Goal: Feedback & Contribution: Contribute content

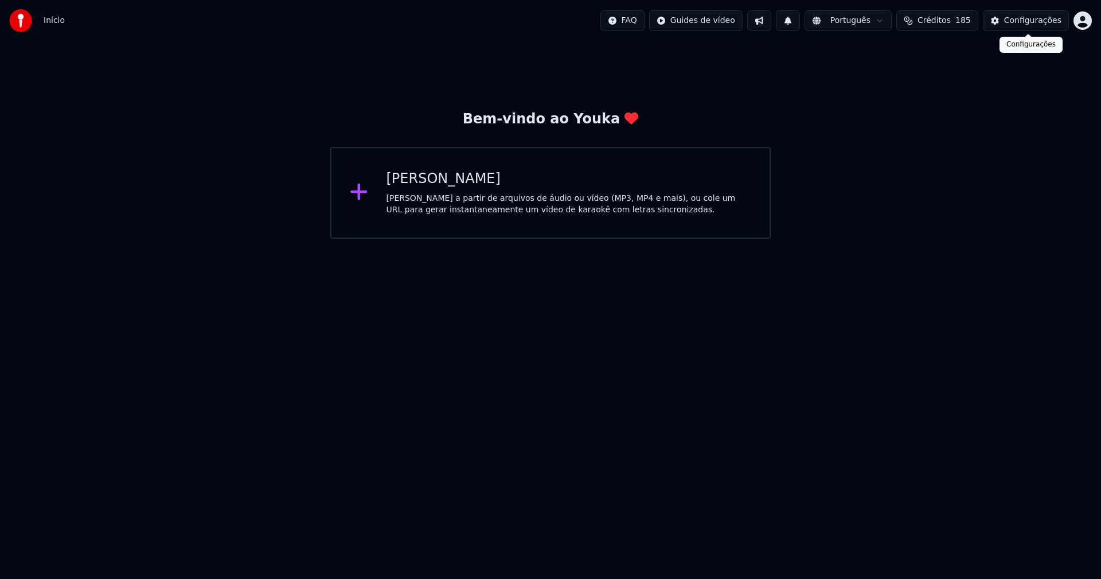
click at [1027, 24] on div "Configurações" at bounding box center [1032, 20] width 57 height 11
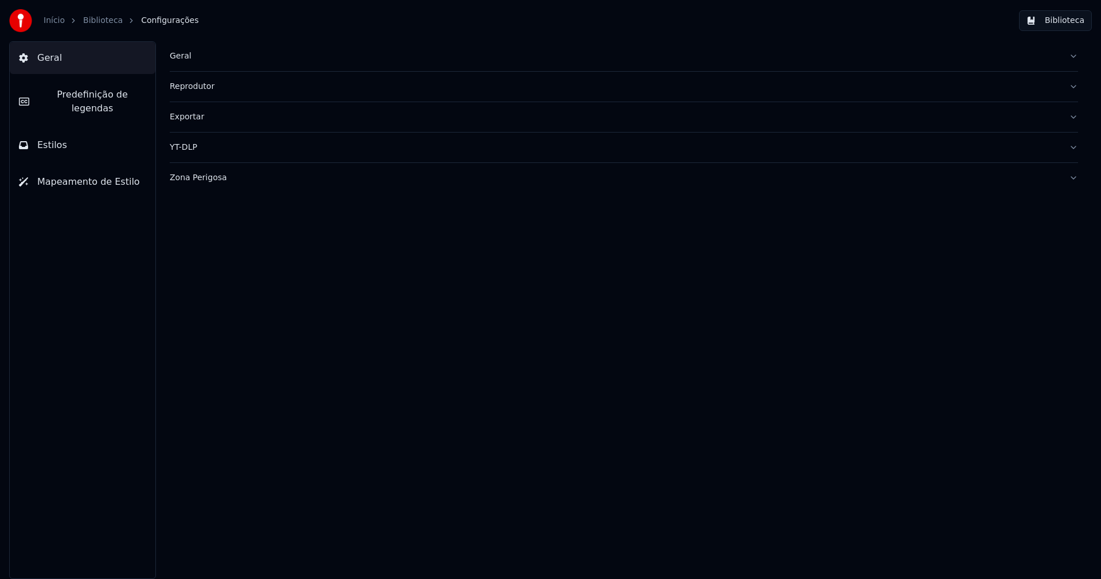
click at [175, 61] on div "Geral" at bounding box center [615, 55] width 890 height 11
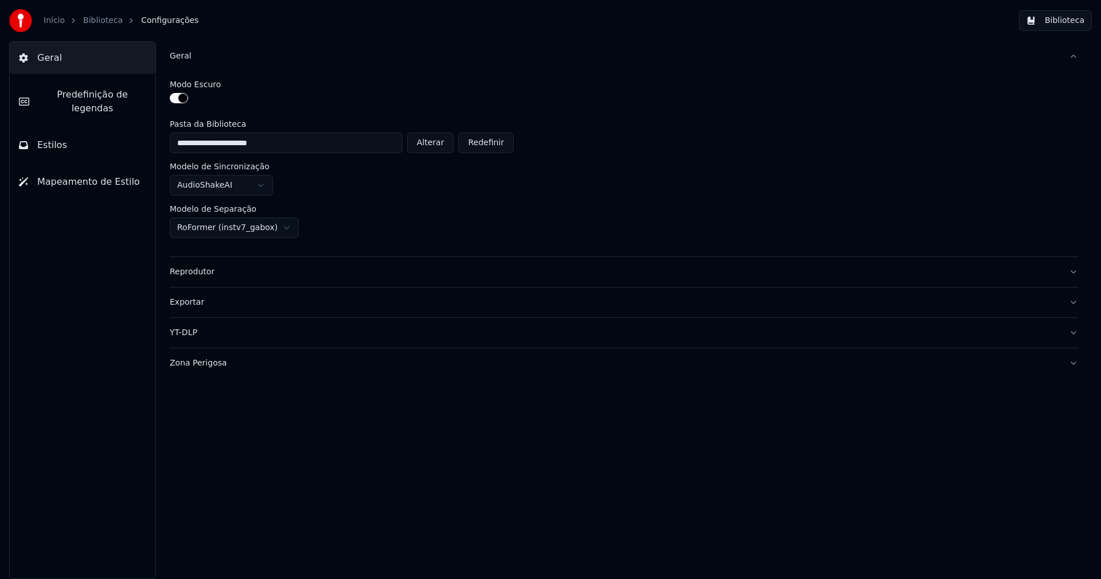
click at [439, 138] on button "Alterar" at bounding box center [430, 142] width 47 height 21
type input "**********"
click at [1060, 30] on button "Biblioteca" at bounding box center [1055, 20] width 73 height 21
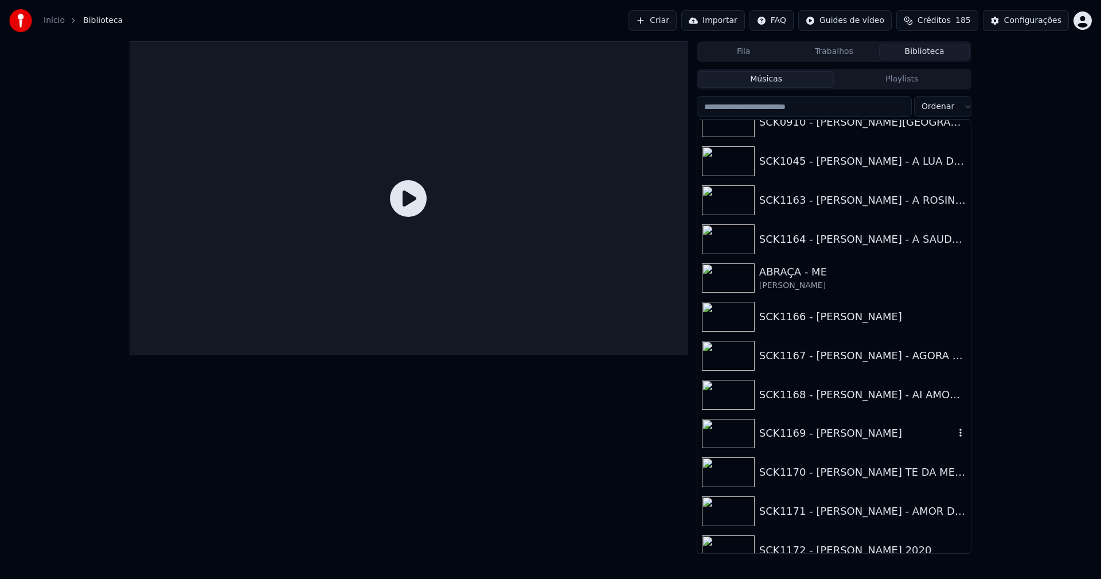
scroll to position [115, 0]
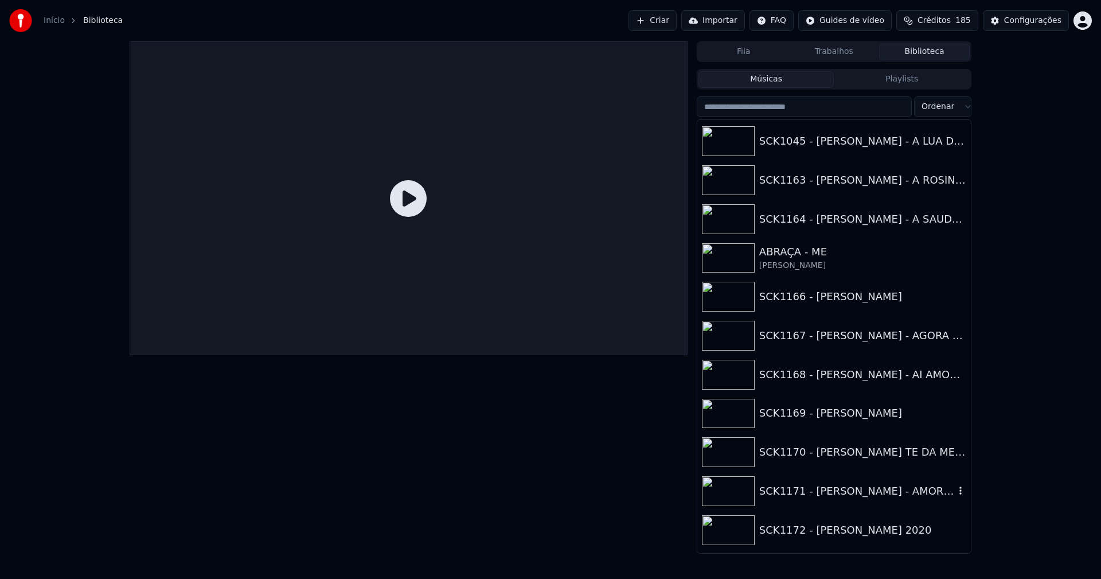
click at [846, 474] on div "SCK1171 - Jose Ricardo - AMOR DE PRIMAVERA" at bounding box center [834, 490] width 274 height 39
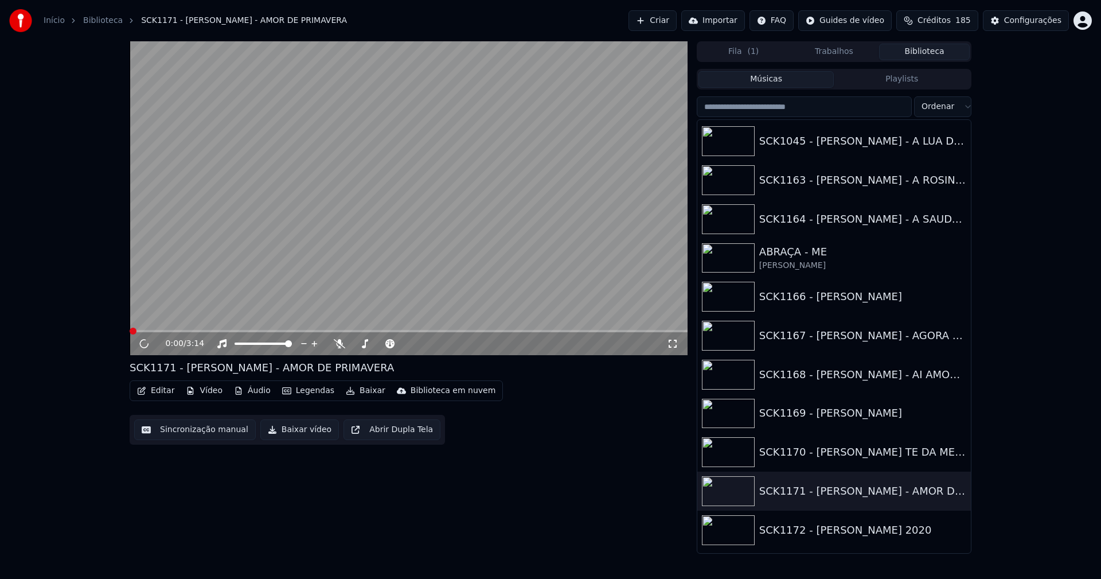
click at [825, 411] on div "SCK1169 - Jose Ricardo - ALINE" at bounding box center [862, 413] width 207 height 16
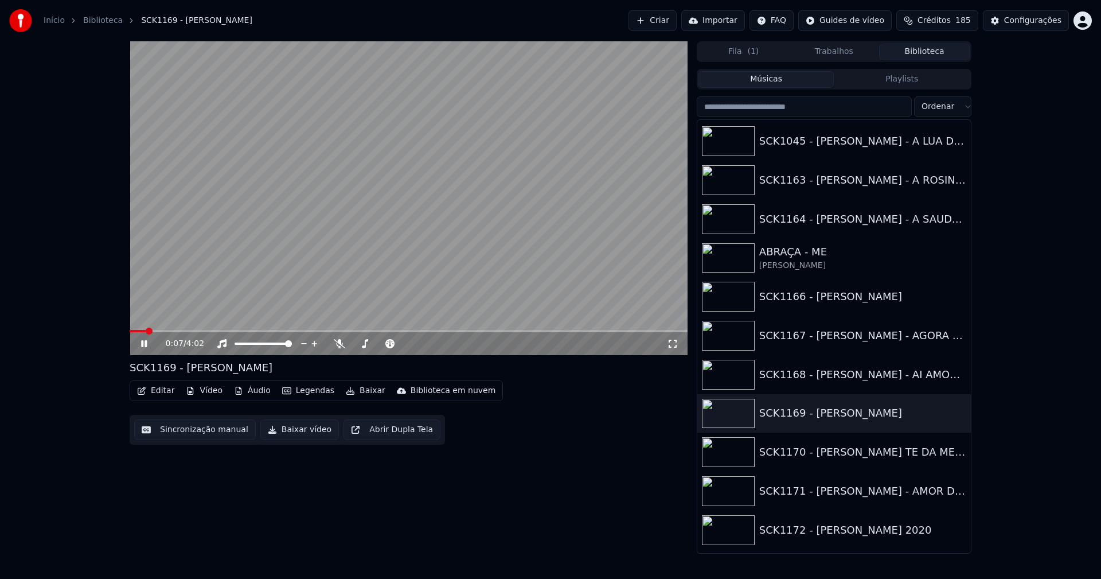
click at [188, 330] on span at bounding box center [409, 331] width 558 height 2
click at [147, 343] on icon at bounding box center [144, 343] width 6 height 7
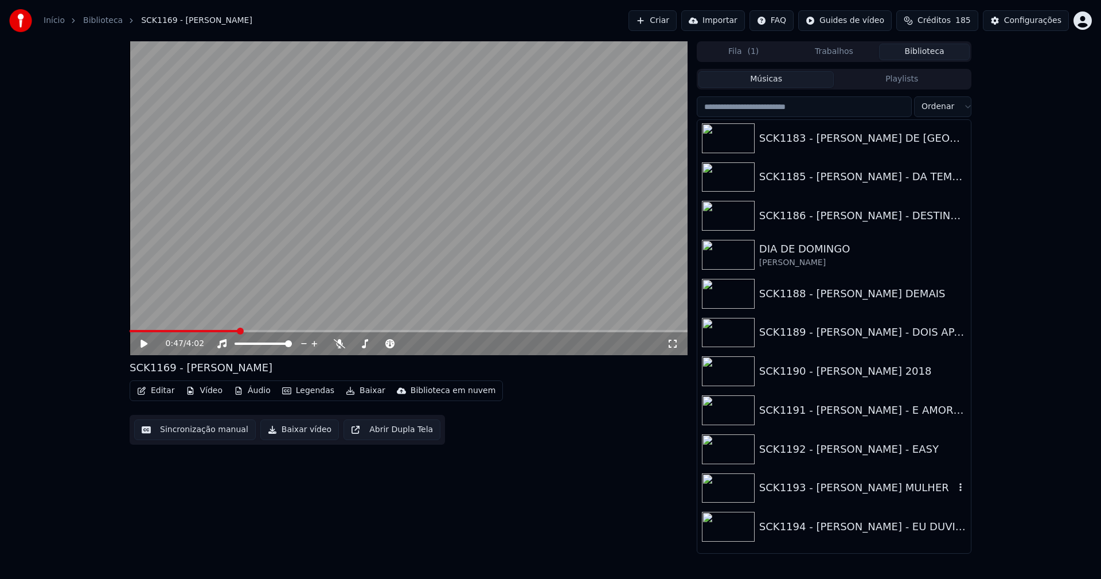
scroll to position [917, 0]
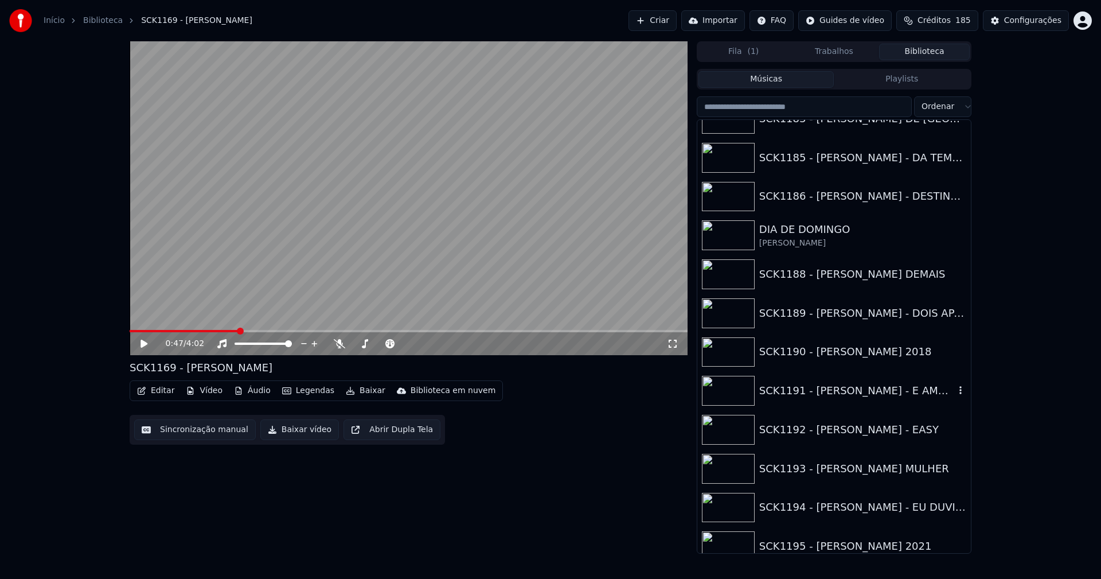
click at [860, 389] on div "SCK1191 - Jose Ricardo - E AMOR DEMAIS" at bounding box center [857, 390] width 196 height 16
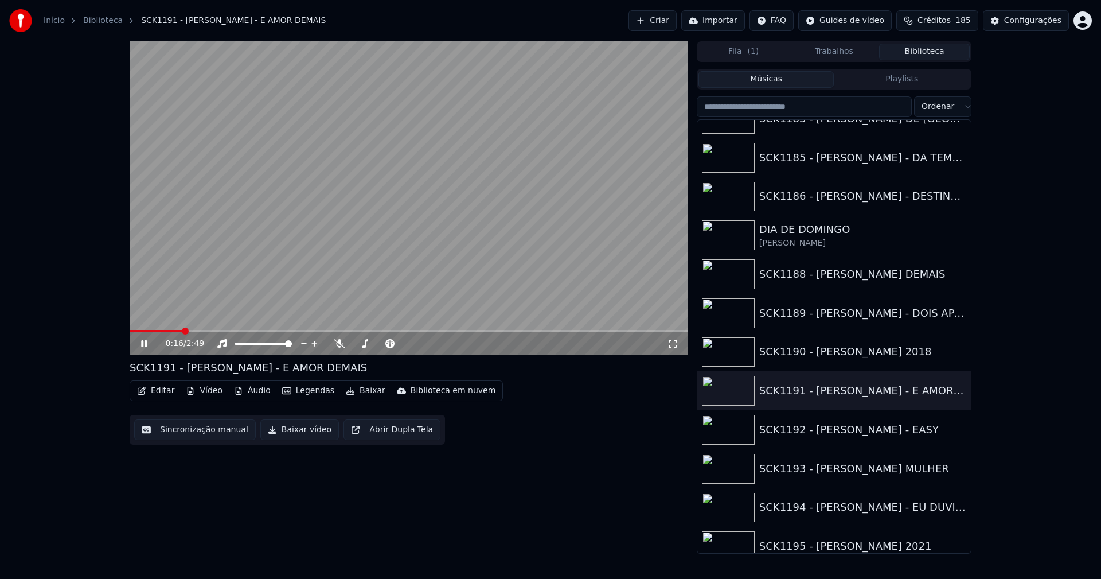
click at [181, 330] on span at bounding box center [409, 331] width 558 height 2
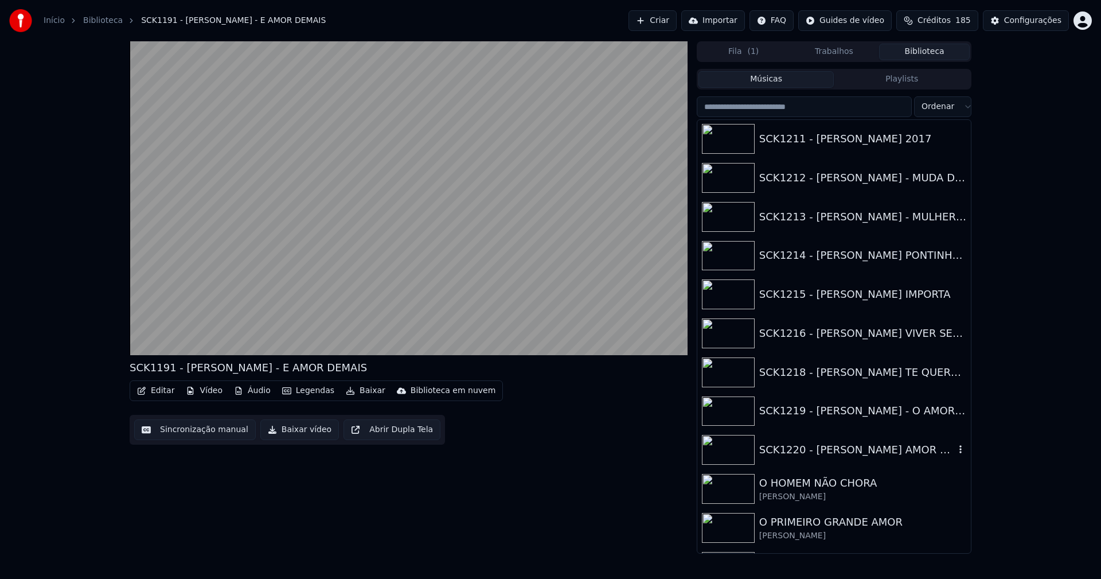
scroll to position [1892, 0]
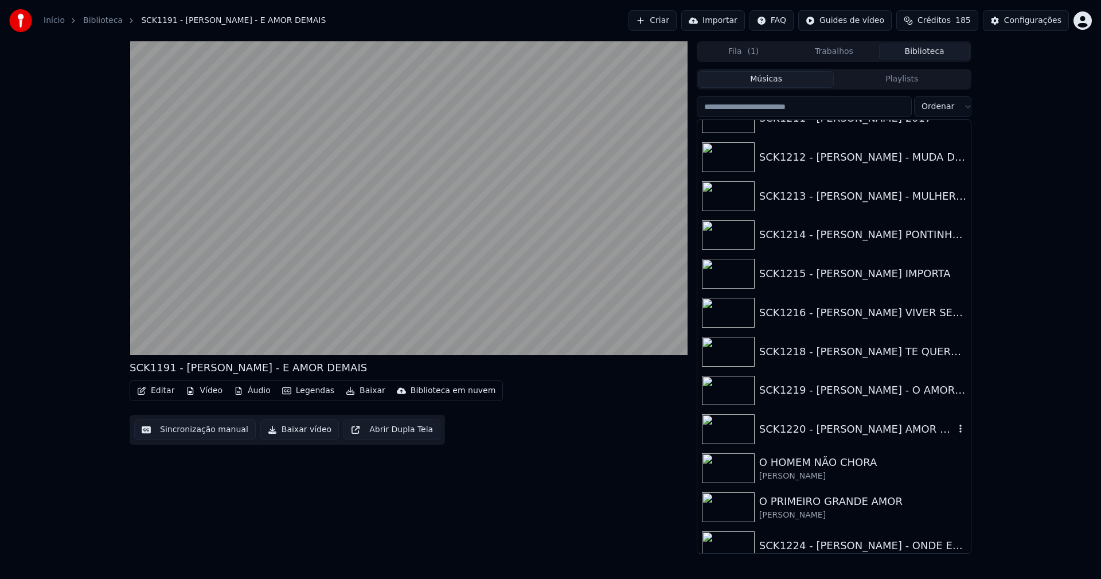
click at [920, 427] on div "SCK1220 - Jose Ricardo - O AMOR E LOUCO" at bounding box center [857, 429] width 196 height 16
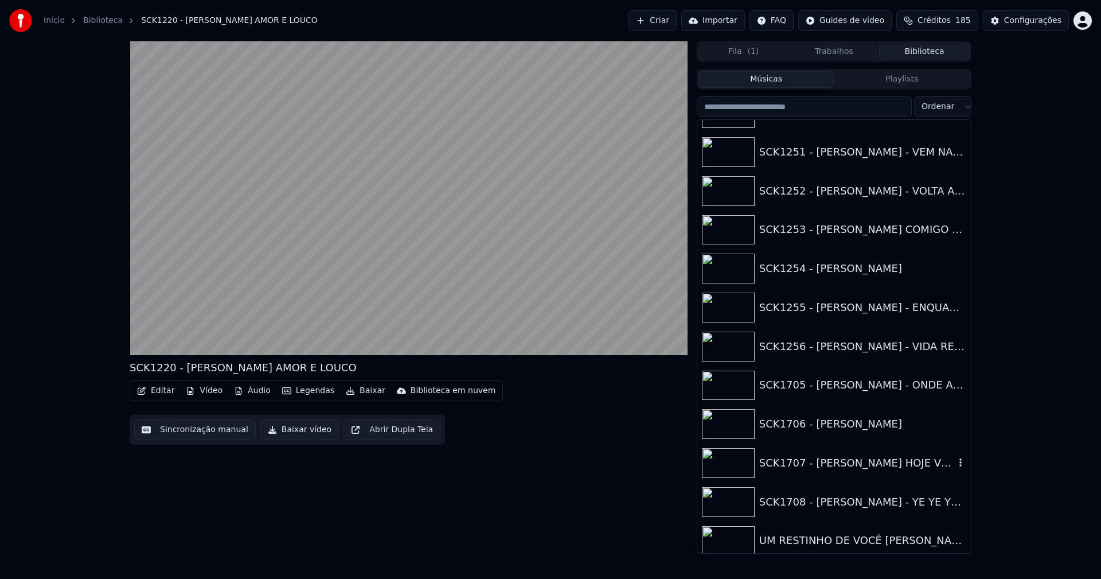
scroll to position [3268, 0]
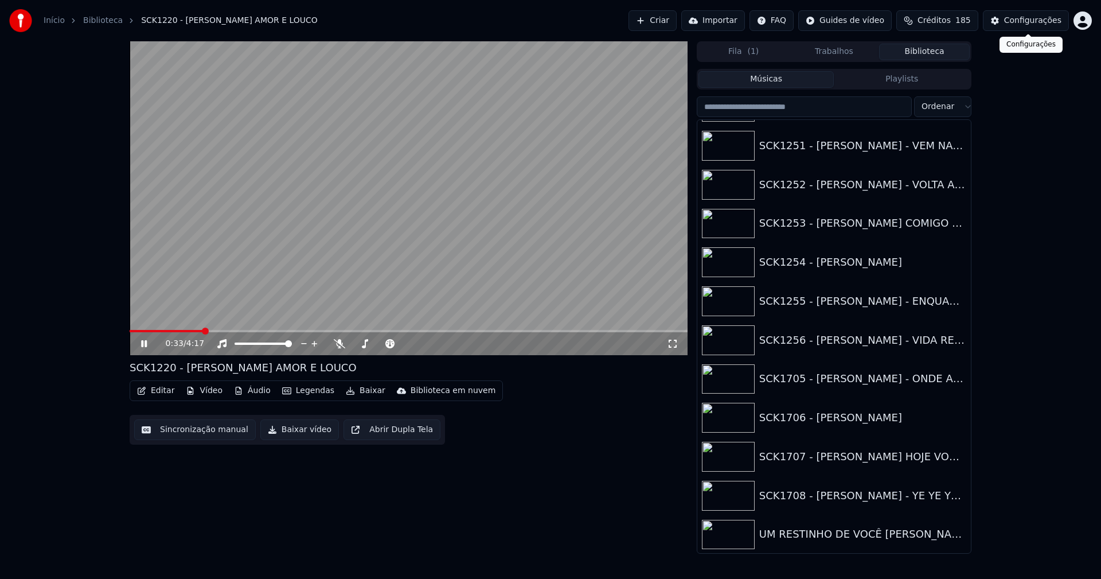
click at [1042, 22] on div "Configurações" at bounding box center [1032, 20] width 57 height 11
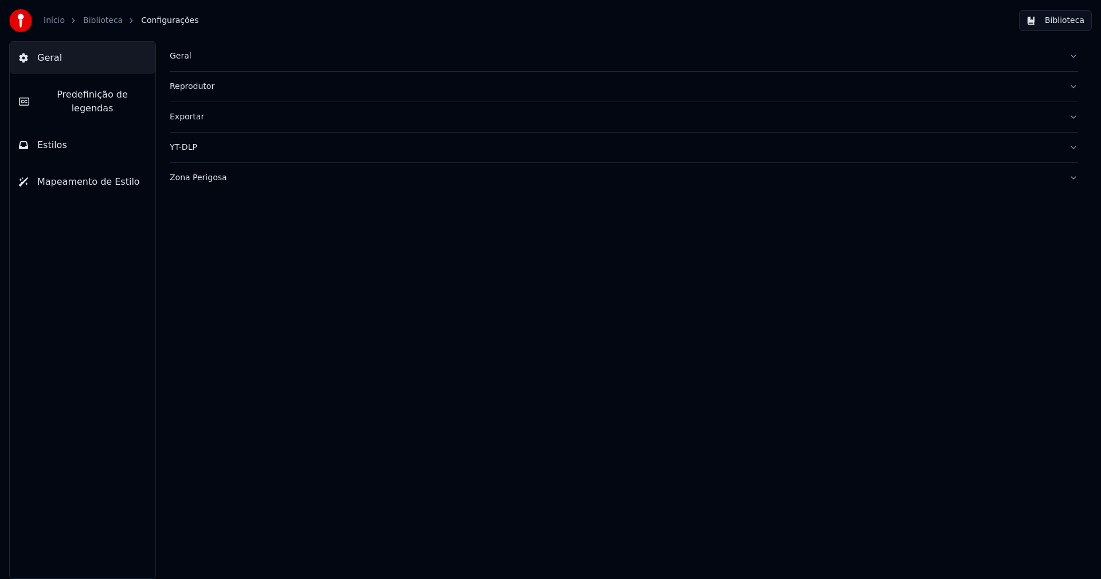
click at [184, 57] on div "Geral" at bounding box center [615, 55] width 890 height 11
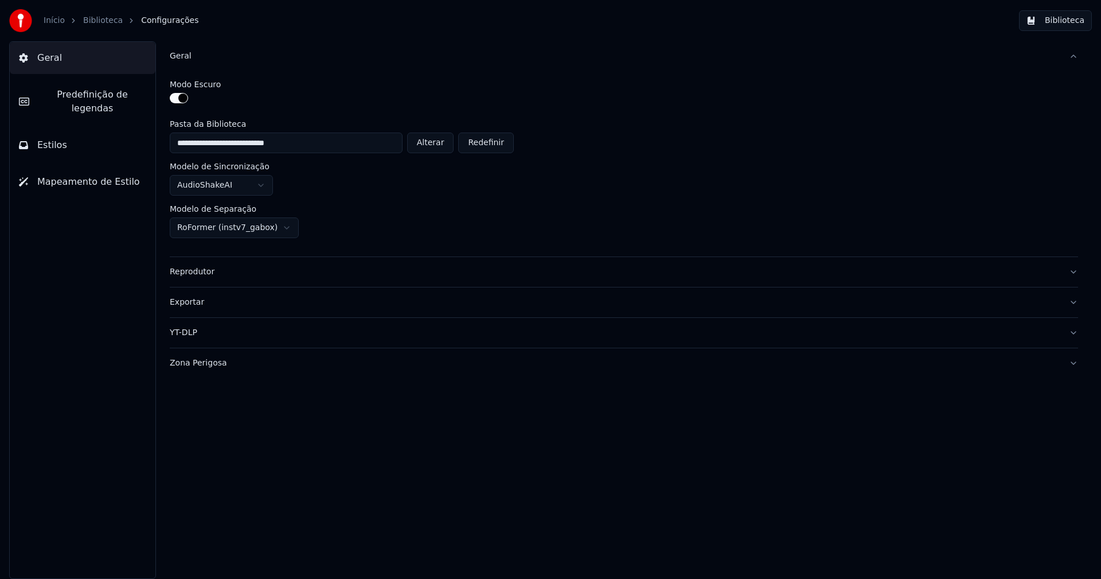
click at [436, 143] on button "Alterar" at bounding box center [430, 142] width 47 height 21
type input "**********"
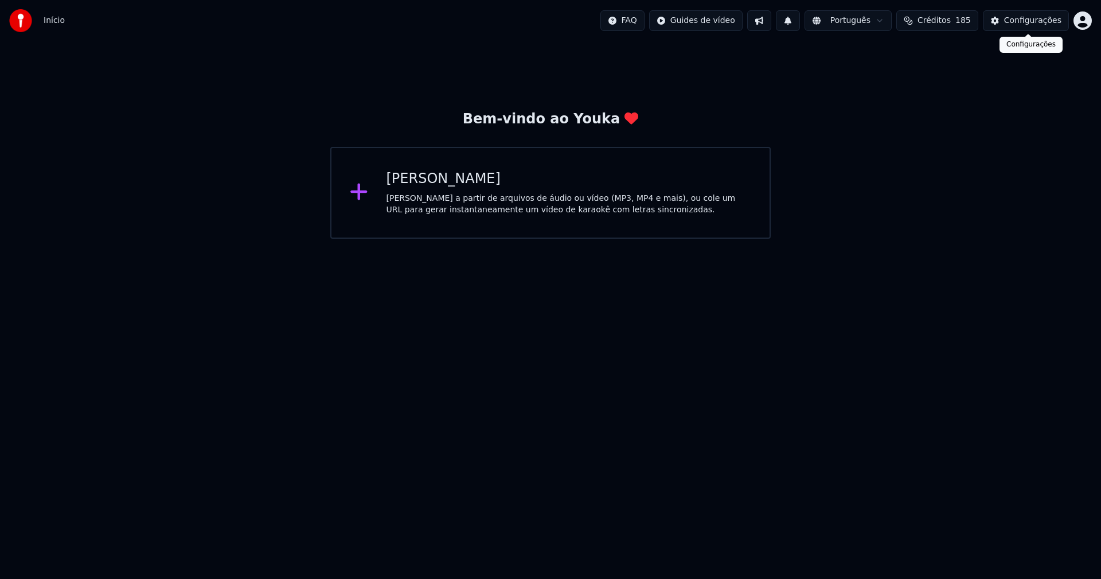
click at [1041, 24] on div "Configurações" at bounding box center [1032, 20] width 57 height 11
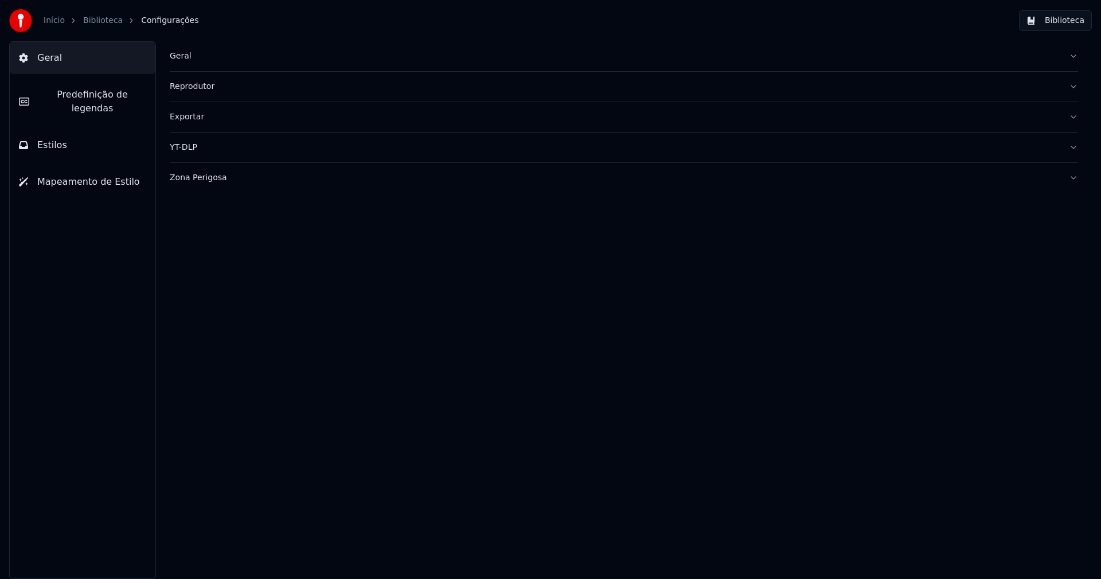
click at [183, 56] on div "Geral" at bounding box center [615, 55] width 890 height 11
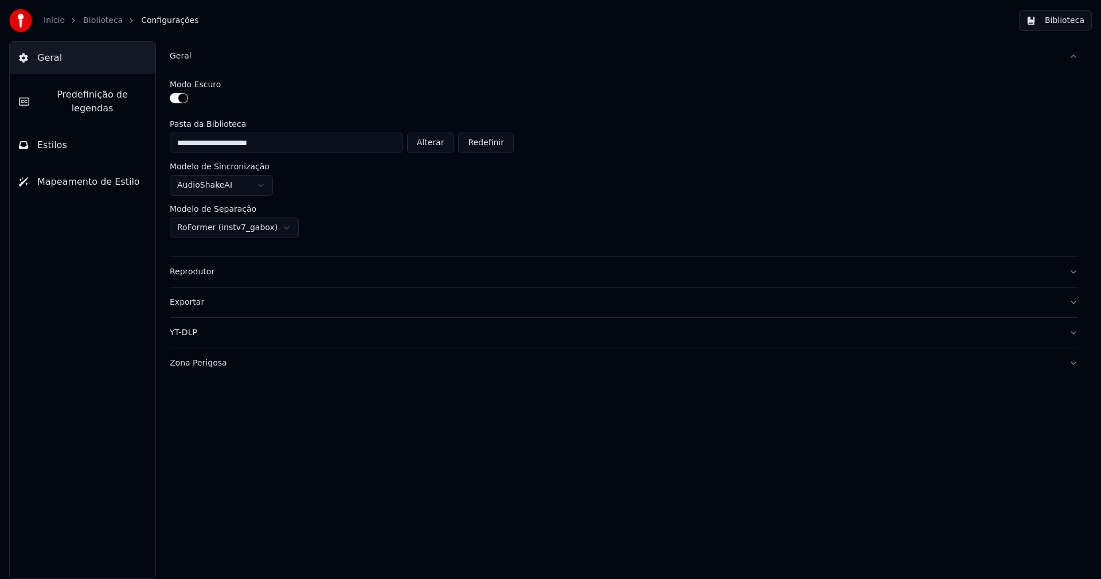
click at [439, 144] on button "Alterar" at bounding box center [430, 142] width 47 height 21
type input "**********"
click at [1069, 21] on button "Biblioteca" at bounding box center [1055, 20] width 73 height 21
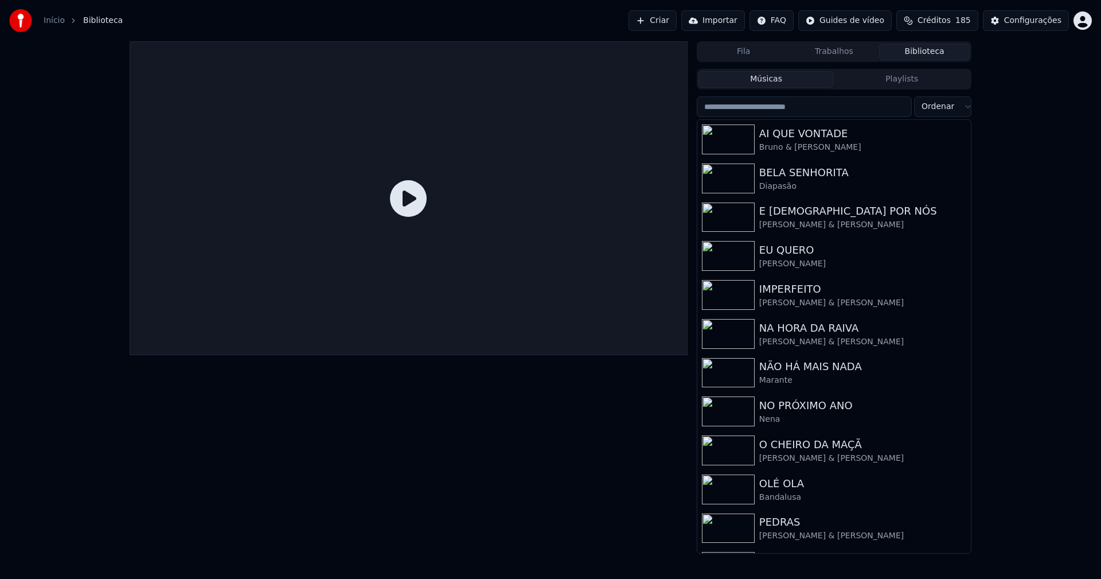
click at [1047, 19] on div "Configurações" at bounding box center [1032, 20] width 57 height 11
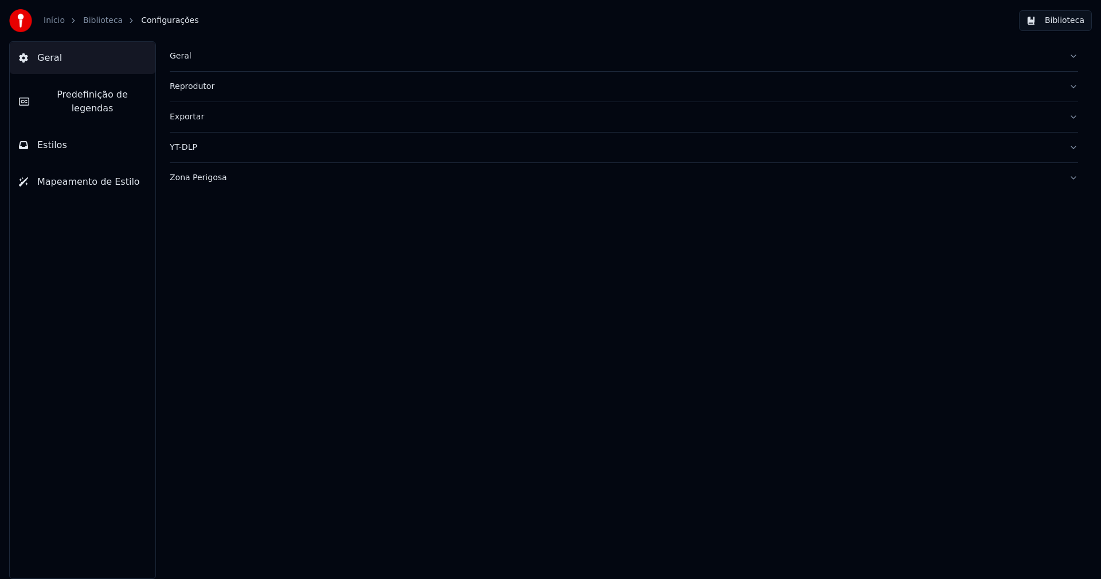
click at [187, 57] on div "Geral" at bounding box center [615, 55] width 890 height 11
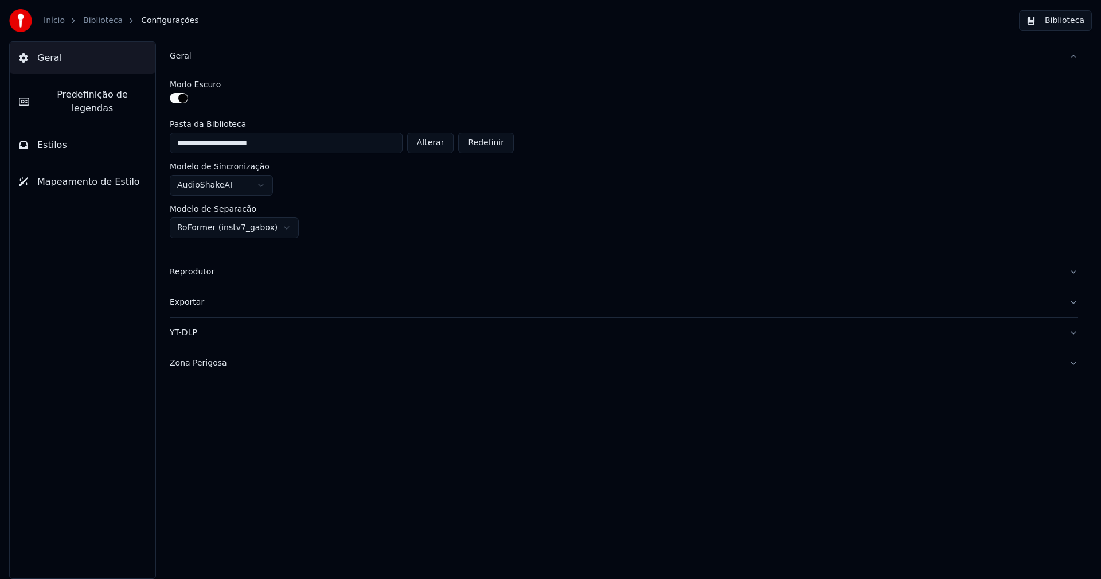
click at [438, 140] on button "Alterar" at bounding box center [430, 142] width 47 height 21
click at [426, 147] on button "Alterar" at bounding box center [430, 142] width 47 height 21
type input "**********"
click at [1069, 22] on button "Biblioteca" at bounding box center [1055, 20] width 73 height 21
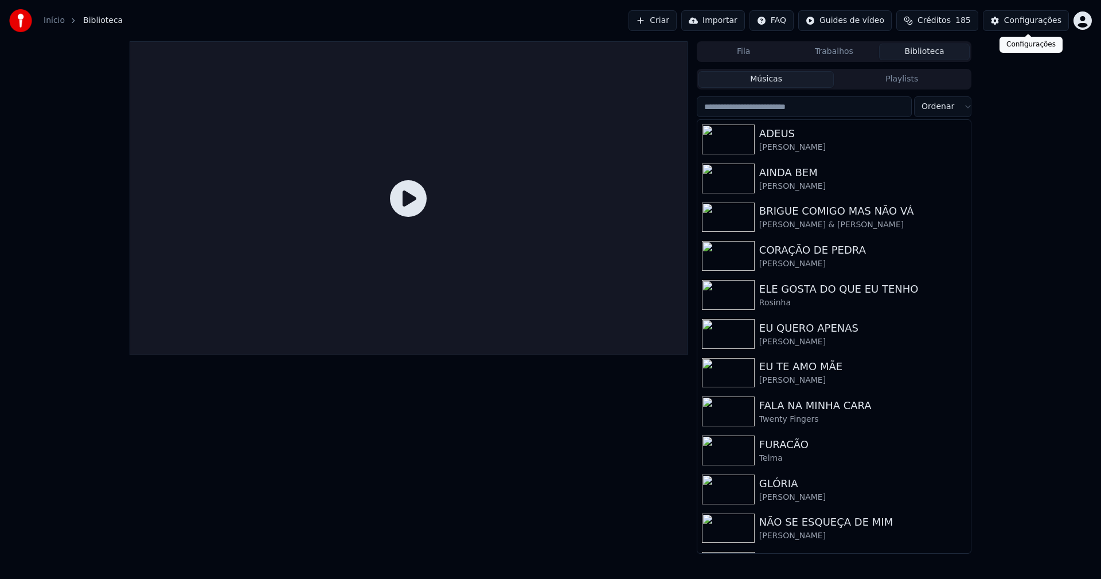
click at [1032, 22] on div "Configurações" at bounding box center [1032, 20] width 57 height 11
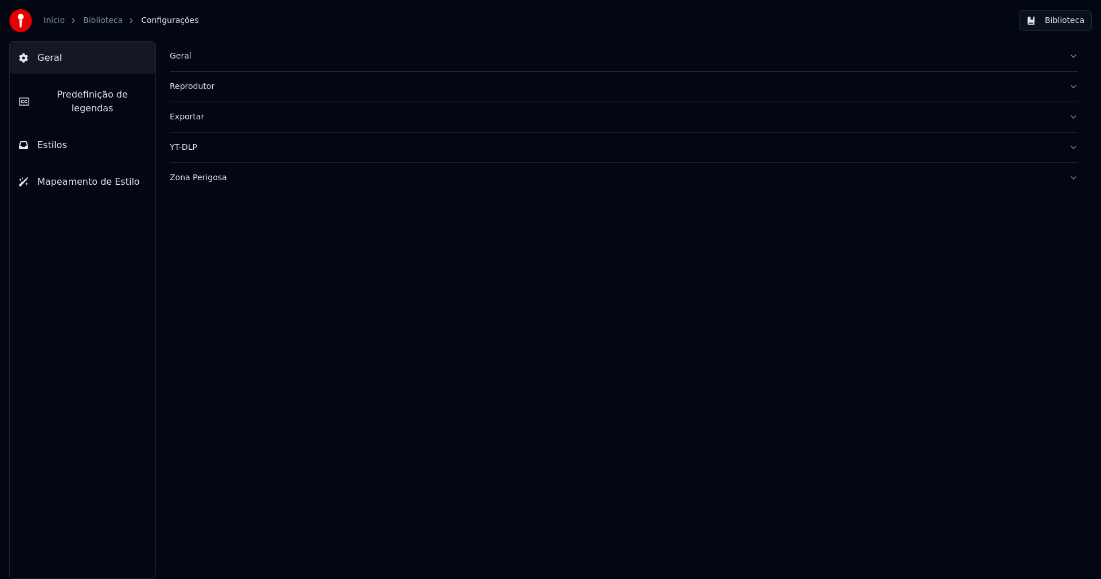
click at [188, 60] on div "Geral" at bounding box center [615, 55] width 890 height 11
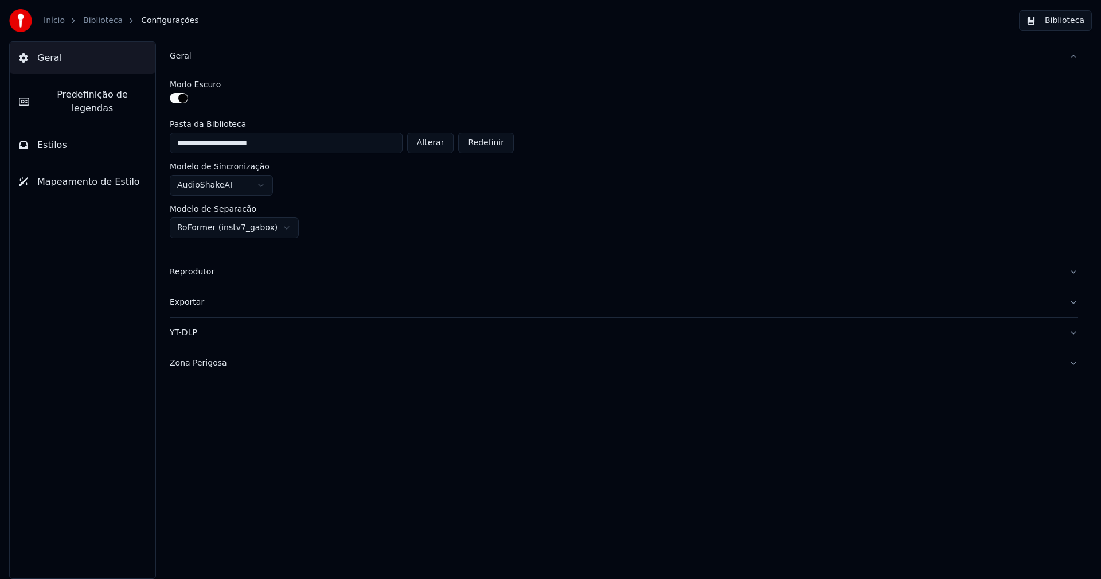
drag, startPoint x: 438, startPoint y: 140, endPoint x: 280, endPoint y: 110, distance: 160.0
click at [437, 140] on button "Alterar" at bounding box center [430, 142] width 47 height 21
type input "**********"
click at [1071, 24] on button "Biblioteca" at bounding box center [1055, 20] width 73 height 21
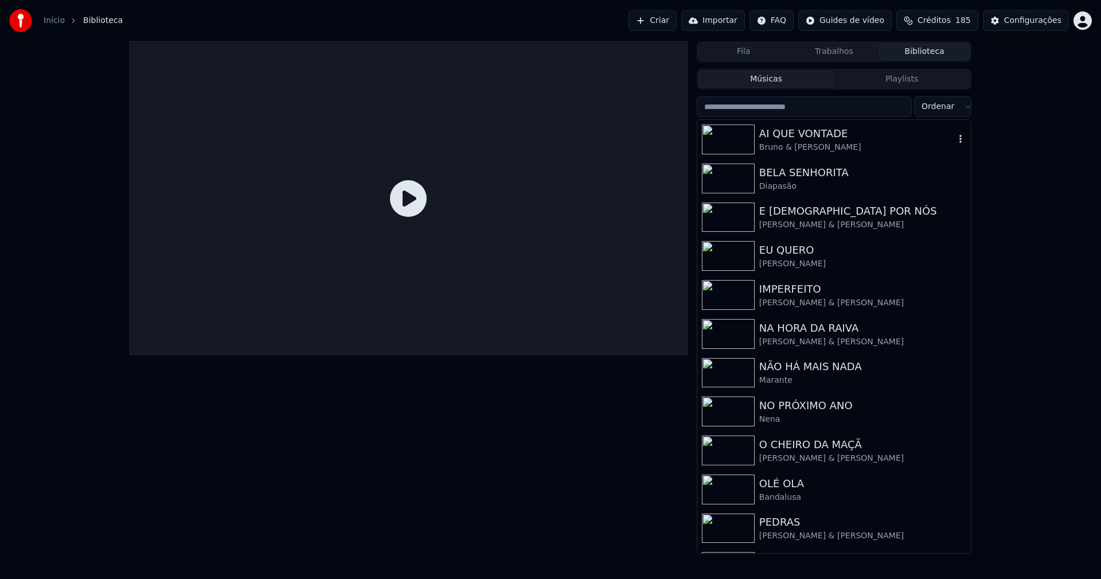
click at [817, 135] on div "AI QUE VONTADE" at bounding box center [857, 134] width 196 height 16
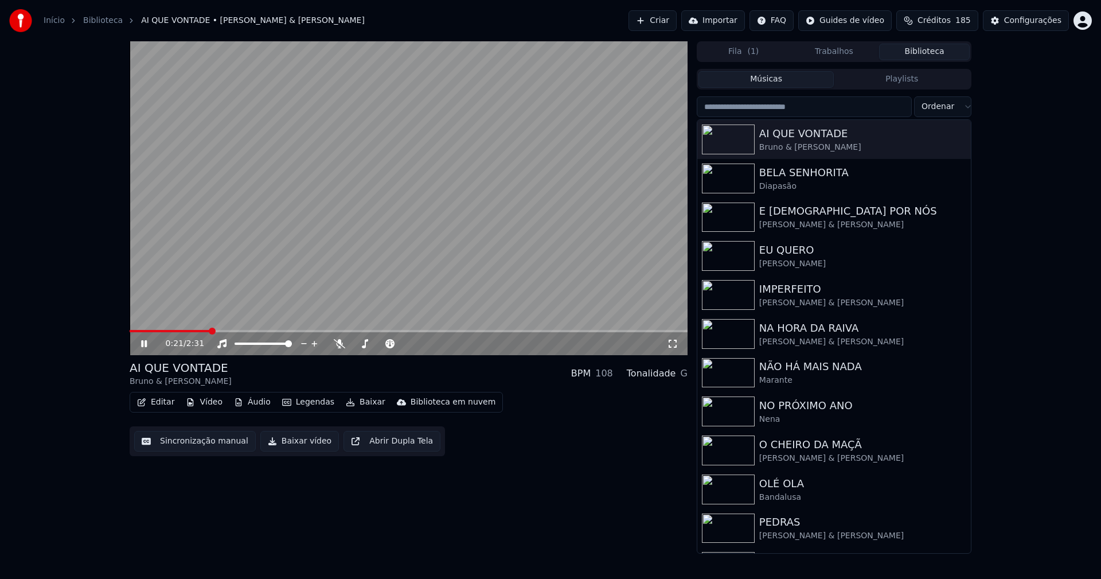
click at [161, 401] on button "Editar" at bounding box center [155, 402] width 46 height 16
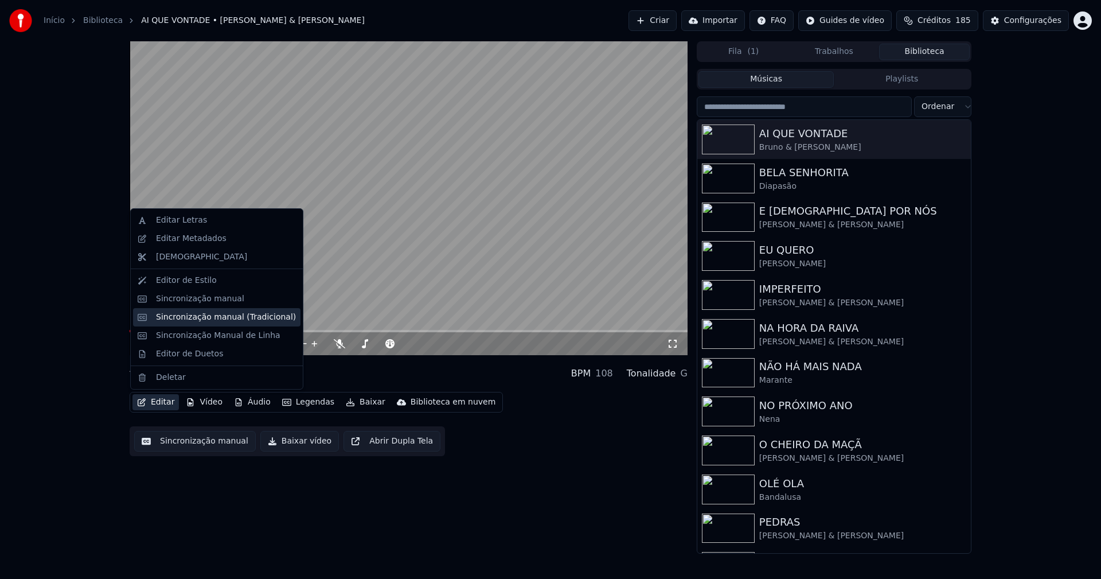
click at [218, 315] on div "Sincronização manual (Tradicional)" at bounding box center [226, 316] width 140 height 11
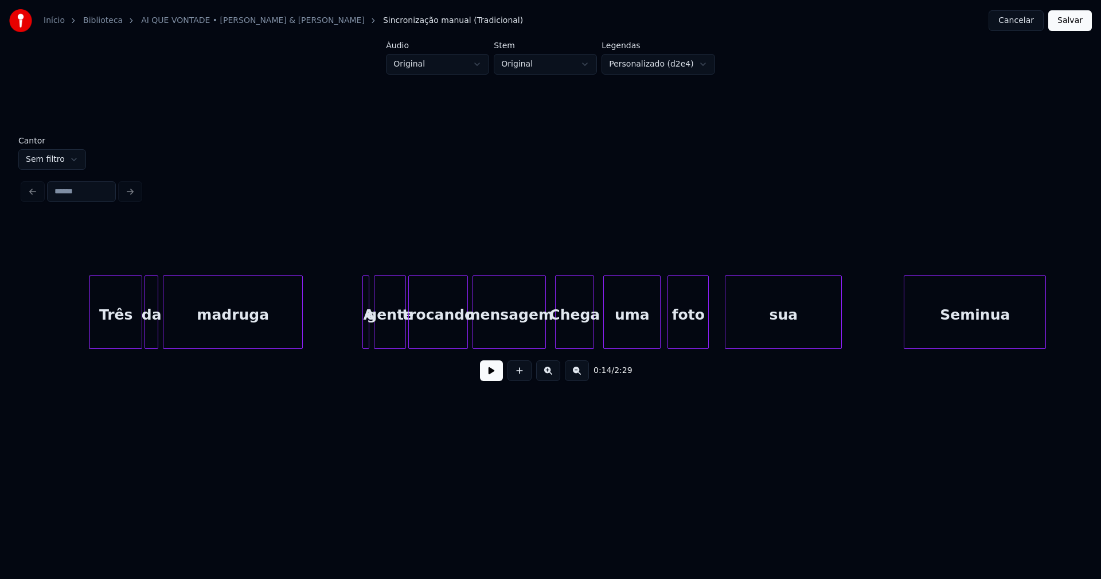
scroll to position [0, 1559]
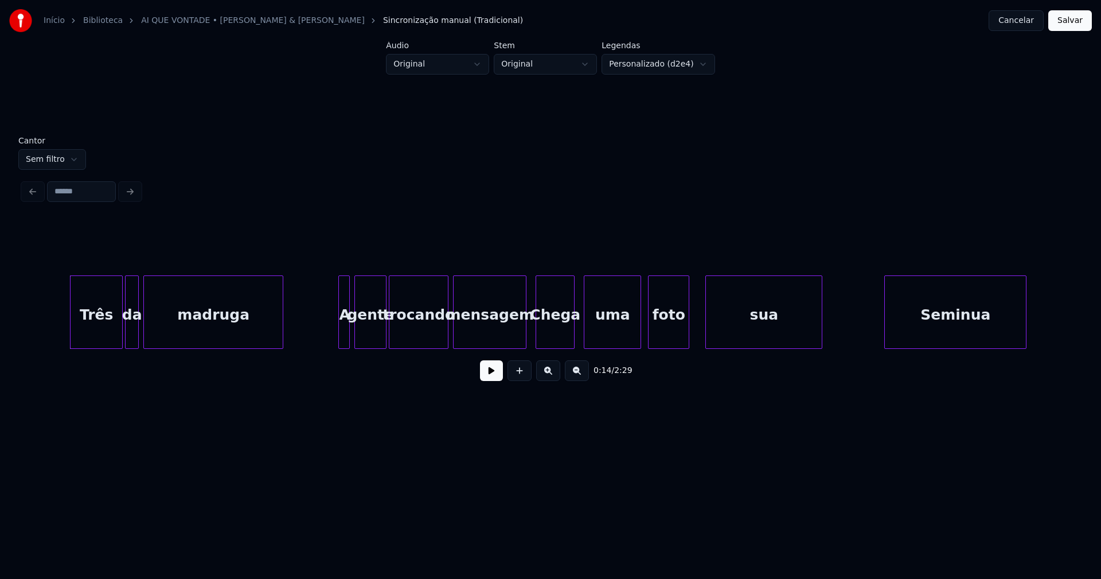
click at [339, 326] on div at bounding box center [340, 312] width 3 height 72
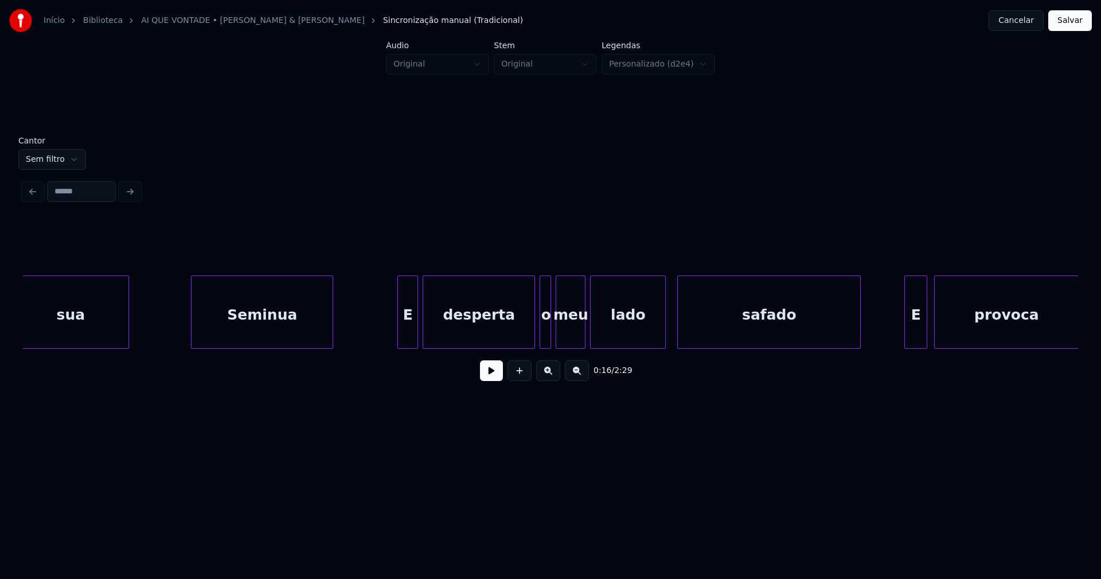
scroll to position [0, 2280]
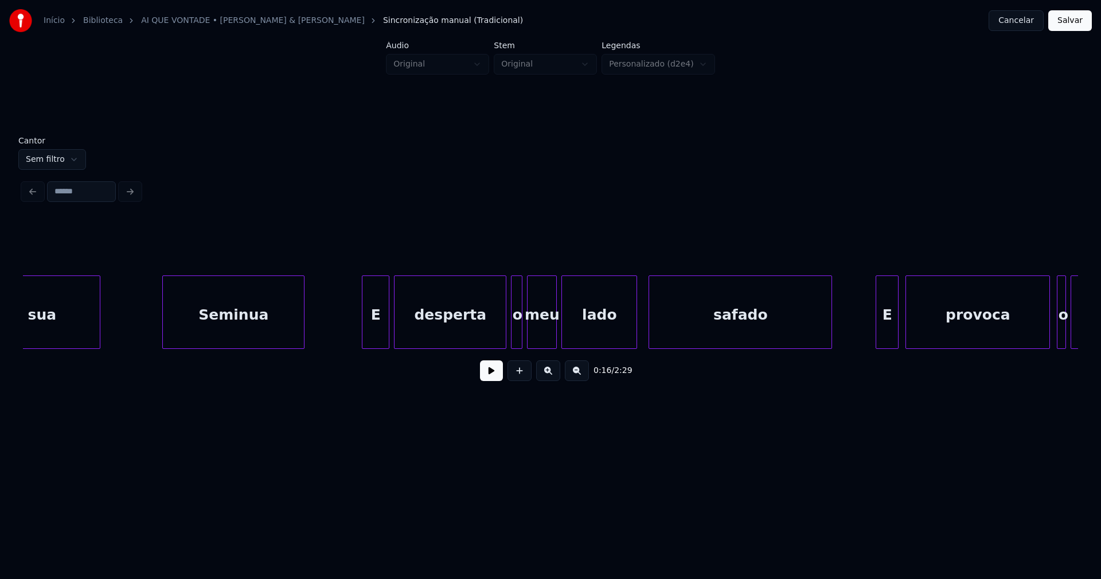
click at [364, 339] on div at bounding box center [363, 312] width 3 height 72
drag, startPoint x: 352, startPoint y: 327, endPoint x: 366, endPoint y: 335, distance: 16.4
click at [496, 380] on button at bounding box center [491, 370] width 23 height 21
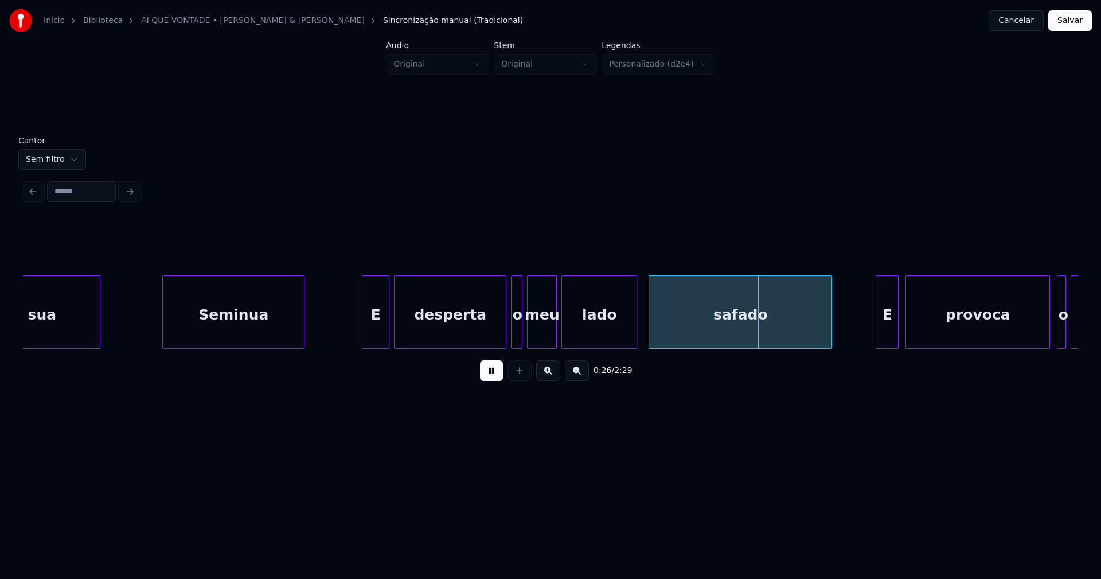
click at [493, 378] on button at bounding box center [491, 370] width 23 height 21
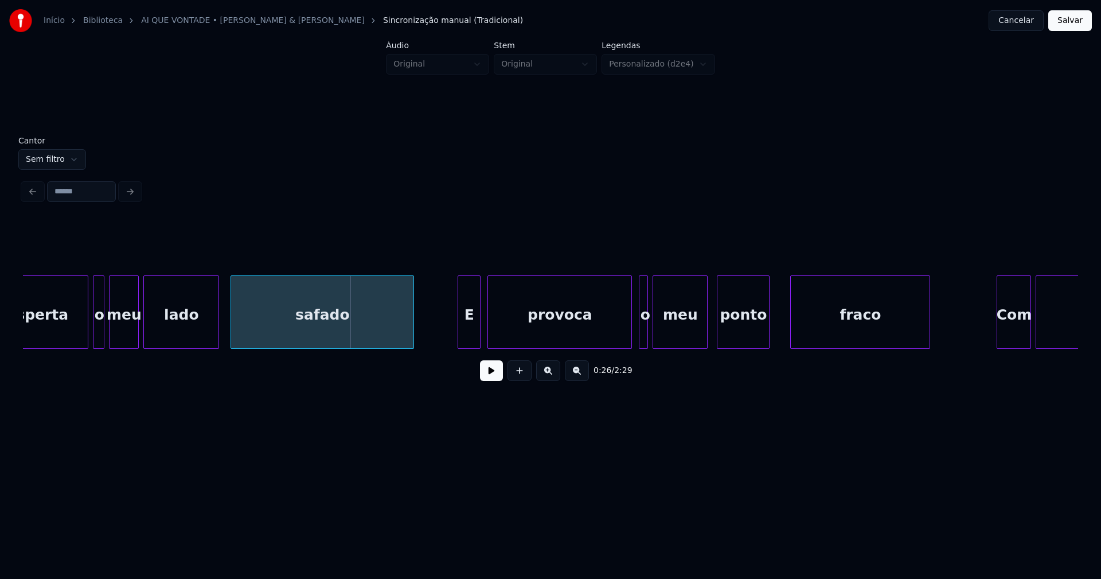
scroll to position [0, 2736]
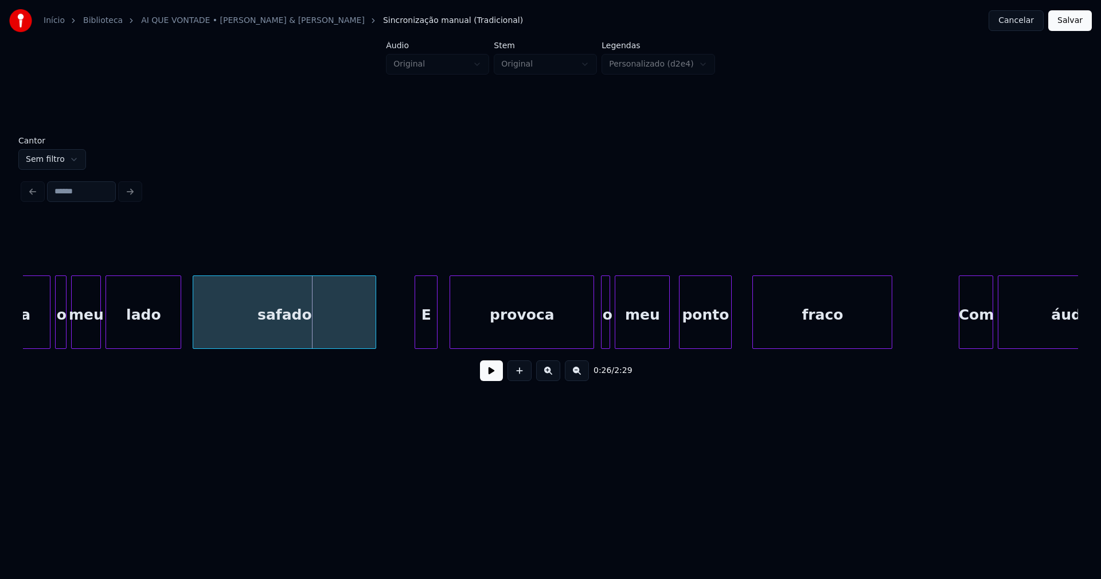
click at [423, 338] on div "E" at bounding box center [426, 315] width 22 height 78
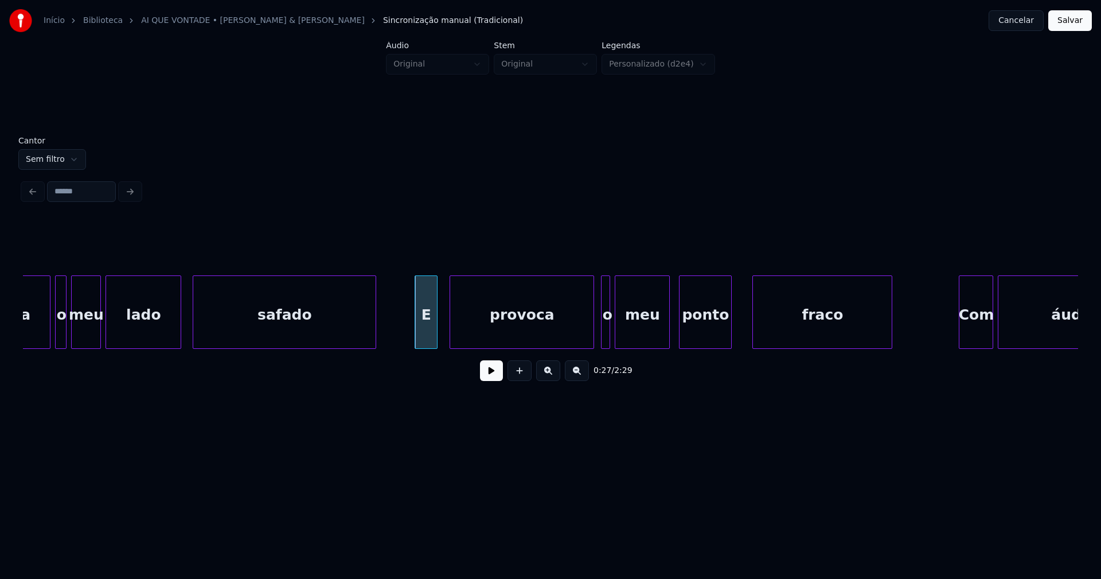
click at [493, 381] on button at bounding box center [491, 370] width 23 height 21
click at [492, 380] on button at bounding box center [491, 370] width 23 height 21
click at [599, 329] on div at bounding box center [597, 312] width 3 height 72
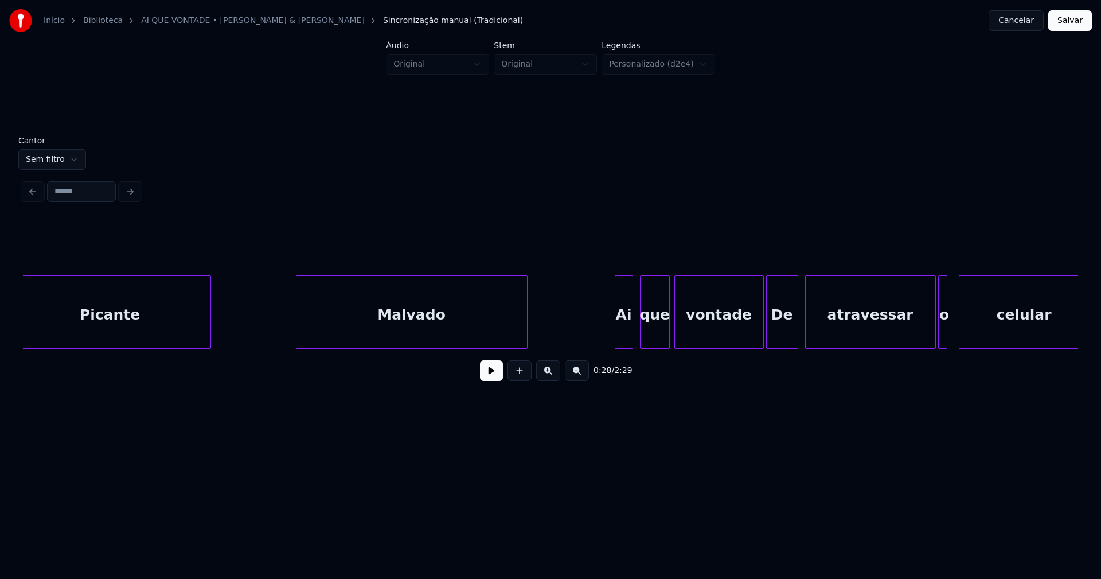
scroll to position [0, 3953]
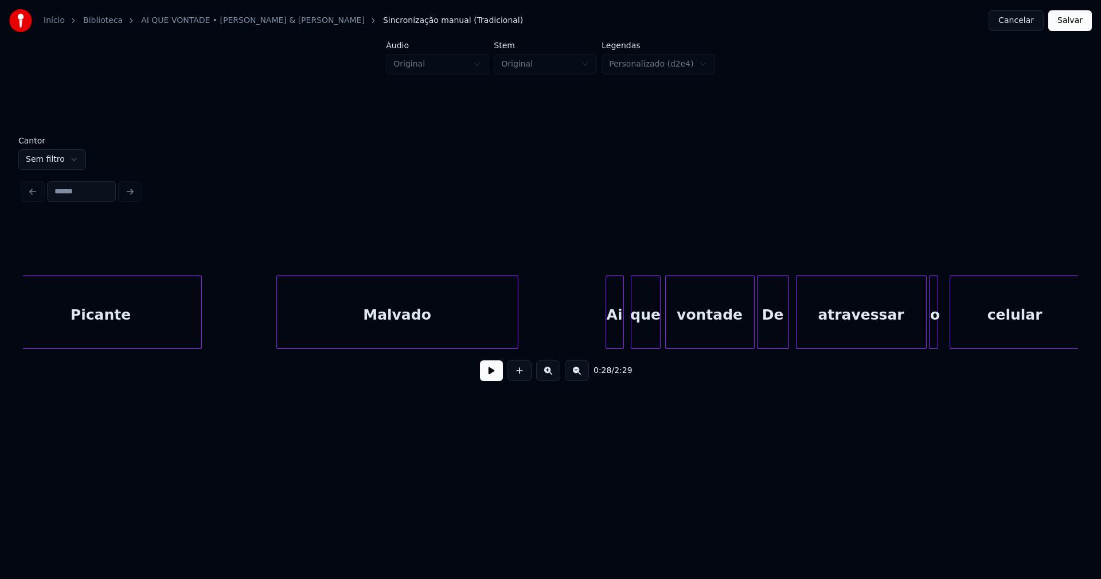
click at [279, 337] on div at bounding box center [278, 312] width 3 height 72
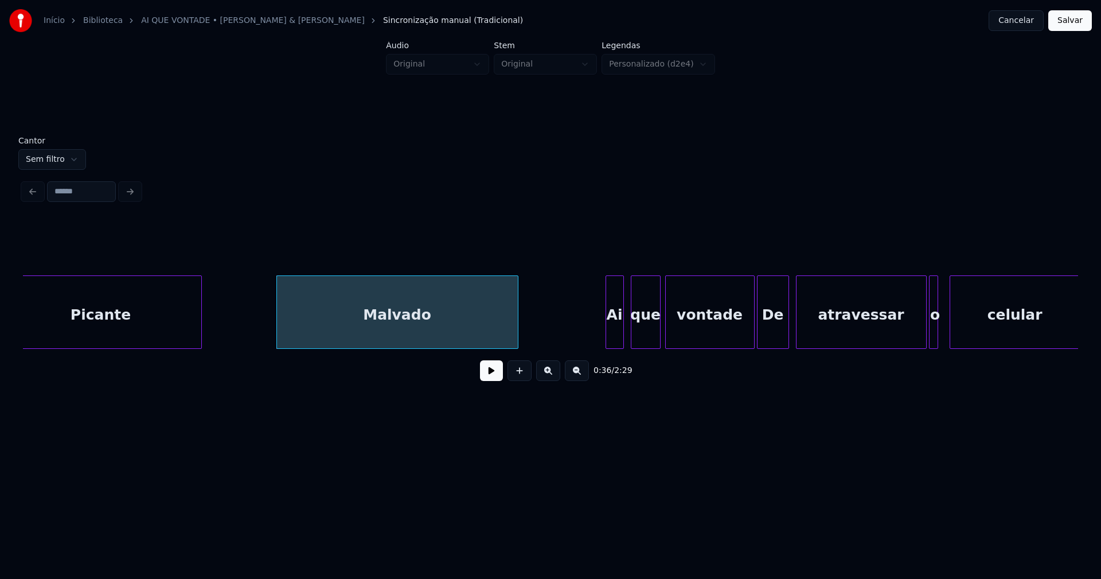
drag, startPoint x: 320, startPoint y: 355, endPoint x: 446, endPoint y: 352, distance: 125.6
click at [327, 354] on div "0:36 / 2:29" at bounding box center [550, 371] width 1055 height 44
click at [610, 335] on div "Ai" at bounding box center [610, 315] width 17 height 78
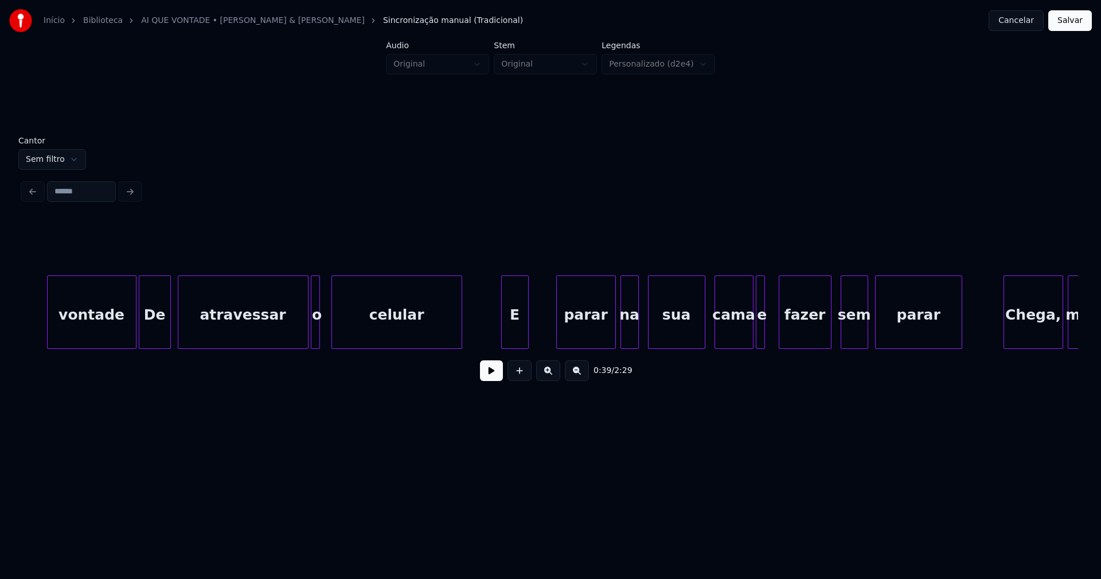
scroll to position [0, 4598]
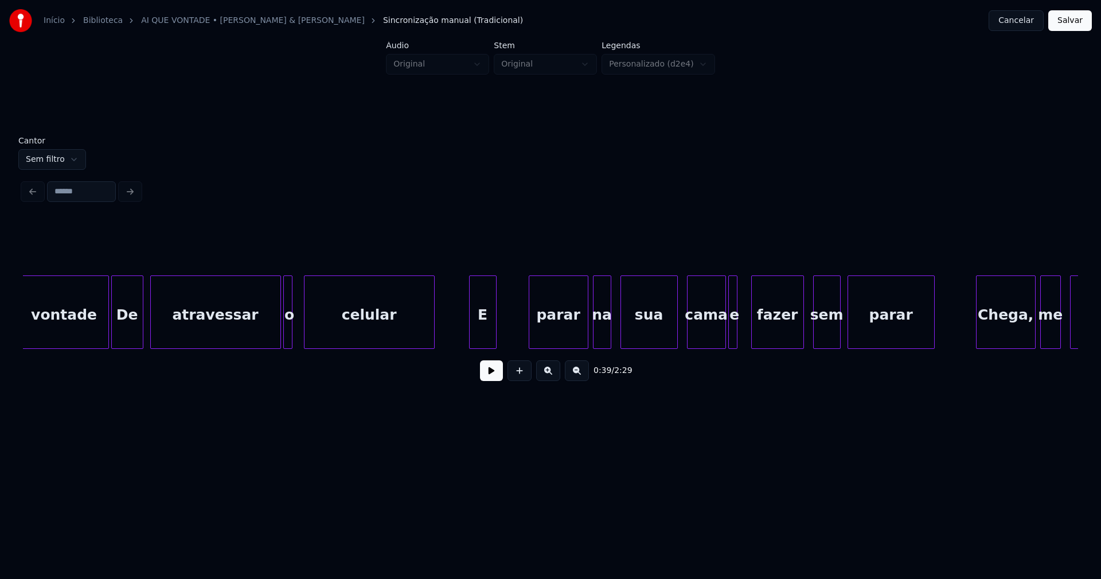
click at [480, 339] on div "E" at bounding box center [483, 315] width 26 height 78
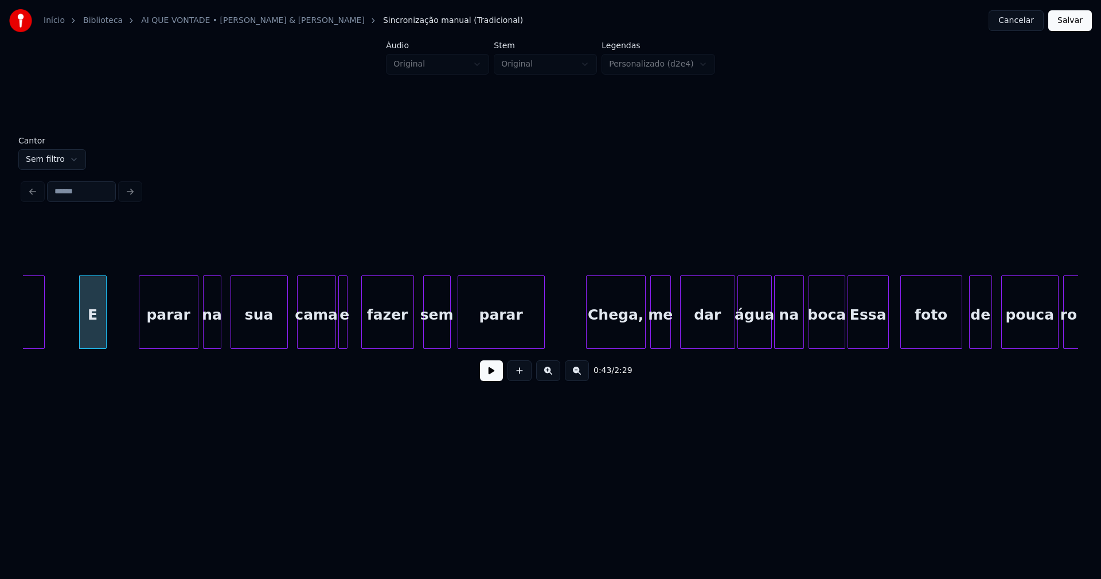
scroll to position [0, 5055]
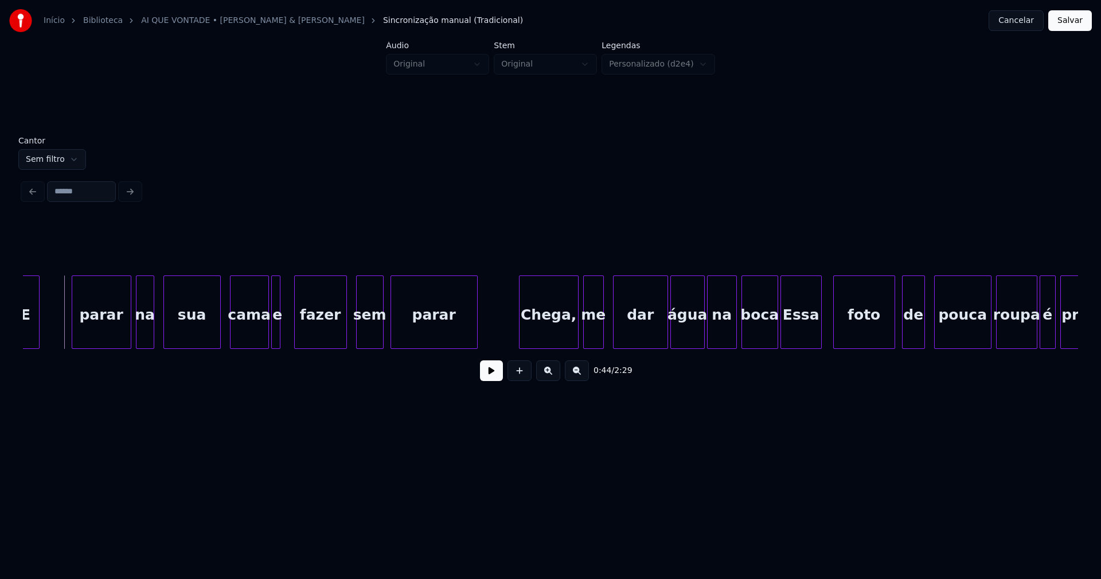
click at [497, 375] on button at bounding box center [491, 370] width 23 height 21
click at [491, 378] on button at bounding box center [491, 370] width 23 height 21
click at [256, 346] on div "E parar na sua cama e fazer sem parar Chega, me dar água na boca Essa foto de p…" at bounding box center [550, 311] width 1055 height 73
click at [265, 339] on div "e" at bounding box center [267, 315] width 11 height 78
click at [273, 339] on div at bounding box center [272, 312] width 3 height 72
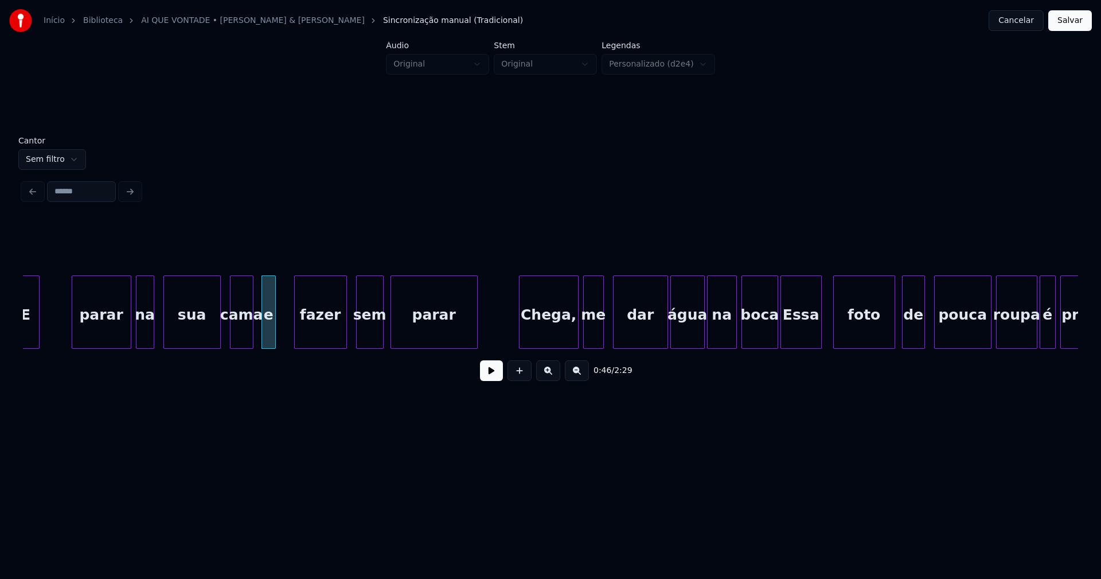
click at [252, 335] on div at bounding box center [250, 312] width 3 height 72
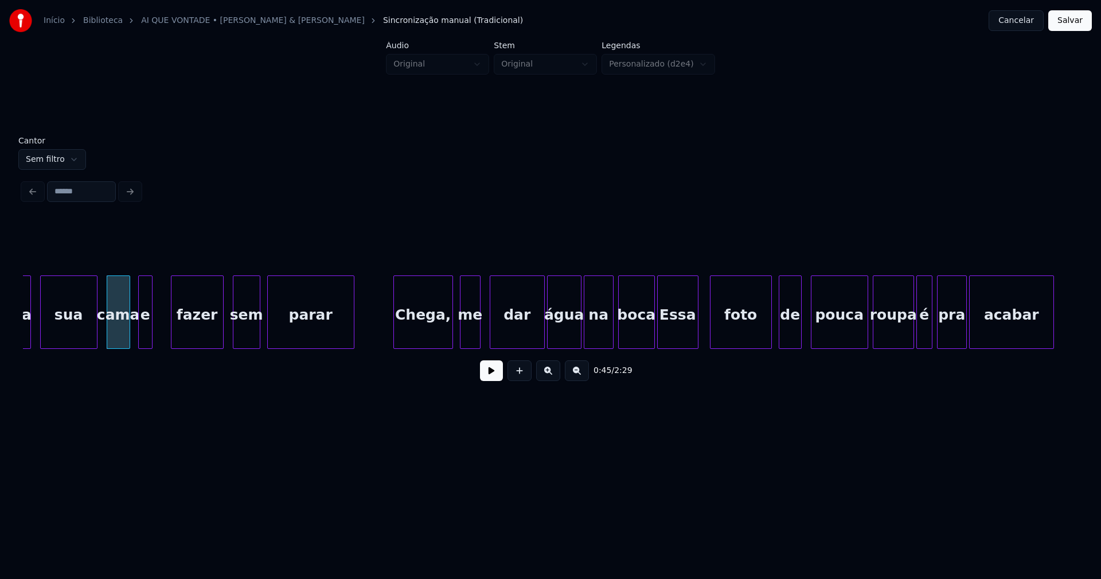
click at [435, 336] on div "Chega," at bounding box center [423, 315] width 58 height 78
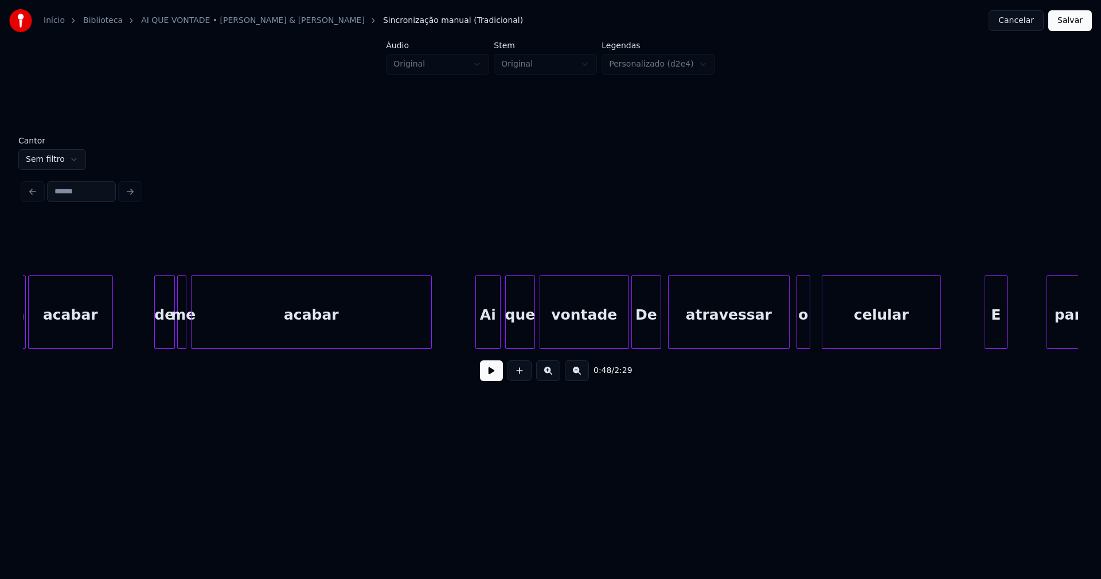
scroll to position [0, 6147]
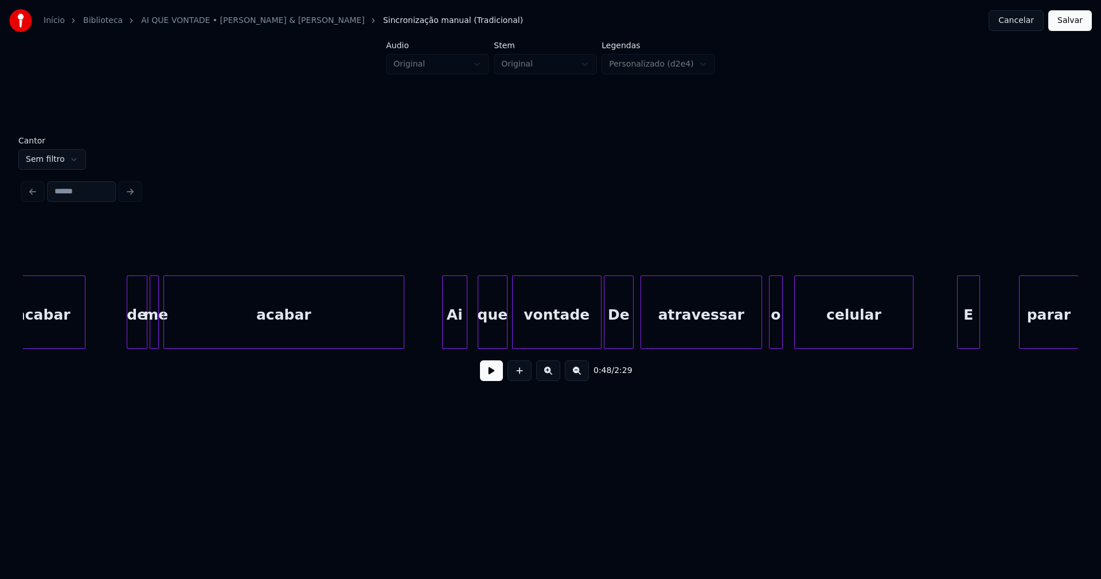
click at [455, 334] on div "Ai" at bounding box center [455, 315] width 24 height 78
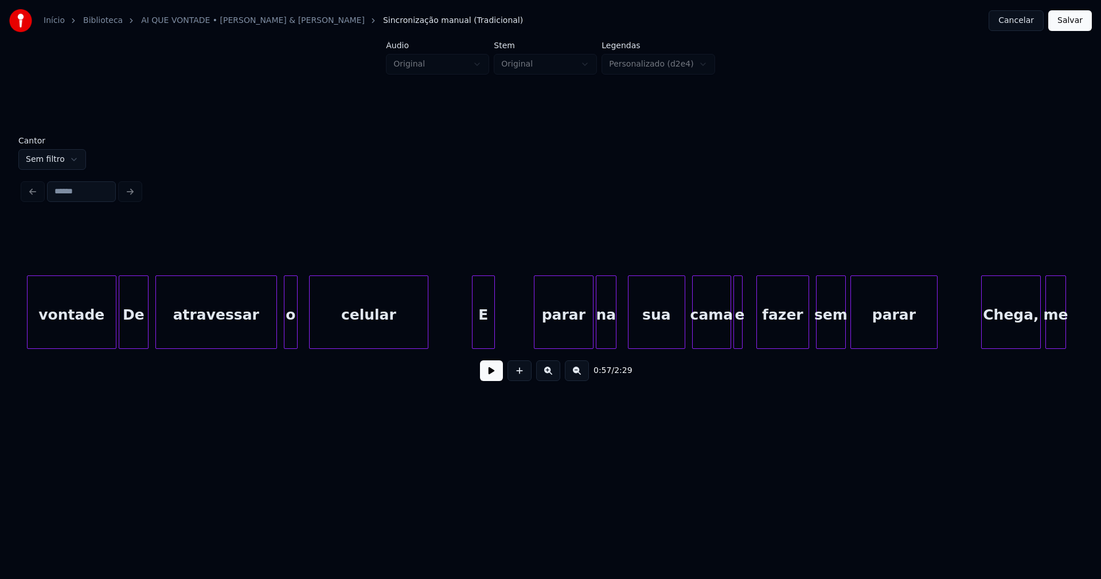
scroll to position [0, 6660]
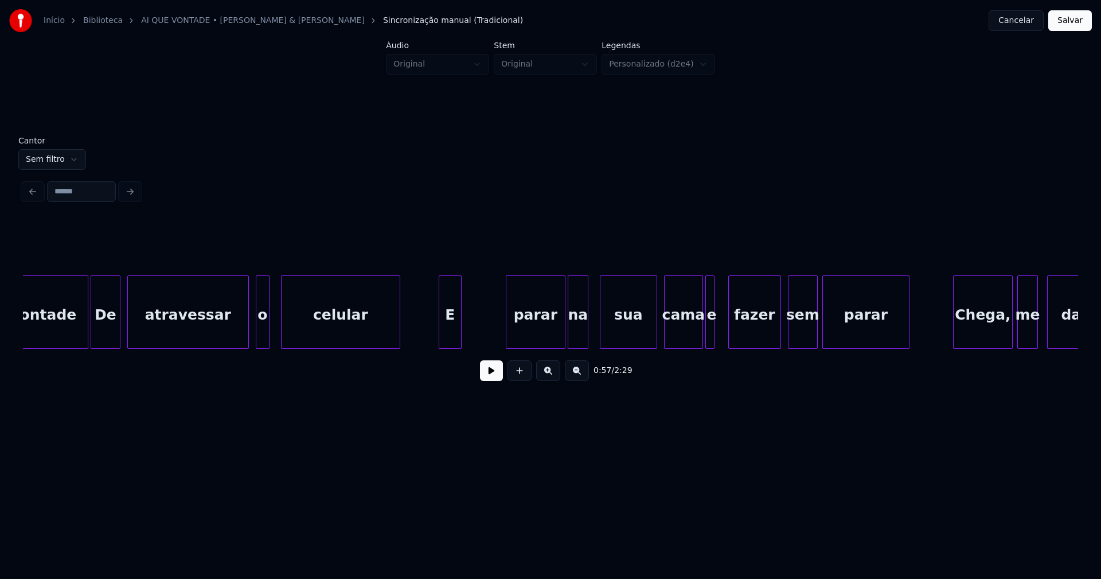
click at [452, 341] on div "E" at bounding box center [450, 315] width 22 height 78
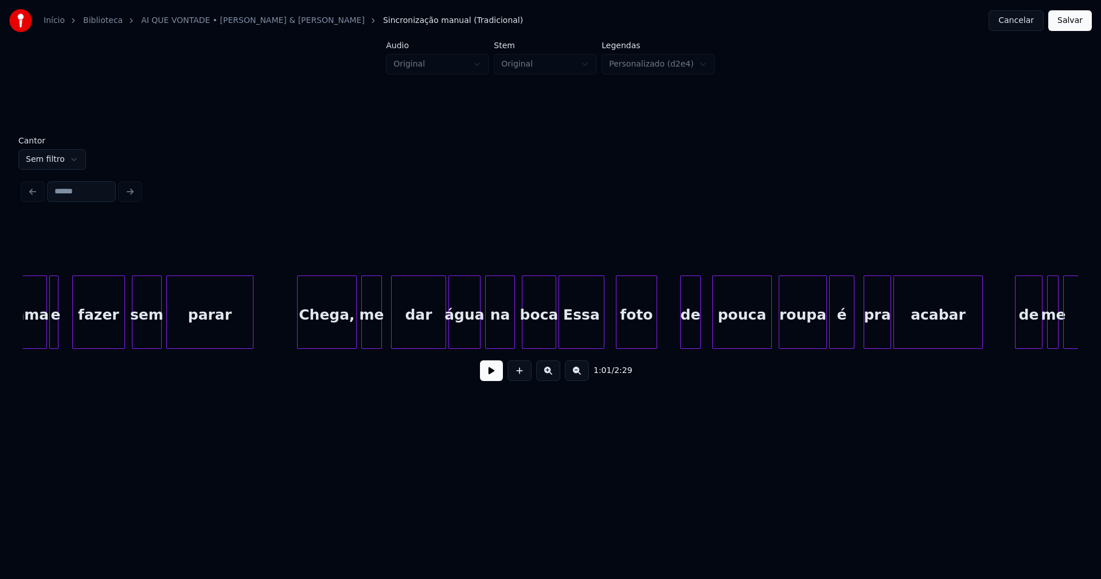
scroll to position [0, 7345]
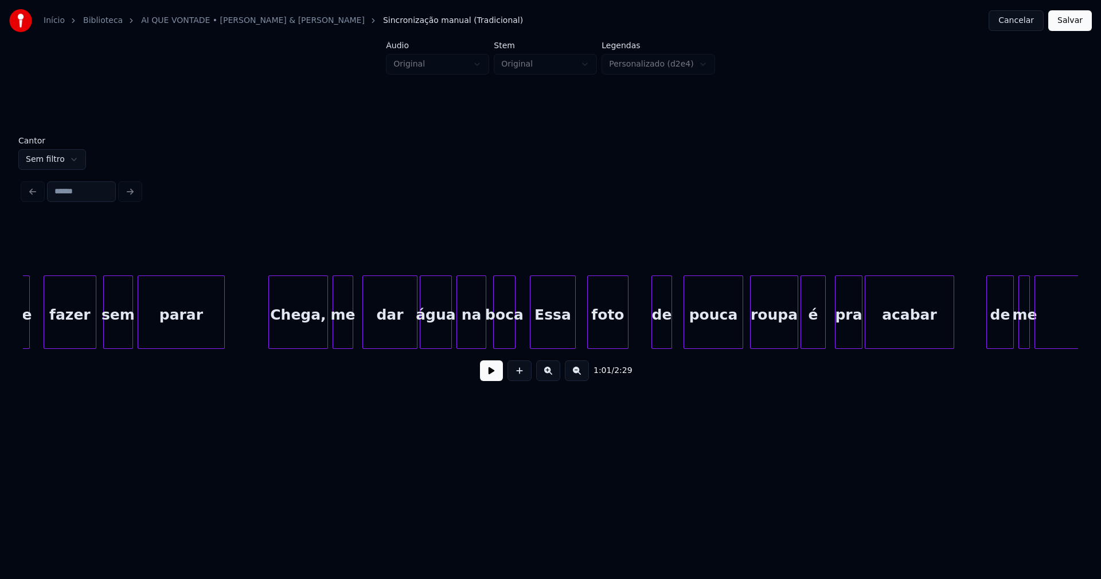
click at [512, 340] on div at bounding box center [512, 312] width 3 height 72
click at [538, 334] on div "Essa" at bounding box center [548, 315] width 45 height 78
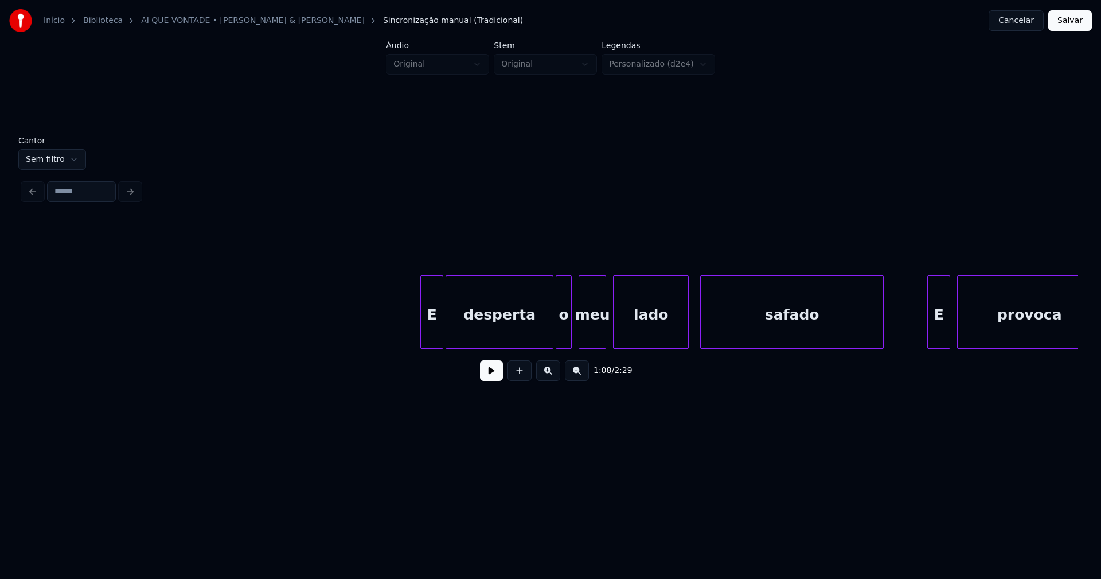
scroll to position [0, 9217]
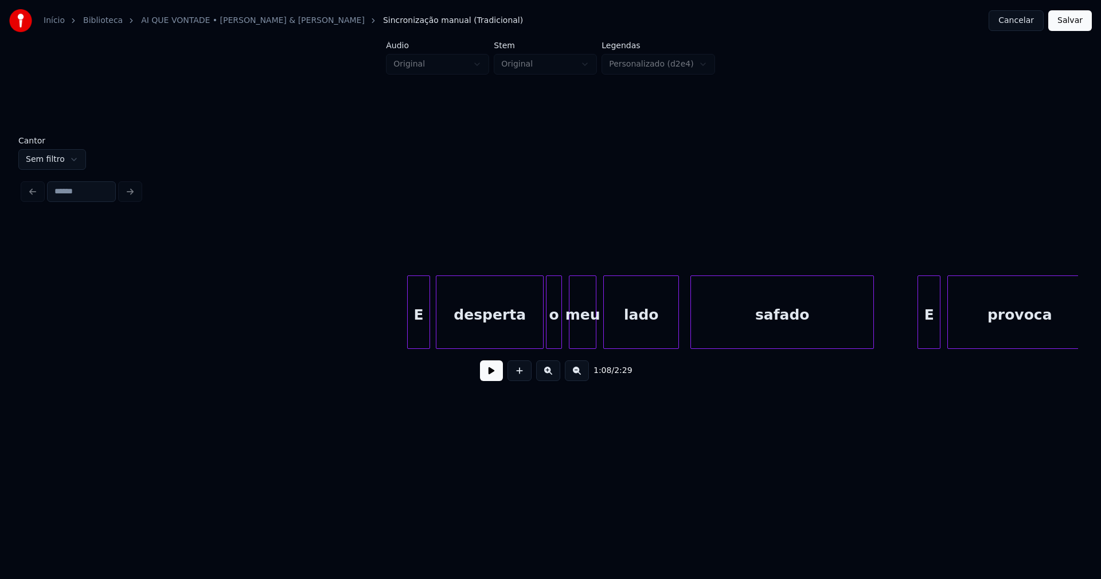
click at [419, 340] on div "E" at bounding box center [419, 315] width 22 height 78
click at [530, 347] on div "E desperta o meu lado safado E provoca" at bounding box center [550, 311] width 1055 height 73
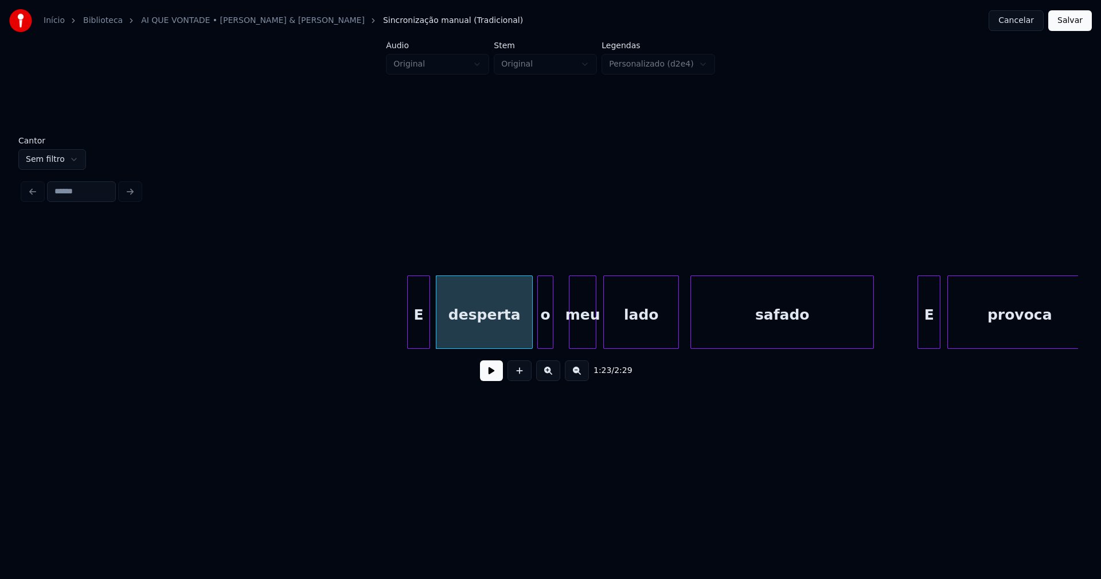
click at [543, 339] on div "o" at bounding box center [545, 315] width 15 height 78
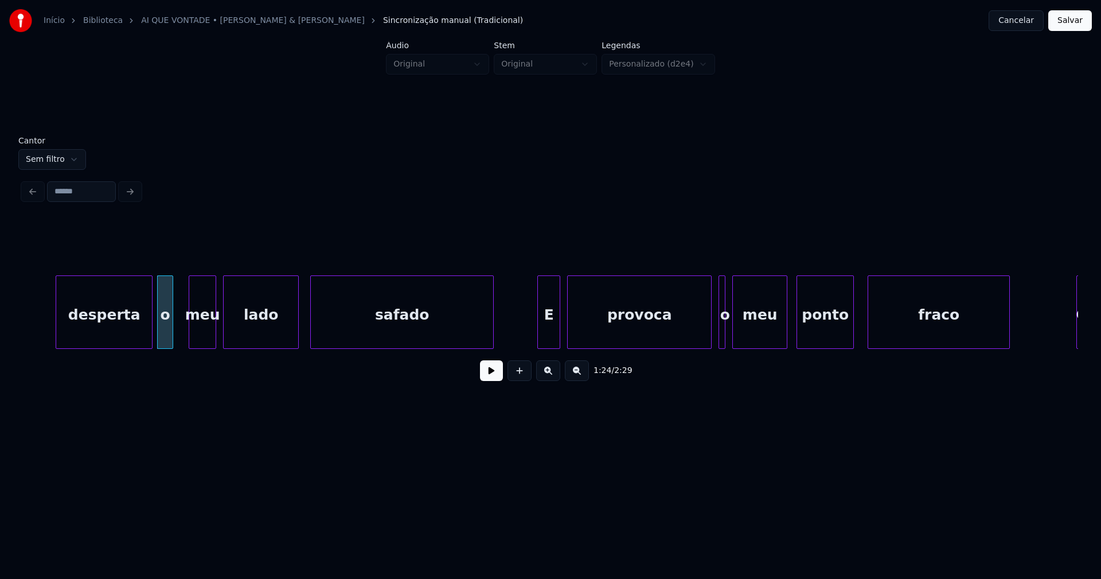
scroll to position [0, 9663]
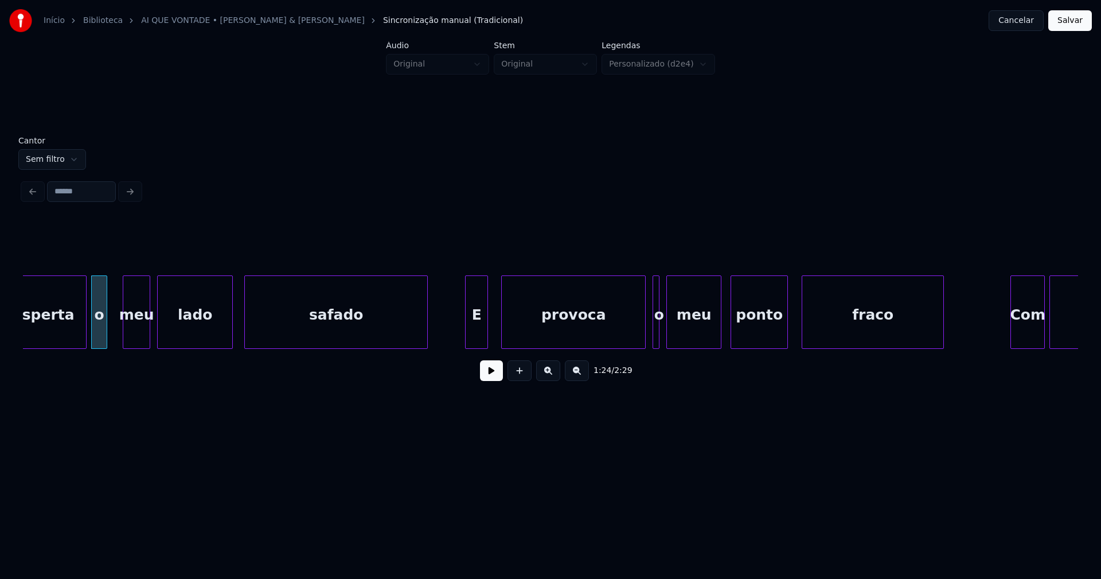
click at [480, 336] on div "E" at bounding box center [477, 315] width 22 height 78
click at [626, 340] on div at bounding box center [625, 312] width 3 height 72
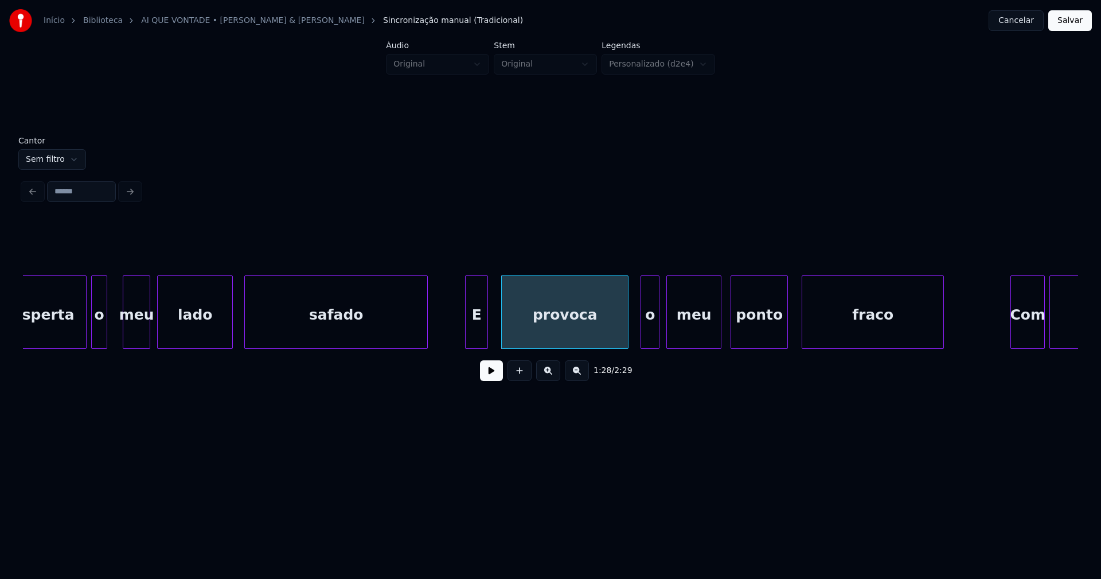
click at [642, 337] on div at bounding box center [642, 312] width 3 height 72
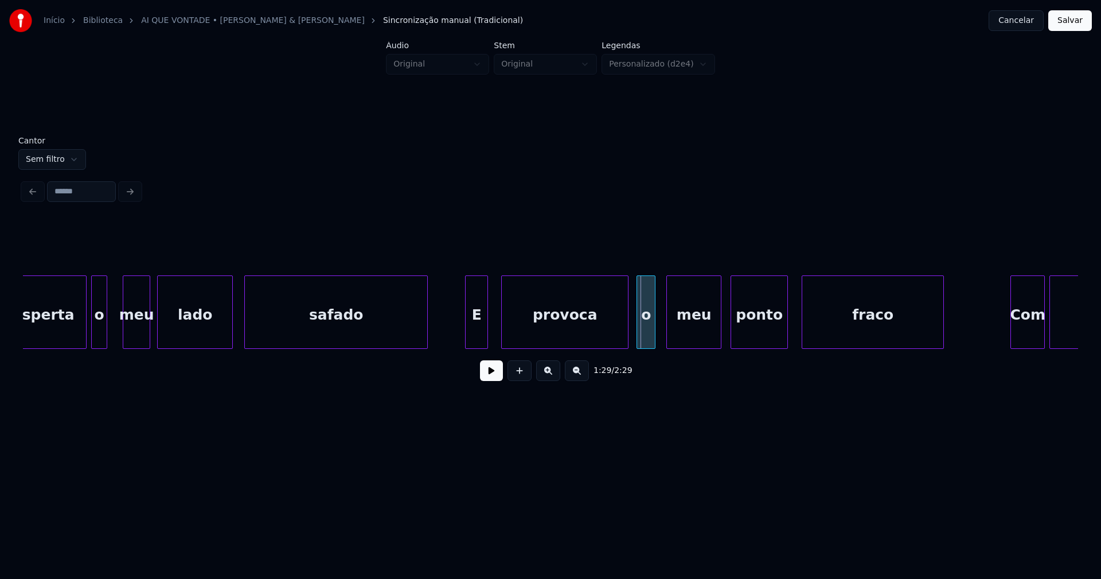
click at [649, 337] on div "o" at bounding box center [646, 315] width 18 height 78
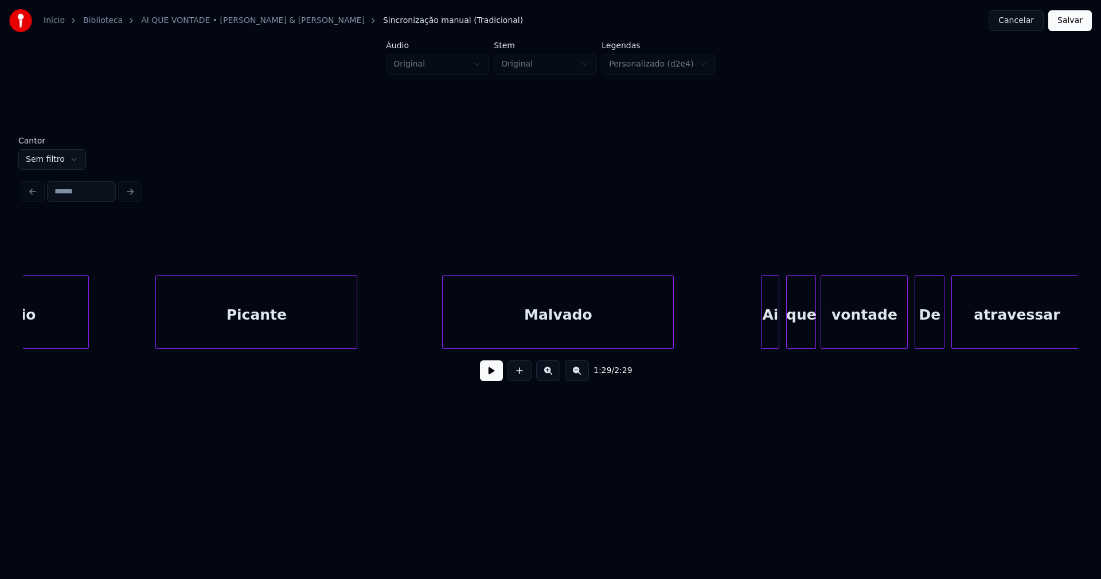
scroll to position [0, 10784]
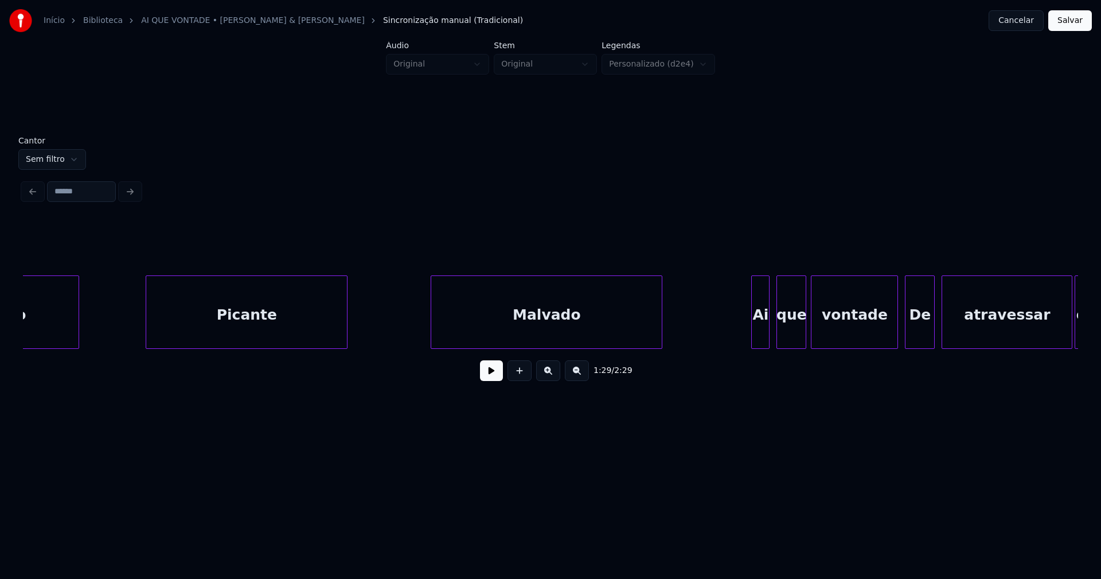
click at [636, 327] on div "Malvado" at bounding box center [546, 315] width 231 height 78
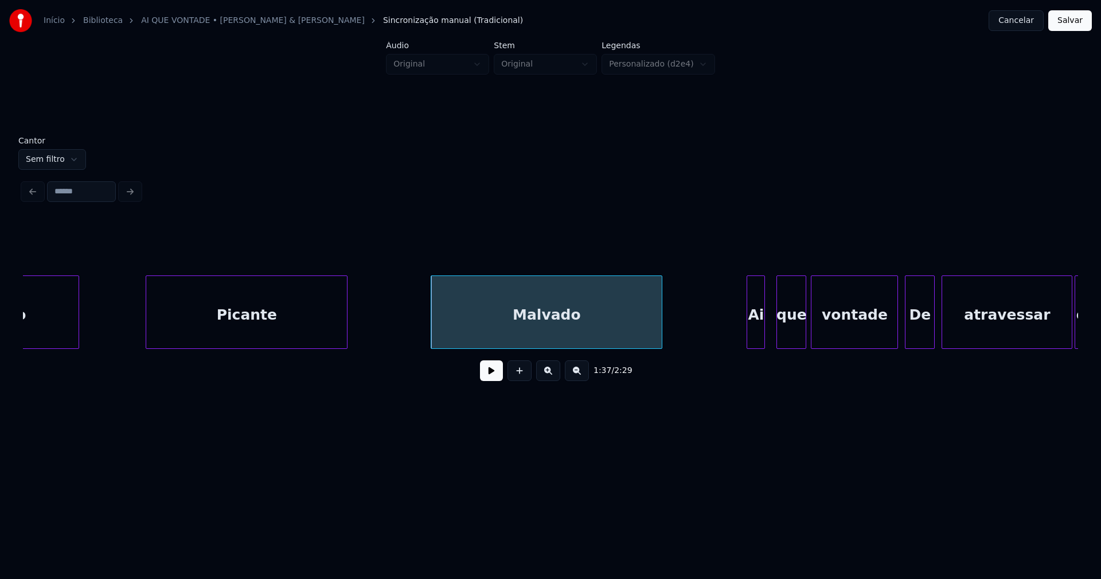
click at [753, 335] on div "Ai" at bounding box center [755, 315] width 17 height 78
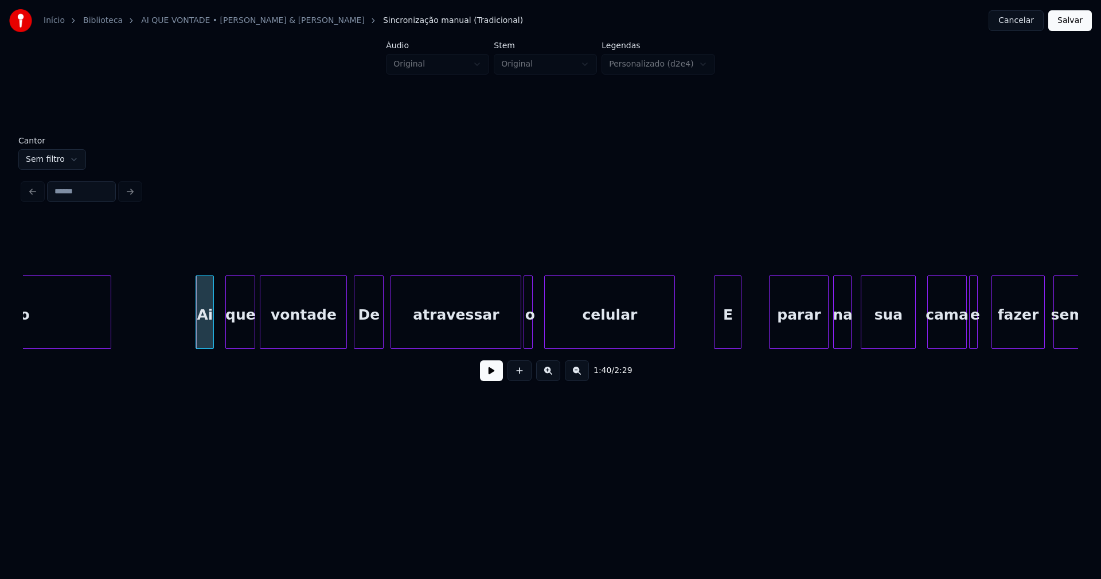
scroll to position [0, 11364]
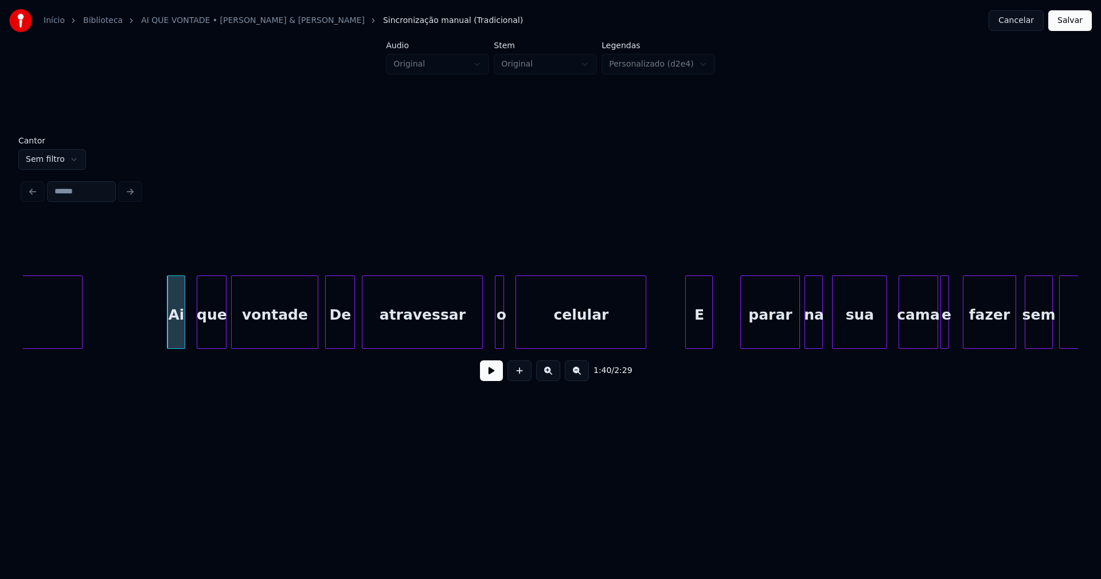
click at [480, 344] on div "Malvado Ai que vontade De atravessar o celular E parar na sua cama e fazer sem …" at bounding box center [550, 311] width 1055 height 73
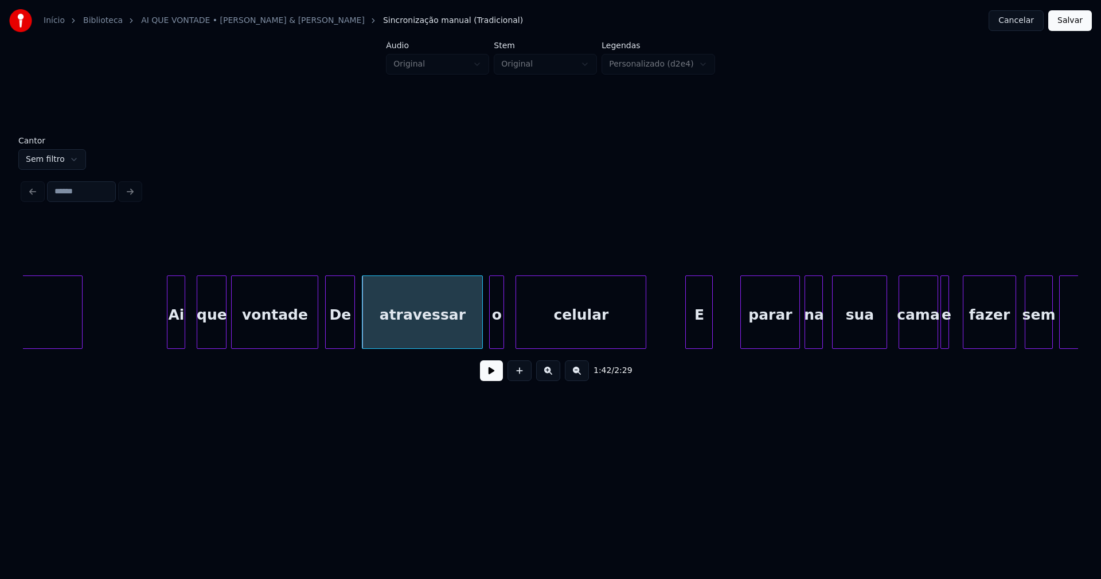
click at [491, 342] on div at bounding box center [491, 312] width 3 height 72
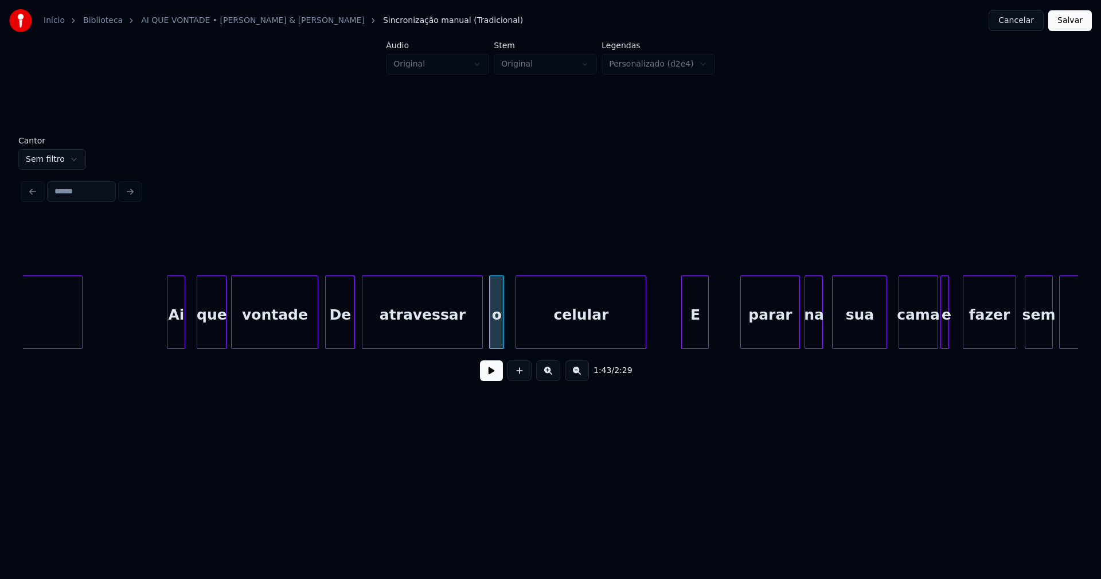
click at [700, 339] on div "E" at bounding box center [695, 315] width 26 height 78
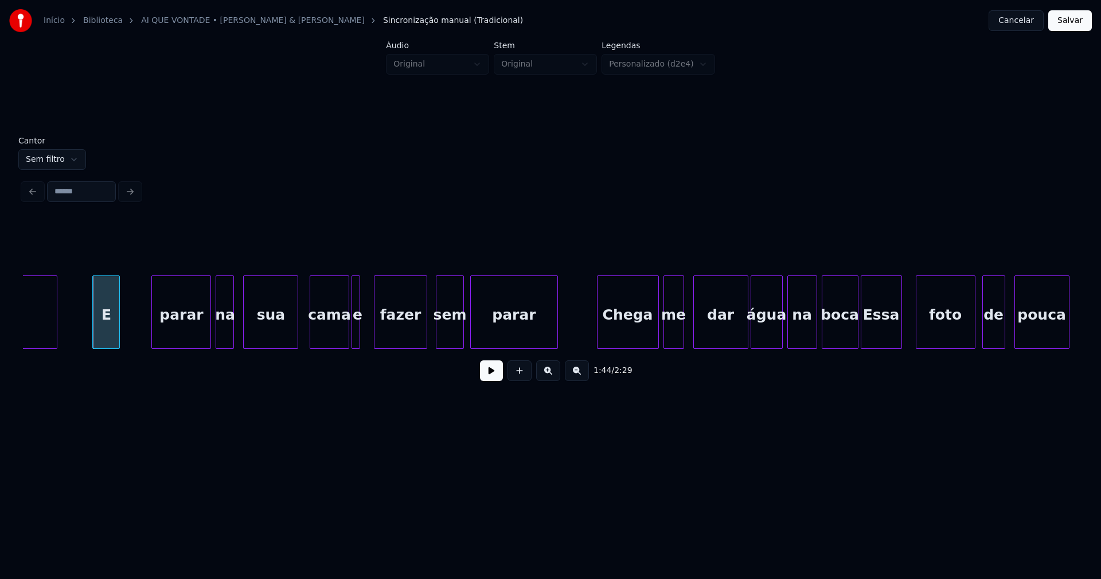
scroll to position [0, 11943]
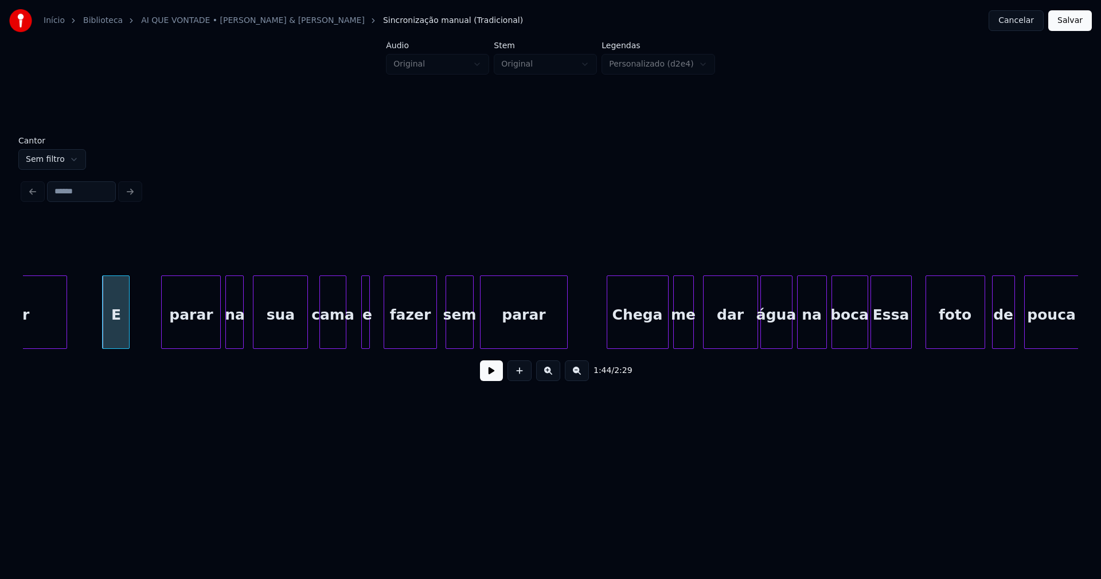
click at [342, 343] on div at bounding box center [343, 312] width 3 height 72
click at [356, 339] on div at bounding box center [354, 312] width 3 height 72
click at [326, 334] on div "cama" at bounding box center [330, 315] width 25 height 78
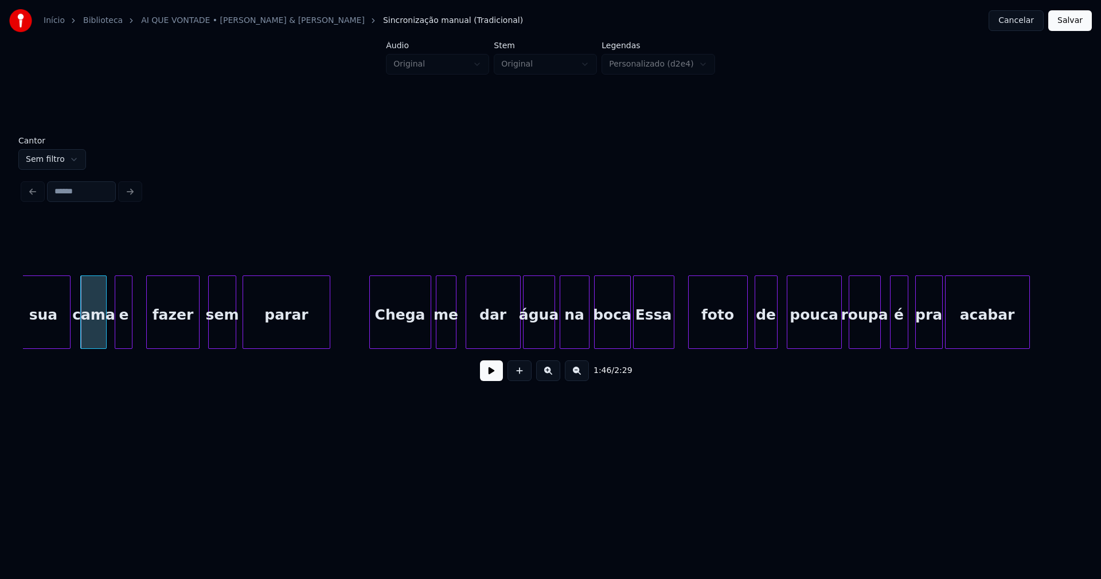
scroll to position [0, 12219]
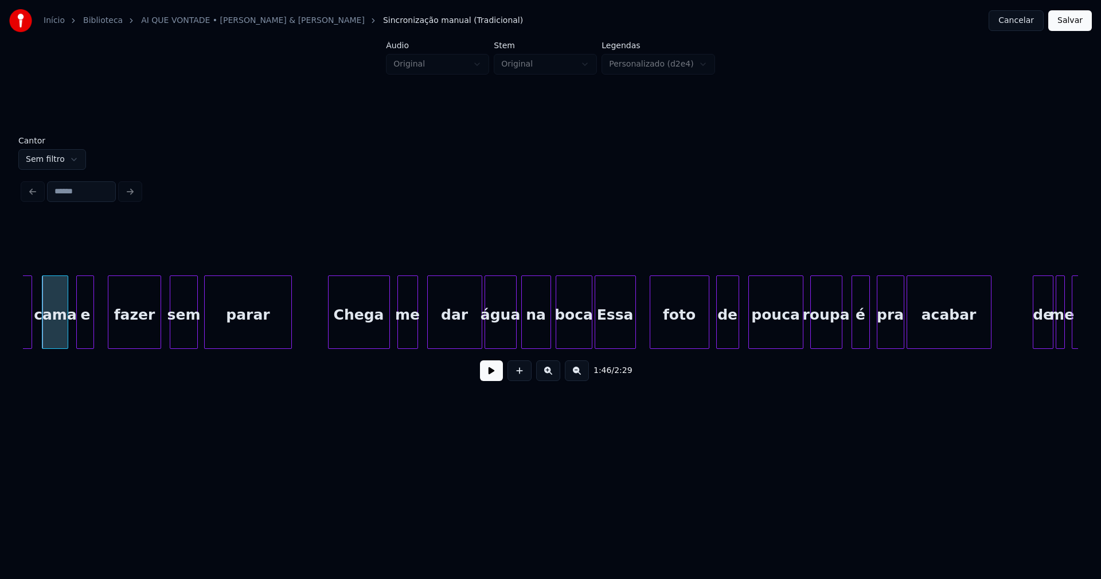
click at [376, 336] on div "Chega" at bounding box center [359, 315] width 61 height 78
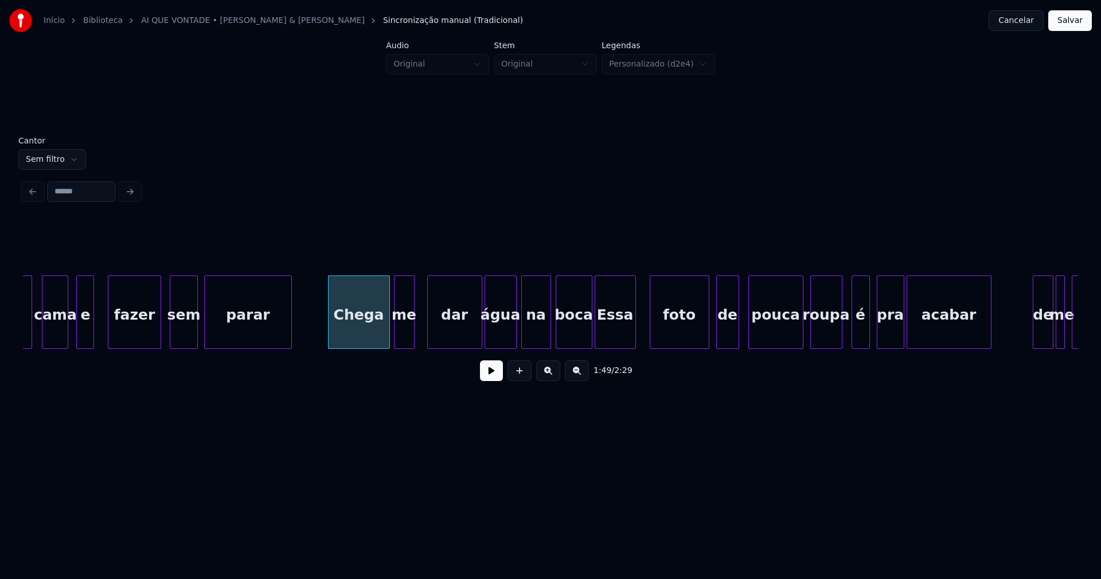
click at [406, 342] on div "me" at bounding box center [404, 315] width 19 height 78
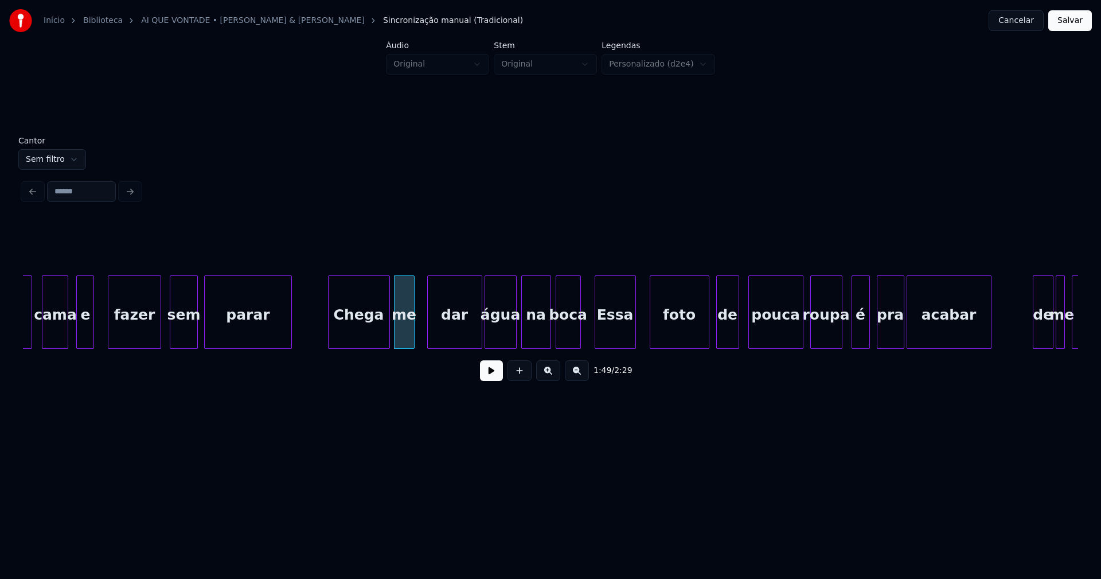
click at [577, 342] on div at bounding box center [578, 312] width 3 height 72
click at [607, 338] on div "Essa" at bounding box center [611, 315] width 40 height 78
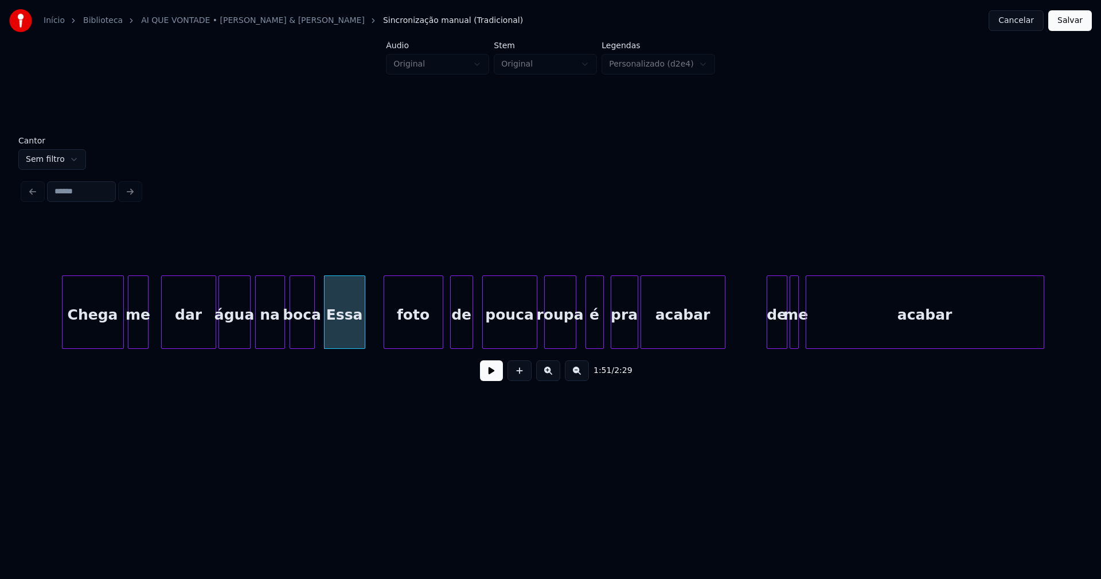
scroll to position [0, 12589]
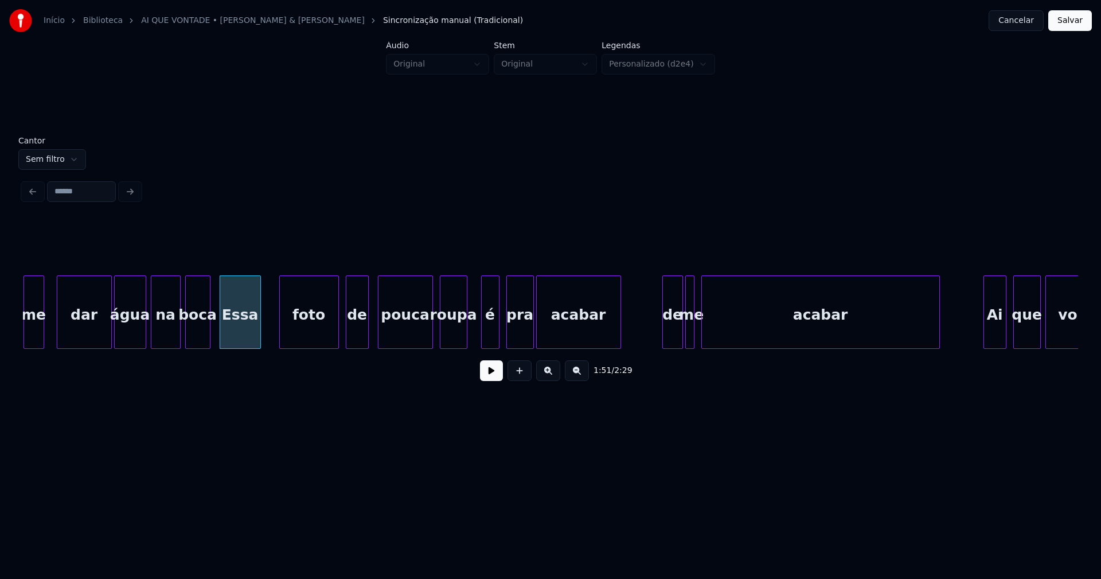
click at [464, 336] on div at bounding box center [464, 312] width 3 height 72
click at [439, 336] on div at bounding box center [439, 312] width 3 height 72
click at [482, 335] on div "é" at bounding box center [484, 315] width 17 height 78
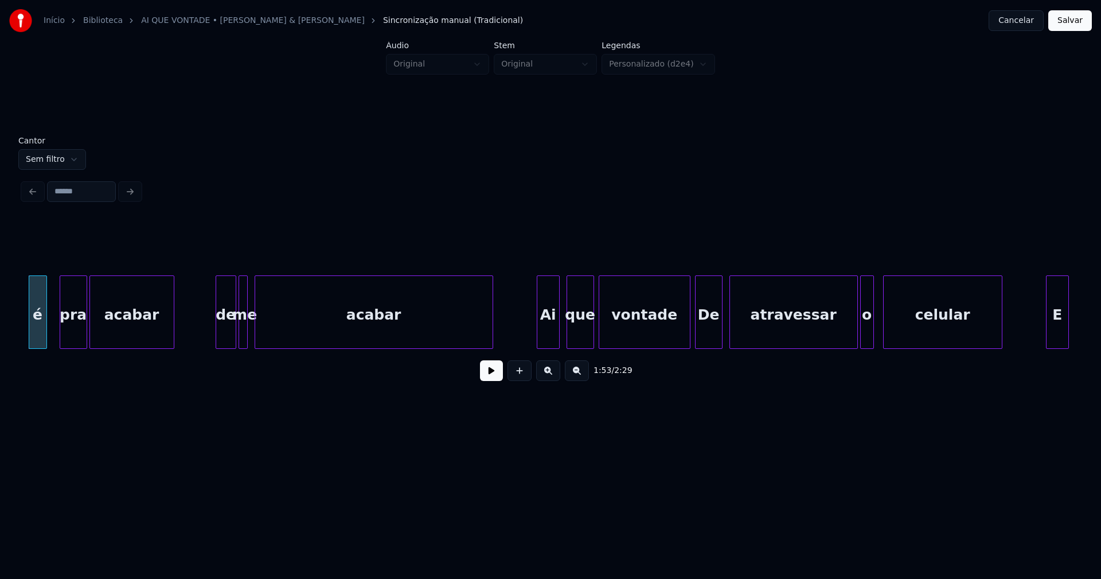
scroll to position [0, 13150]
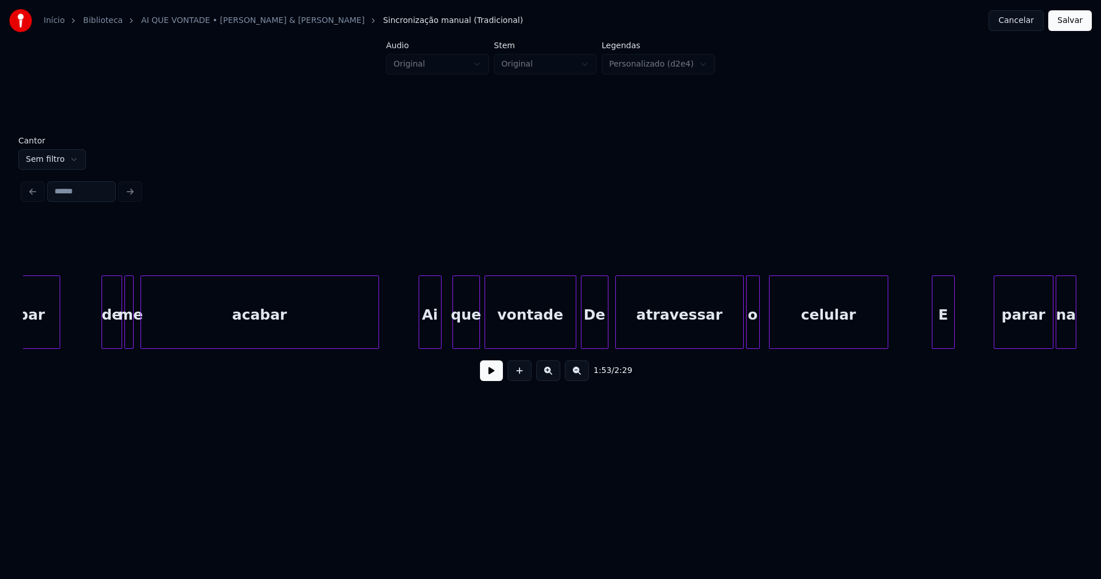
click at [429, 341] on div "Ai" at bounding box center [430, 315] width 22 height 78
click at [571, 335] on div at bounding box center [569, 312] width 3 height 72
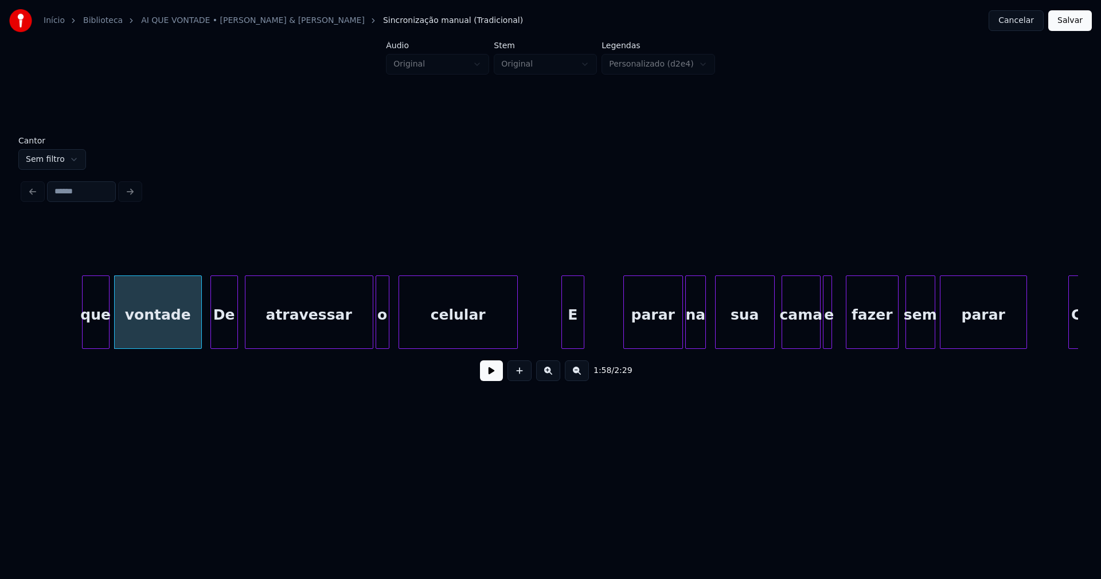
scroll to position [0, 13587]
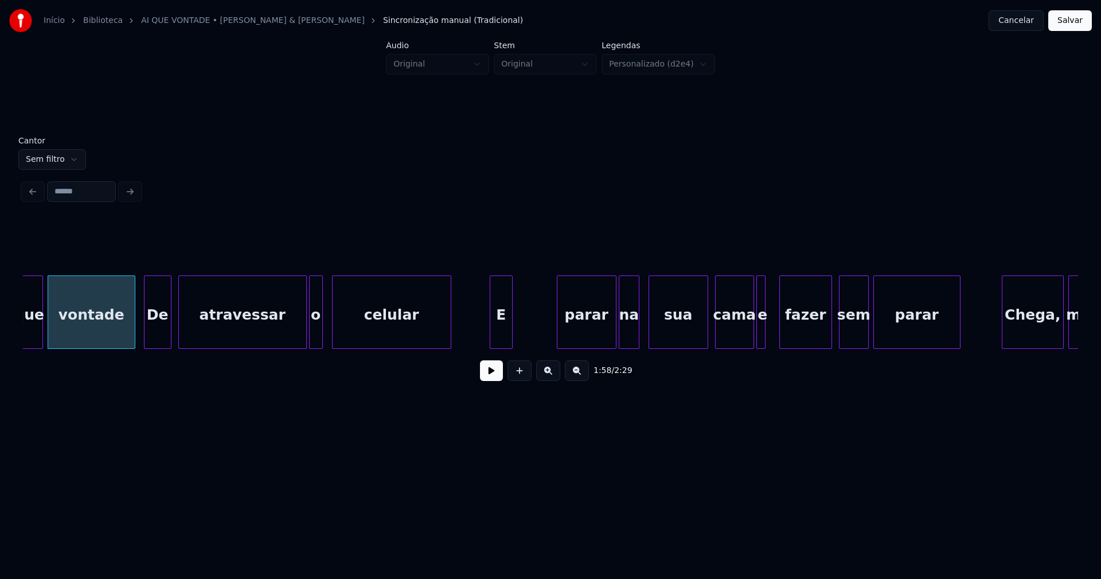
click at [499, 339] on div "E" at bounding box center [501, 315] width 22 height 78
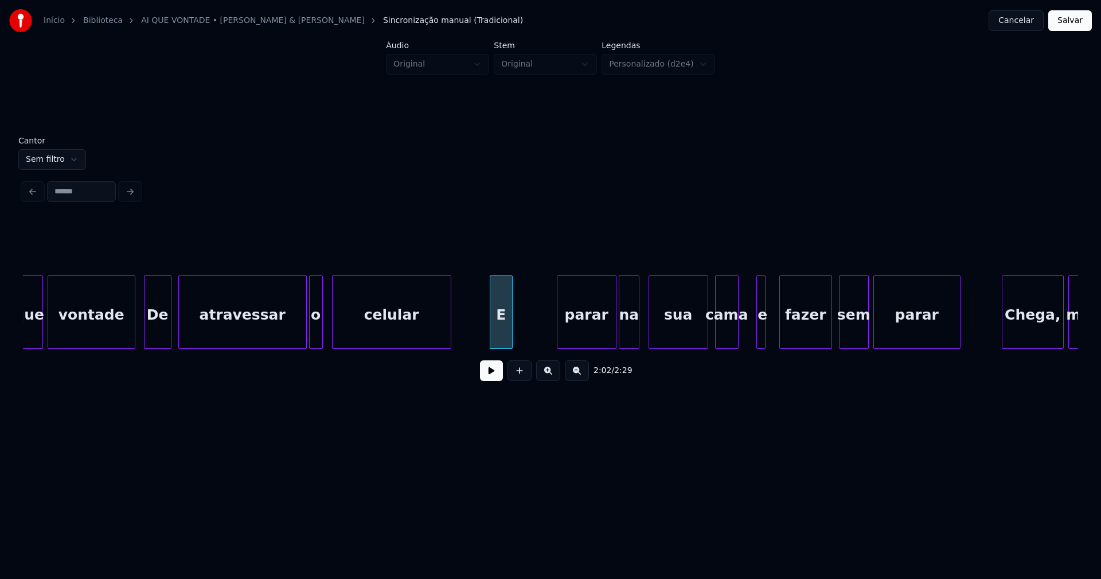
click at [736, 343] on div "cama" at bounding box center [727, 311] width 24 height 73
click at [712, 339] on div at bounding box center [713, 312] width 3 height 72
click at [746, 342] on div at bounding box center [747, 312] width 3 height 72
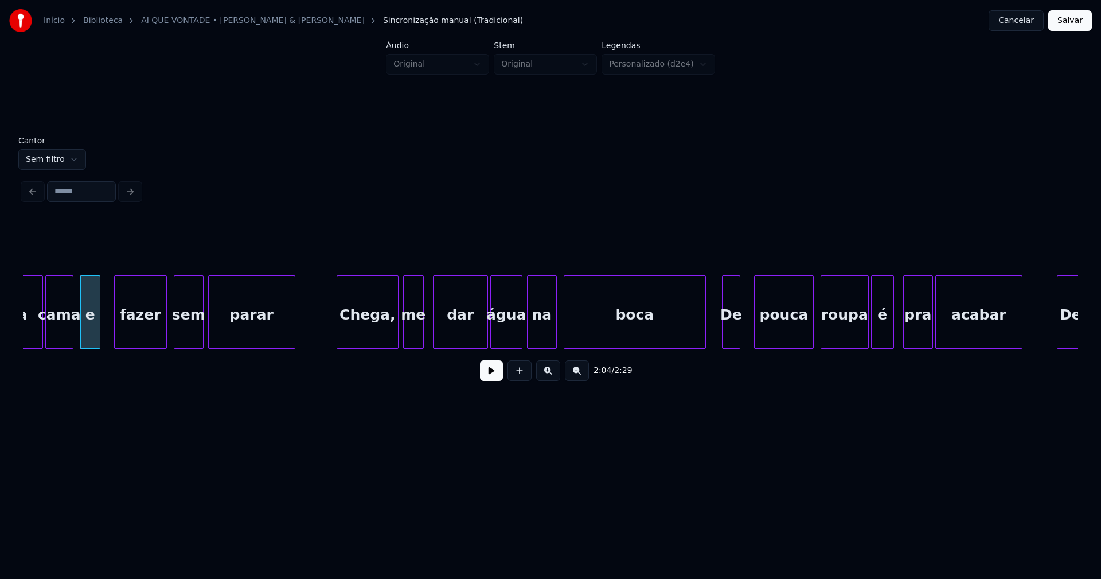
scroll to position [0, 14262]
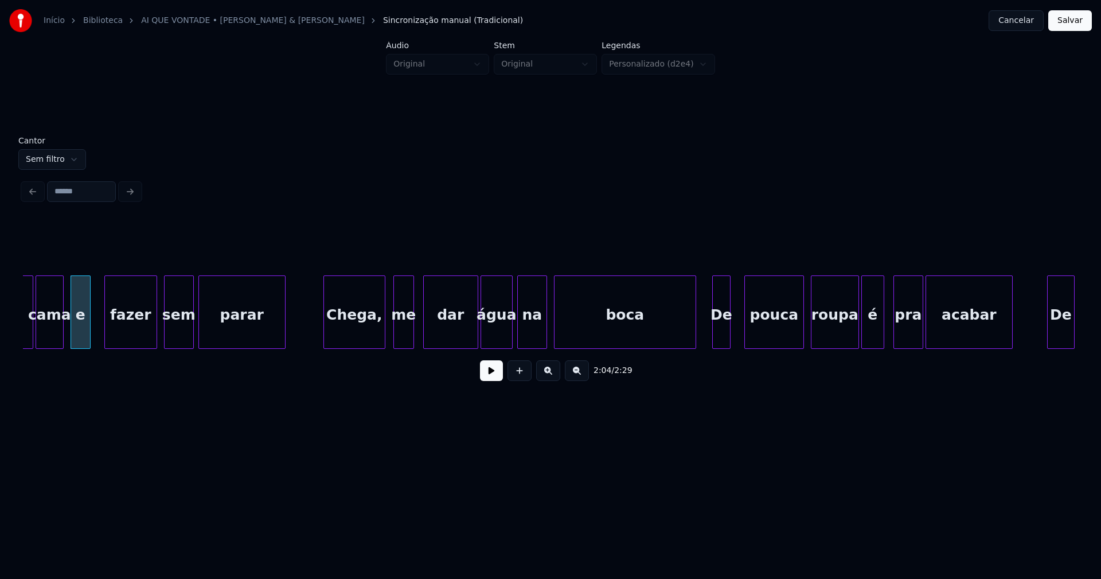
click at [367, 333] on div "Chega," at bounding box center [354, 315] width 61 height 78
click at [399, 338] on div "me" at bounding box center [399, 315] width 19 height 78
click at [716, 337] on div "De" at bounding box center [717, 315] width 17 height 78
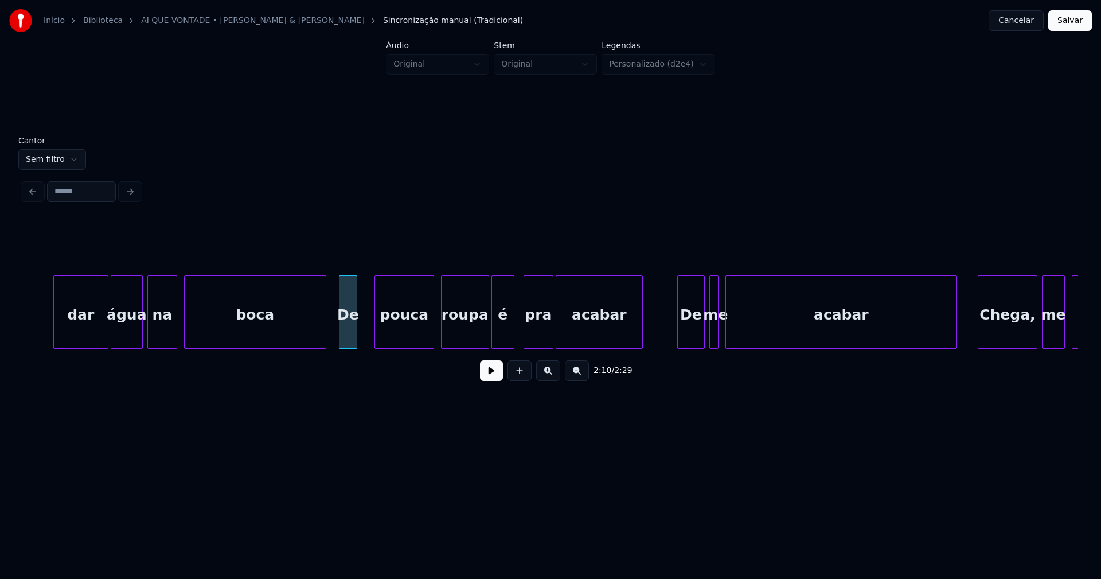
scroll to position [0, 14651]
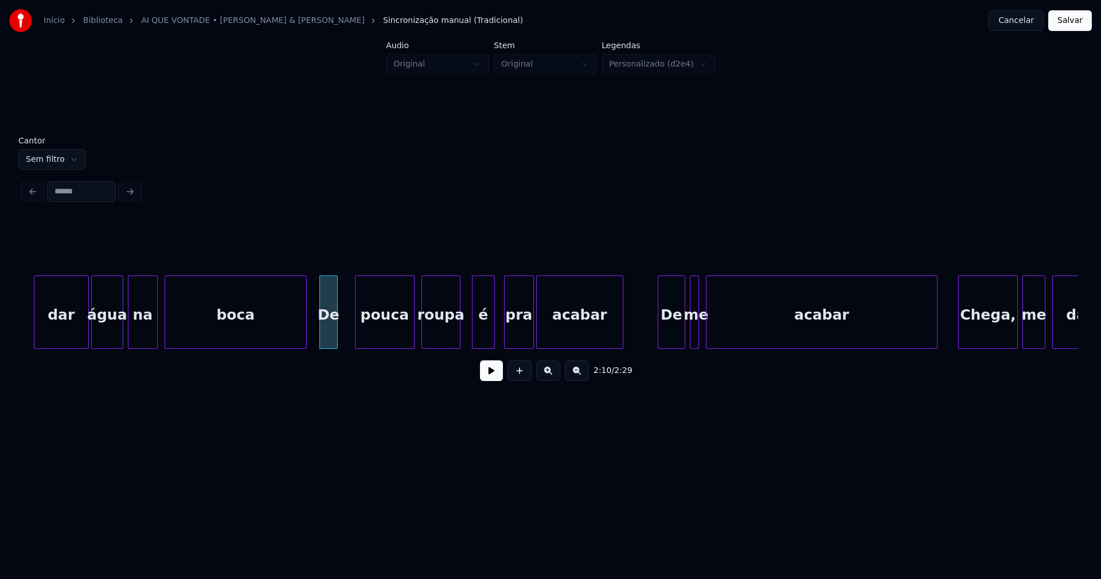
click at [460, 340] on div at bounding box center [457, 312] width 3 height 72
click at [472, 339] on div "é" at bounding box center [477, 315] width 22 height 78
click at [702, 340] on div at bounding box center [702, 312] width 3 height 72
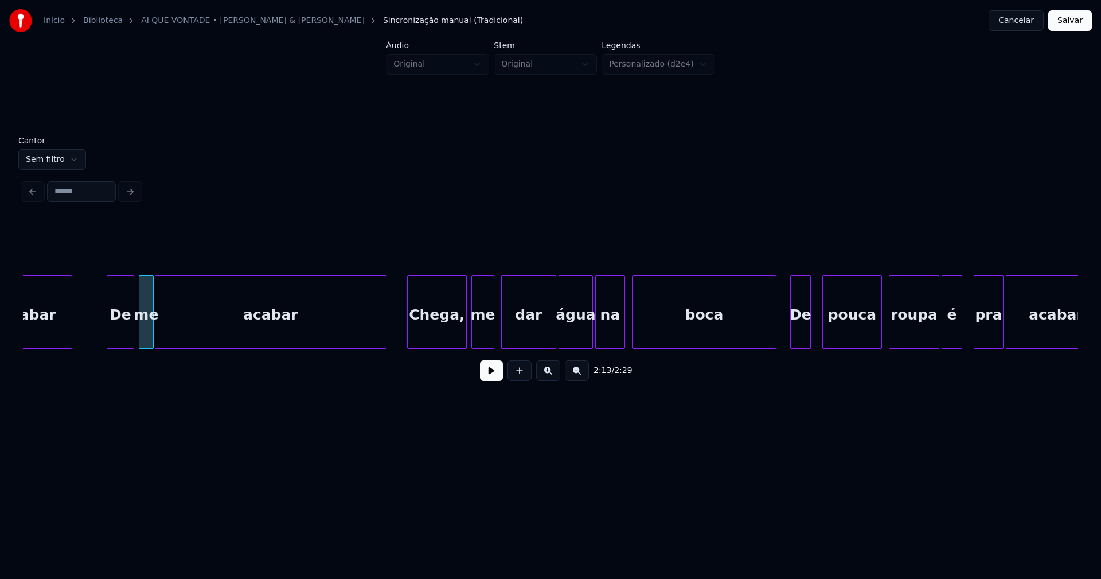
scroll to position [0, 15212]
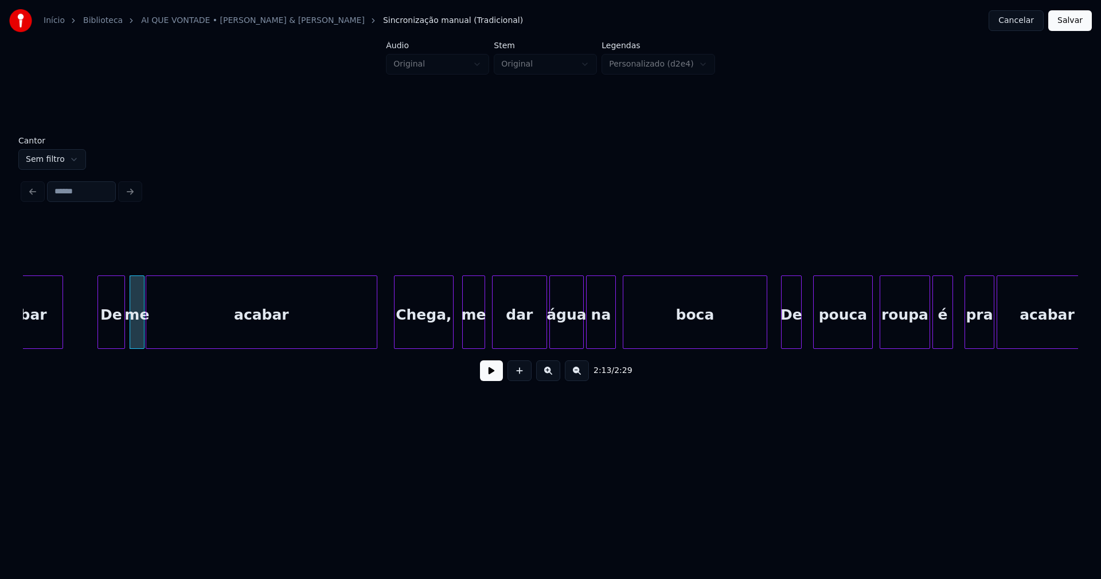
click at [434, 337] on div "Chega," at bounding box center [424, 315] width 58 height 78
click at [468, 334] on div "me" at bounding box center [470, 315] width 22 height 78
click at [751, 340] on div at bounding box center [751, 312] width 3 height 72
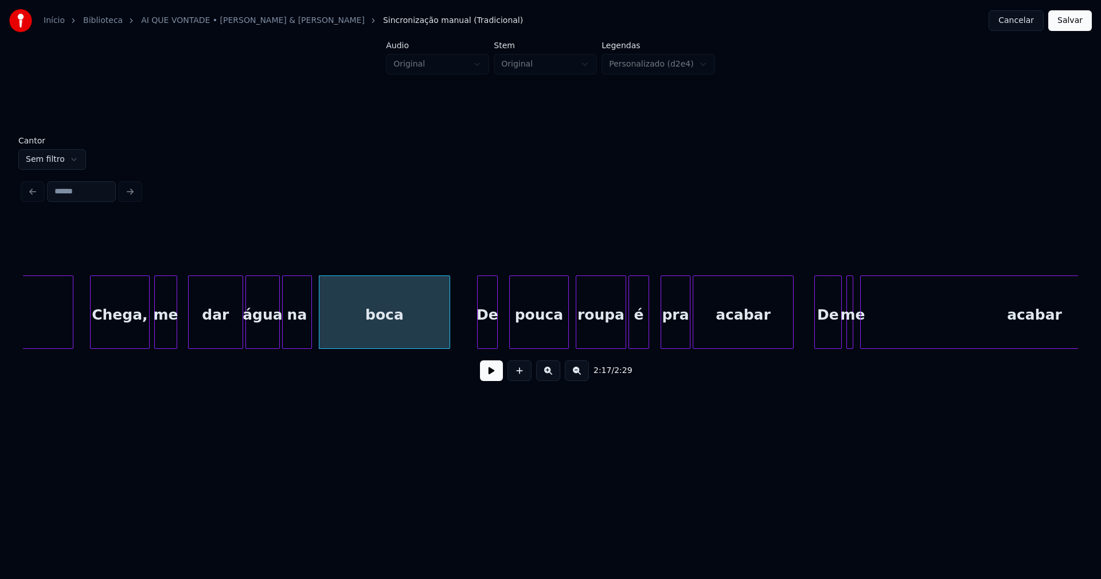
scroll to position [0, 15611]
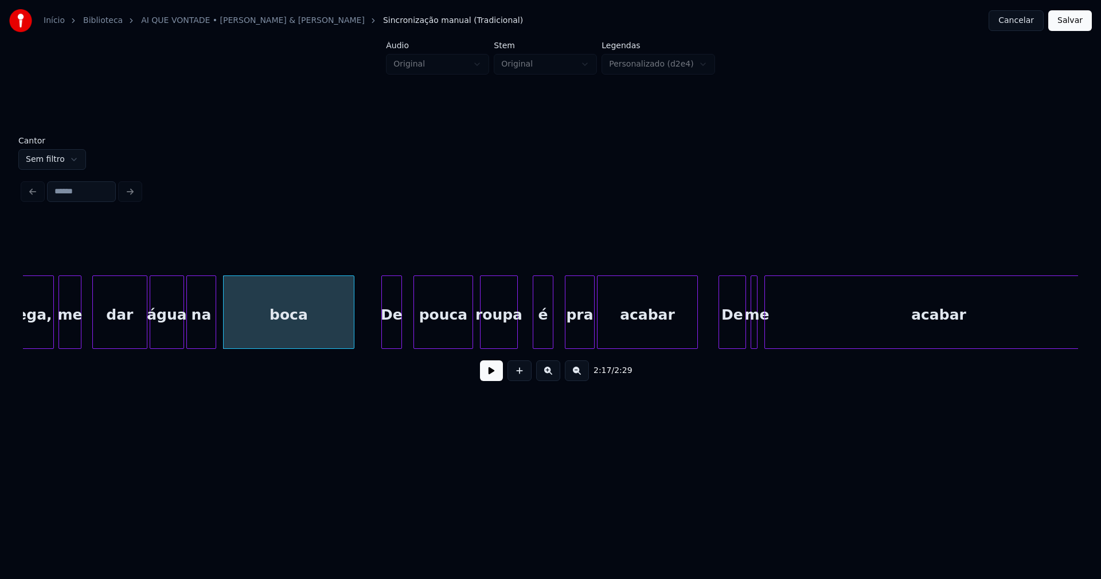
click at [514, 339] on div at bounding box center [515, 312] width 3 height 72
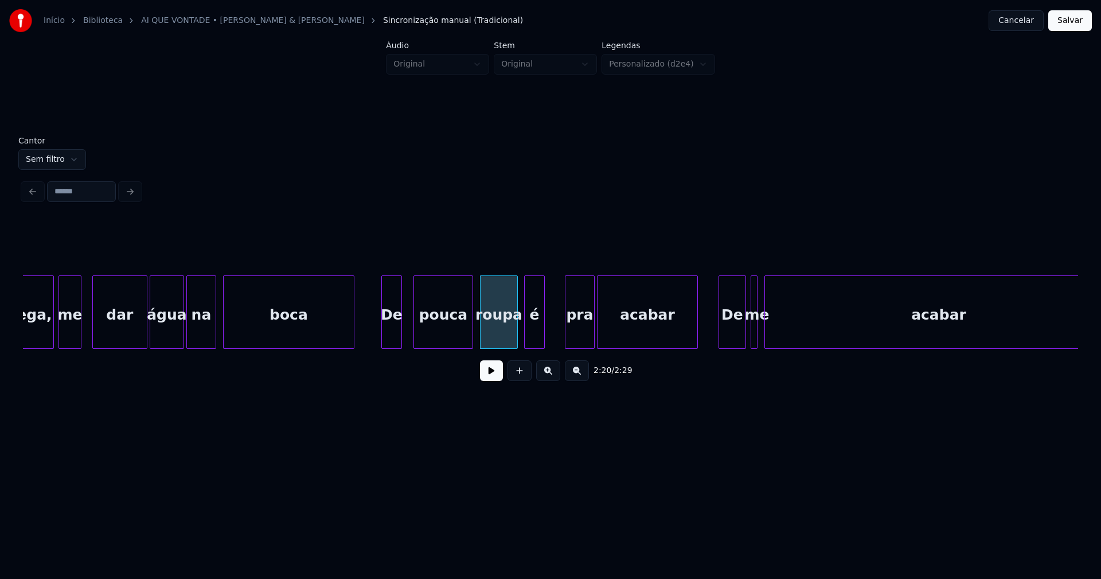
click at [534, 334] on div "é" at bounding box center [534, 315] width 19 height 78
click at [761, 335] on div at bounding box center [759, 312] width 3 height 72
click at [484, 378] on button at bounding box center [491, 370] width 23 height 21
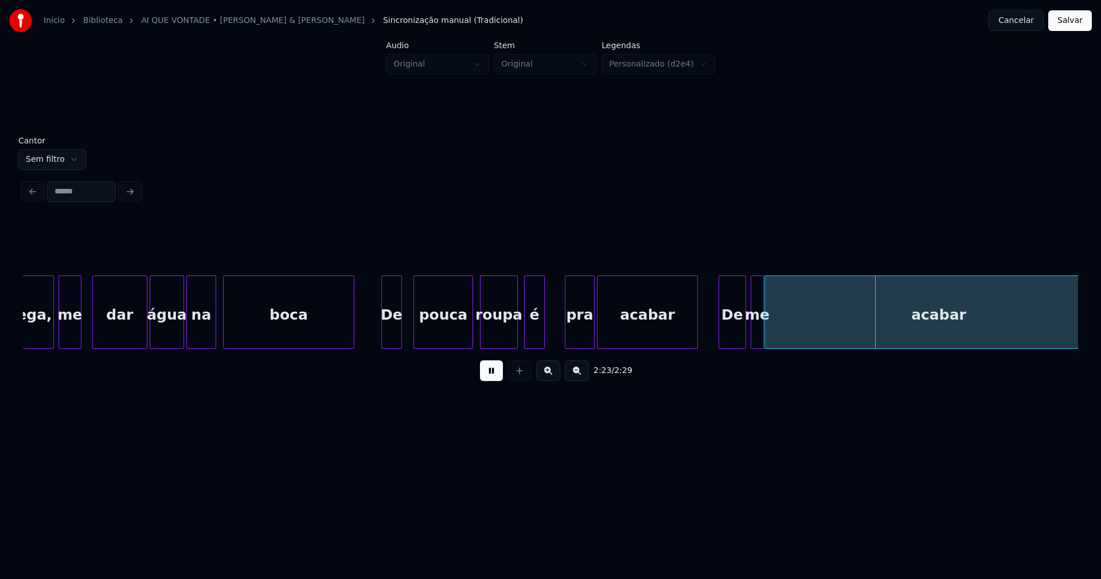
click at [485, 378] on button at bounding box center [491, 370] width 23 height 21
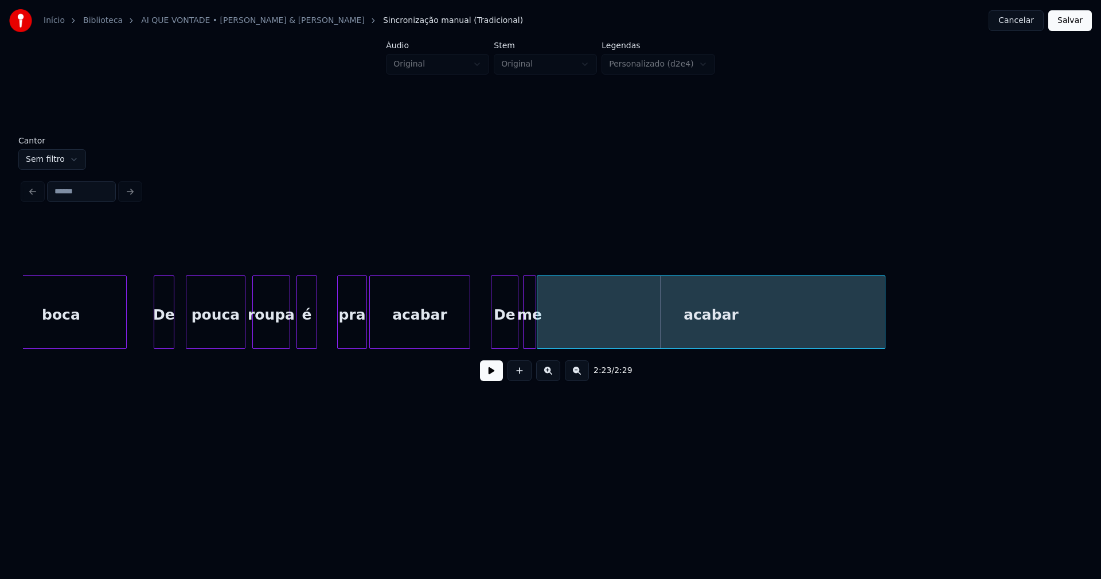
scroll to position [0, 16105]
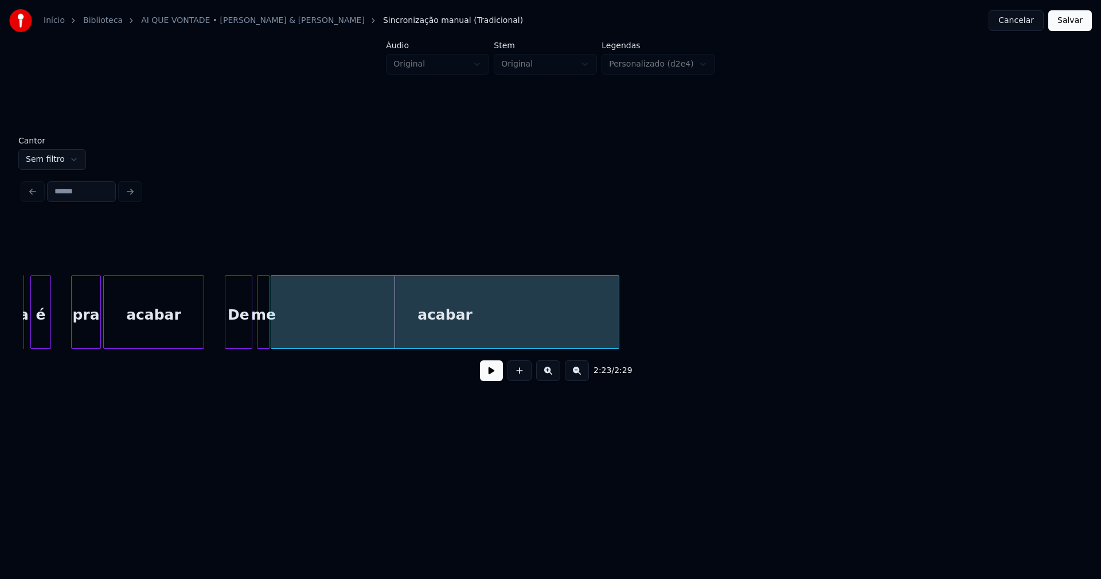
click at [1069, 22] on button "Salvar" at bounding box center [1070, 20] width 44 height 21
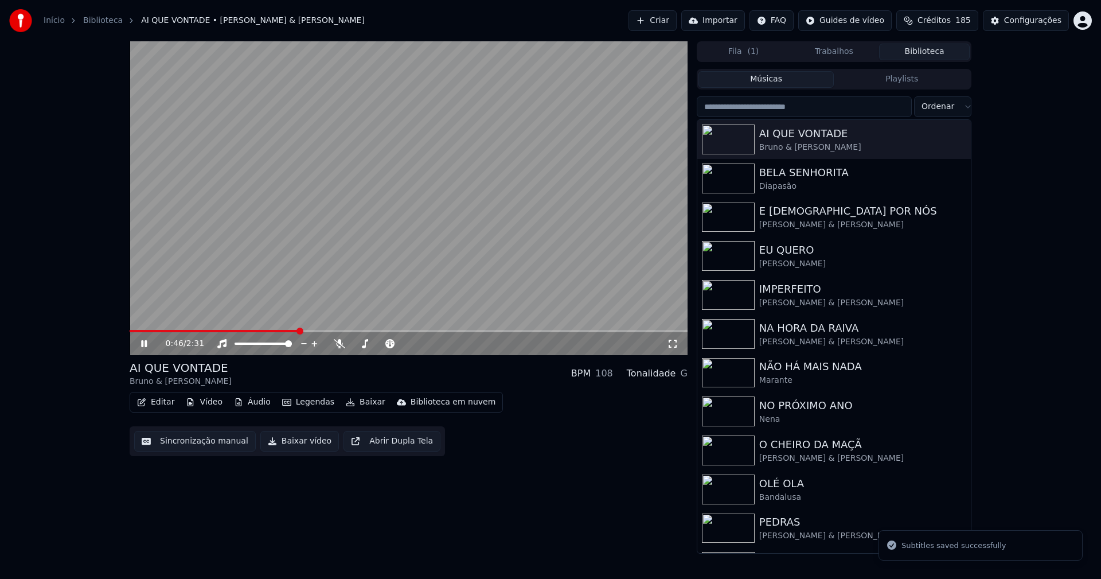
click at [300, 331] on span at bounding box center [409, 331] width 558 height 2
click at [143, 342] on icon at bounding box center [144, 343] width 6 height 7
click at [1027, 22] on div "Configurações" at bounding box center [1032, 20] width 57 height 11
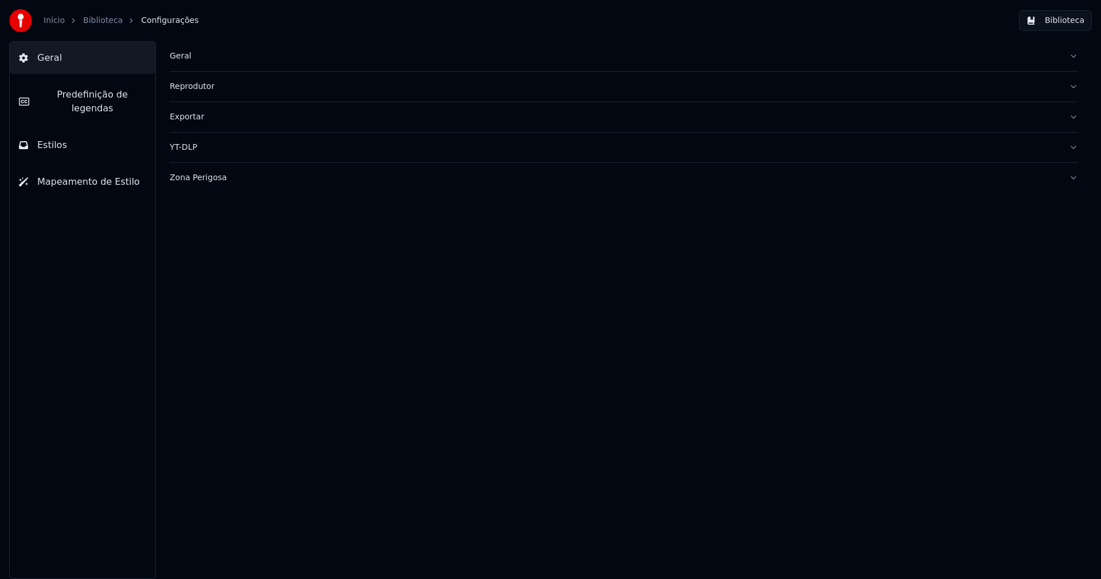
click at [66, 130] on button "Estilos" at bounding box center [83, 145] width 146 height 32
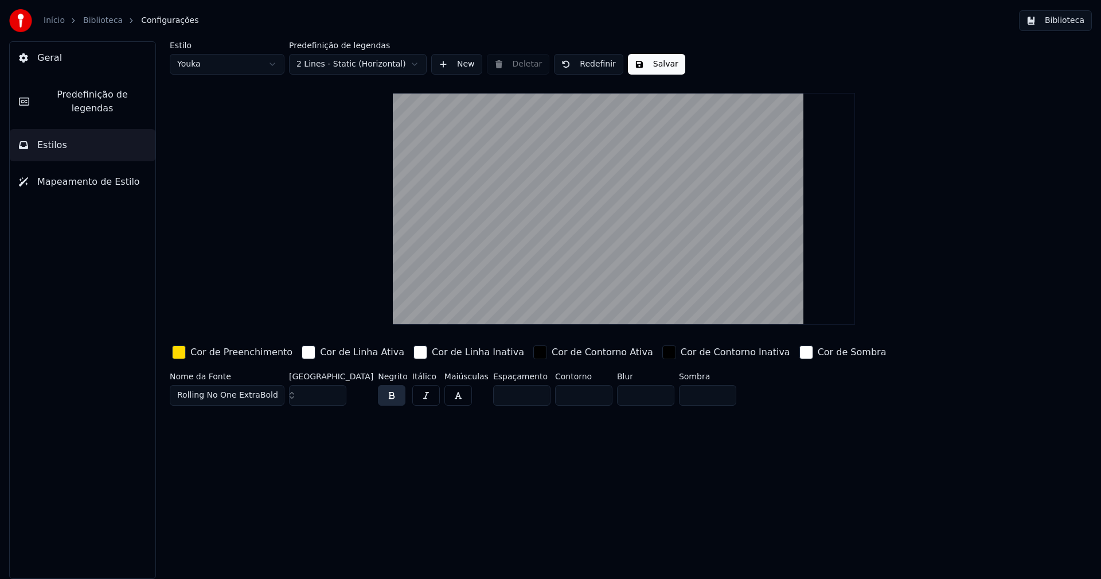
click at [208, 66] on html "Início Biblioteca Configurações Biblioteca Geral Predefinição de legendas Estil…" at bounding box center [550, 289] width 1101 height 579
type input "*****"
click at [183, 354] on div "button" at bounding box center [179, 352] width 14 height 14
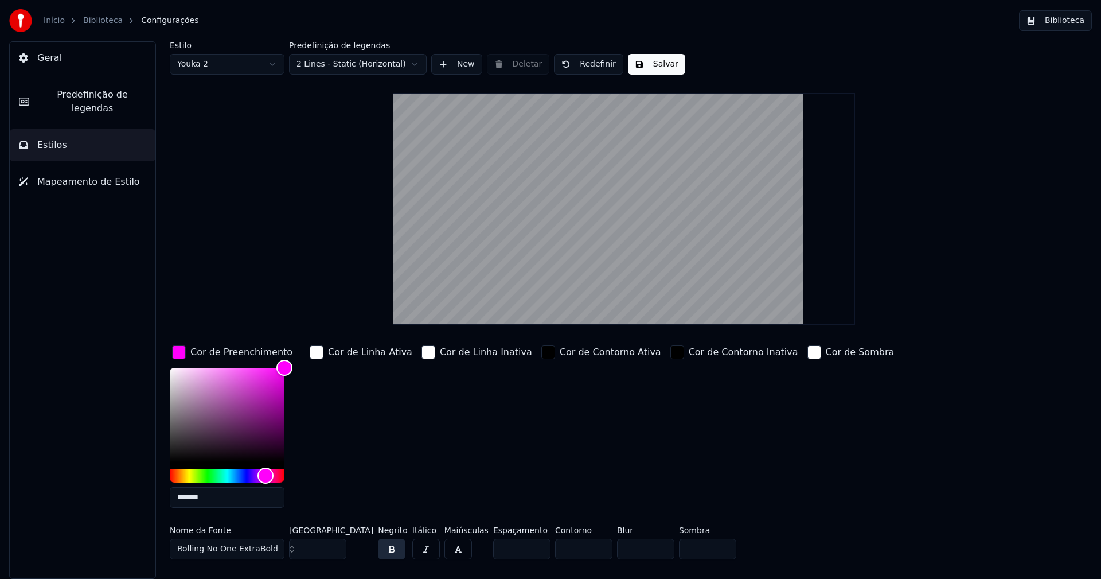
click at [209, 498] on input "*******" at bounding box center [227, 497] width 115 height 21
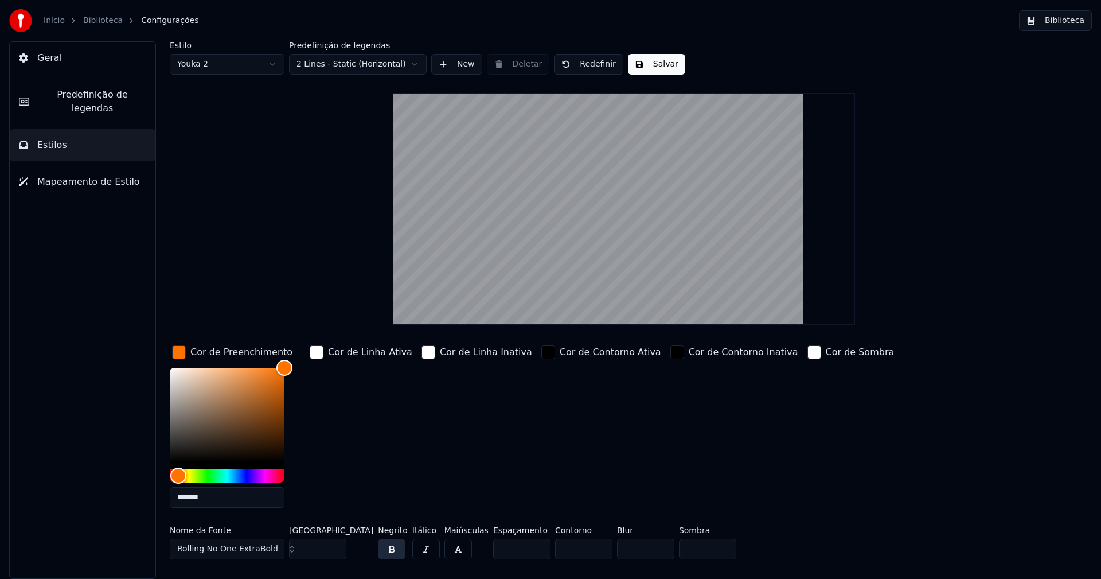
type input "*******"
click at [178, 350] on div "button" at bounding box center [179, 352] width 14 height 14
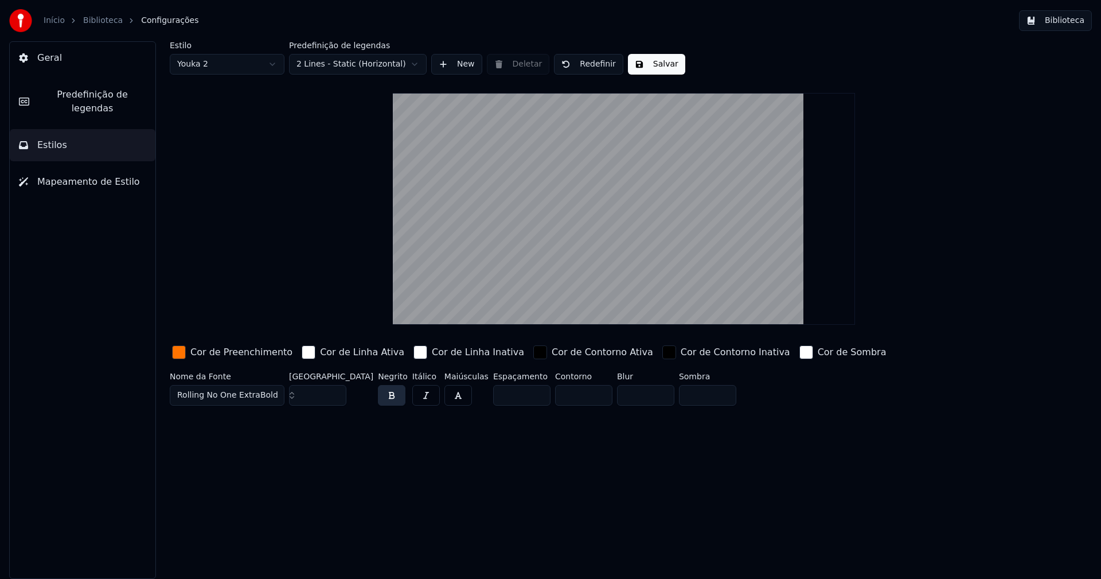
click at [335, 393] on input "***" at bounding box center [317, 395] width 57 height 21
click at [335, 396] on input "**" at bounding box center [317, 395] width 57 height 21
click at [335, 395] on input "**" at bounding box center [317, 395] width 57 height 21
type input "**"
click at [335, 395] on input "**" at bounding box center [317, 395] width 57 height 21
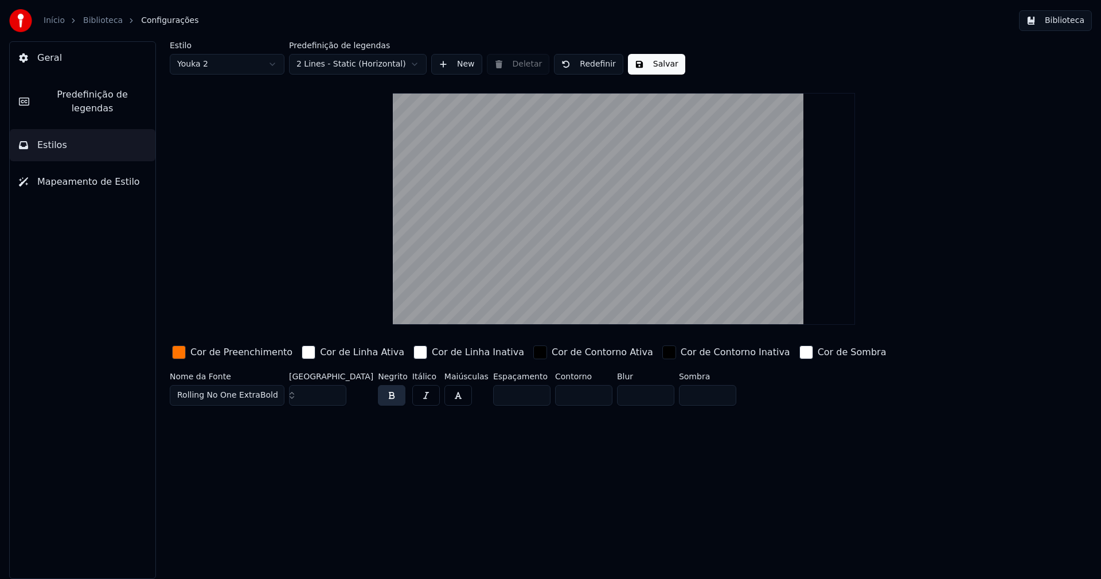
click at [655, 61] on button "Salvar" at bounding box center [656, 64] width 57 height 21
click at [1056, 26] on button "Biblioteca" at bounding box center [1055, 20] width 73 height 21
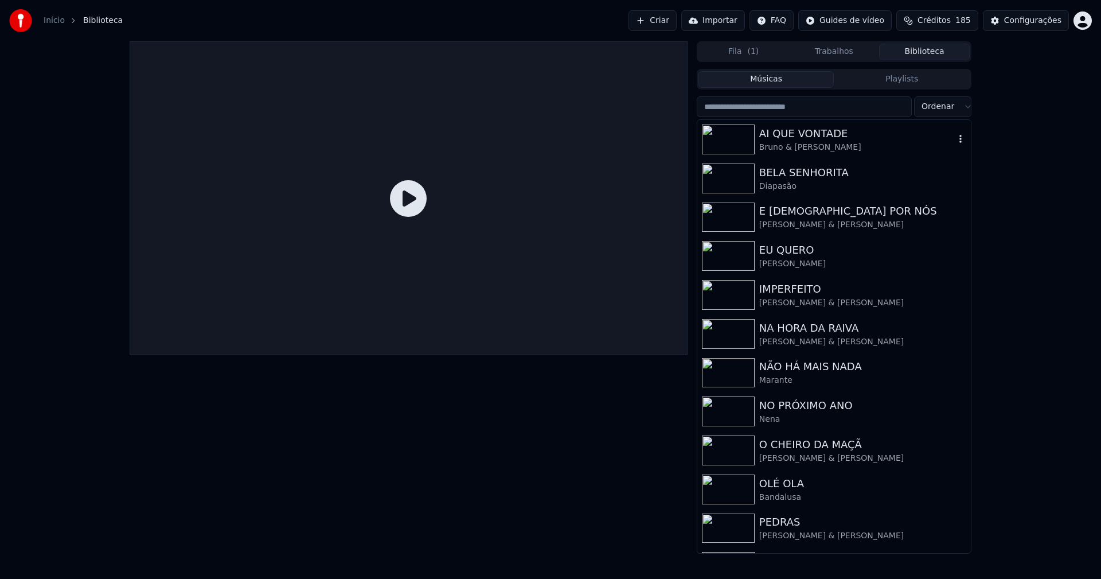
drag, startPoint x: 805, startPoint y: 143, endPoint x: 710, endPoint y: 157, distance: 96.2
click at [805, 142] on div "Bruno & [PERSON_NAME]" at bounding box center [857, 147] width 196 height 11
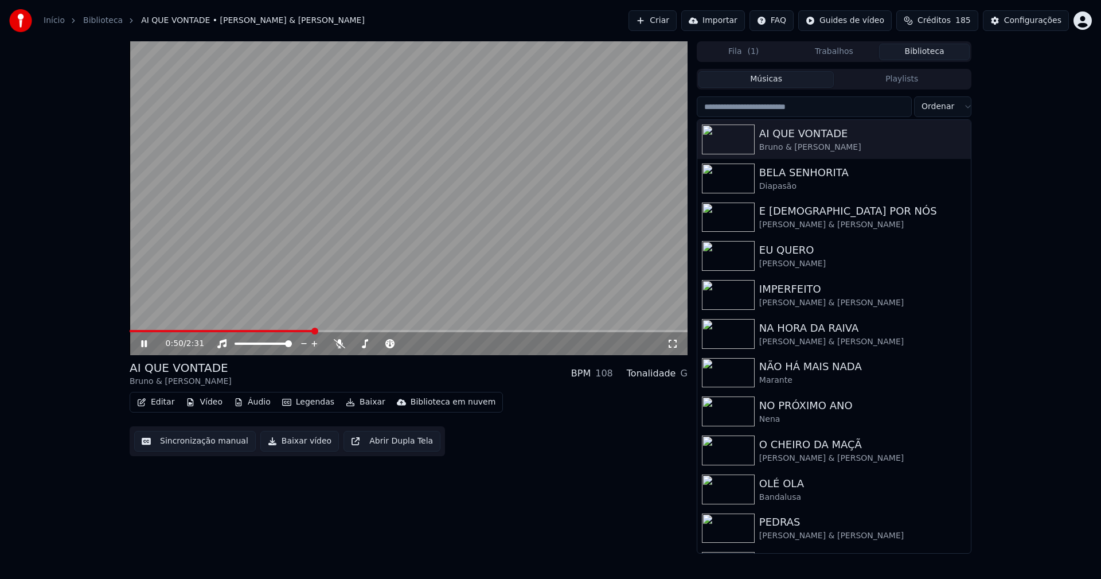
click at [313, 331] on span at bounding box center [409, 331] width 558 height 2
click at [671, 346] on icon at bounding box center [672, 343] width 11 height 9
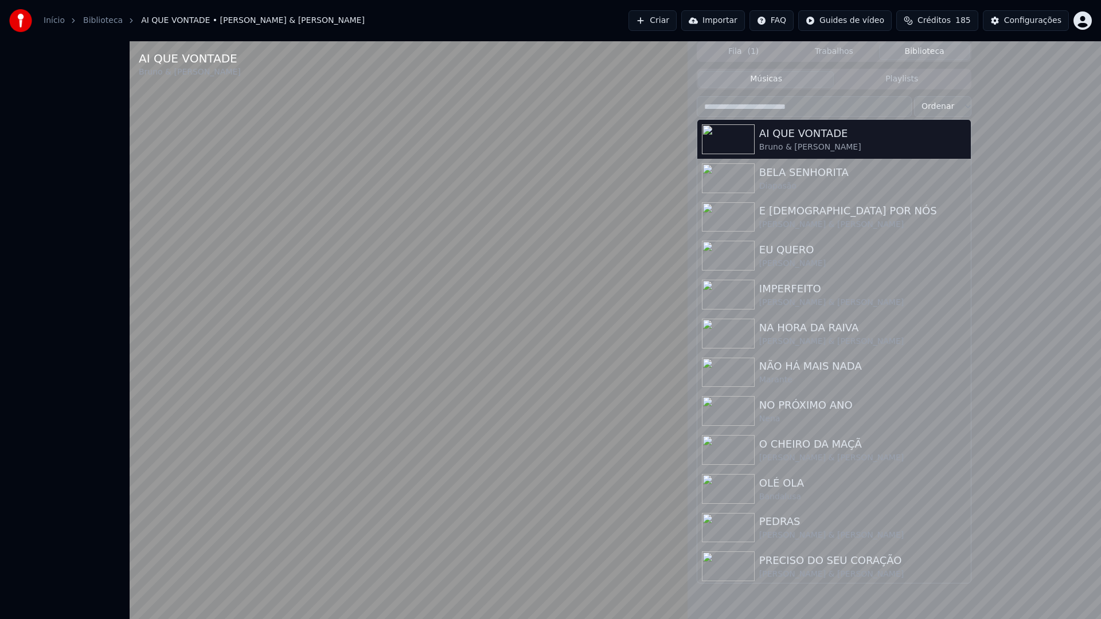
drag, startPoint x: 1085, startPoint y: 607, endPoint x: 1066, endPoint y: 520, distance: 89.3
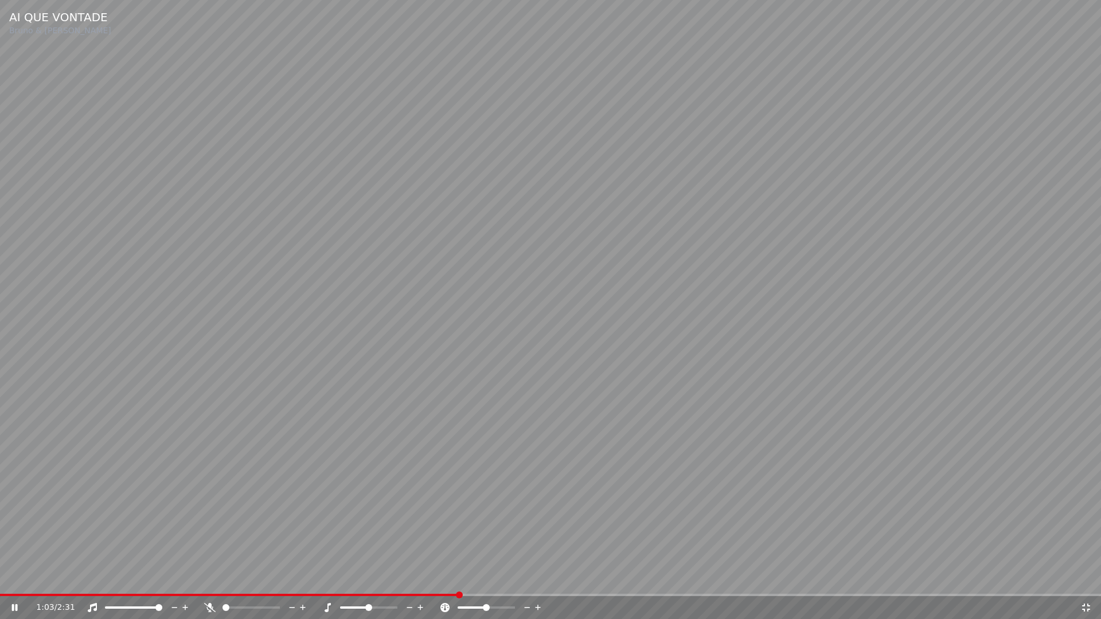
click at [1085, 578] on icon at bounding box center [1085, 607] width 11 height 9
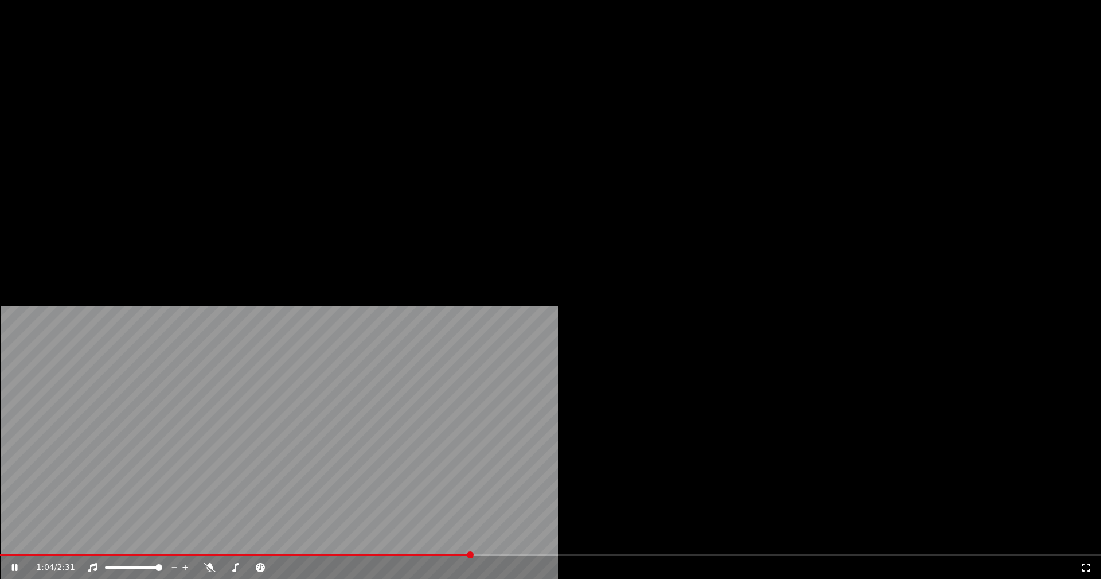
click at [18, 564] on icon at bounding box center [15, 567] width 6 height 7
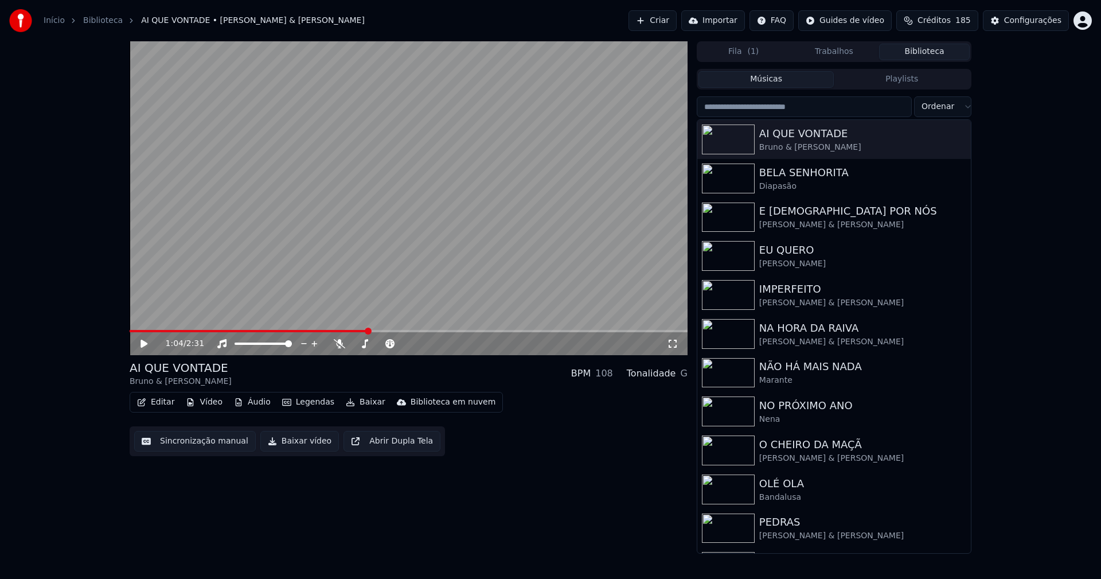
drag, startPoint x: 290, startPoint y: 442, endPoint x: 212, endPoint y: 557, distance: 139.5
click at [290, 442] on button "Baixar vídeo" at bounding box center [299, 441] width 79 height 21
click at [924, 51] on button "Biblioteca" at bounding box center [924, 52] width 91 height 17
drag, startPoint x: 806, startPoint y: 172, endPoint x: 877, endPoint y: 155, distance: 73.0
click at [807, 172] on div "BELA SENHORITA" at bounding box center [857, 173] width 196 height 16
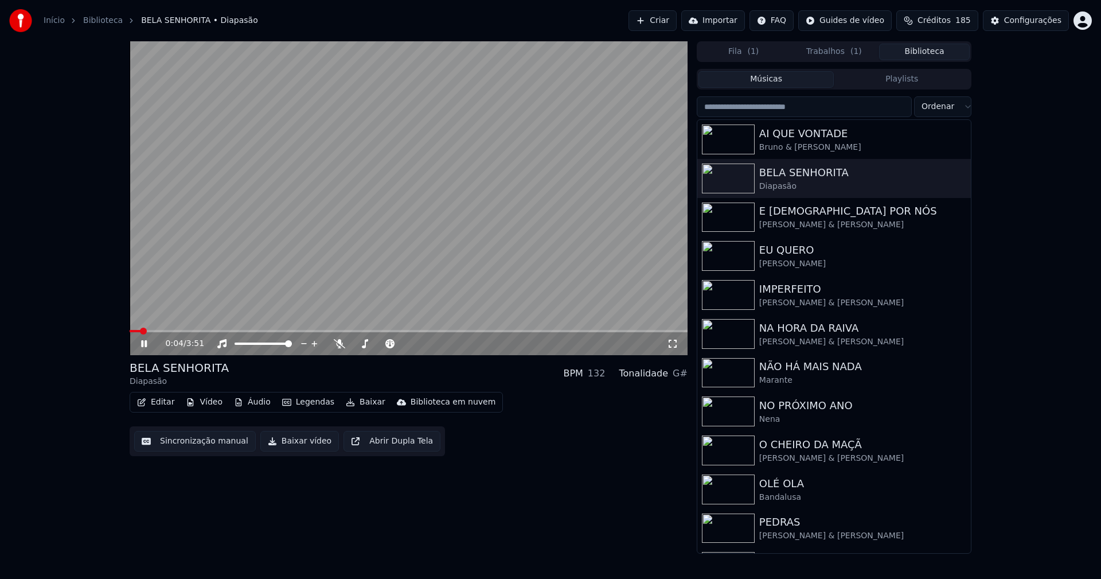
click at [142, 344] on icon at bounding box center [144, 343] width 6 height 7
click at [164, 403] on button "Editar" at bounding box center [155, 402] width 46 height 16
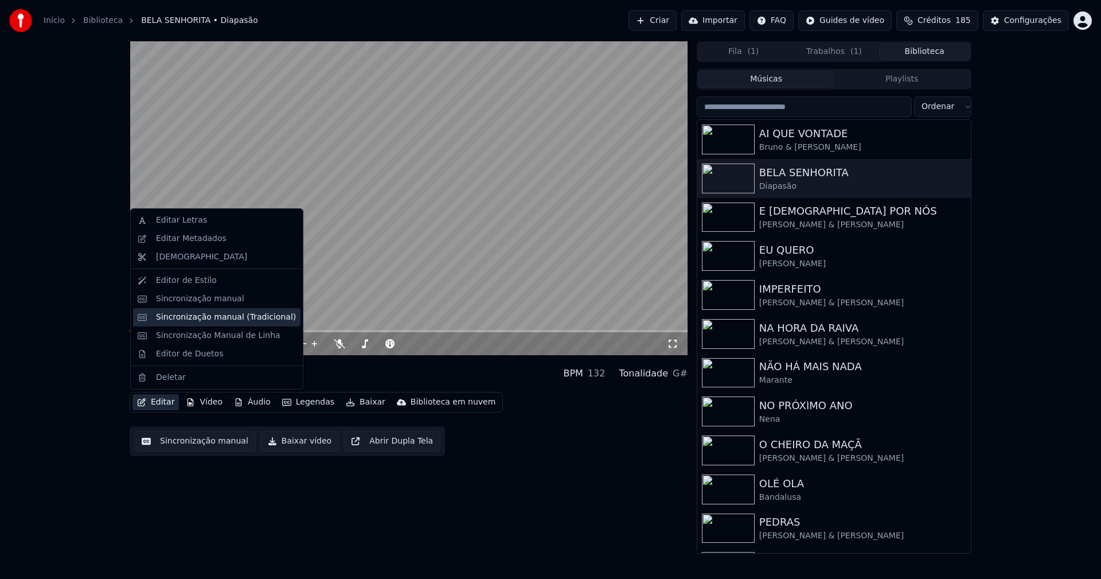
click at [200, 324] on div "Sincronização manual (Tradicional)" at bounding box center [216, 317] width 167 height 18
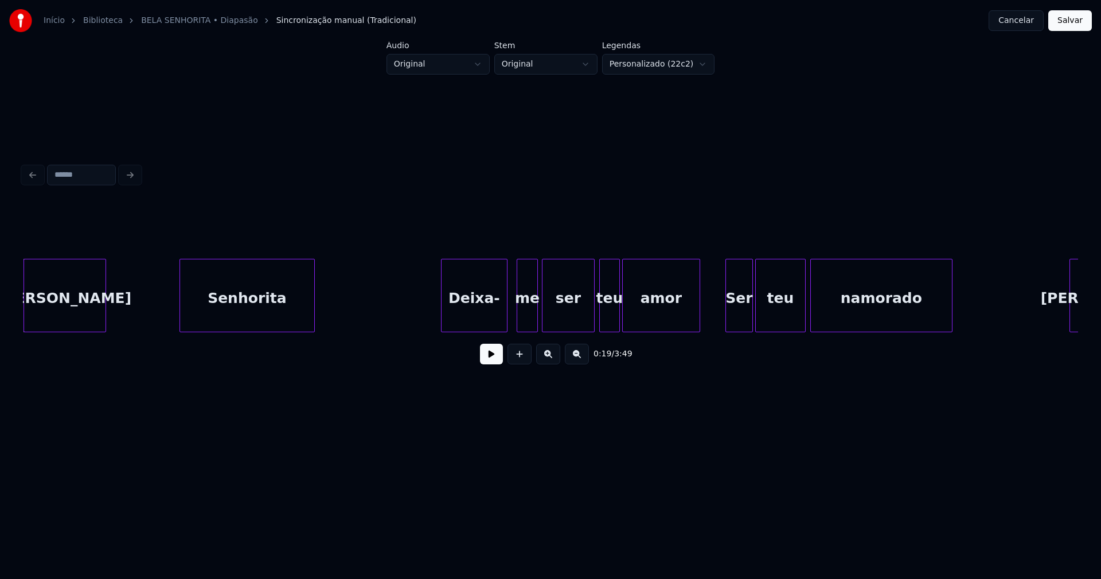
scroll to position [0, 2146]
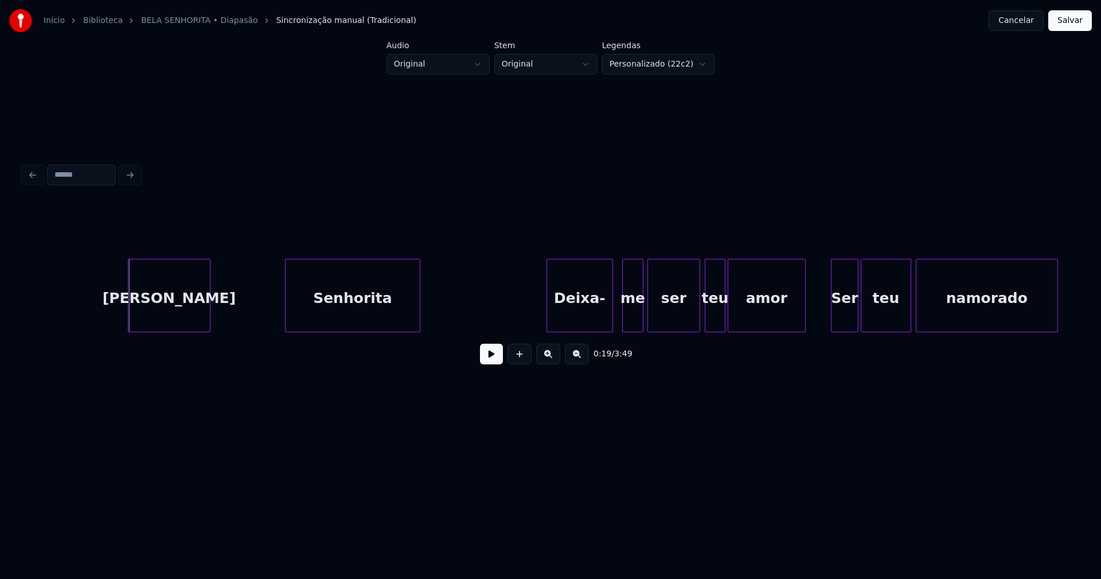
click at [171, 321] on div "[PERSON_NAME]" at bounding box center [168, 298] width 81 height 78
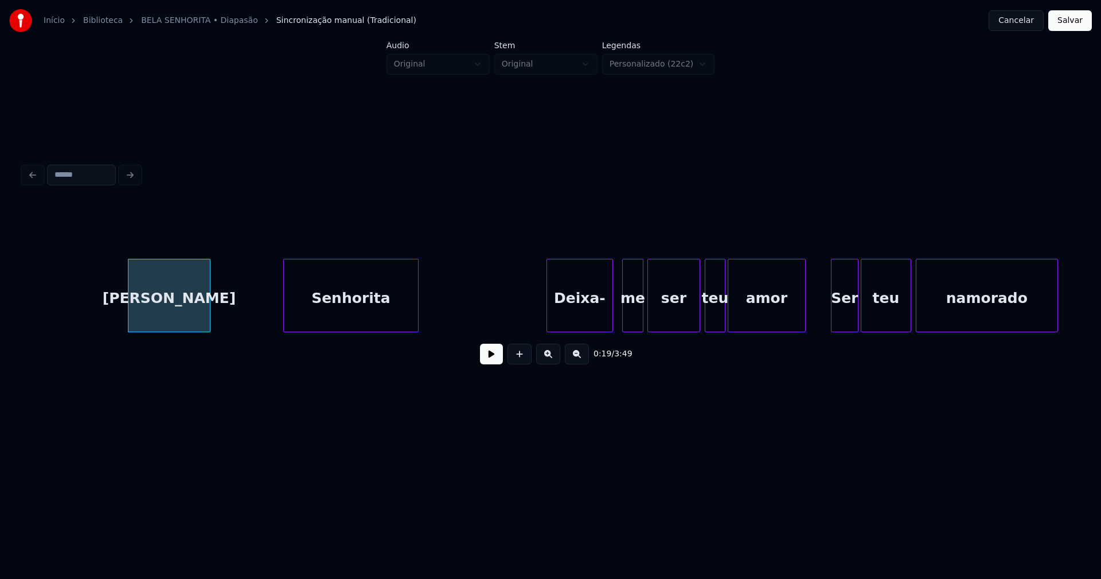
click at [329, 320] on div "Senhorita" at bounding box center [351, 298] width 134 height 78
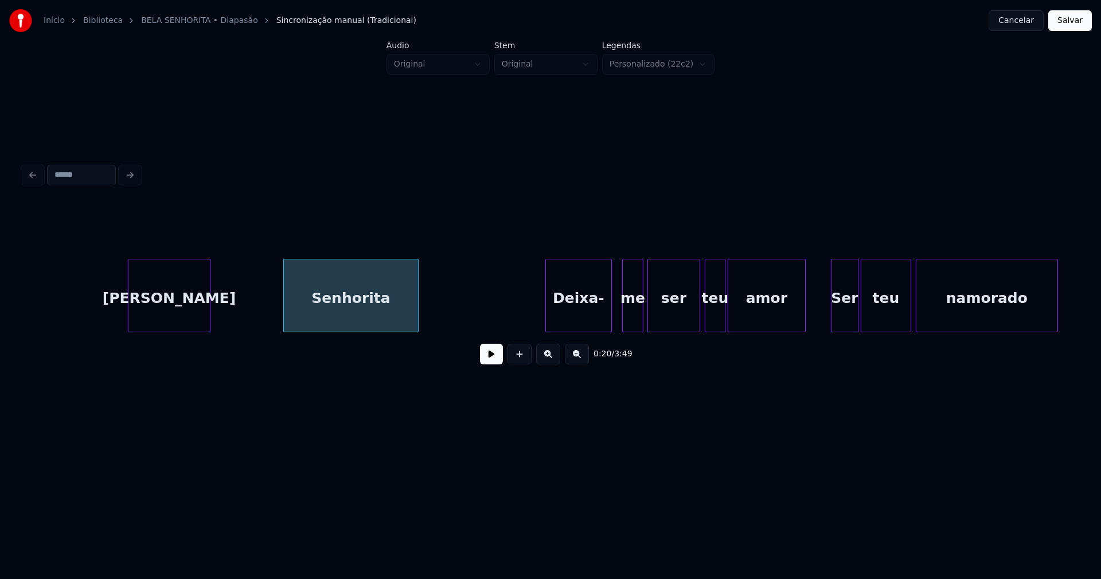
click at [589, 321] on div "Deixa-" at bounding box center [578, 298] width 65 height 78
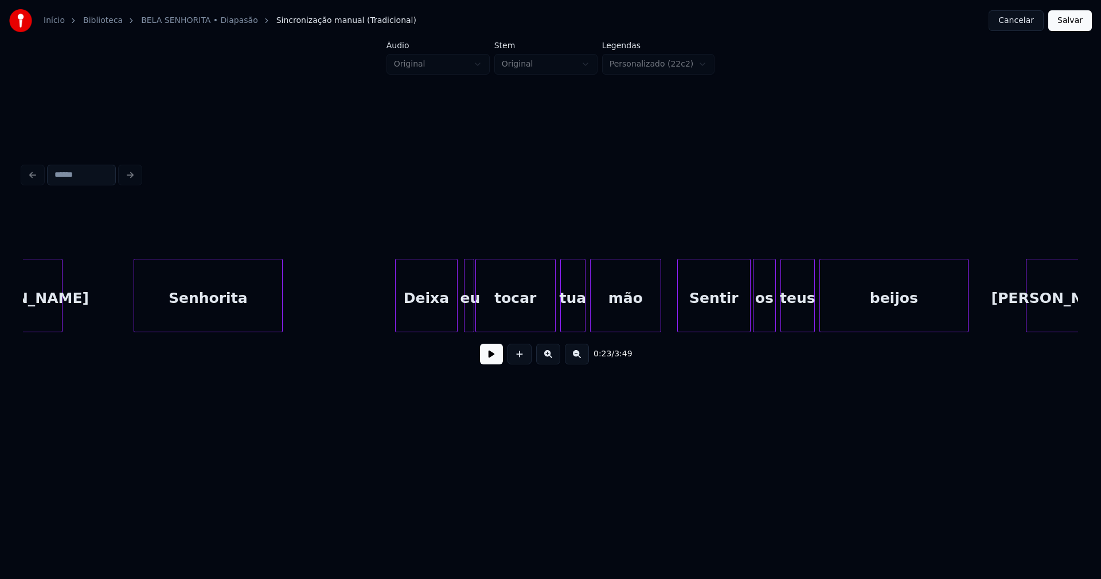
scroll to position [0, 4453]
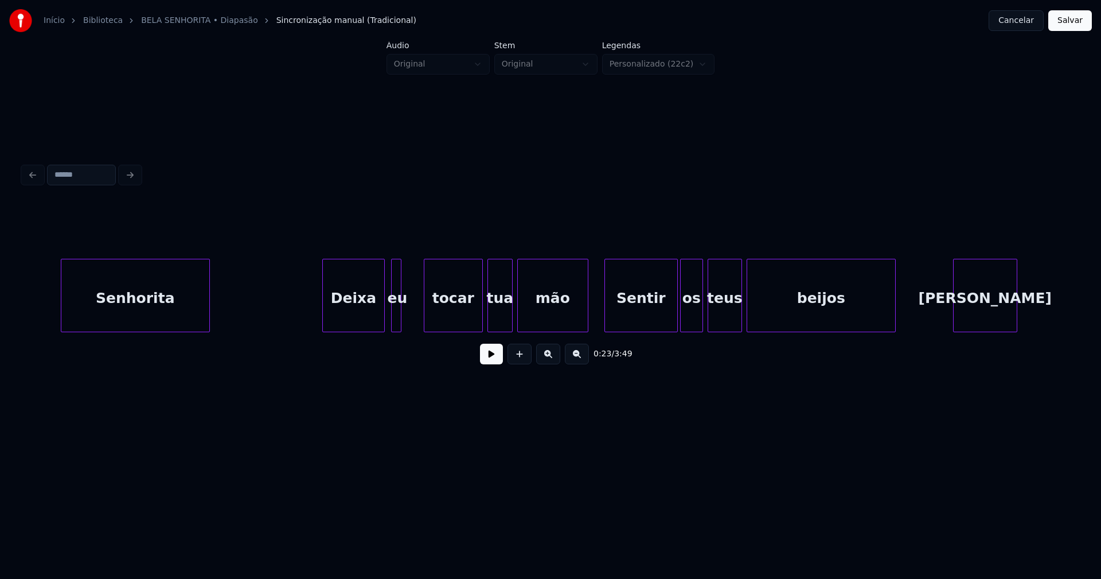
click at [426, 332] on div "Senhorita Deixa eu tocar tua mão Sentir os teus beijos Bela" at bounding box center [550, 295] width 1055 height 73
click at [407, 321] on div at bounding box center [406, 295] width 3 height 72
click at [404, 323] on div "eu" at bounding box center [406, 298] width 17 height 78
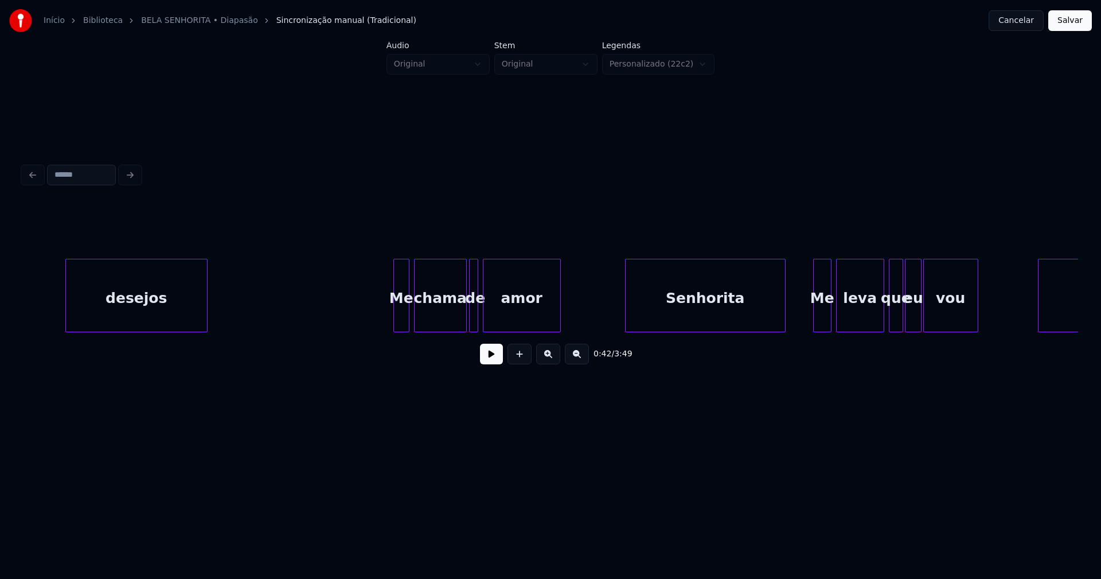
scroll to position [0, 6293]
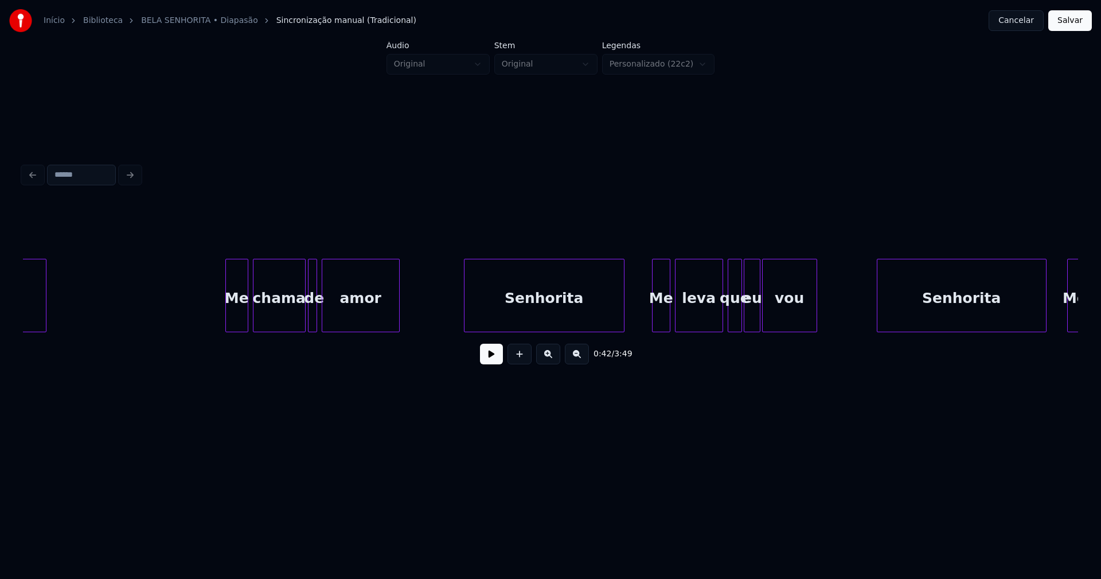
click at [229, 326] on div at bounding box center [227, 295] width 3 height 72
click at [329, 324] on div at bounding box center [328, 295] width 3 height 72
click at [319, 321] on div at bounding box center [318, 295] width 3 height 72
click at [319, 323] on div "de" at bounding box center [319, 298] width 11 height 78
click at [647, 325] on div at bounding box center [648, 295] width 3 height 72
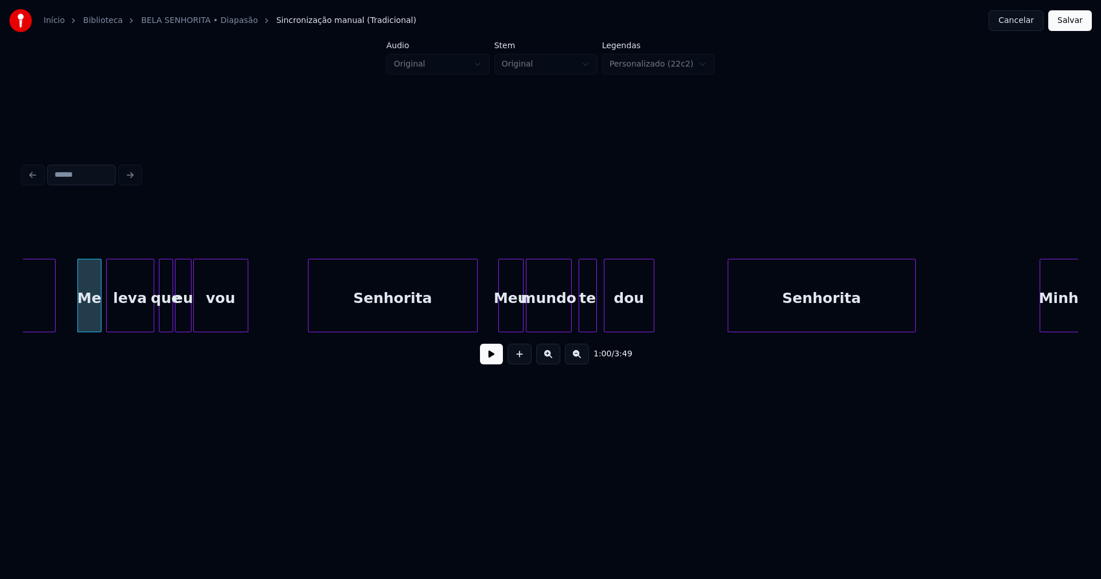
scroll to position [0, 6877]
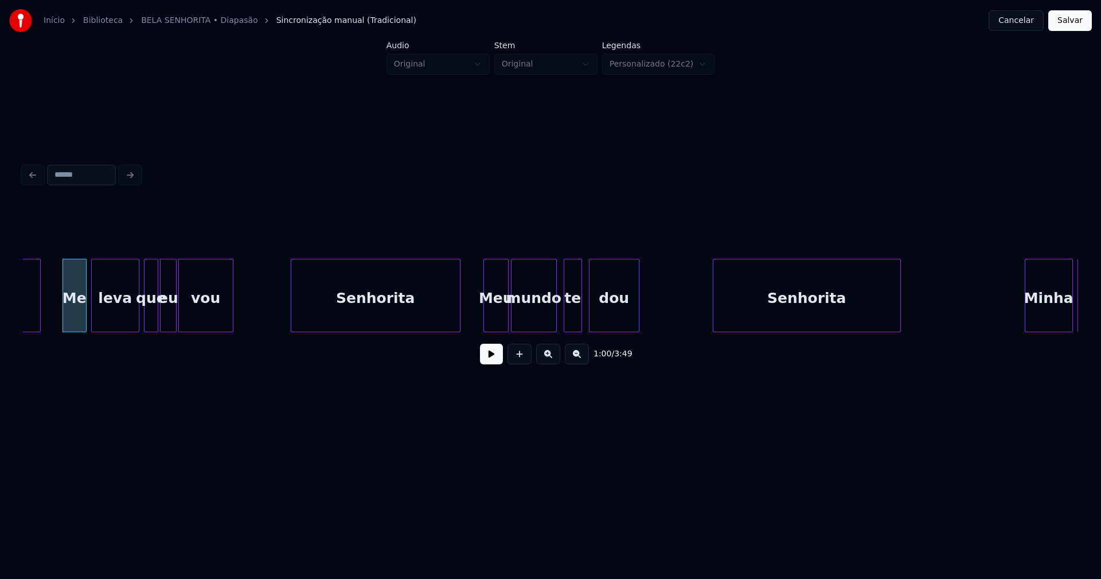
click at [409, 313] on div "Senhorita" at bounding box center [375, 298] width 169 height 78
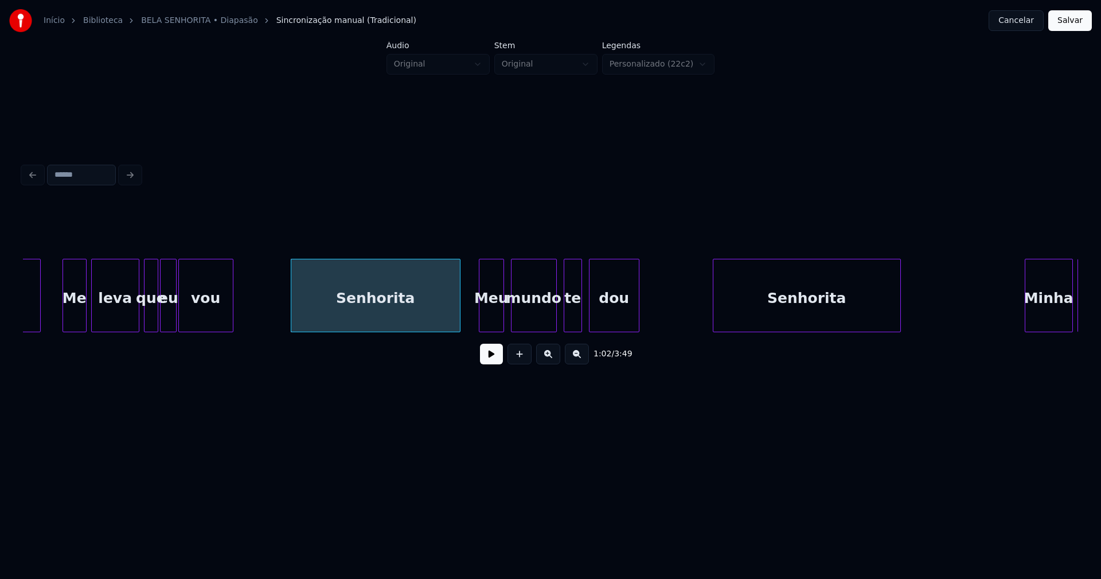
click at [496, 321] on div "Meu" at bounding box center [491, 298] width 24 height 78
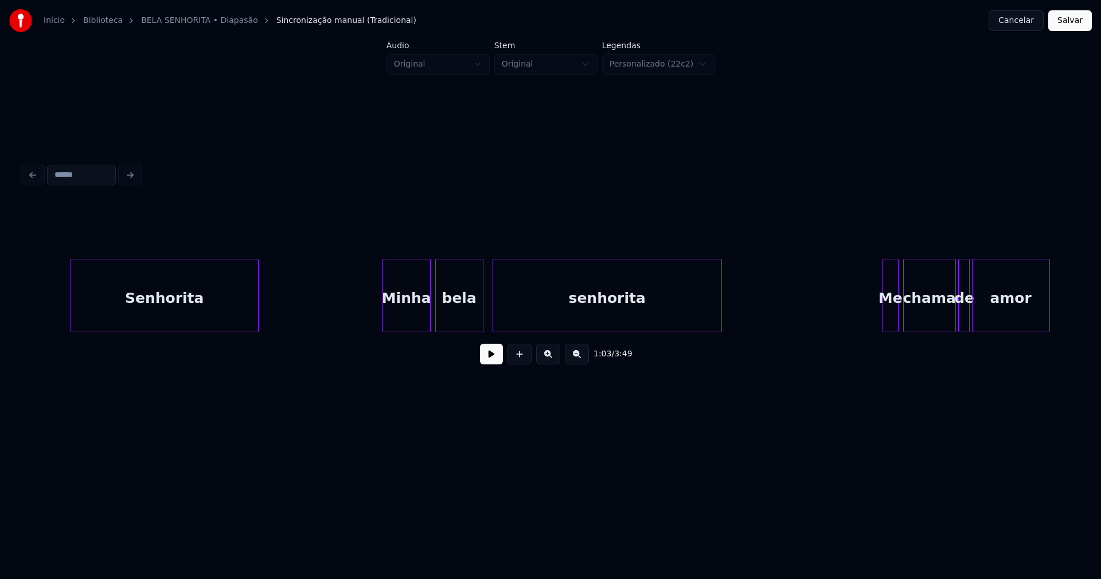
scroll to position [0, 7534]
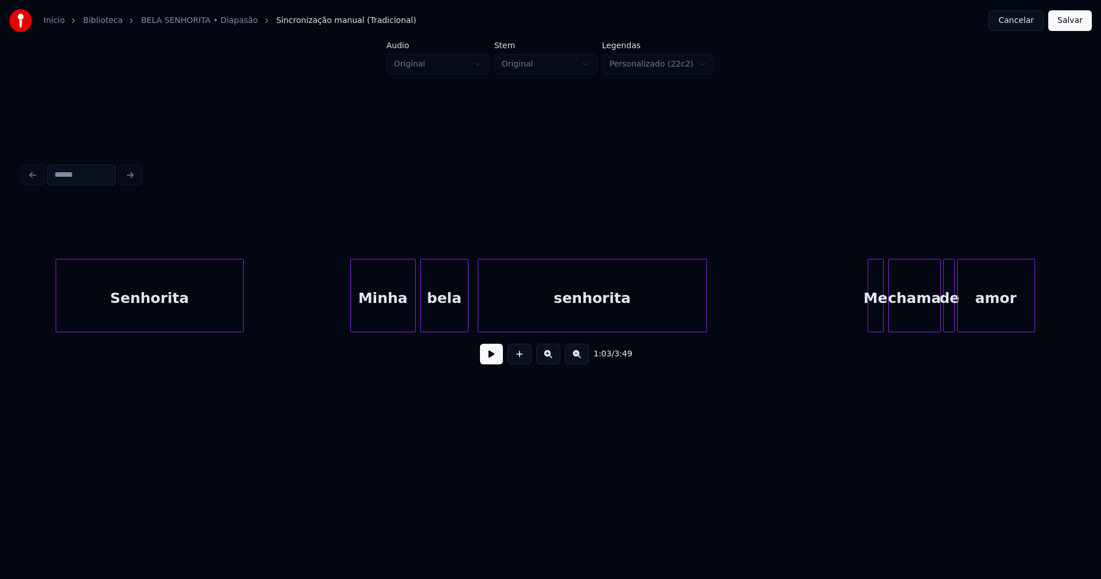
click at [353, 323] on div at bounding box center [352, 295] width 3 height 72
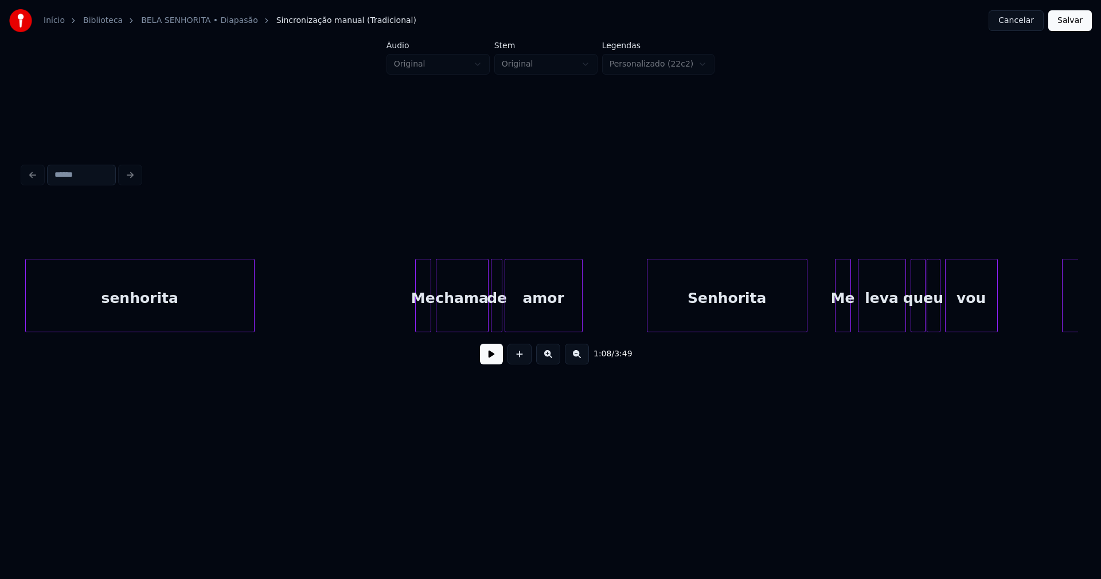
scroll to position [0, 8016]
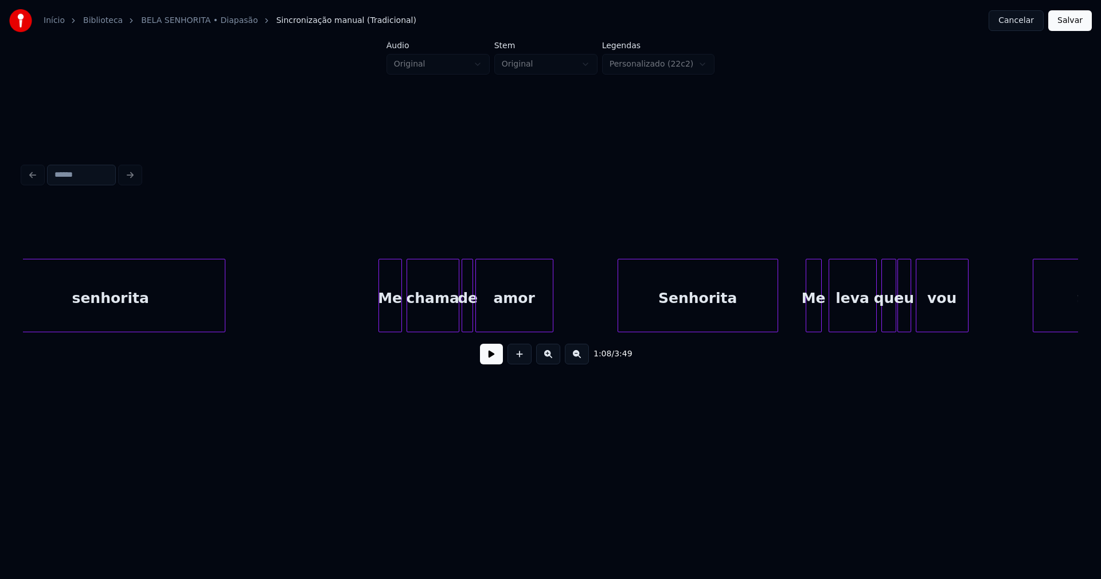
click at [380, 325] on div at bounding box center [380, 295] width 3 height 72
click at [801, 314] on div at bounding box center [801, 295] width 3 height 72
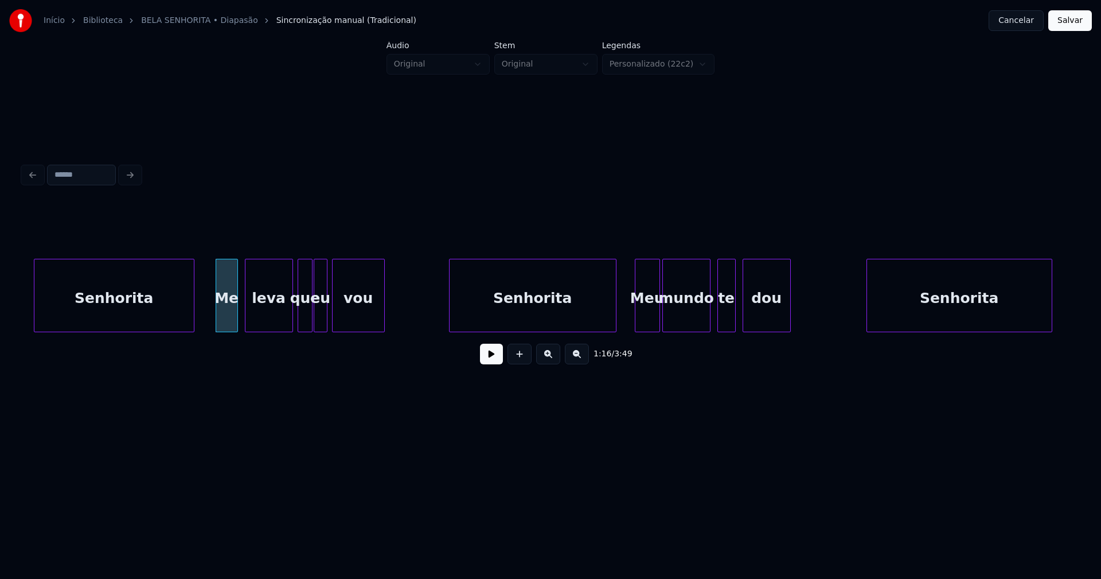
scroll to position [0, 8804]
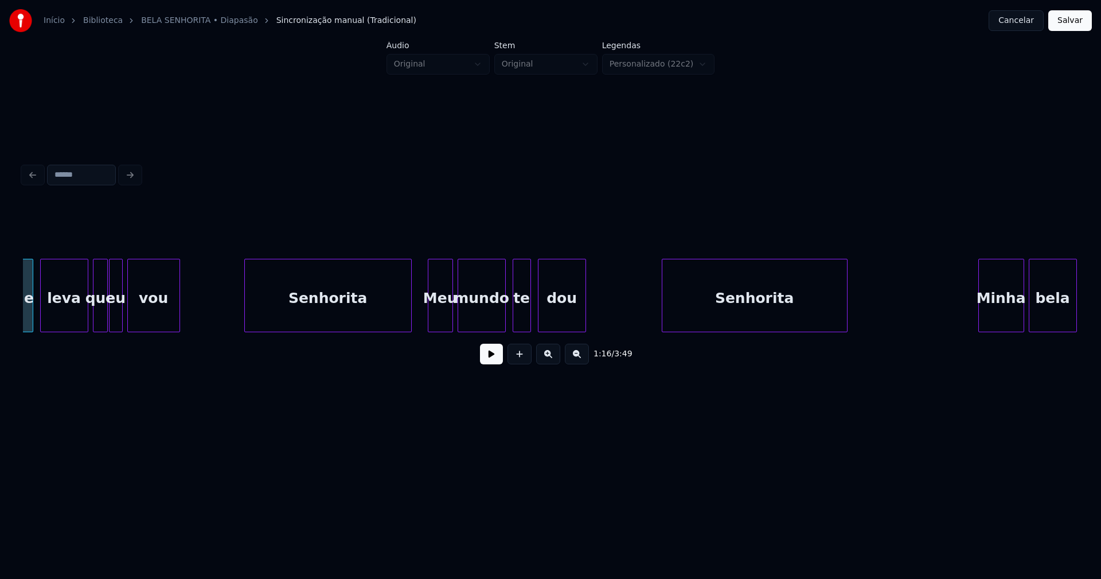
click at [441, 318] on div "Meu" at bounding box center [440, 298] width 24 height 78
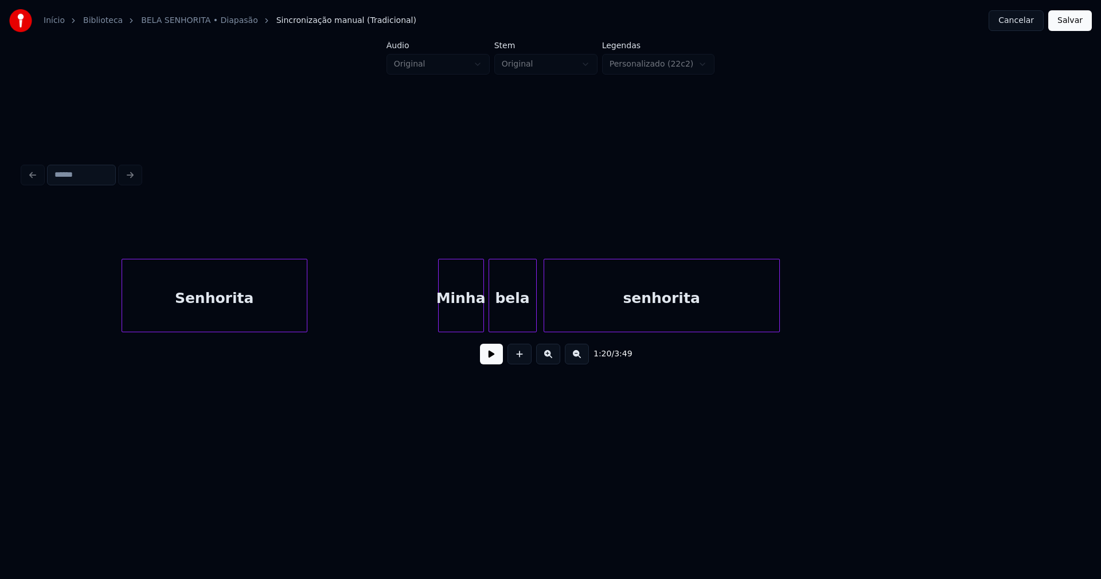
scroll to position [0, 9374]
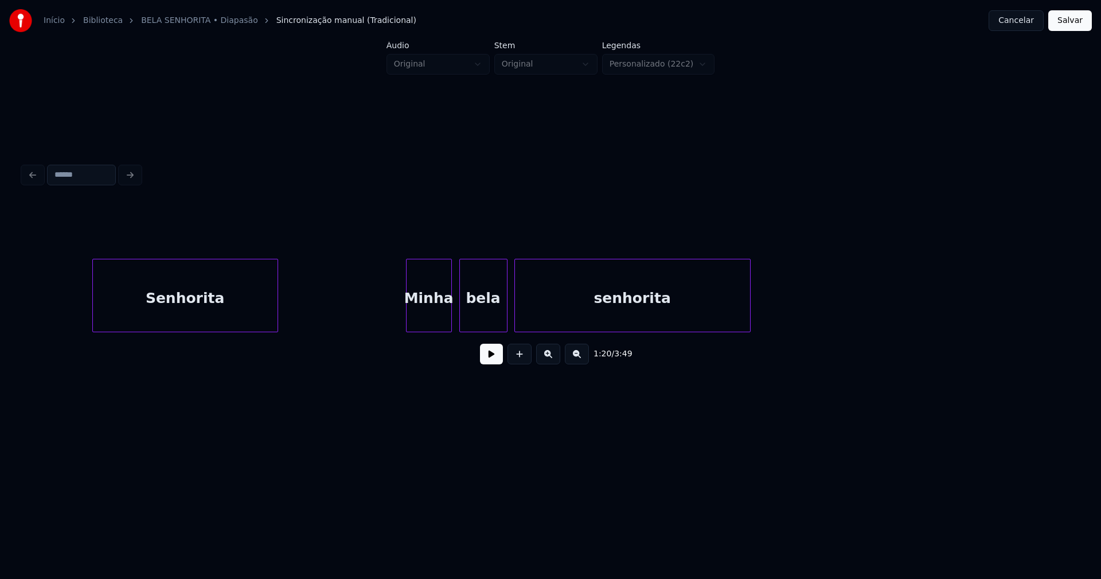
click at [420, 324] on div "Minha" at bounding box center [429, 298] width 45 height 78
click at [396, 325] on div at bounding box center [394, 295] width 3 height 72
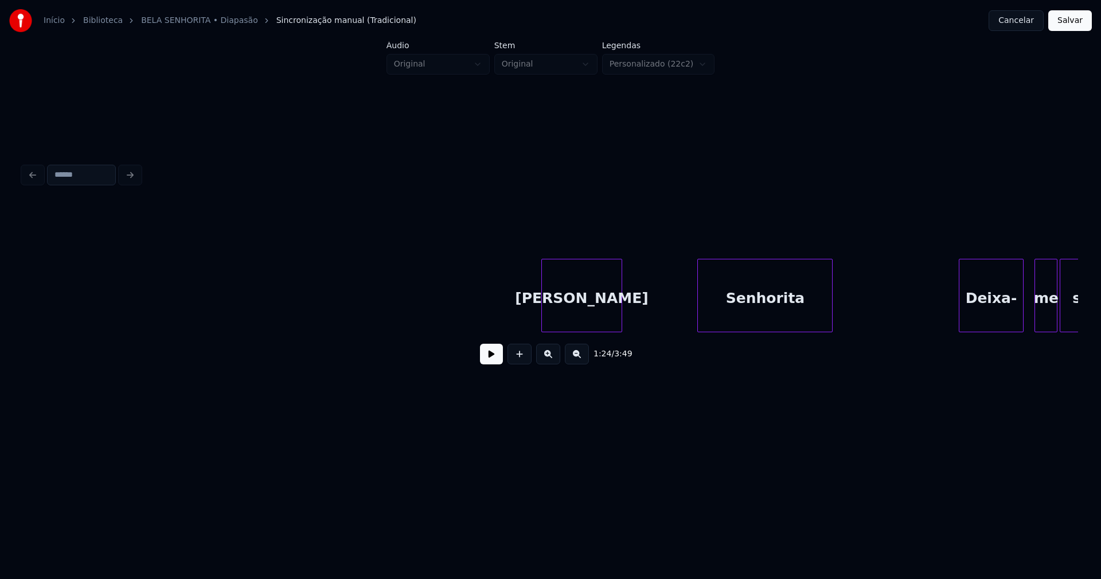
scroll to position [0, 11680]
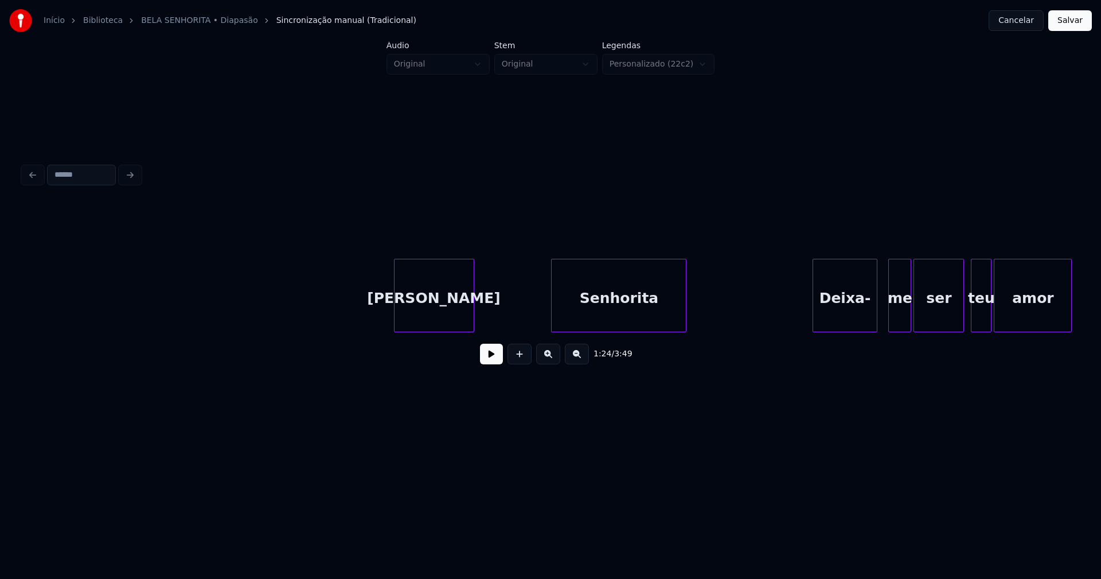
click at [424, 323] on div "[PERSON_NAME]" at bounding box center [434, 298] width 79 height 78
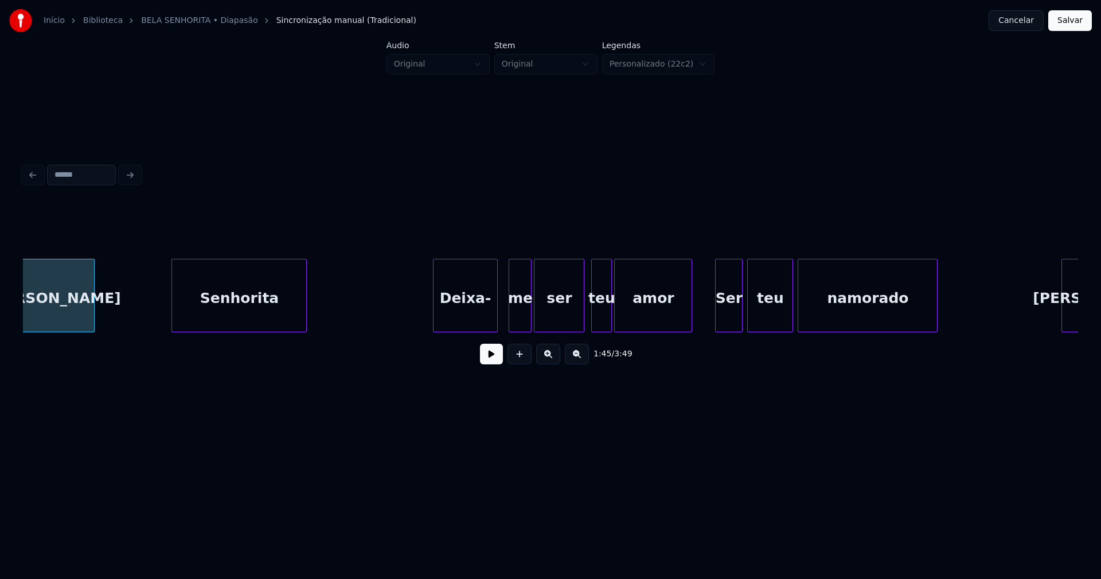
scroll to position [0, 12133]
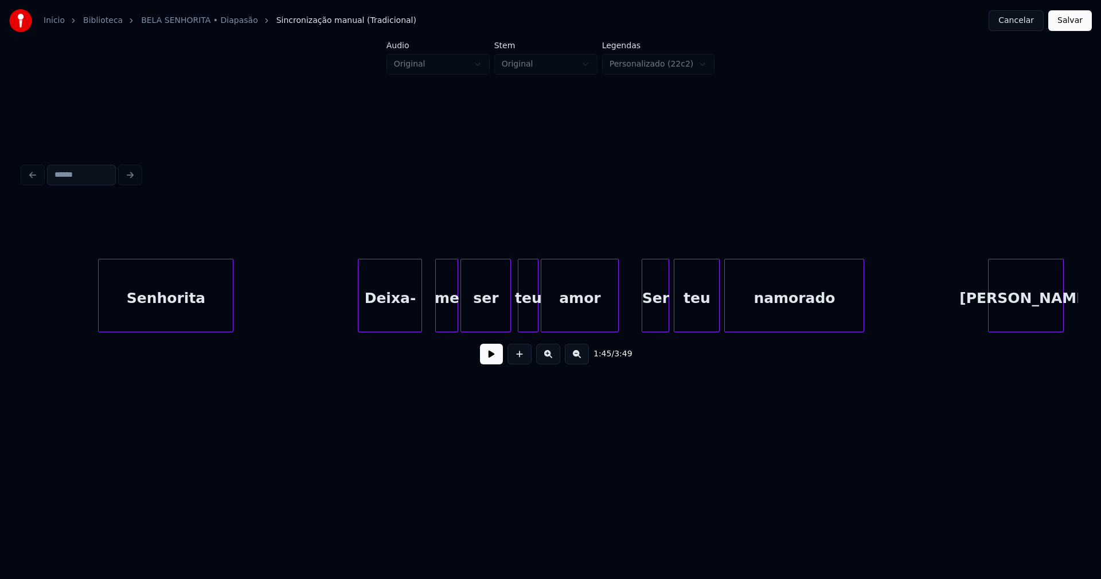
click at [404, 322] on div "Deixa-" at bounding box center [389, 298] width 63 height 78
click at [551, 319] on div at bounding box center [551, 295] width 3 height 72
click at [546, 322] on div at bounding box center [543, 295] width 3 height 72
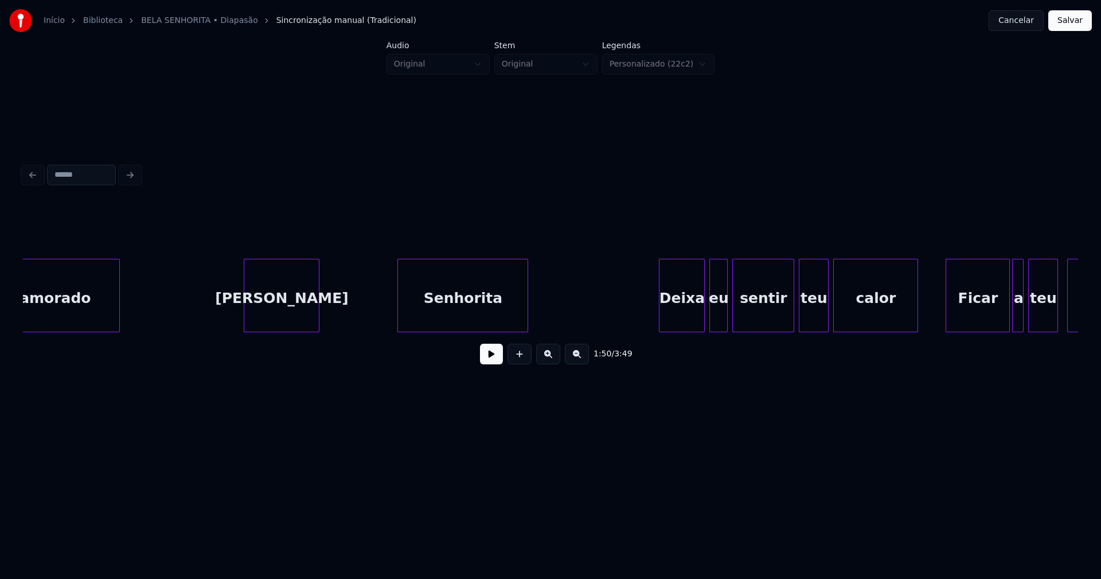
scroll to position [0, 12907]
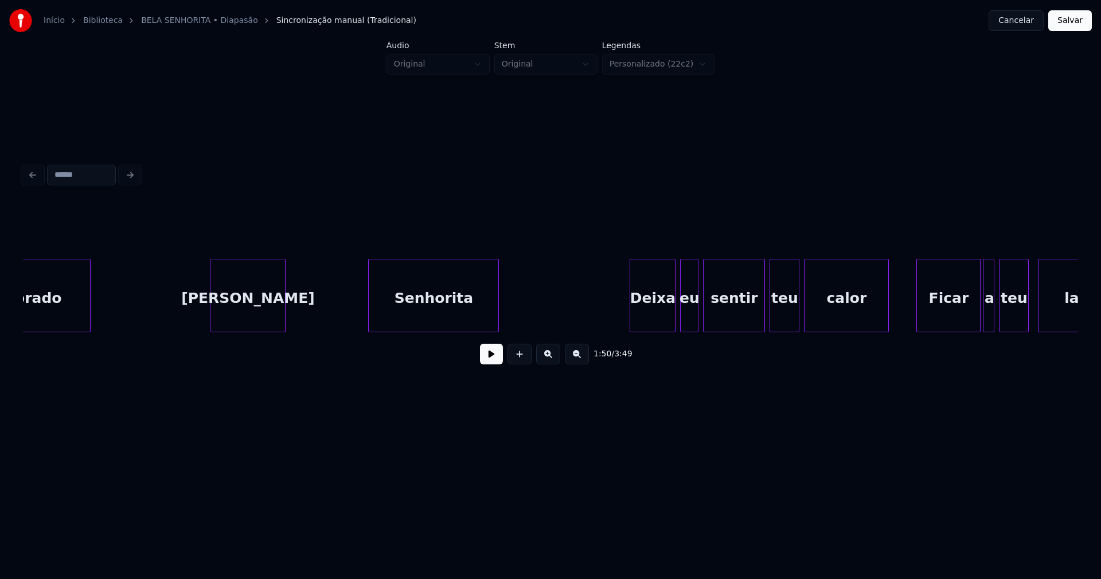
click at [250, 318] on div "[PERSON_NAME]" at bounding box center [247, 298] width 75 height 78
click at [642, 318] on div "Deixa" at bounding box center [650, 298] width 45 height 78
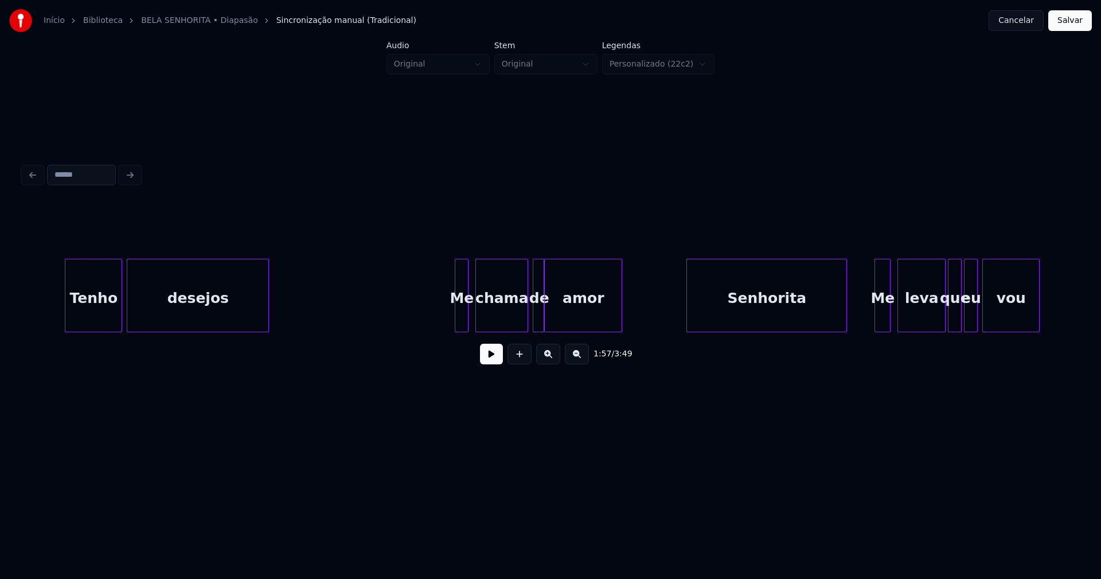
scroll to position [0, 15929]
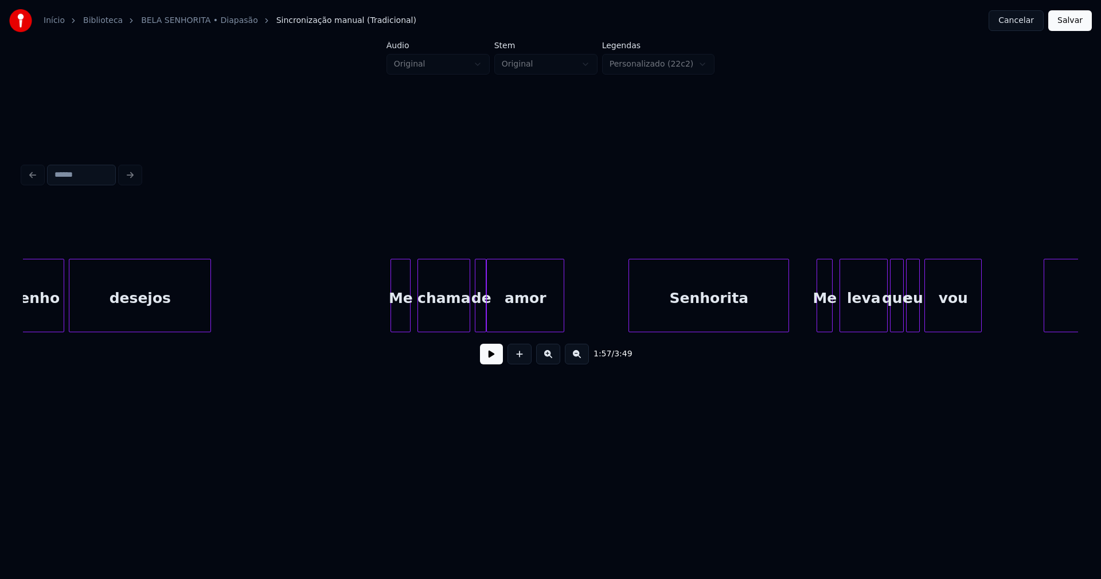
click at [392, 329] on div "Tenho desejos Me chama de amor Senhorita Me leva que eu vou Senhorita" at bounding box center [550, 295] width 1055 height 73
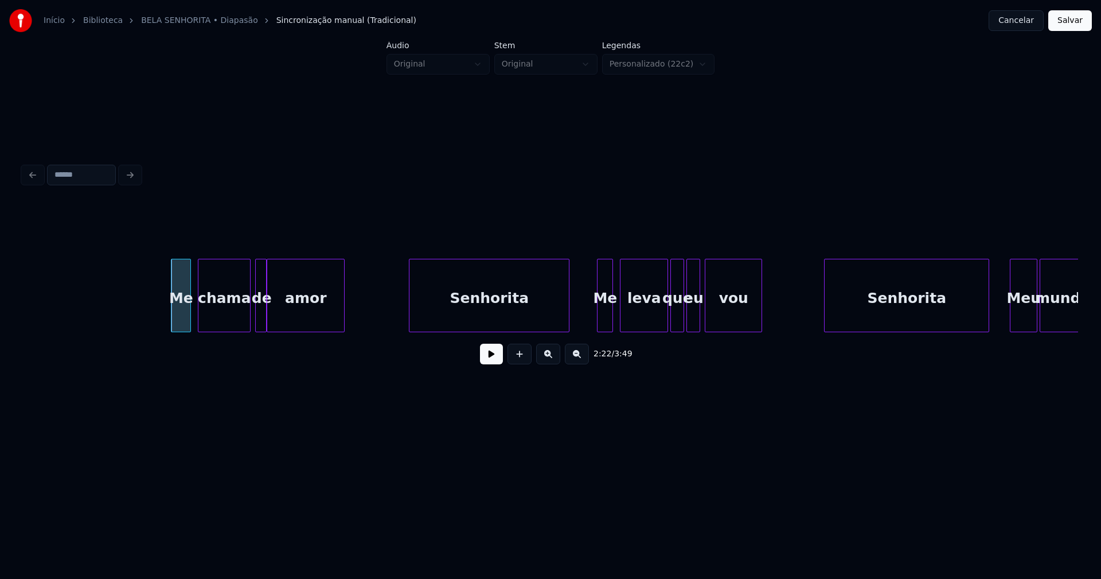
scroll to position [0, 16251]
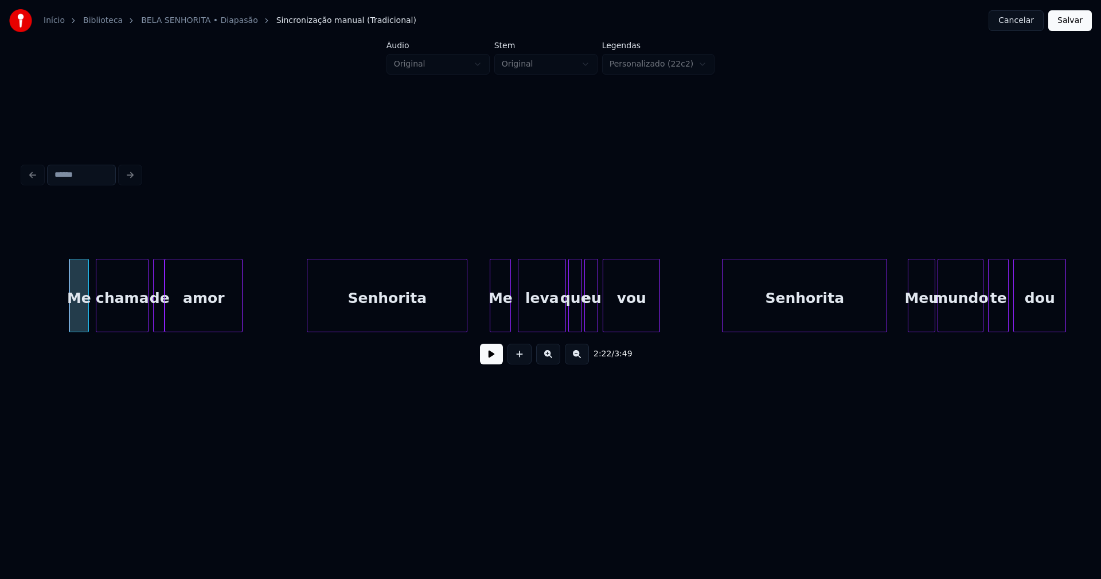
click at [490, 317] on div at bounding box center [491, 295] width 3 height 72
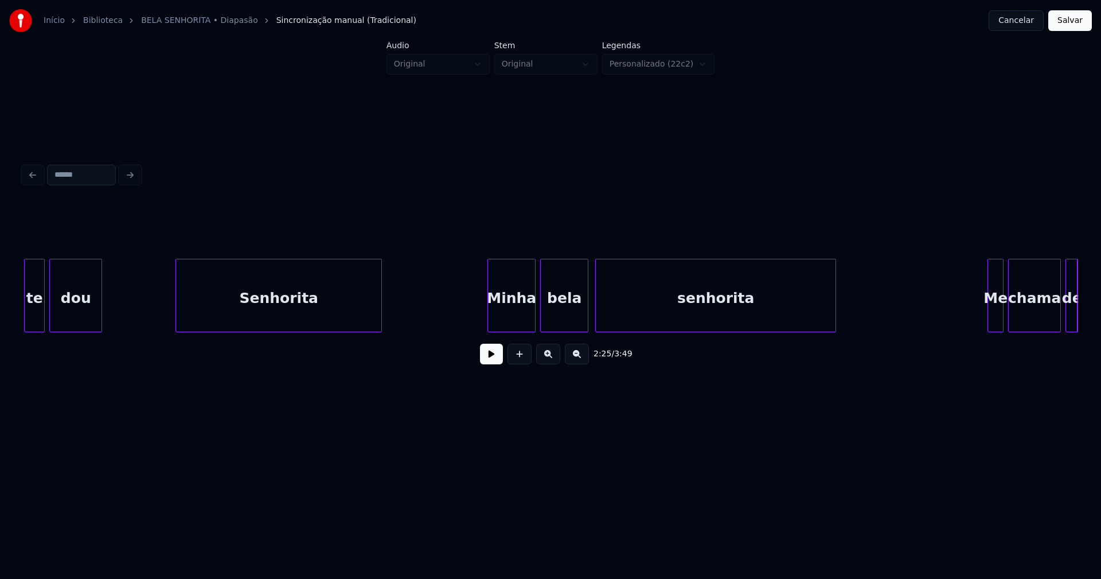
scroll to position [0, 17287]
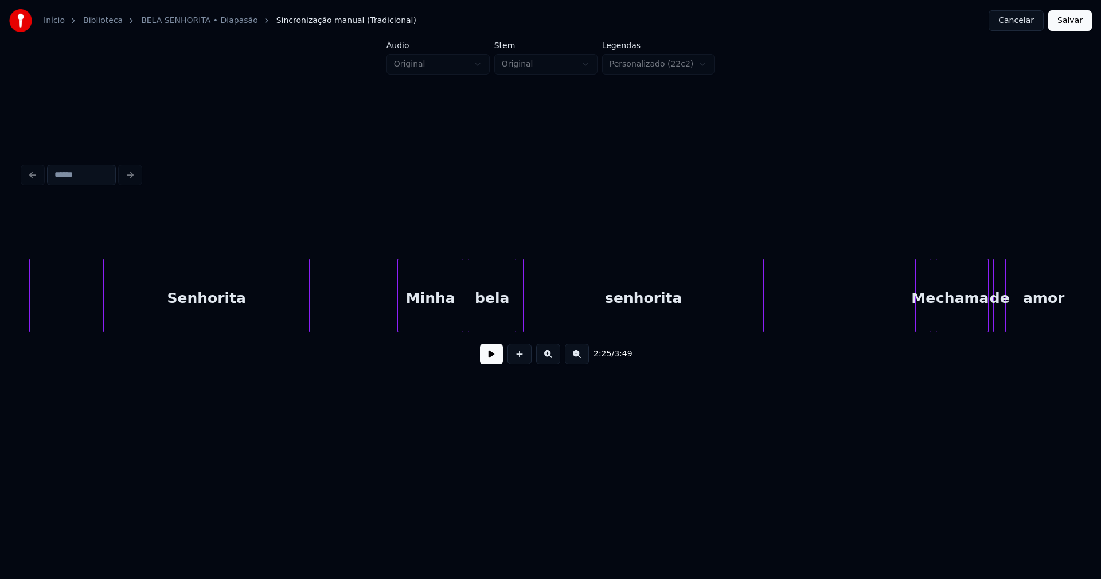
click at [399, 330] on div "dou Senhorita Minha bela senhorita Me chama de amor" at bounding box center [550, 295] width 1055 height 73
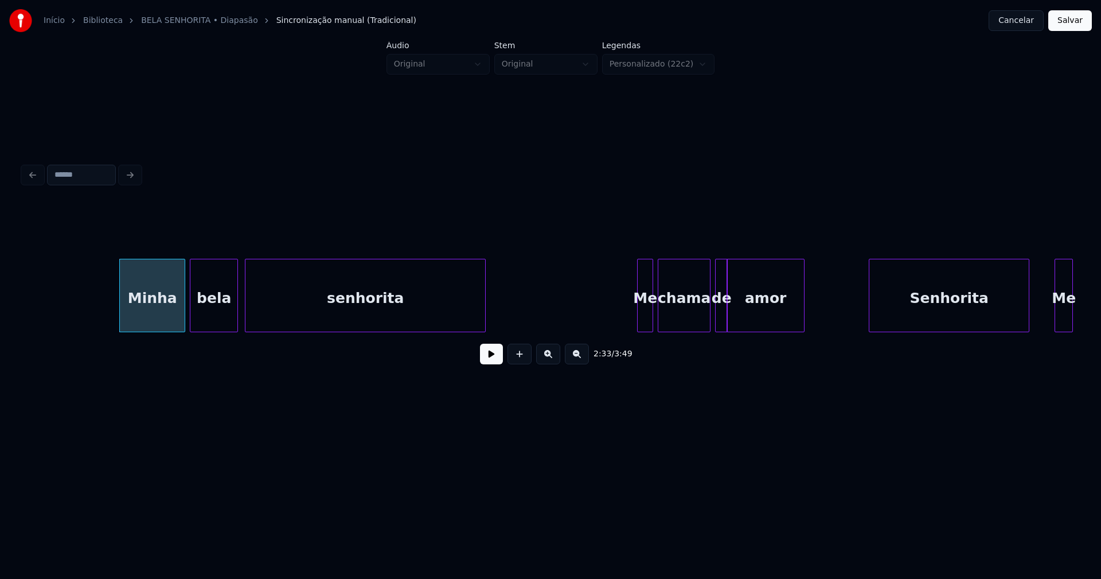
scroll to position [0, 17755]
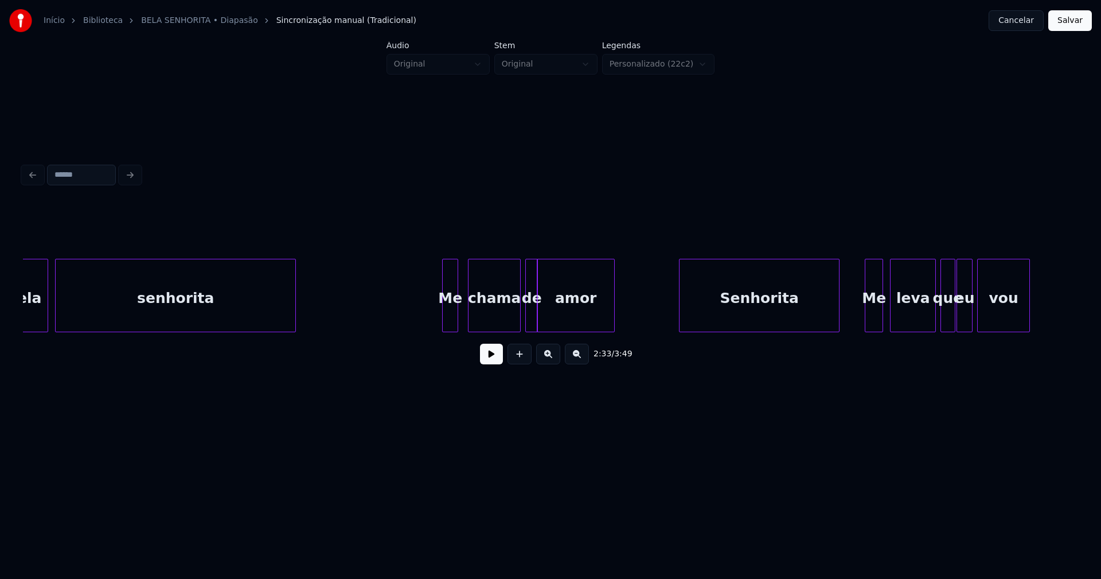
click at [450, 325] on div "Me" at bounding box center [450, 298] width 15 height 78
click at [440, 322] on div at bounding box center [440, 295] width 3 height 72
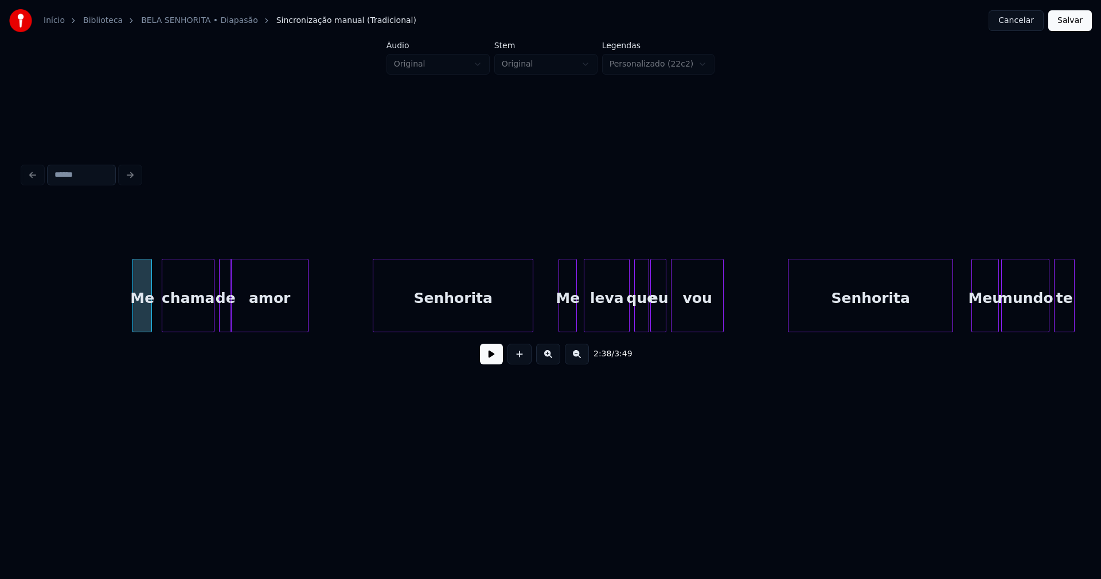
scroll to position [0, 18075]
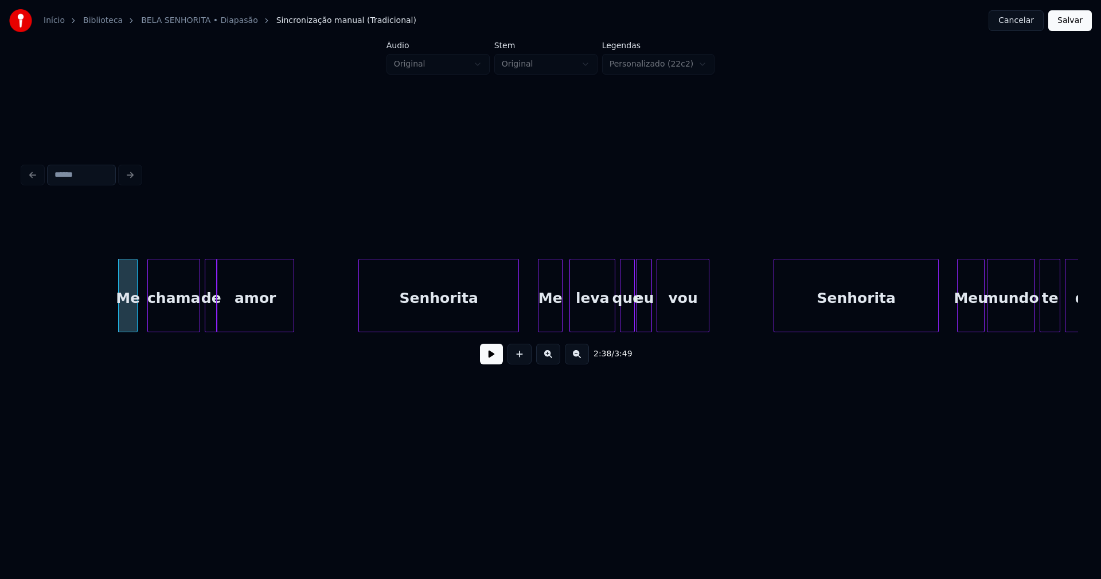
click at [542, 321] on div at bounding box center [539, 295] width 3 height 72
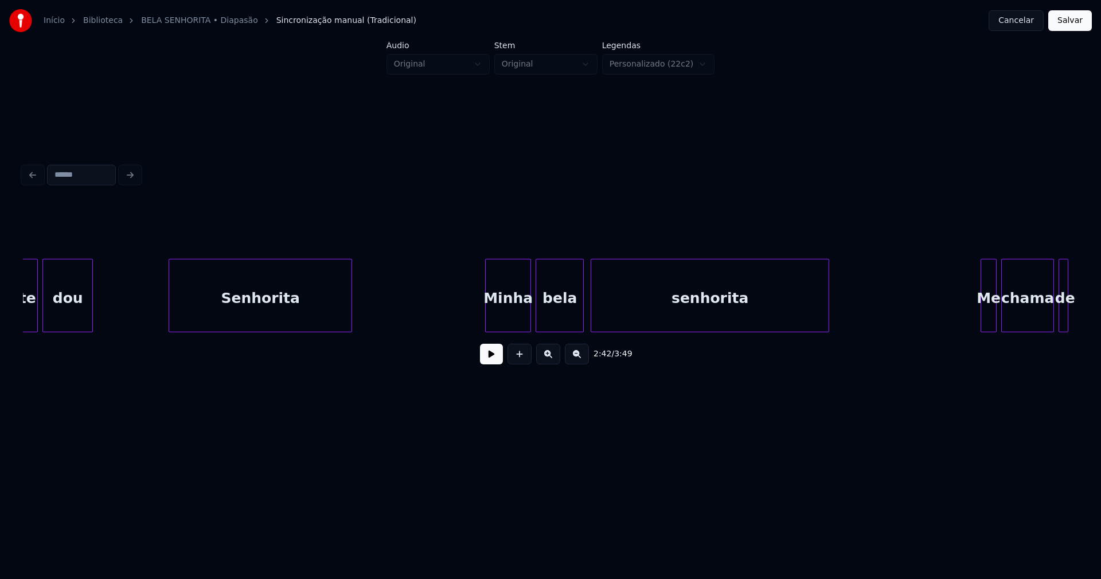
scroll to position [0, 19083]
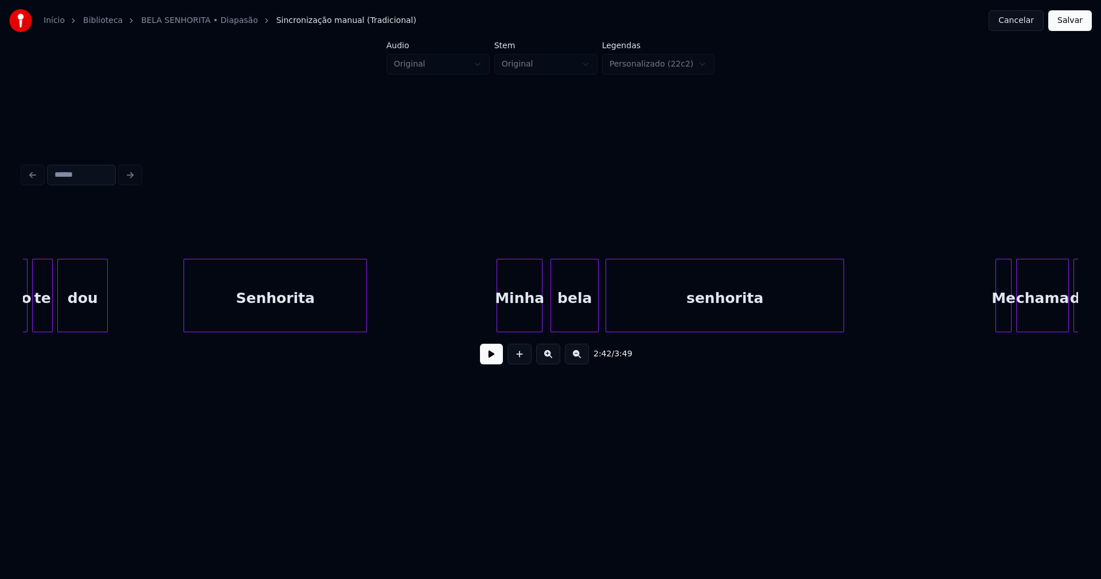
click at [529, 322] on div "Minha" at bounding box center [519, 298] width 45 height 78
click at [489, 332] on div "te dou Senhorita Minha bela senhorita Me chama de mundo" at bounding box center [550, 295] width 1055 height 73
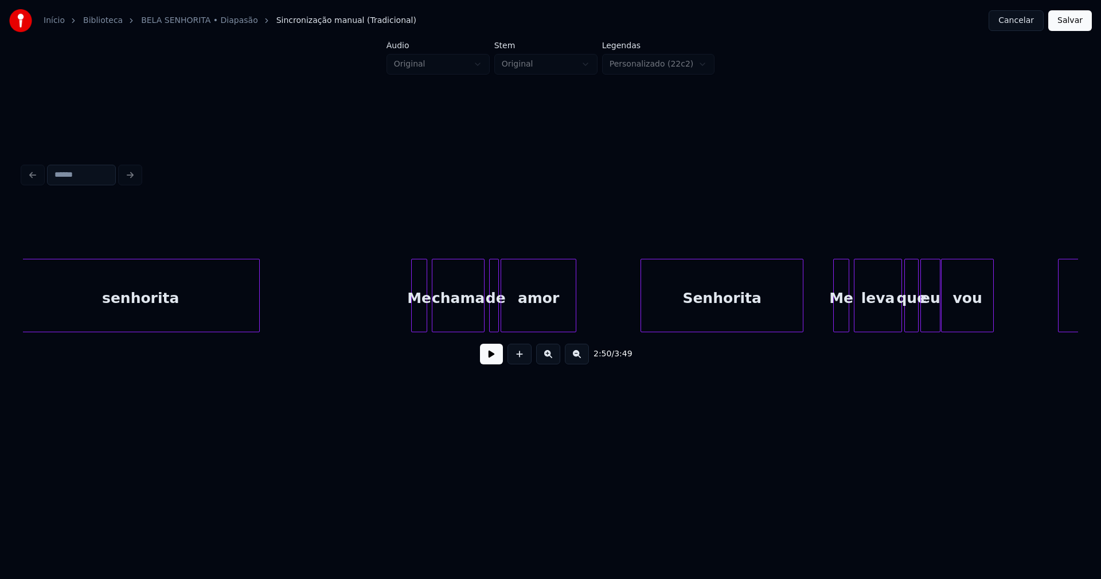
scroll to position [0, 19682]
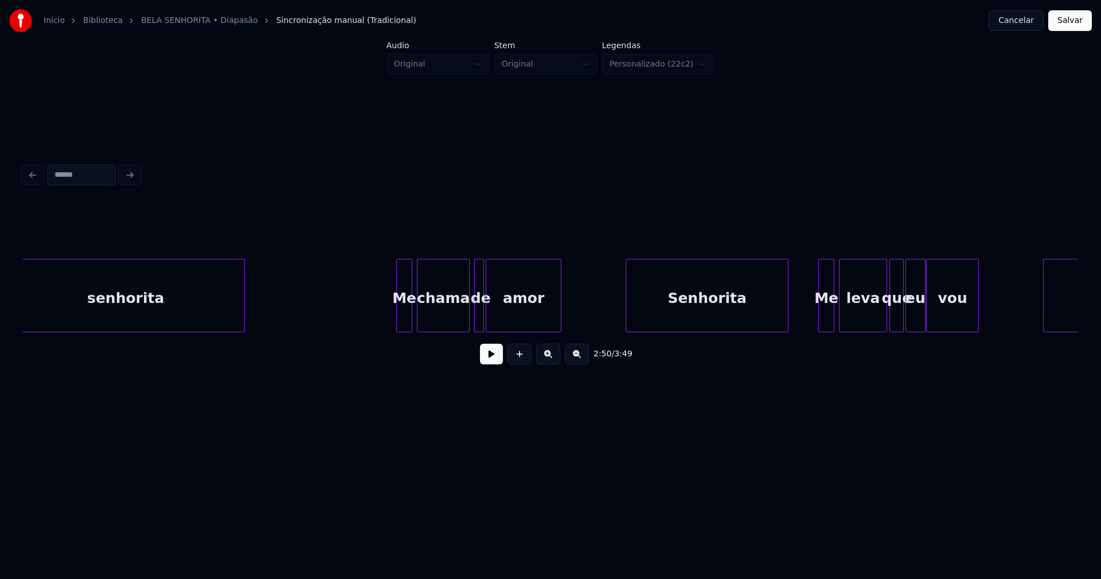
click at [392, 325] on div at bounding box center [390, 295] width 3 height 72
click at [815, 327] on div "Me" at bounding box center [823, 295] width 24 height 73
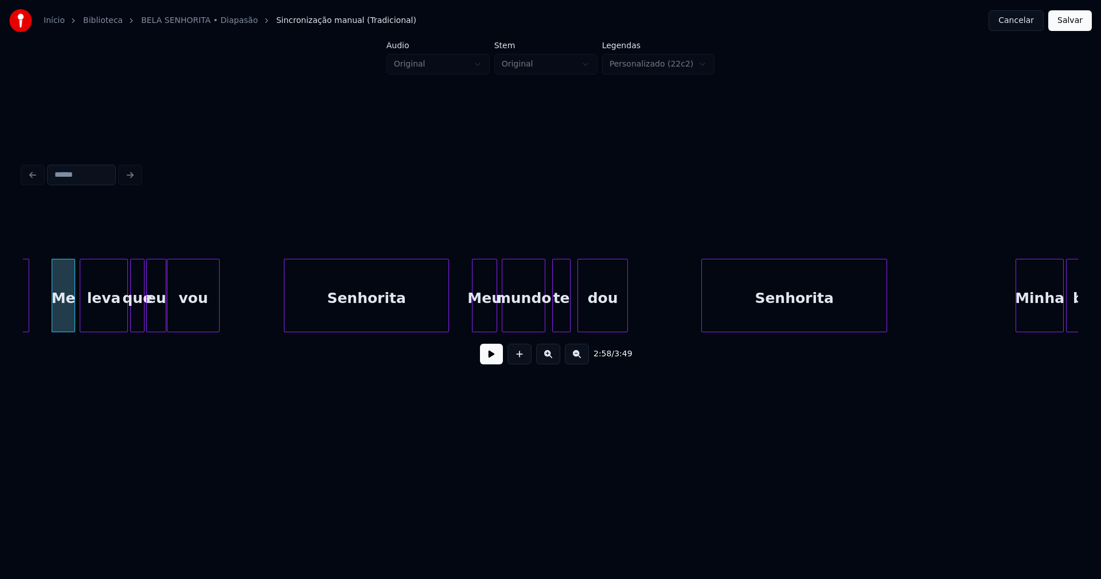
scroll to position [0, 20455]
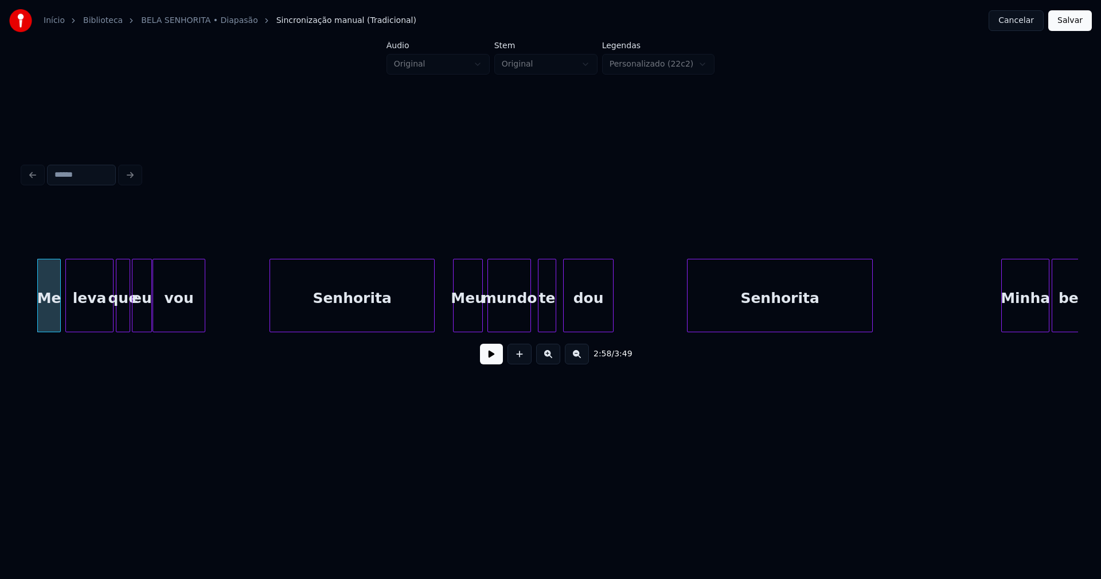
click at [454, 320] on div at bounding box center [455, 295] width 3 height 72
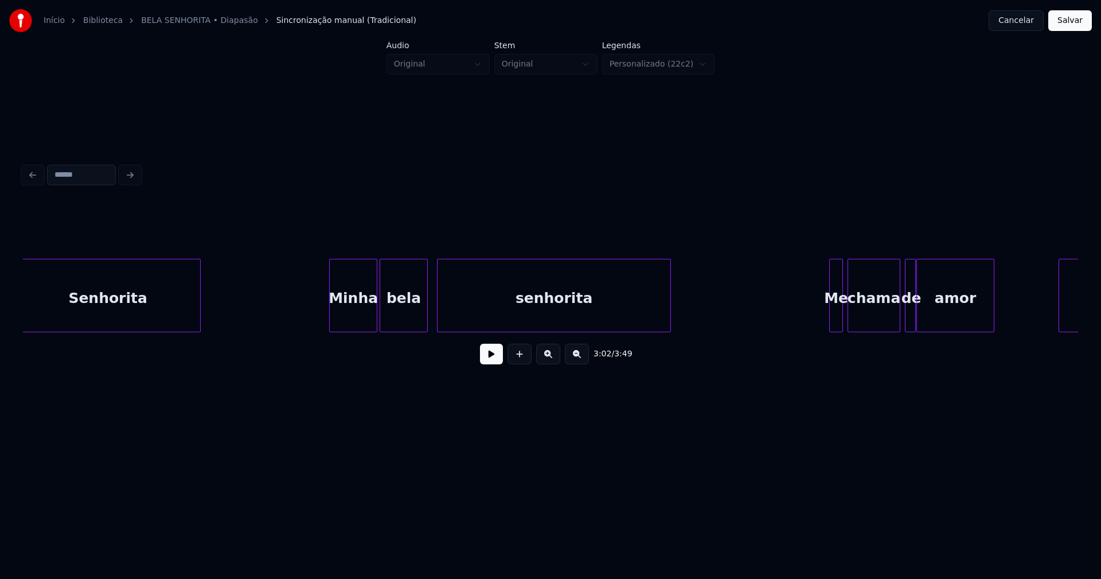
scroll to position [0, 21157]
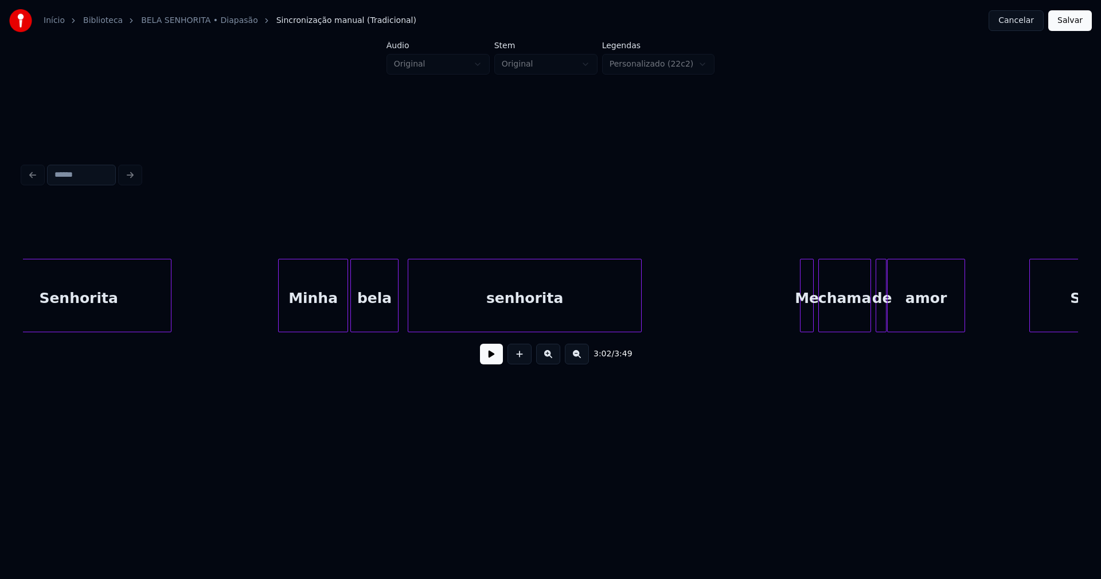
click at [280, 324] on div at bounding box center [280, 295] width 3 height 72
click at [794, 326] on div at bounding box center [793, 295] width 3 height 72
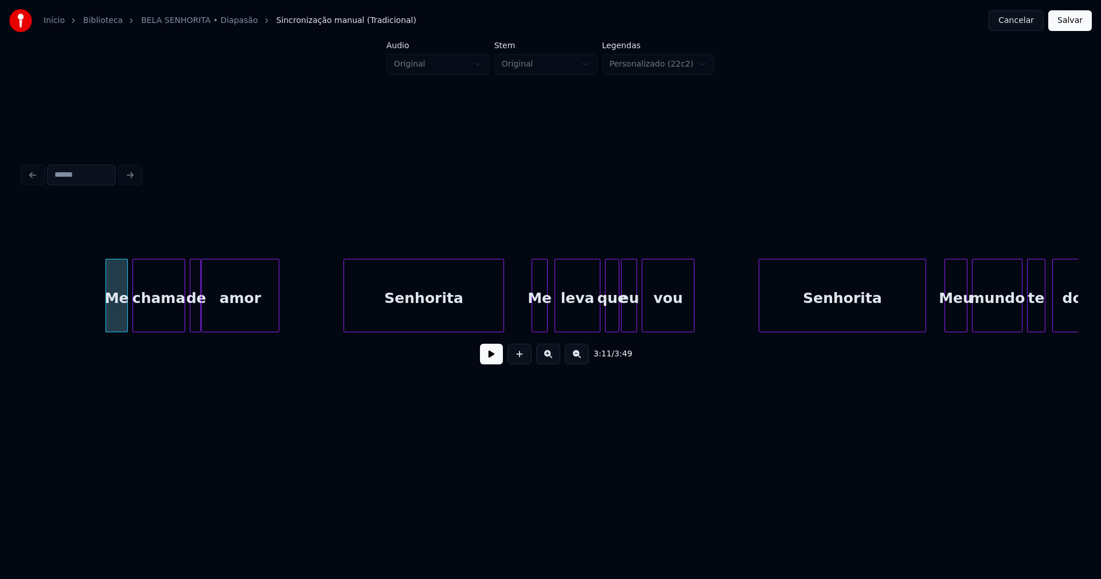
scroll to position [0, 21945]
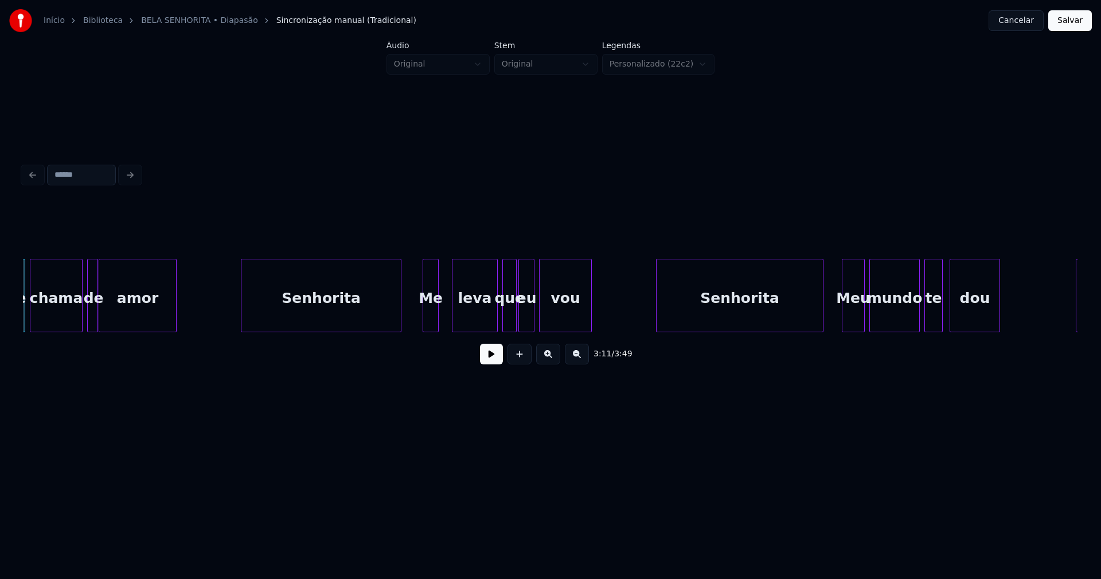
click at [431, 319] on div "Me" at bounding box center [430, 298] width 15 height 78
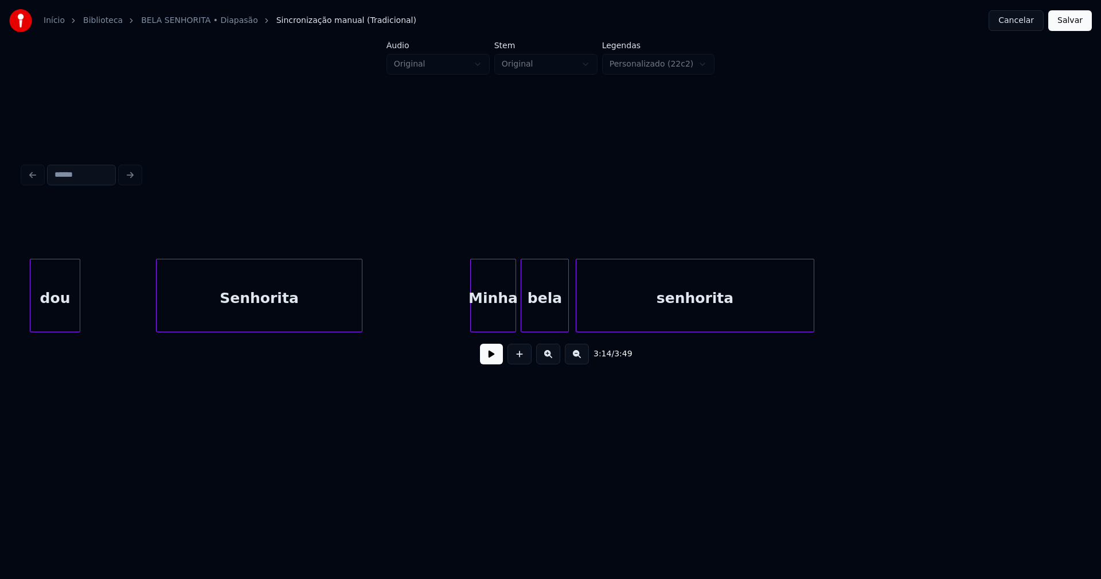
scroll to position [0, 22879]
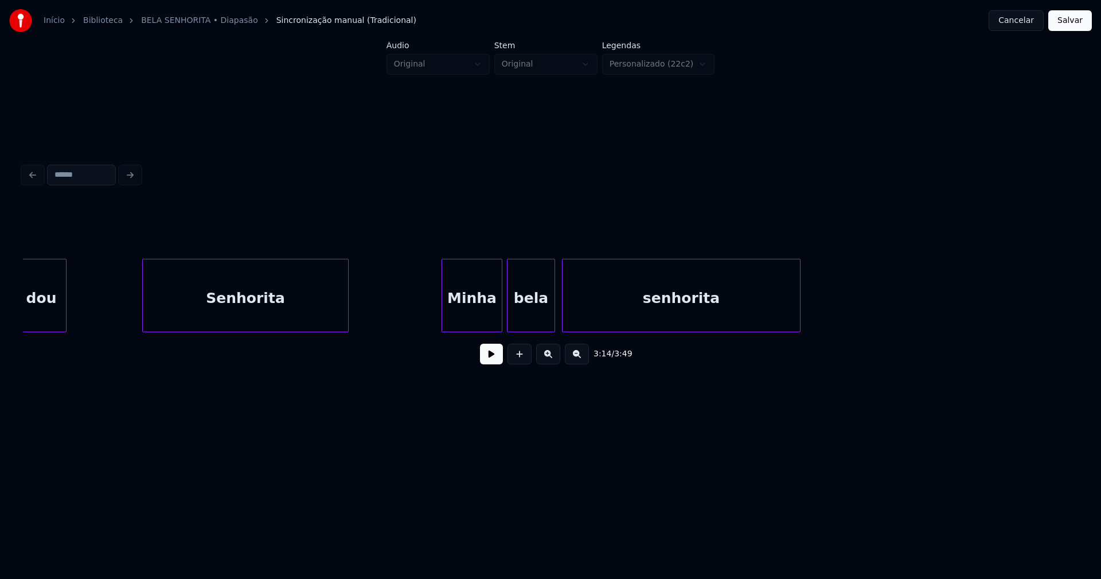
click at [444, 323] on div at bounding box center [443, 295] width 3 height 72
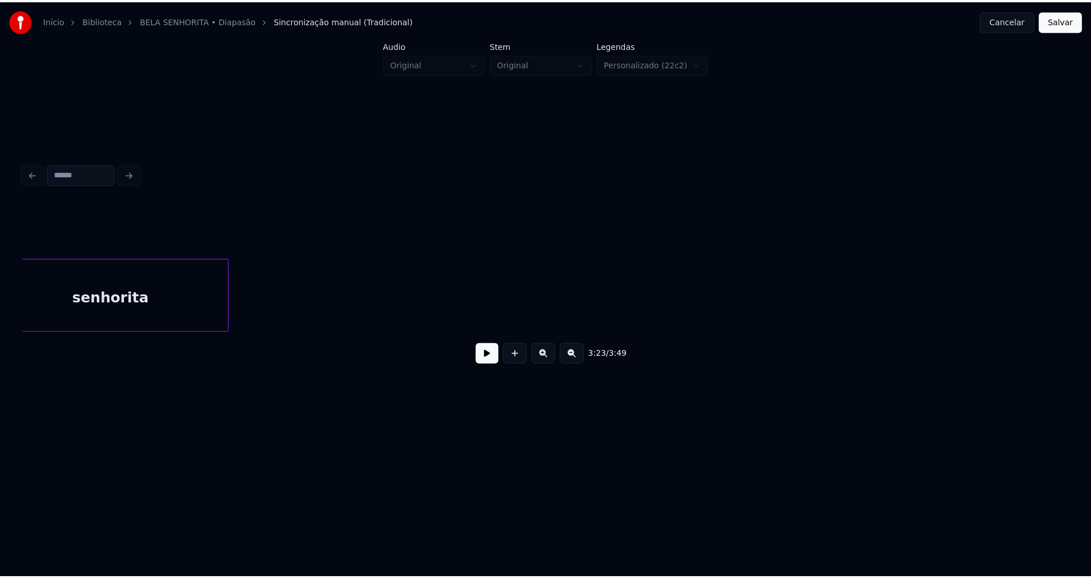
scroll to position [0, 23755]
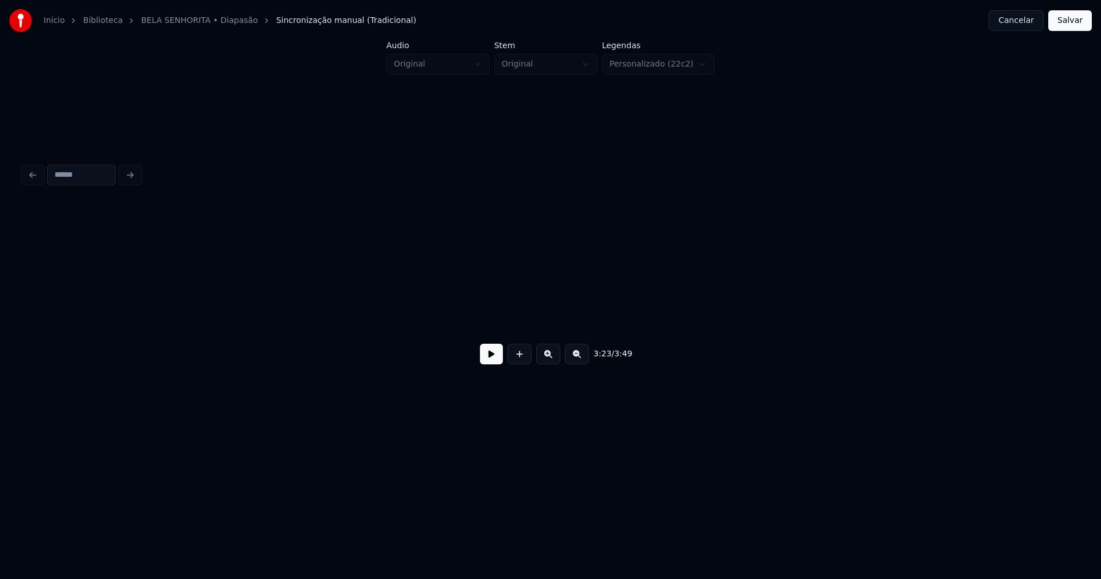
click at [1072, 20] on button "Salvar" at bounding box center [1070, 20] width 44 height 21
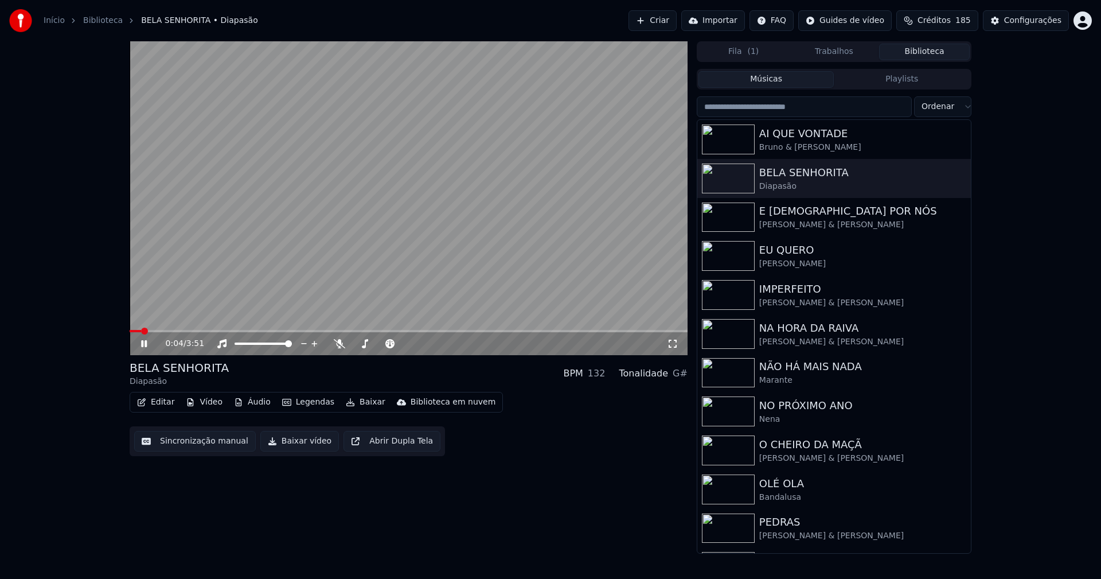
click at [165, 400] on button "Editar" at bounding box center [155, 402] width 46 height 16
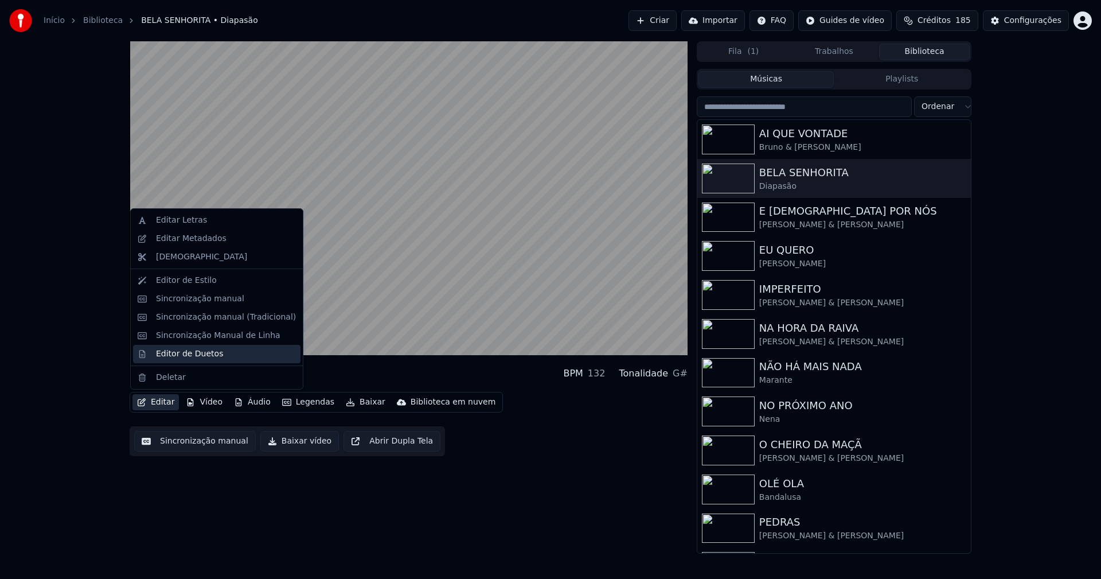
click at [196, 353] on div "Editor de Duetos" at bounding box center [189, 353] width 67 height 11
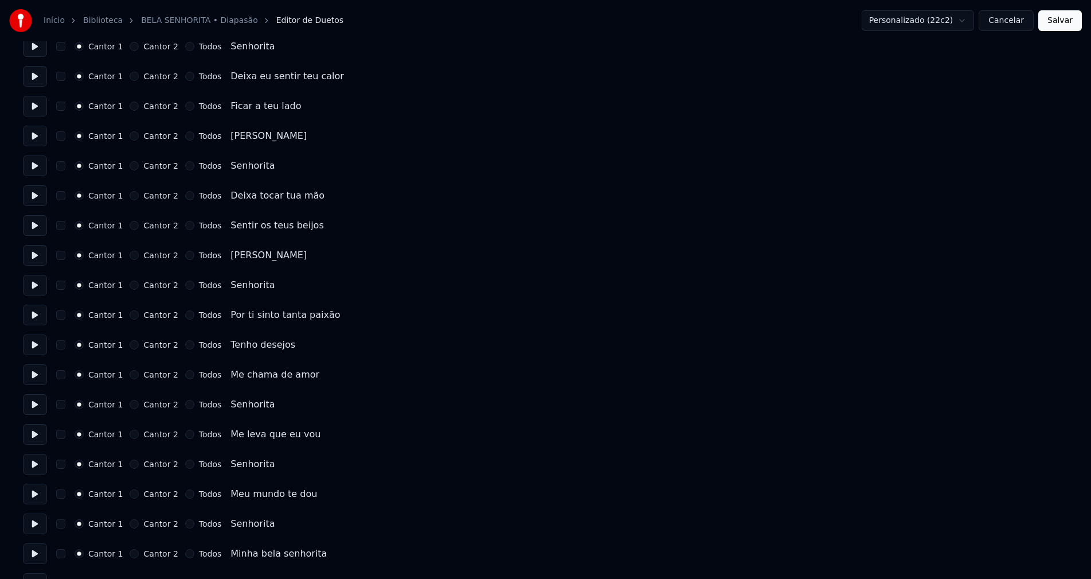
scroll to position [1319, 0]
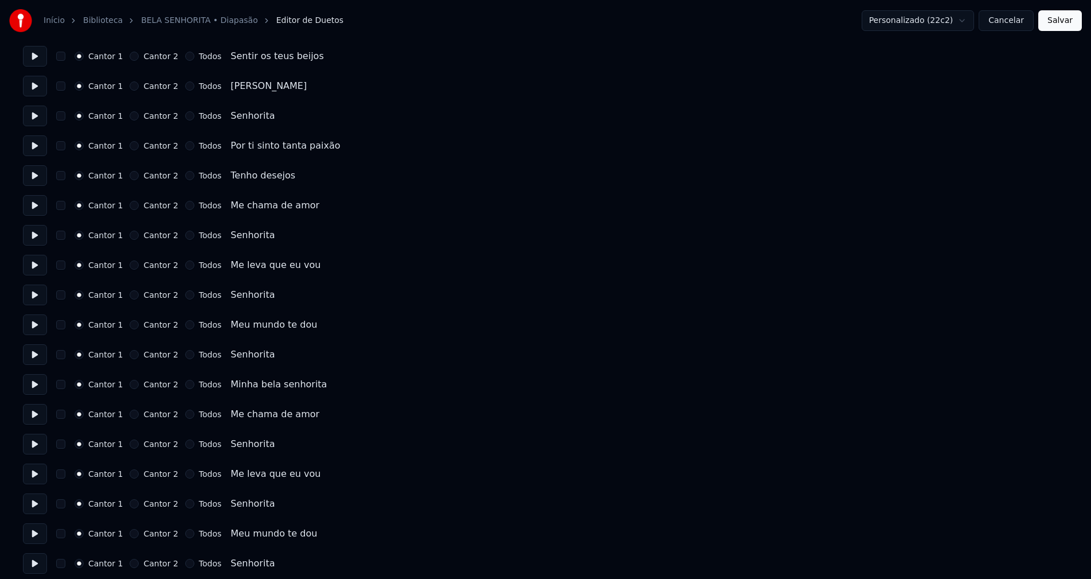
click at [1012, 25] on button "Cancelar" at bounding box center [1006, 20] width 55 height 21
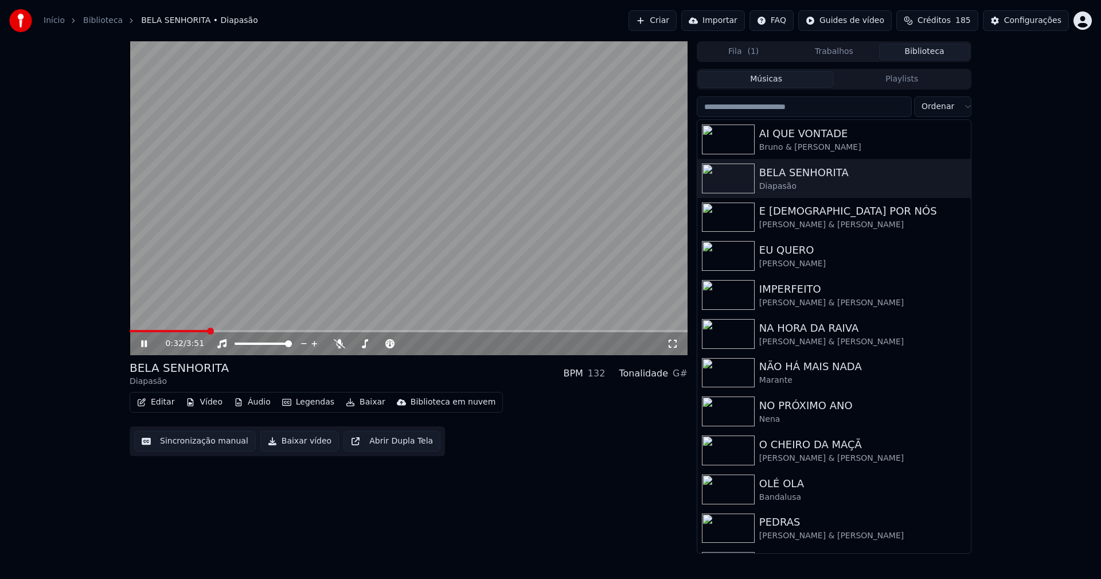
click at [144, 344] on icon at bounding box center [152, 343] width 27 height 9
click at [297, 438] on button "Baixar vídeo" at bounding box center [299, 441] width 79 height 21
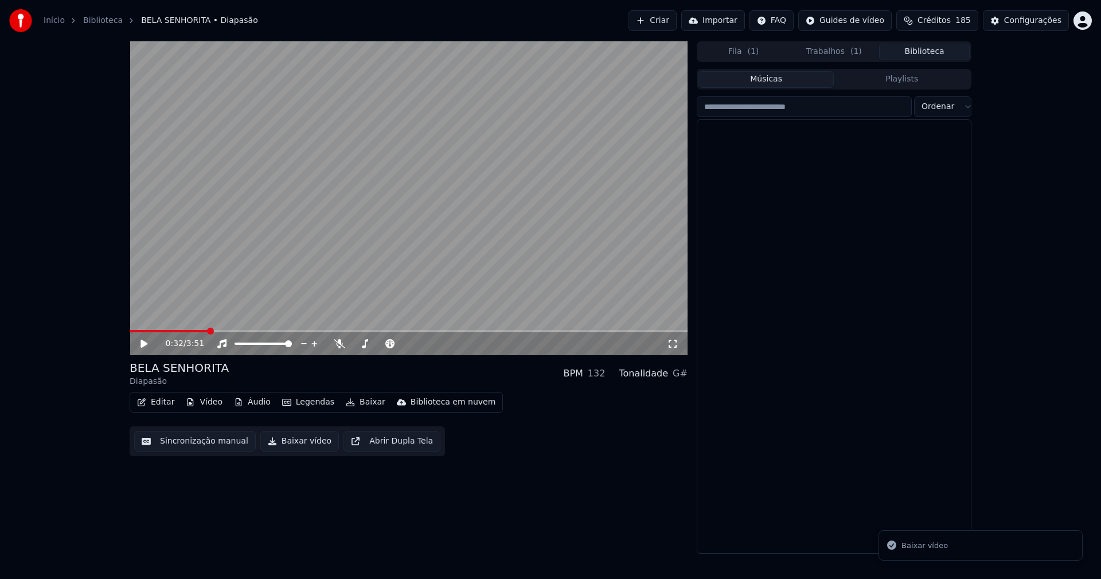
click at [940, 58] on button "Biblioteca" at bounding box center [924, 52] width 91 height 17
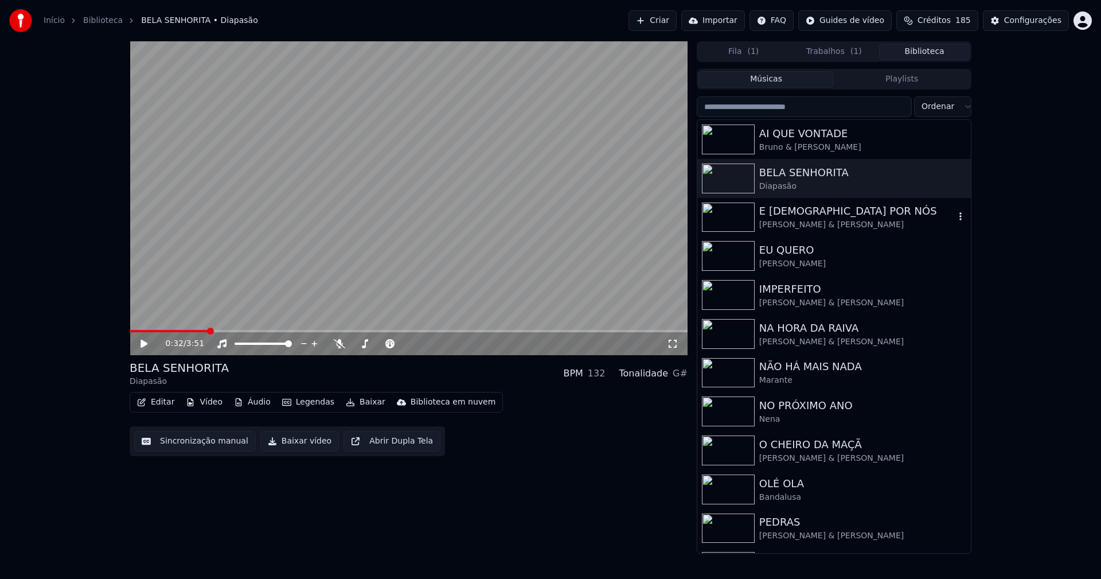
click at [831, 218] on div "E [DEMOGRAPHIC_DATA] POR NÓS" at bounding box center [857, 211] width 196 height 16
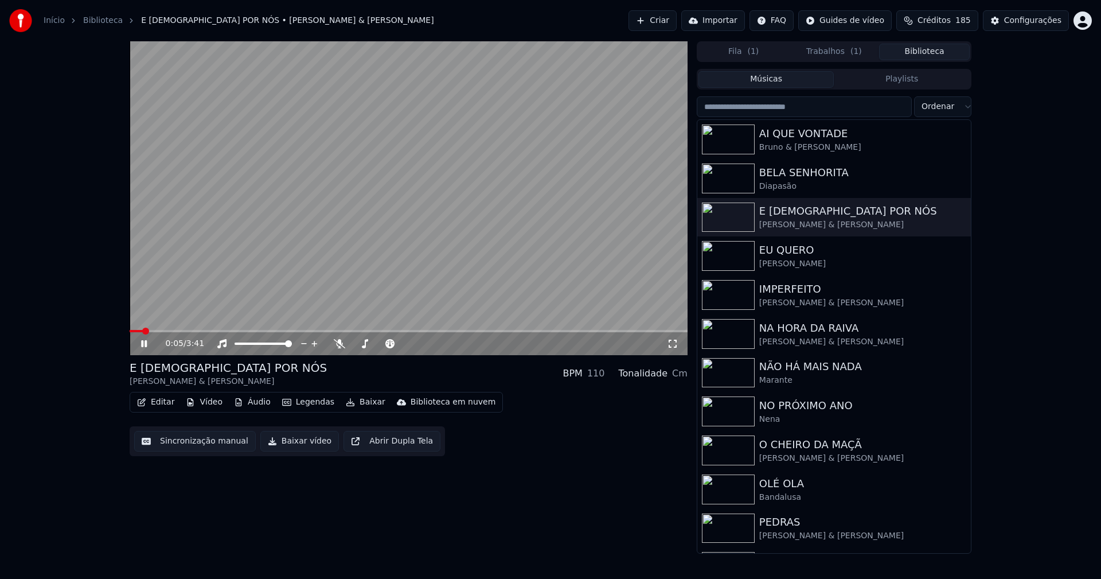
click at [139, 341] on icon at bounding box center [152, 343] width 27 height 9
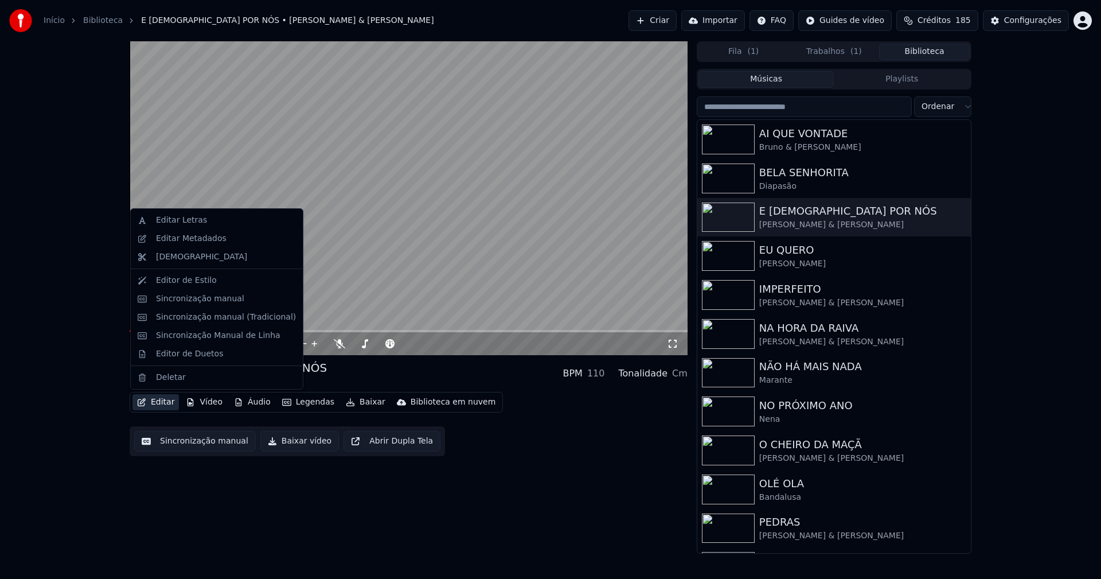
click at [163, 405] on button "Editar" at bounding box center [155, 402] width 46 height 16
click at [201, 321] on div "Sincronização manual (Tradicional)" at bounding box center [226, 316] width 140 height 11
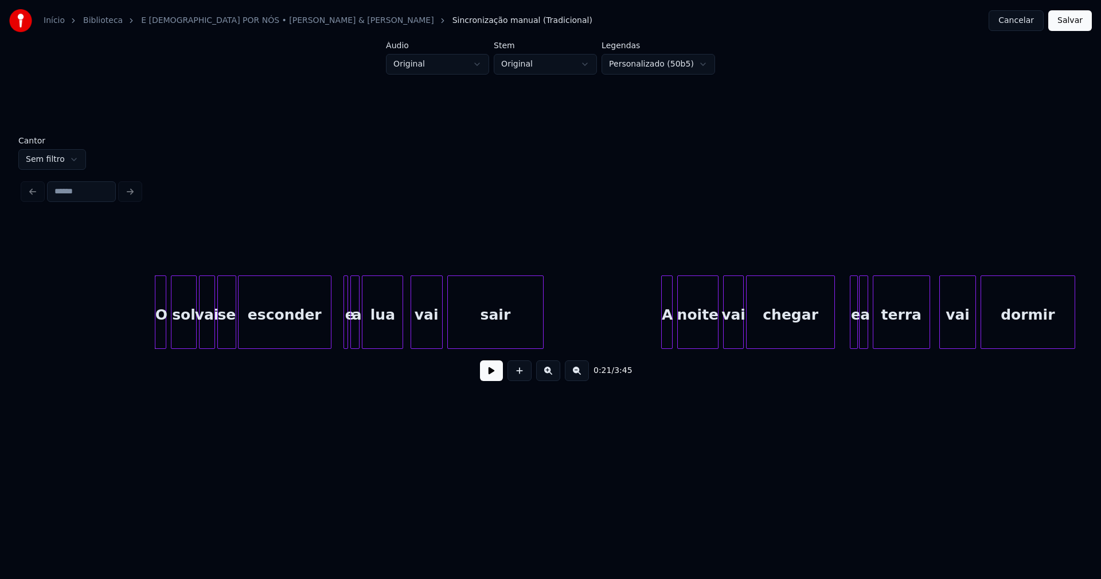
scroll to position [0, 2305]
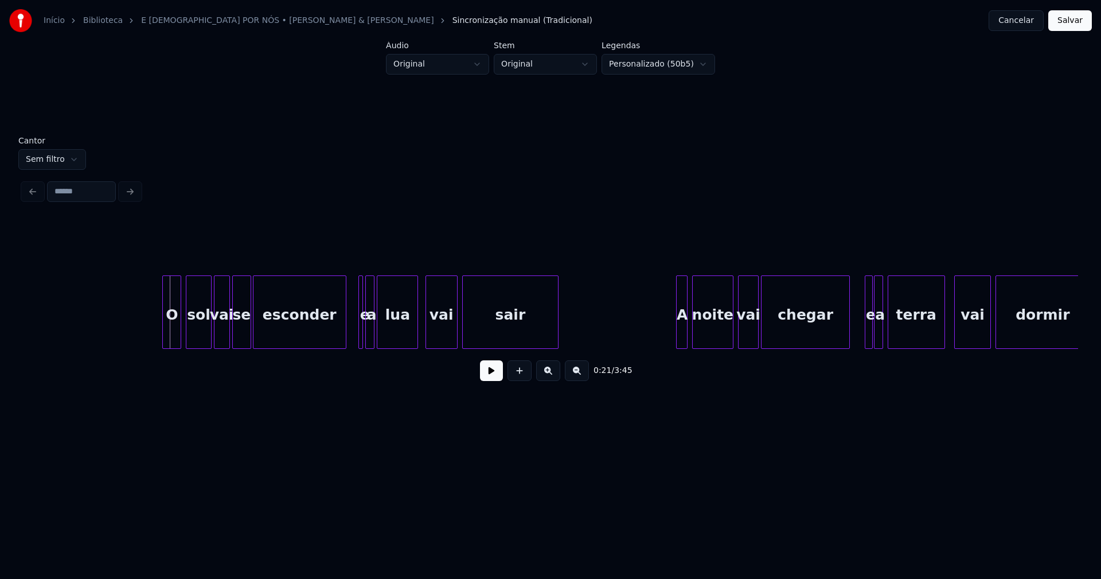
click at [164, 333] on div at bounding box center [164, 312] width 3 height 72
click at [359, 326] on div at bounding box center [360, 312] width 3 height 72
click at [364, 321] on div at bounding box center [365, 312] width 3 height 72
click at [355, 305] on div "e" at bounding box center [360, 311] width 10 height 73
click at [436, 337] on div "vai" at bounding box center [438, 315] width 31 height 78
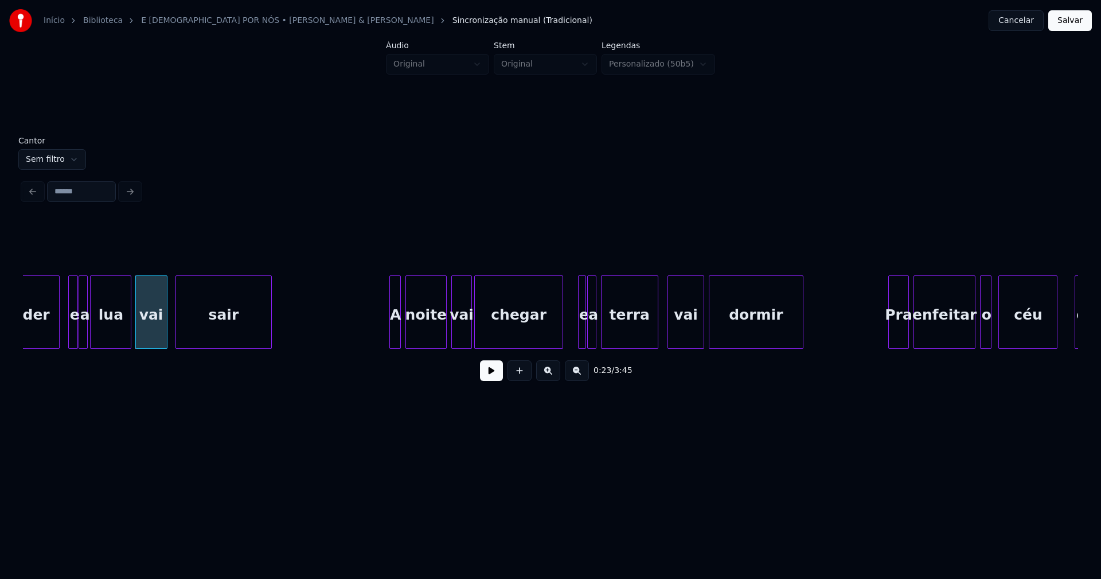
scroll to position [0, 2648]
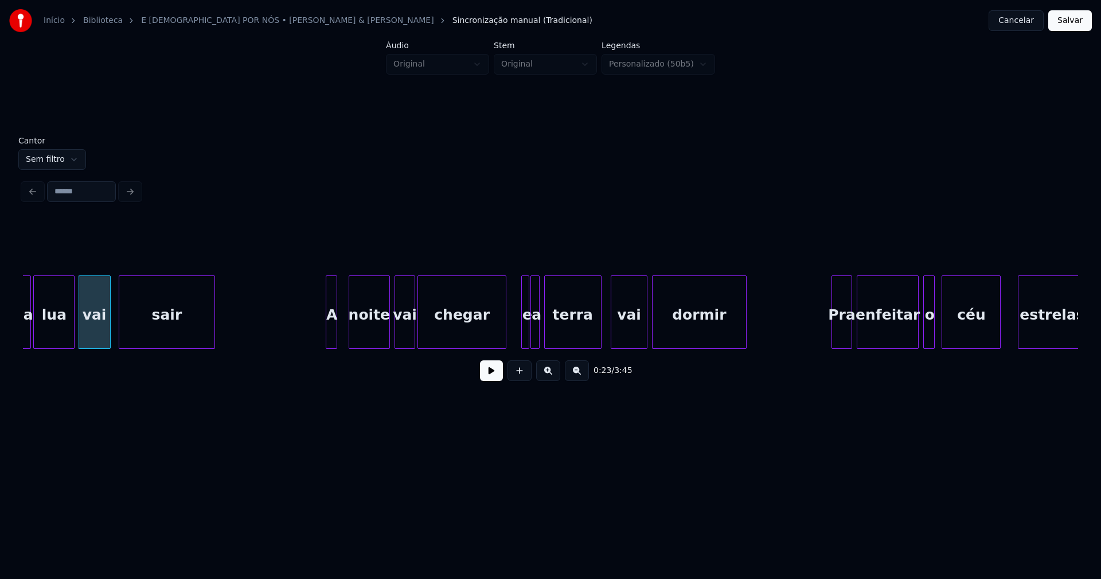
click at [331, 337] on div "A" at bounding box center [331, 315] width 11 height 78
click at [358, 339] on div "noite" at bounding box center [363, 315] width 40 height 78
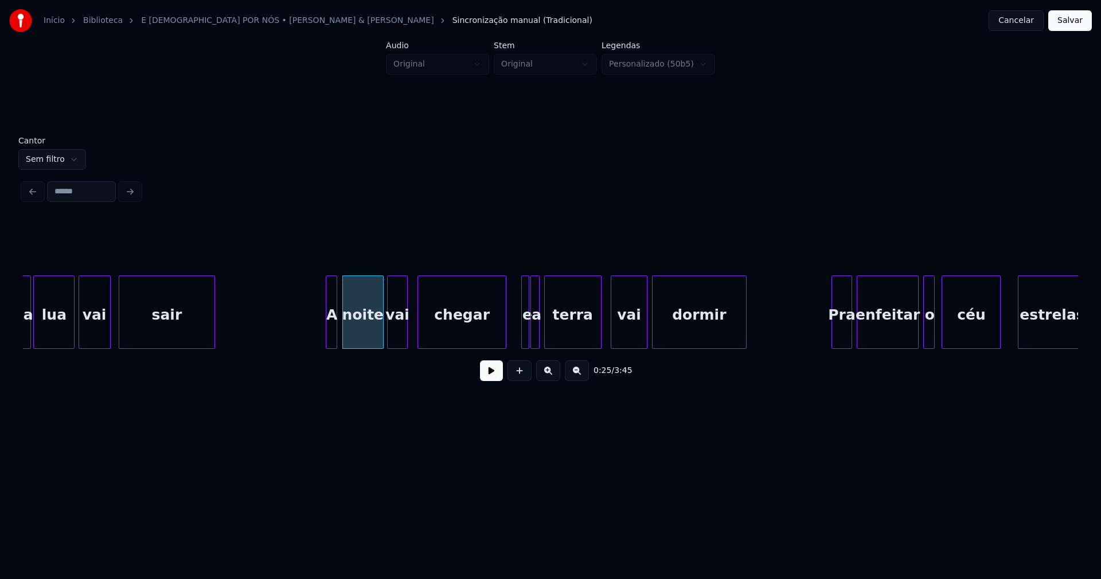
click at [397, 339] on div "vai" at bounding box center [397, 315] width 19 height 78
click at [483, 338] on div "chegar" at bounding box center [459, 315] width 88 height 78
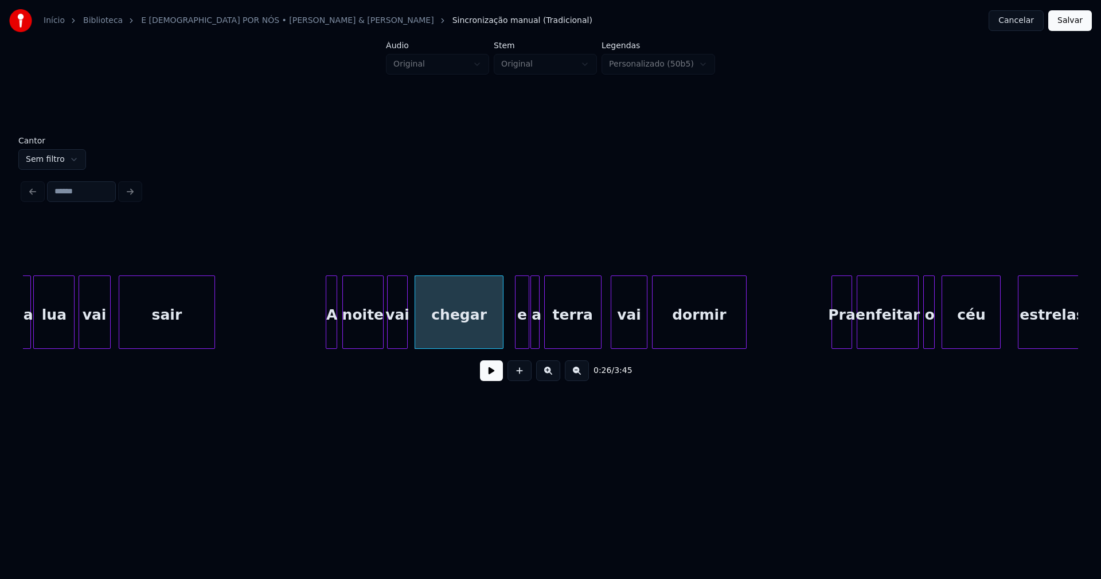
click at [516, 337] on div at bounding box center [517, 312] width 3 height 72
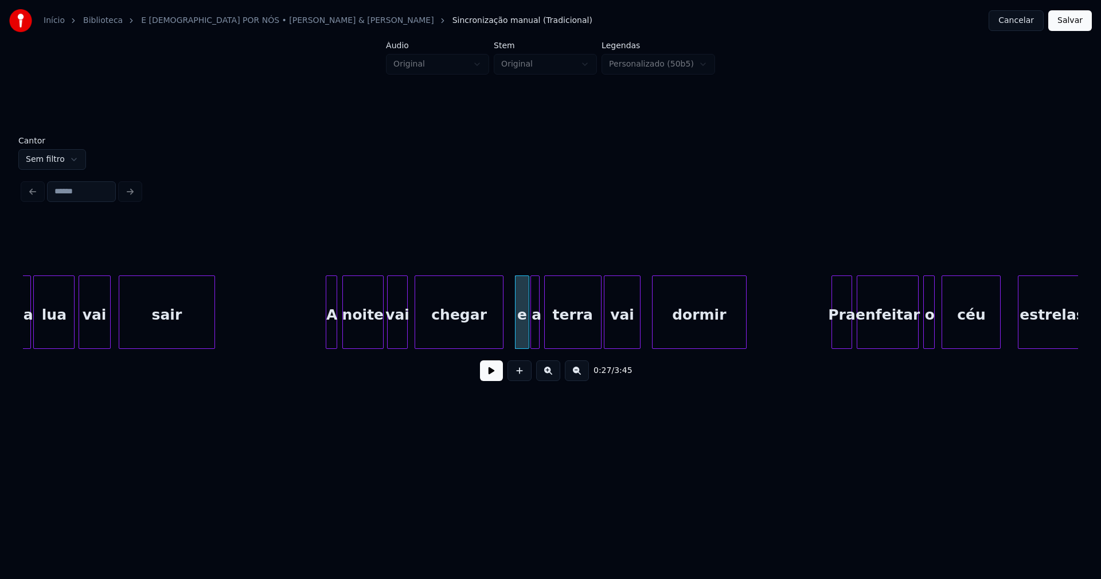
click at [627, 339] on div "vai" at bounding box center [622, 315] width 36 height 78
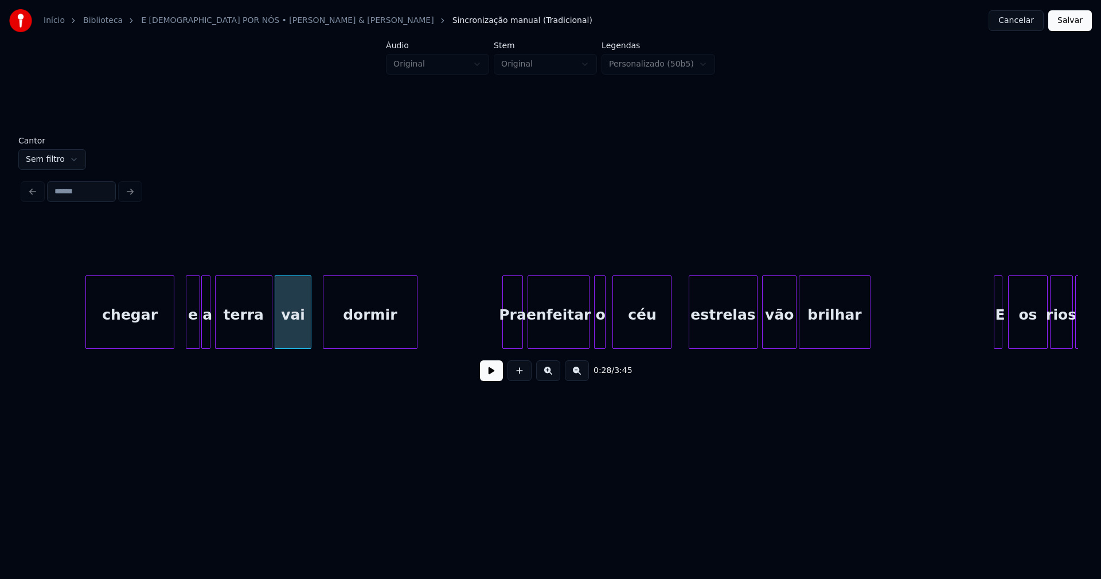
scroll to position [0, 3149]
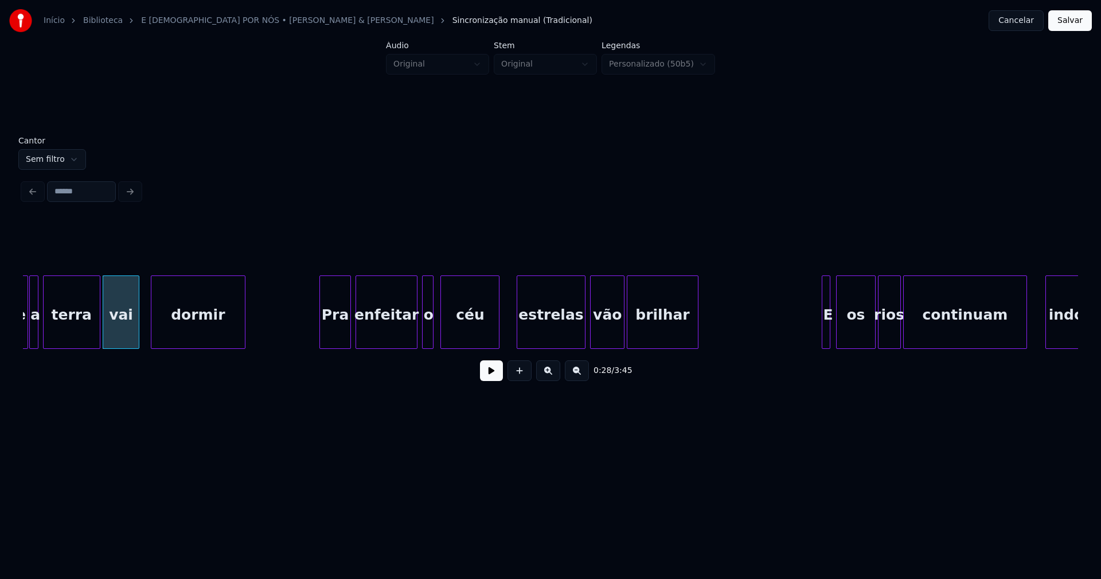
click at [322, 335] on div at bounding box center [321, 312] width 3 height 72
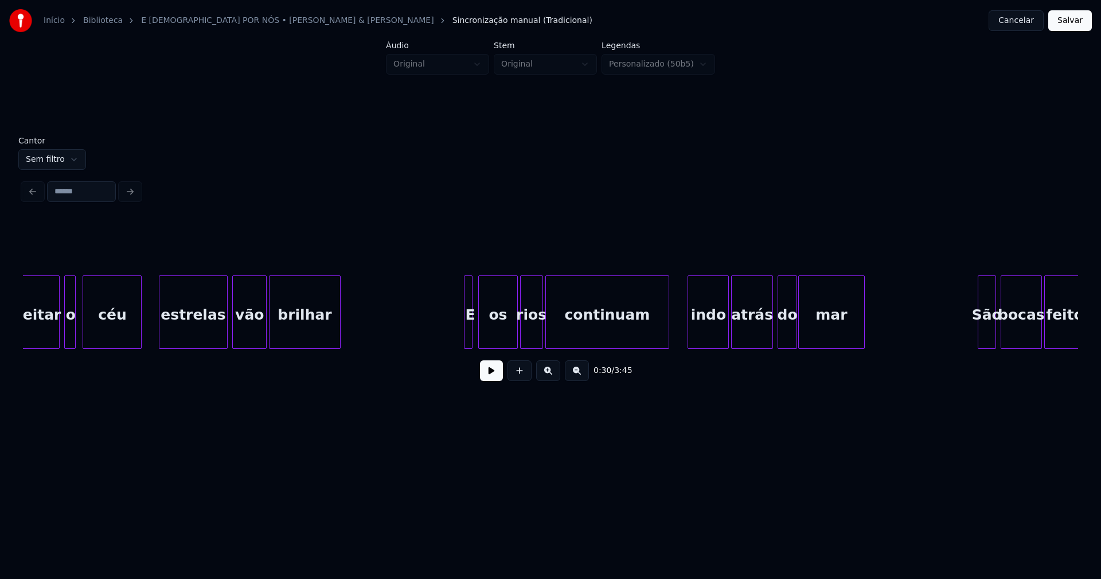
scroll to position [0, 3536]
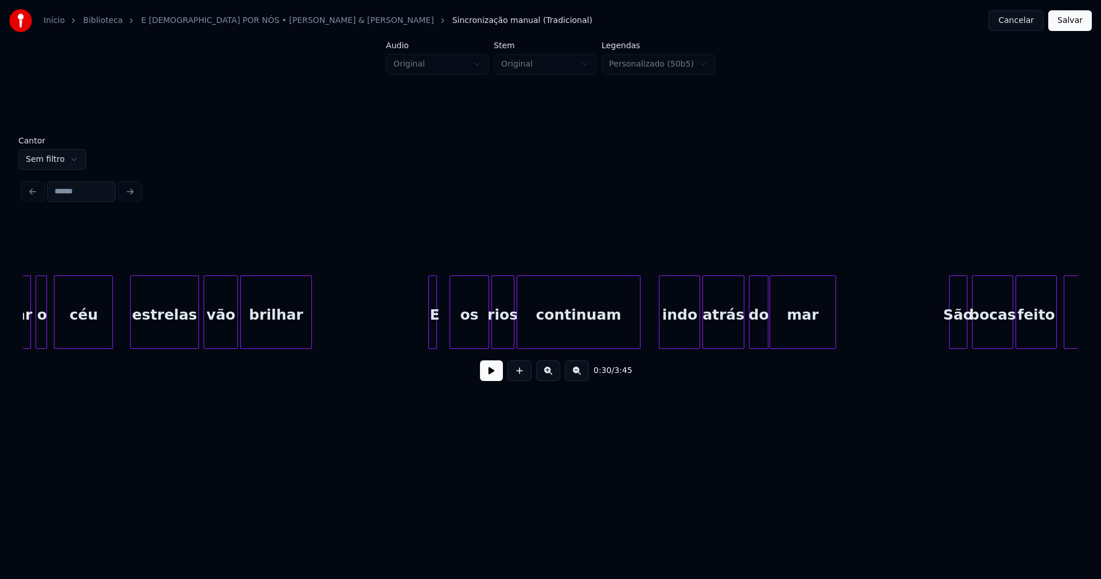
click at [428, 336] on div "E" at bounding box center [432, 311] width 9 height 73
click at [443, 335] on div at bounding box center [443, 312] width 3 height 72
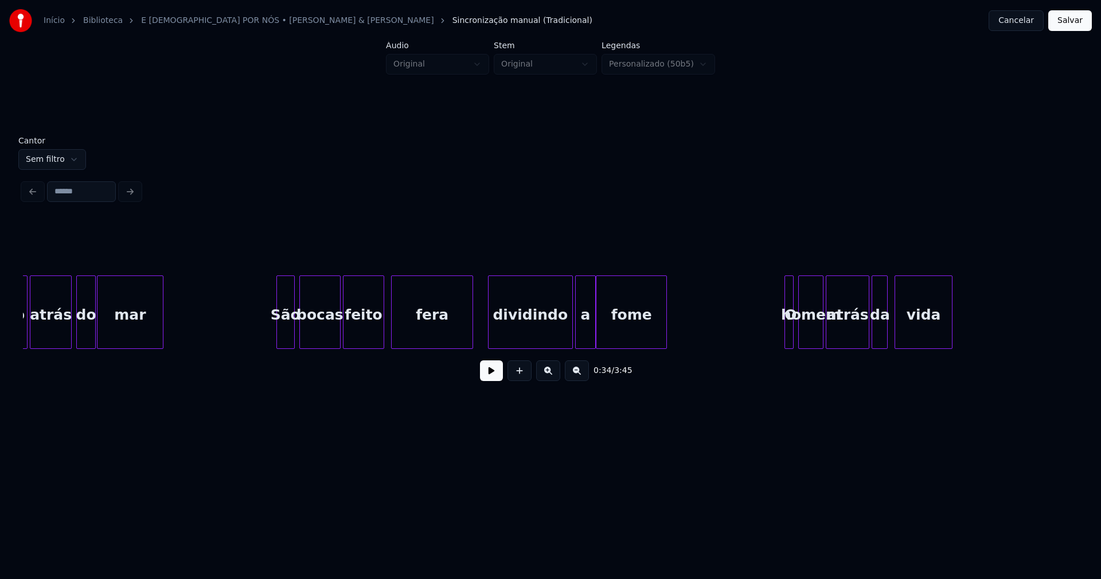
scroll to position [0, 4237]
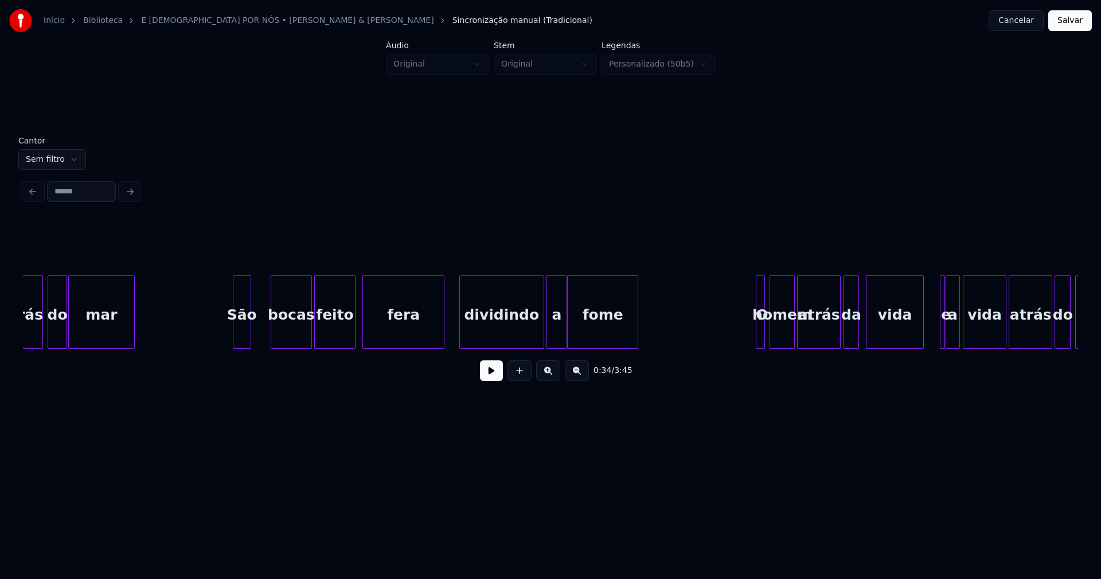
click at [242, 342] on div "São" at bounding box center [241, 315] width 17 height 78
click at [274, 349] on div "atrás do mar São bocas feito fera dividindo a fome O homem atrás da vida e a vi…" at bounding box center [550, 311] width 1055 height 73
click at [319, 345] on div "atrás do mar São bocas feito fera dividindo a fome O homem atrás da vida e a vi…" at bounding box center [550, 311] width 1055 height 73
click at [374, 341] on div "fera" at bounding box center [394, 315] width 81 height 78
click at [490, 379] on button at bounding box center [491, 370] width 23 height 21
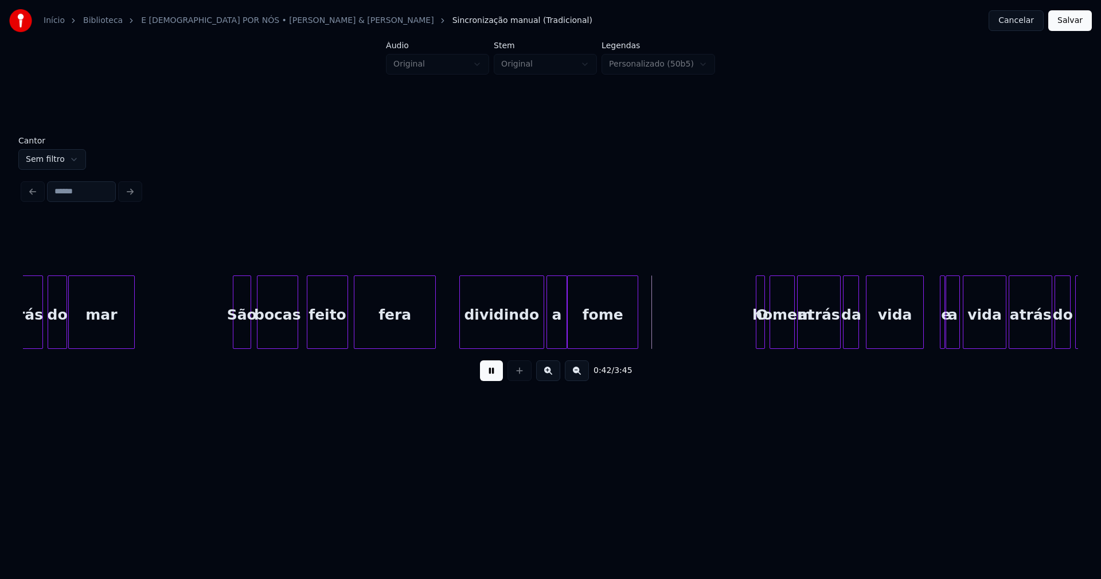
click at [494, 374] on button at bounding box center [491, 370] width 23 height 21
click at [521, 355] on div "0:42 / 3:45" at bounding box center [550, 305] width 1055 height 174
click at [540, 349] on div "atrás do mar São bocas feito fera dividindo a fome O homem atrás da vida e a vi…" at bounding box center [550, 311] width 1055 height 73
click at [556, 342] on div at bounding box center [557, 312] width 3 height 72
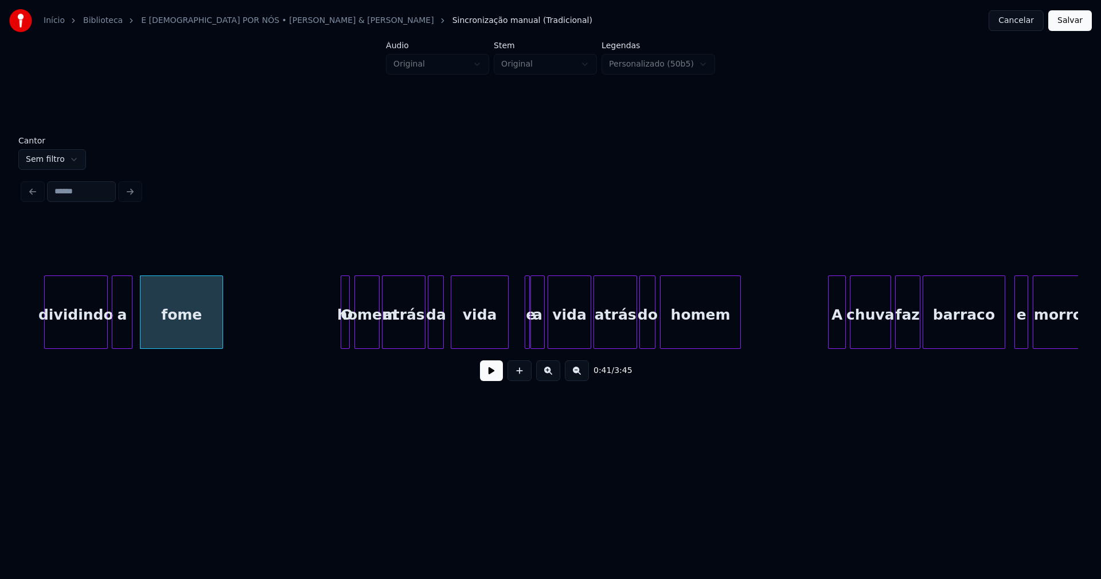
scroll to position [0, 4695]
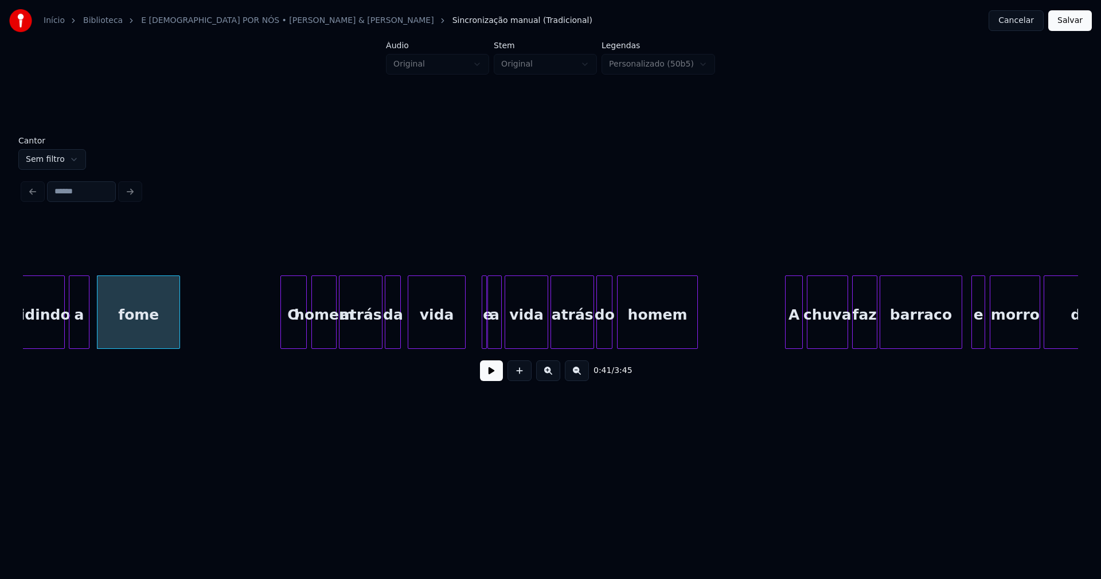
click at [281, 337] on div at bounding box center [282, 312] width 3 height 72
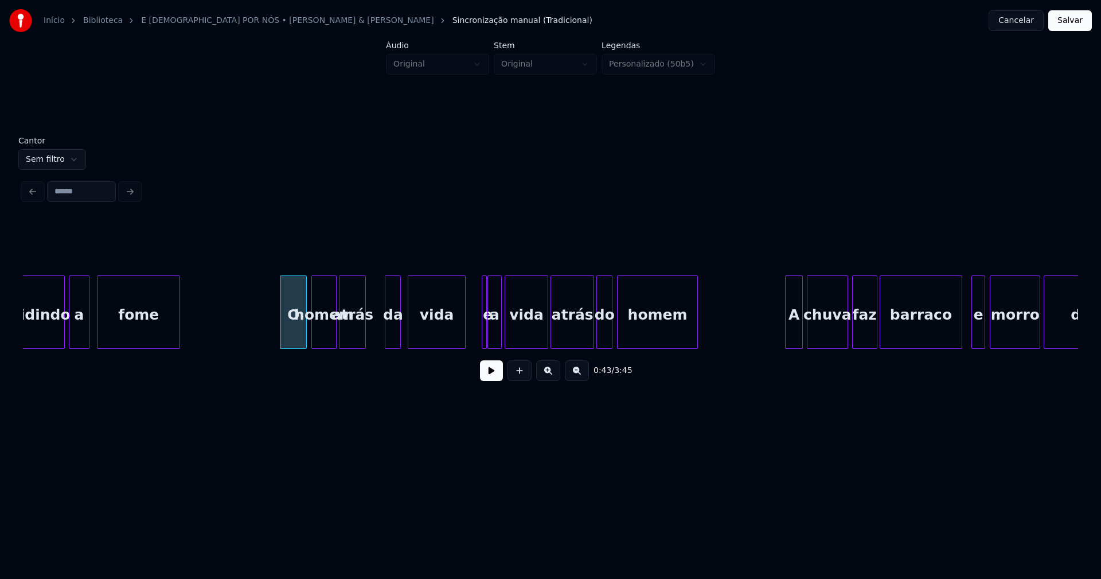
click at [364, 343] on div at bounding box center [363, 312] width 3 height 72
click at [377, 343] on div "da" at bounding box center [376, 315] width 15 height 78
click at [415, 339] on div "vida" at bounding box center [427, 315] width 56 height 78
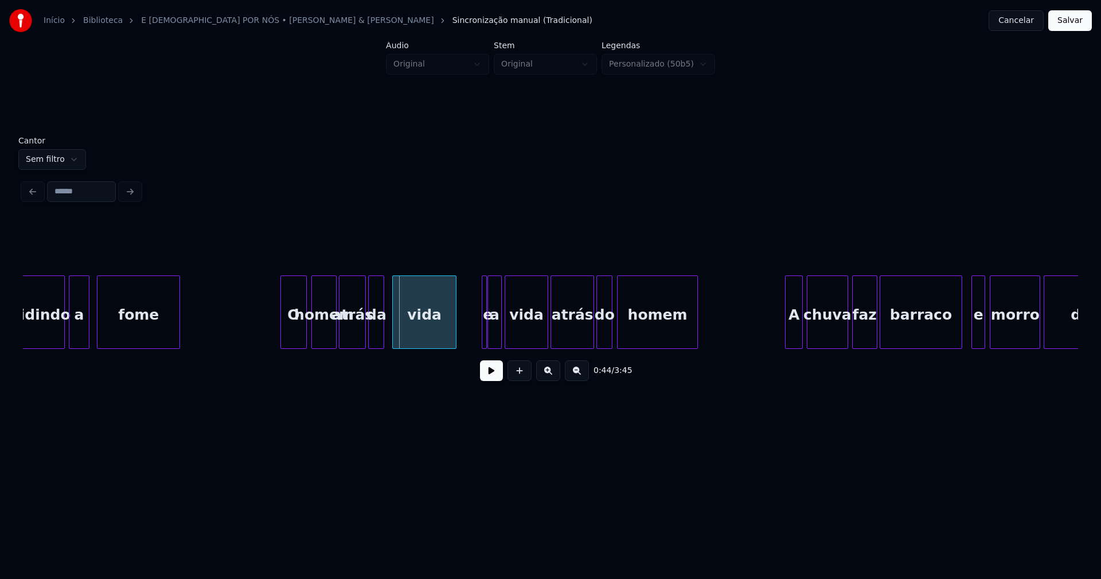
click at [394, 334] on div at bounding box center [394, 312] width 3 height 72
click at [467, 337] on div "e" at bounding box center [469, 311] width 5 height 73
click at [481, 342] on div at bounding box center [480, 312] width 3 height 72
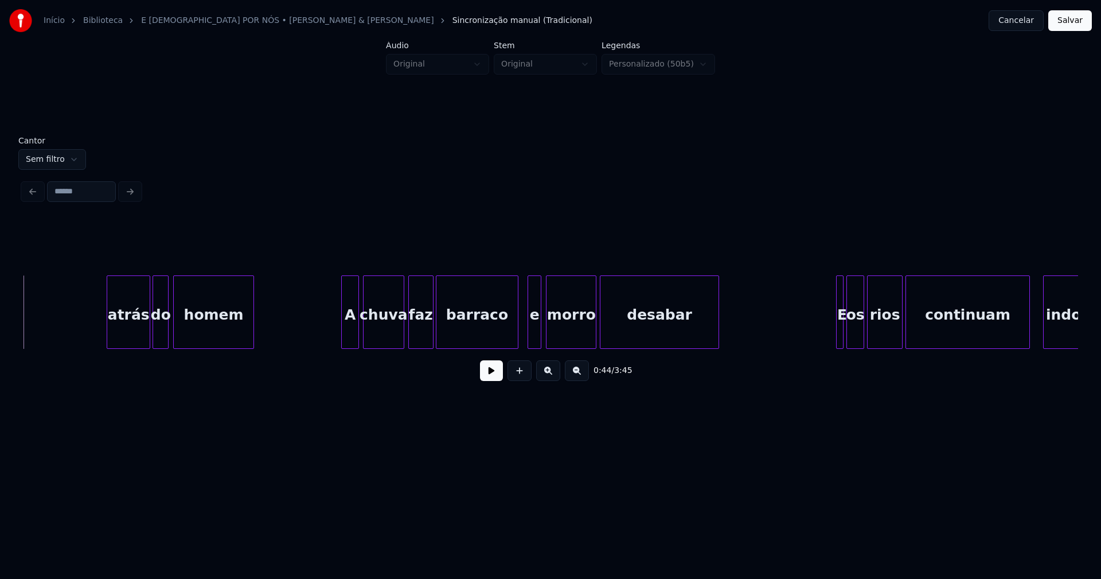
scroll to position [0, 5254]
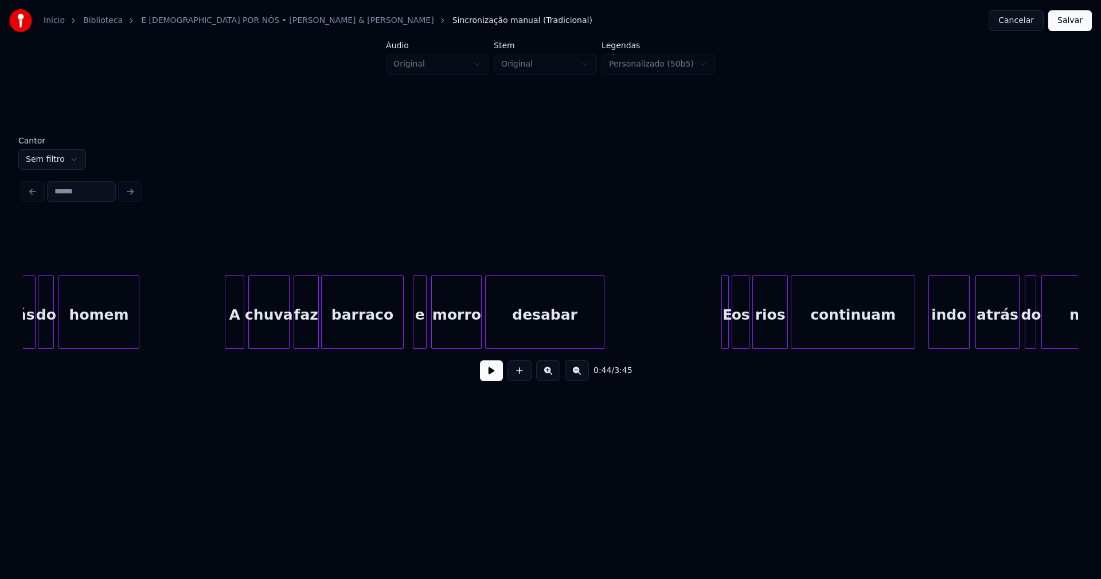
click at [228, 335] on div at bounding box center [226, 312] width 3 height 72
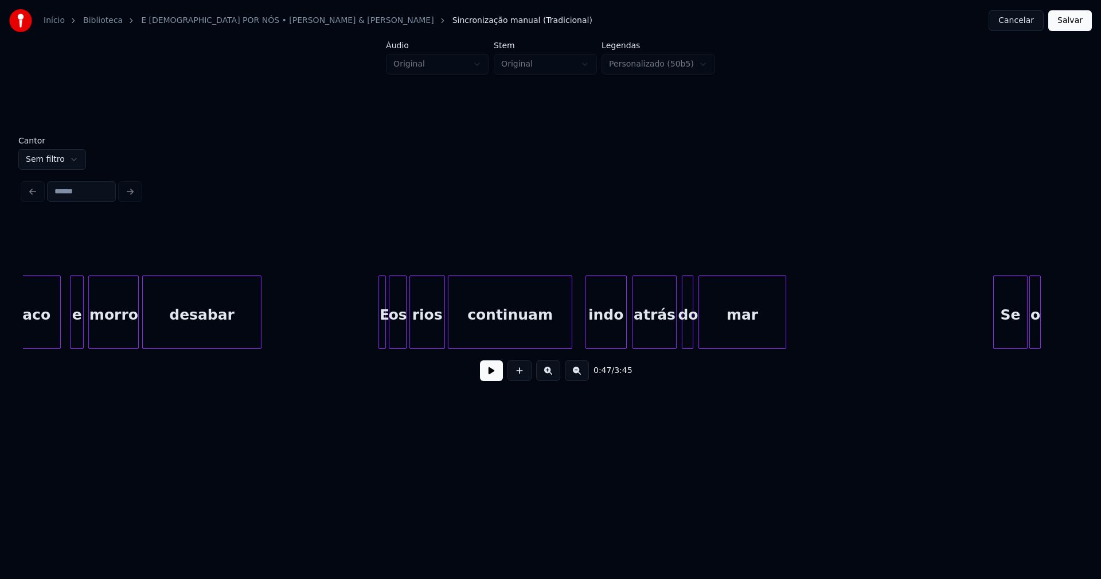
scroll to position [0, 5697]
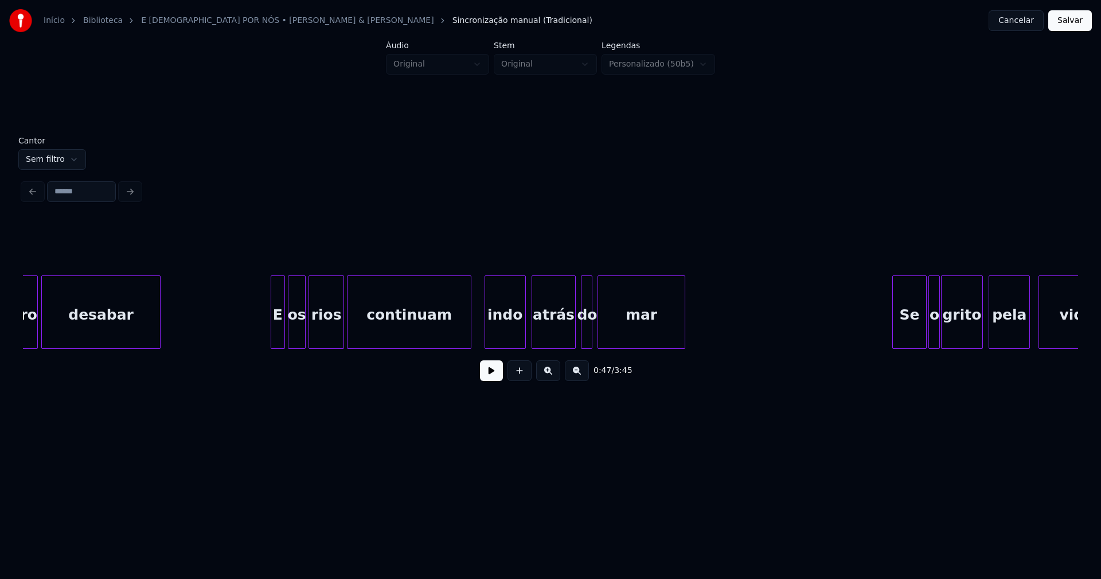
click at [273, 337] on div at bounding box center [272, 312] width 3 height 72
click at [487, 327] on div at bounding box center [488, 312] width 3 height 72
click at [474, 330] on div at bounding box center [474, 312] width 3 height 72
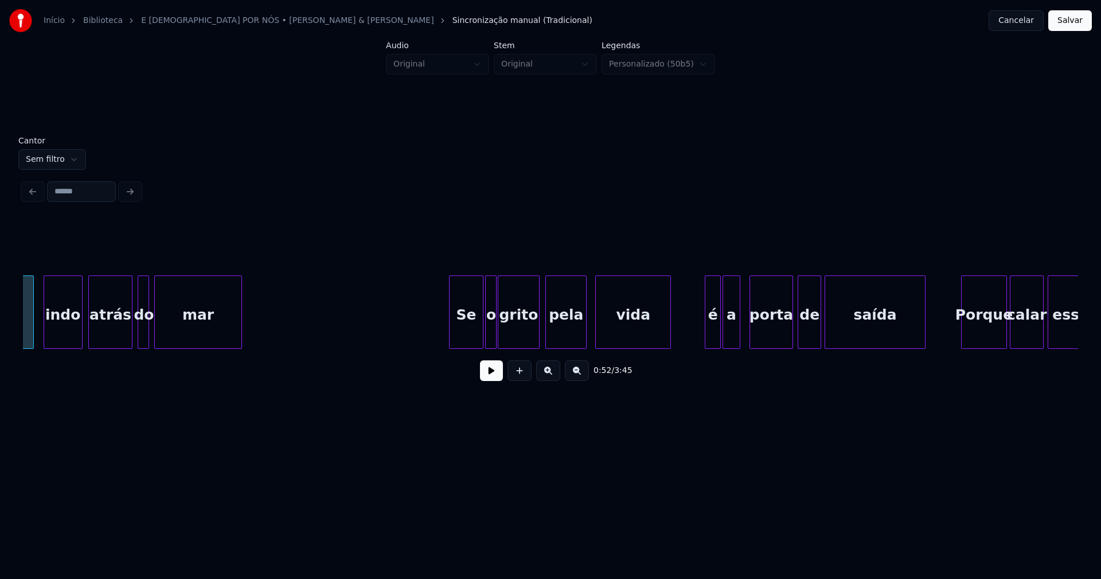
scroll to position [0, 6255]
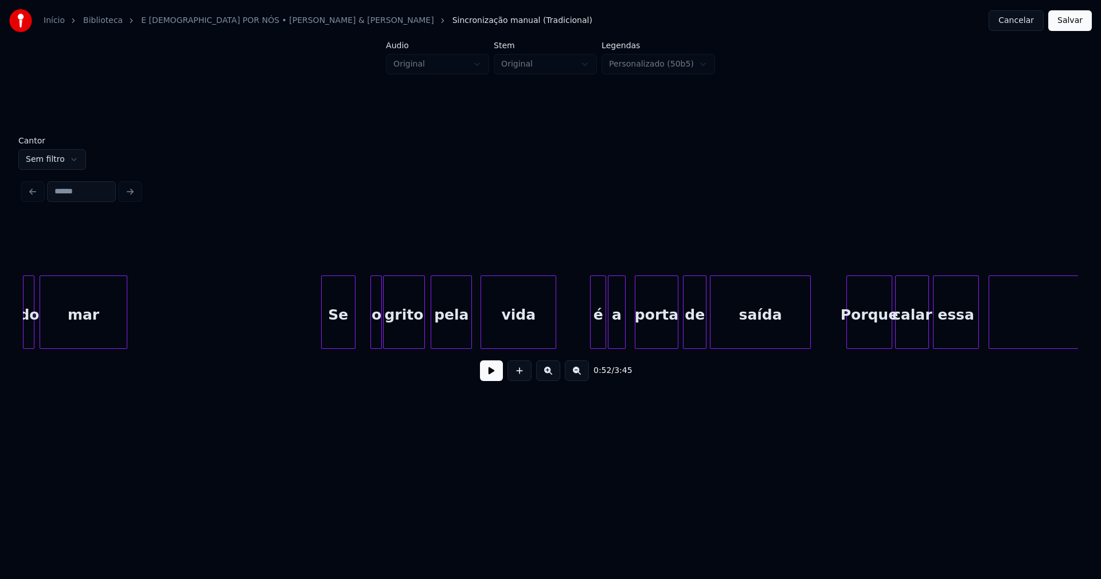
click at [334, 335] on div "Se" at bounding box center [338, 315] width 33 height 78
click at [364, 333] on div "o" at bounding box center [364, 315] width 11 height 78
click at [377, 333] on div at bounding box center [376, 312] width 3 height 72
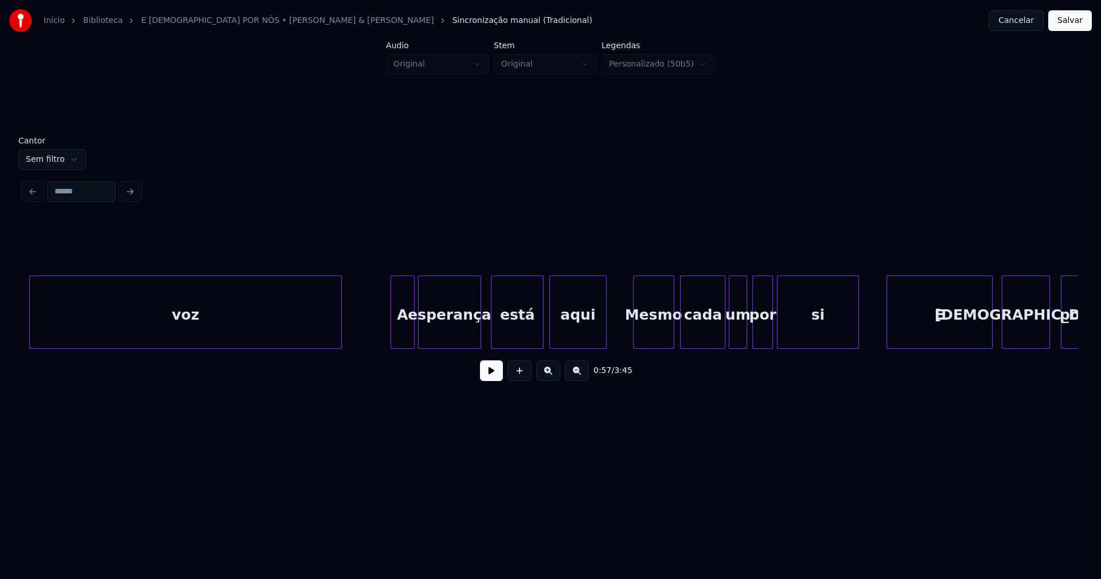
scroll to position [0, 7229]
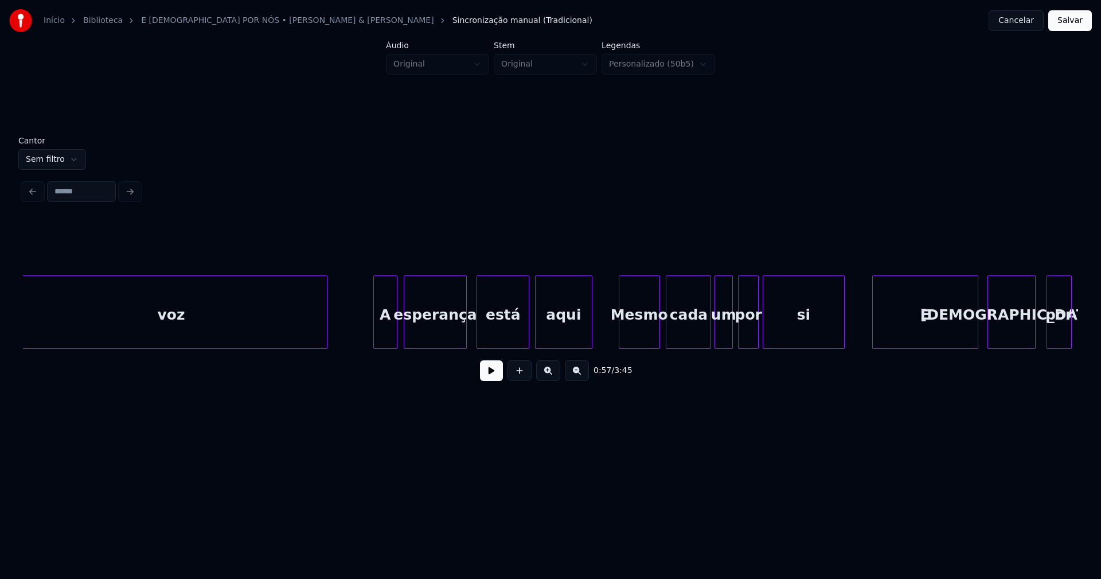
click at [387, 335] on div "A" at bounding box center [385, 315] width 22 height 78
click at [631, 339] on div "Mesmo" at bounding box center [634, 315] width 40 height 78
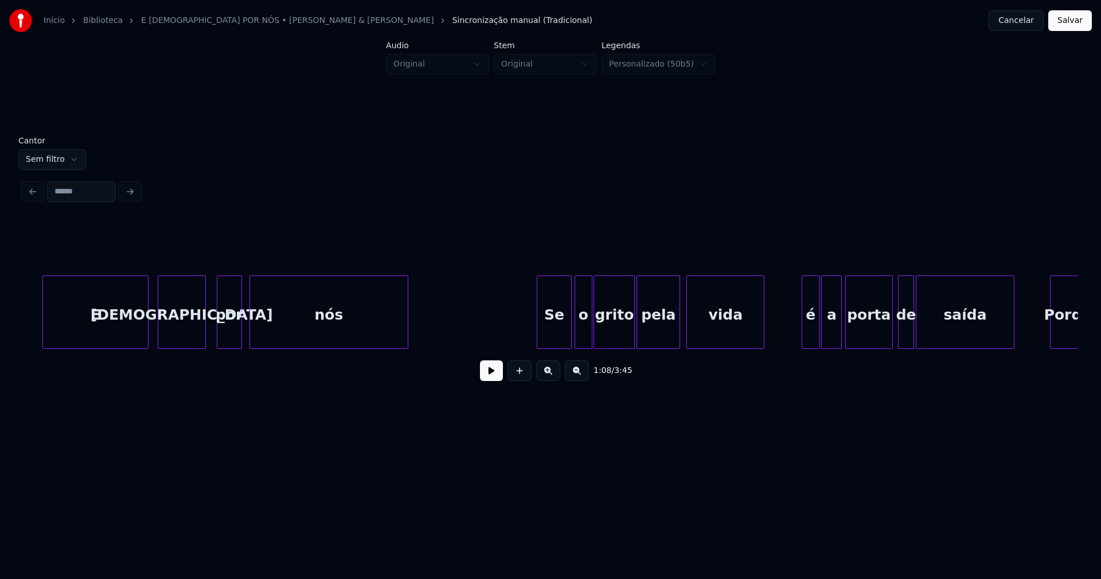
scroll to position [0, 8231]
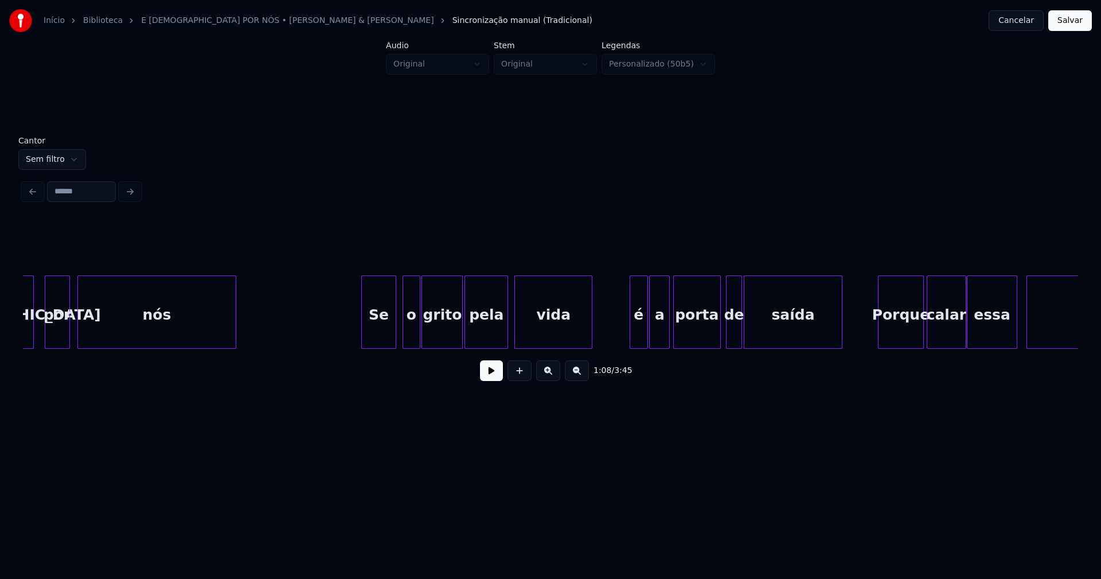
click at [378, 335] on div "Se" at bounding box center [378, 315] width 33 height 78
click at [623, 343] on div at bounding box center [624, 312] width 3 height 72
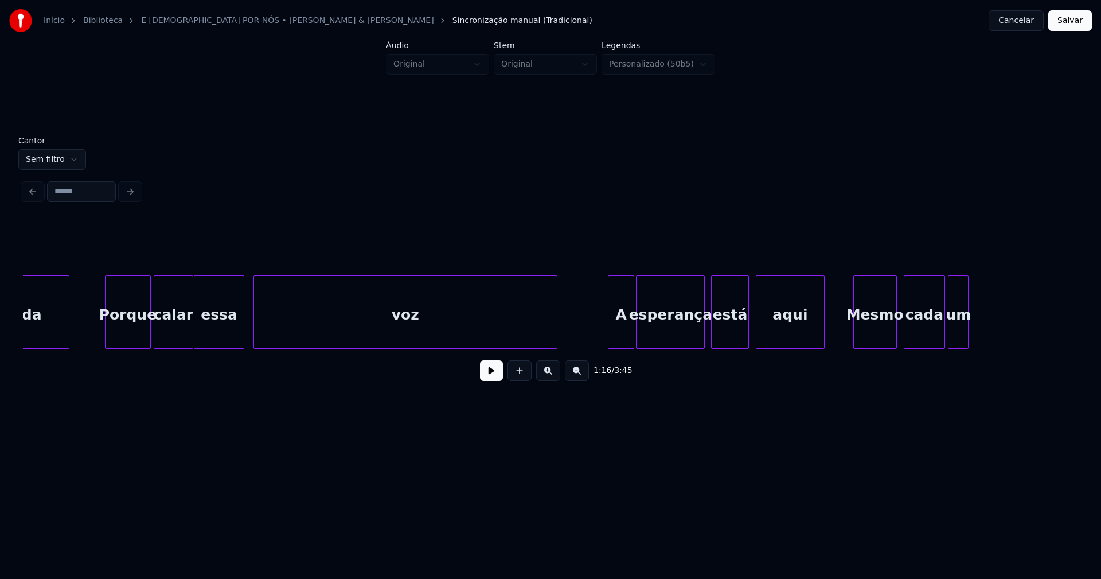
scroll to position [0, 9161]
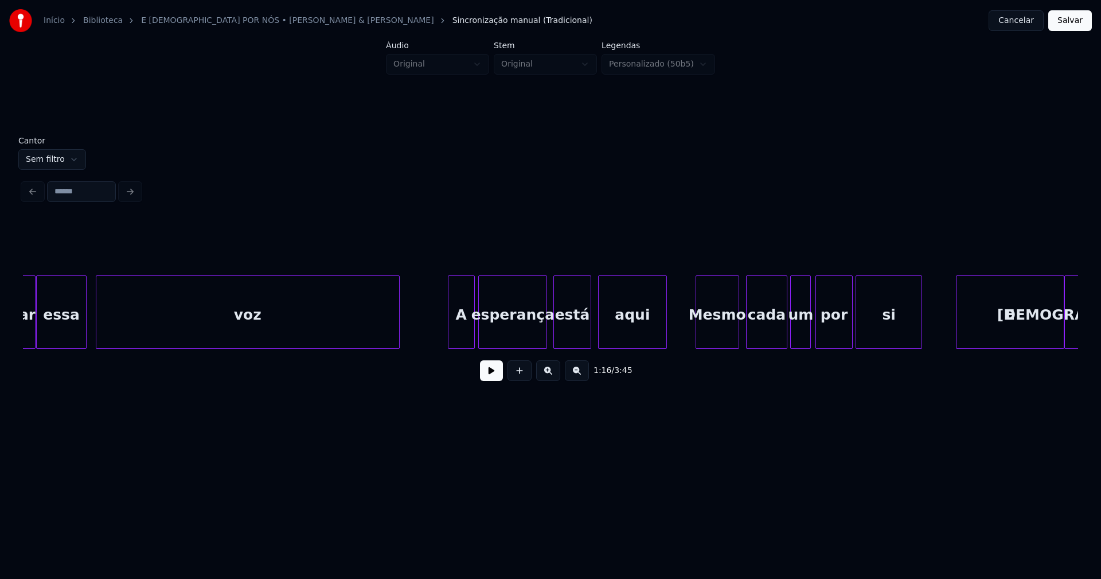
click at [457, 338] on div "A" at bounding box center [461, 315] width 26 height 78
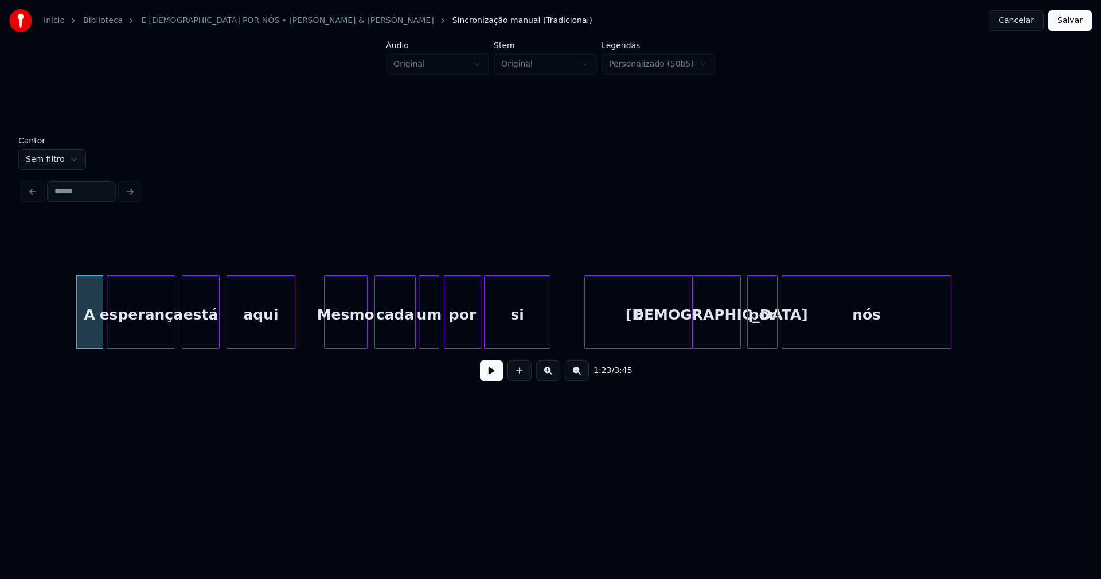
scroll to position [0, 9548]
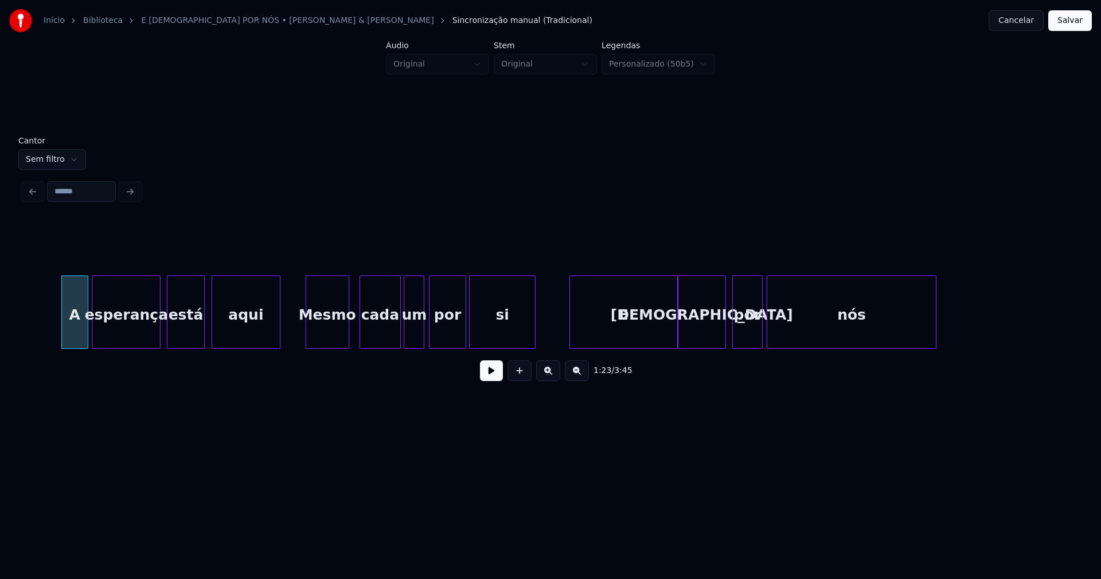
click at [337, 339] on div "Mesmo" at bounding box center [327, 315] width 42 height 78
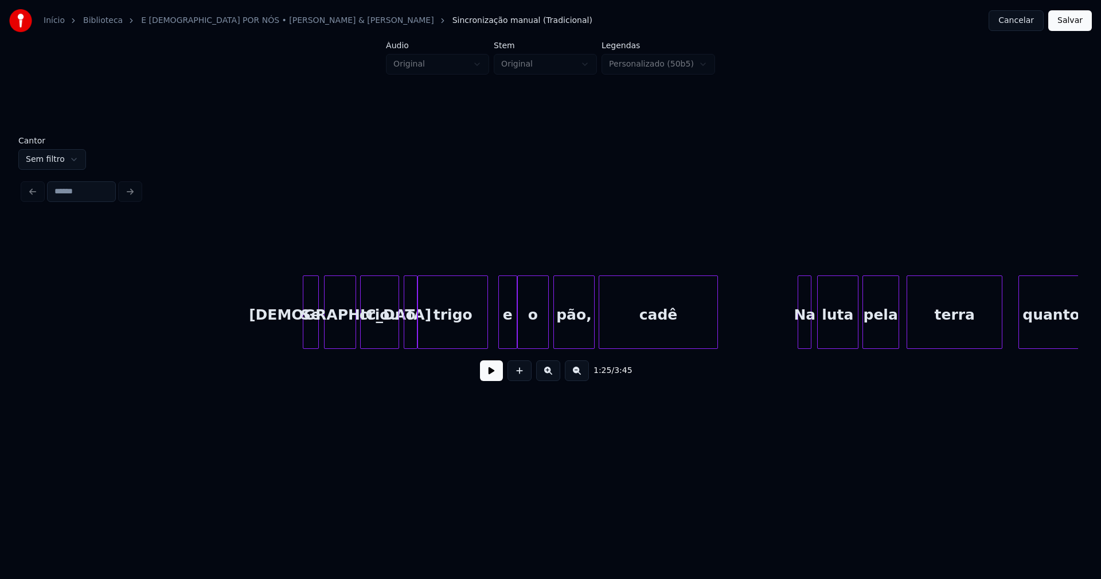
scroll to position [0, 12454]
click at [295, 341] on div at bounding box center [294, 312] width 3 height 72
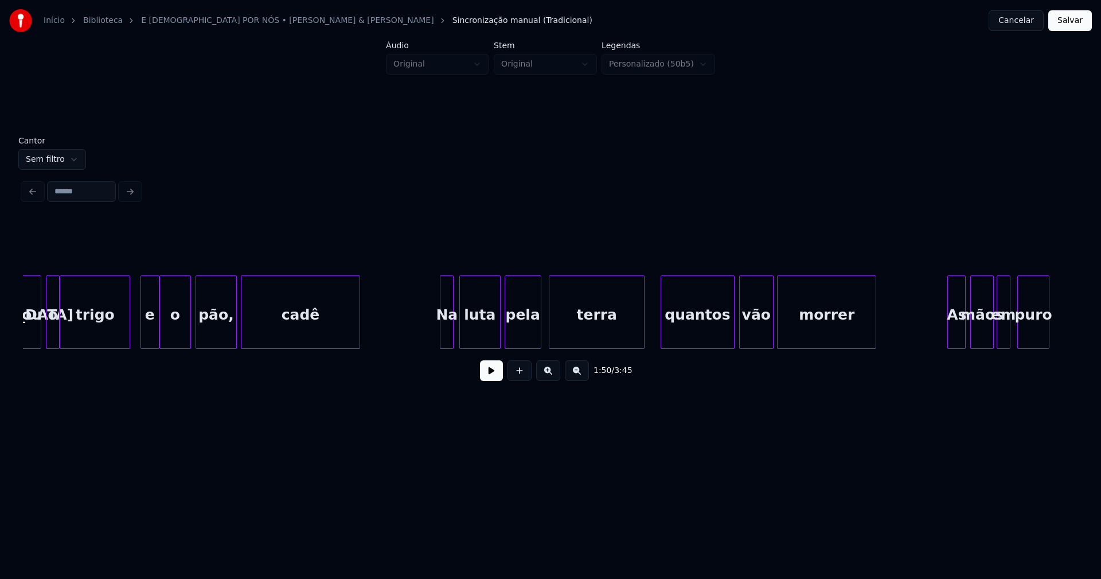
scroll to position [0, 12869]
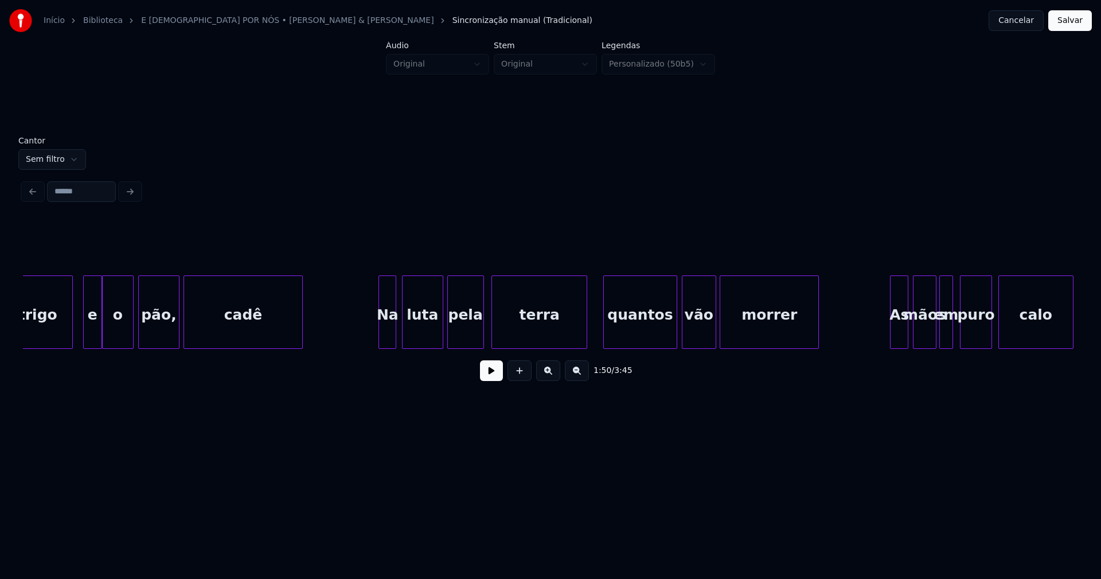
click at [381, 330] on div at bounding box center [380, 312] width 3 height 72
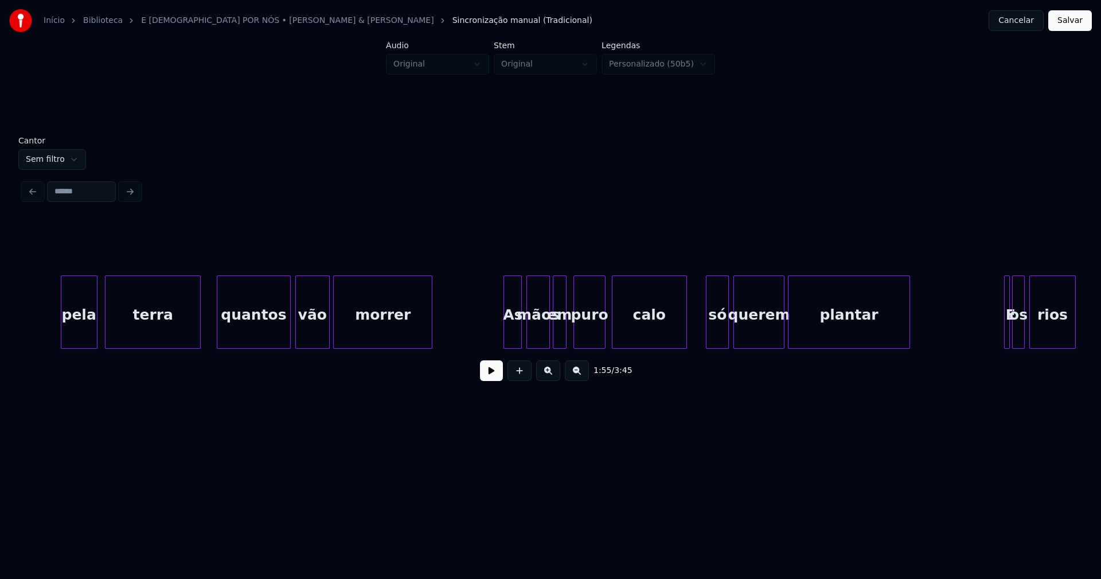
scroll to position [0, 13298]
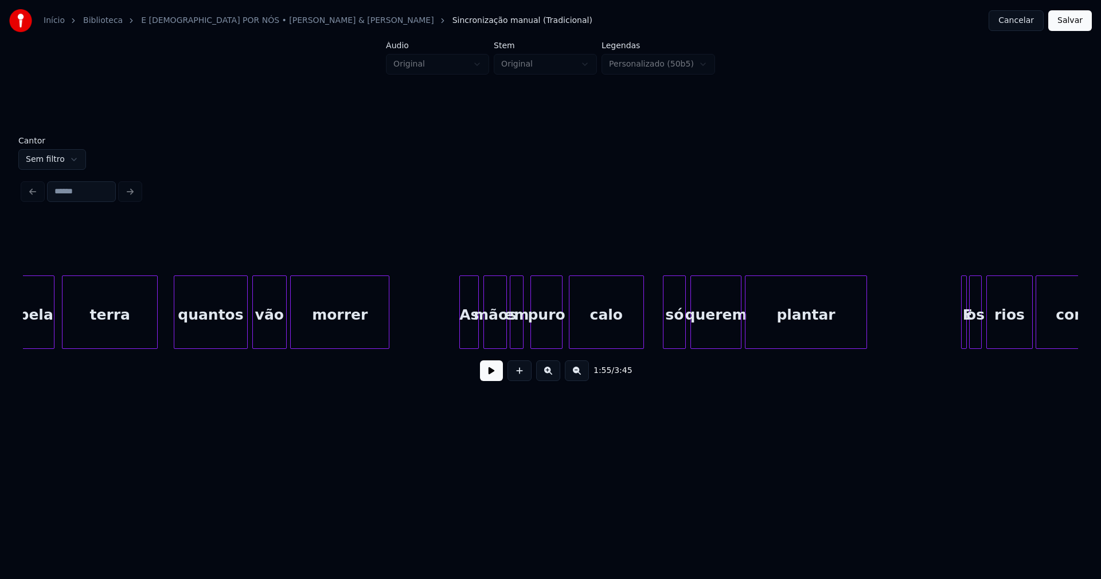
click at [462, 333] on div at bounding box center [461, 312] width 3 height 72
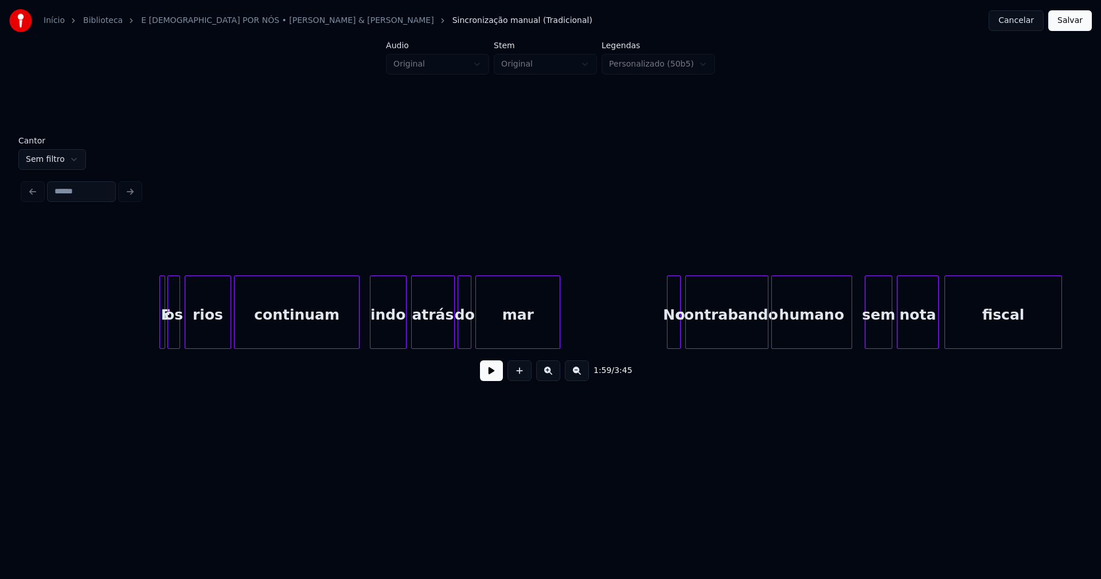
scroll to position [0, 14286]
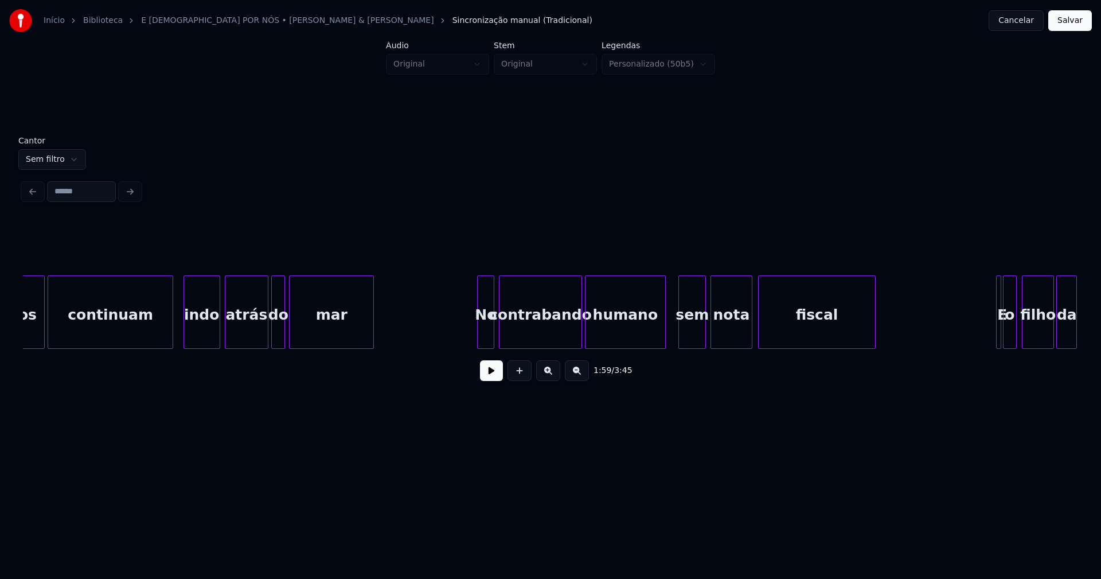
click at [480, 334] on div at bounding box center [479, 312] width 3 height 72
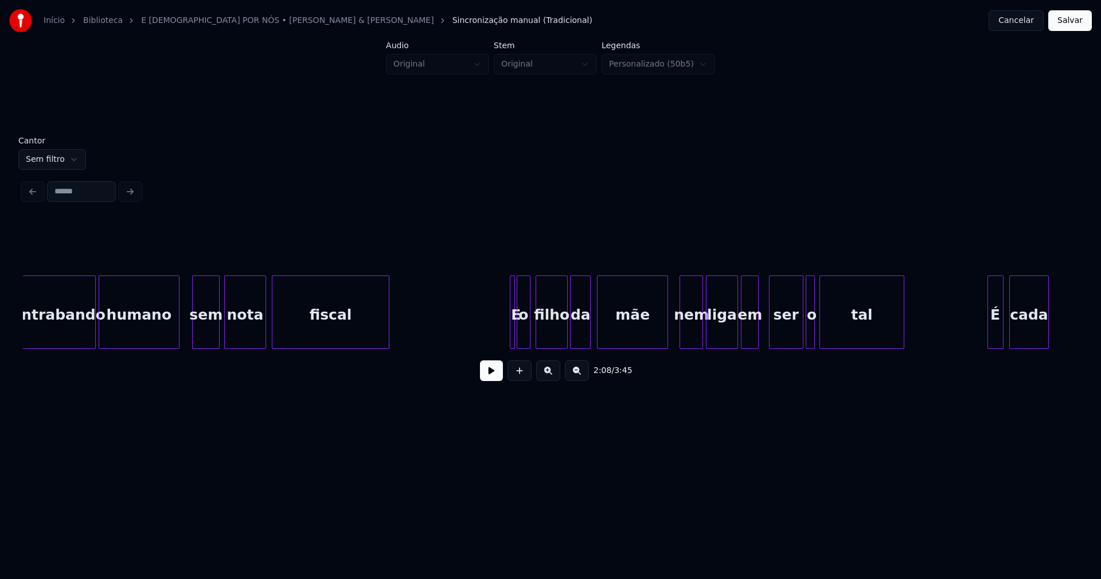
scroll to position [0, 14787]
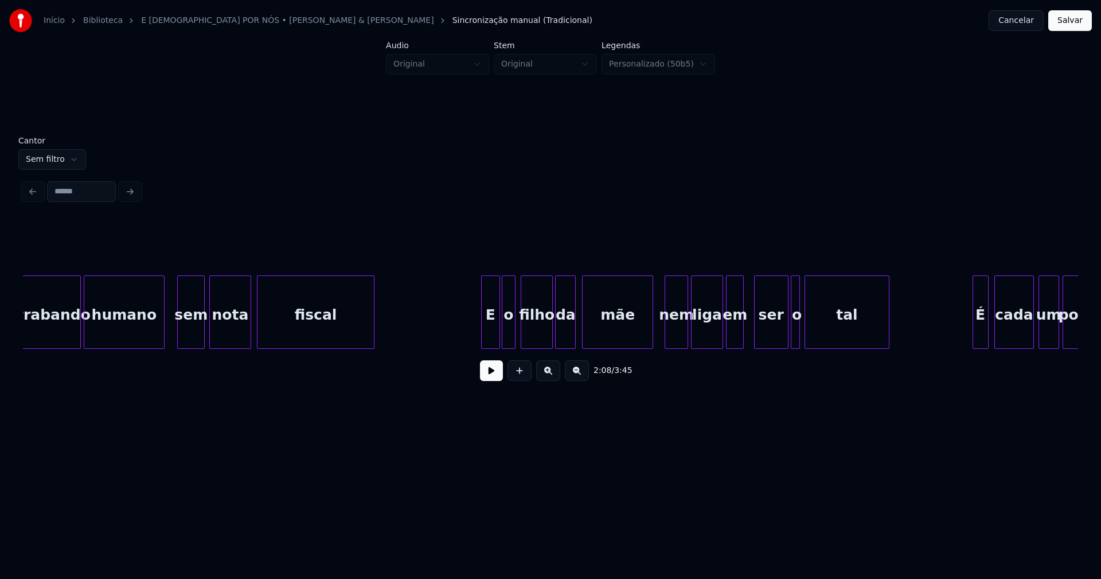
click at [482, 330] on div at bounding box center [483, 312] width 3 height 72
click at [491, 331] on div at bounding box center [492, 312] width 3 height 72
click at [502, 335] on div "o" at bounding box center [503, 315] width 13 height 78
click at [777, 340] on div at bounding box center [776, 312] width 3 height 72
click at [785, 340] on div at bounding box center [784, 312] width 3 height 72
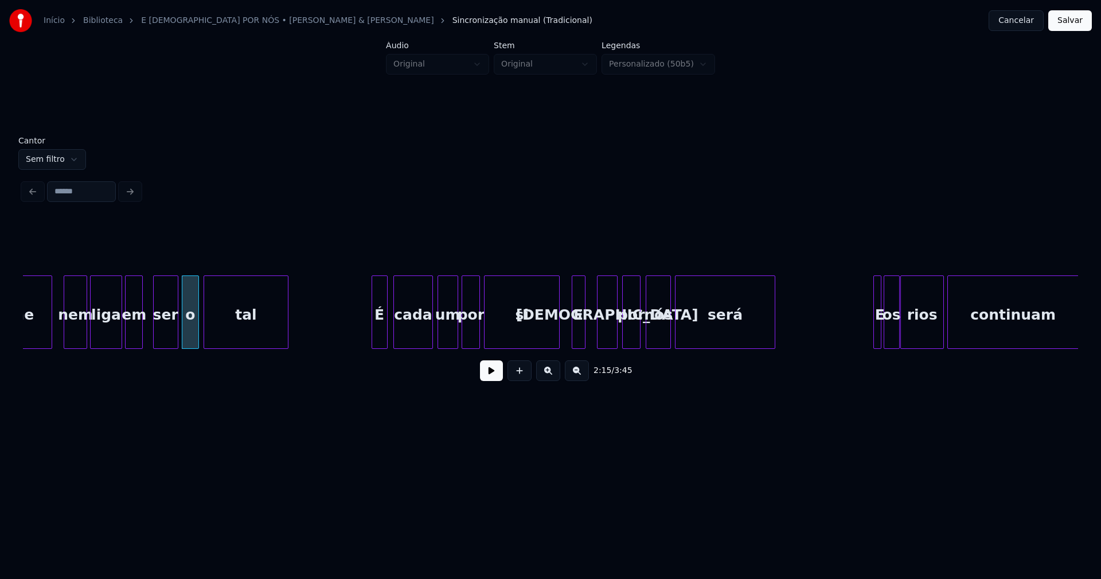
scroll to position [0, 15417]
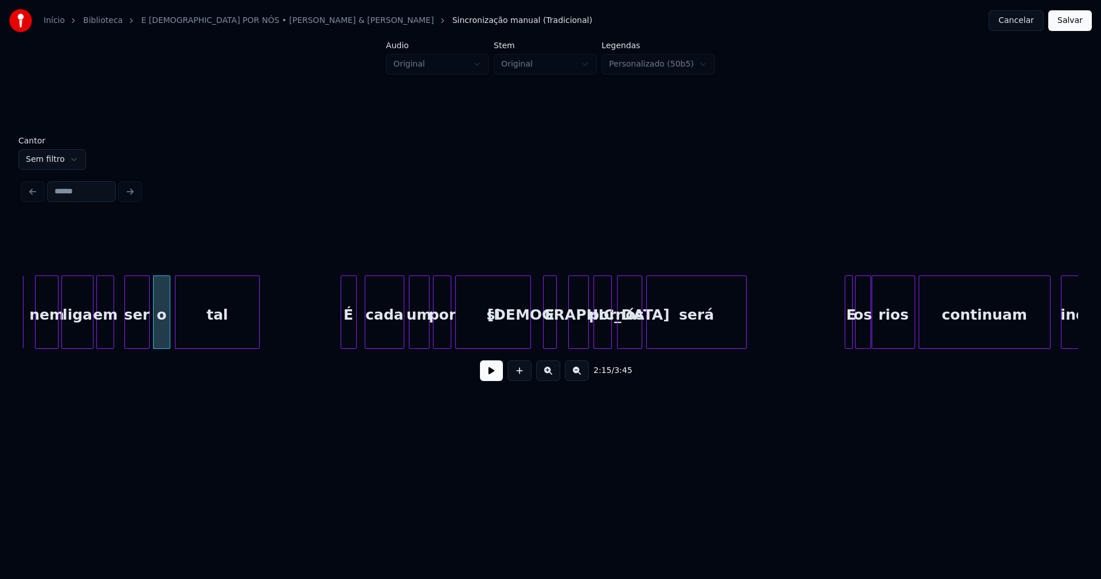
click at [349, 337] on div "É" at bounding box center [348, 315] width 15 height 78
click at [553, 329] on div "E" at bounding box center [552, 315] width 13 height 78
click at [562, 337] on div at bounding box center [562, 312] width 3 height 72
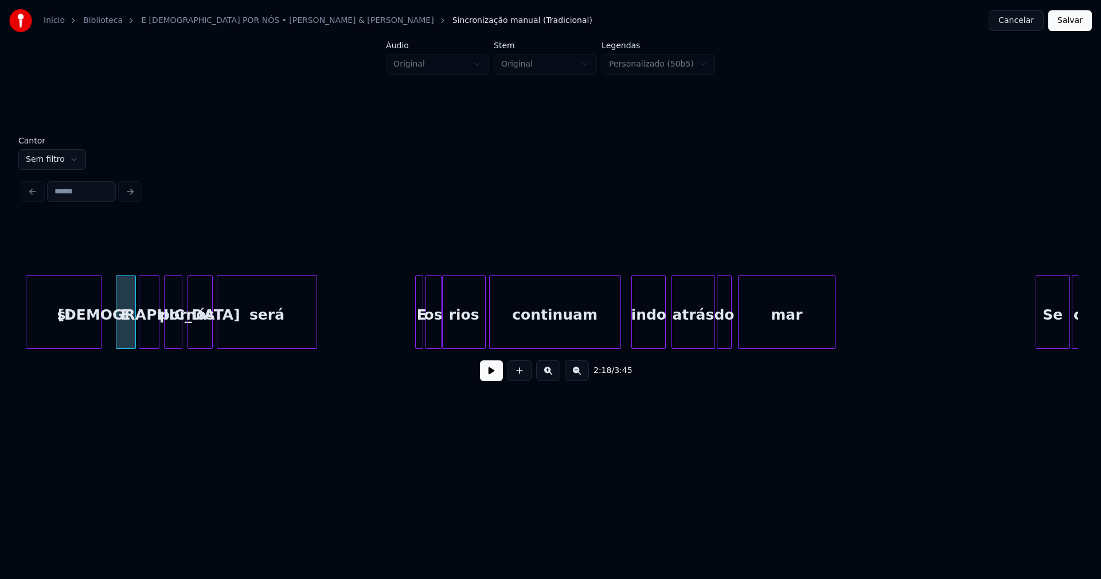
scroll to position [0, 15861]
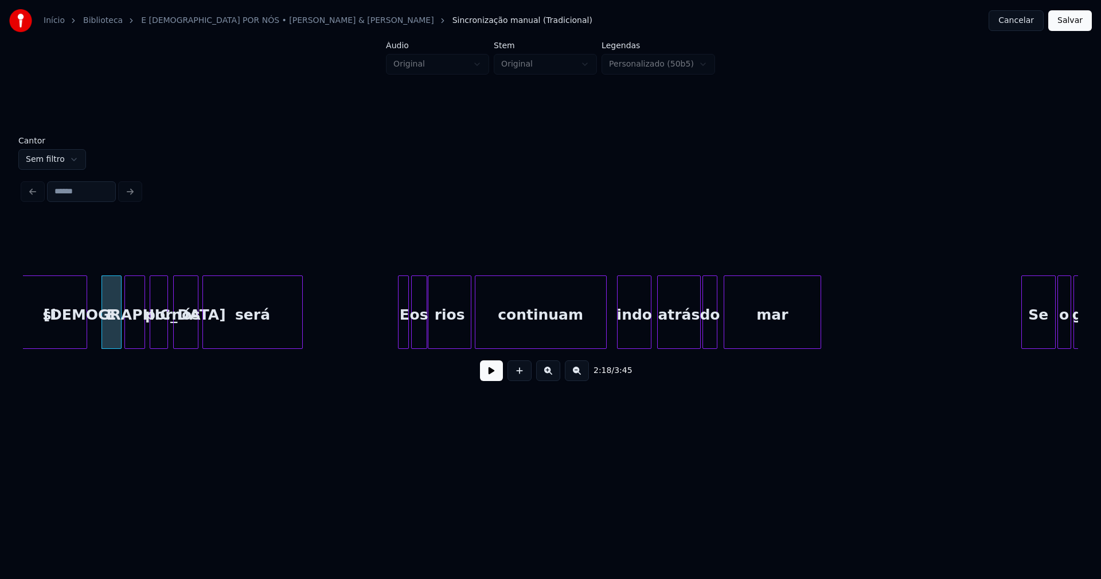
click at [399, 330] on div at bounding box center [400, 312] width 3 height 72
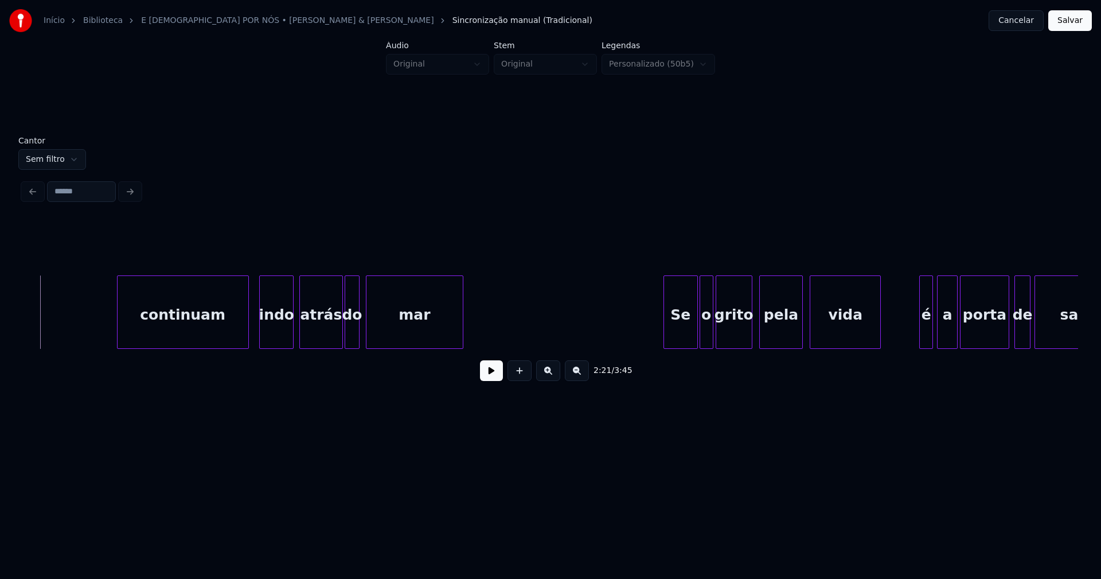
scroll to position [0, 16405]
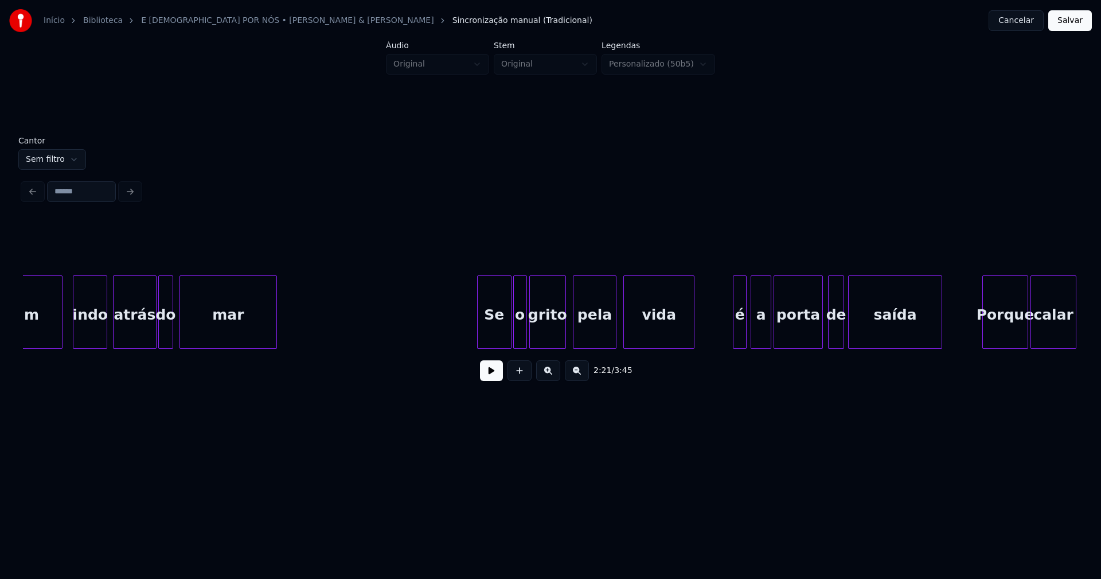
click at [501, 333] on div "Se" at bounding box center [494, 315] width 33 height 78
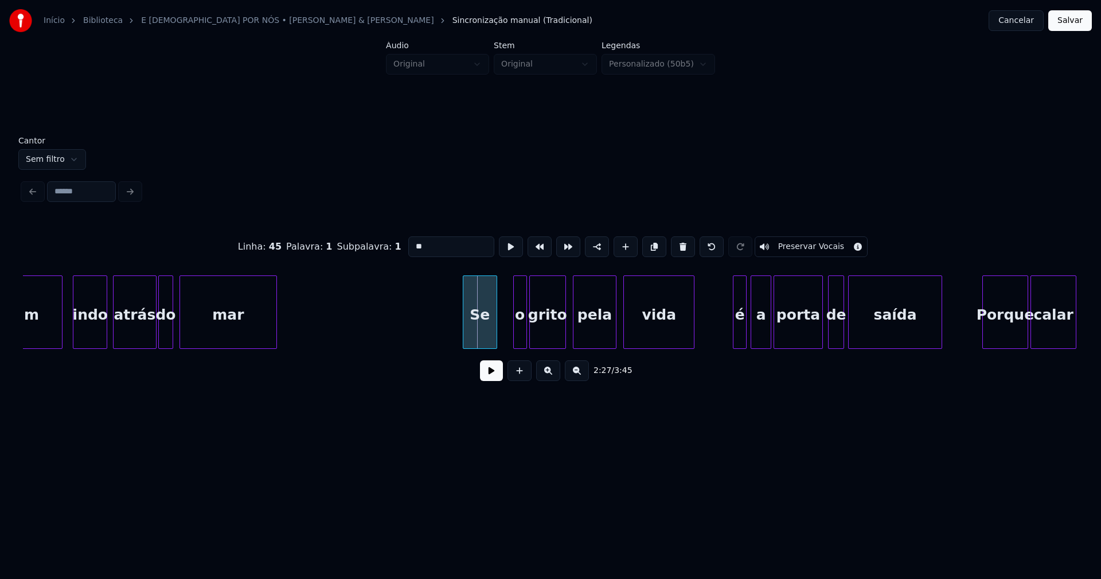
click at [486, 337] on div "Se" at bounding box center [479, 315] width 33 height 78
click at [485, 334] on div at bounding box center [484, 312] width 3 height 72
click at [499, 337] on div "o" at bounding box center [500, 315] width 13 height 78
click at [514, 333] on div at bounding box center [515, 312] width 3 height 72
click at [548, 339] on div "grito" at bounding box center [545, 315] width 36 height 78
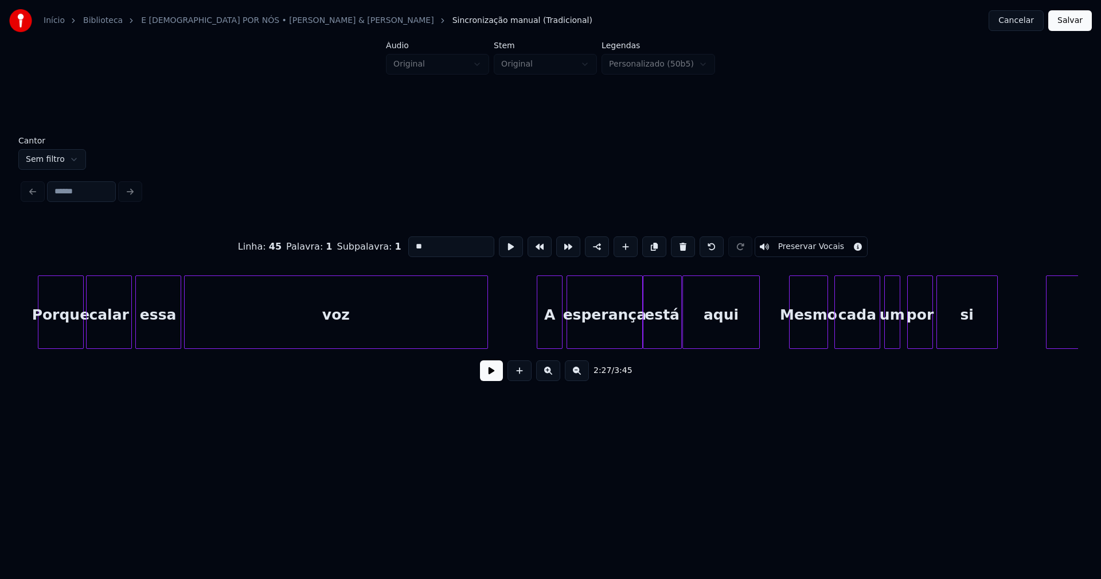
scroll to position [0, 17450]
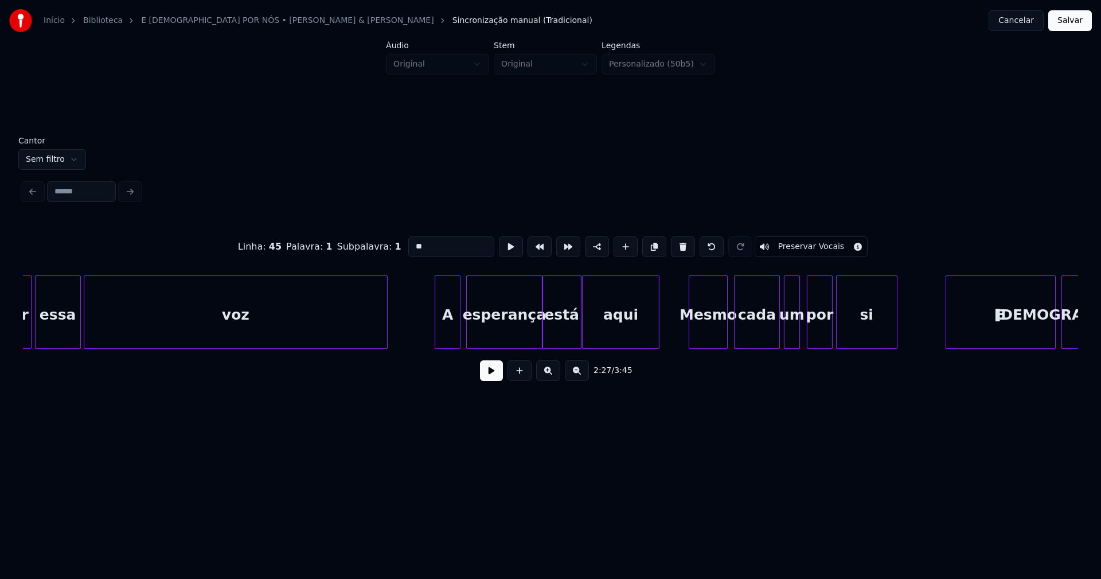
click at [450, 338] on div "A" at bounding box center [447, 315] width 25 height 78
click at [714, 322] on div "Mesmo" at bounding box center [705, 315] width 38 height 78
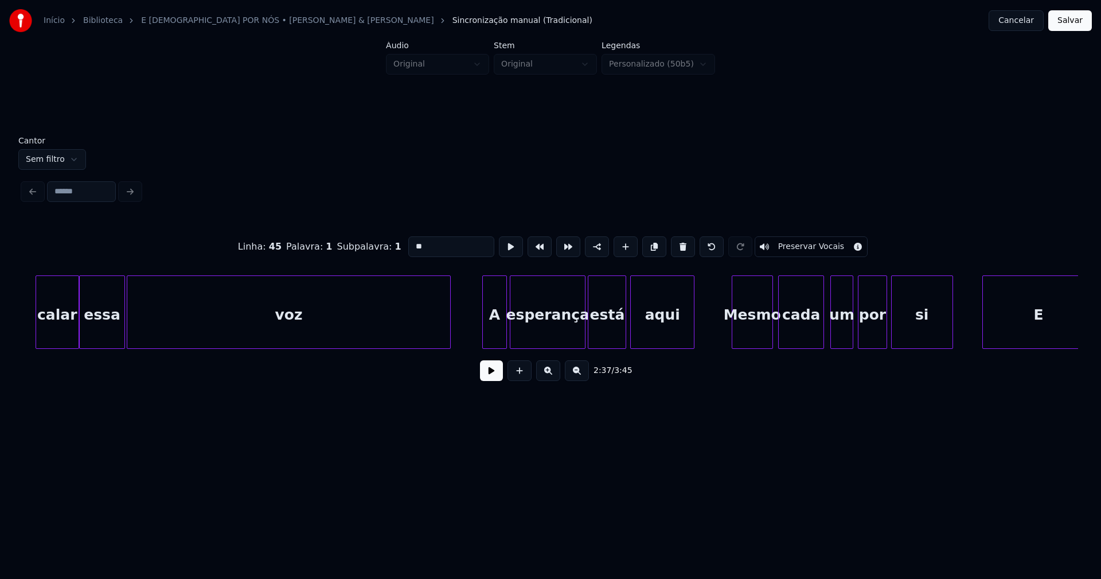
scroll to position [0, 19439]
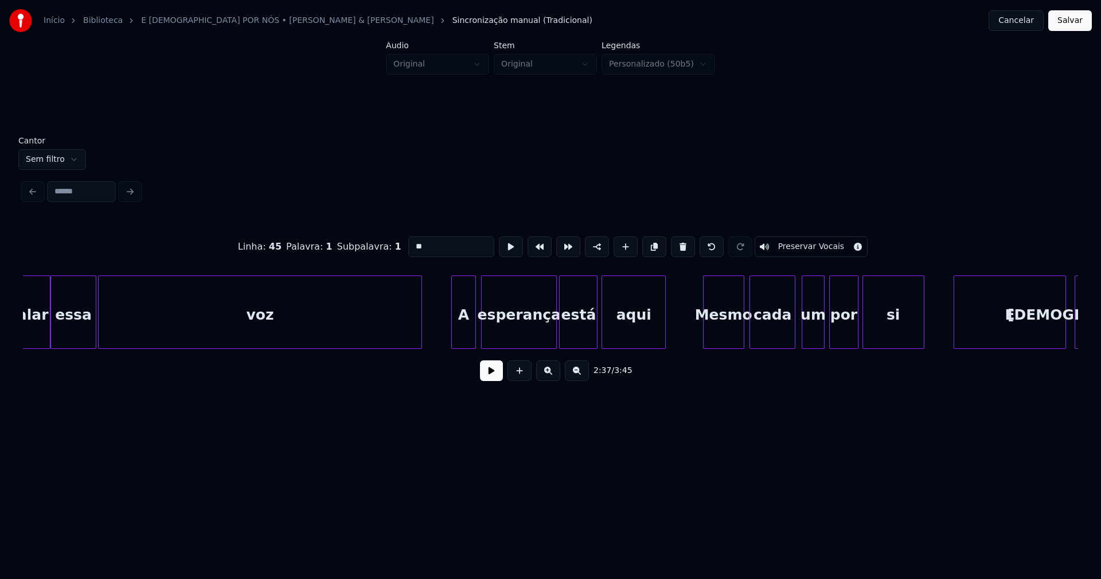
click at [468, 344] on div "calar essa voz A esperança está aqui Mesmo cada um por si E [DEMOGRAPHIC_DATA]" at bounding box center [550, 311] width 1055 height 73
click at [725, 347] on div "calar essa voz A esperança está aqui Mesmo cada um por si E [DEMOGRAPHIC_DATA]" at bounding box center [550, 311] width 1055 height 73
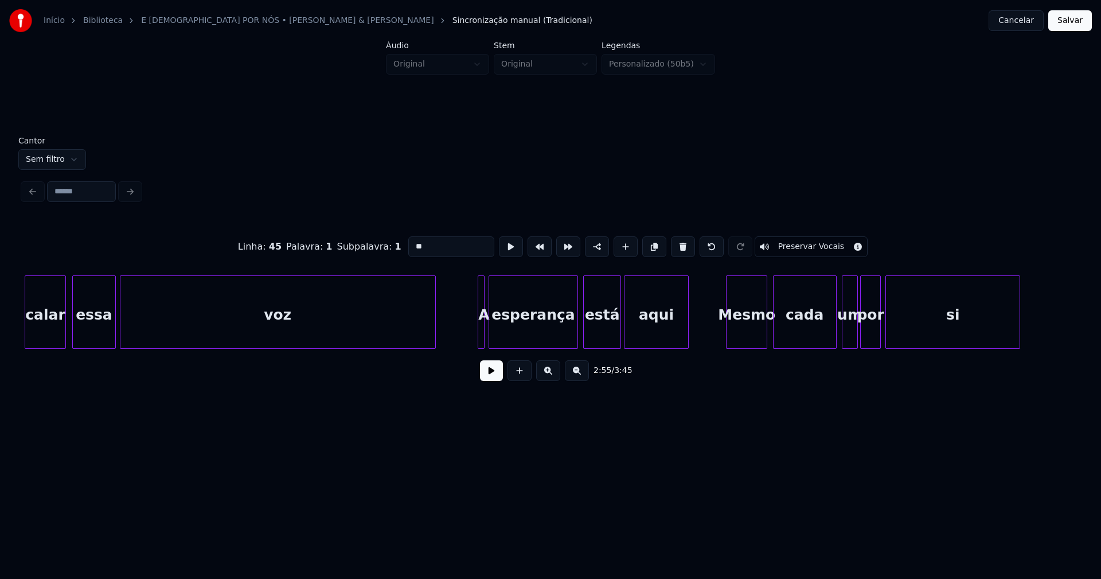
scroll to position [0, 21414]
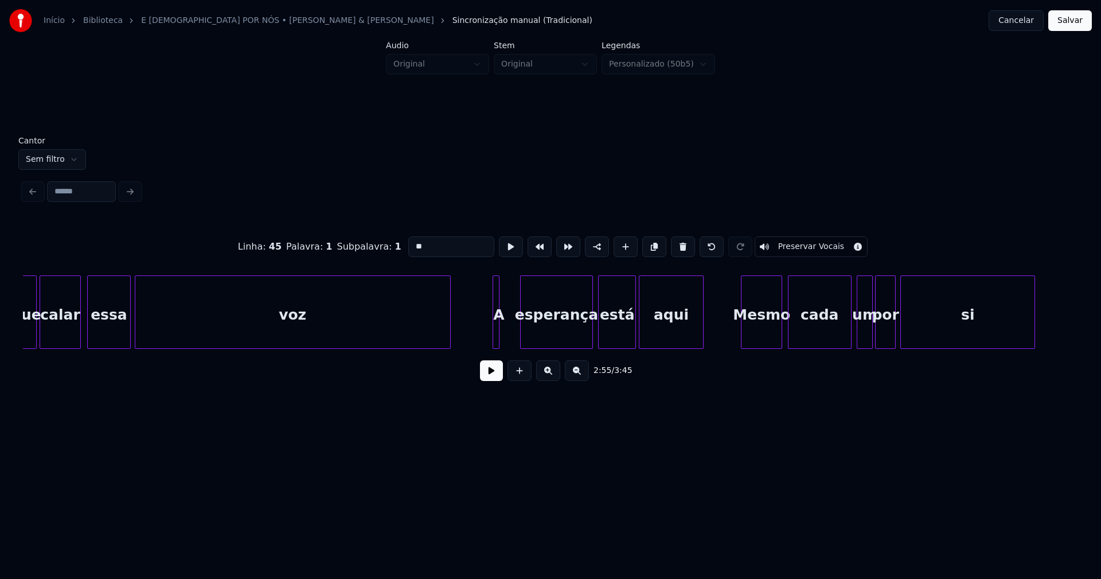
click at [524, 342] on div at bounding box center [522, 312] width 3 height 72
click at [516, 342] on div at bounding box center [515, 312] width 3 height 72
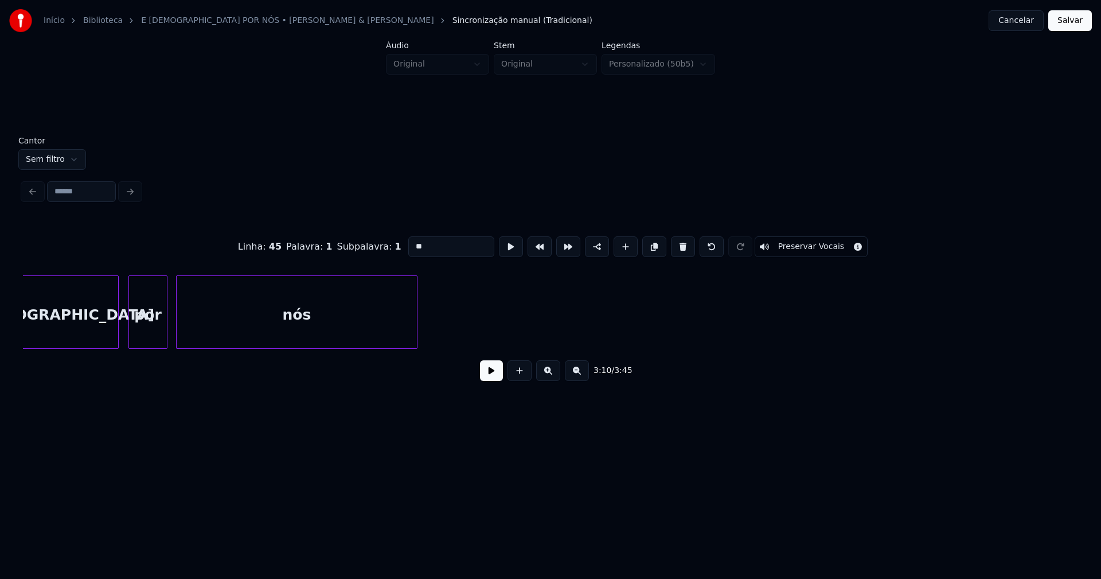
scroll to position [0, 22961]
click at [1076, 22] on button "Salvar" at bounding box center [1070, 20] width 44 height 21
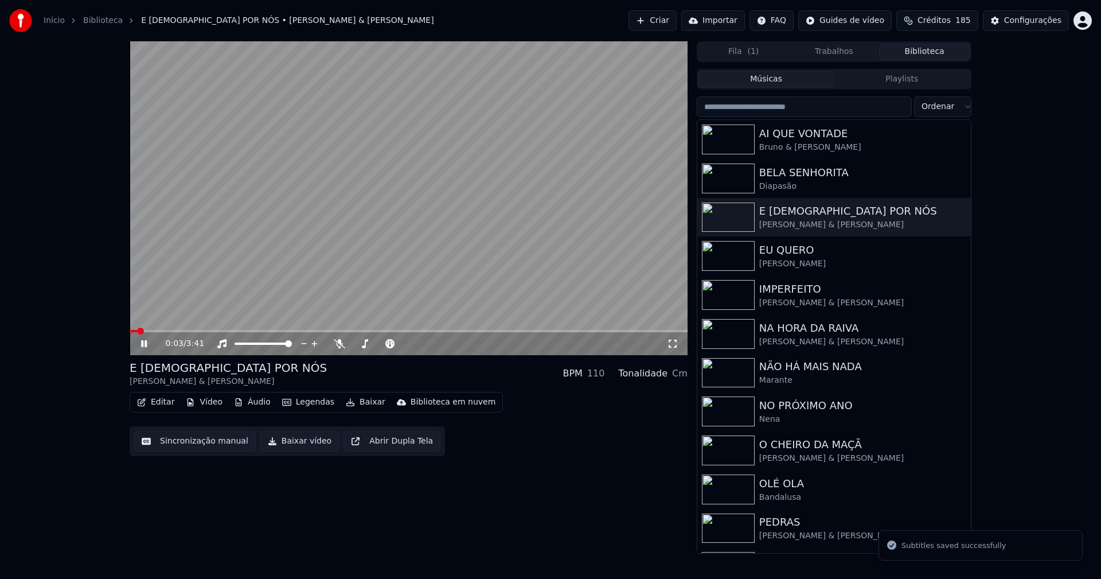
click at [362, 330] on span at bounding box center [409, 331] width 558 height 2
click at [318, 331] on span at bounding box center [224, 331] width 189 height 2
drag, startPoint x: 146, startPoint y: 342, endPoint x: 189, endPoint y: 386, distance: 61.6
click at [147, 342] on icon at bounding box center [144, 343] width 6 height 7
drag, startPoint x: 304, startPoint y: 442, endPoint x: 362, endPoint y: 530, distance: 105.4
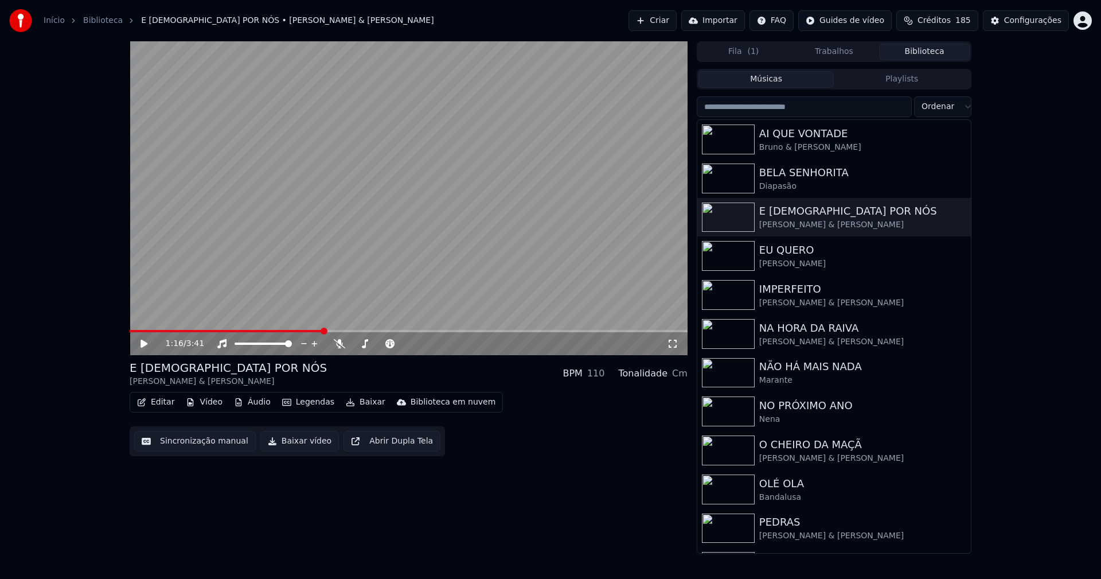
click at [304, 444] on button "Baixar vídeo" at bounding box center [299, 441] width 79 height 21
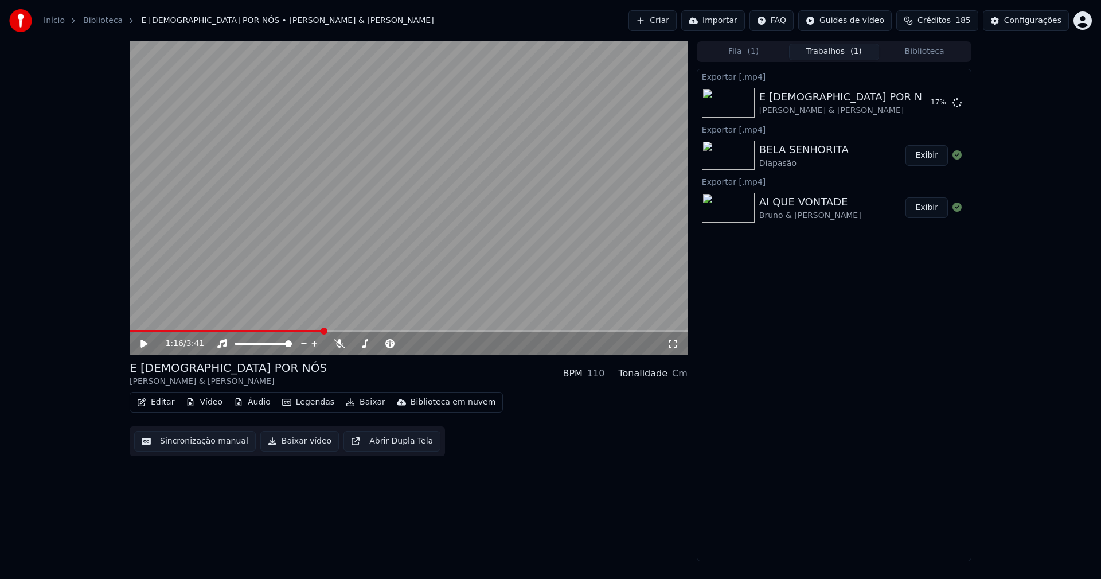
click at [931, 51] on button "Biblioteca" at bounding box center [924, 52] width 91 height 17
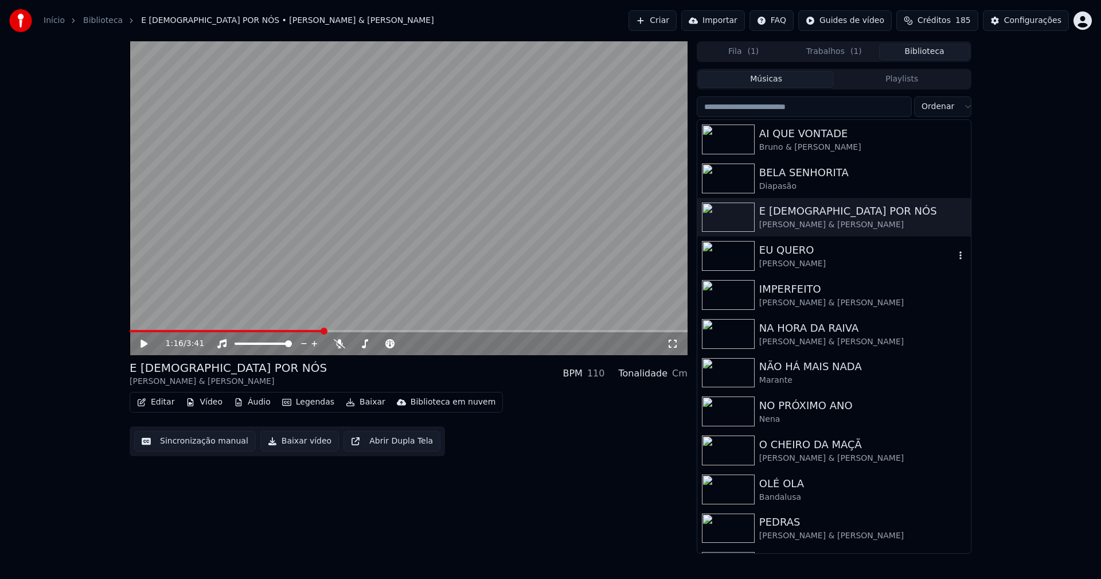
click at [813, 266] on div "[PERSON_NAME]" at bounding box center [857, 263] width 196 height 11
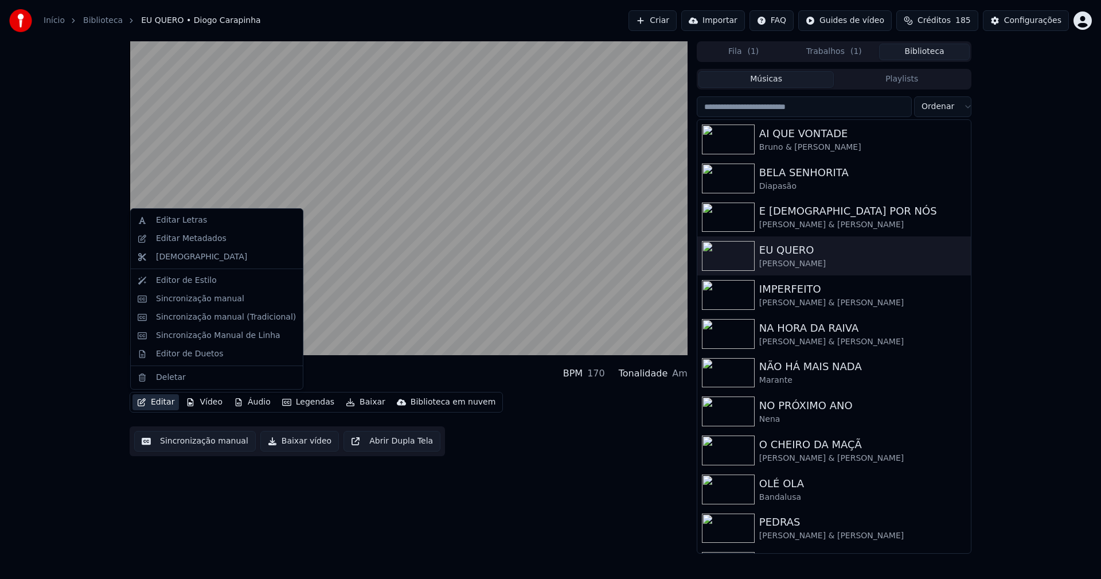
click at [156, 399] on button "Editar" at bounding box center [155, 402] width 46 height 16
click at [213, 319] on div "Sincronização manual (Tradicional)" at bounding box center [226, 316] width 140 height 11
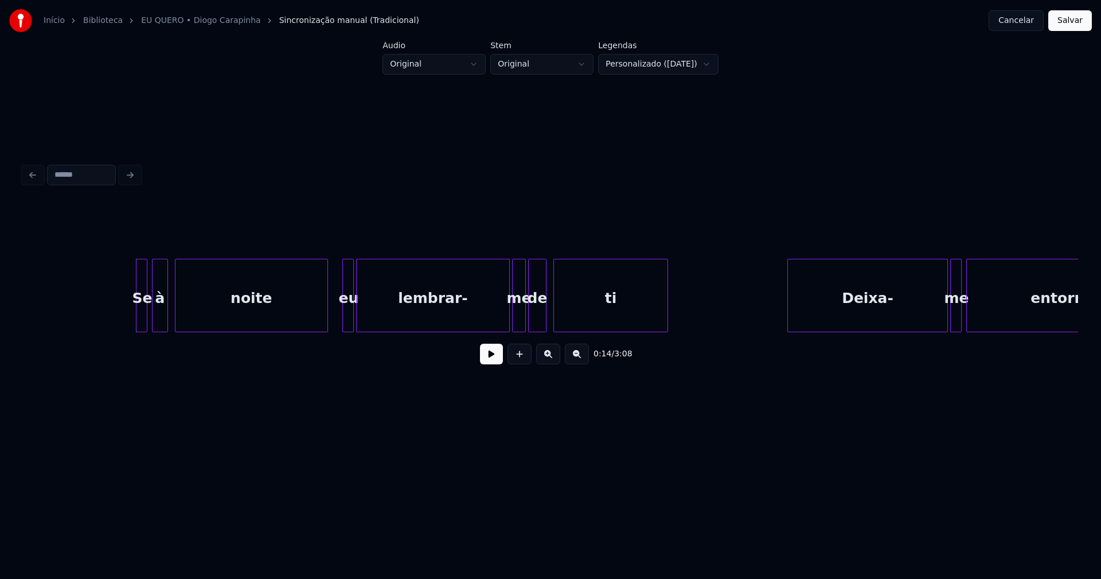
scroll to position [0, 1559]
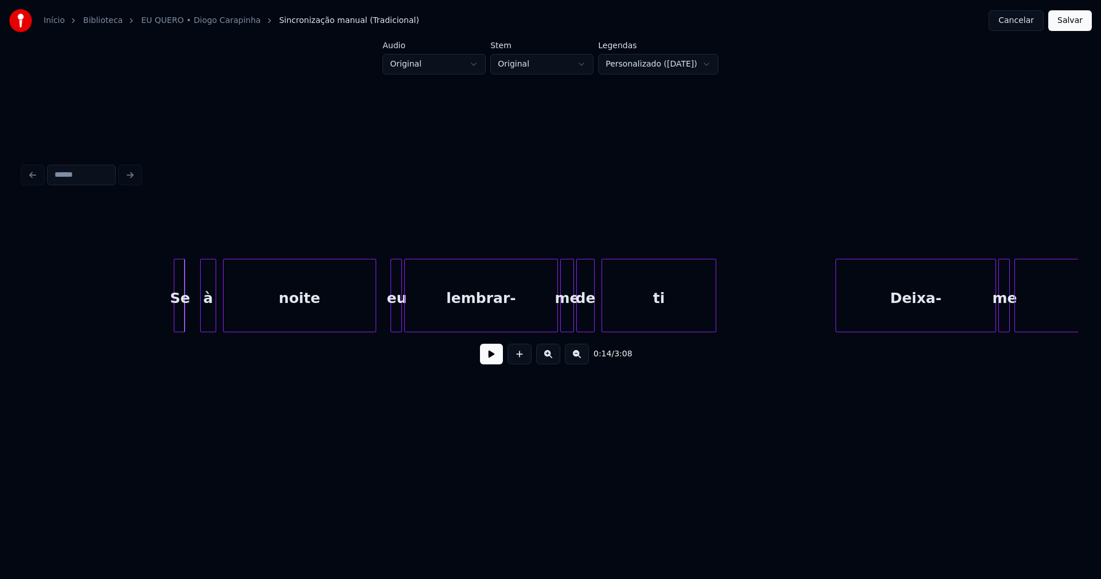
click at [178, 322] on div "Se" at bounding box center [179, 298] width 11 height 78
click at [188, 321] on div at bounding box center [187, 295] width 3 height 72
click at [200, 323] on div "à" at bounding box center [200, 298] width 15 height 78
click at [213, 325] on div at bounding box center [211, 295] width 3 height 72
click at [337, 322] on div "noite" at bounding box center [294, 298] width 152 height 78
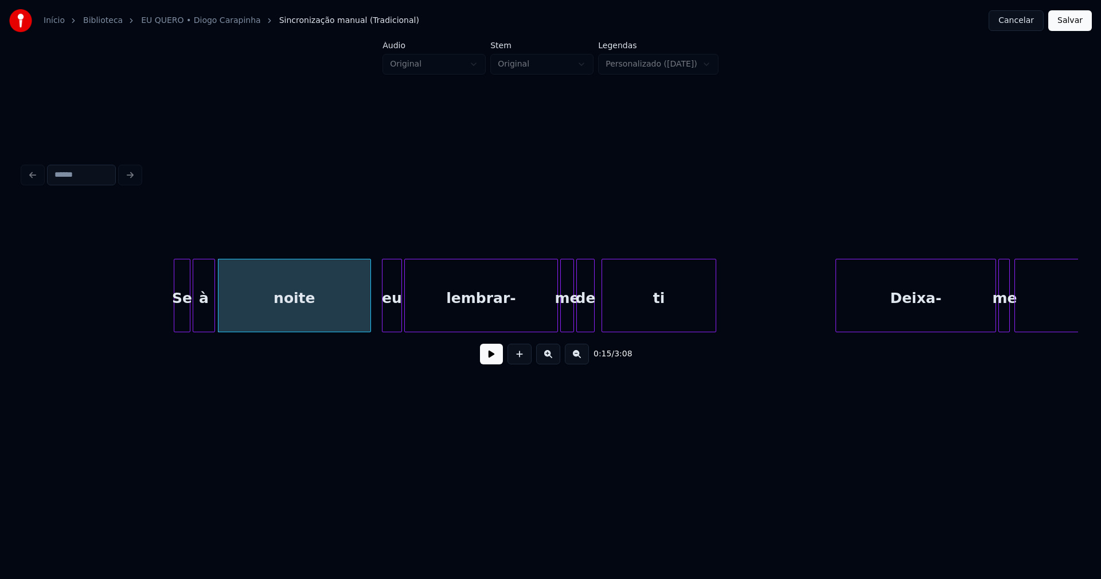
click at [382, 323] on div at bounding box center [383, 295] width 3 height 72
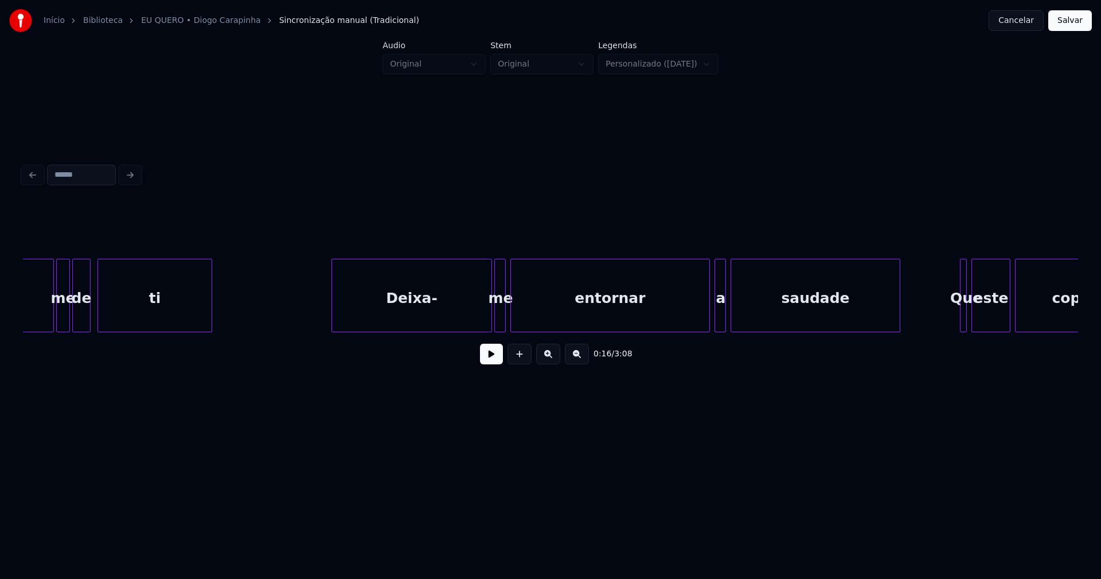
scroll to position [0, 2087]
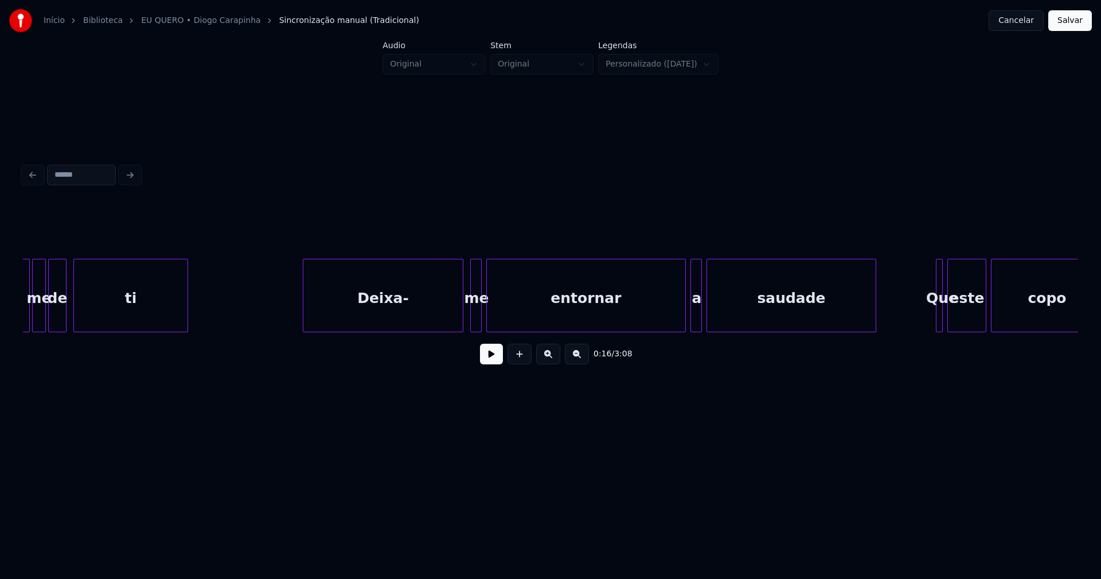
click at [366, 312] on div "Deixa-" at bounding box center [382, 298] width 159 height 78
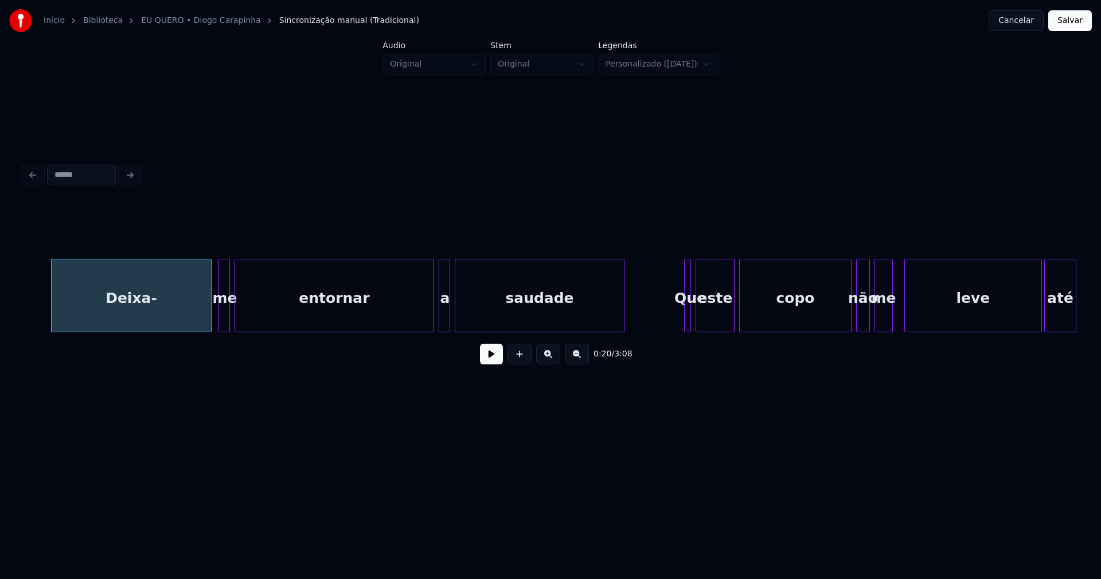
scroll to position [0, 2351]
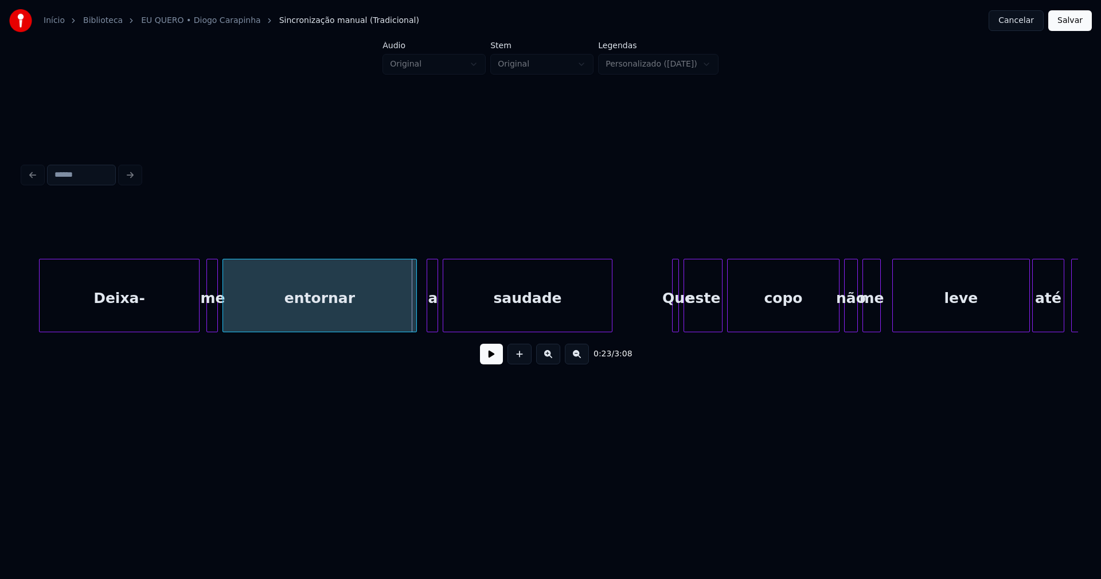
click at [416, 311] on div at bounding box center [414, 295] width 3 height 72
click at [426, 314] on div "a" at bounding box center [426, 298] width 11 height 78
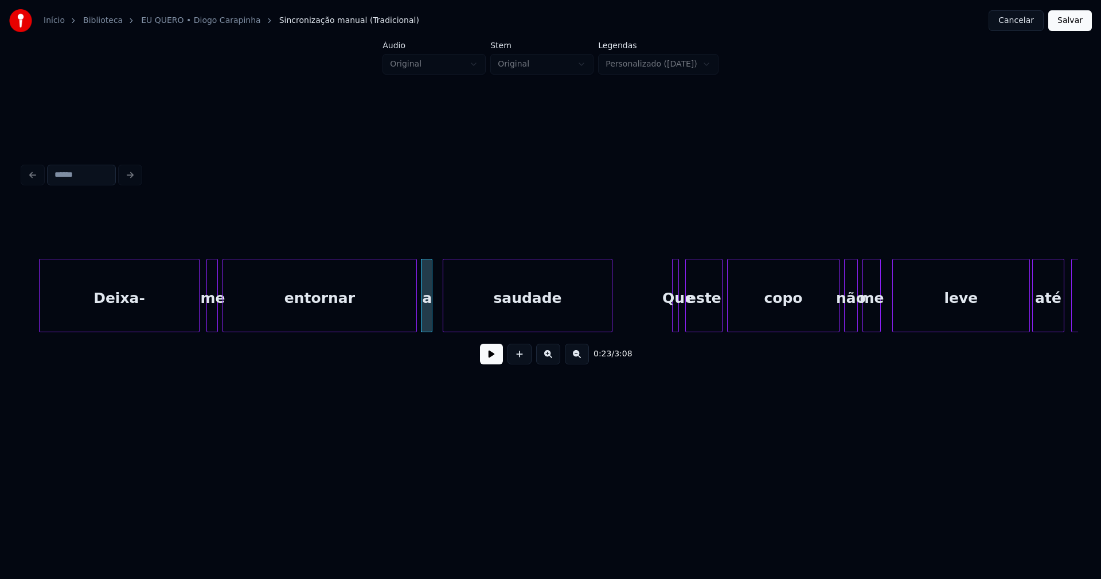
click at [686, 326] on div "este" at bounding box center [703, 295] width 37 height 73
click at [491, 363] on button at bounding box center [491, 353] width 23 height 21
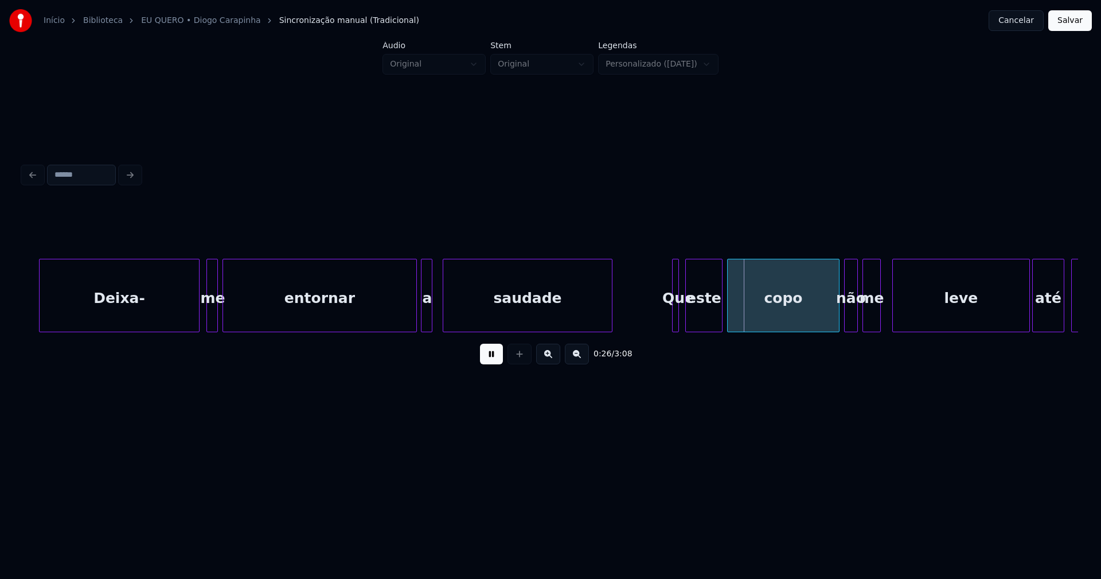
click at [490, 363] on button at bounding box center [491, 353] width 23 height 21
click at [698, 327] on div "este" at bounding box center [709, 295] width 27 height 73
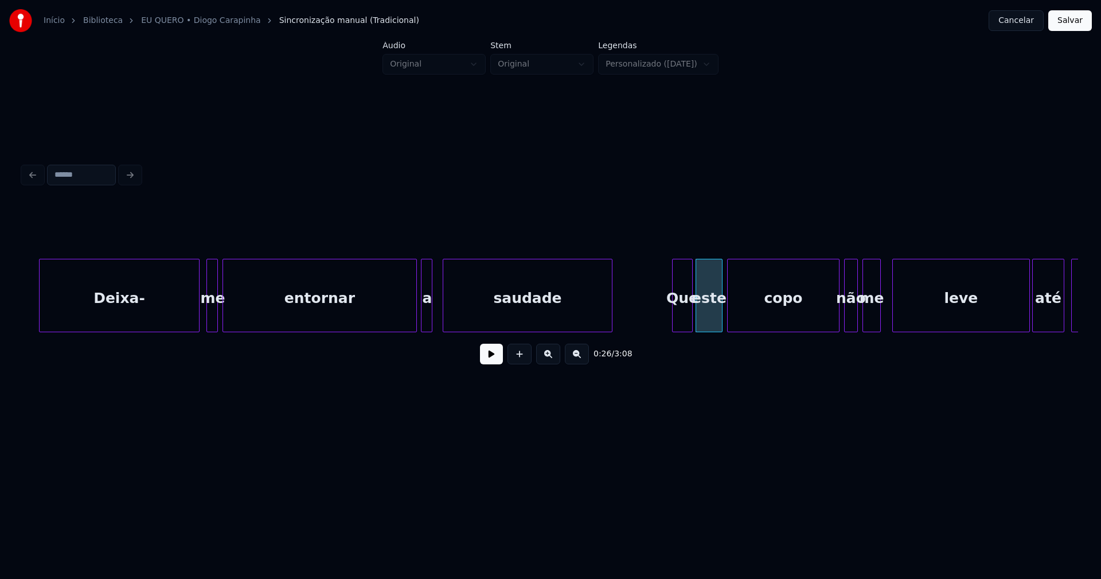
click at [692, 328] on div "Deixa- me entornar a saudade Que este copo não me leve até ti" at bounding box center [550, 295] width 1055 height 73
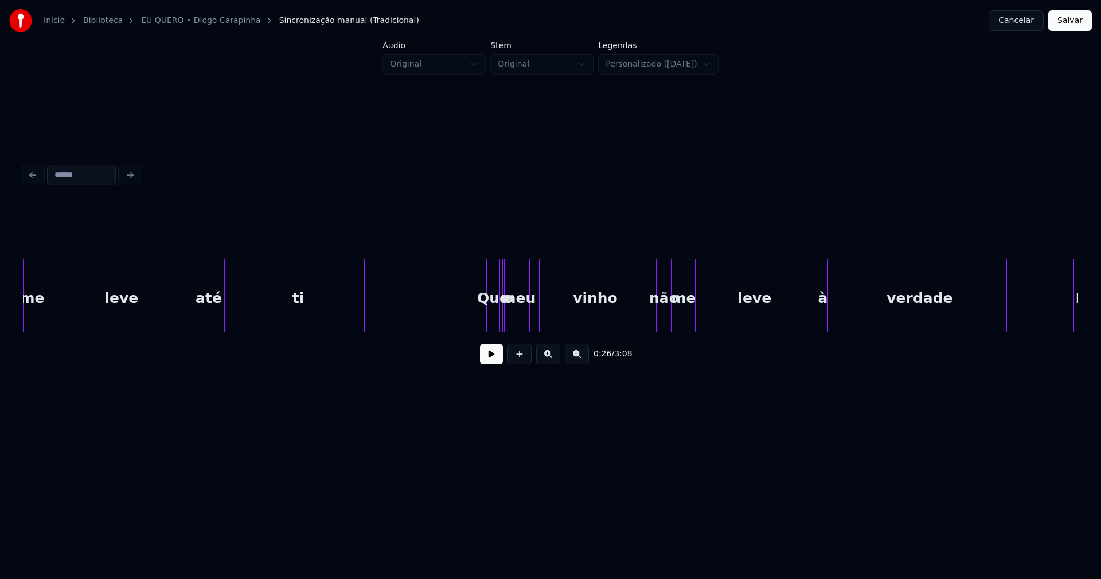
scroll to position [0, 3239]
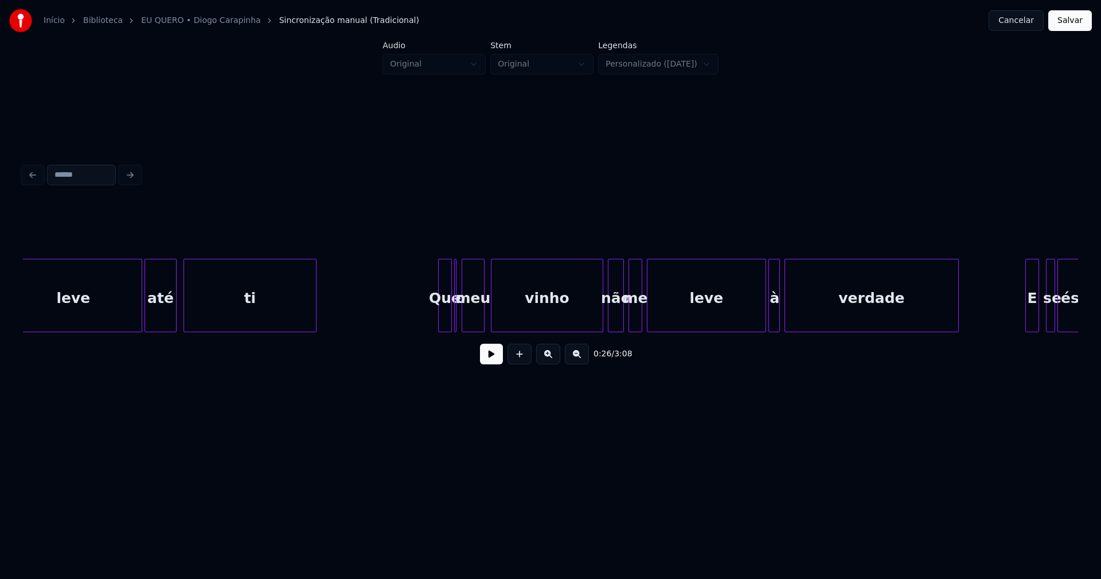
click at [471, 321] on div "meu" at bounding box center [473, 298] width 22 height 78
click at [458, 323] on div at bounding box center [459, 295] width 3 height 72
click at [598, 322] on div at bounding box center [597, 295] width 3 height 72
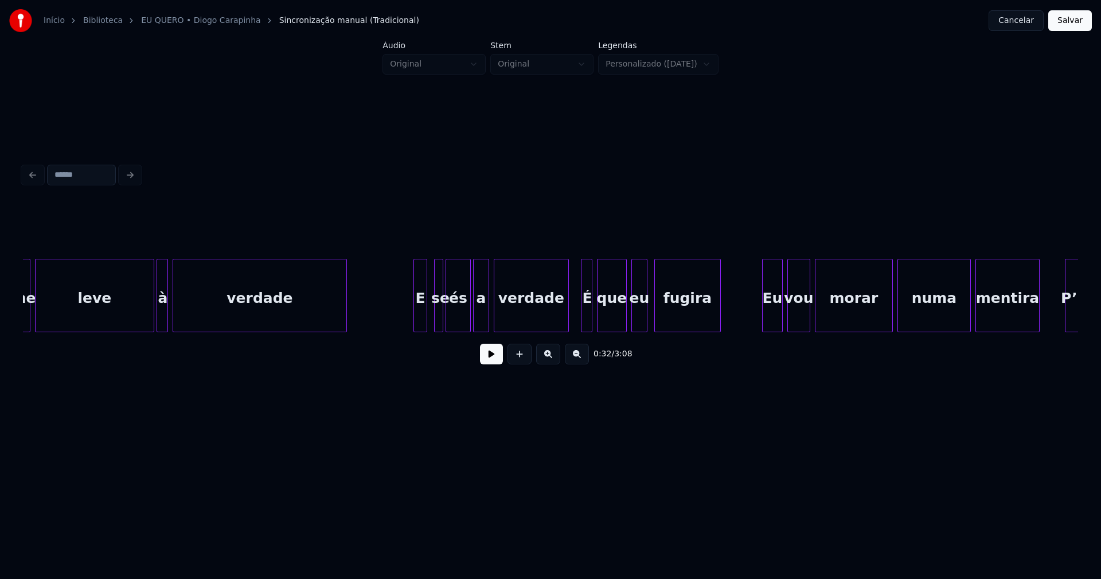
scroll to position [0, 3875]
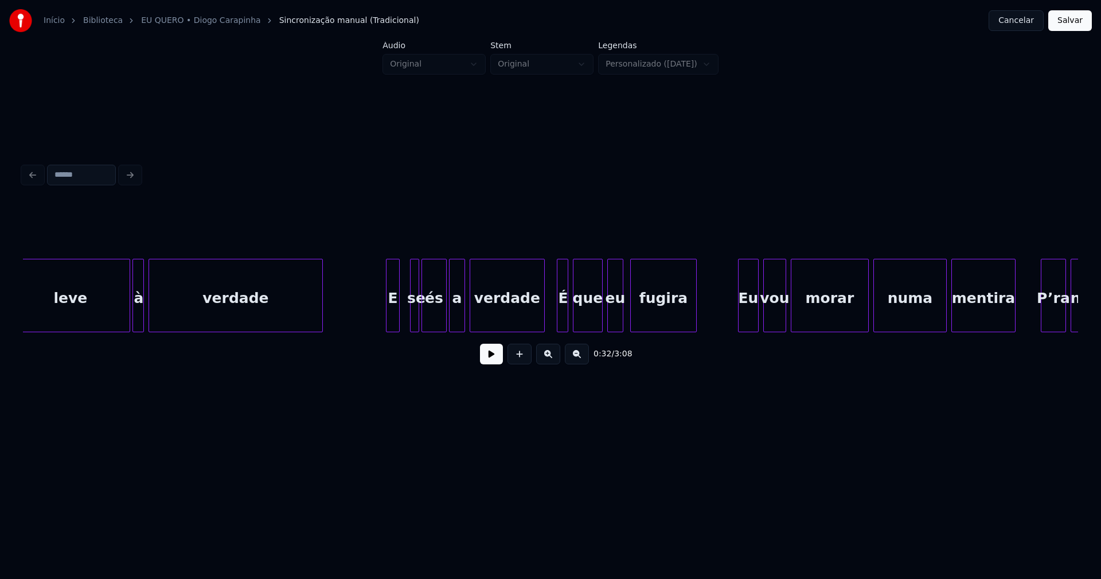
click at [393, 319] on div "E" at bounding box center [392, 298] width 13 height 78
click at [540, 316] on div at bounding box center [539, 295] width 3 height 72
click at [558, 321] on div "É" at bounding box center [557, 298] width 11 height 78
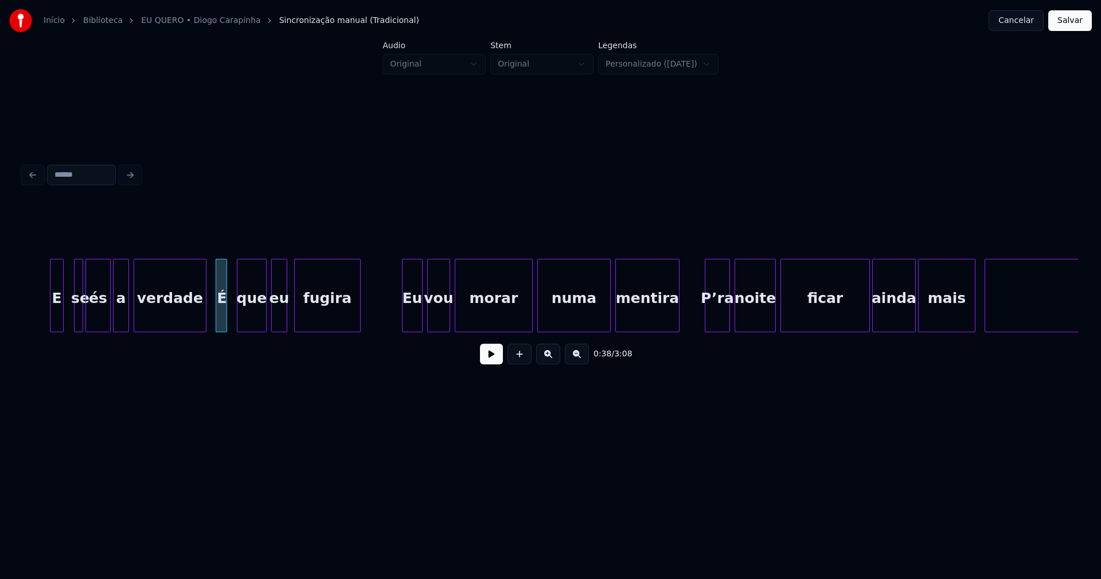
scroll to position [0, 4223]
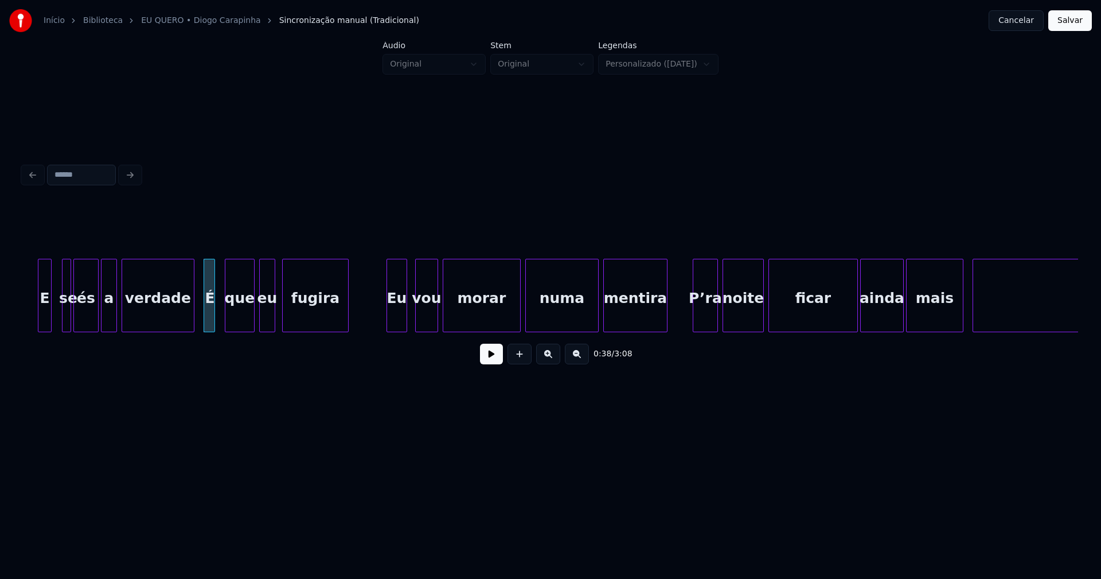
click at [396, 323] on div "Eu" at bounding box center [396, 298] width 19 height 78
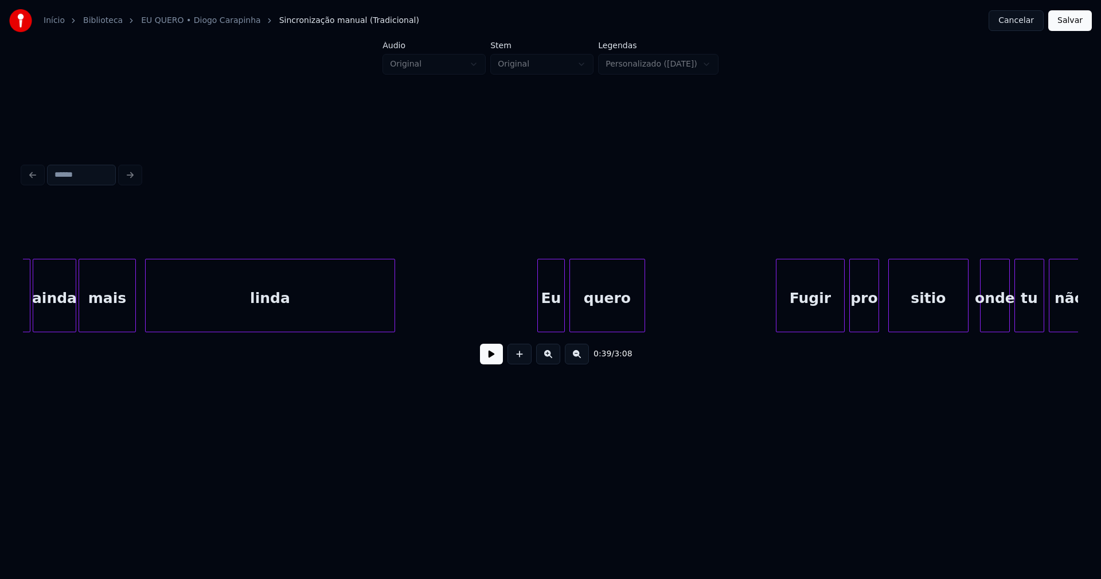
scroll to position [0, 5062]
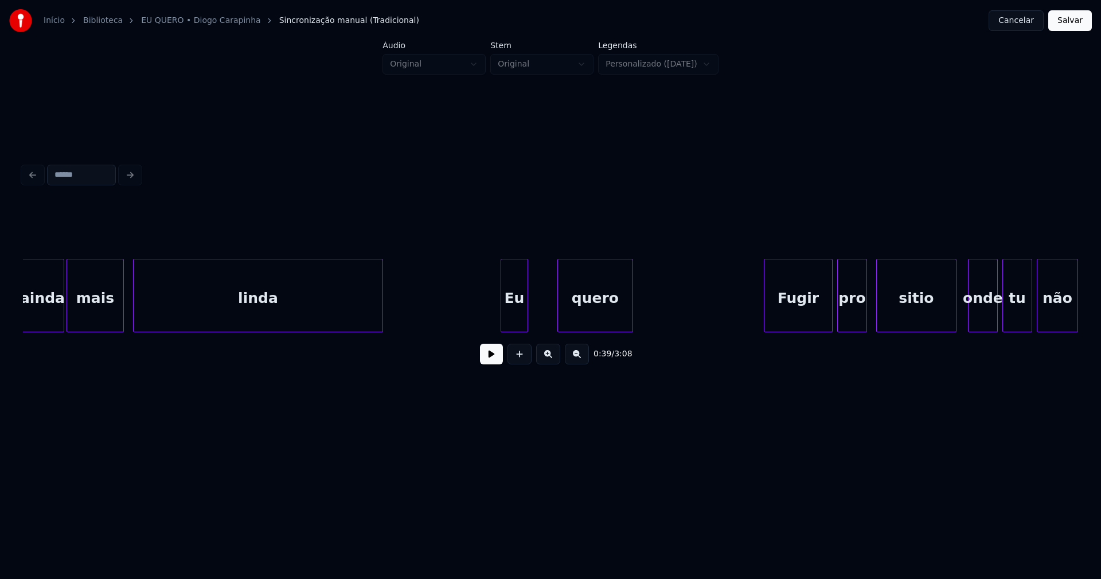
click at [511, 322] on div "Eu" at bounding box center [514, 298] width 26 height 78
click at [549, 313] on div at bounding box center [547, 295] width 3 height 72
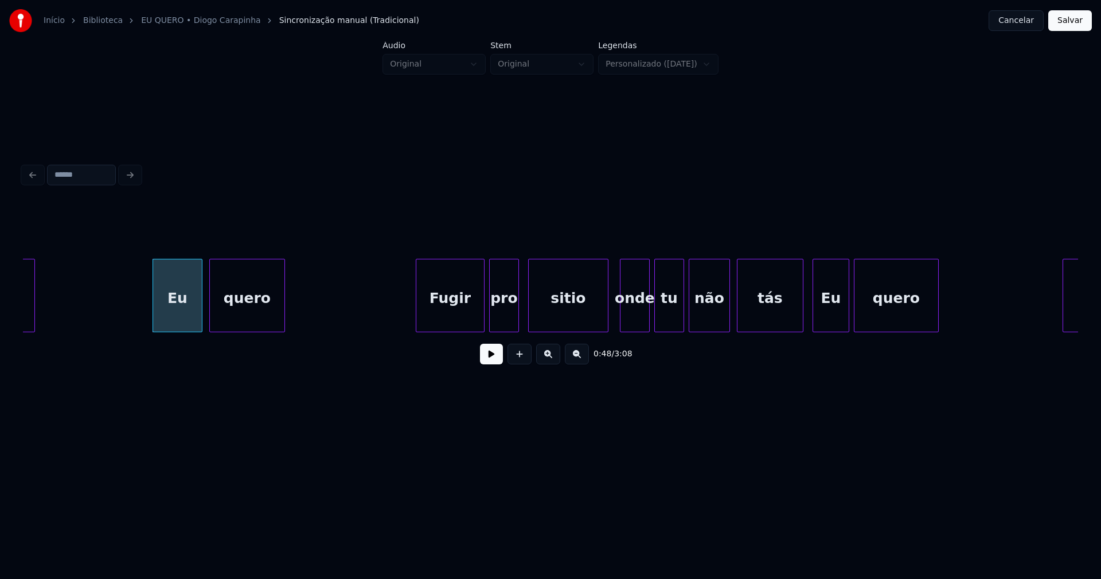
scroll to position [0, 5470]
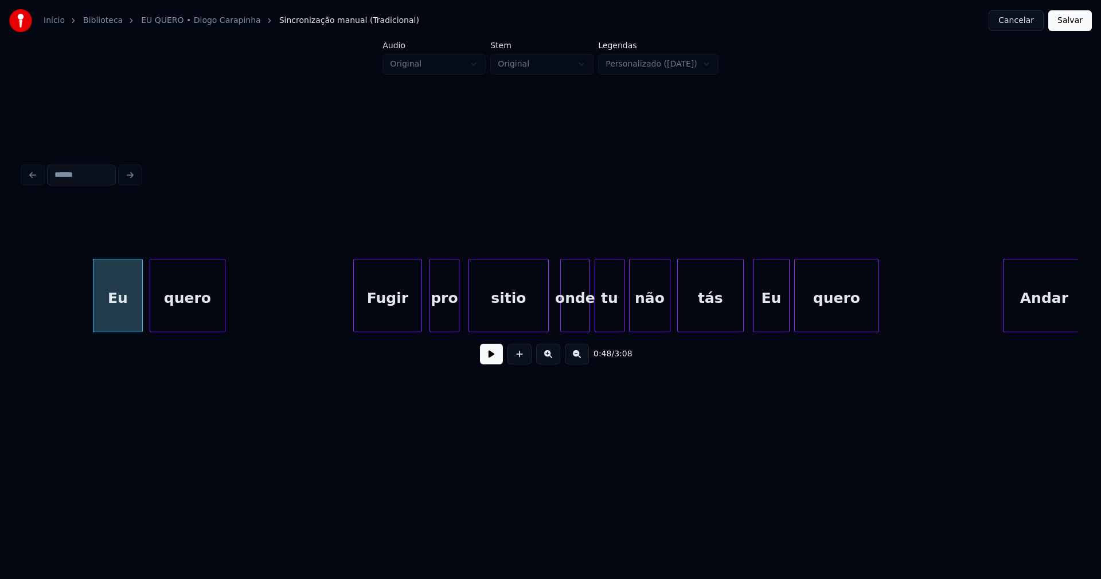
click at [400, 316] on div "Fugir" at bounding box center [388, 298] width 68 height 78
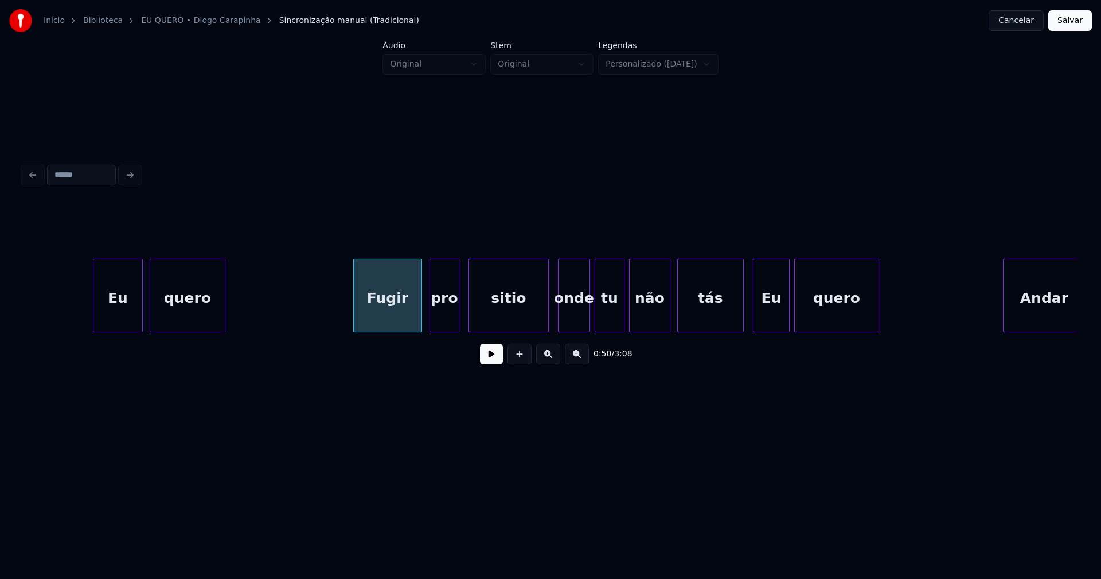
click at [561, 323] on div at bounding box center [560, 295] width 3 height 72
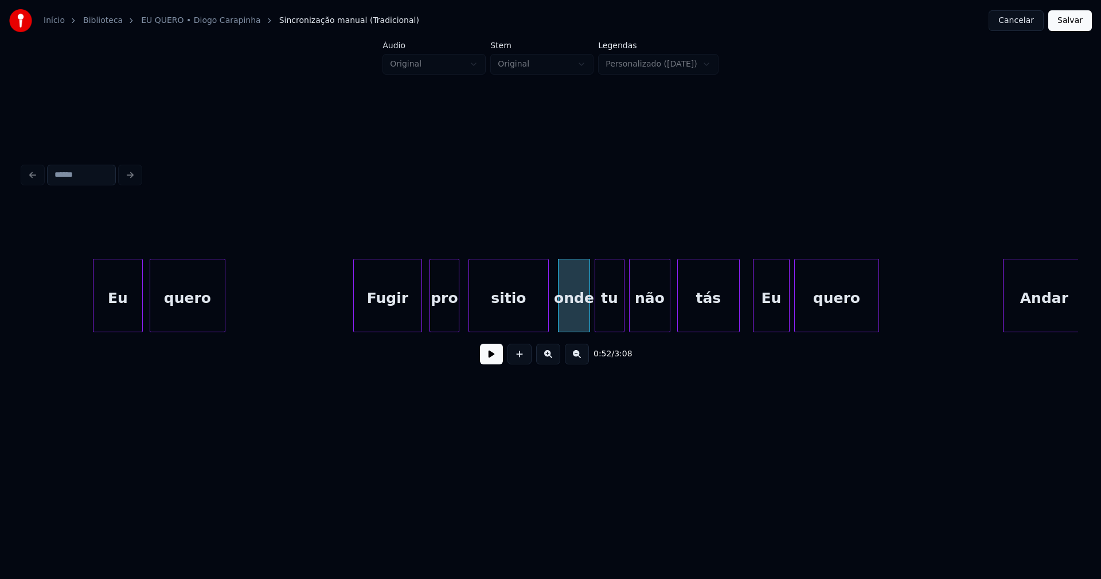
click at [738, 314] on div at bounding box center [737, 295] width 3 height 72
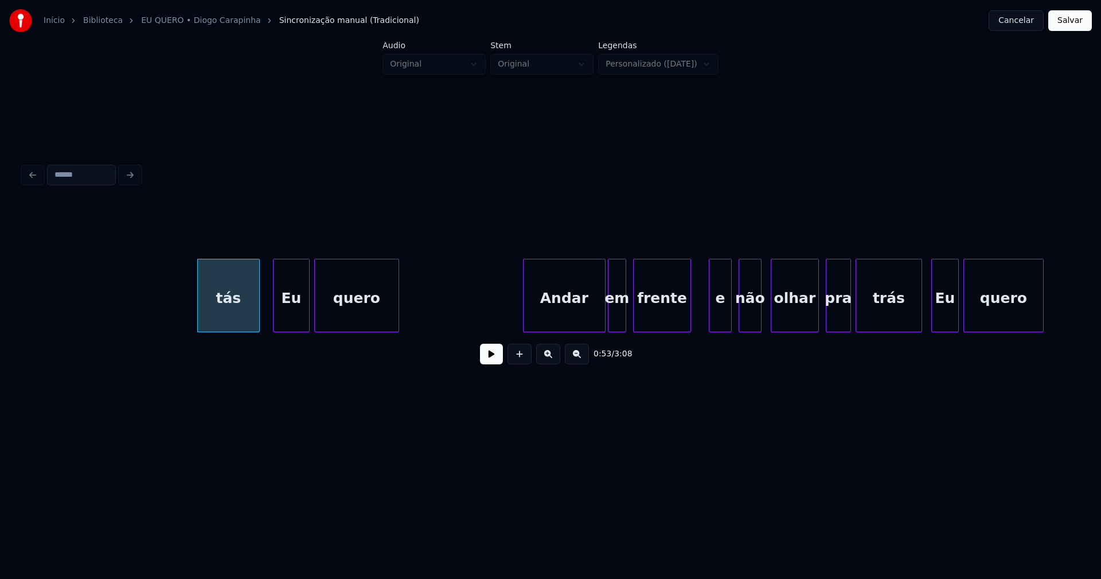
scroll to position [0, 6130]
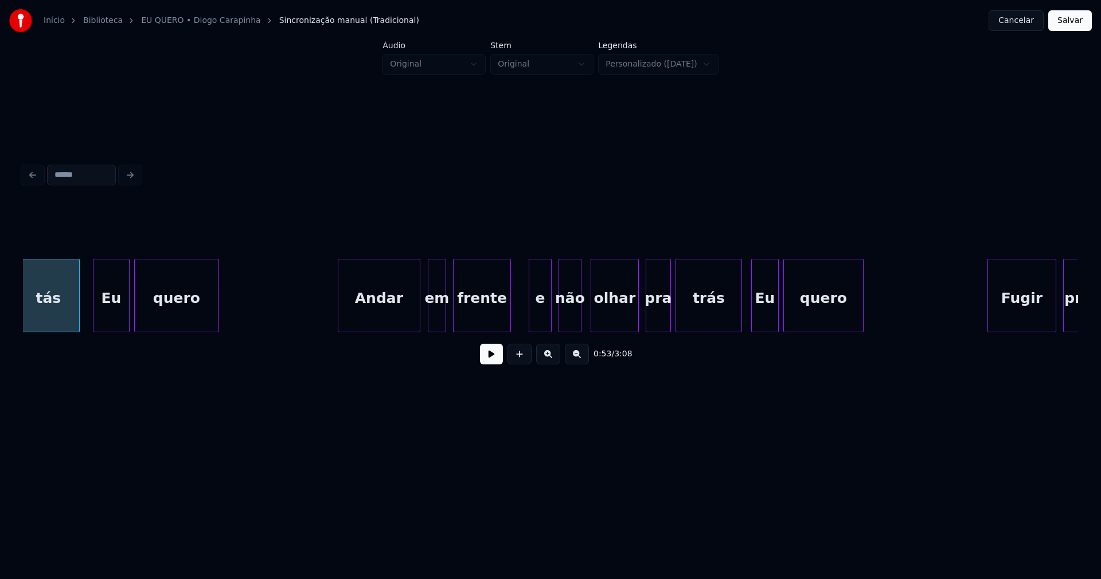
click at [382, 332] on div "tás Eu quero Andar em frente e não olhar pra trás Eu quero Fugir pro" at bounding box center [550, 295] width 1055 height 73
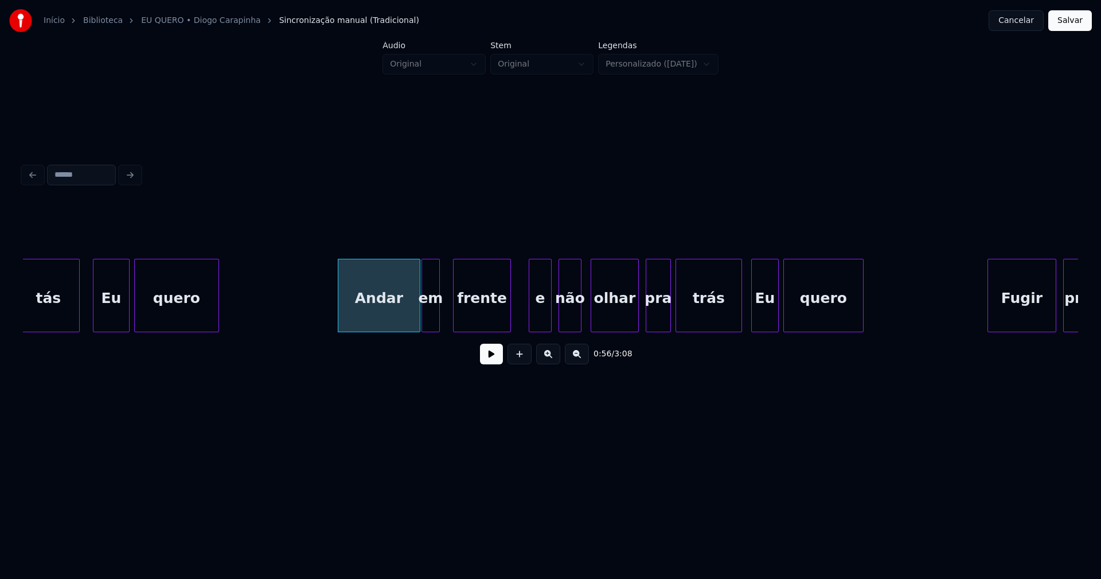
click at [429, 323] on div "em" at bounding box center [430, 298] width 17 height 78
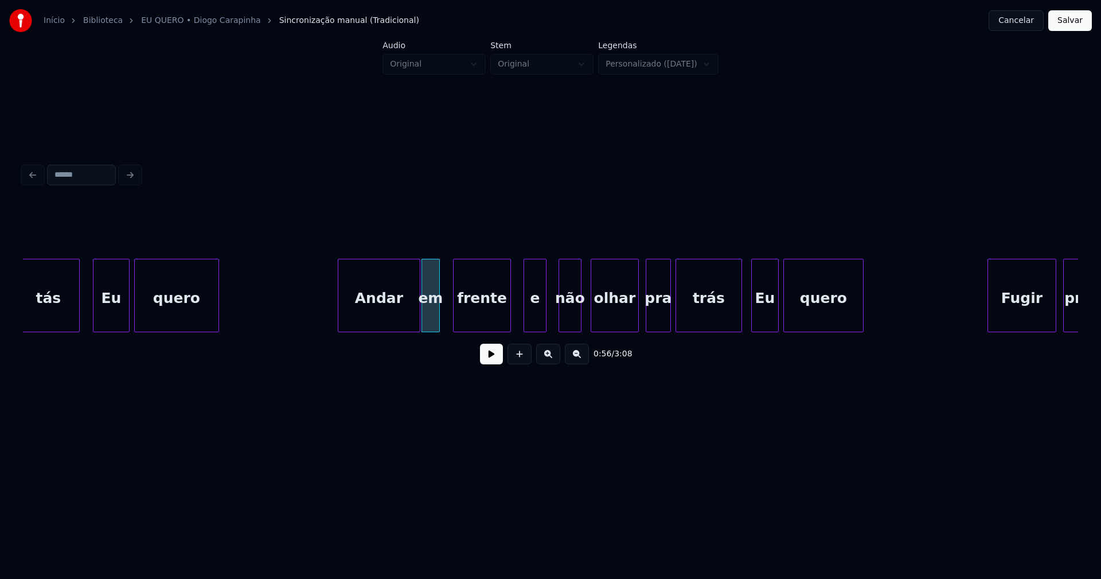
click at [537, 319] on div "e" at bounding box center [535, 298] width 22 height 78
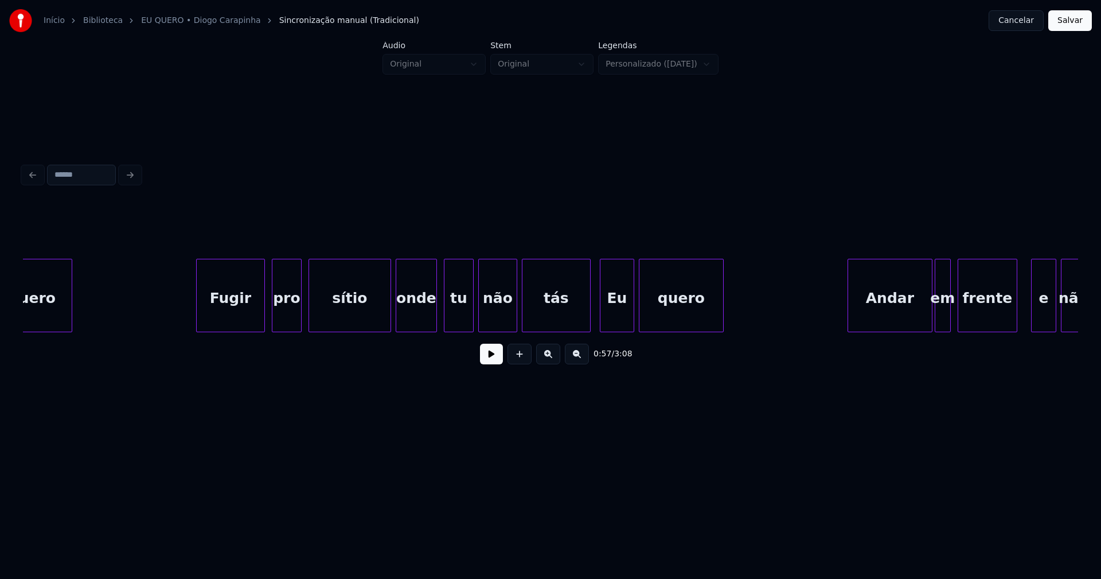
scroll to position [0, 6934]
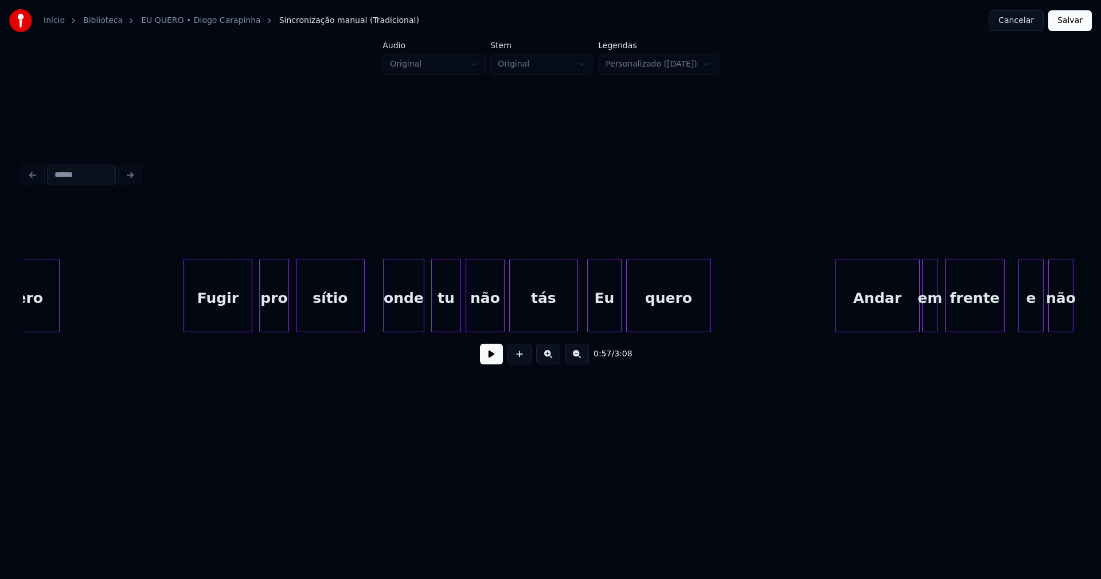
click at [362, 320] on div at bounding box center [362, 295] width 3 height 72
click at [396, 314] on div "onde" at bounding box center [400, 298] width 40 height 78
click at [375, 314] on div at bounding box center [375, 295] width 3 height 72
click at [565, 316] on div at bounding box center [565, 295] width 3 height 72
click at [606, 315] on div "Eu" at bounding box center [600, 298] width 33 height 78
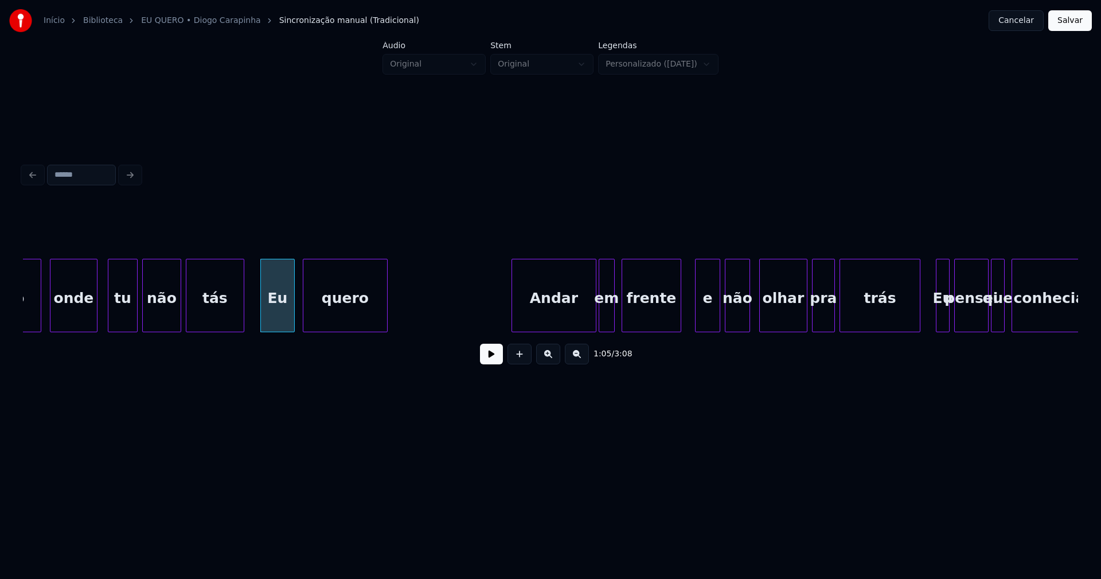
scroll to position [0, 7521]
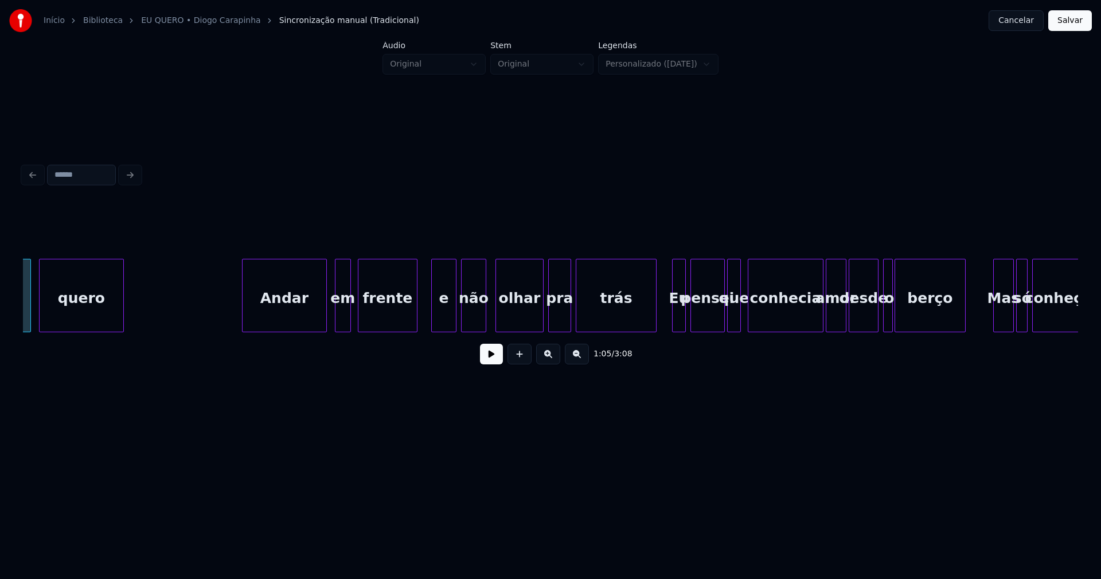
click at [287, 322] on div "Andar" at bounding box center [285, 298] width 84 height 78
click at [337, 325] on div "em" at bounding box center [337, 298] width 15 height 78
click at [443, 325] on div "e" at bounding box center [440, 298] width 24 height 78
click at [676, 322] on div "Eu" at bounding box center [675, 298] width 13 height 78
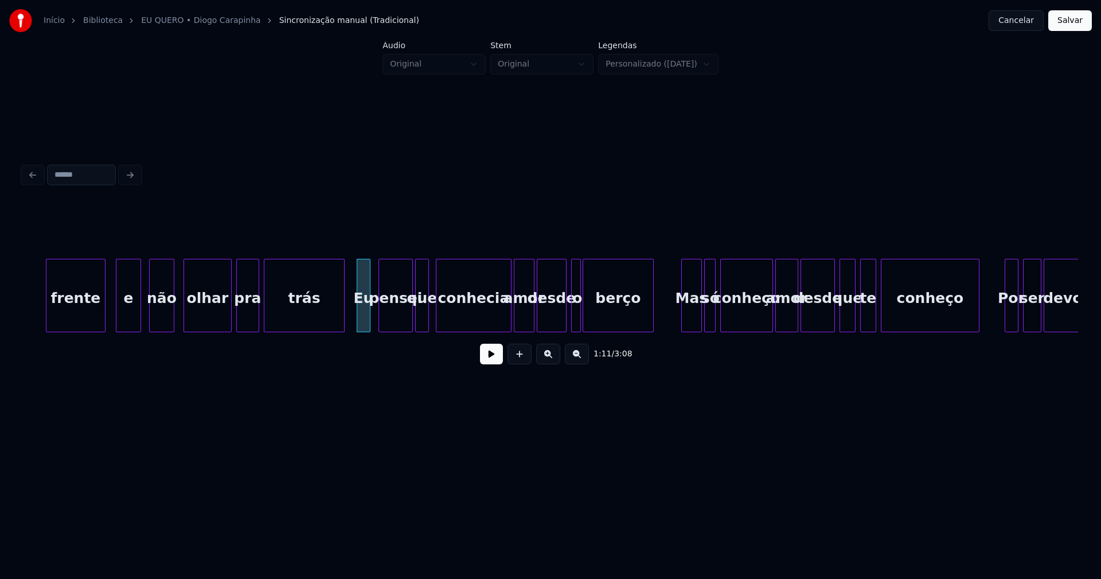
scroll to position [0, 7881]
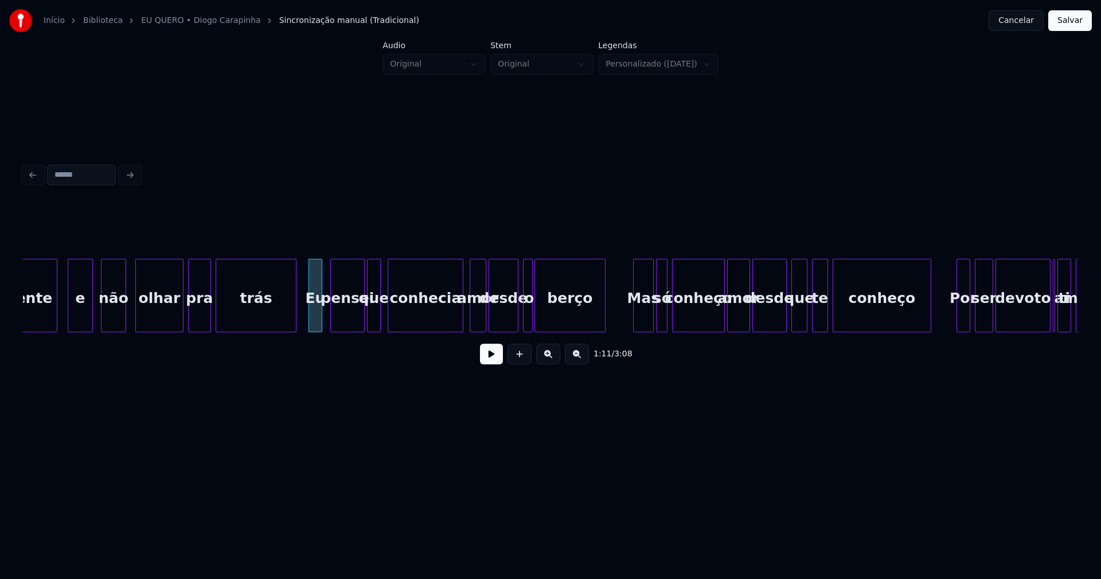
click at [472, 317] on div at bounding box center [471, 295] width 3 height 72
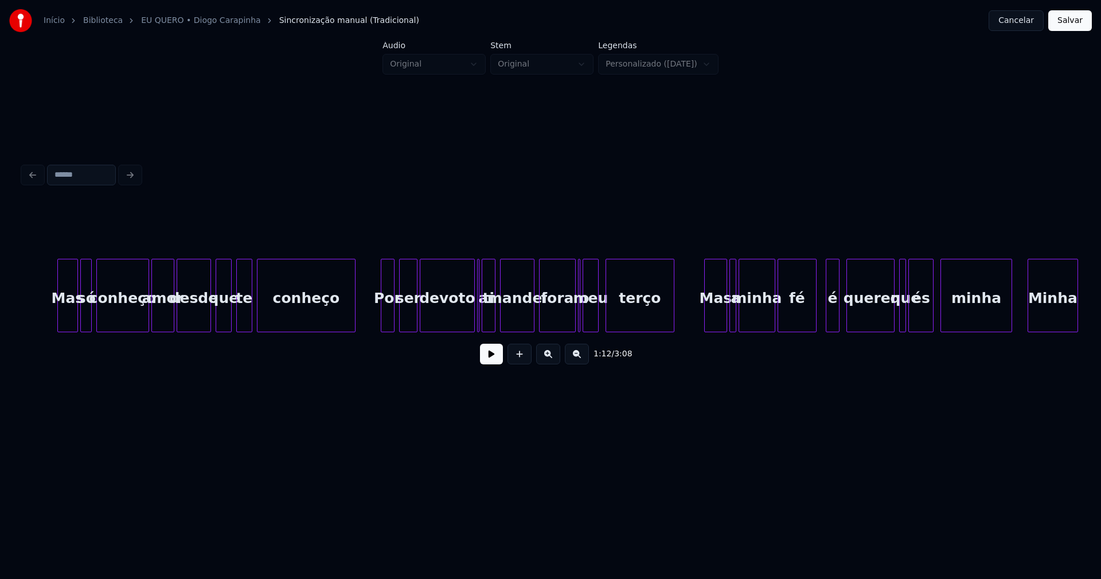
scroll to position [0, 8493]
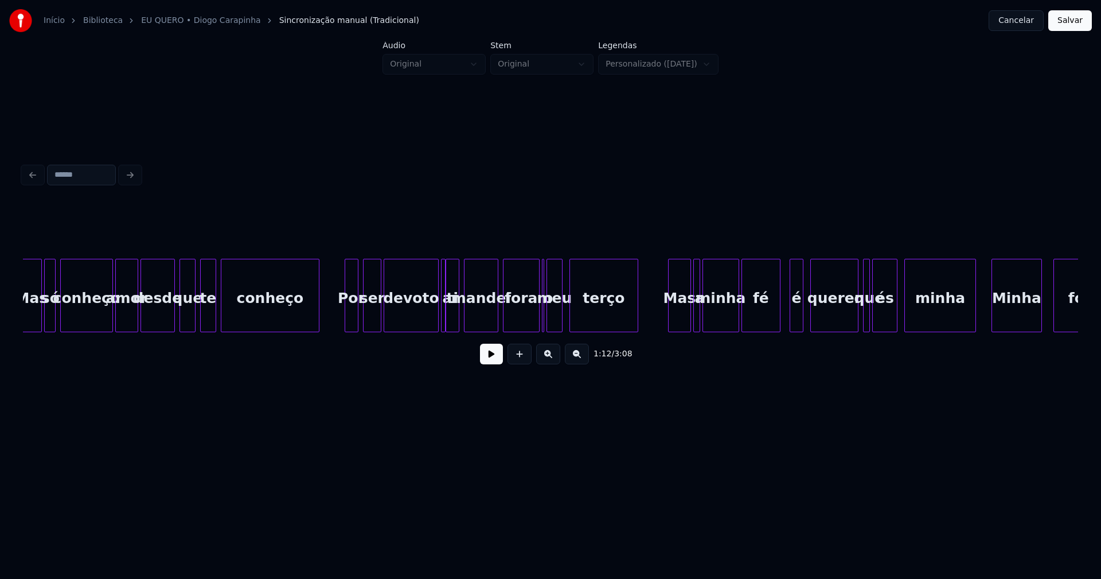
click at [442, 315] on div at bounding box center [443, 295] width 3 height 72
click at [545, 321] on div at bounding box center [543, 295] width 3 height 72
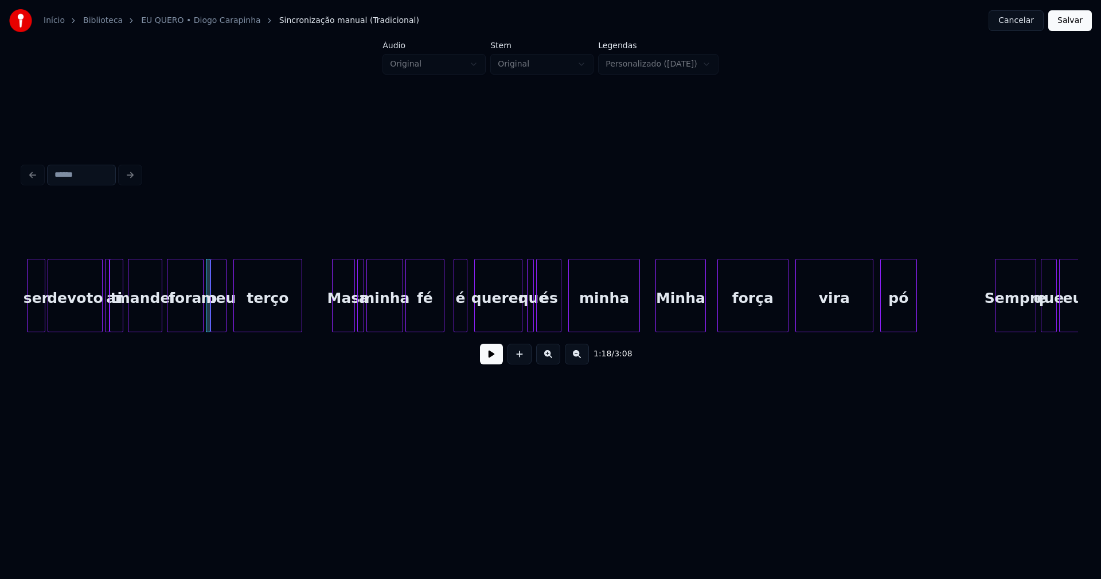
scroll to position [0, 8841]
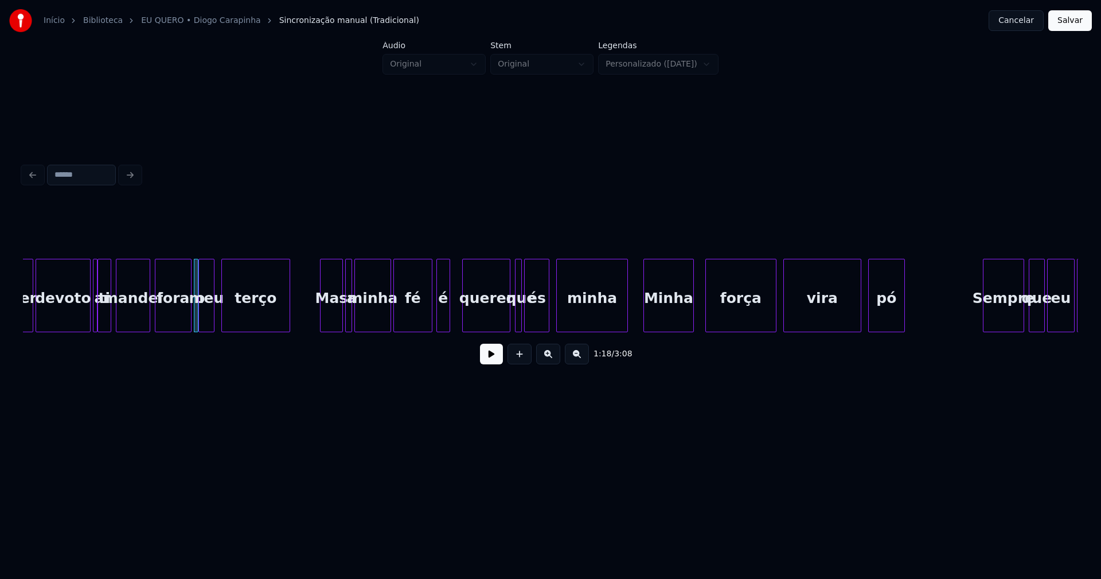
click at [443, 322] on div "é" at bounding box center [443, 298] width 13 height 78
click at [502, 322] on div at bounding box center [501, 295] width 3 height 72
click at [537, 325] on div "és" at bounding box center [539, 298] width 24 height 78
click at [545, 316] on div at bounding box center [544, 295] width 3 height 72
click at [540, 317] on div "és" at bounding box center [538, 298] width 19 height 78
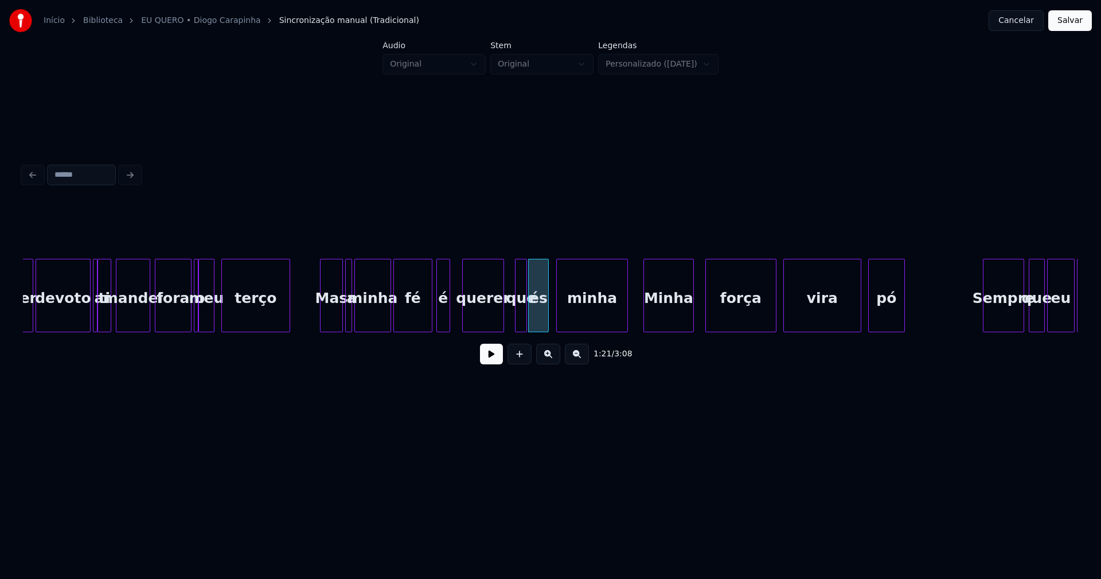
click at [526, 318] on div at bounding box center [524, 295] width 3 height 72
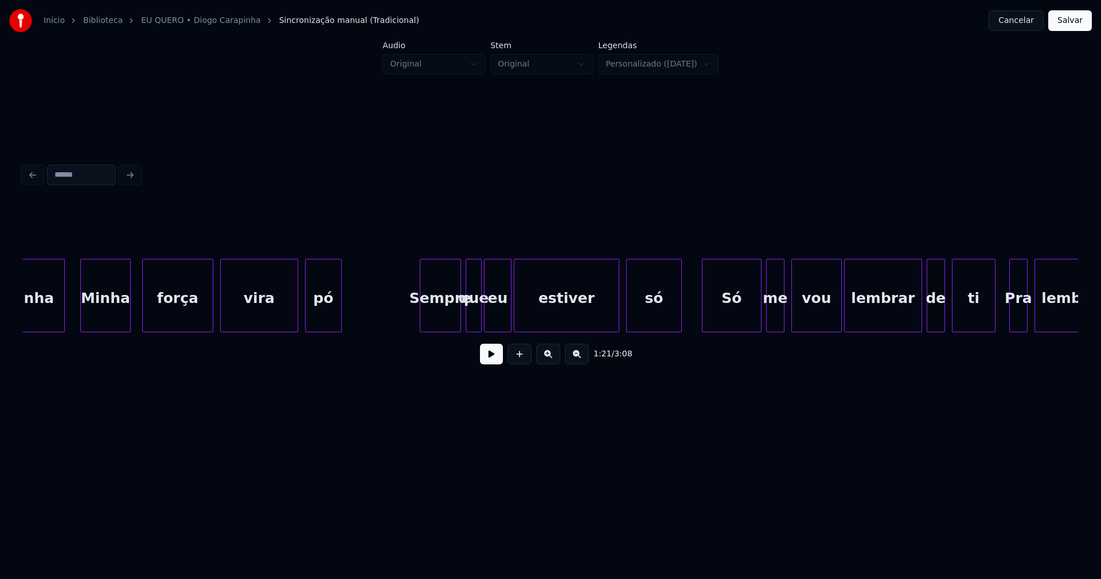
scroll to position [0, 9417]
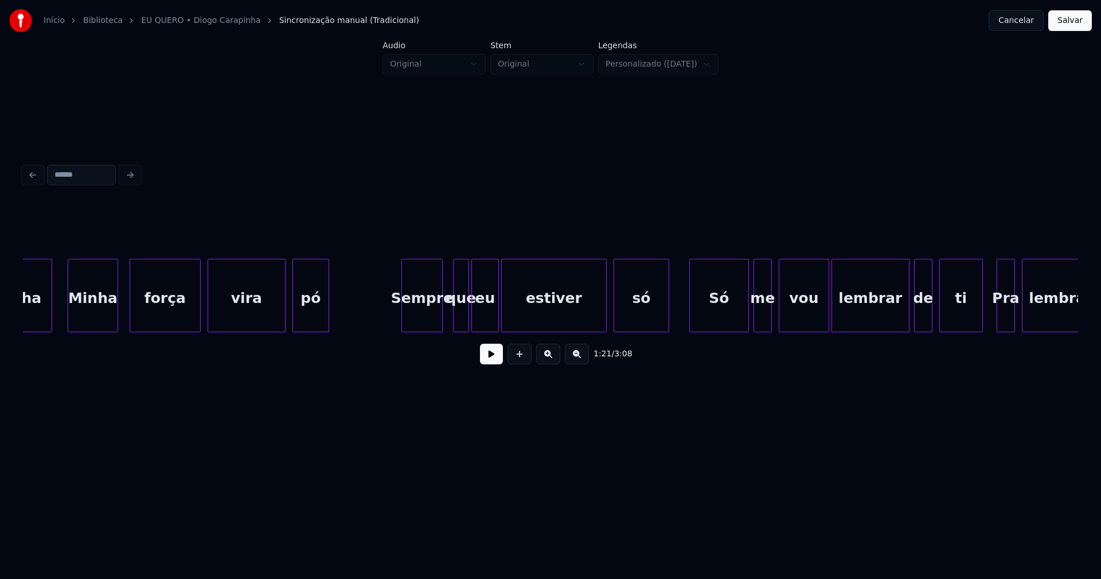
click at [431, 324] on div "Sempre" at bounding box center [422, 298] width 40 height 78
click at [516, 323] on div at bounding box center [514, 295] width 3 height 72
click at [495, 330] on div "minha Minha força vira pó Sempre que eu estiver só Só me vou lembrar de ti Pra …" at bounding box center [550, 295] width 1055 height 73
click at [474, 328] on div "minha Minha força vira pó Sempre que eu estiver só Só me vou lembrar de ti Pra …" at bounding box center [550, 295] width 1055 height 73
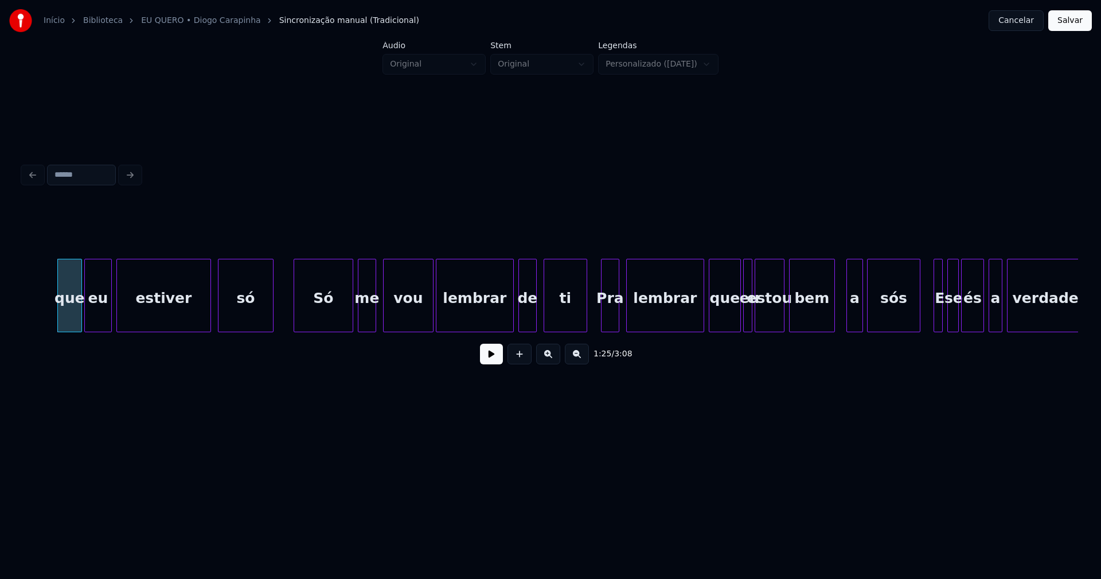
scroll to position [0, 9860]
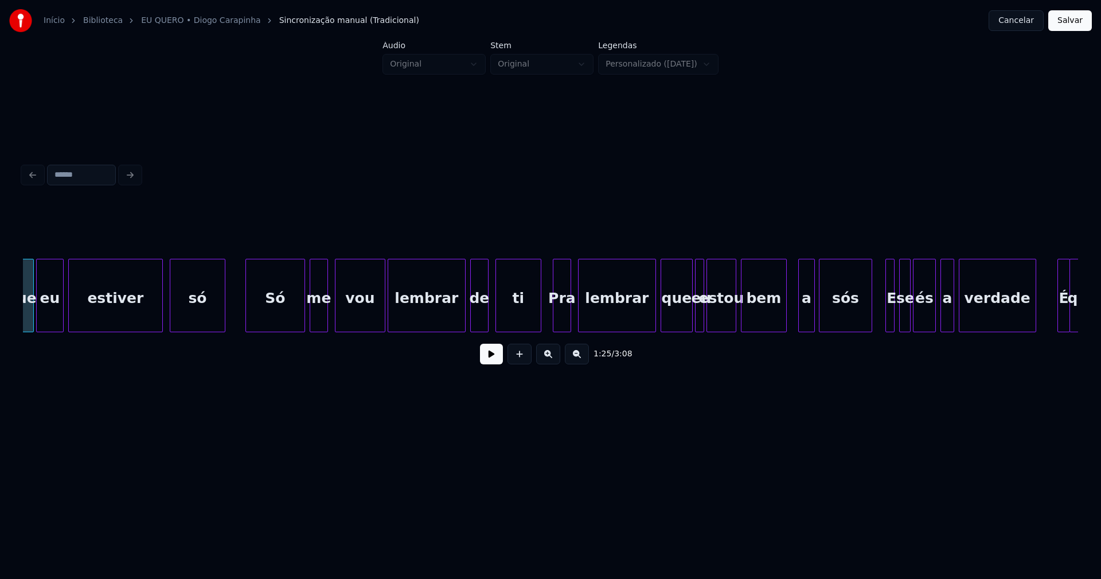
click at [540, 318] on div at bounding box center [538, 295] width 3 height 72
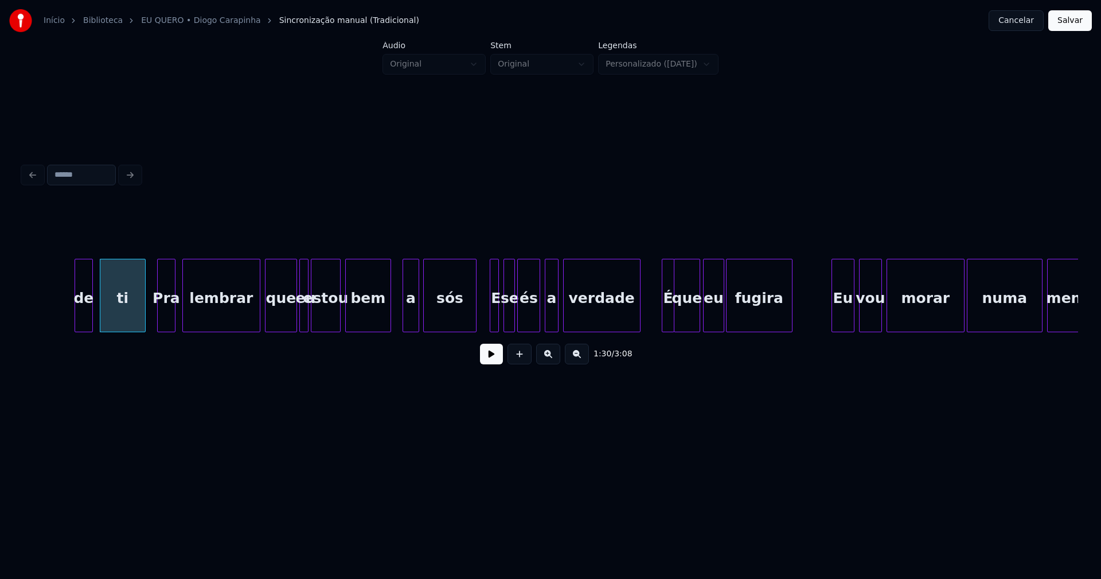
scroll to position [0, 10328]
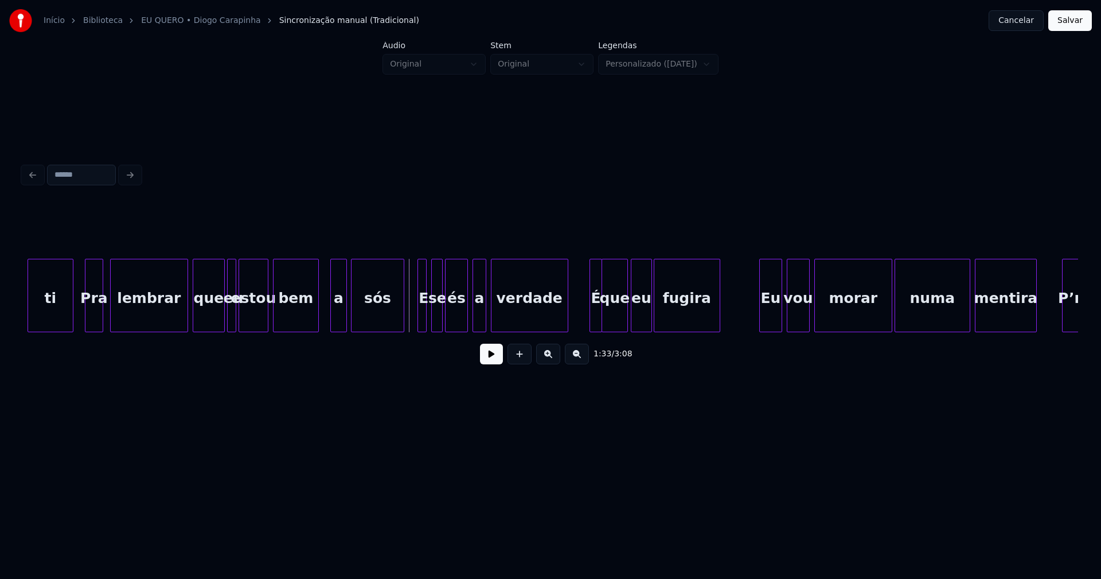
click at [491, 361] on button at bounding box center [491, 353] width 23 height 21
click at [489, 361] on button at bounding box center [491, 353] width 23 height 21
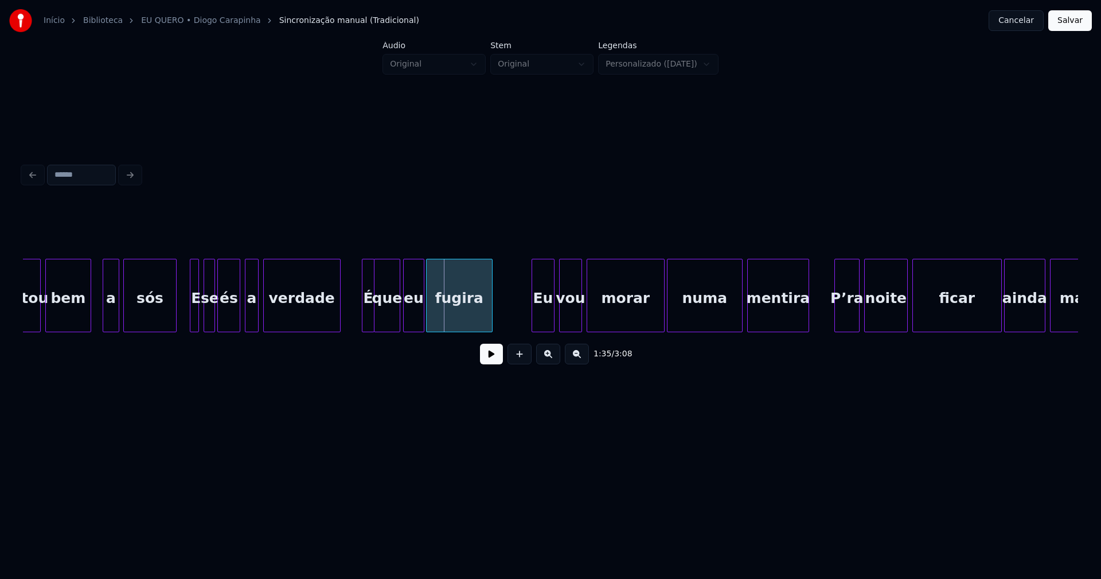
scroll to position [0, 10568]
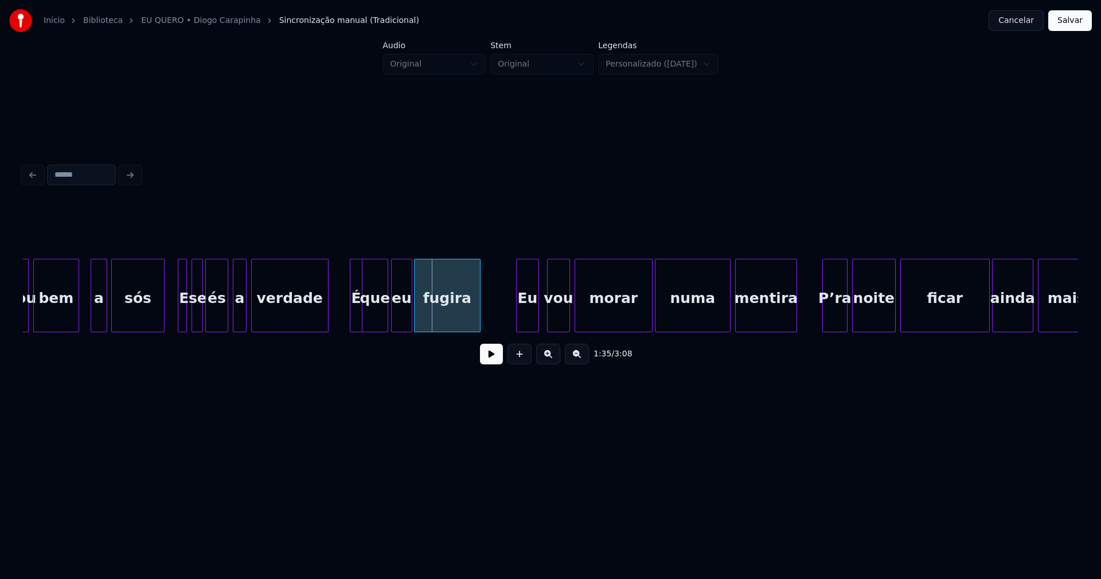
click at [533, 322] on div "Eu" at bounding box center [528, 298] width 22 height 78
drag, startPoint x: 561, startPoint y: 338, endPoint x: 581, endPoint y: 334, distance: 20.4
click at [581, 334] on div "1:36 / 3:08" at bounding box center [550, 288] width 1055 height 174
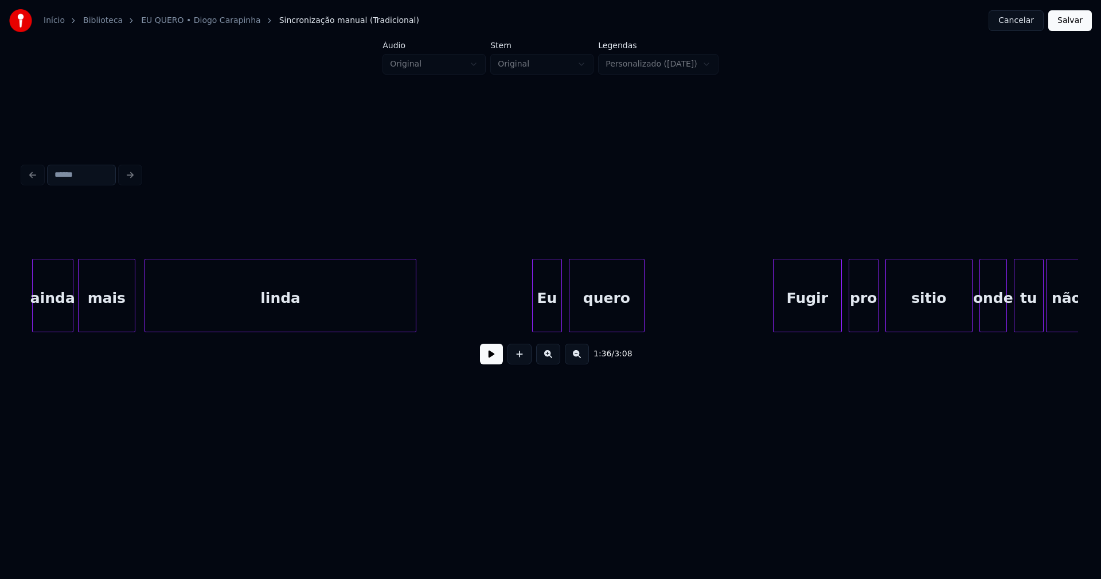
scroll to position [0, 11707]
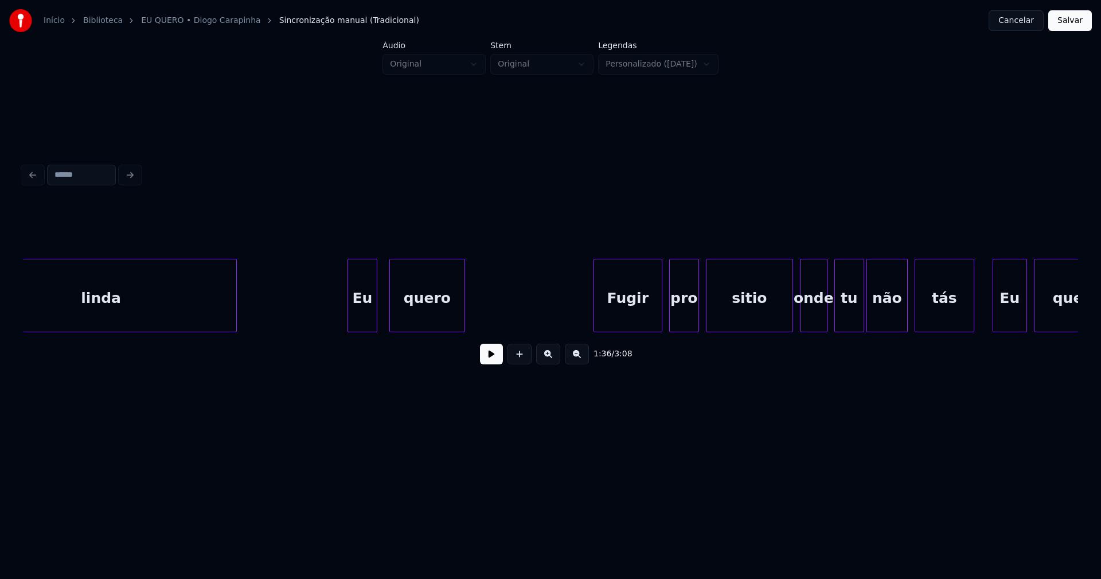
click at [369, 321] on div "Eu" at bounding box center [362, 298] width 29 height 78
click at [334, 329] on div "[PERSON_NAME] quero Fugir pro sitio onde tu não tás Eu quero" at bounding box center [550, 295] width 1055 height 73
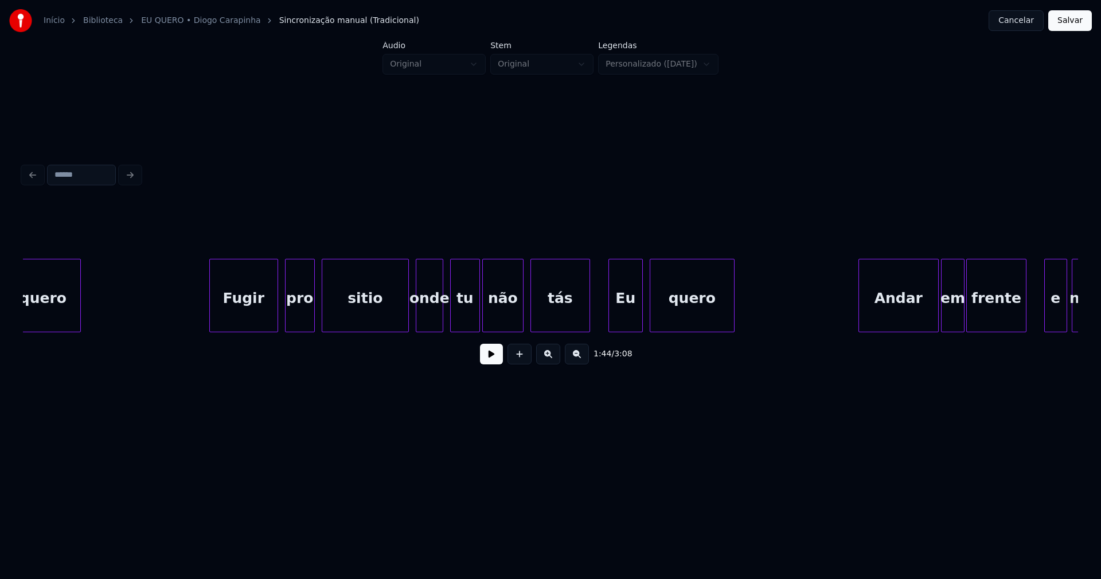
scroll to position [0, 12103]
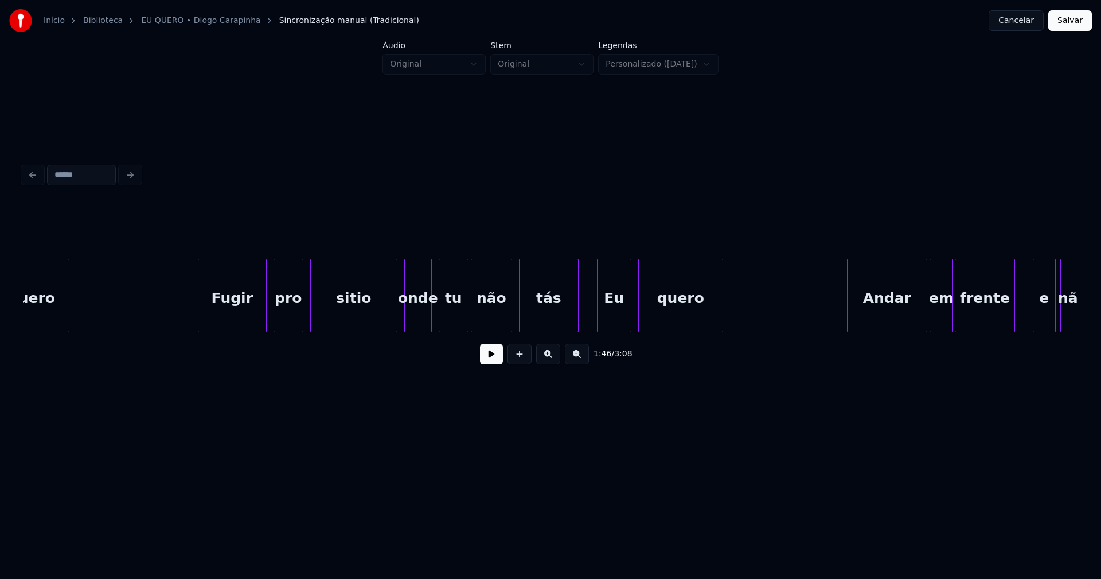
click at [489, 362] on button at bounding box center [491, 353] width 23 height 21
click at [487, 361] on button at bounding box center [491, 353] width 23 height 21
click at [412, 325] on div at bounding box center [413, 295] width 3 height 72
click at [401, 325] on div at bounding box center [400, 295] width 3 height 72
click at [620, 322] on div "Eu" at bounding box center [610, 298] width 33 height 78
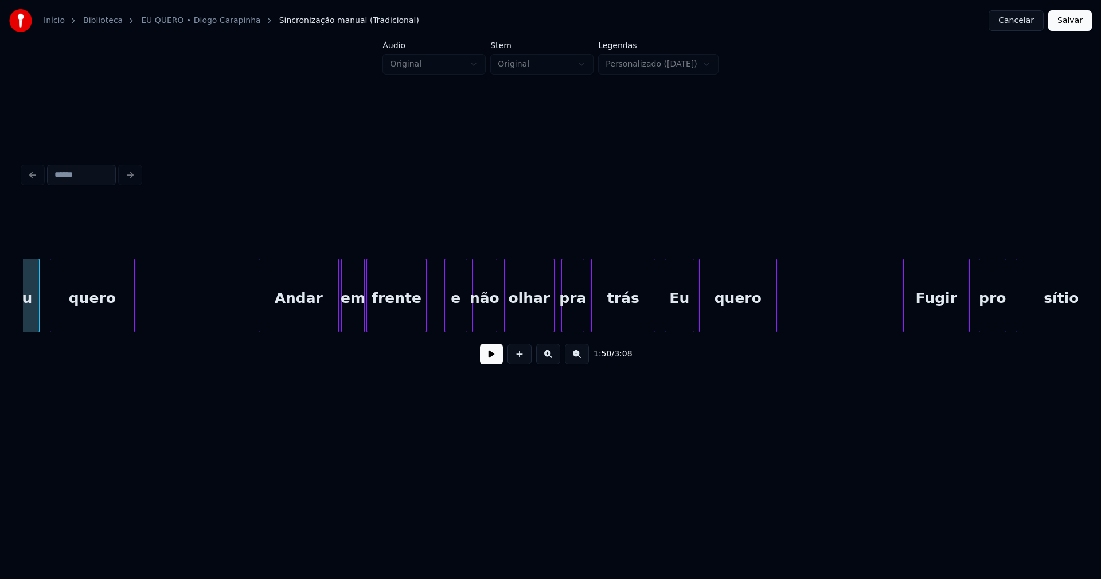
scroll to position [0, 12655]
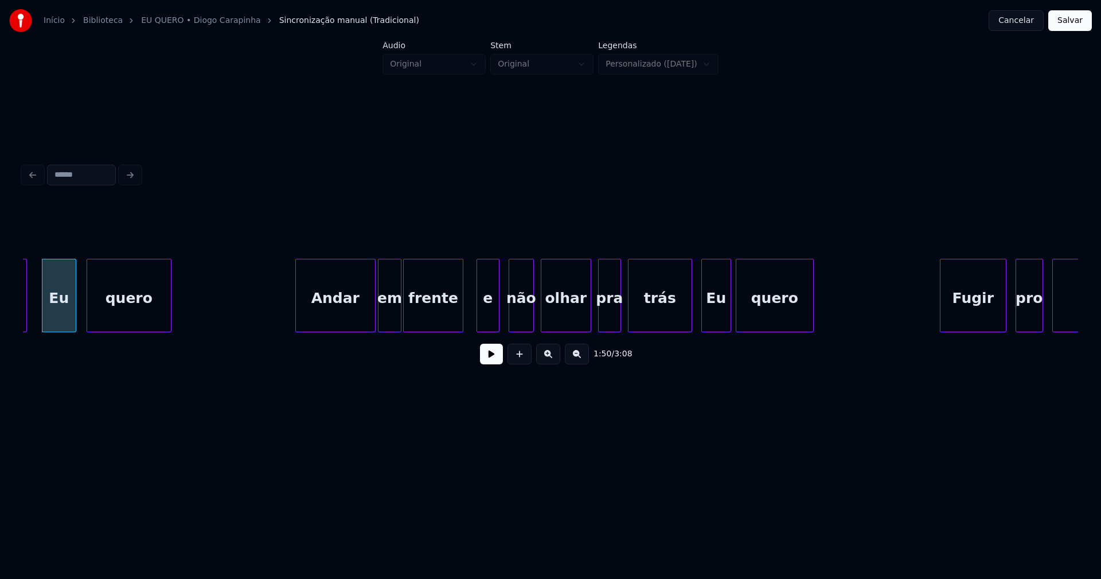
click at [487, 326] on div "e" at bounding box center [488, 298] width 22 height 78
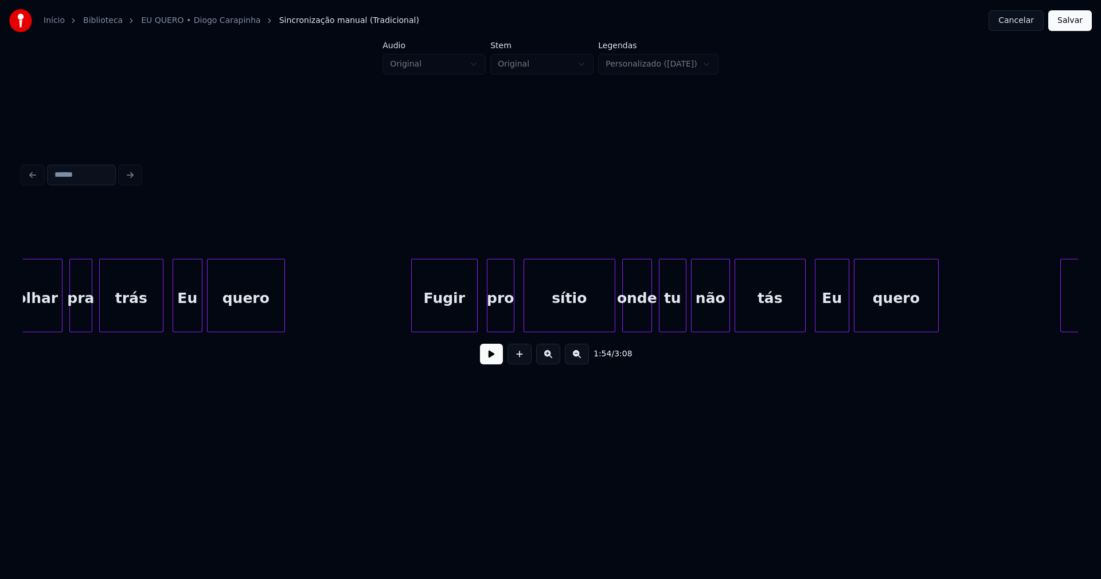
scroll to position [0, 13219]
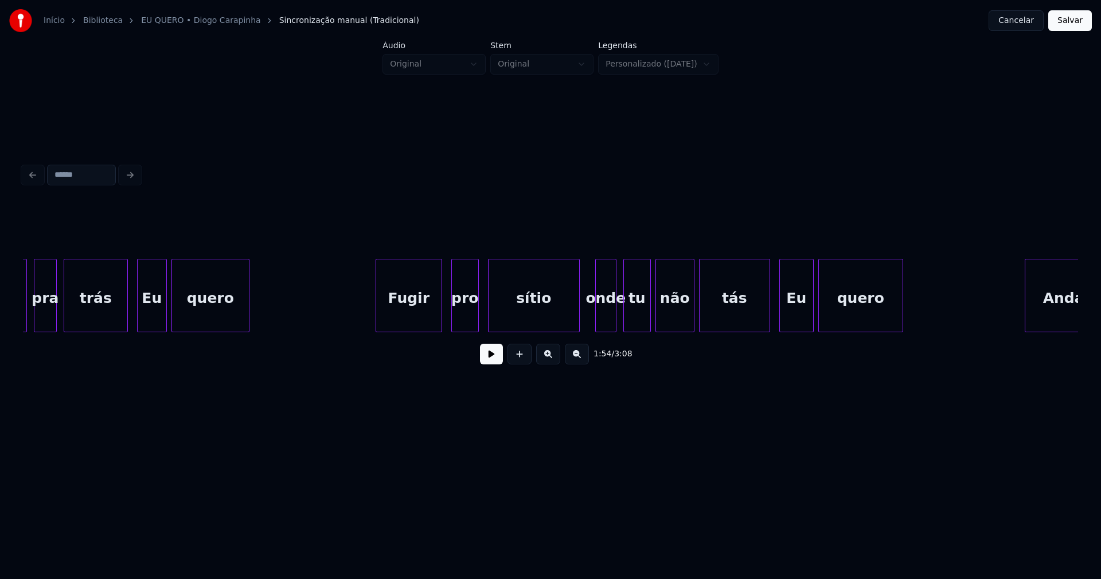
click at [597, 317] on div at bounding box center [597, 295] width 3 height 72
click at [585, 320] on div at bounding box center [584, 295] width 3 height 72
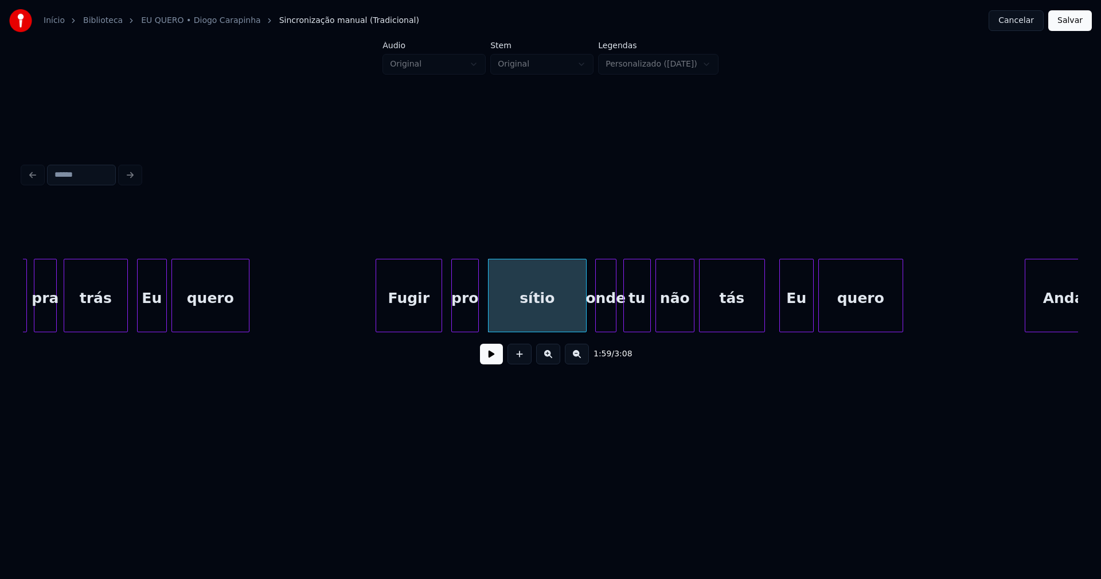
click at [761, 315] on div at bounding box center [762, 295] width 3 height 72
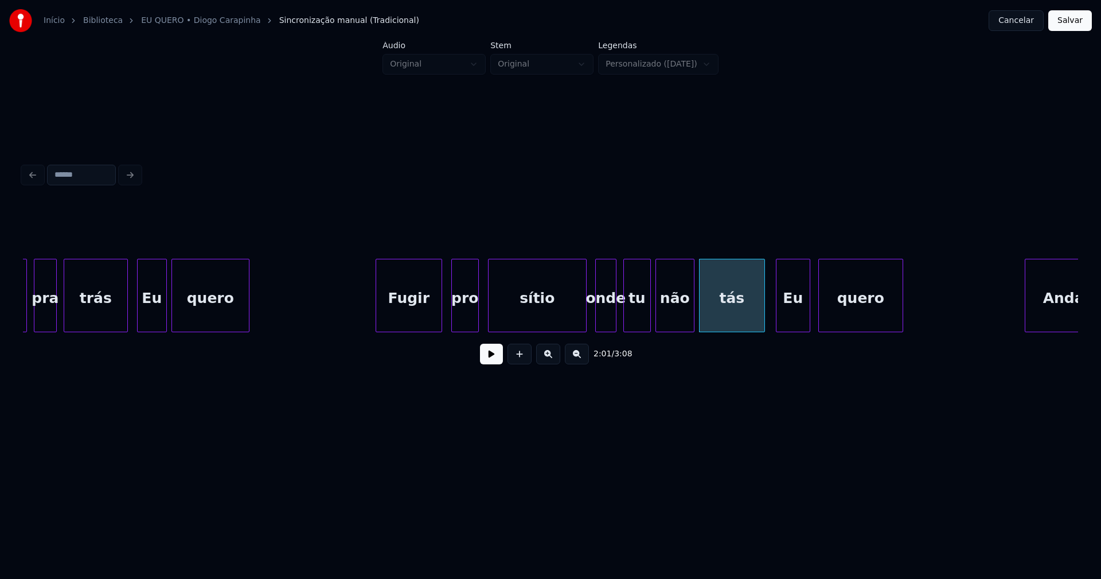
click at [784, 317] on div "Eu" at bounding box center [792, 298] width 33 height 78
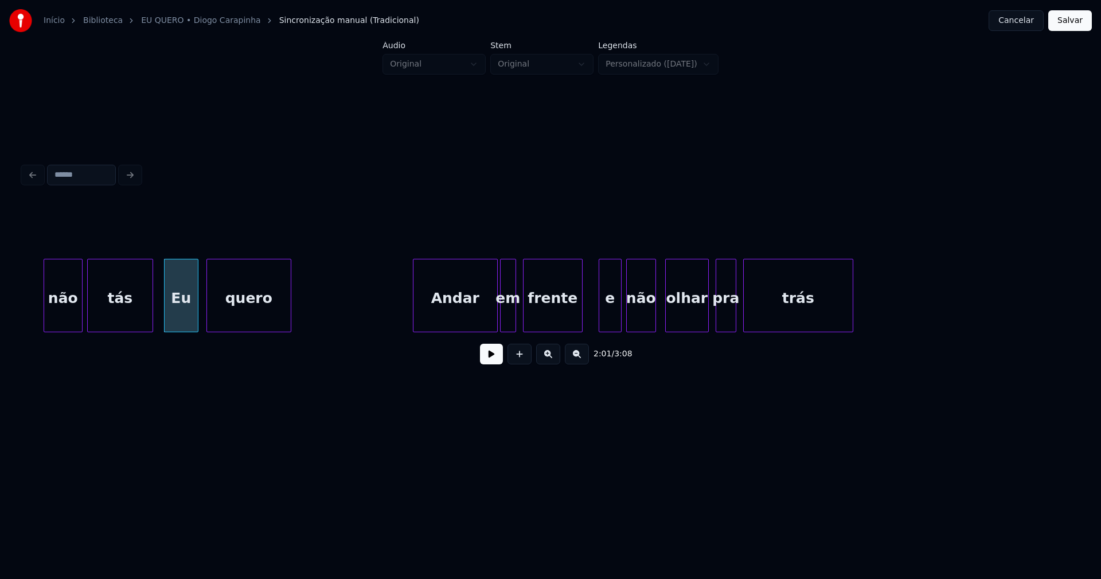
scroll to position [0, 13879]
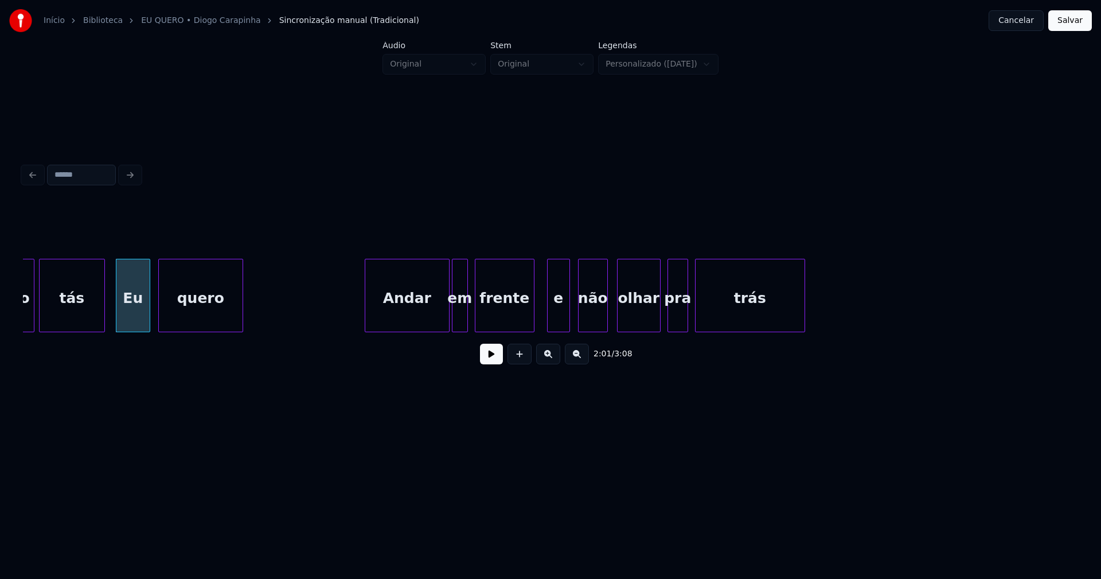
click at [561, 319] on div "e" at bounding box center [559, 298] width 22 height 78
click at [439, 327] on div "Andar" at bounding box center [404, 295] width 79 height 73
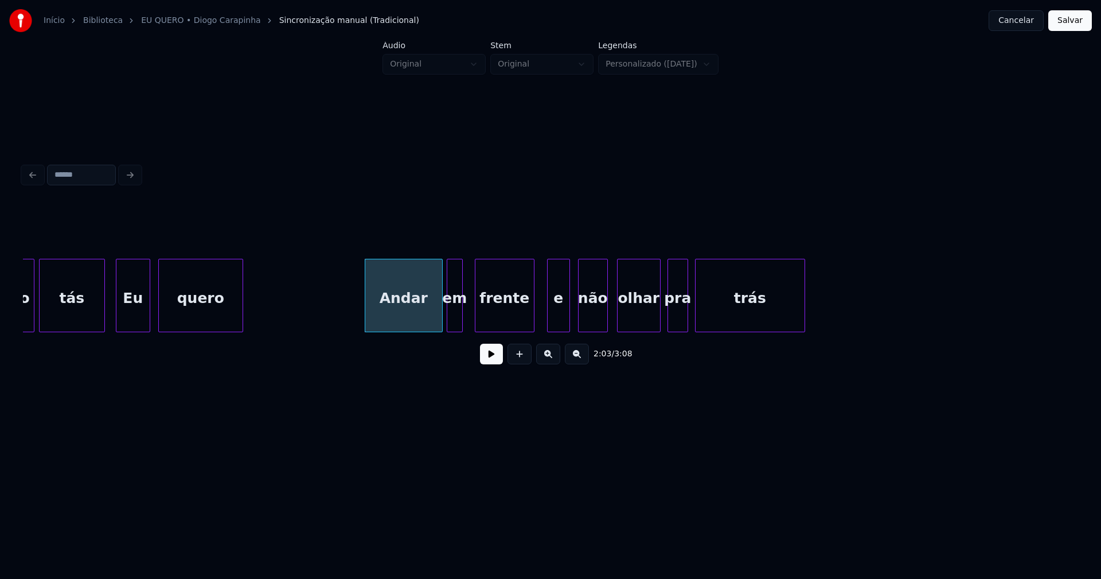
click at [455, 323] on div "em" at bounding box center [454, 298] width 15 height 78
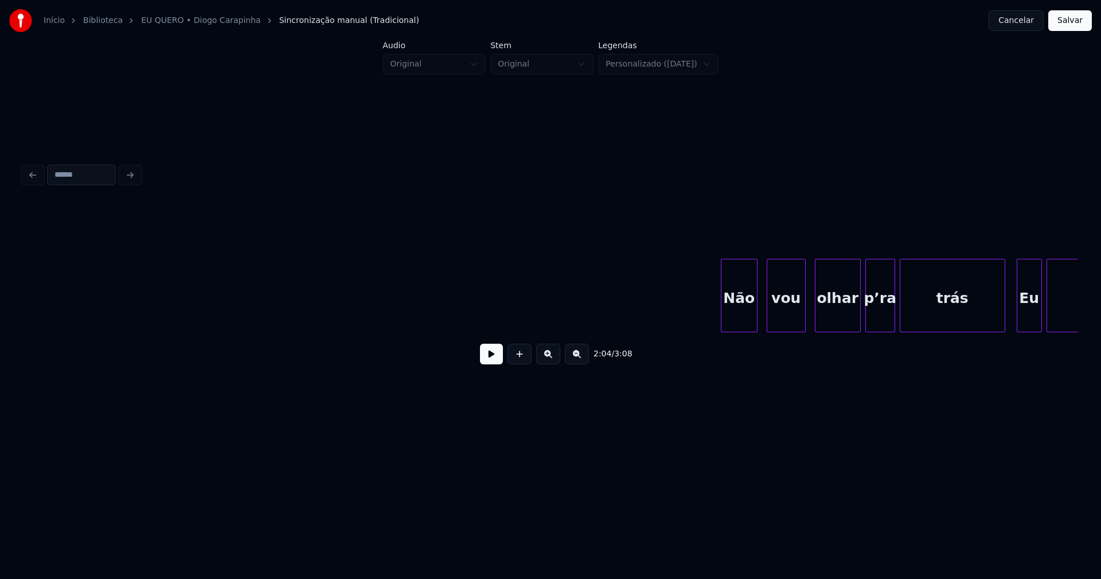
scroll to position [0, 16554]
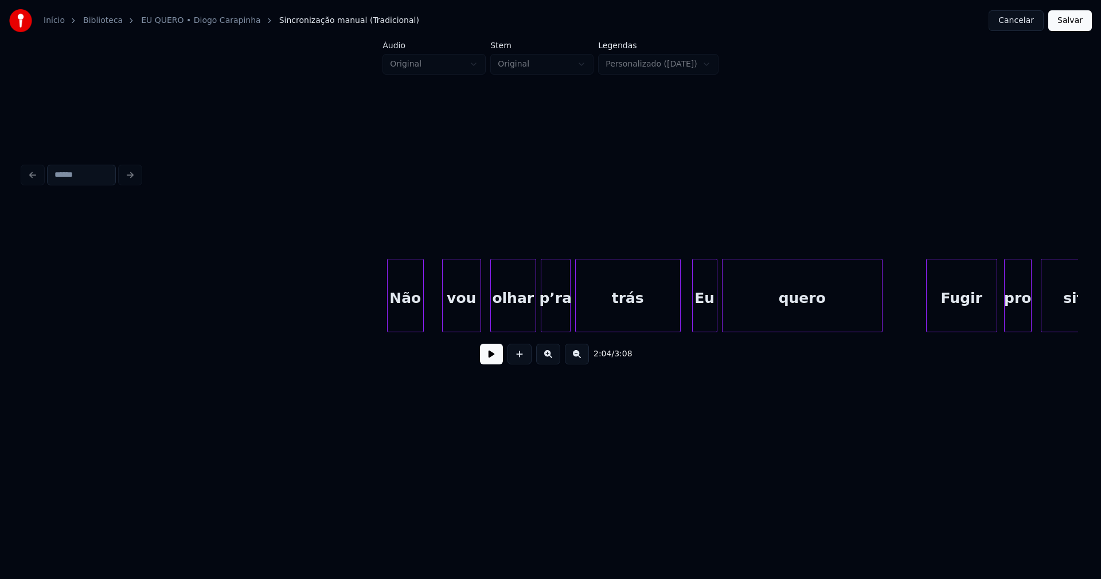
click at [403, 327] on div "Não" at bounding box center [406, 298] width 36 height 78
click at [697, 323] on div "Eu" at bounding box center [700, 298] width 24 height 78
click at [673, 321] on div at bounding box center [672, 295] width 3 height 72
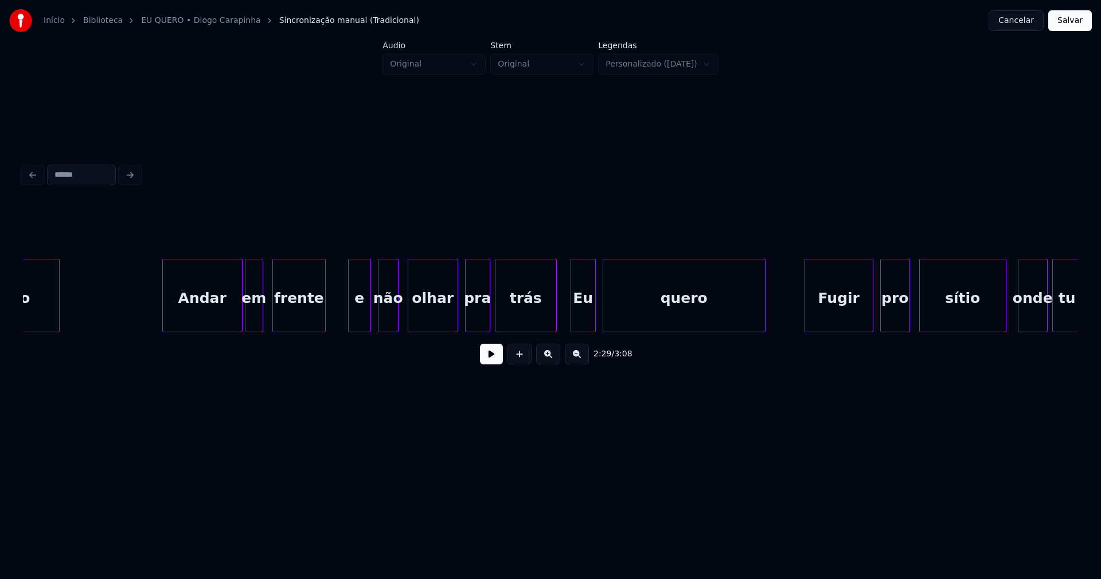
scroll to position [0, 17981]
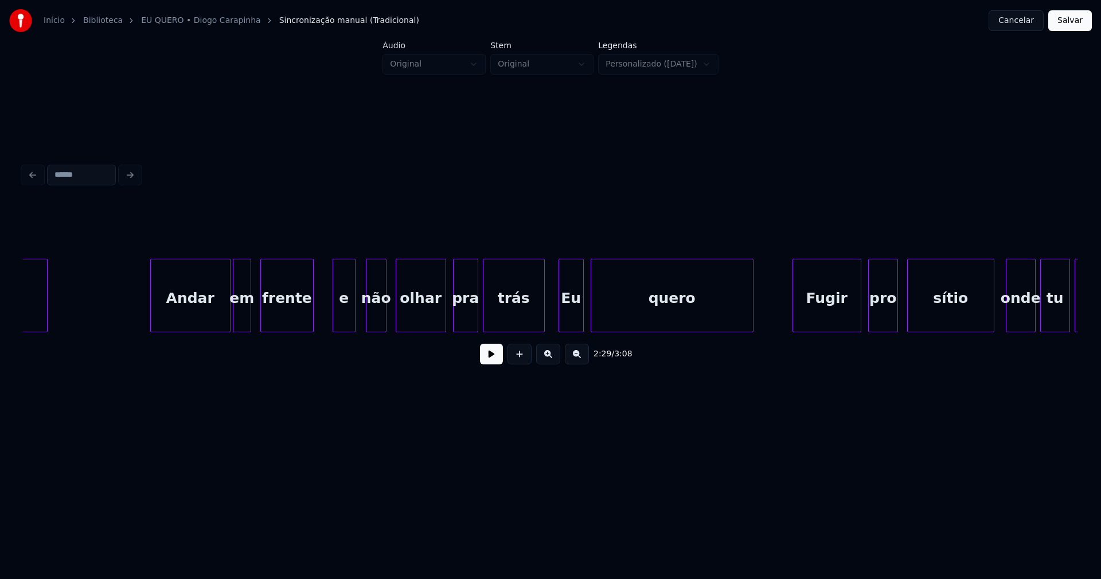
click at [340, 312] on div "e" at bounding box center [344, 298] width 22 height 78
click at [537, 317] on div at bounding box center [538, 295] width 3 height 72
click at [565, 319] on div "Eu" at bounding box center [566, 298] width 24 height 78
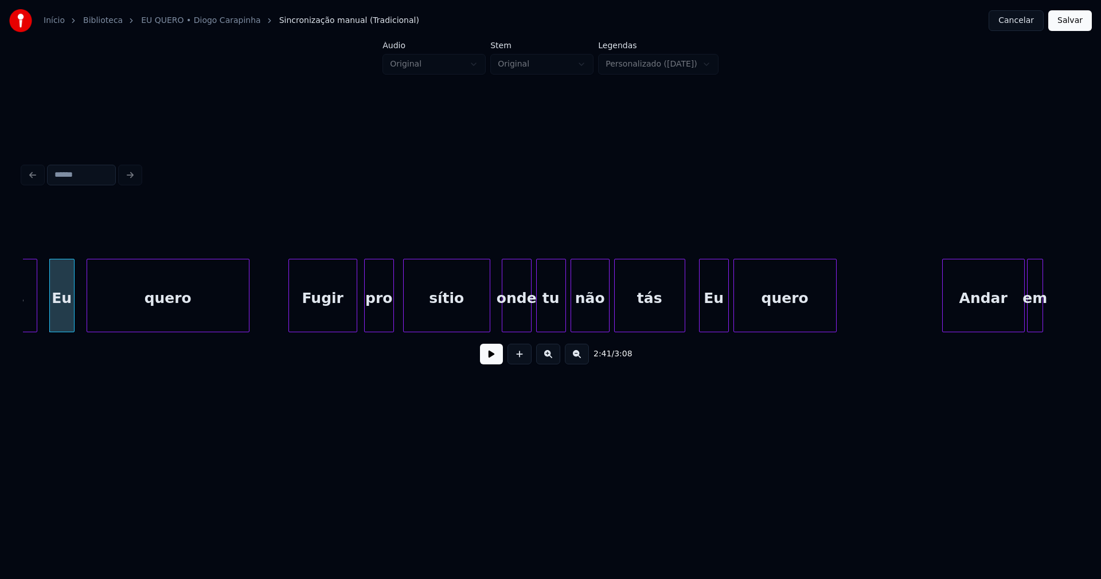
scroll to position [0, 18557]
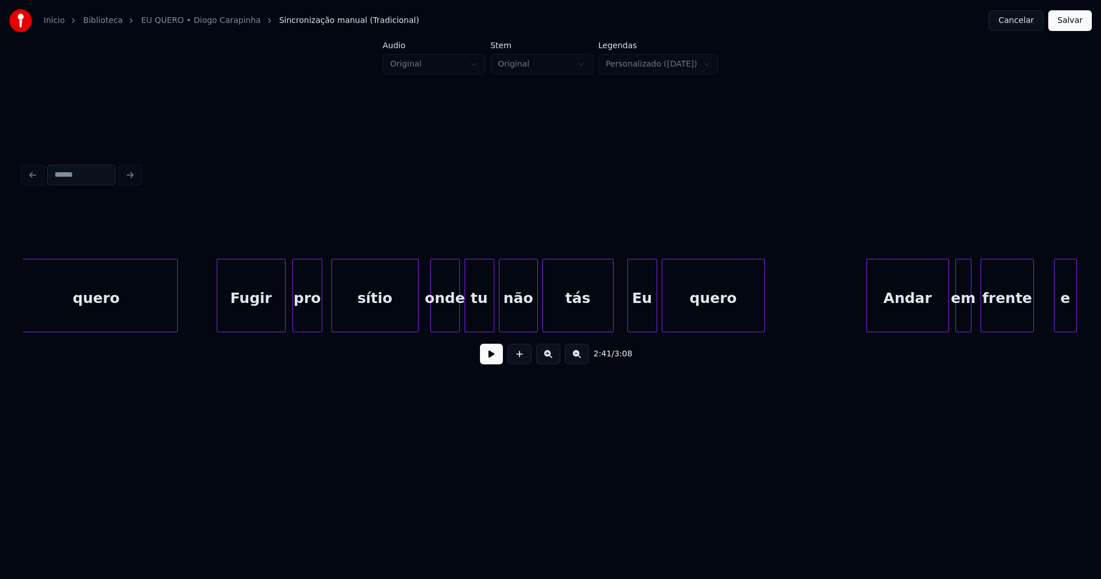
click at [899, 321] on div "Andar" at bounding box center [907, 298] width 81 height 78
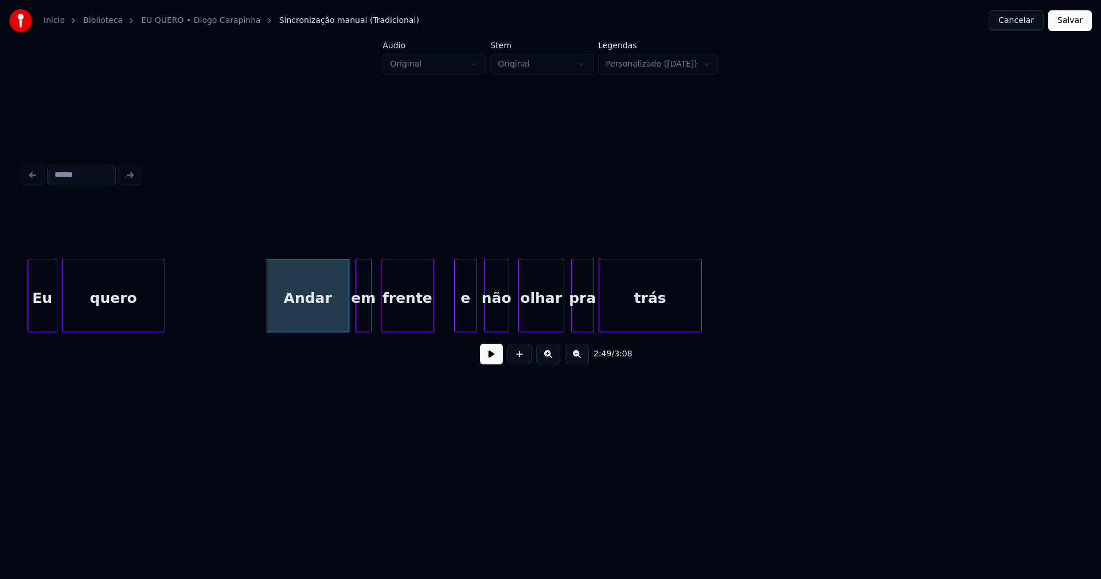
scroll to position [0, 19169]
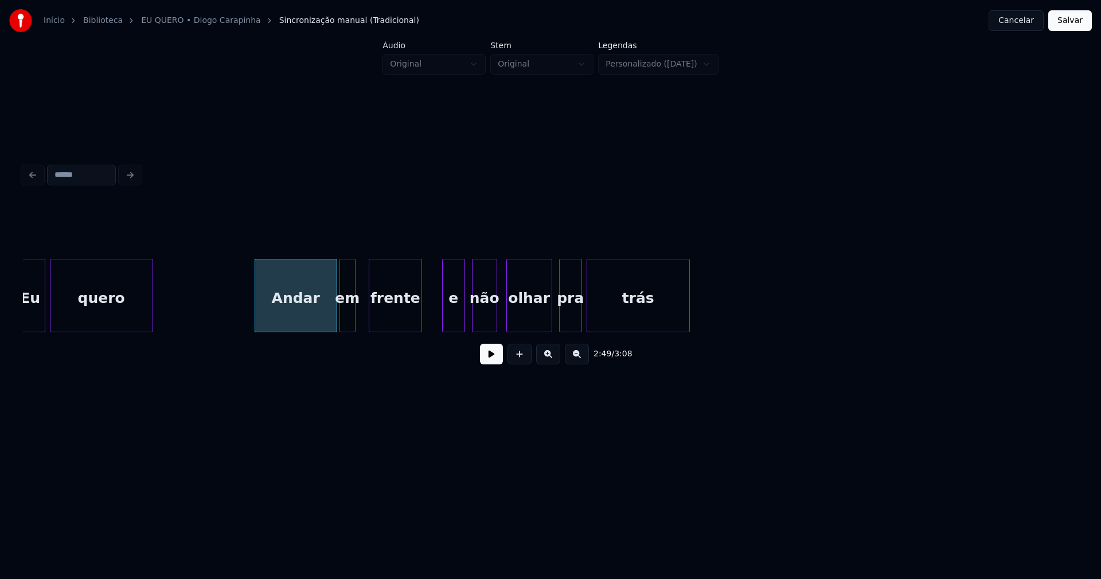
click at [347, 317] on div "em" at bounding box center [347, 298] width 15 height 78
click at [449, 329] on div "Eu quero Andar em frente e não olhar pra trás" at bounding box center [550, 295] width 1055 height 73
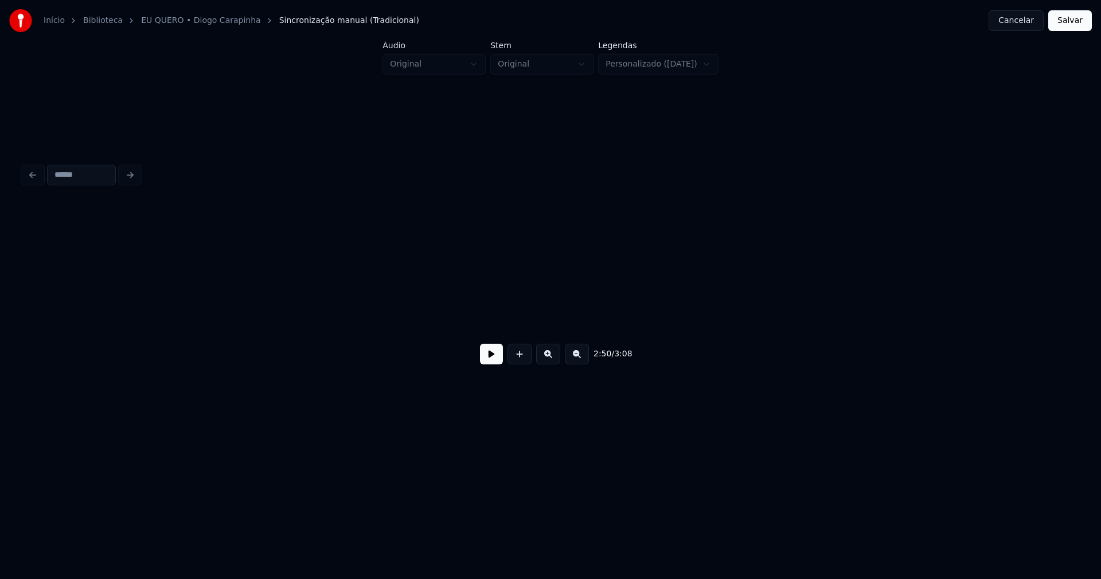
scroll to position [0, 20164]
click at [1067, 23] on button "Salvar" at bounding box center [1070, 20] width 44 height 21
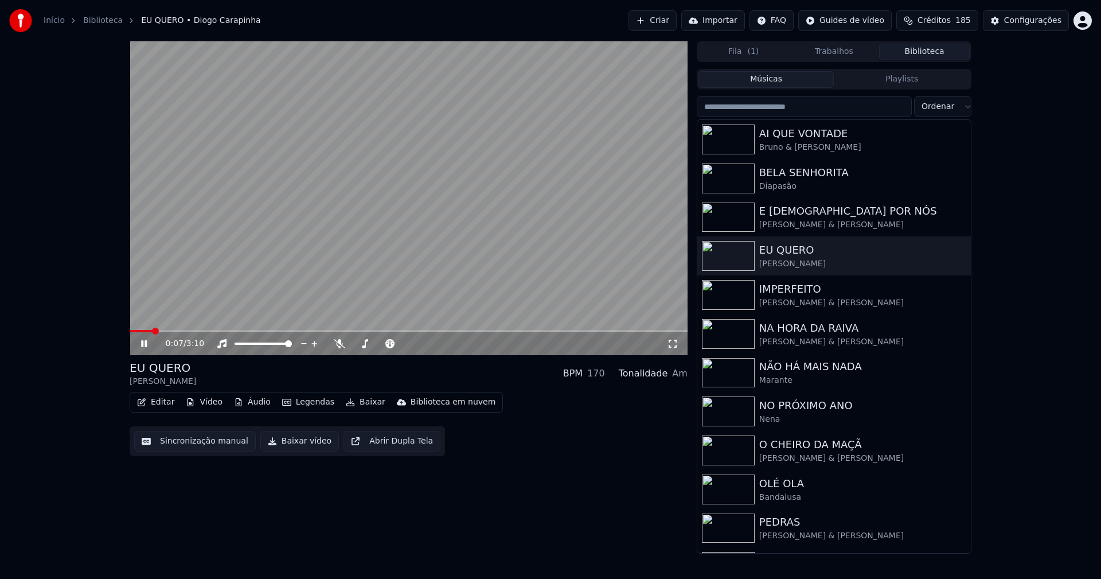
click at [144, 343] on icon at bounding box center [152, 343] width 27 height 9
click at [309, 445] on button "Baixar vídeo" at bounding box center [299, 441] width 79 height 21
click at [941, 57] on button "Biblioteca" at bounding box center [924, 52] width 91 height 17
click at [808, 310] on div "IMPERFEITO [PERSON_NAME] & [PERSON_NAME]" at bounding box center [834, 294] width 274 height 39
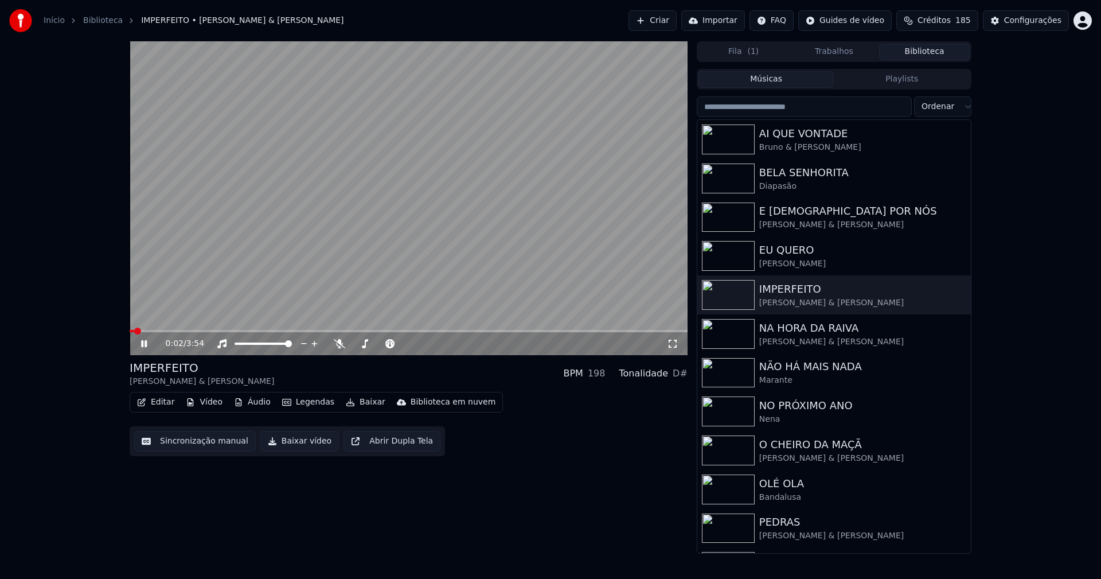
click at [144, 348] on icon at bounding box center [152, 343] width 27 height 9
click at [162, 398] on button "Editar" at bounding box center [155, 402] width 46 height 16
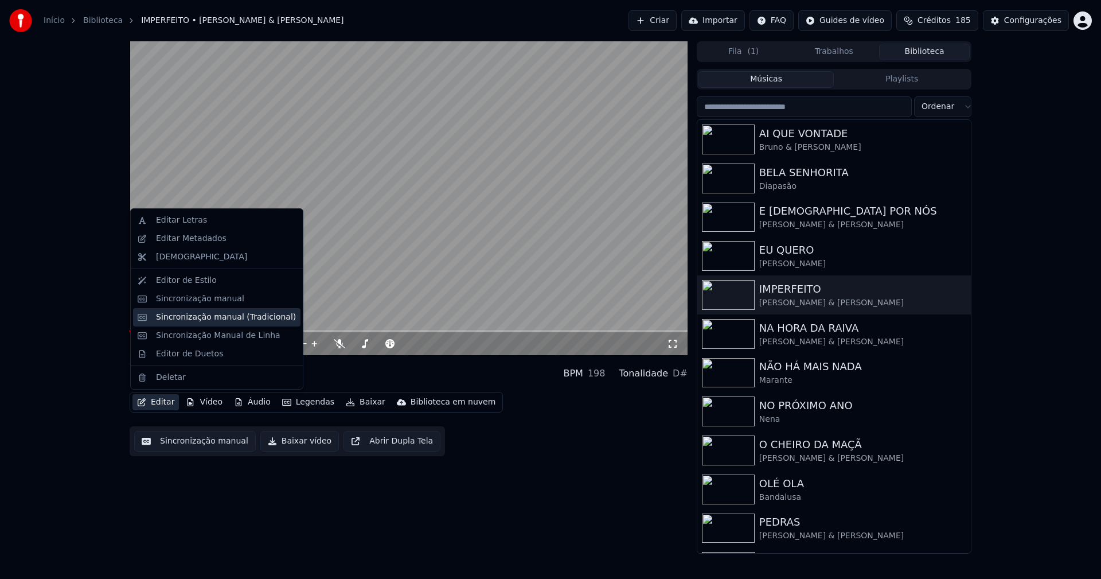
click at [204, 319] on div "Sincronização manual (Tradicional)" at bounding box center [226, 316] width 140 height 11
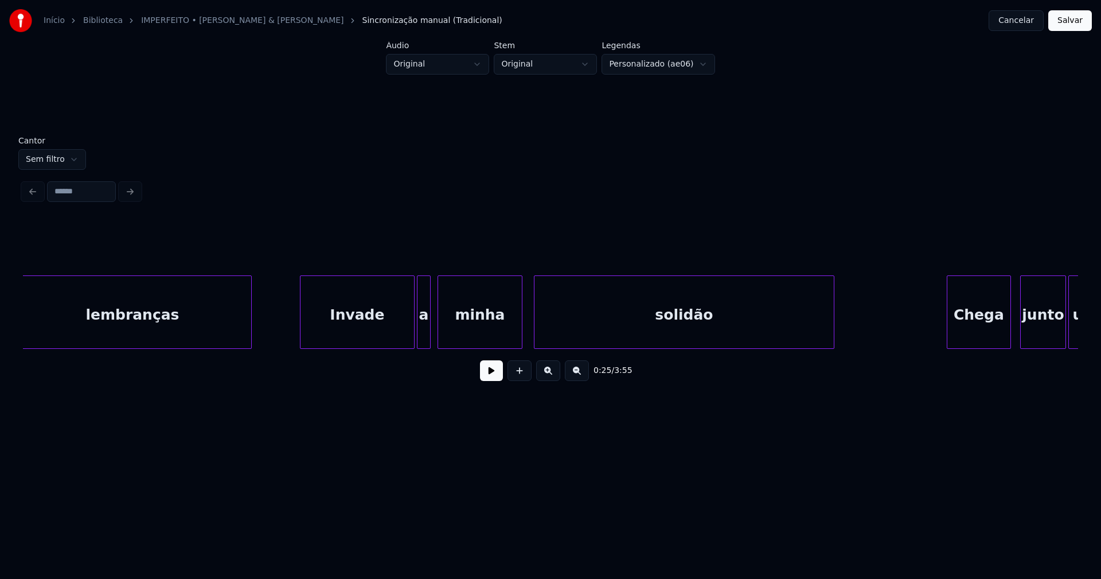
scroll to position [0, 3158]
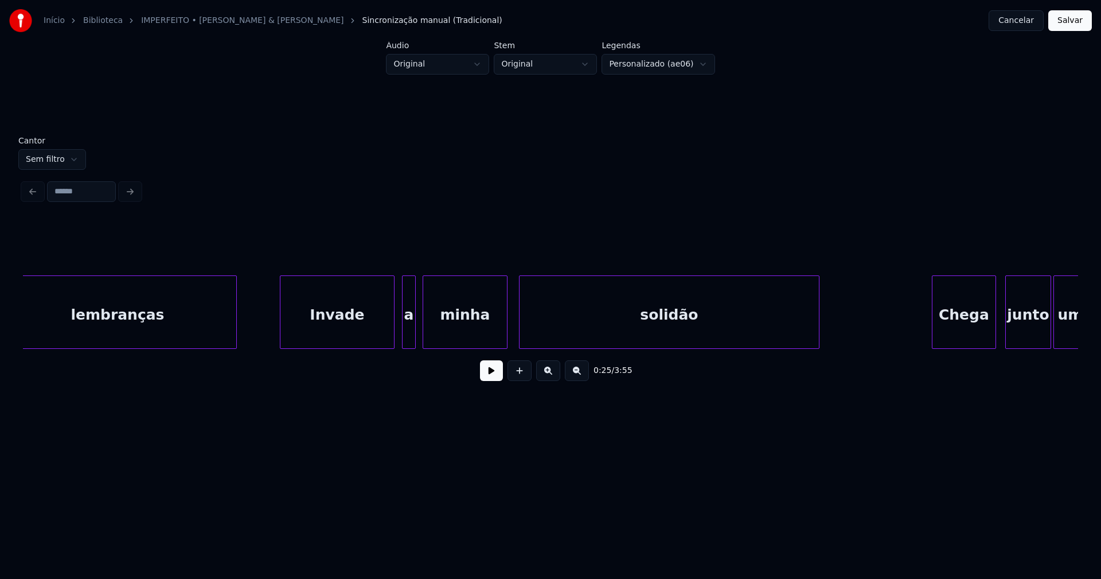
click at [320, 333] on div "Invade" at bounding box center [337, 315] width 114 height 78
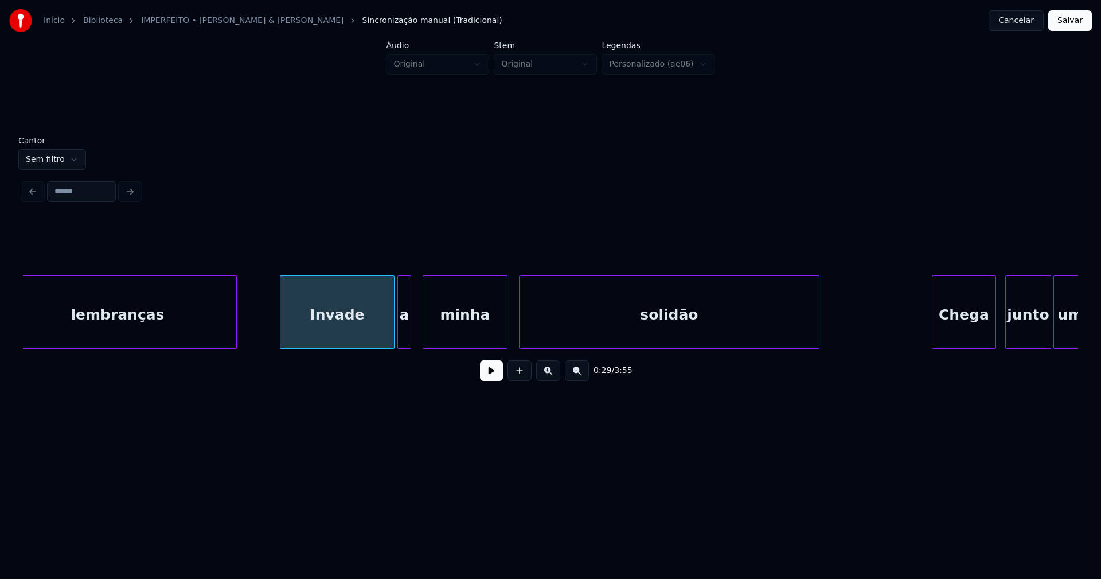
click at [405, 337] on div "a" at bounding box center [404, 315] width 13 height 78
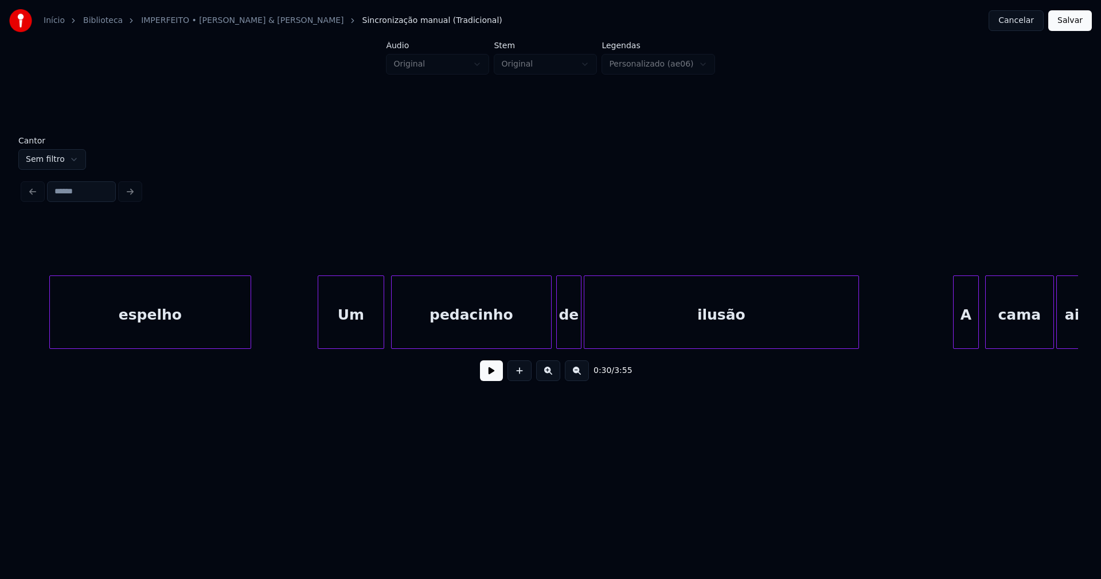
scroll to position [0, 5373]
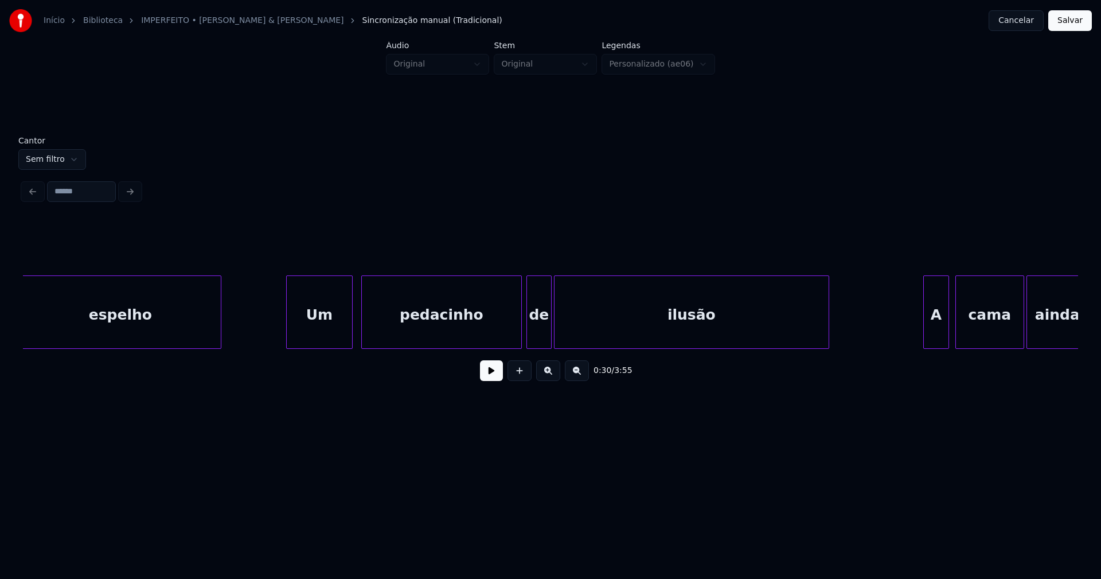
click at [315, 339] on div "Um" at bounding box center [319, 315] width 65 height 78
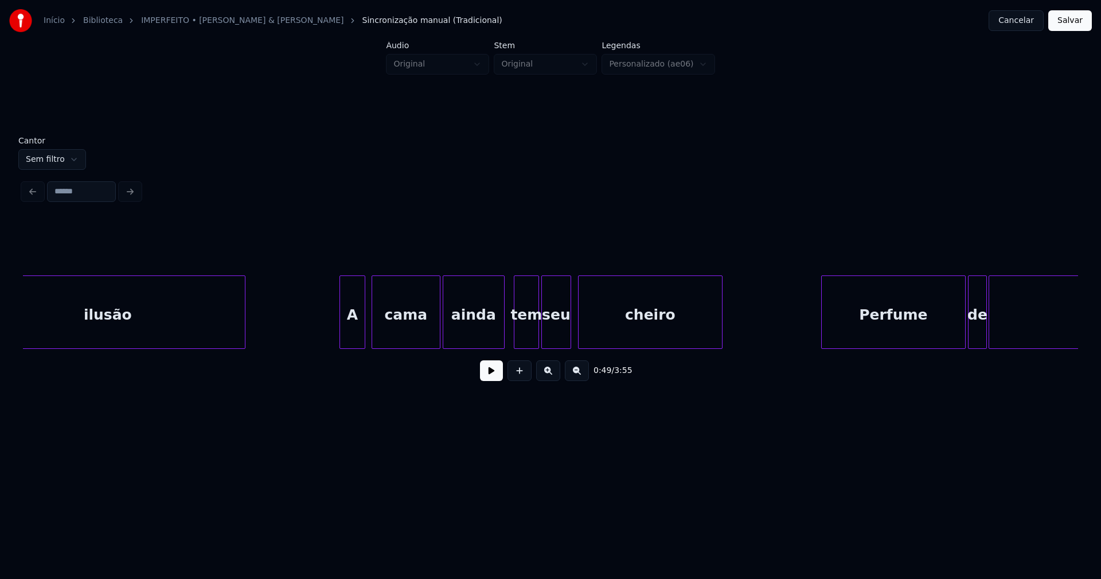
scroll to position [0, 5972]
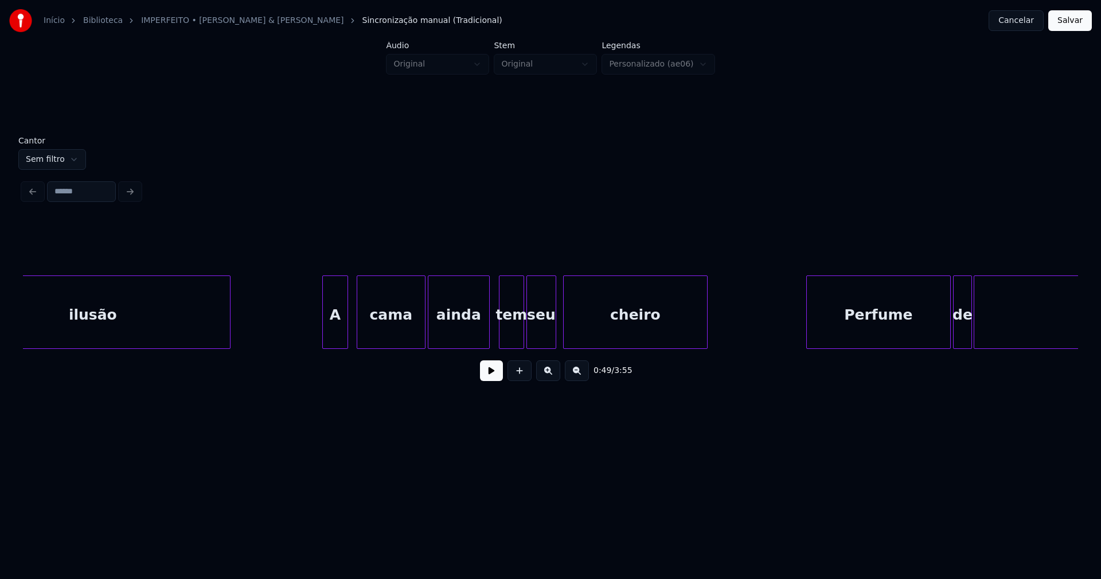
click at [336, 337] on div "A" at bounding box center [335, 315] width 25 height 78
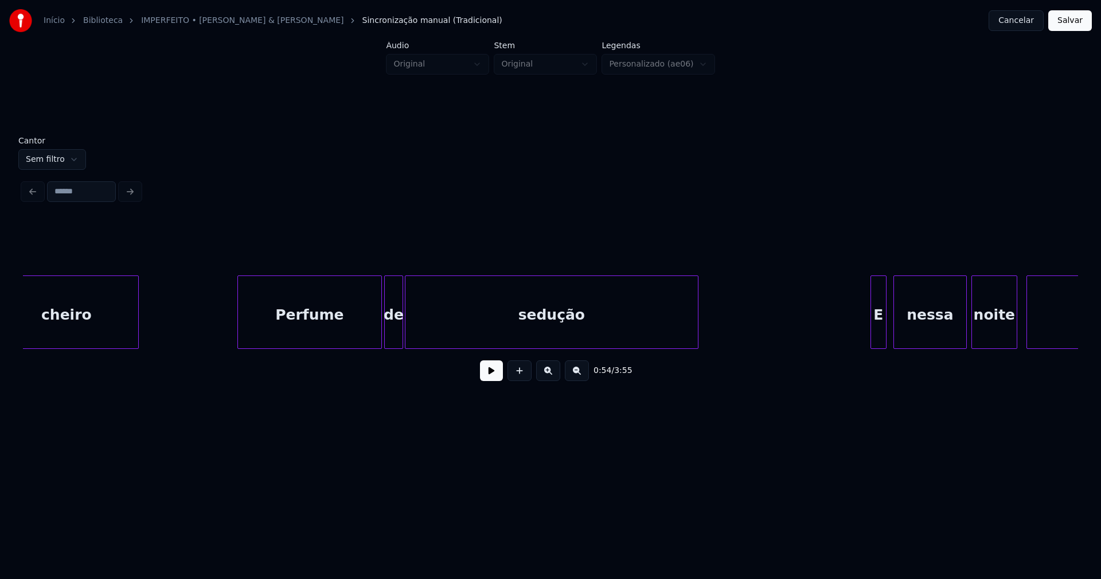
scroll to position [0, 6570]
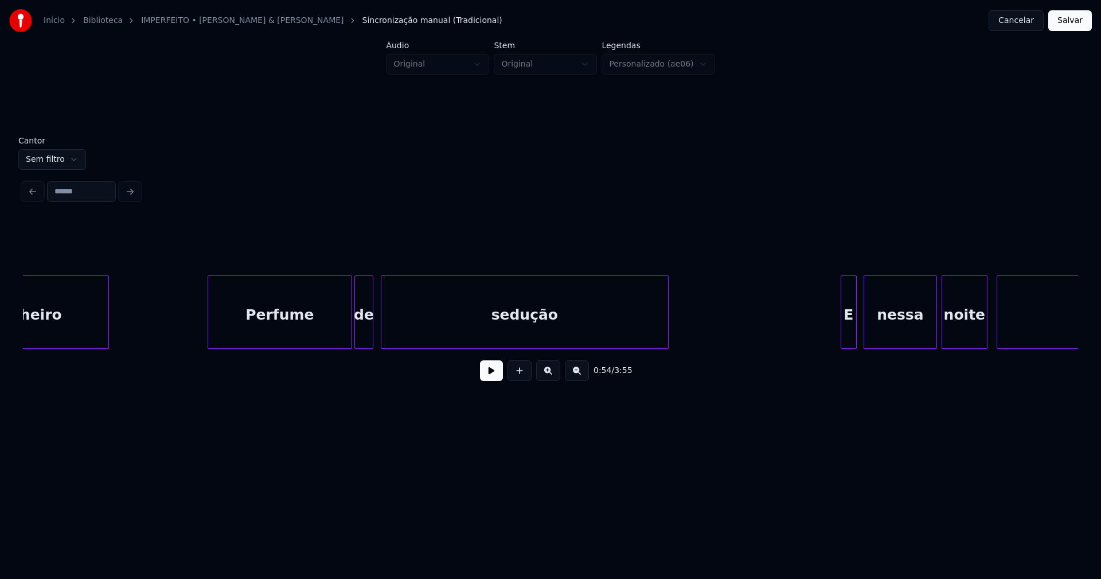
click at [381, 340] on div at bounding box center [382, 312] width 3 height 72
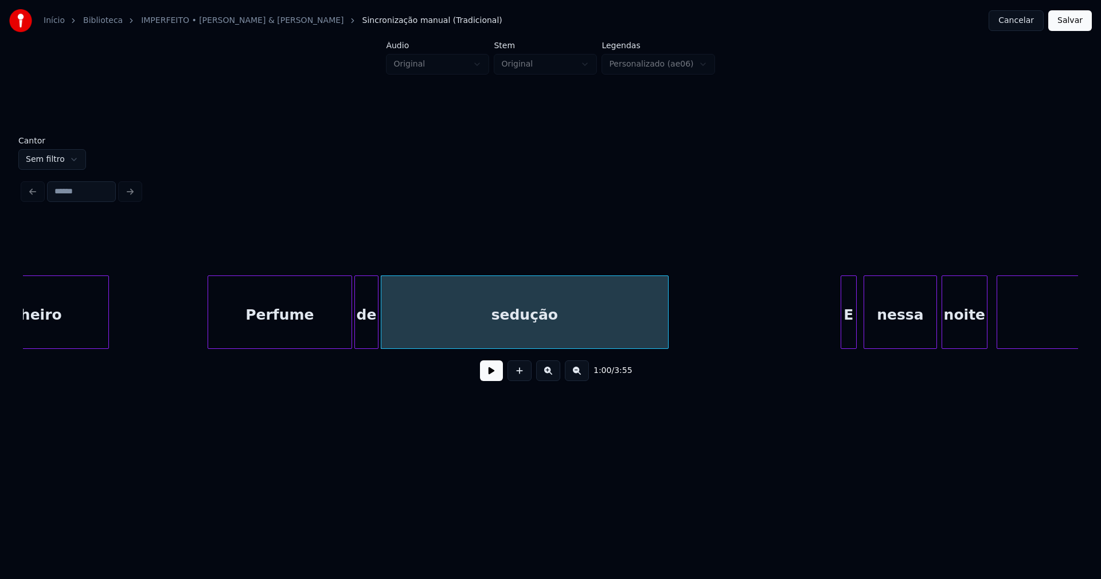
click at [375, 342] on div at bounding box center [375, 312] width 3 height 72
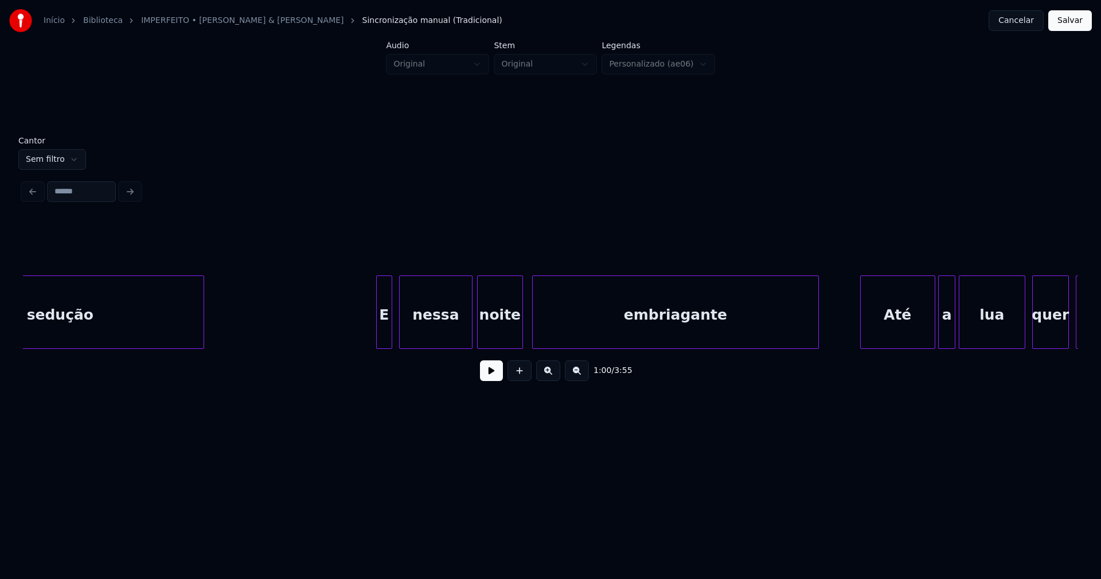
scroll to position [0, 7050]
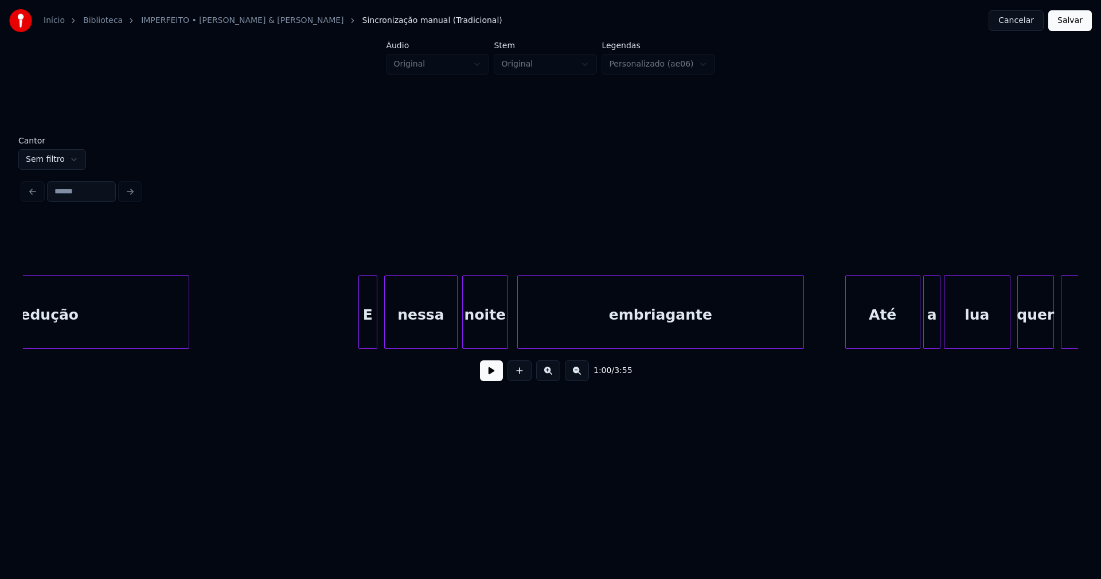
click at [361, 337] on div at bounding box center [360, 312] width 3 height 72
drag, startPoint x: 339, startPoint y: 321, endPoint x: 488, endPoint y: 393, distance: 165.7
click at [492, 378] on button at bounding box center [491, 370] width 23 height 21
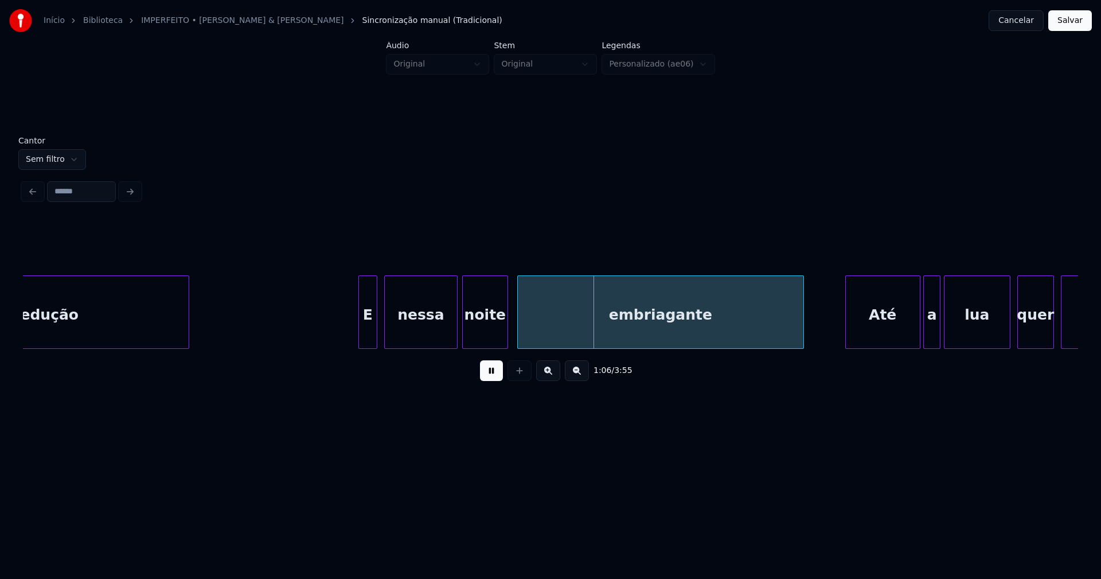
click at [492, 378] on button at bounding box center [491, 370] width 23 height 21
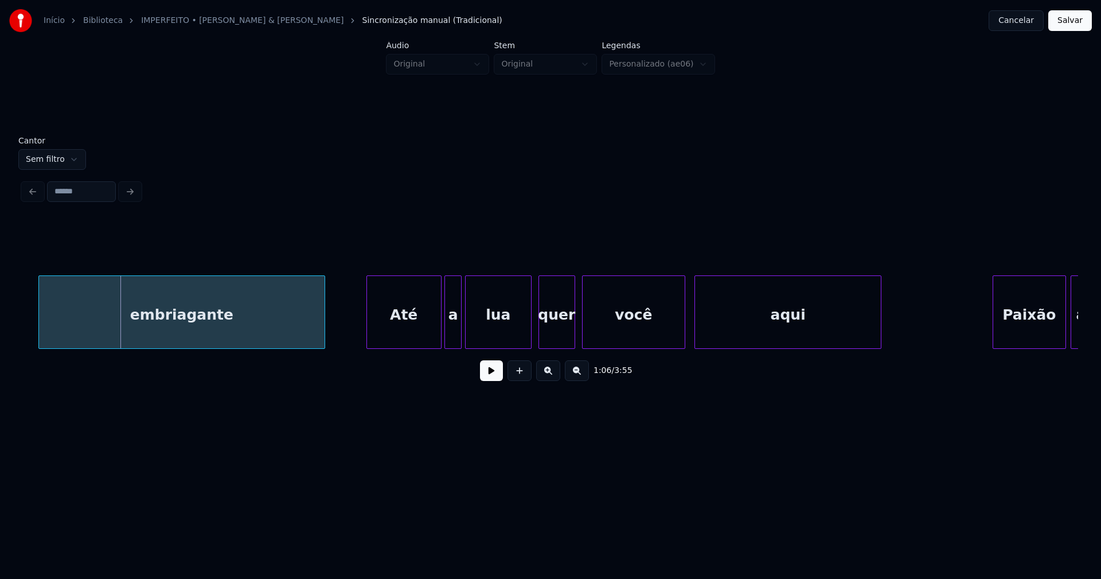
scroll to position [0, 7543]
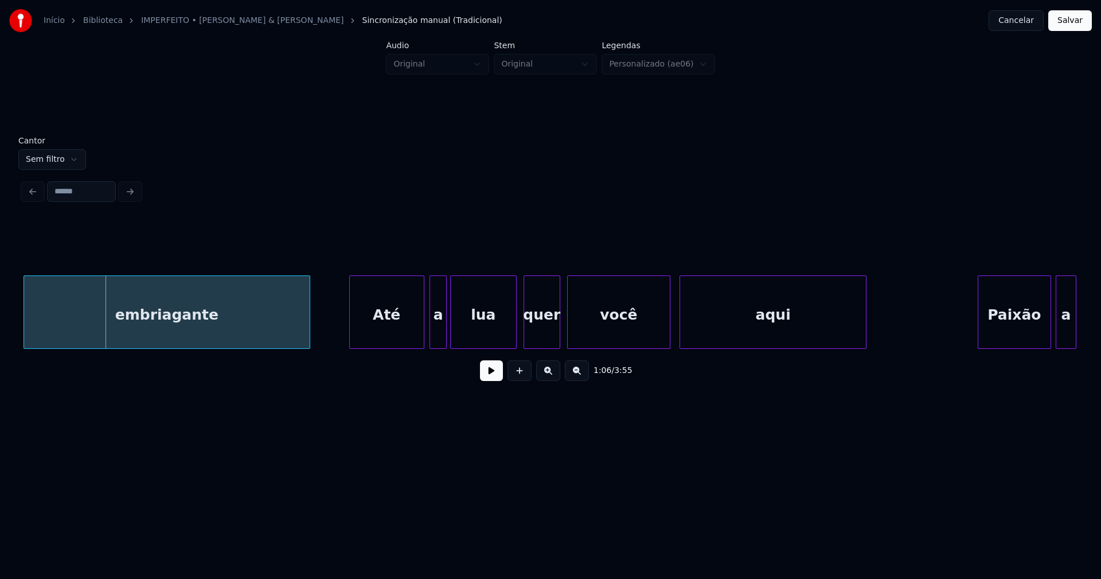
click at [373, 339] on div "Até" at bounding box center [387, 315] width 74 height 78
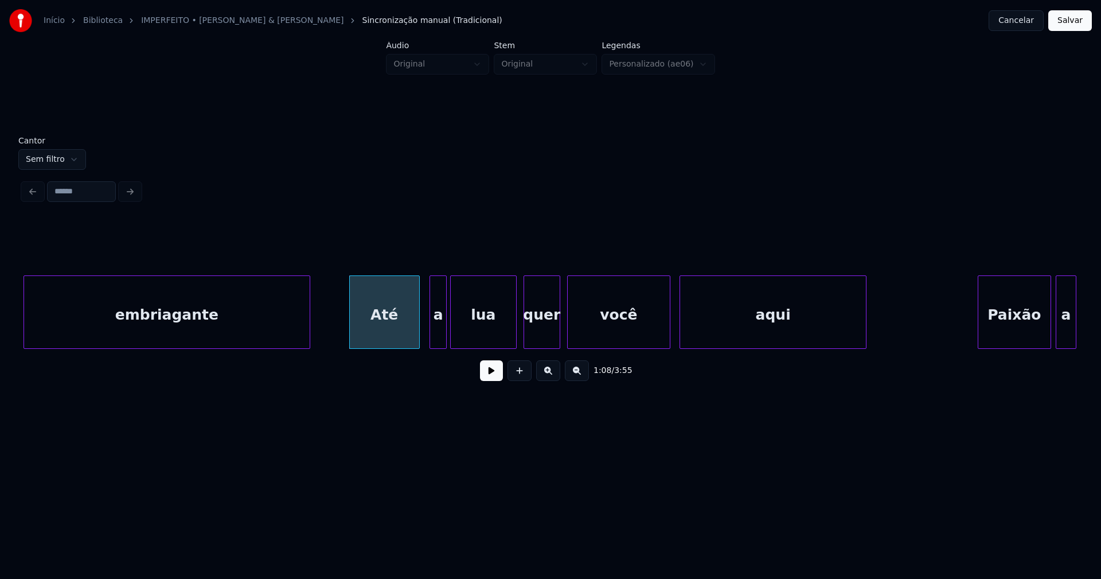
click at [418, 342] on div at bounding box center [417, 312] width 3 height 72
click at [432, 342] on div "a" at bounding box center [430, 315] width 17 height 78
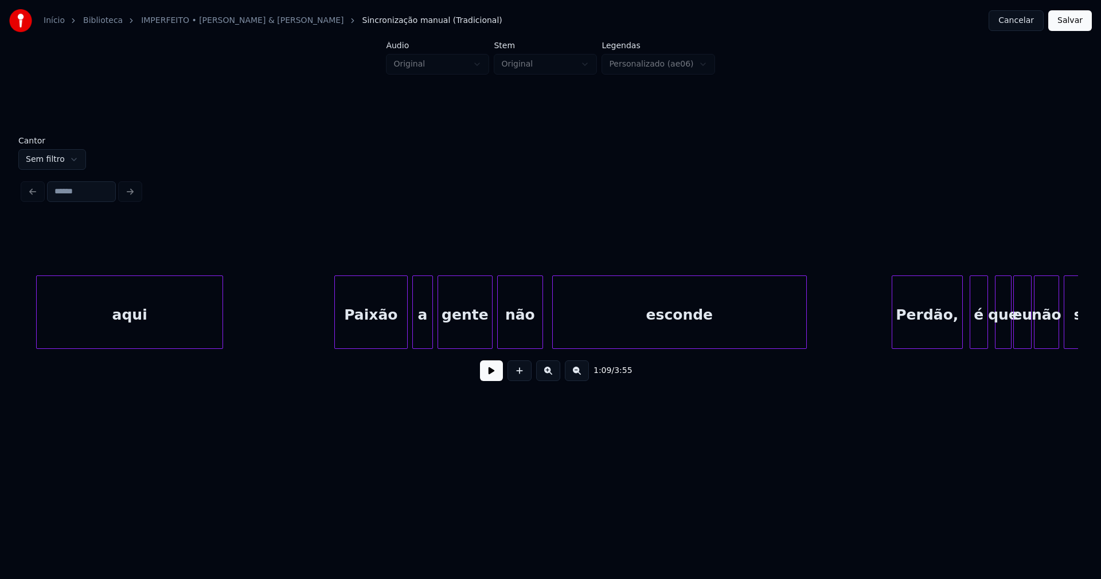
scroll to position [0, 8202]
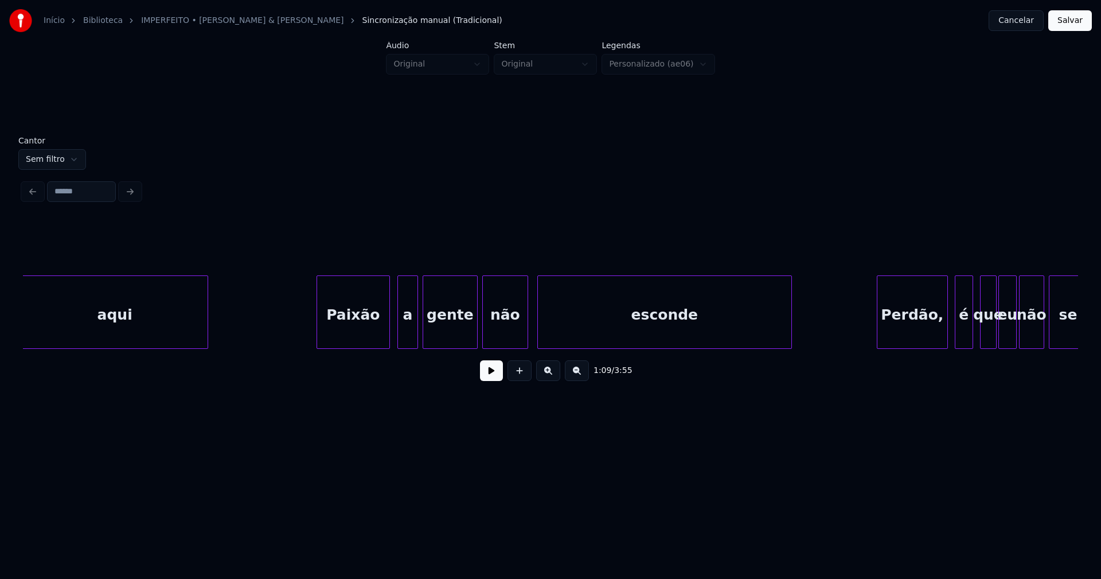
click at [366, 343] on div "Paixão" at bounding box center [353, 315] width 72 height 78
click at [402, 337] on div "a" at bounding box center [401, 315] width 19 height 78
click at [439, 337] on div "gente" at bounding box center [450, 315] width 54 height 78
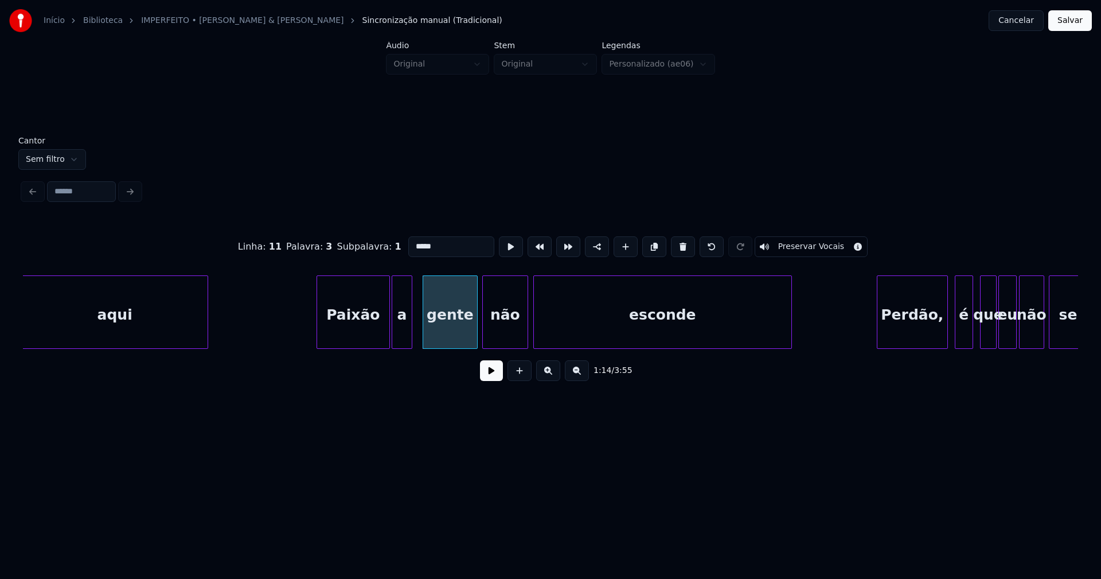
click at [534, 333] on div at bounding box center [535, 312] width 3 height 72
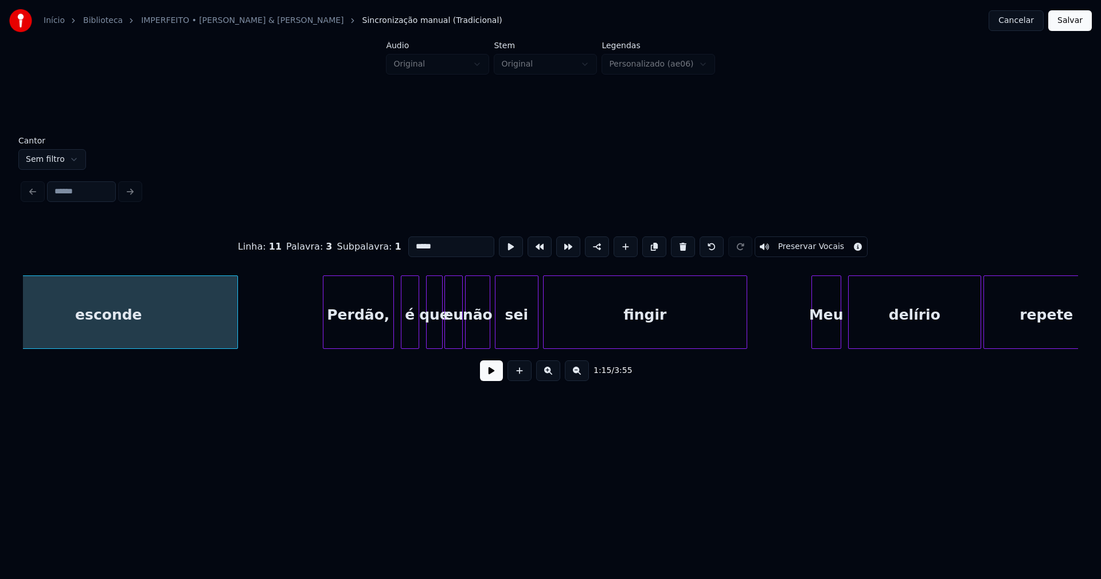
scroll to position [0, 8785]
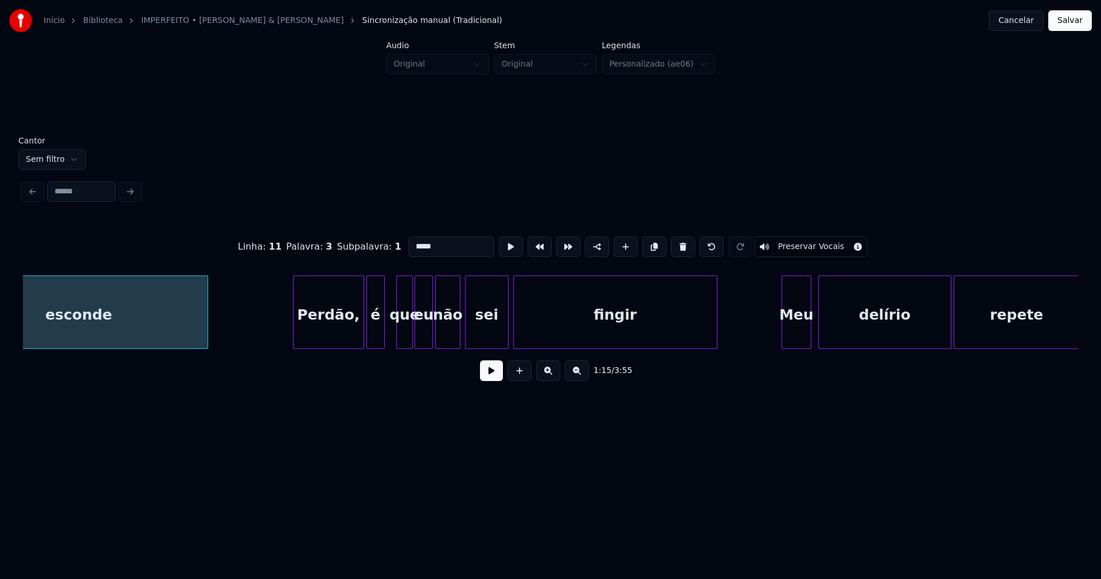
click at [378, 345] on div "esconde Perdão, é que eu não sei fingir Meu delírio repete" at bounding box center [550, 311] width 1055 height 73
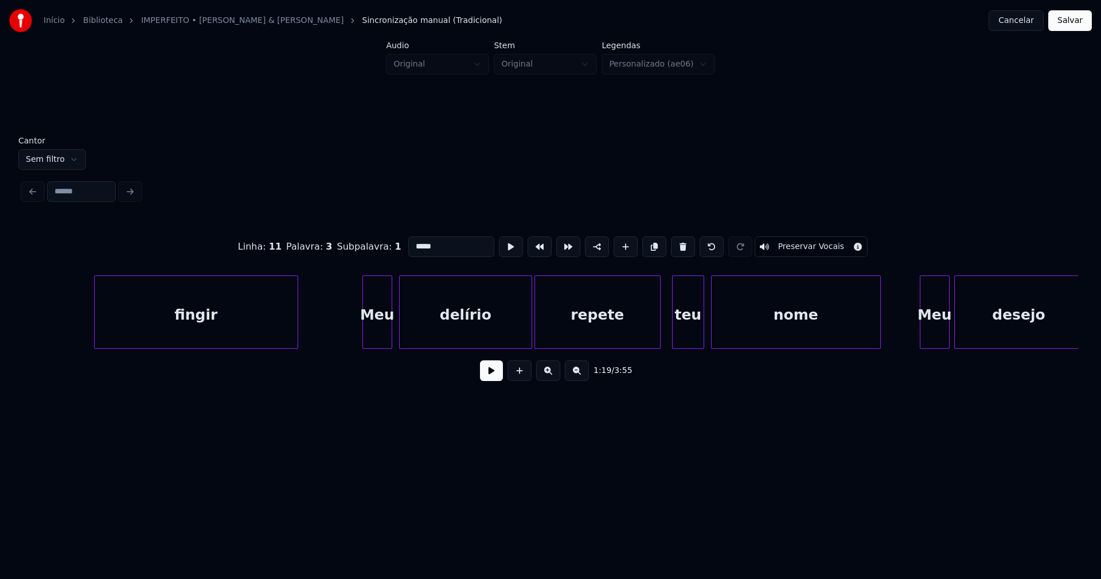
scroll to position [0, 9280]
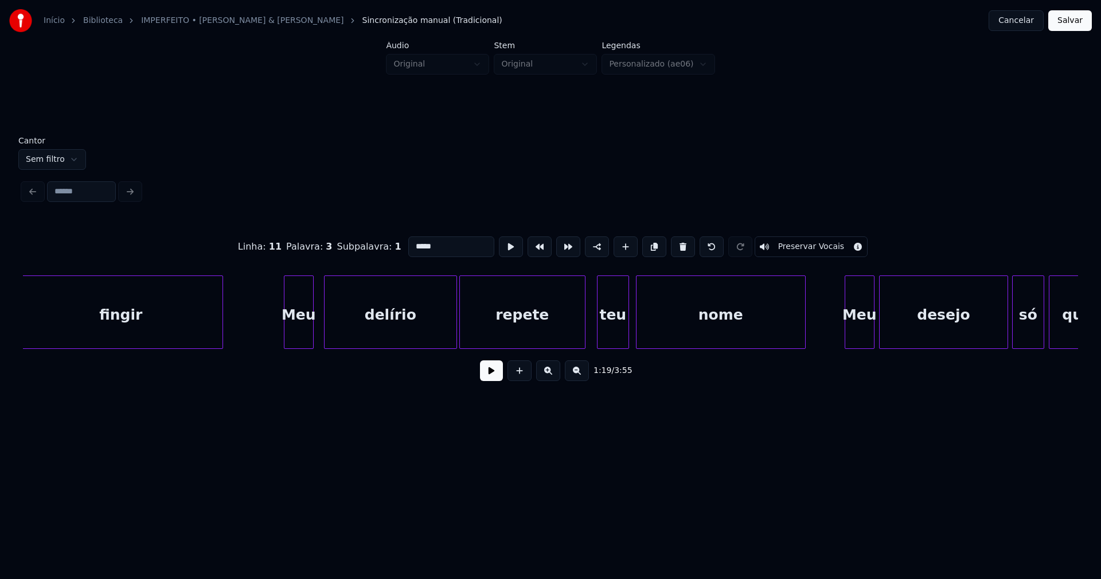
click at [297, 342] on div "Meu" at bounding box center [298, 315] width 29 height 78
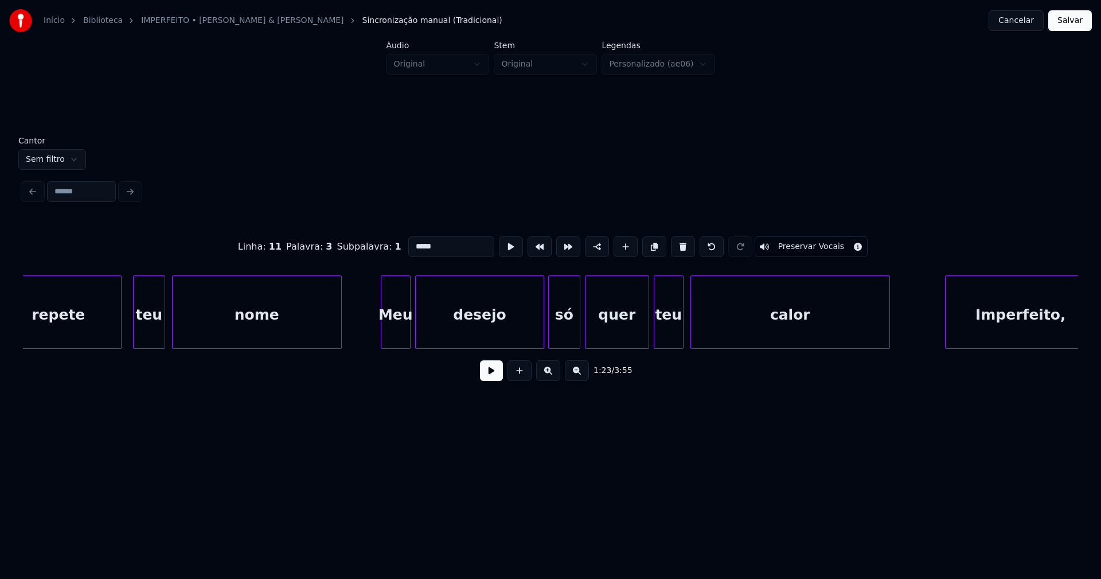
scroll to position [0, 9773]
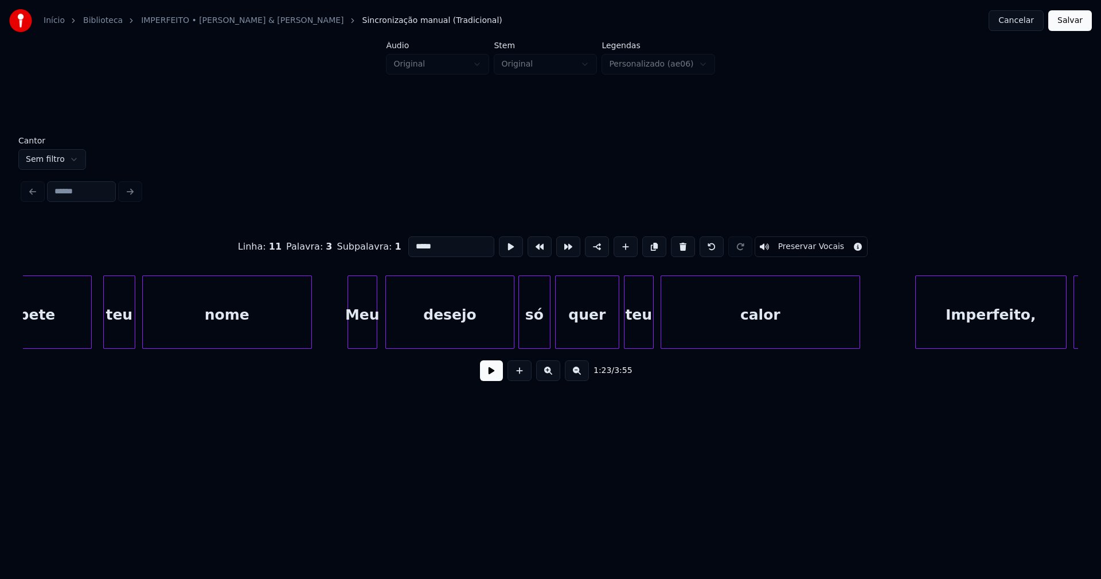
click at [364, 338] on div "Meu" at bounding box center [362, 315] width 29 height 78
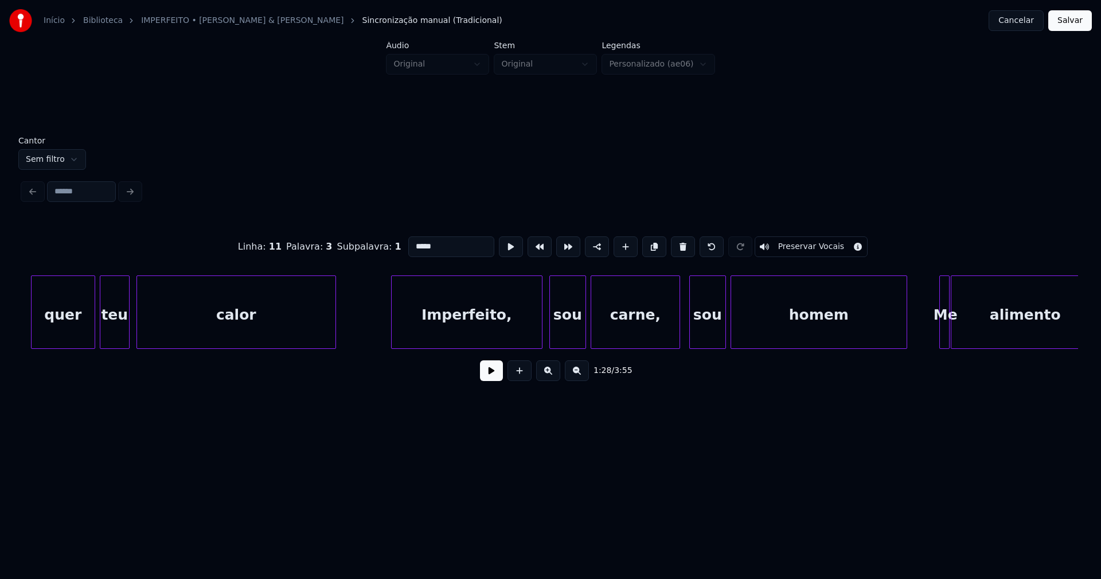
scroll to position [0, 10357]
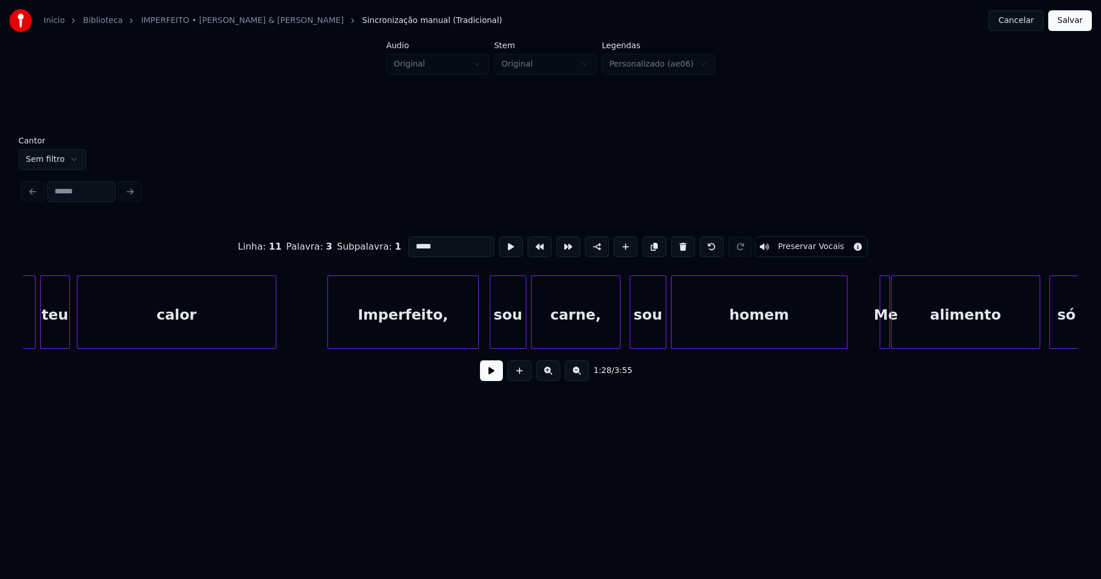
click at [456, 331] on div "Imperfeito," at bounding box center [403, 315] width 150 height 78
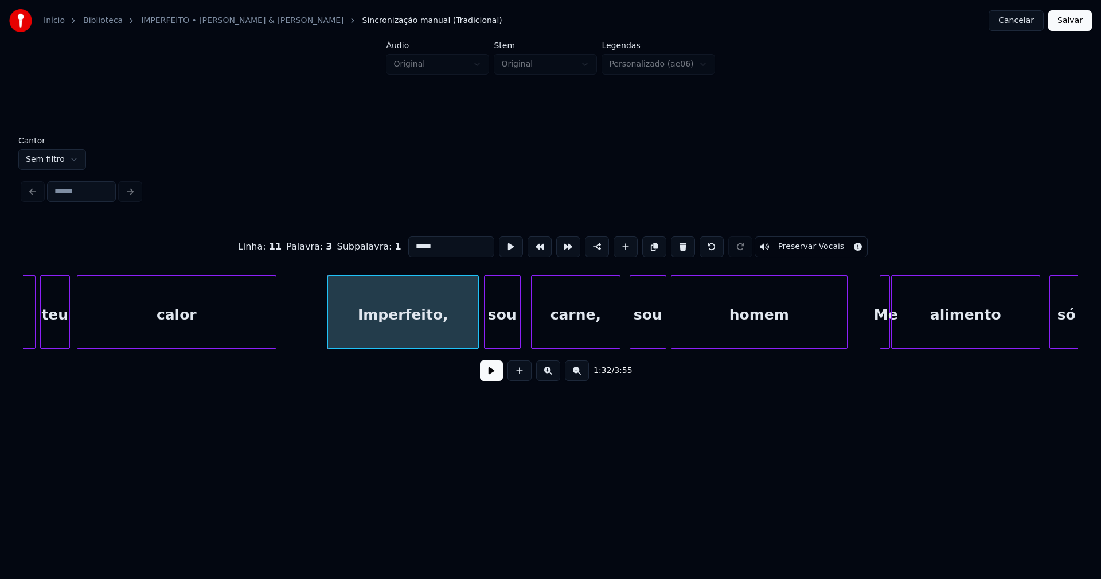
click at [506, 336] on div "sou" at bounding box center [503, 315] width 36 height 78
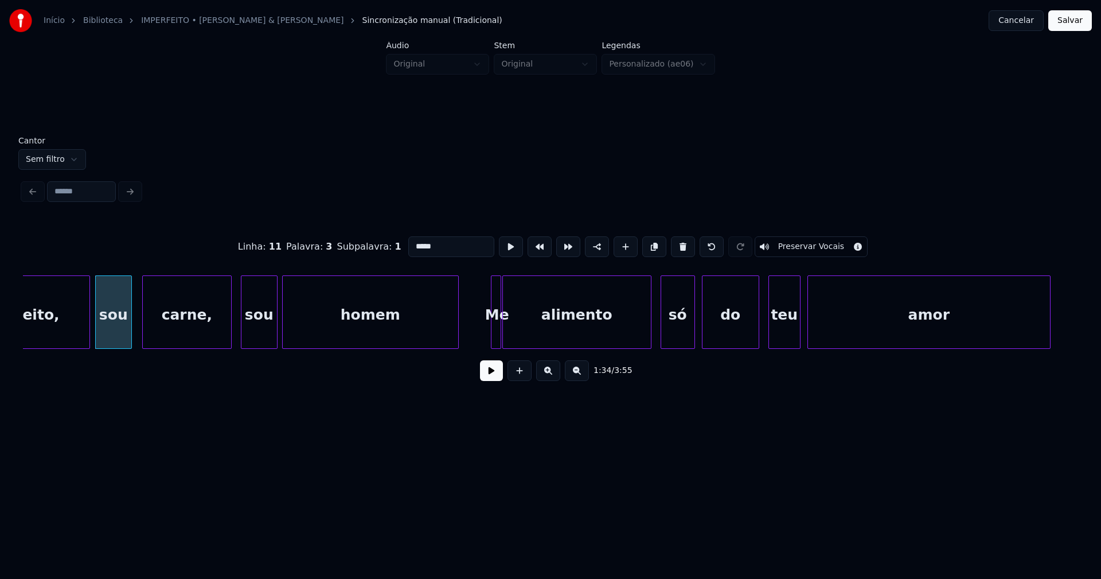
scroll to position [0, 10761]
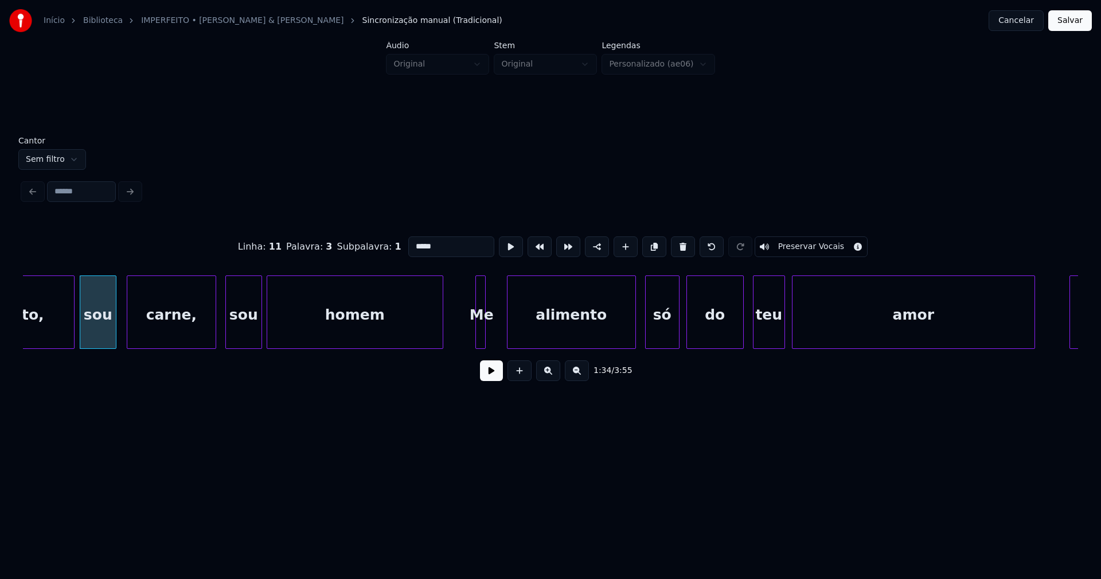
click at [509, 343] on div at bounding box center [508, 312] width 3 height 72
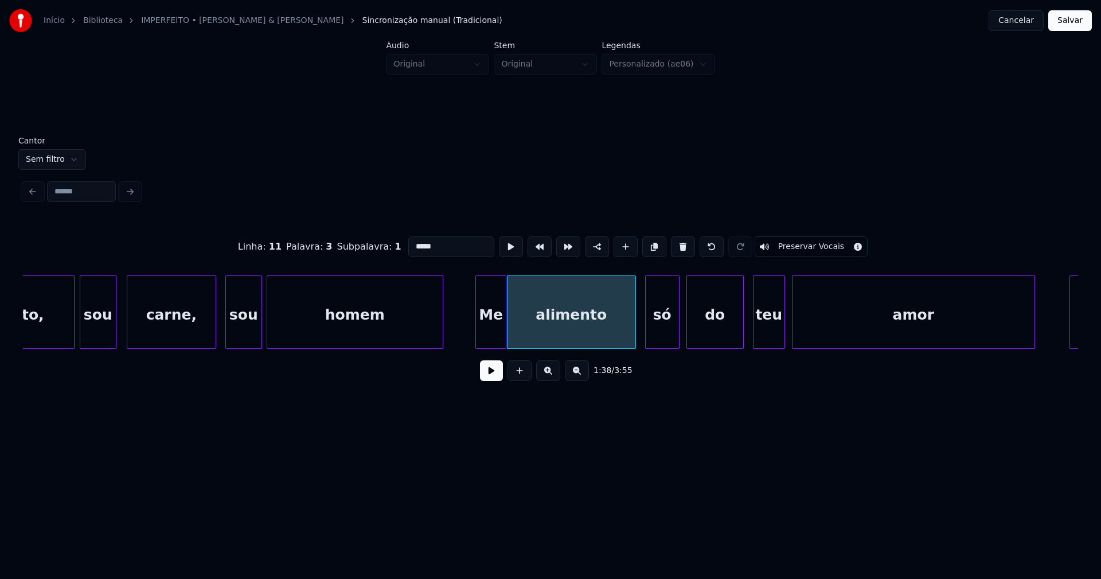
click at [503, 338] on div at bounding box center [503, 312] width 3 height 72
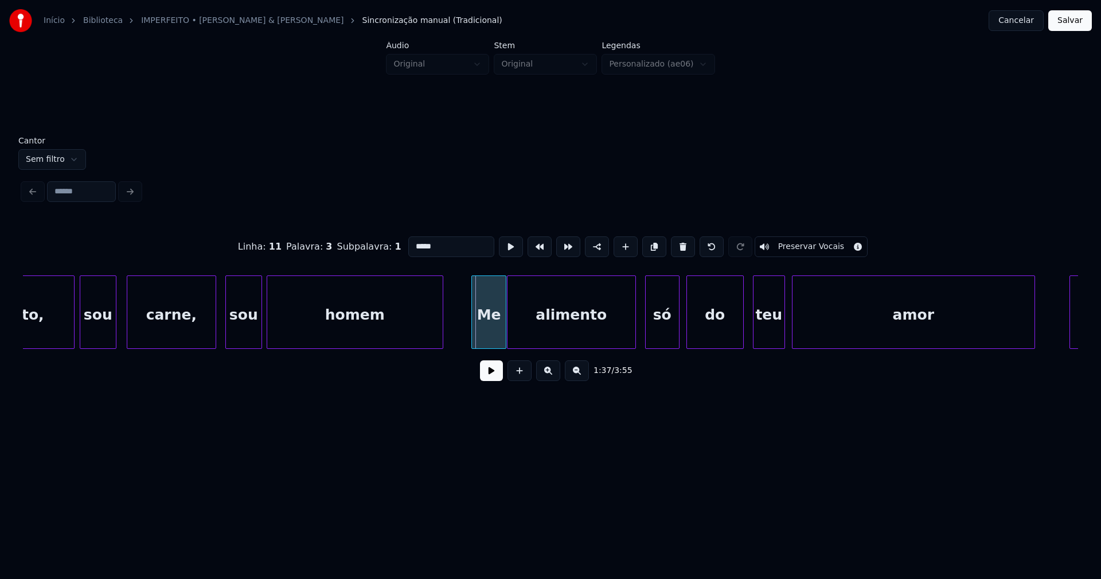
click at [475, 330] on div at bounding box center [473, 312] width 3 height 72
click at [639, 338] on div at bounding box center [638, 312] width 3 height 72
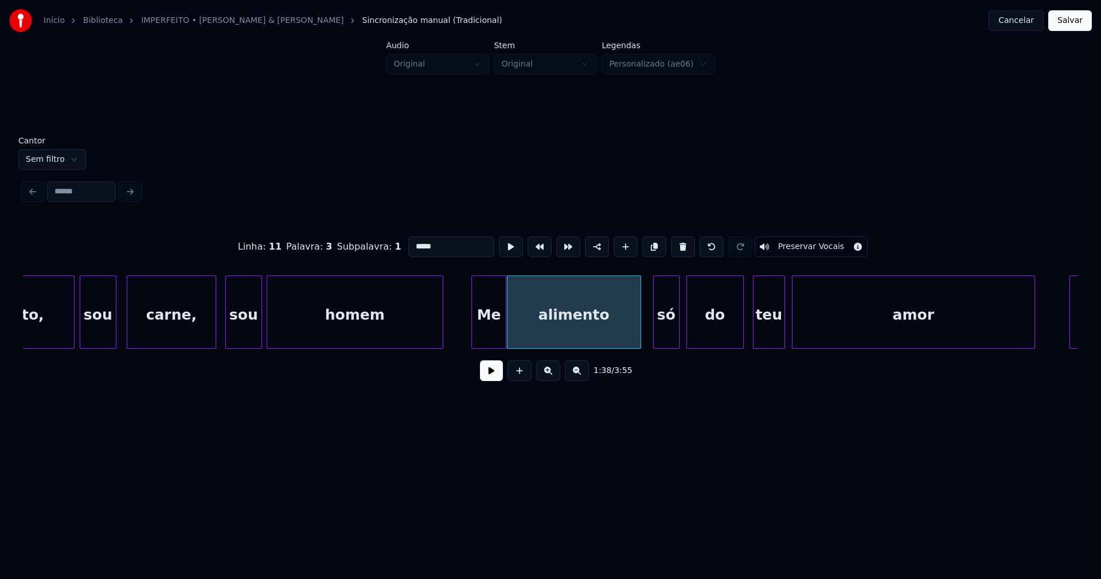
click at [656, 343] on div at bounding box center [655, 312] width 3 height 72
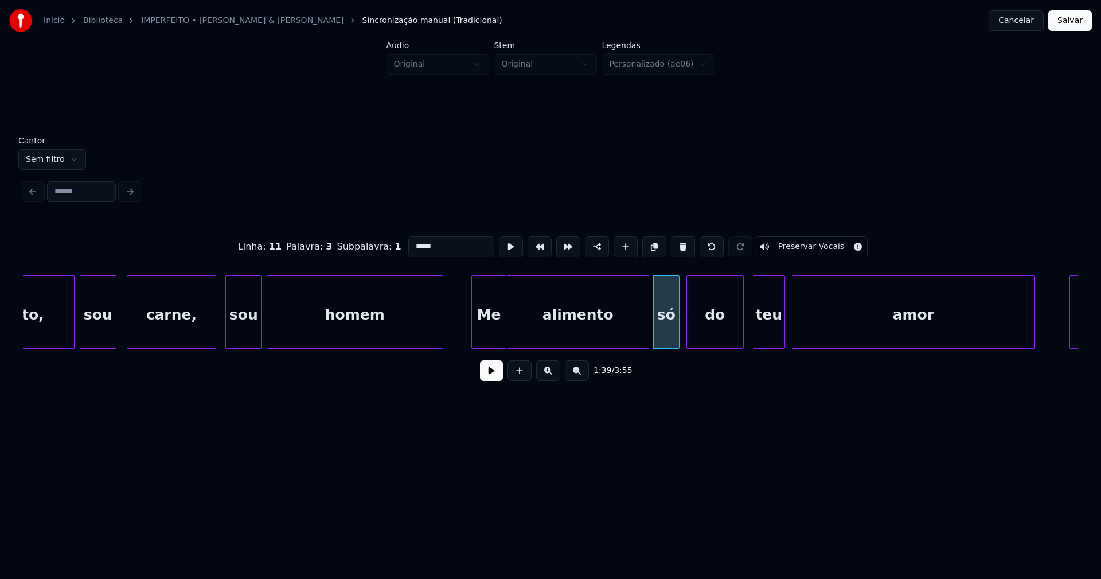
click at [647, 339] on div at bounding box center [646, 312] width 3 height 72
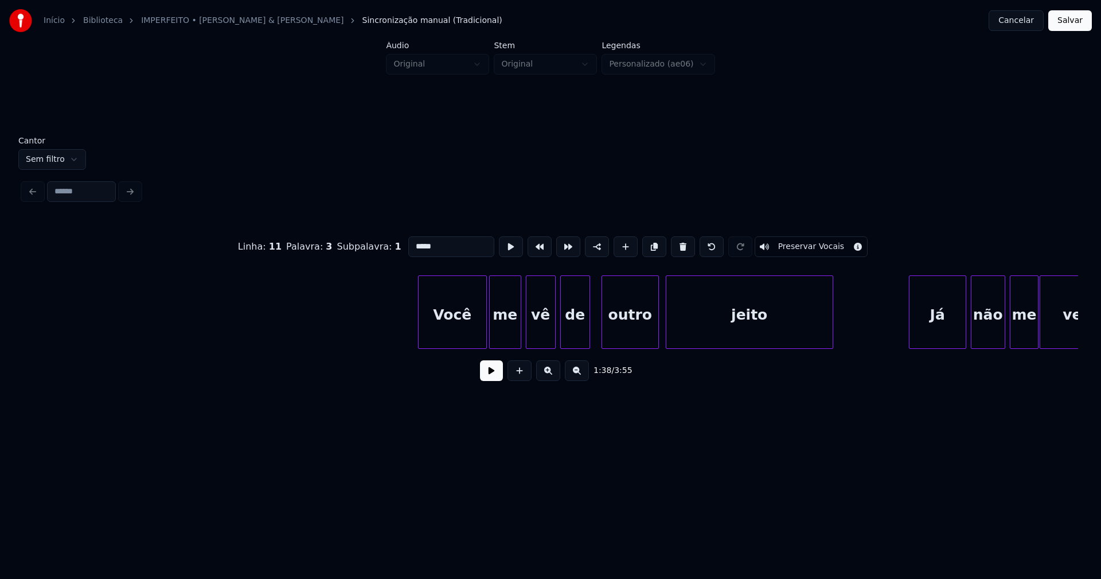
scroll to position [0, 12691]
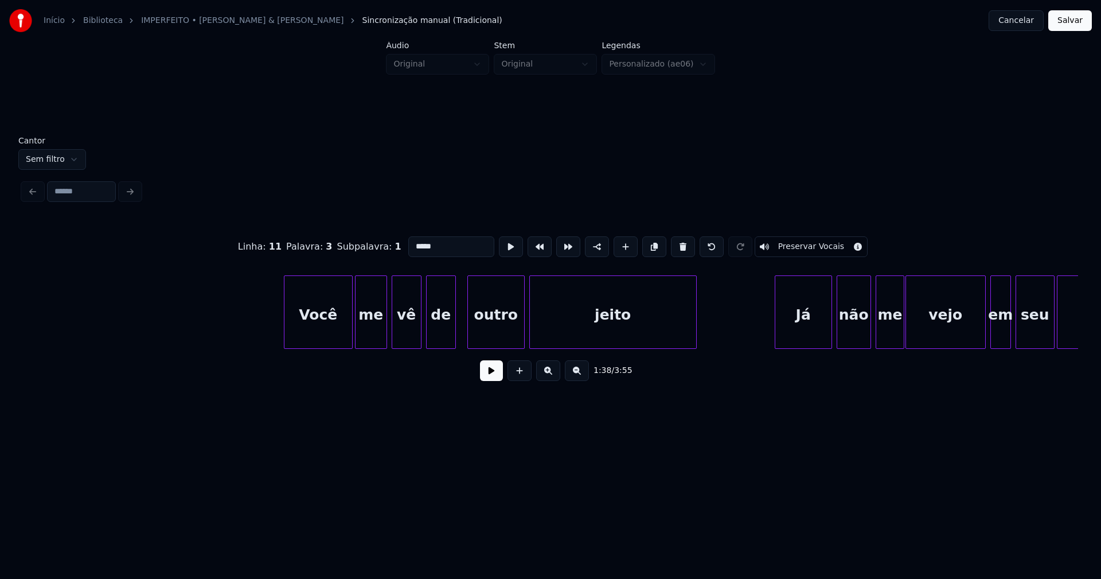
click at [556, 334] on div "jeito" at bounding box center [613, 315] width 166 height 78
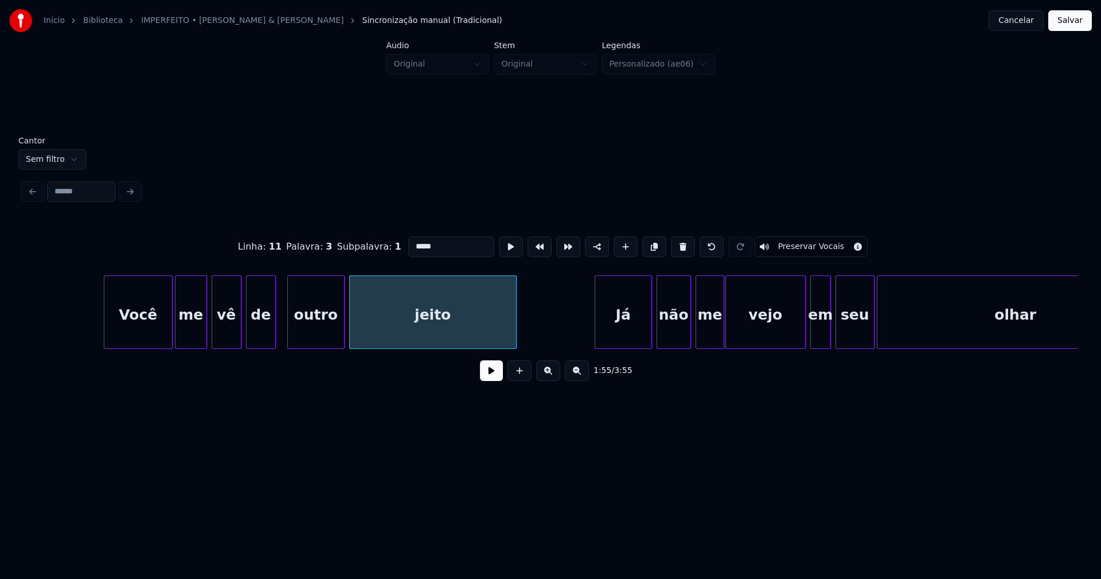
scroll to position [0, 13066]
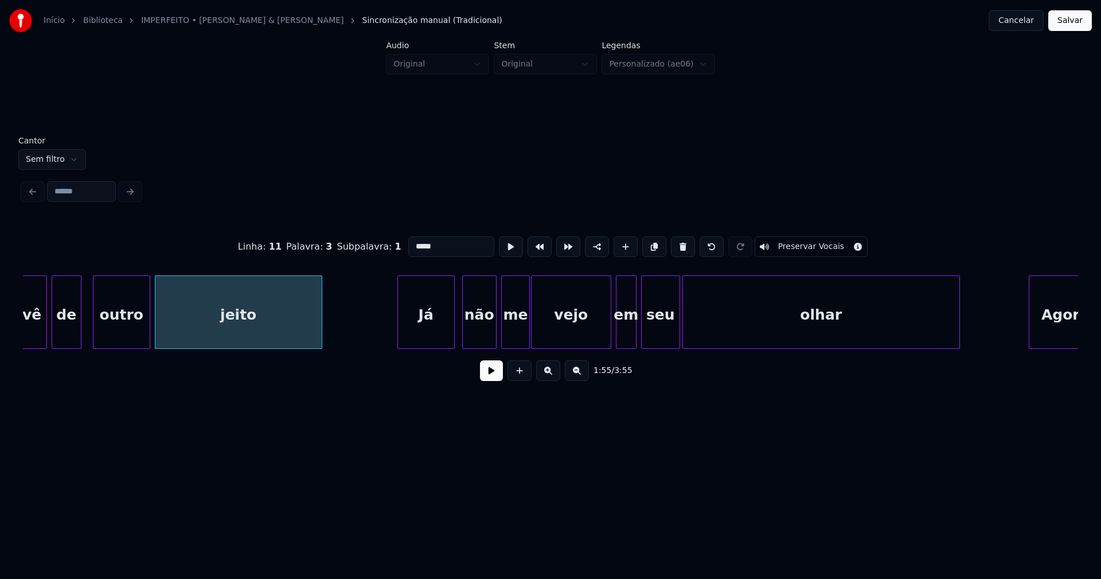
click at [441, 335] on div "Já" at bounding box center [426, 315] width 56 height 78
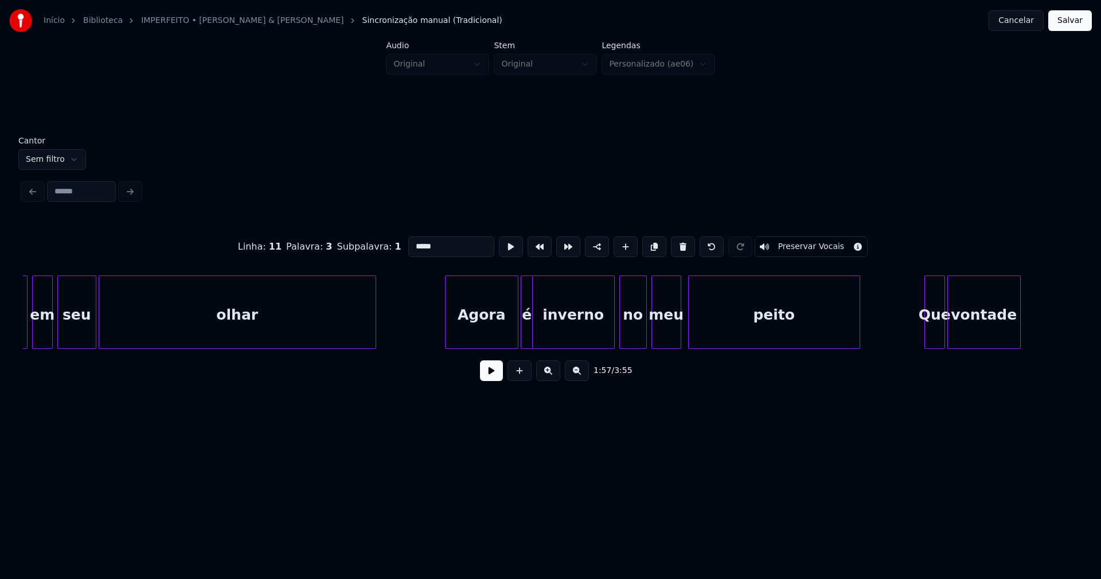
scroll to position [0, 13680]
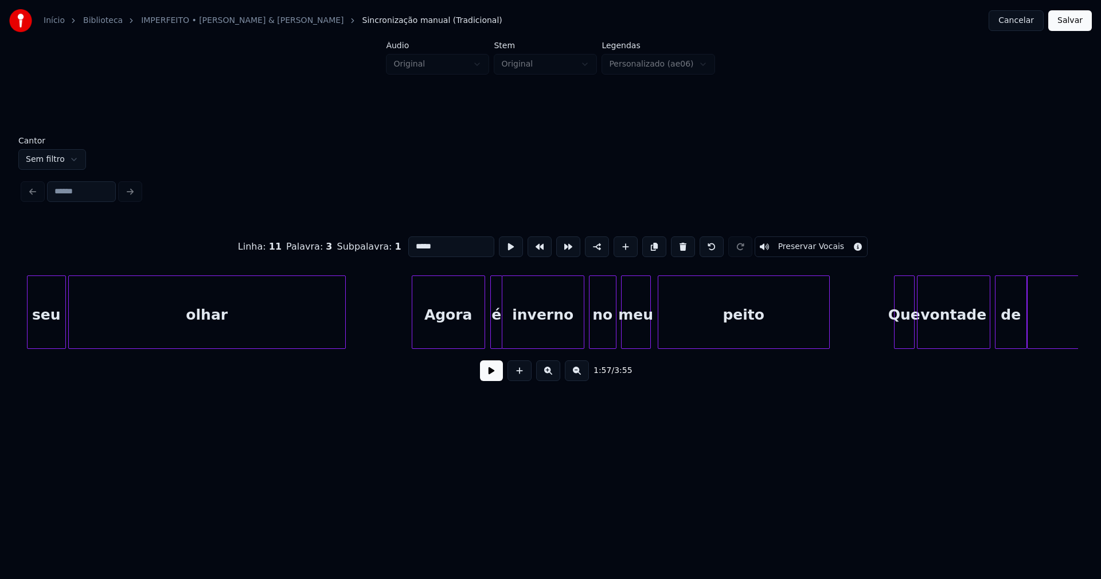
click at [455, 337] on div "Agora" at bounding box center [448, 315] width 72 height 78
click at [488, 338] on div at bounding box center [488, 312] width 3 height 72
click at [518, 336] on div at bounding box center [518, 312] width 3 height 72
click at [510, 337] on div at bounding box center [508, 312] width 3 height 72
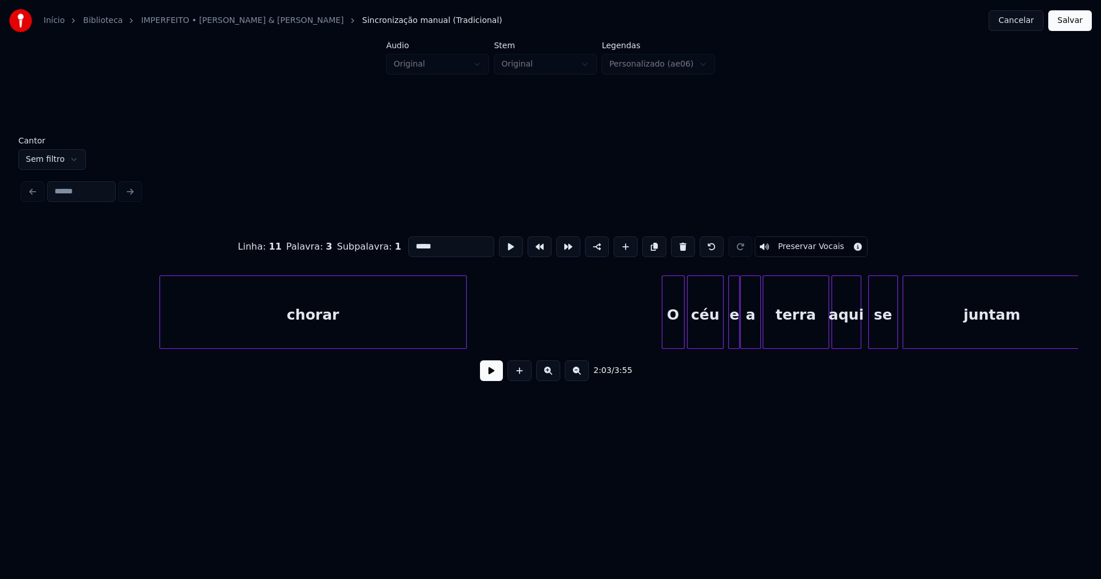
scroll to position [0, 14802]
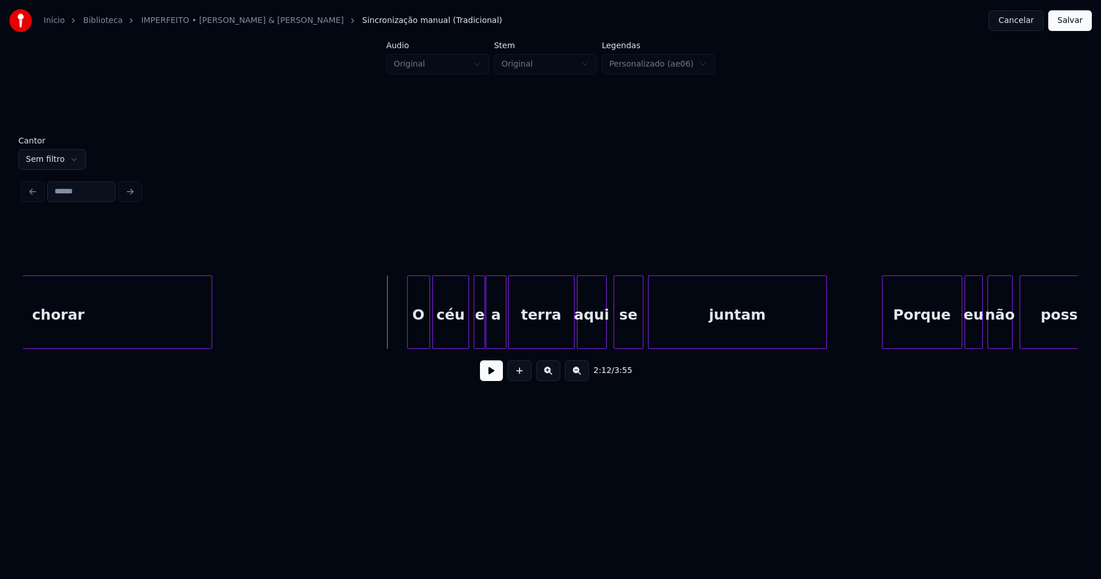
click at [493, 376] on button at bounding box center [491, 370] width 23 height 21
click at [492, 376] on button at bounding box center [491, 370] width 23 height 21
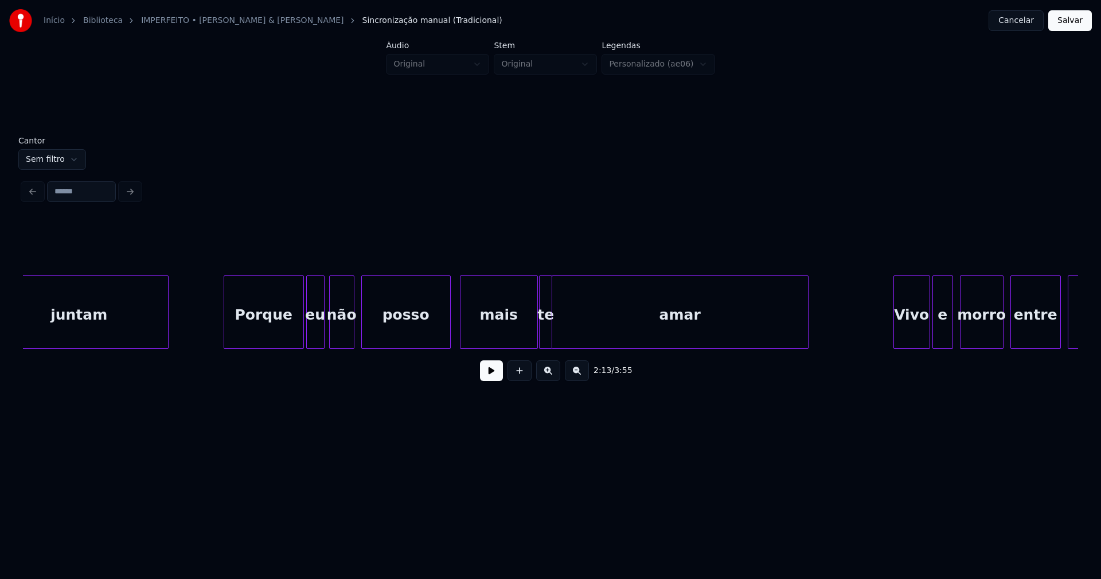
scroll to position [0, 15475]
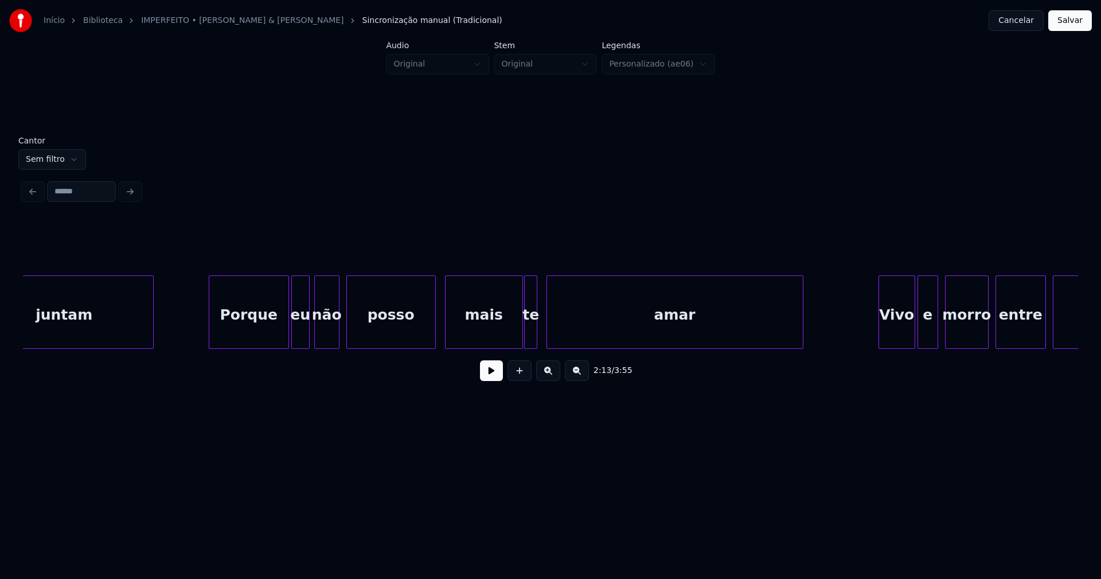
click at [550, 332] on div "amar" at bounding box center [675, 315] width 256 height 78
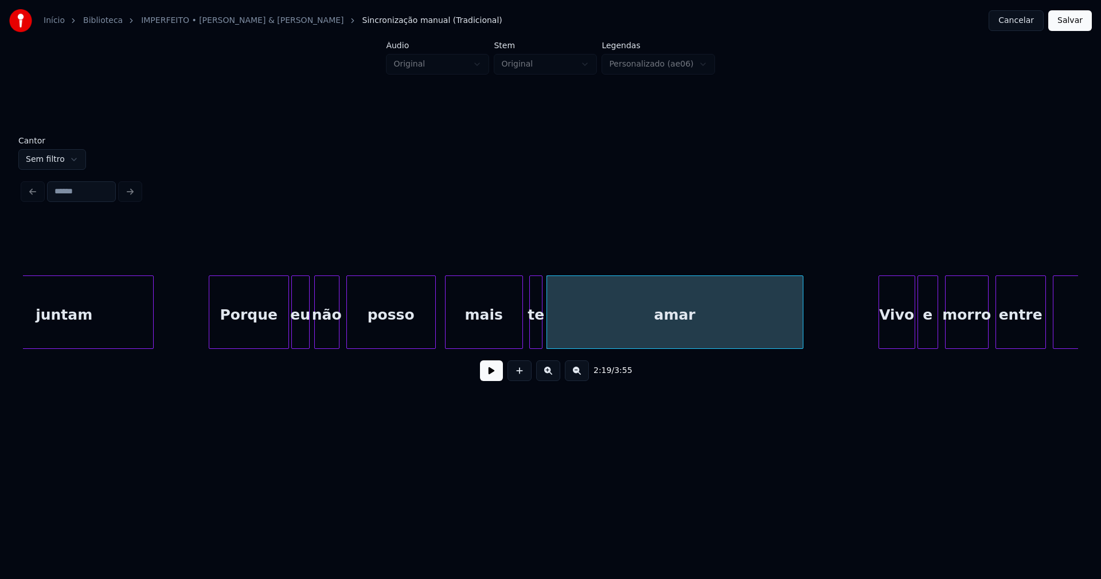
click at [536, 337] on div "te" at bounding box center [536, 315] width 12 height 78
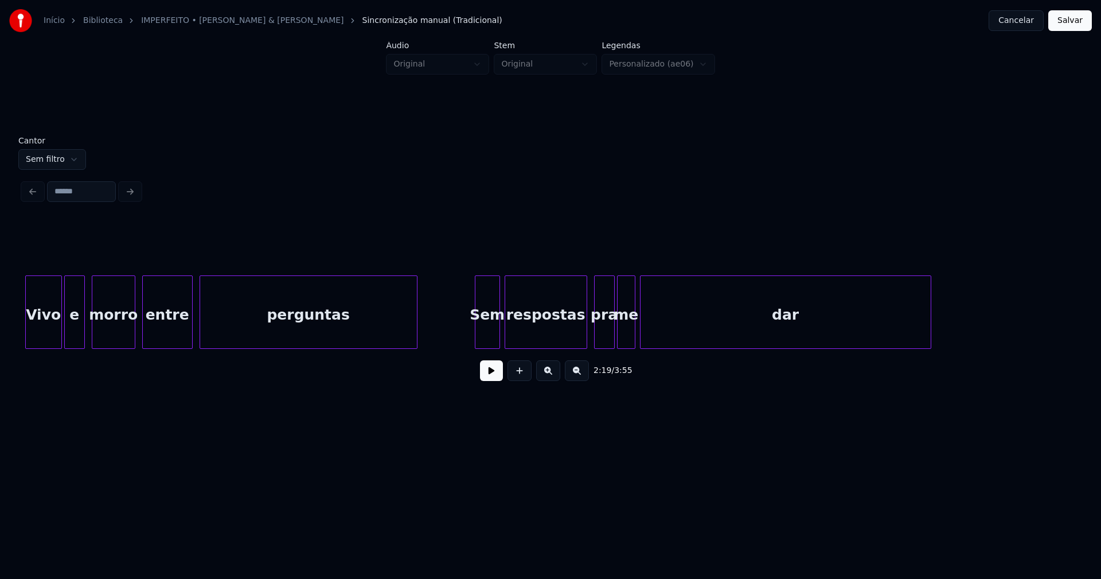
scroll to position [0, 16373]
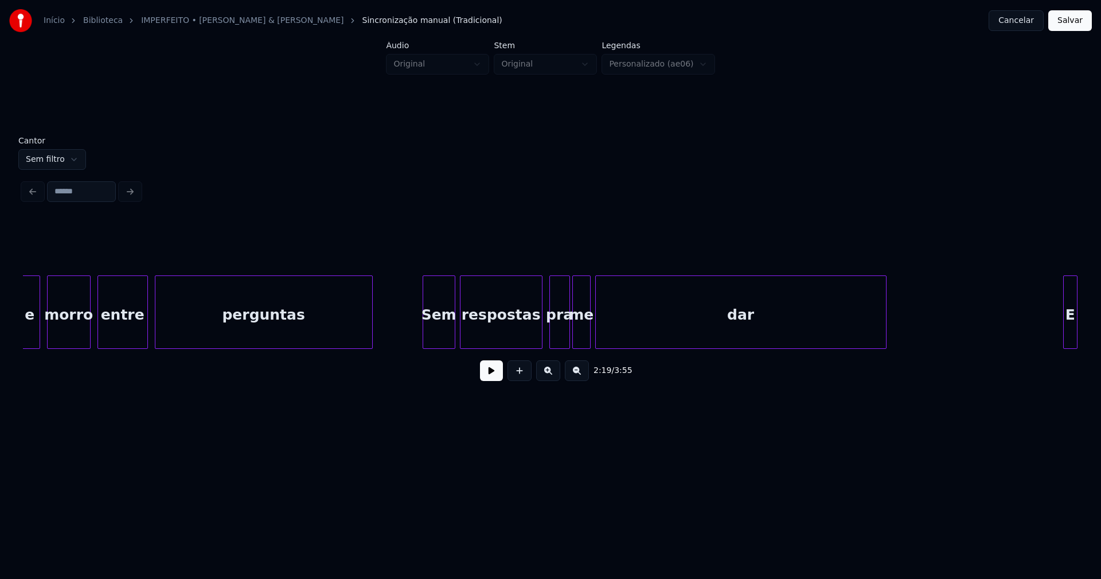
click at [425, 341] on div at bounding box center [424, 312] width 3 height 72
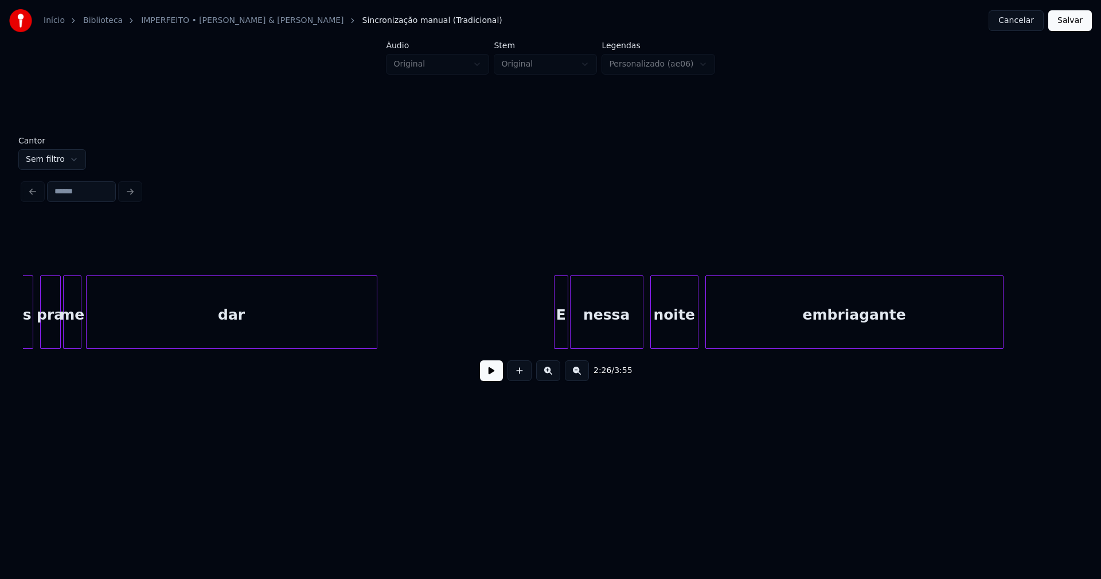
scroll to position [0, 17047]
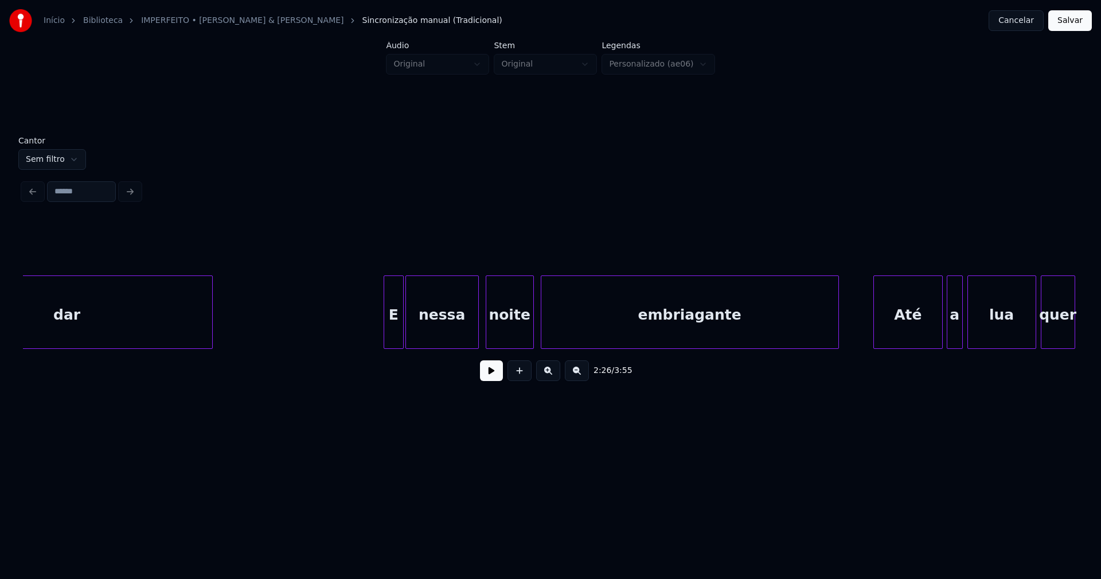
click at [385, 334] on div at bounding box center [385, 312] width 3 height 72
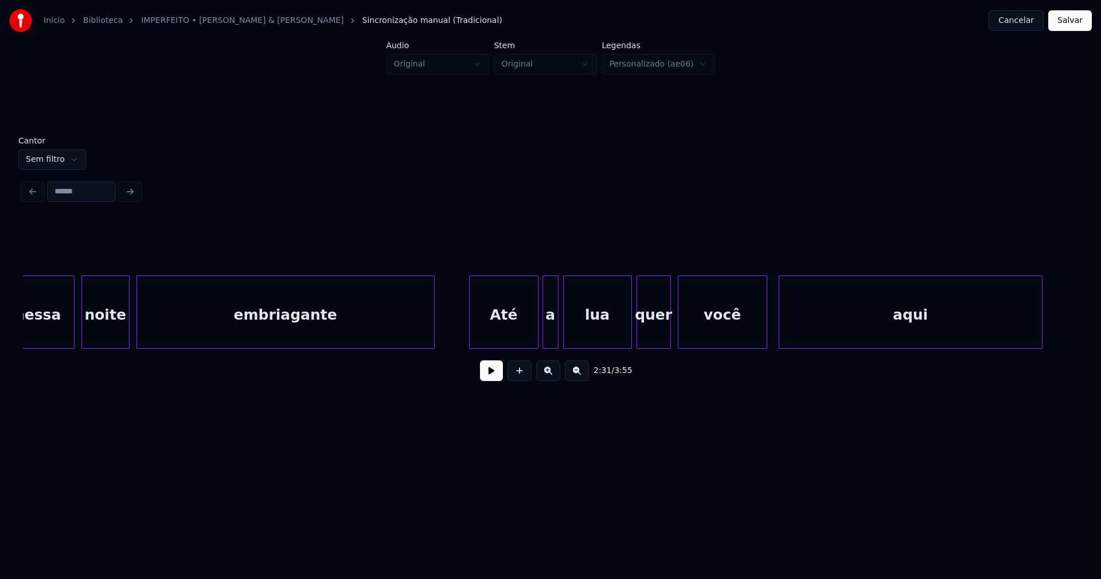
scroll to position [0, 17466]
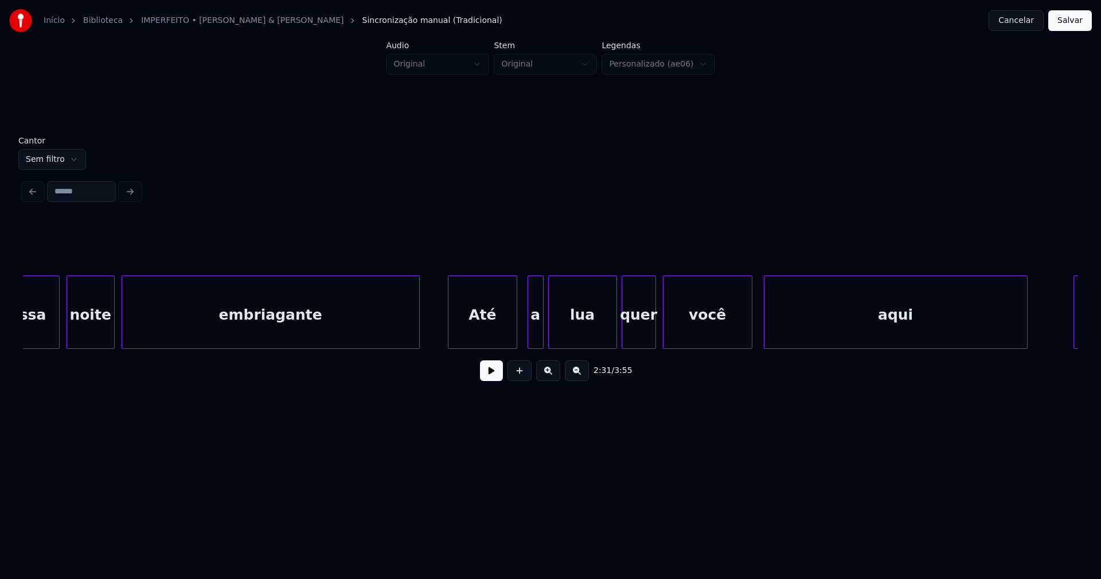
click at [486, 335] on div "Até" at bounding box center [482, 315] width 68 height 78
click at [527, 341] on div "a" at bounding box center [529, 315] width 15 height 78
click at [782, 338] on div "aqui" at bounding box center [890, 315] width 263 height 78
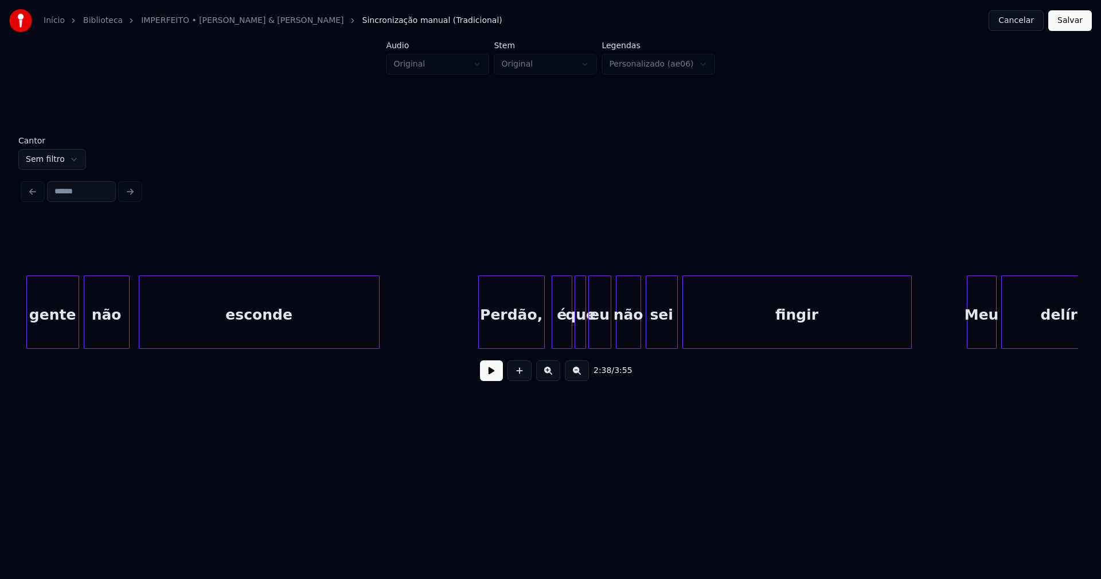
scroll to position [0, 18649]
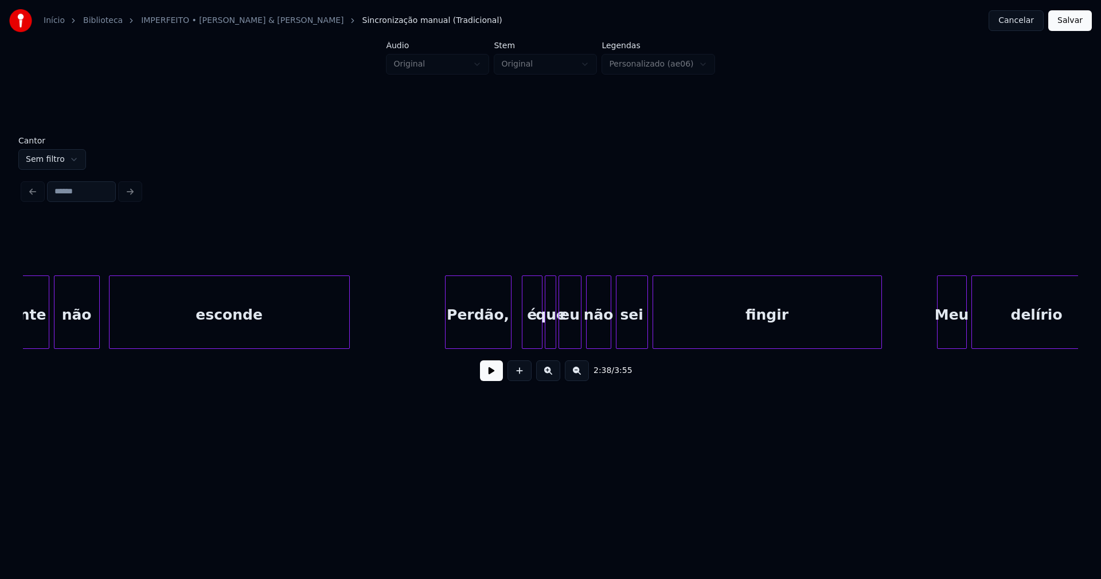
click at [491, 338] on div "Perdão," at bounding box center [478, 315] width 65 height 78
click at [524, 341] on div "é" at bounding box center [523, 315] width 19 height 78
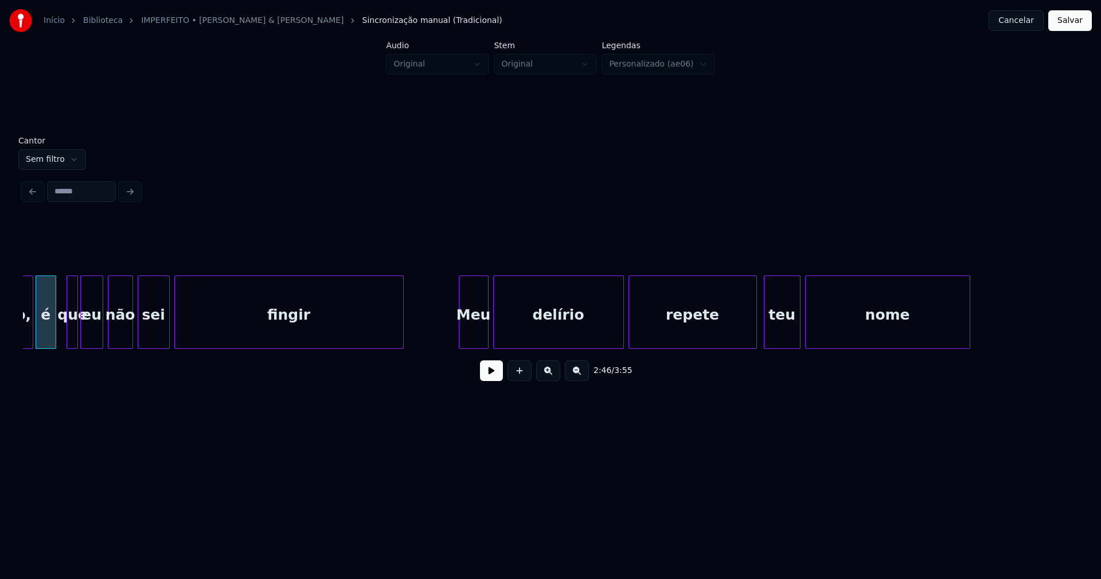
scroll to position [0, 19142]
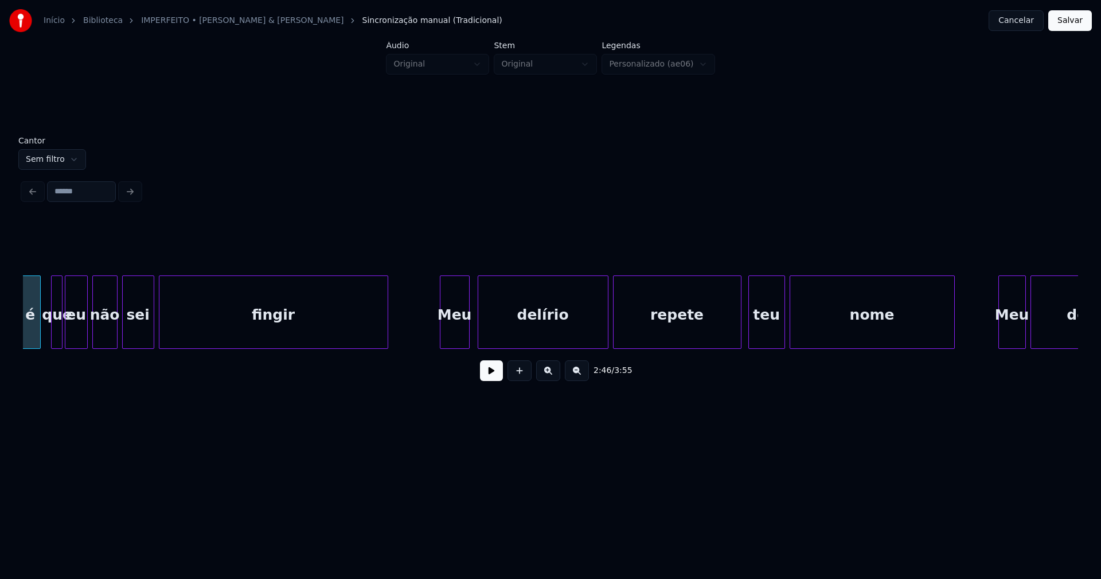
click at [463, 335] on div "Meu" at bounding box center [454, 315] width 29 height 78
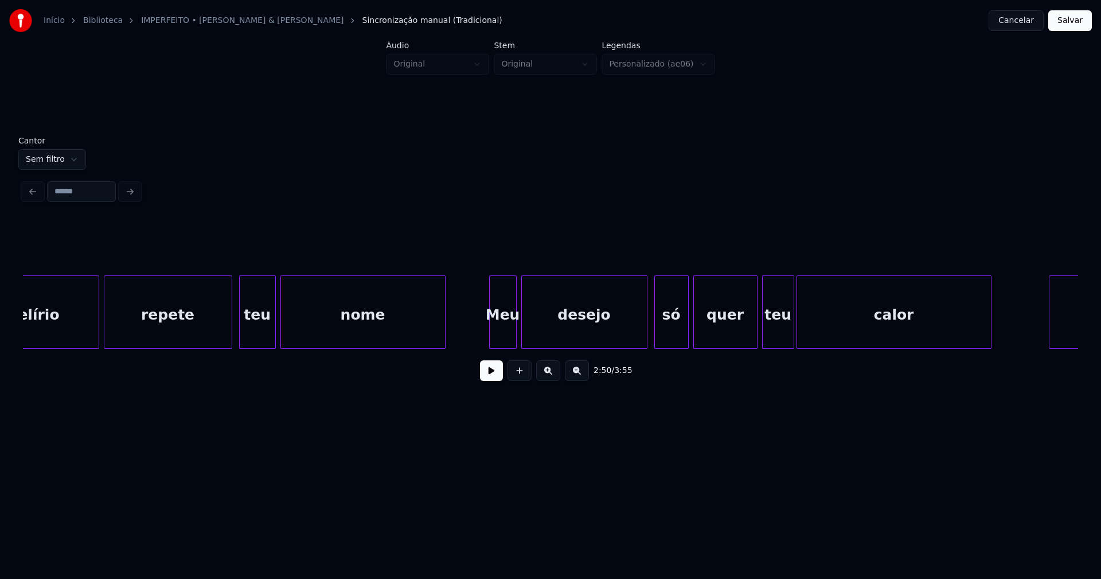
scroll to position [0, 19696]
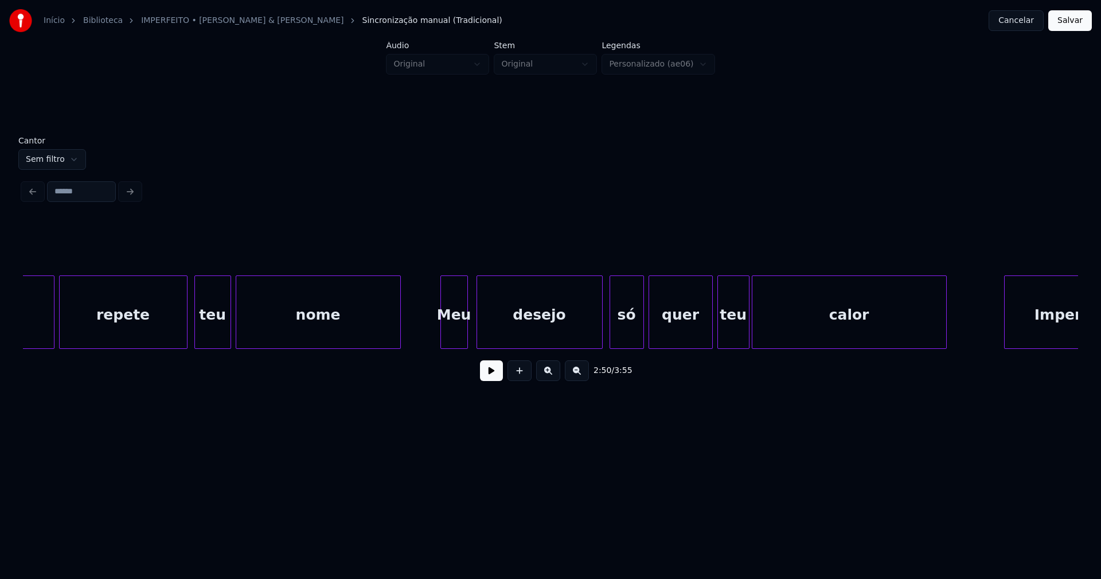
click at [456, 338] on div "Meu" at bounding box center [454, 315] width 26 height 78
click at [603, 338] on div at bounding box center [603, 312] width 3 height 72
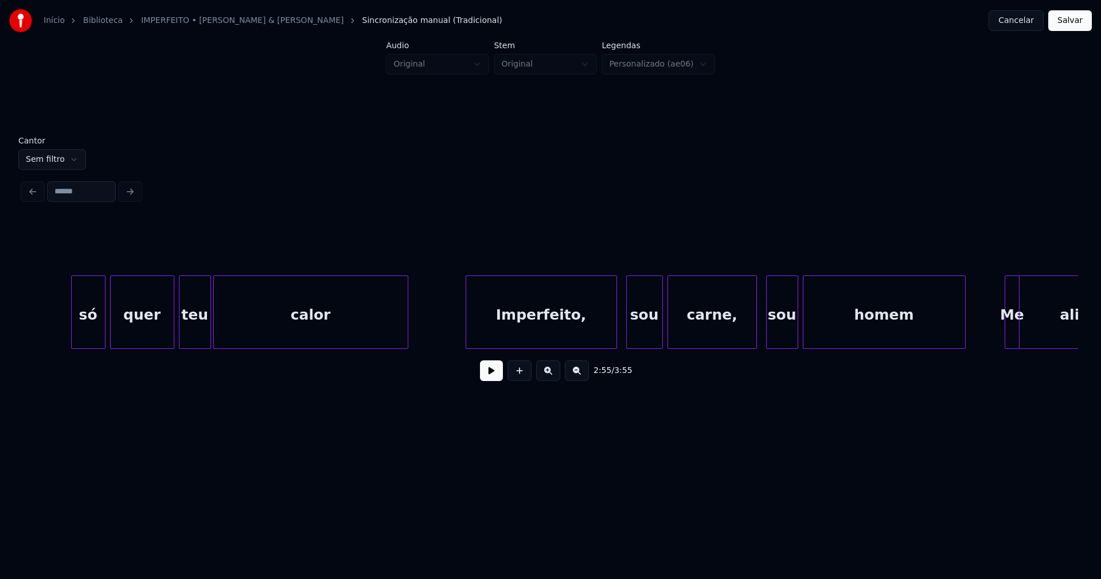
scroll to position [0, 20295]
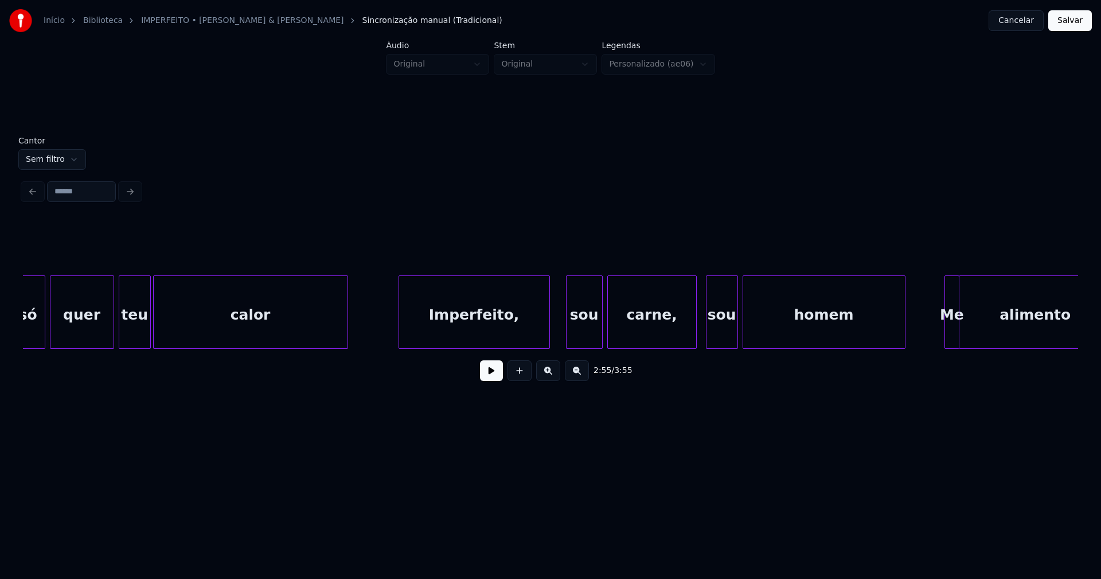
click at [501, 346] on div "só quer teu calor Imperfeito, sou carne, sou homem Me alimento" at bounding box center [550, 311] width 1055 height 73
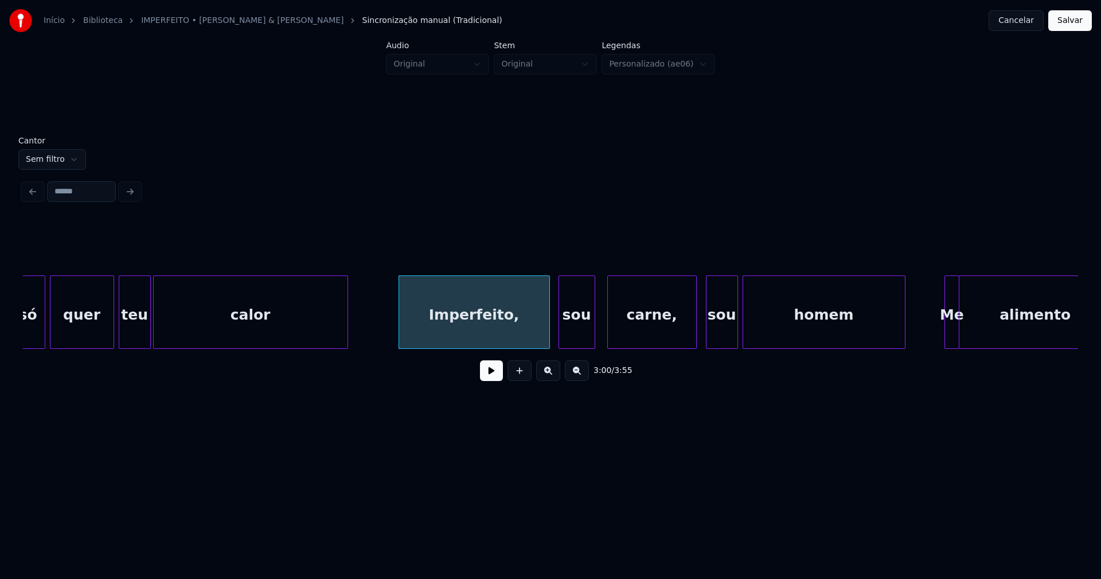
click at [579, 347] on div "só quer teu calor Imperfeito, sou carne, sou homem Me alimento" at bounding box center [550, 311] width 1055 height 73
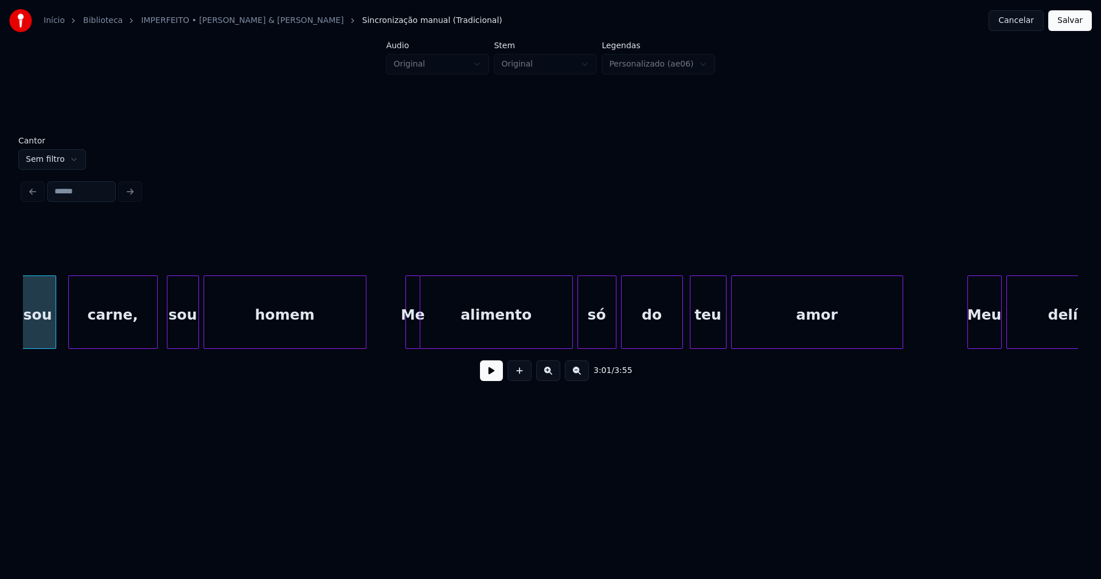
scroll to position [0, 20863]
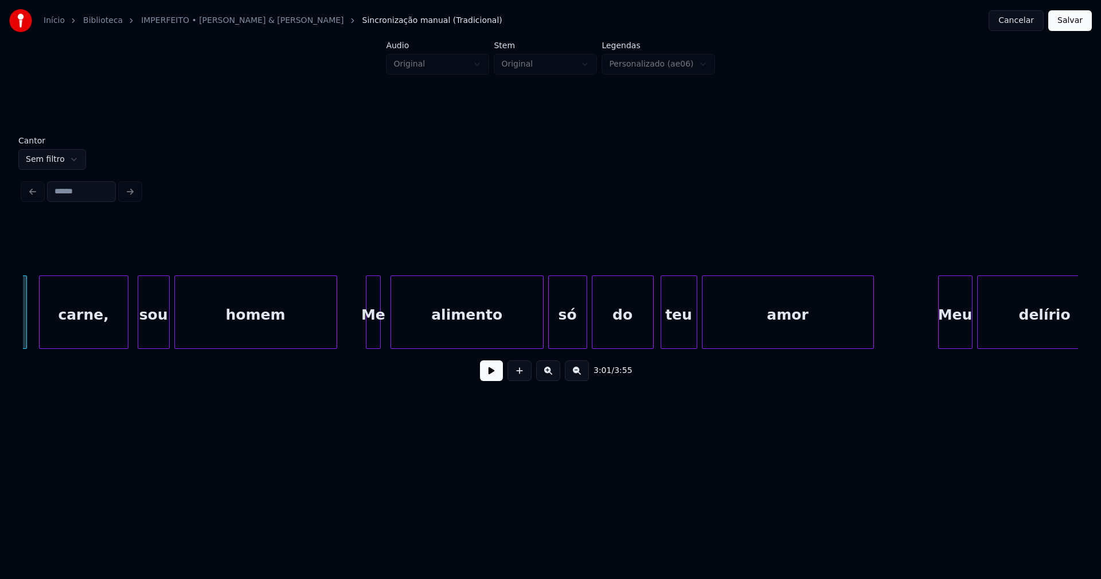
click at [370, 342] on div "Me" at bounding box center [373, 315] width 14 height 78
click at [386, 342] on div at bounding box center [385, 312] width 3 height 72
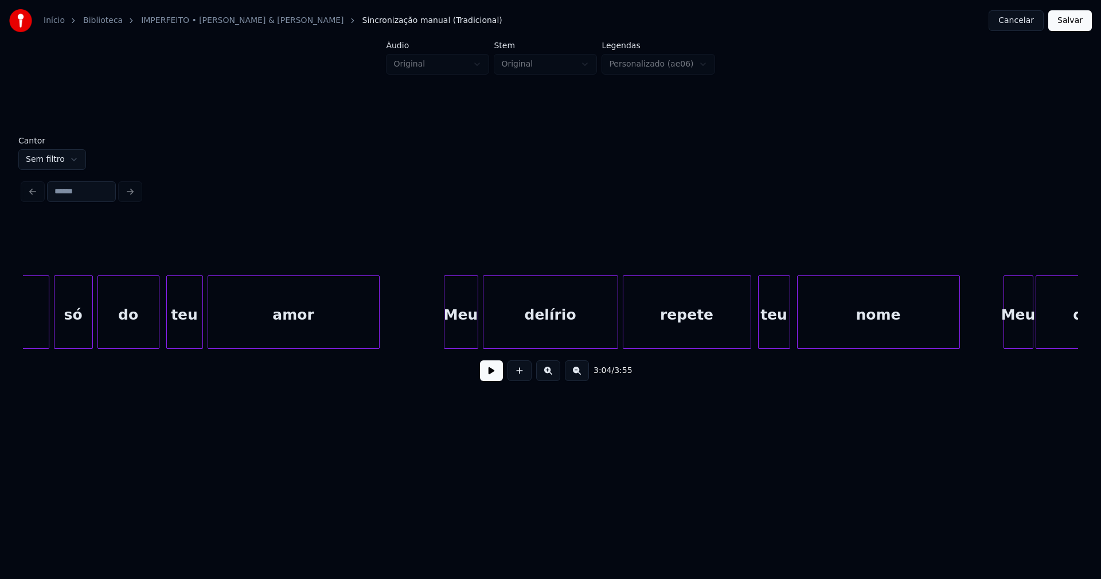
scroll to position [0, 21522]
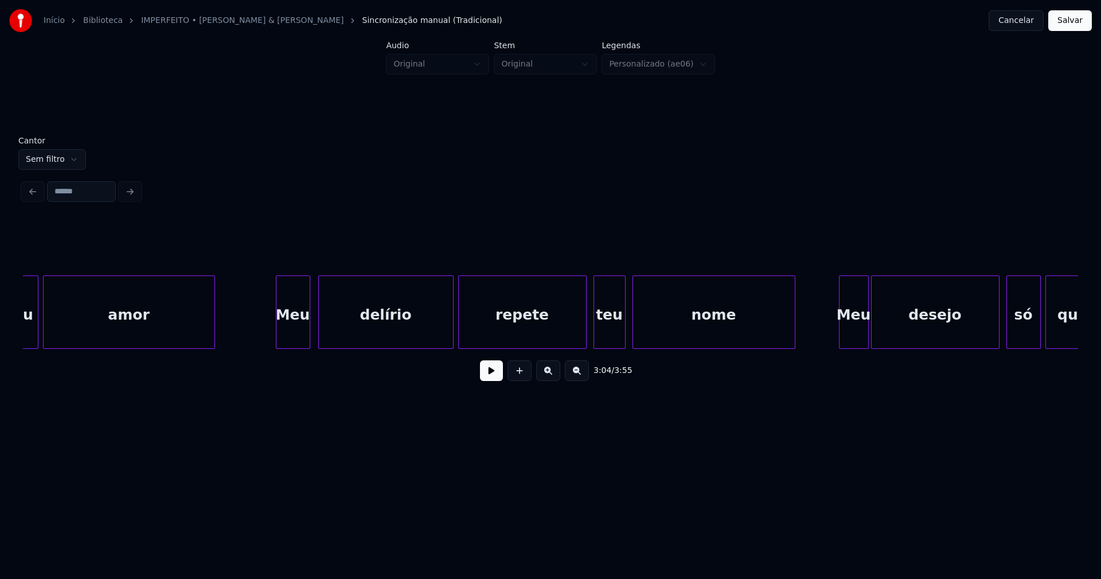
click at [290, 345] on div "teu amor Meu delírio repete teu nome Meu desejo só quer" at bounding box center [550, 311] width 1055 height 73
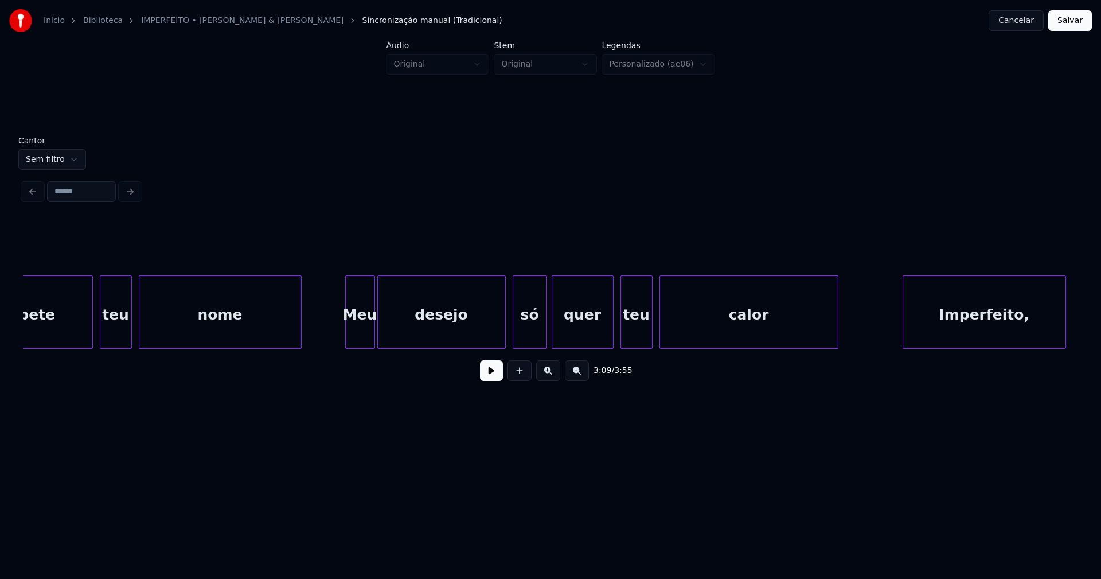
scroll to position [0, 22166]
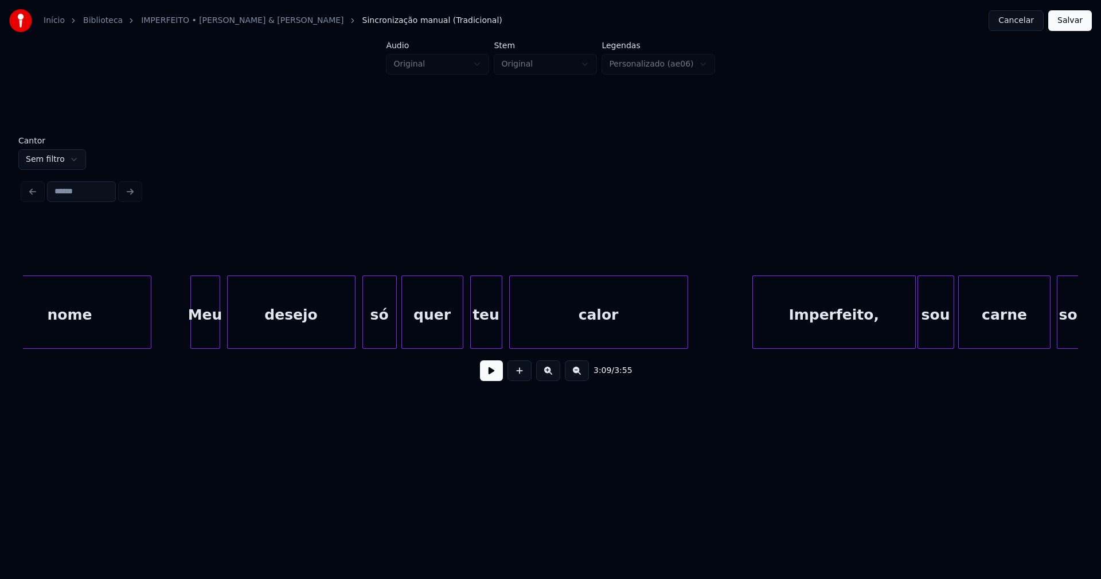
click at [208, 347] on div "nome Meu desejo só quer teu calor Imperfeito, sou carne sou" at bounding box center [550, 311] width 1055 height 73
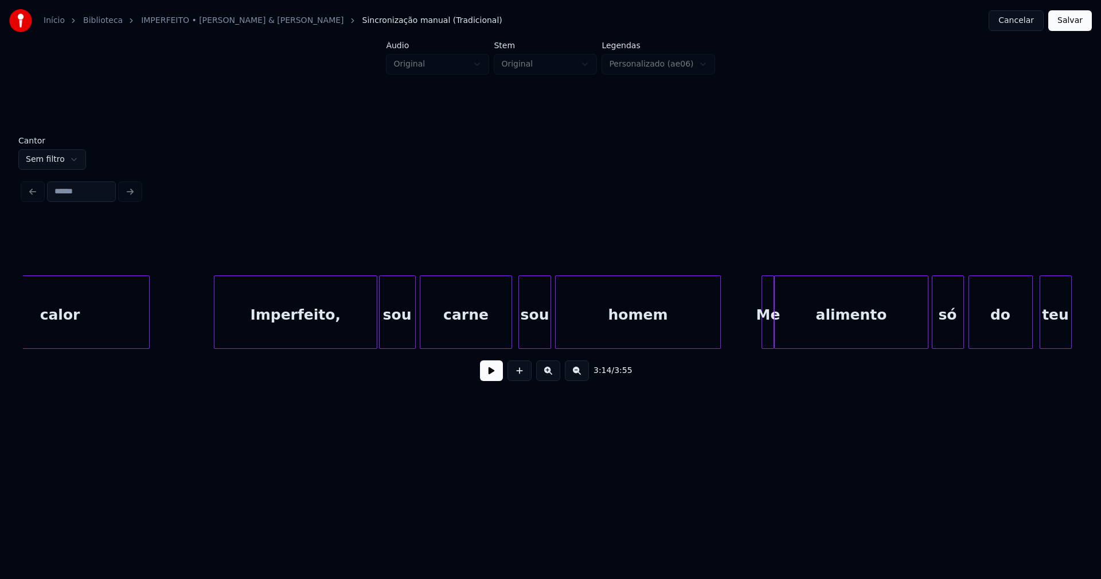
scroll to position [0, 22734]
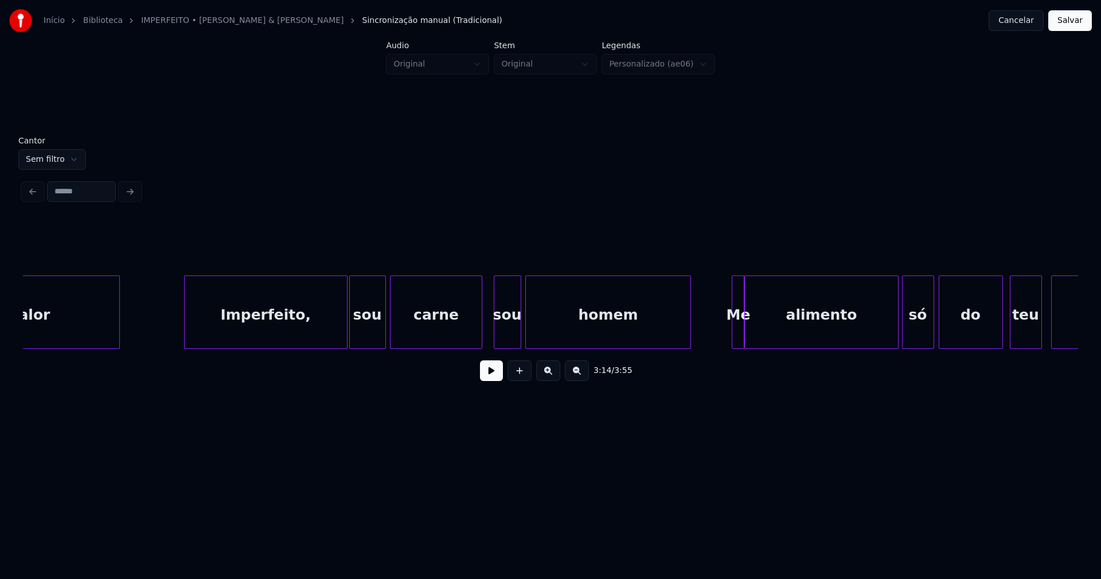
click at [494, 338] on div at bounding box center [495, 312] width 3 height 72
click at [488, 337] on div at bounding box center [487, 312] width 3 height 72
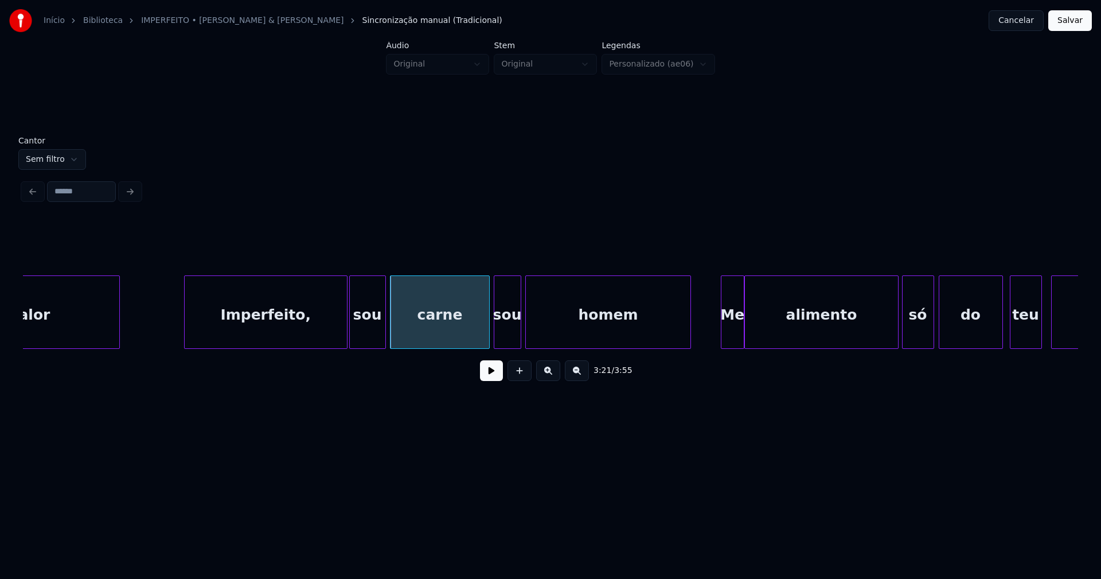
click at [722, 339] on div at bounding box center [722, 312] width 3 height 72
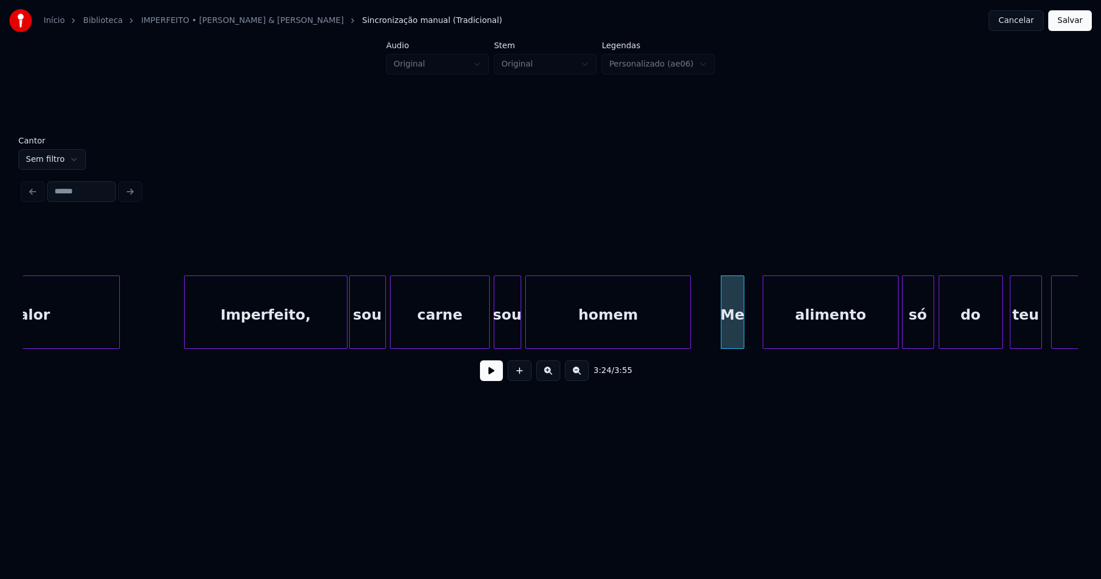
click at [766, 342] on div at bounding box center [764, 312] width 3 height 72
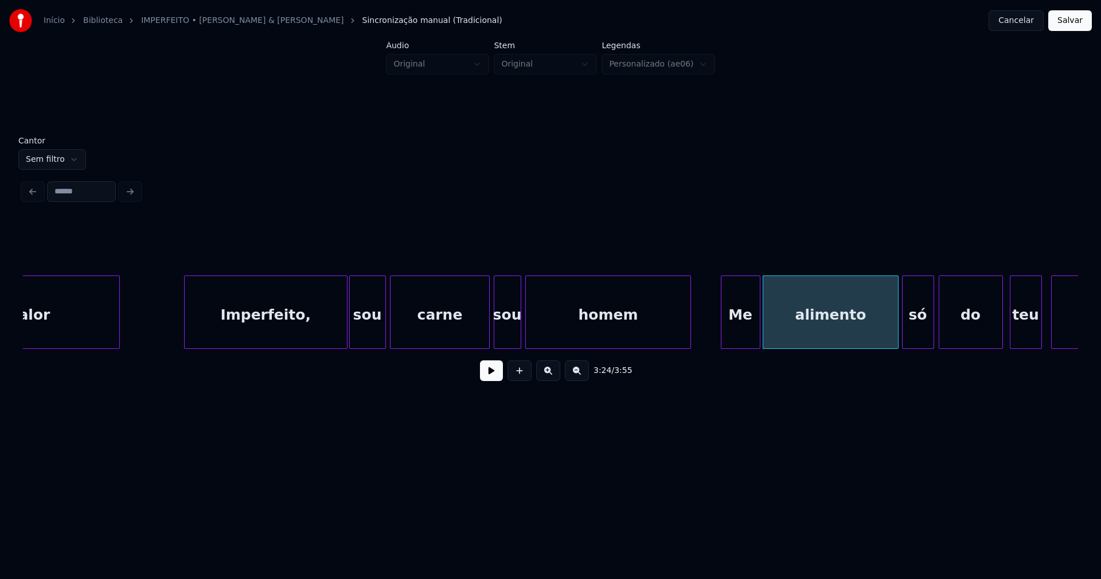
click at [759, 332] on div at bounding box center [757, 312] width 3 height 72
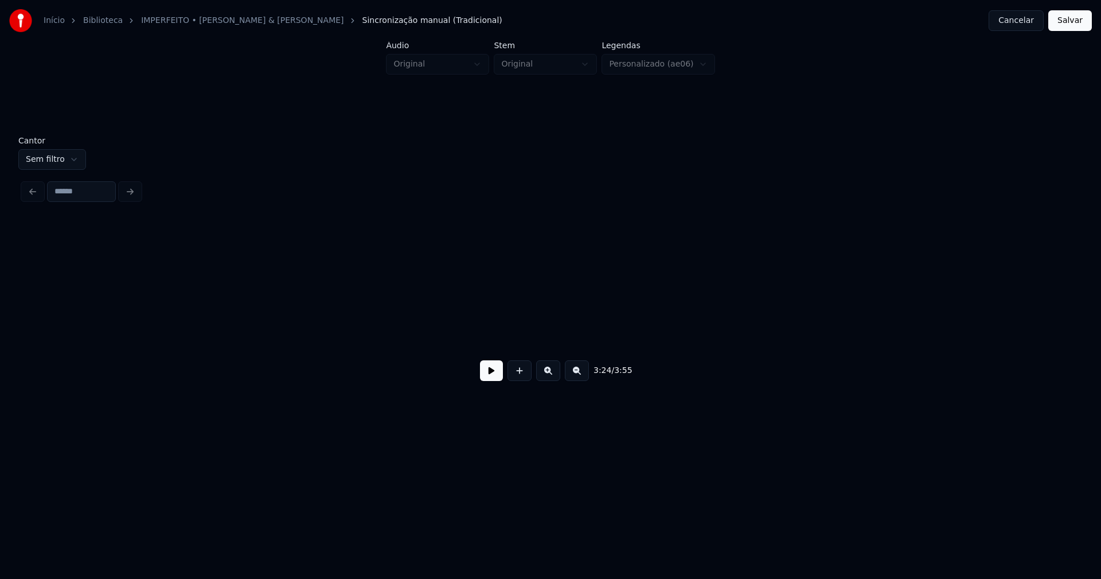
scroll to position [0, 25683]
click at [1075, 23] on button "Salvar" at bounding box center [1070, 20] width 44 height 21
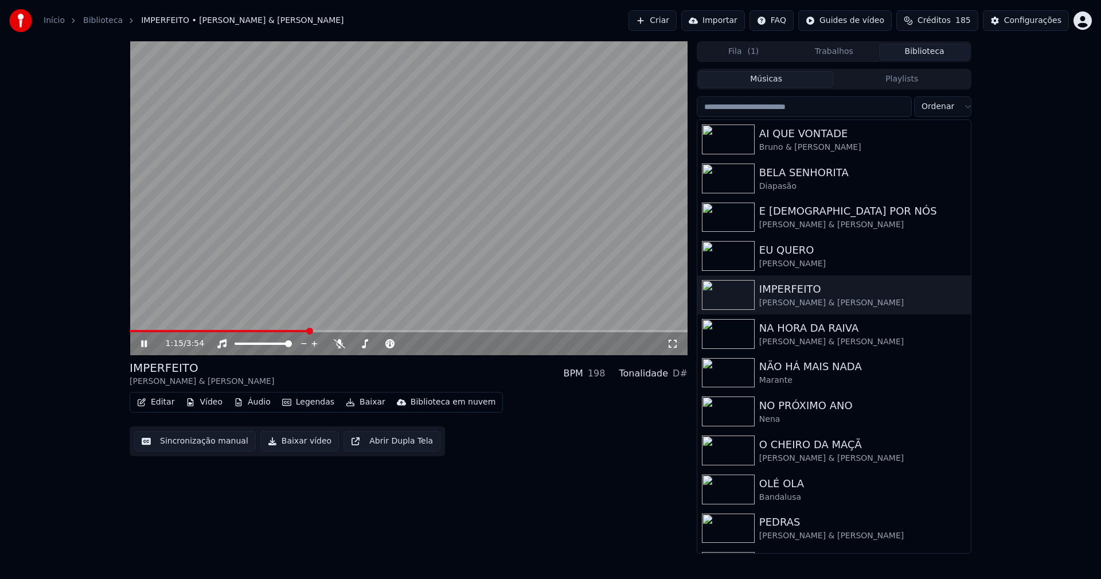
click at [307, 331] on span at bounding box center [409, 331] width 558 height 2
click at [147, 343] on icon at bounding box center [144, 343] width 6 height 7
click at [297, 444] on button "Baixar vídeo" at bounding box center [299, 441] width 79 height 21
click at [941, 50] on button "Biblioteca" at bounding box center [924, 52] width 91 height 17
click at [814, 341] on div "[PERSON_NAME] & [PERSON_NAME]" at bounding box center [857, 341] width 196 height 11
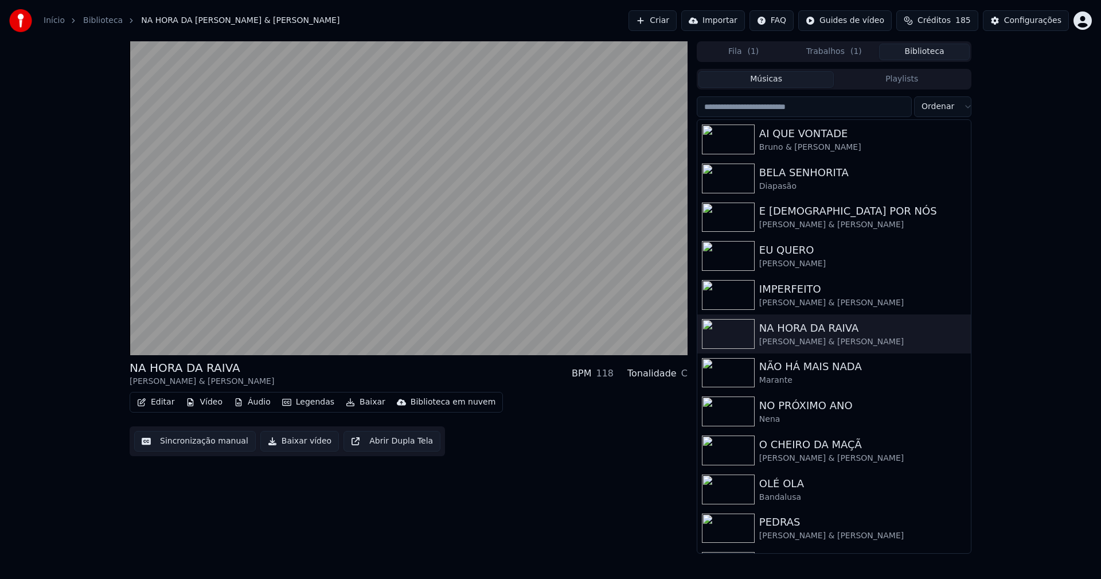
click at [162, 400] on button "Editar" at bounding box center [155, 402] width 46 height 16
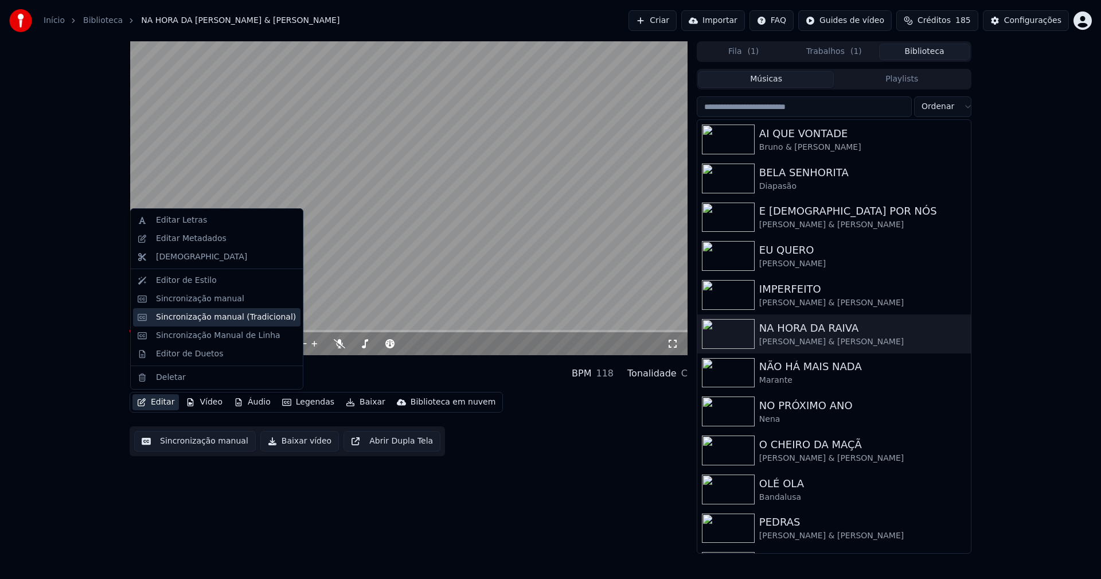
click at [200, 319] on div "Sincronização manual (Tradicional)" at bounding box center [226, 316] width 140 height 11
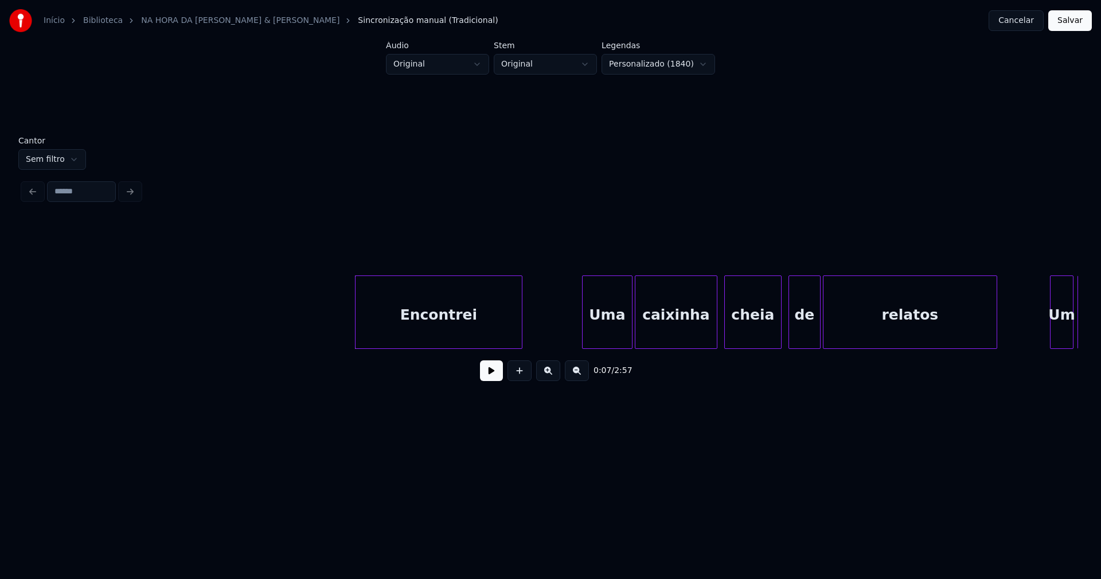
scroll to position [0, 518]
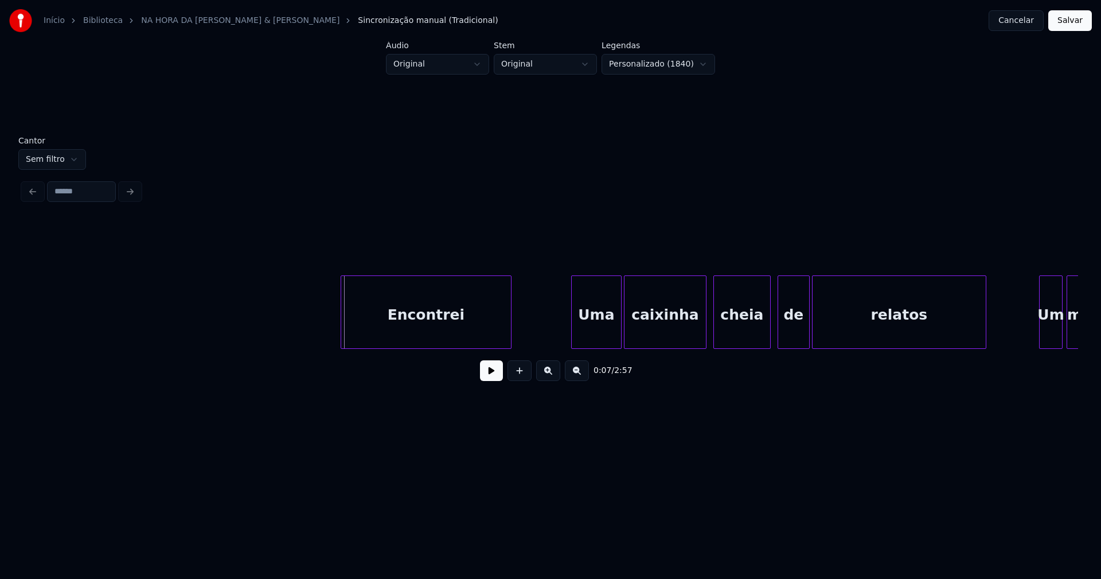
click at [342, 325] on div at bounding box center [342, 312] width 3 height 72
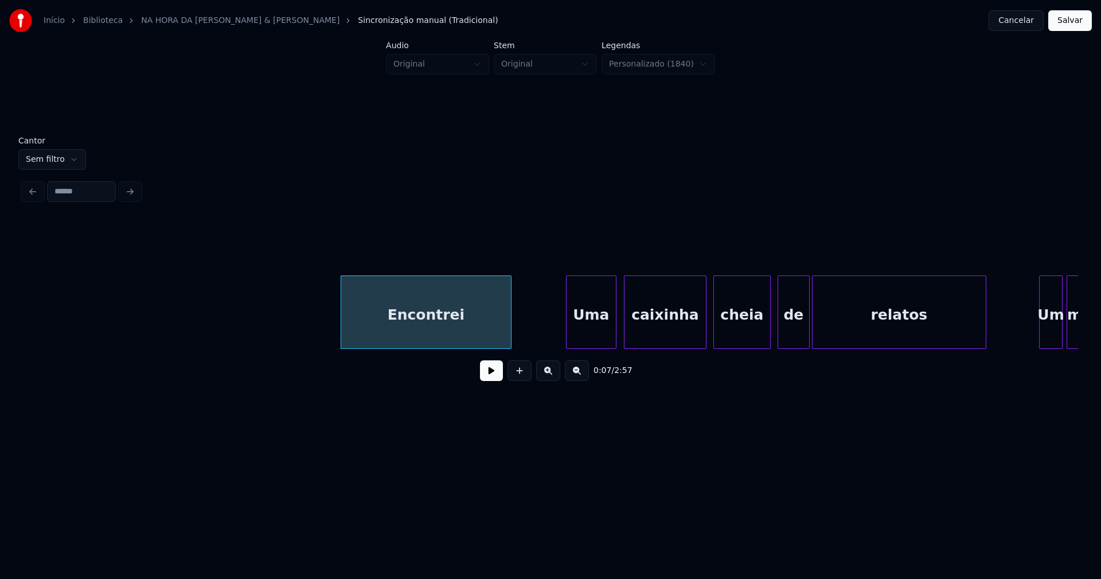
click at [593, 337] on div "Uma" at bounding box center [591, 315] width 49 height 78
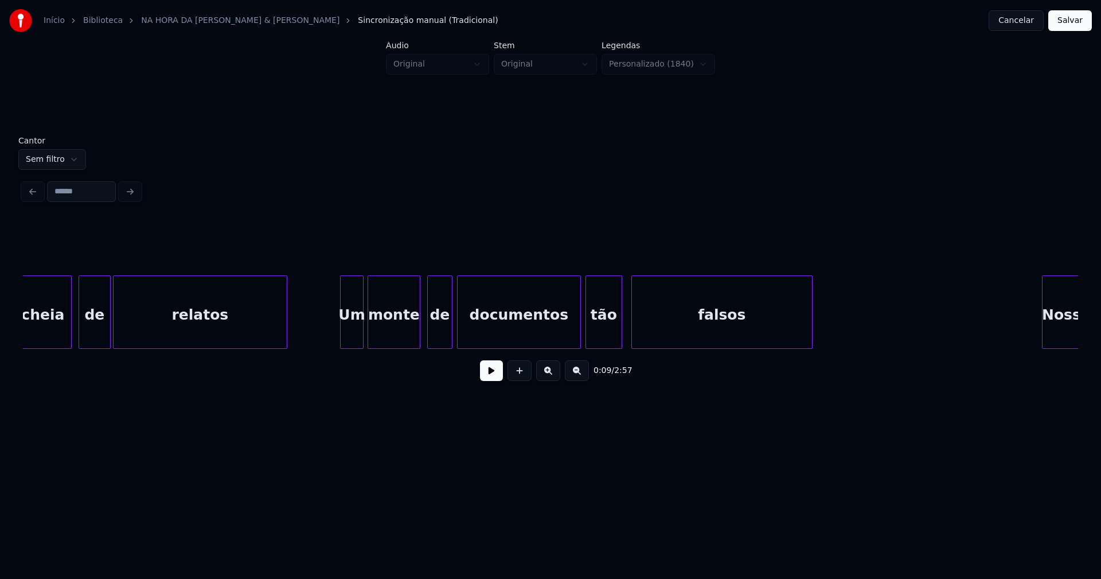
scroll to position [0, 1240]
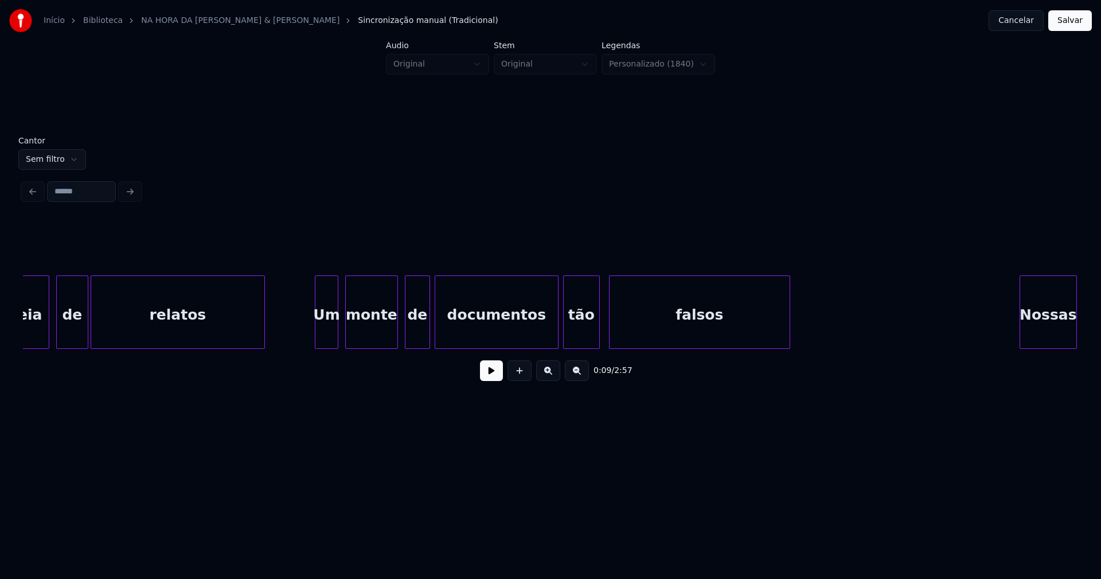
click at [330, 337] on div "Um" at bounding box center [326, 315] width 22 height 78
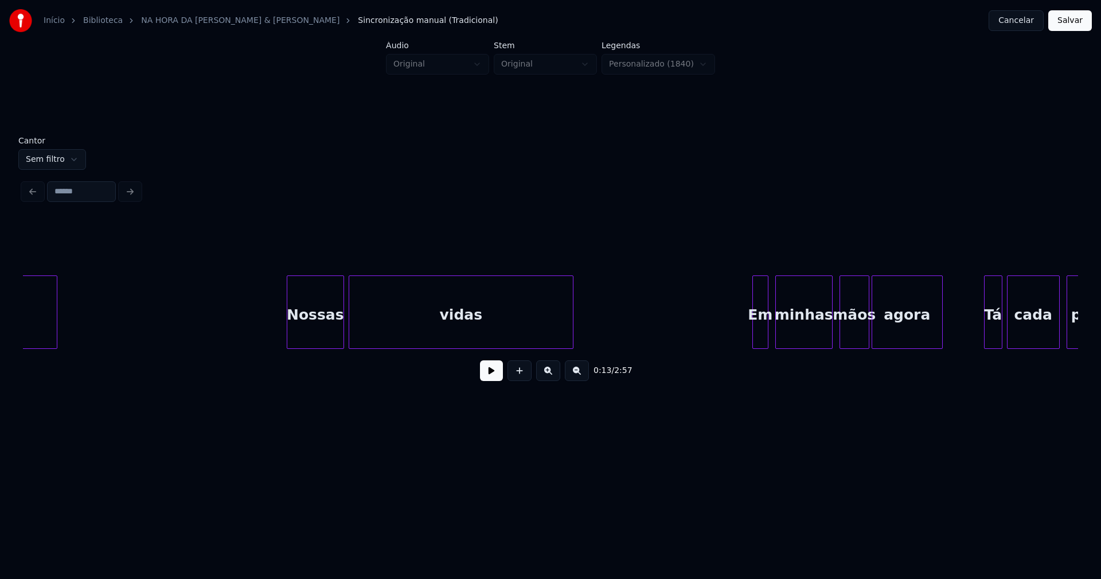
scroll to position [0, 1983]
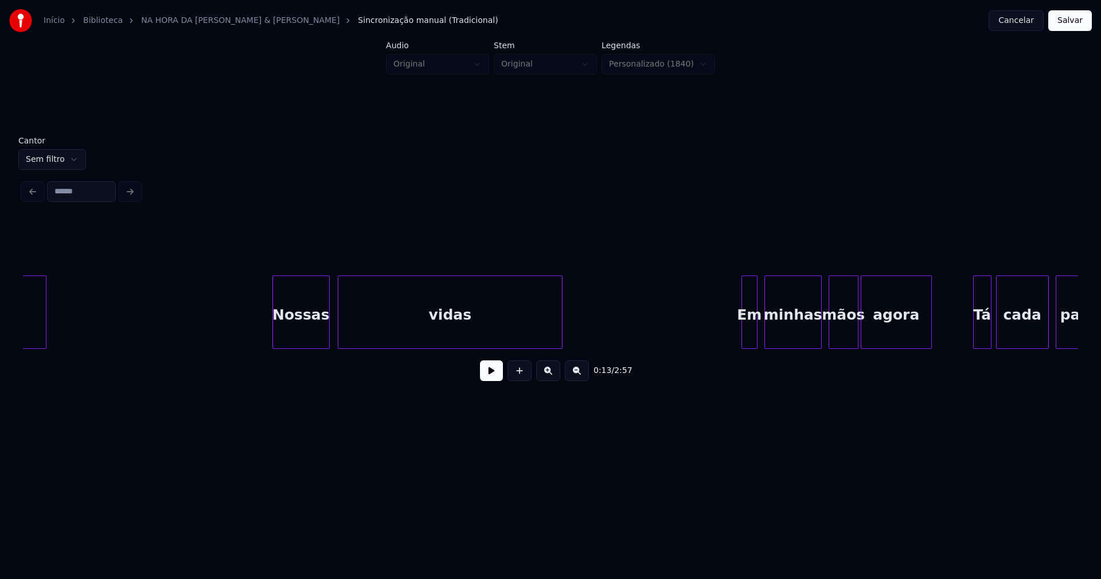
click at [309, 339] on div "Nossas" at bounding box center [301, 315] width 56 height 78
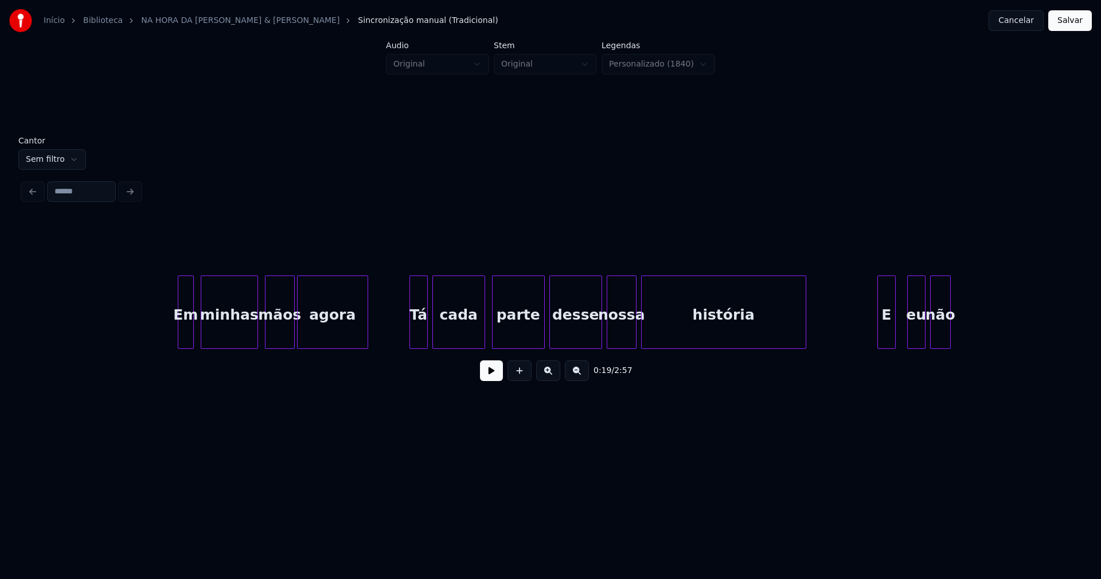
scroll to position [0, 2559]
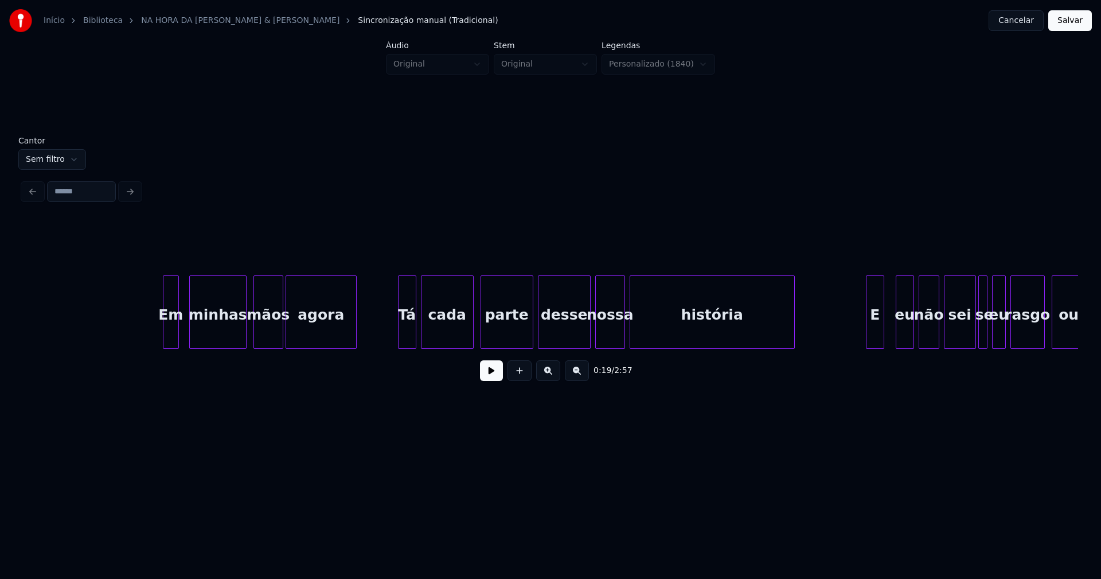
click at [170, 337] on div "Em" at bounding box center [170, 315] width 15 height 78
click at [401, 338] on div "Tá" at bounding box center [403, 315] width 17 height 78
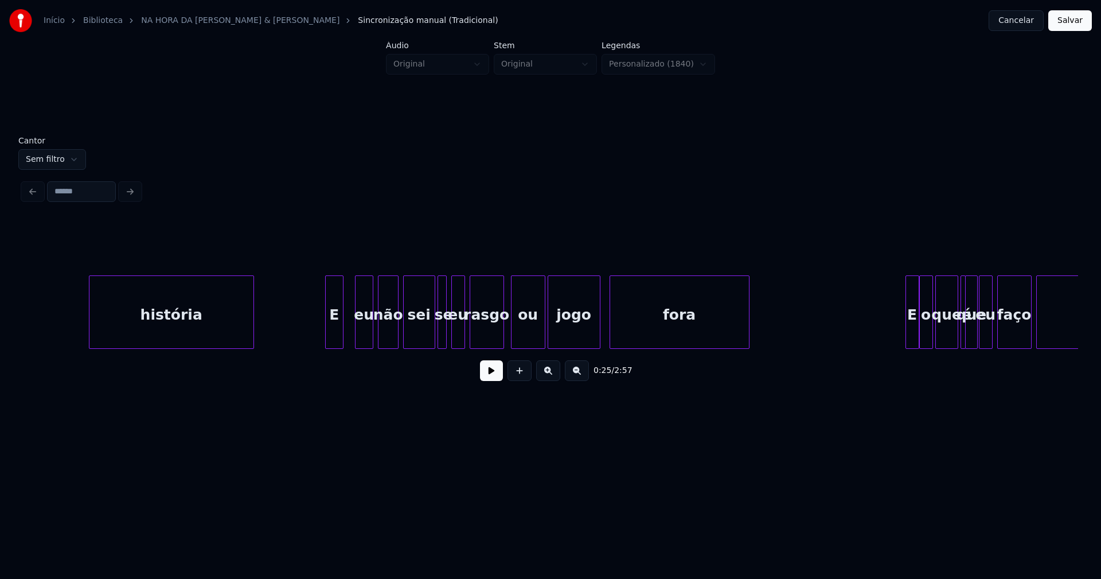
scroll to position [0, 3212]
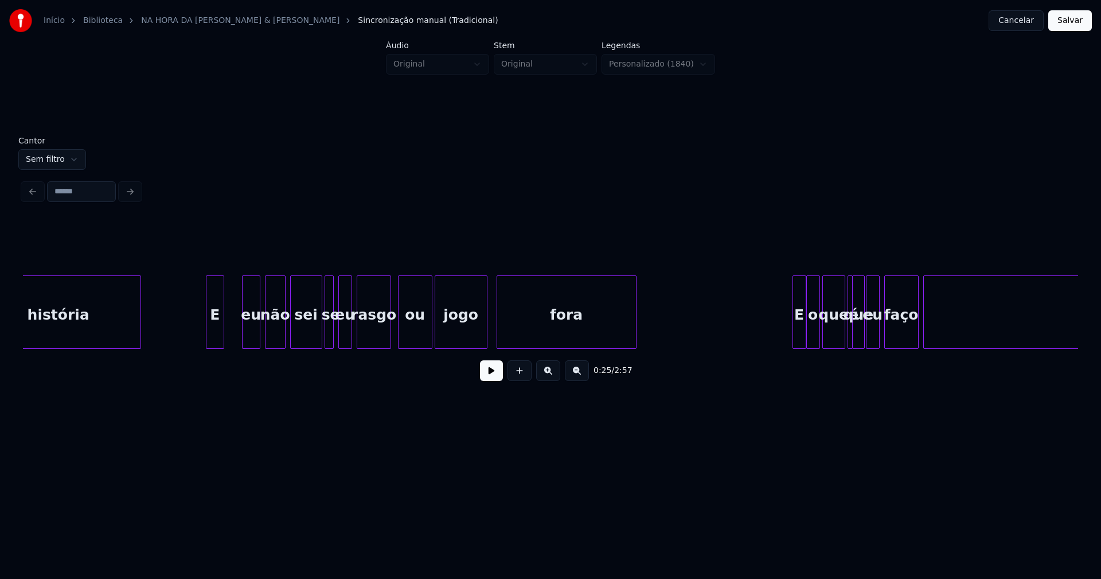
click at [215, 344] on div "história E eu não sei se eu rasgo ou jogo fora E o que é que eu faço agora" at bounding box center [550, 311] width 1055 height 73
click at [245, 340] on div "eu" at bounding box center [247, 315] width 17 height 78
click at [228, 337] on div at bounding box center [226, 312] width 3 height 72
click at [384, 340] on div at bounding box center [384, 312] width 3 height 72
click at [404, 339] on div "ou" at bounding box center [410, 315] width 33 height 78
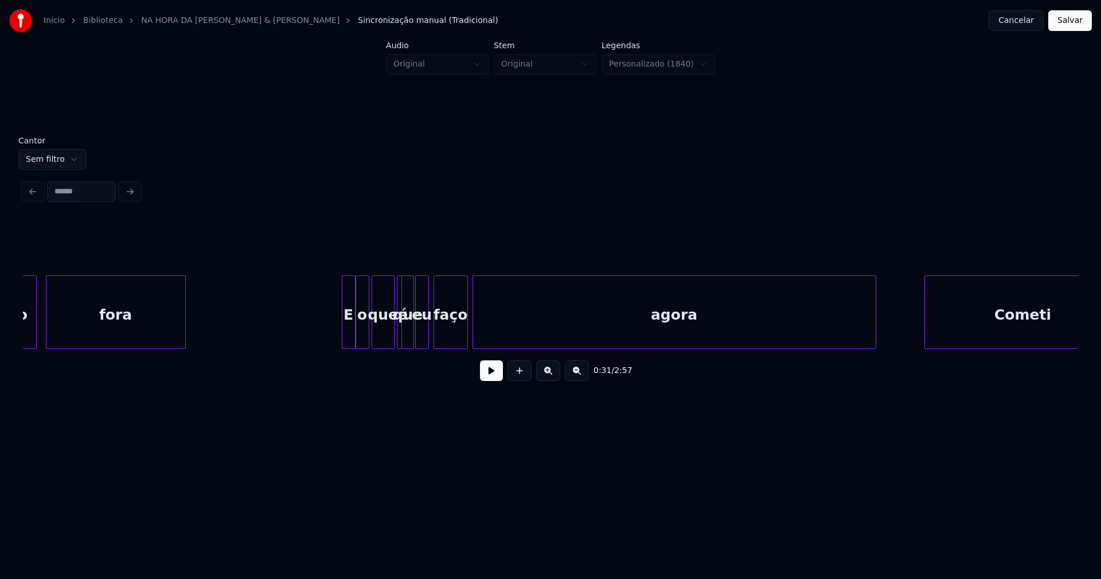
scroll to position [0, 3686]
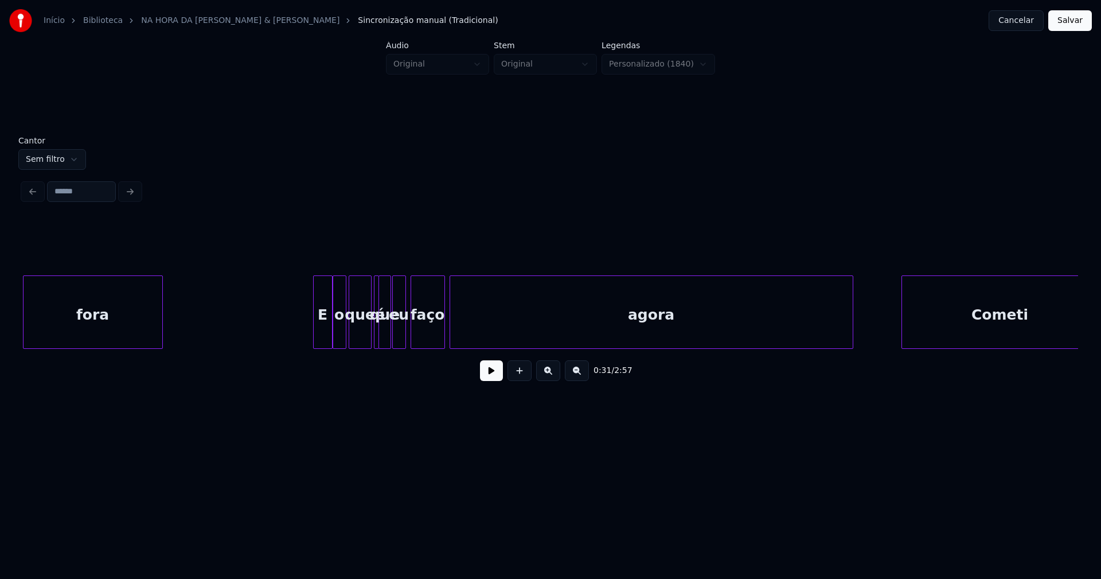
click at [315, 336] on div at bounding box center [315, 312] width 3 height 72
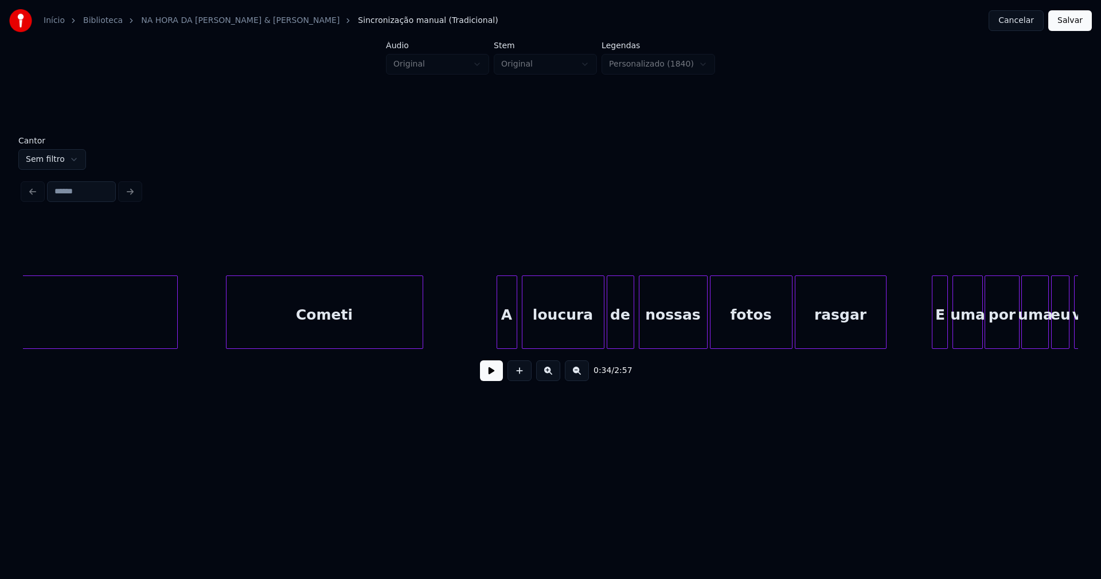
scroll to position [0, 4362]
click at [351, 331] on div "Cometi" at bounding box center [320, 315] width 196 height 78
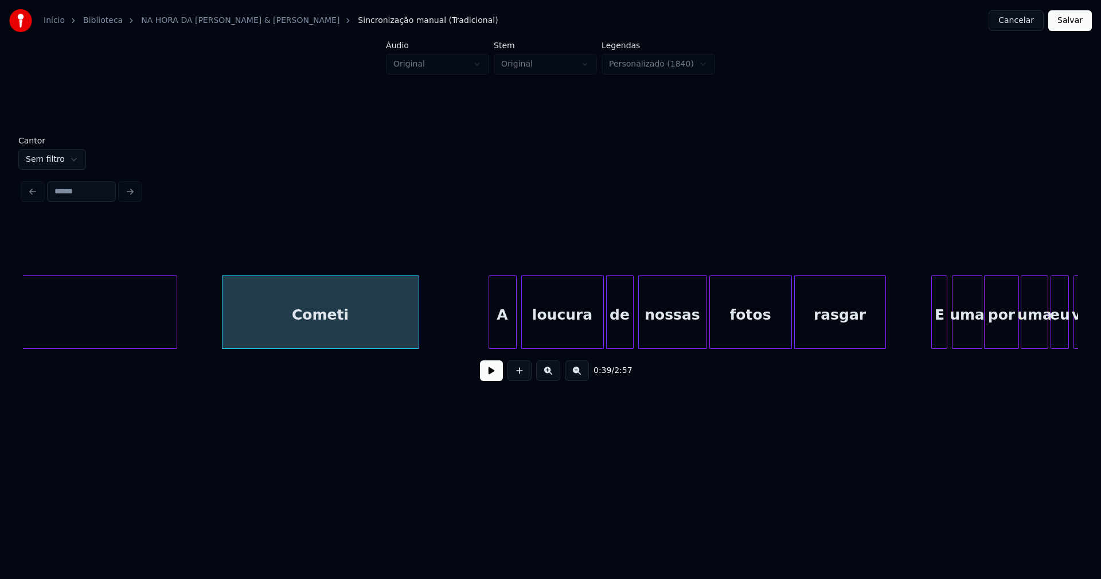
click at [491, 336] on div at bounding box center [490, 312] width 3 height 72
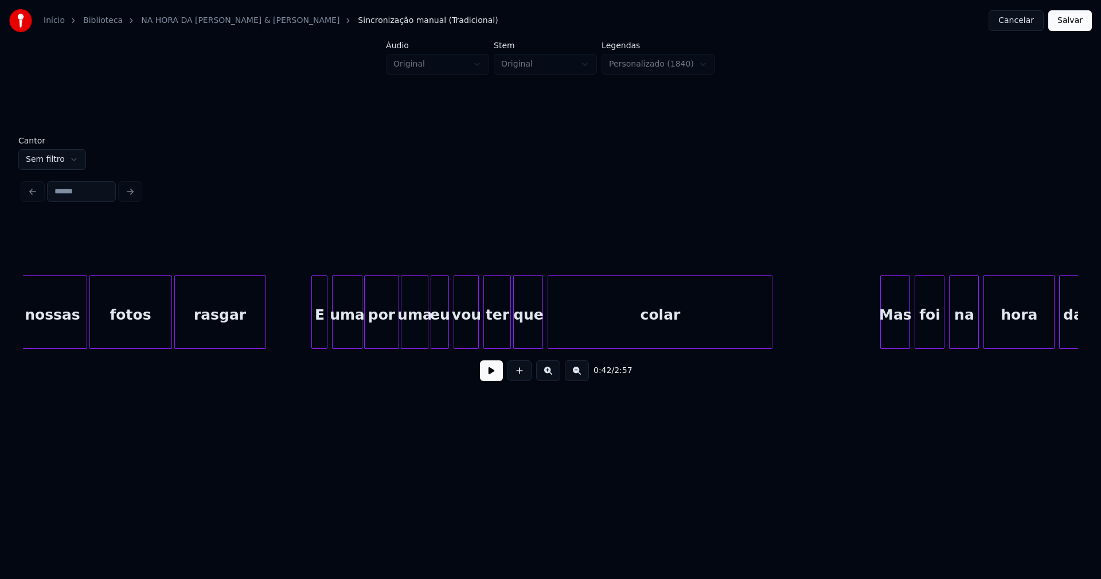
scroll to position [0, 4993]
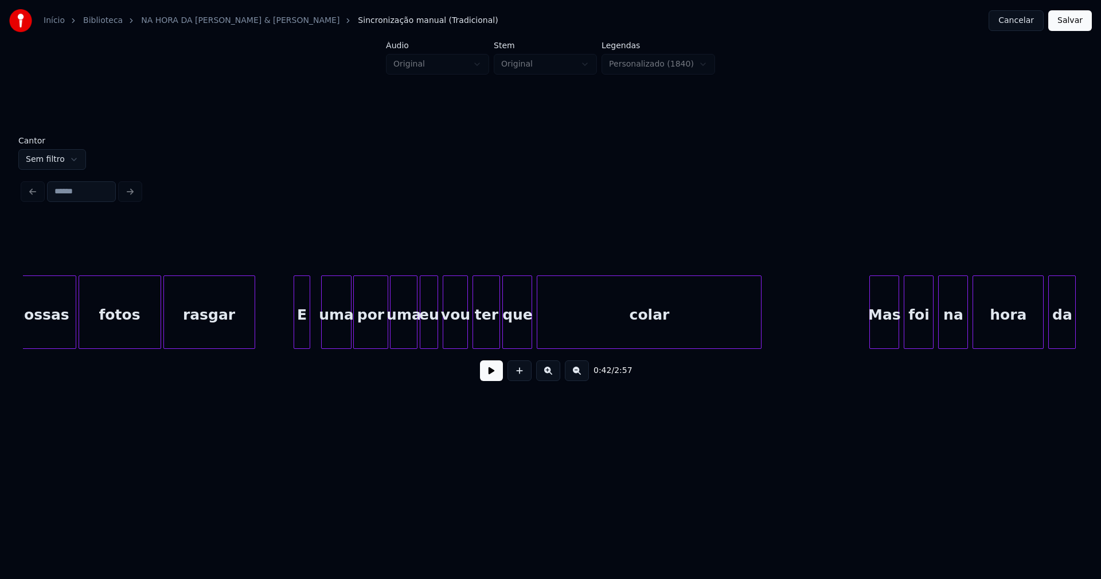
click at [299, 346] on div "nossas fotos rasgar E uma por uma eu vou ter que colar Mas foi na hora da" at bounding box center [550, 311] width 1055 height 73
click at [315, 341] on div at bounding box center [314, 312] width 3 height 72
click at [462, 335] on div at bounding box center [461, 312] width 3 height 72
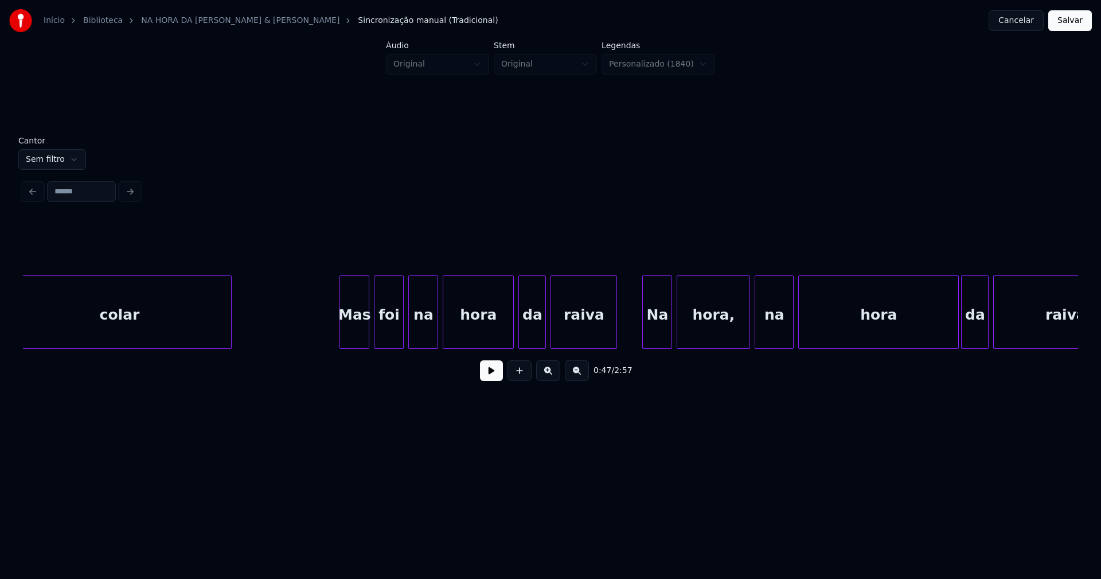
scroll to position [0, 5568]
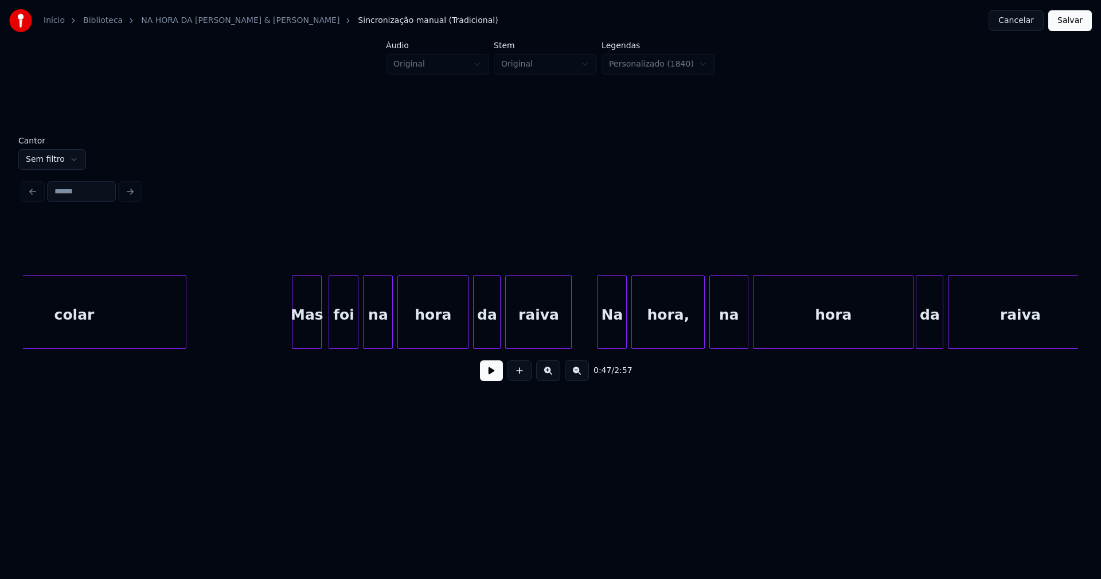
click at [305, 337] on div "Mas" at bounding box center [306, 315] width 29 height 78
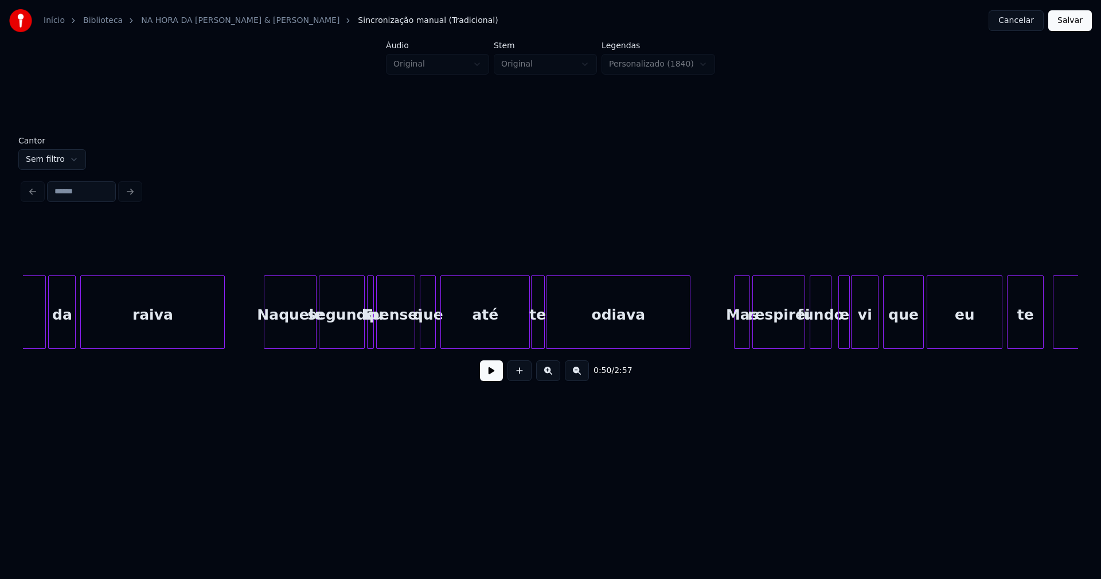
scroll to position [0, 6447]
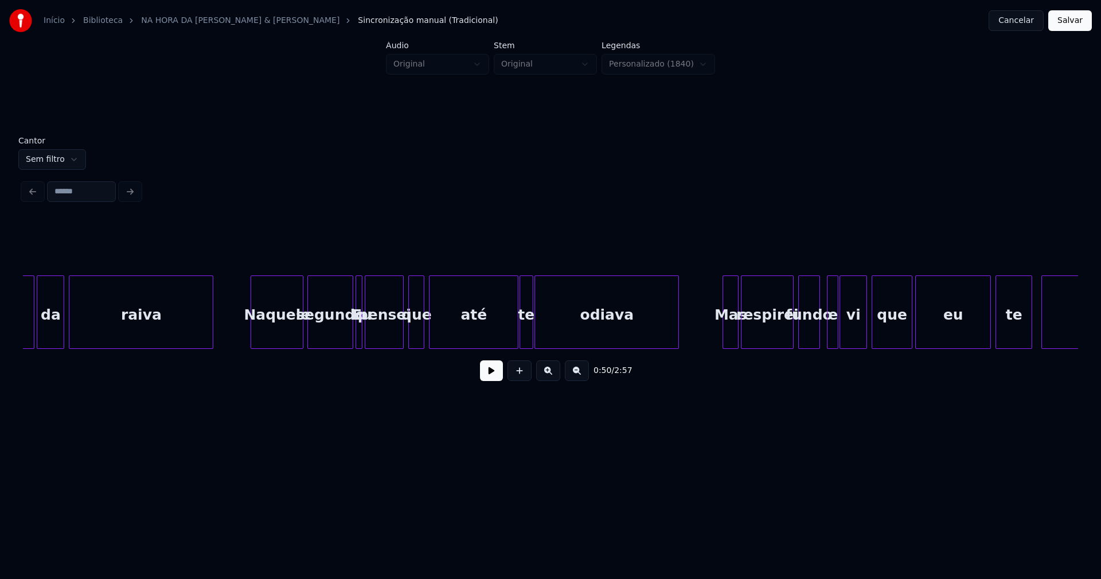
click at [287, 340] on div "Naquele" at bounding box center [277, 315] width 52 height 78
click at [342, 349] on div "hora da [PERSON_NAME] segundo Eu pensei que até te odiava Mas respirei fundo e …" at bounding box center [550, 311] width 1055 height 73
click at [350, 337] on div at bounding box center [351, 312] width 3 height 72
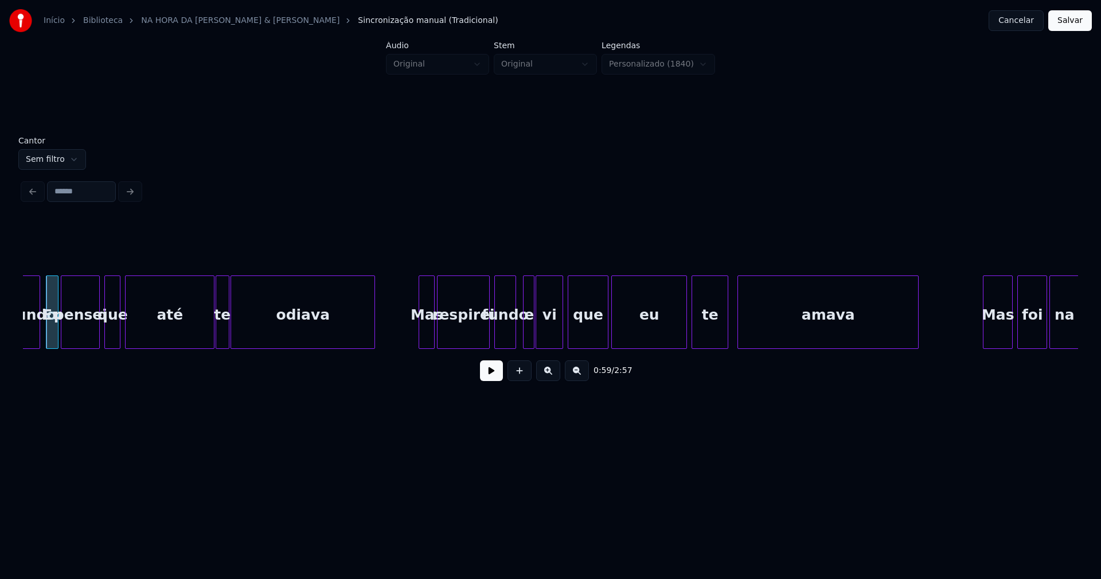
scroll to position [0, 6774]
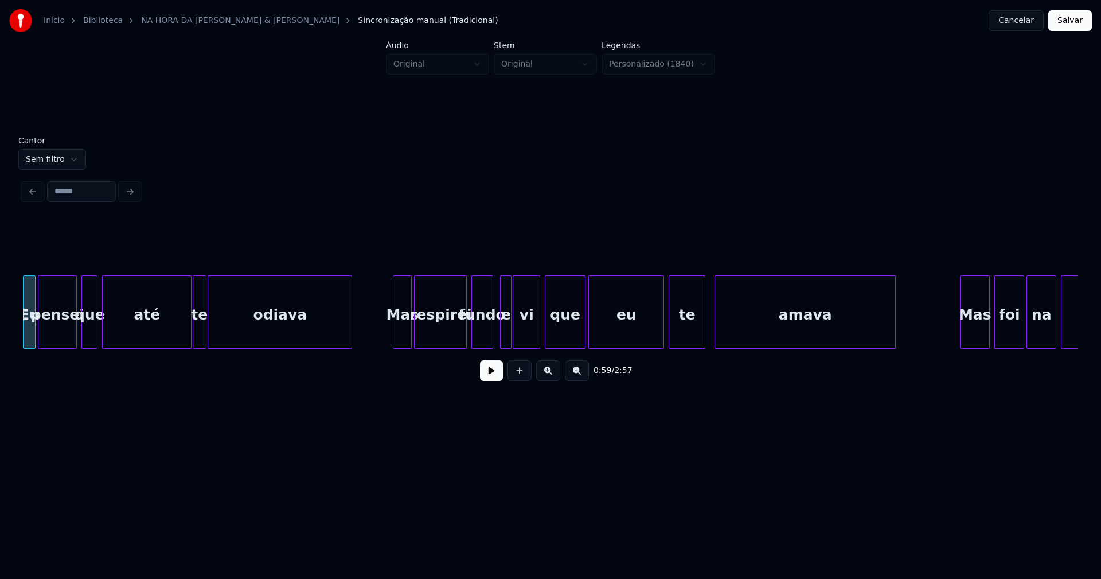
click at [395, 333] on div at bounding box center [394, 312] width 3 height 72
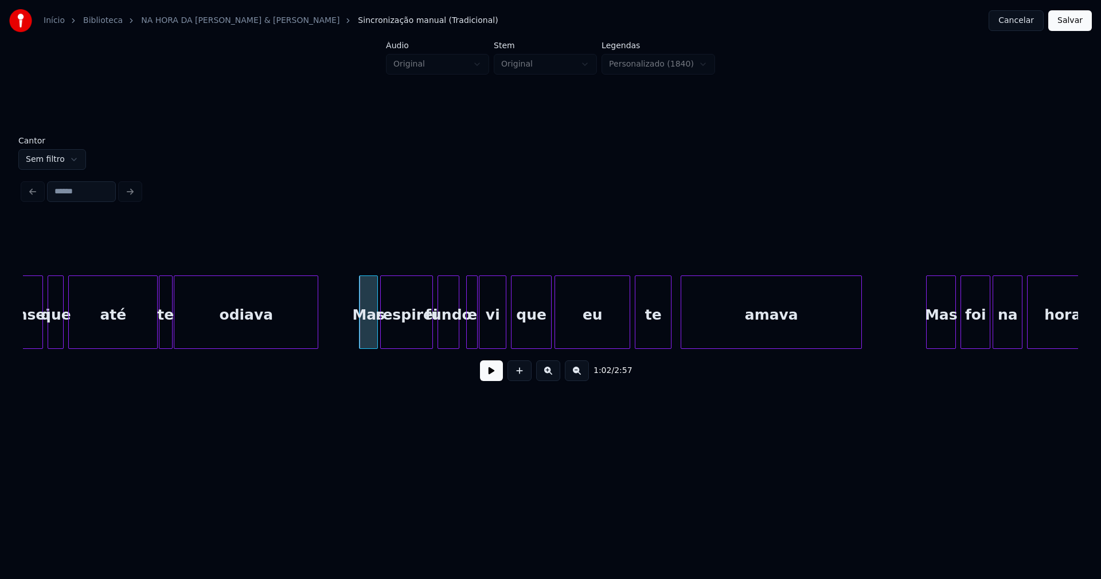
scroll to position [0, 6818]
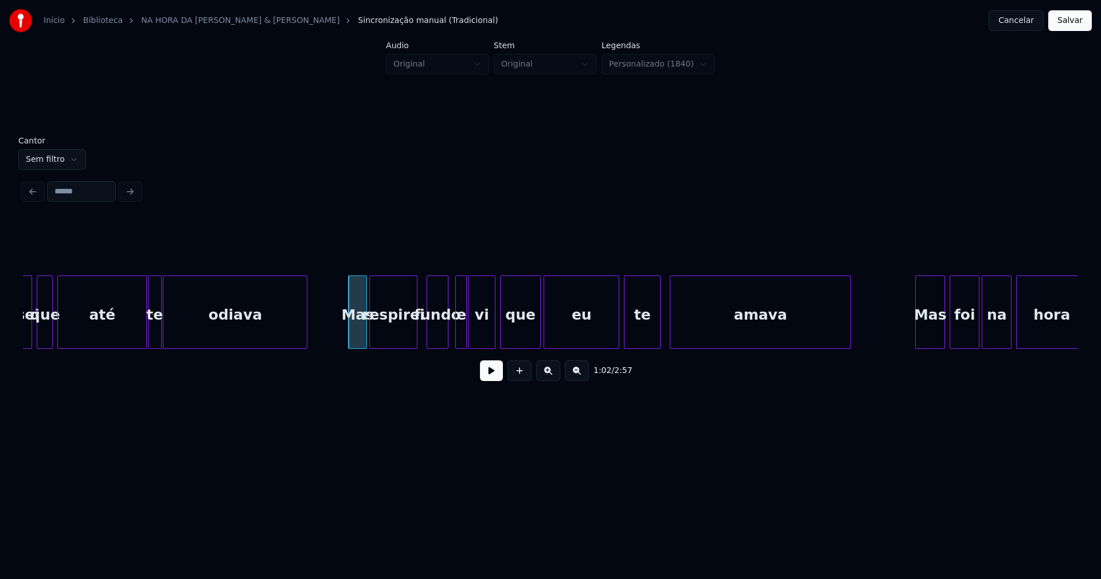
click at [416, 336] on div at bounding box center [414, 312] width 3 height 72
click at [430, 336] on div "fundo" at bounding box center [433, 315] width 20 height 78
click at [447, 334] on div at bounding box center [448, 312] width 3 height 72
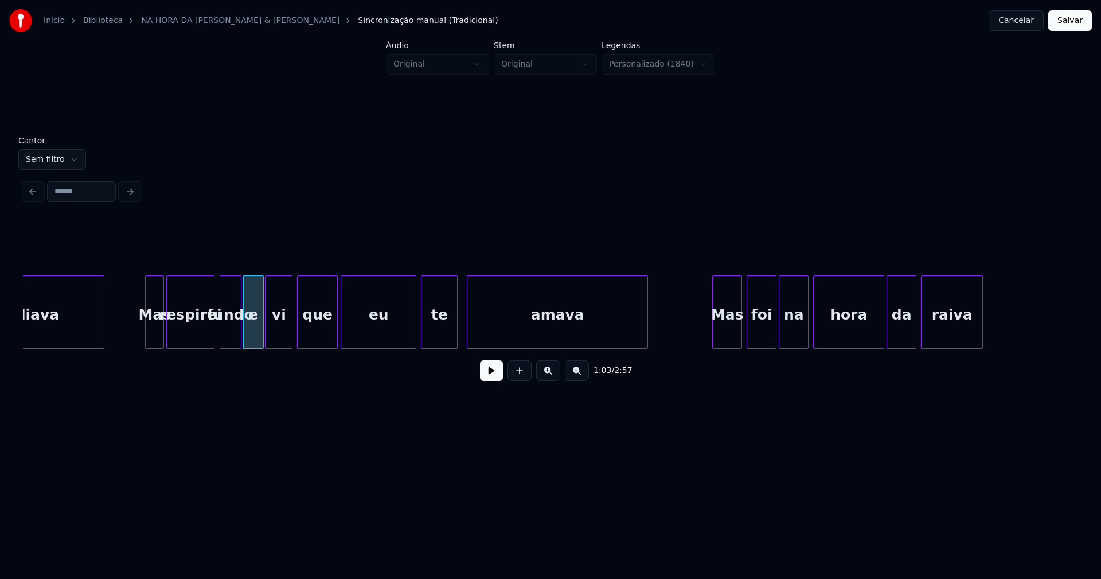
scroll to position [0, 7315]
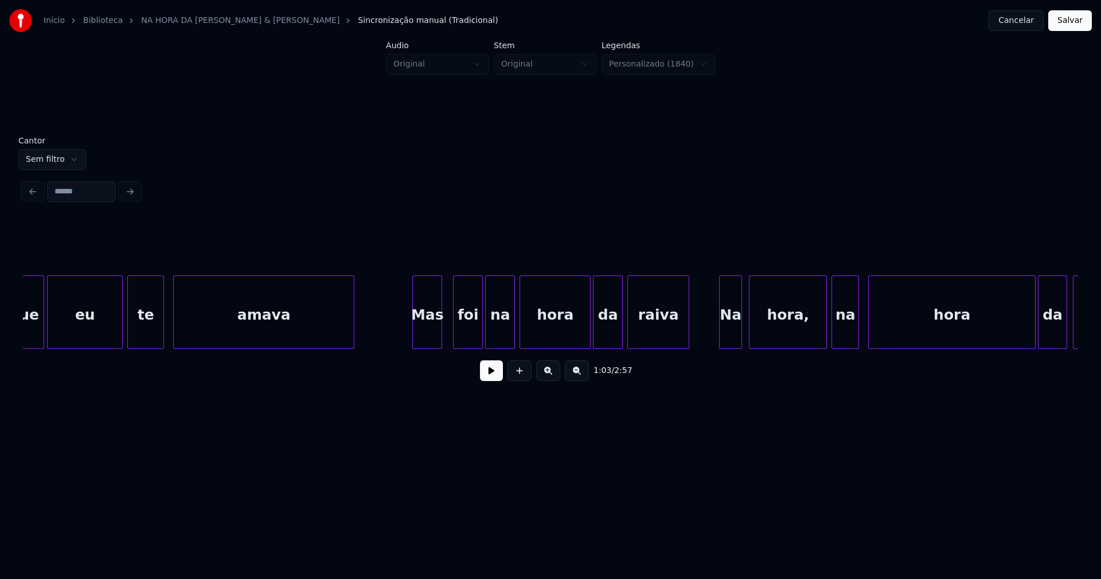
click at [426, 347] on div "que eu te amava Mas foi na hora da [GEOGRAPHIC_DATA], na hora da raiva" at bounding box center [550, 311] width 1055 height 73
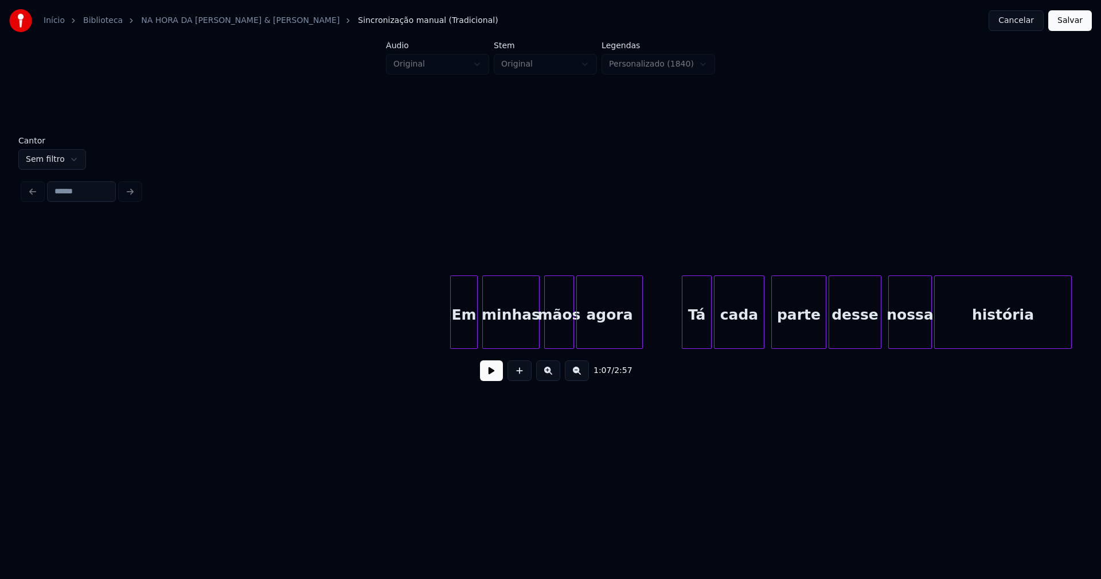
scroll to position [0, 9817]
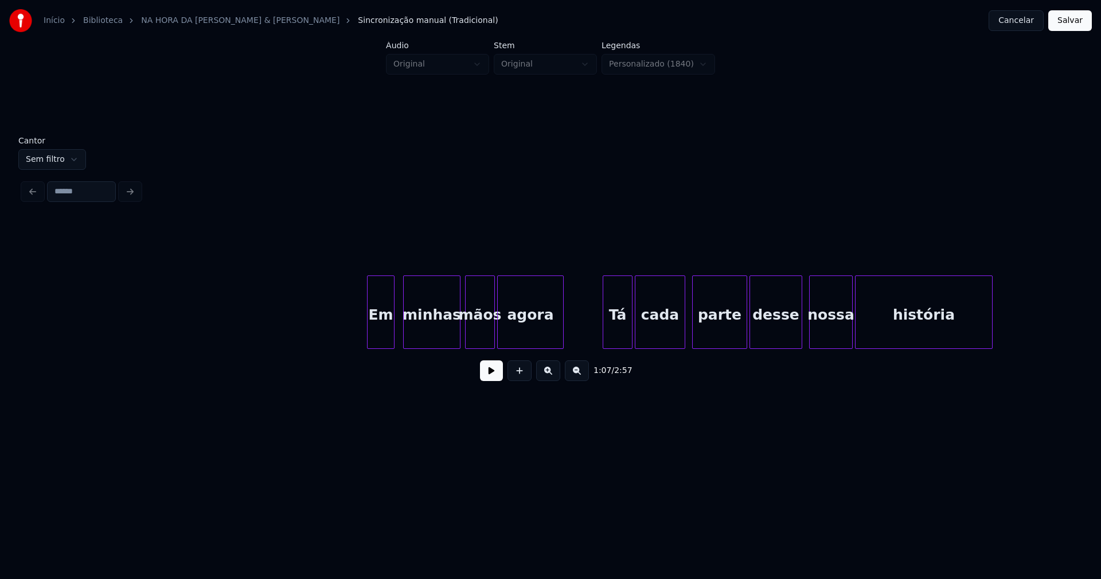
click at [384, 344] on div "Em minhas mãos agora Tá cada parte desse nossa história" at bounding box center [550, 311] width 1055 height 73
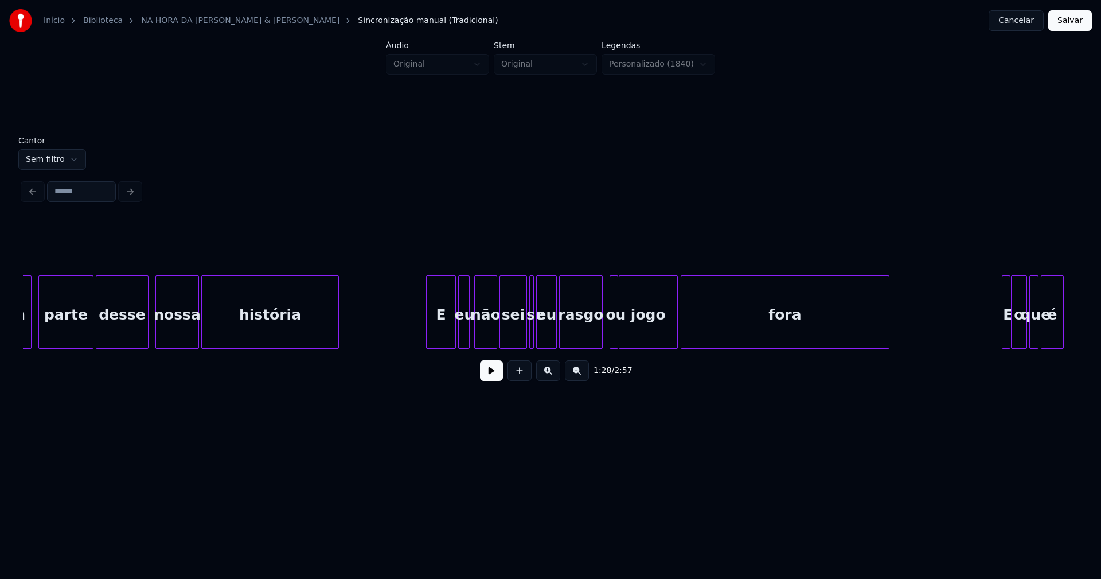
scroll to position [0, 10493]
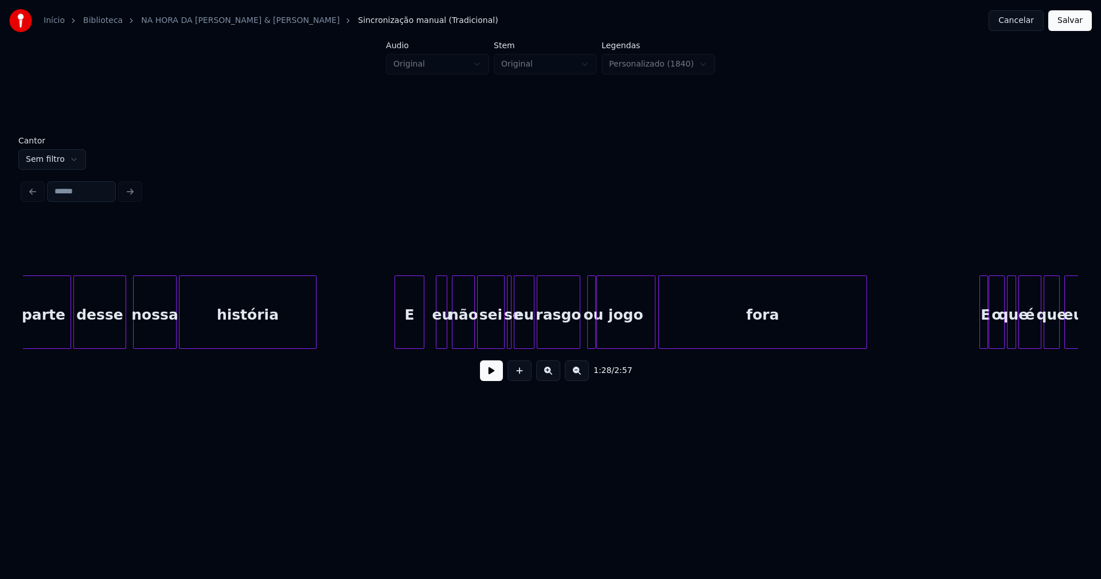
click at [408, 342] on div "E" at bounding box center [409, 315] width 29 height 78
click at [429, 346] on div "parte desse nossa história E eu não sei se eu rasgo ou jogo fora E o que é que …" at bounding box center [550, 311] width 1055 height 73
click at [568, 347] on div "parte desse nossa história E eu não sei se eu rasgo ou jogo fora E o que é que …" at bounding box center [550, 311] width 1055 height 73
click at [577, 342] on div "ou" at bounding box center [586, 311] width 19 height 73
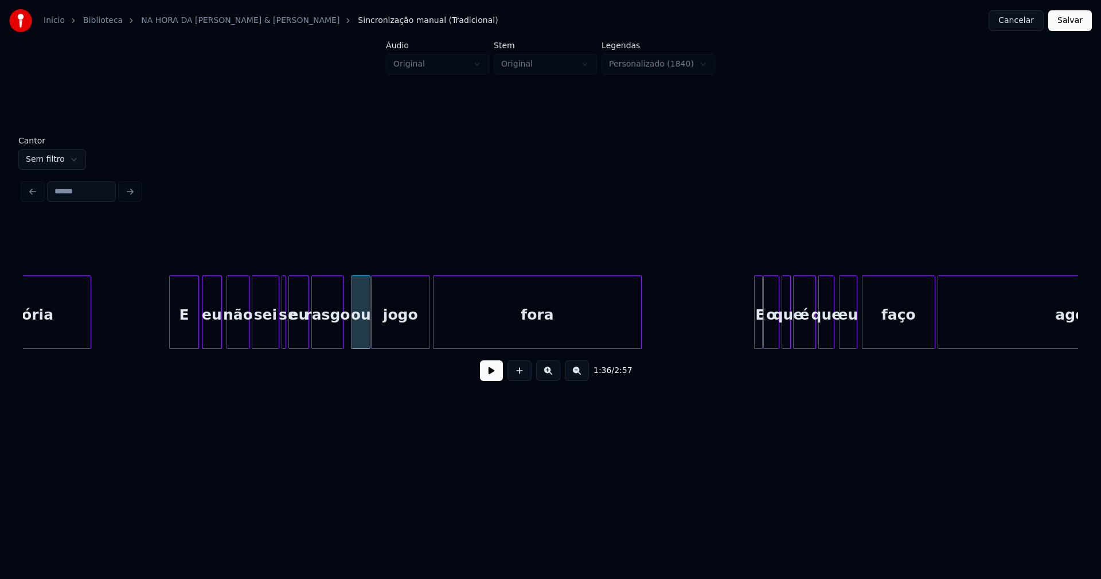
scroll to position [0, 11113]
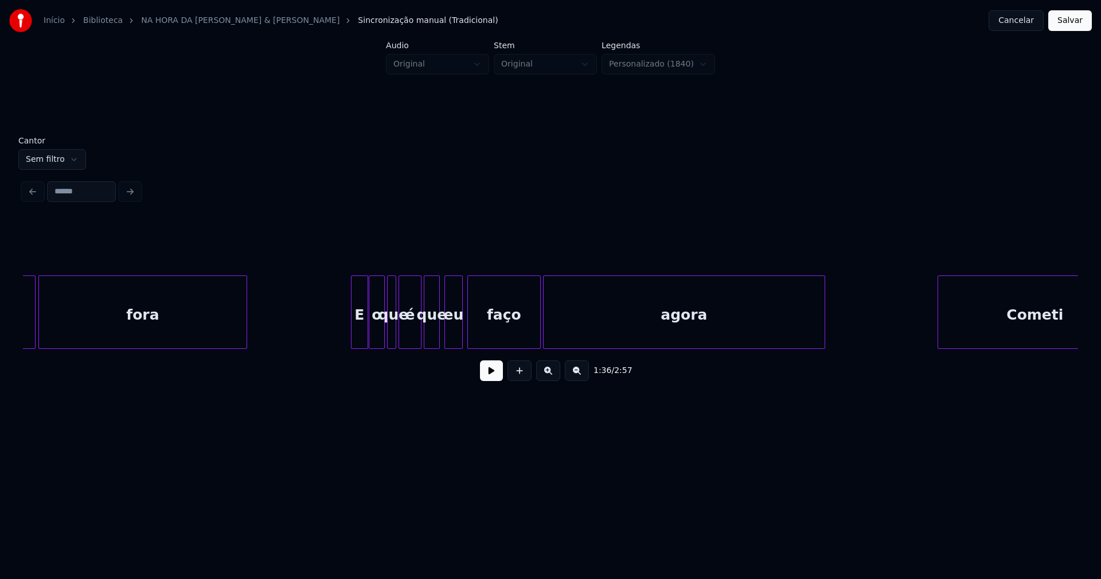
click at [352, 334] on div at bounding box center [353, 312] width 3 height 72
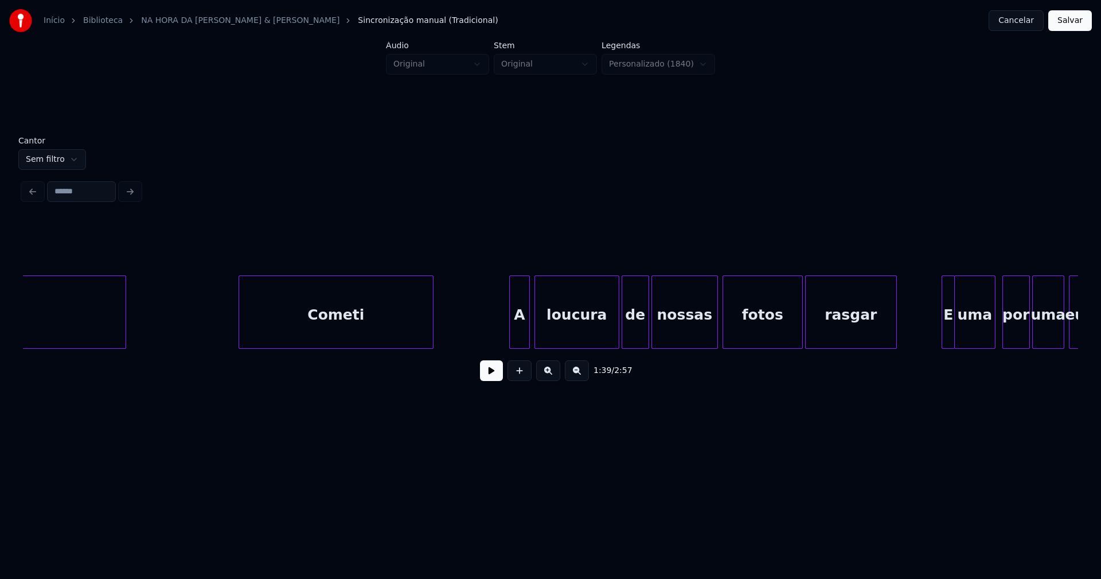
scroll to position [0, 11925]
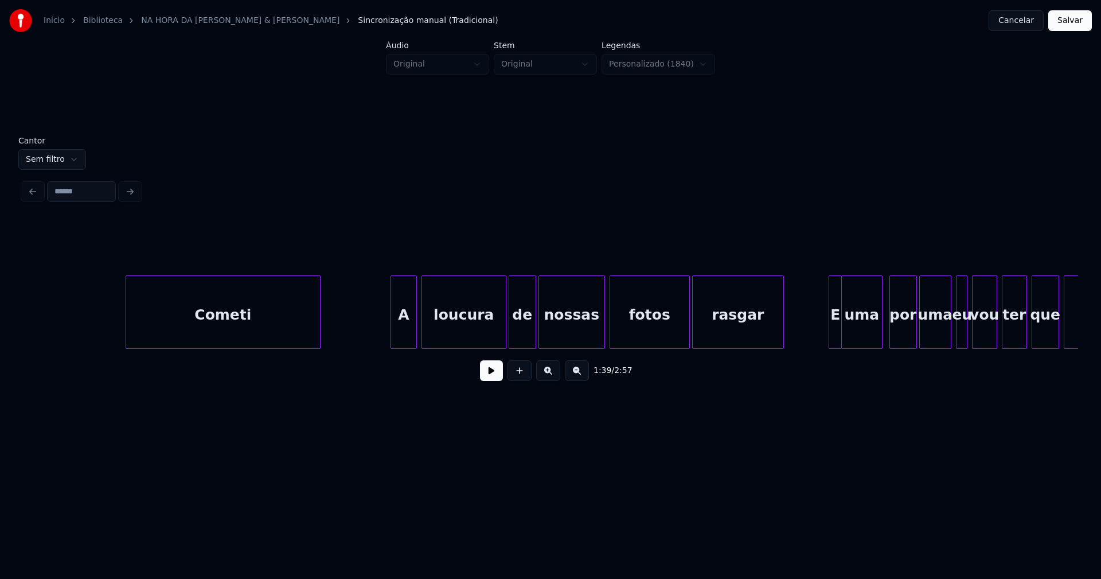
click at [393, 336] on div at bounding box center [392, 312] width 3 height 72
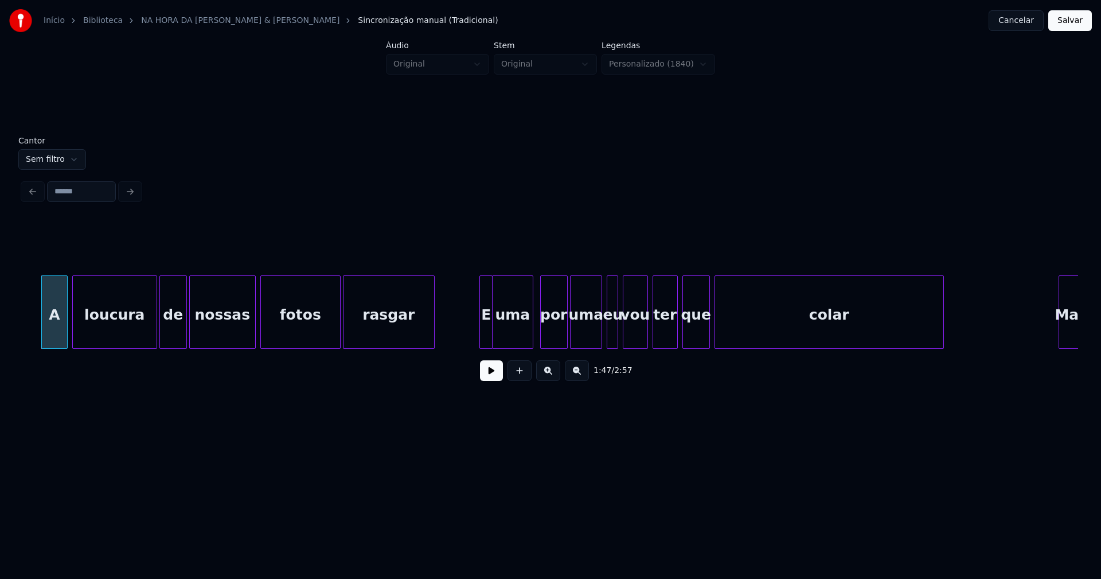
scroll to position [0, 12285]
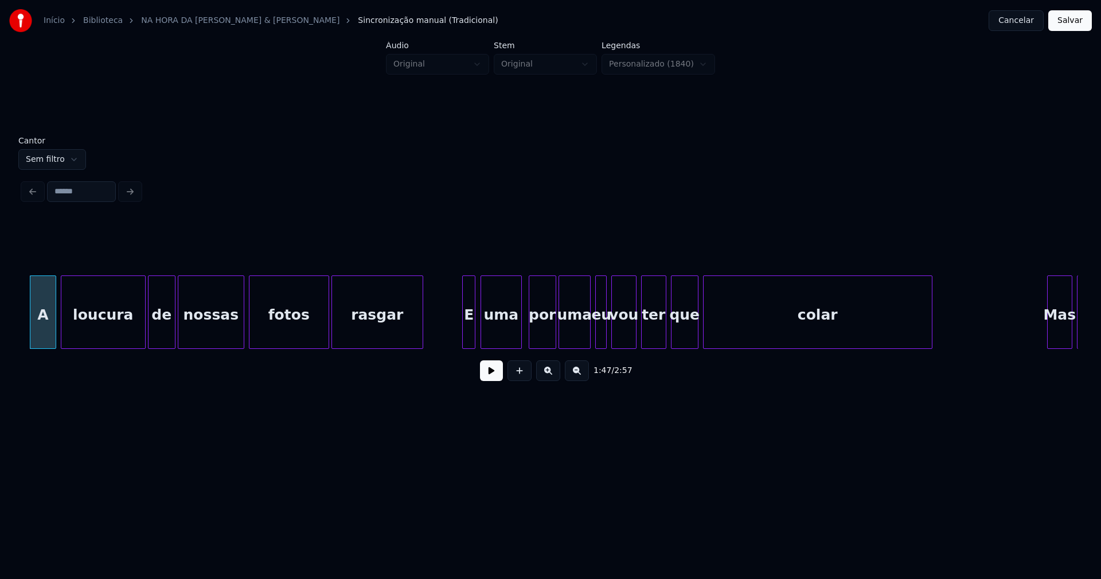
click at [462, 337] on div "E" at bounding box center [468, 311] width 13 height 73
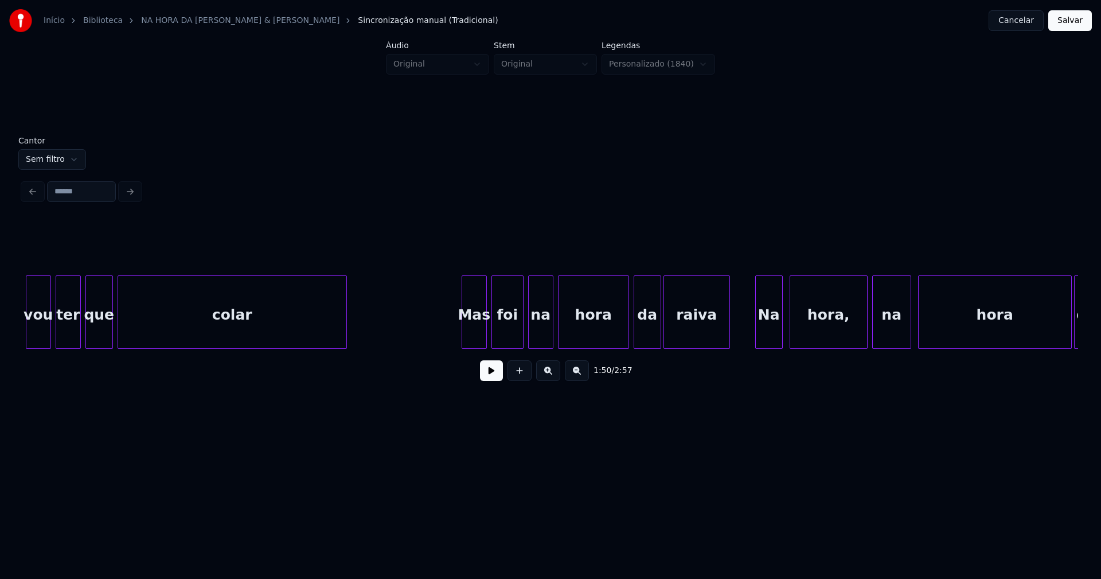
scroll to position [0, 12882]
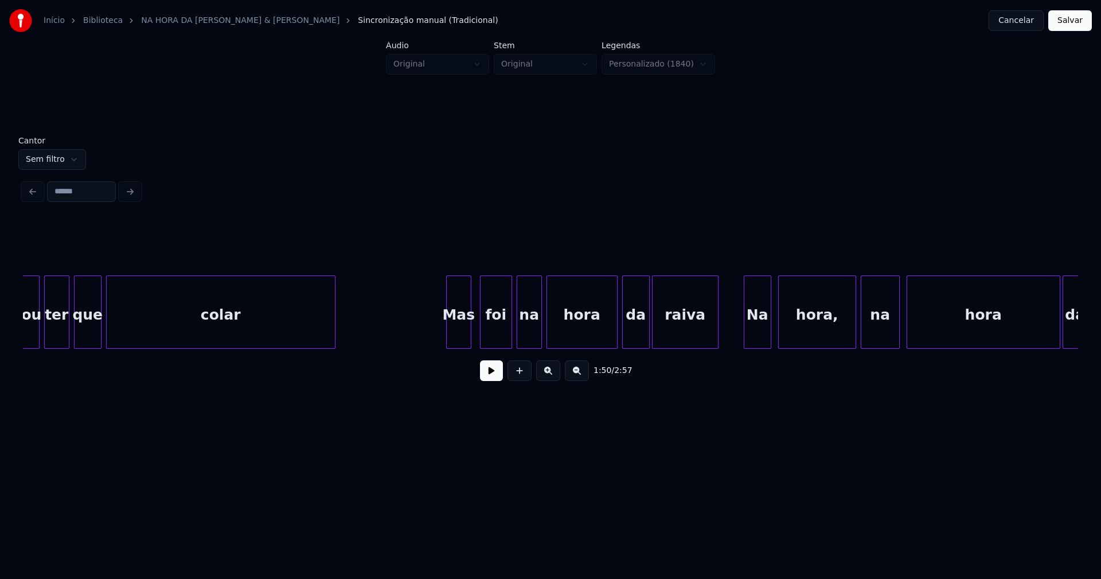
click at [456, 333] on div "Mas" at bounding box center [459, 315] width 24 height 78
click at [432, 341] on div at bounding box center [433, 312] width 3 height 72
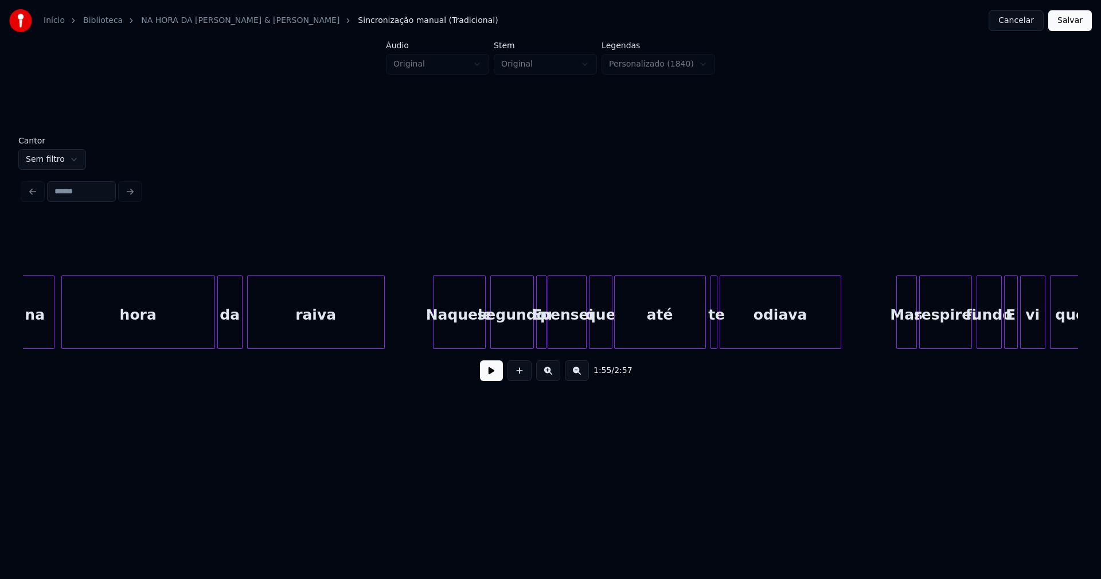
scroll to position [0, 13739]
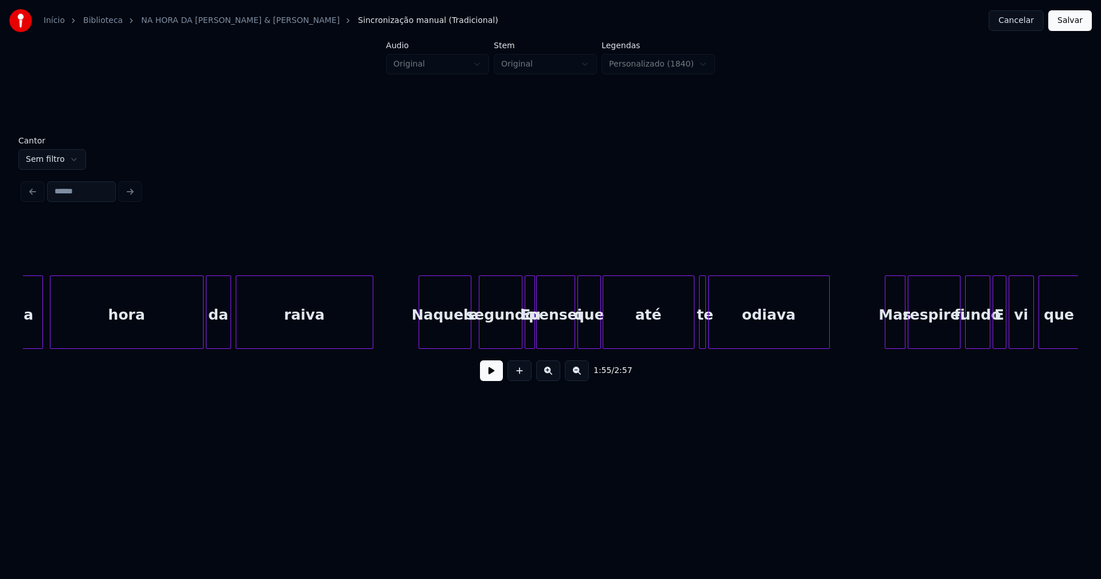
click at [459, 343] on div "Naquele" at bounding box center [445, 315] width 52 height 78
click at [513, 342] on div at bounding box center [512, 312] width 3 height 72
click at [525, 338] on div at bounding box center [524, 312] width 3 height 72
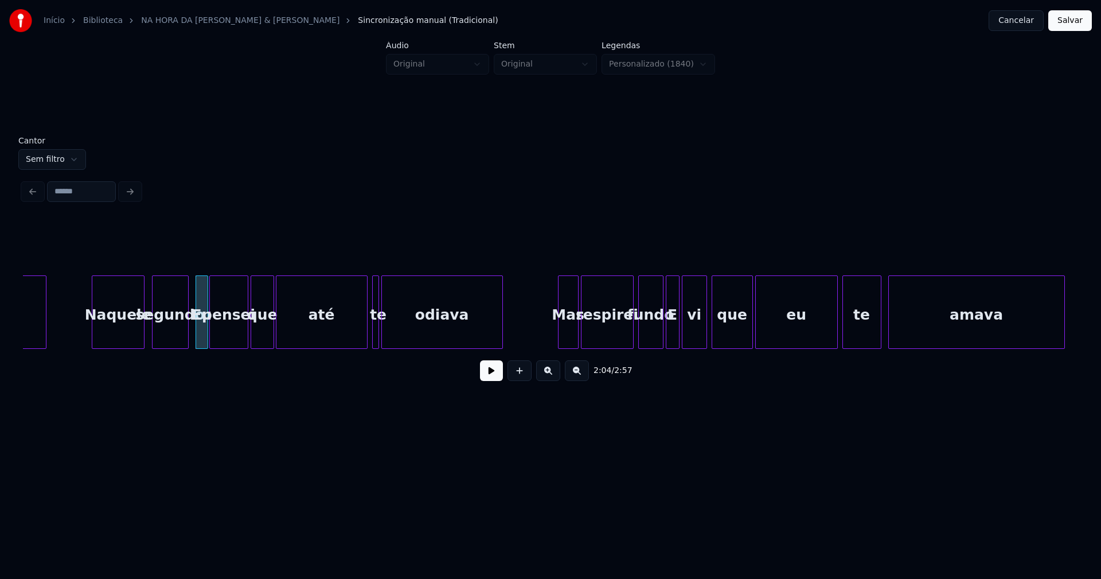
scroll to position [0, 14077]
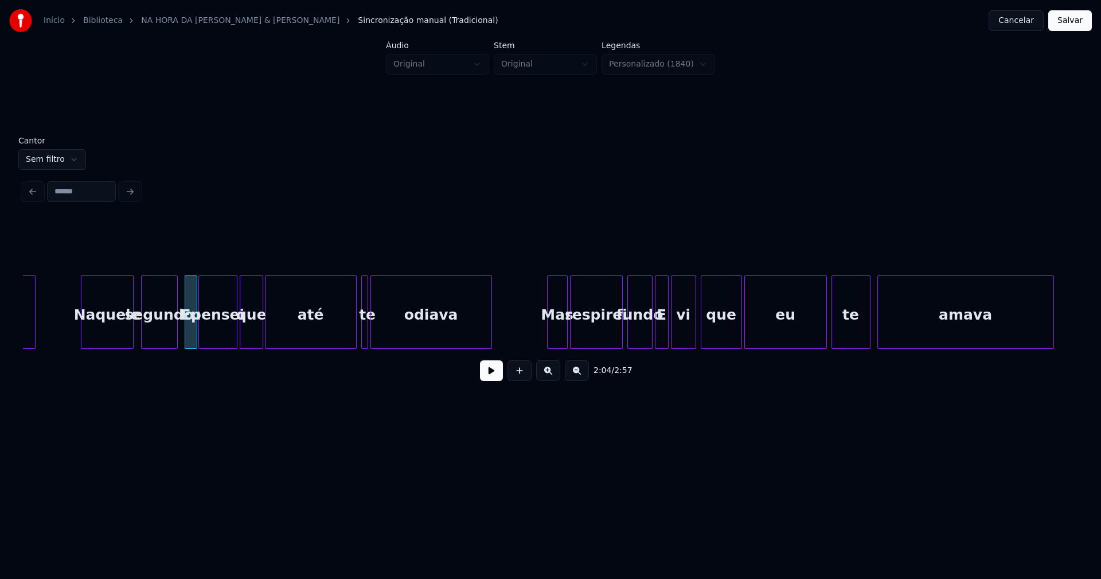
drag, startPoint x: 75, startPoint y: 331, endPoint x: 386, endPoint y: 369, distance: 314.2
click at [490, 379] on button at bounding box center [491, 370] width 23 height 21
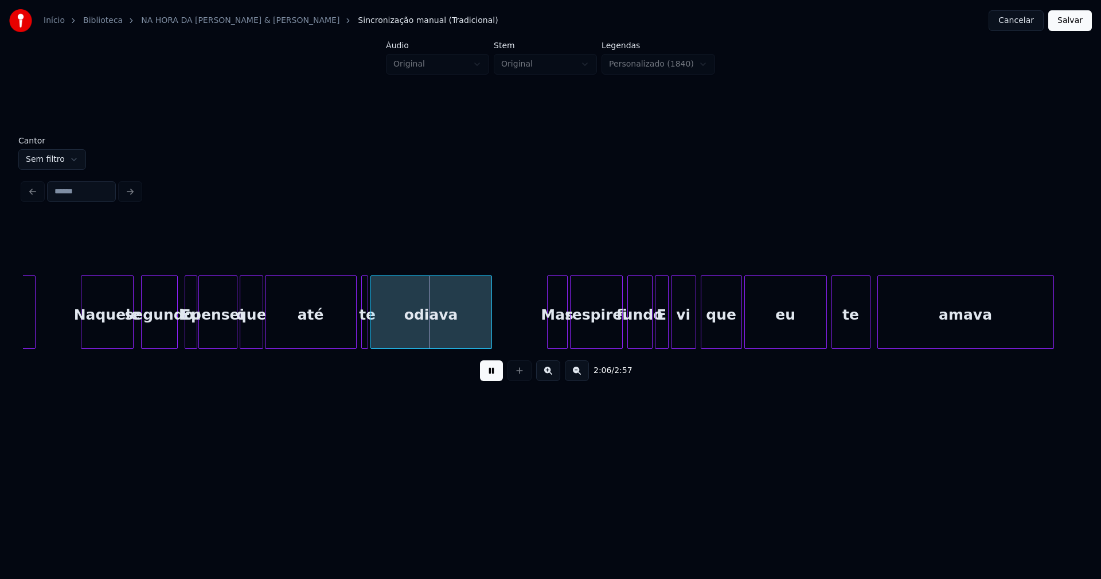
click at [489, 377] on button at bounding box center [491, 370] width 23 height 21
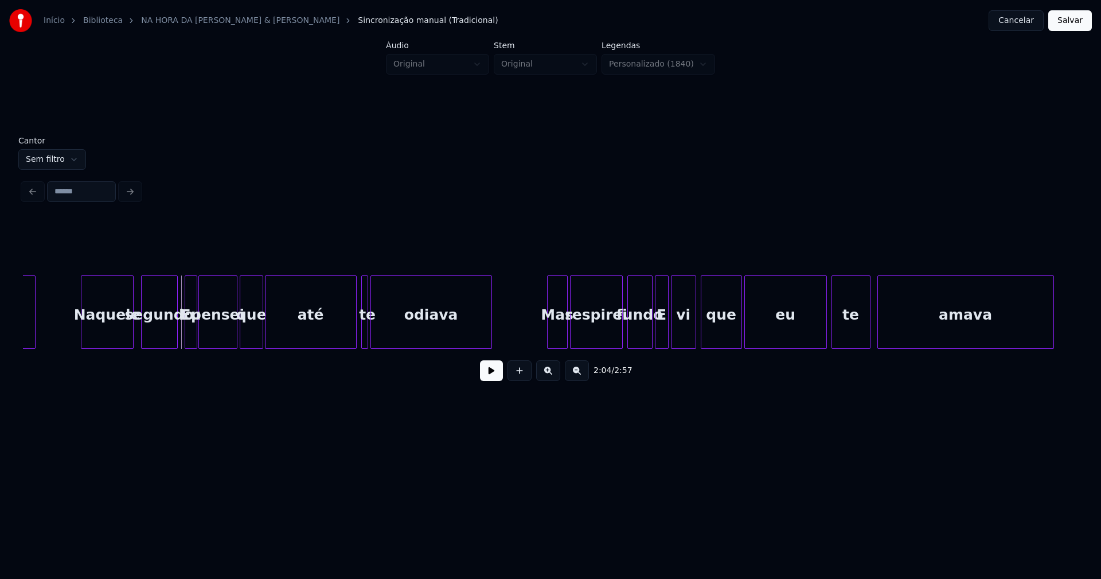
click at [494, 373] on button at bounding box center [491, 370] width 23 height 21
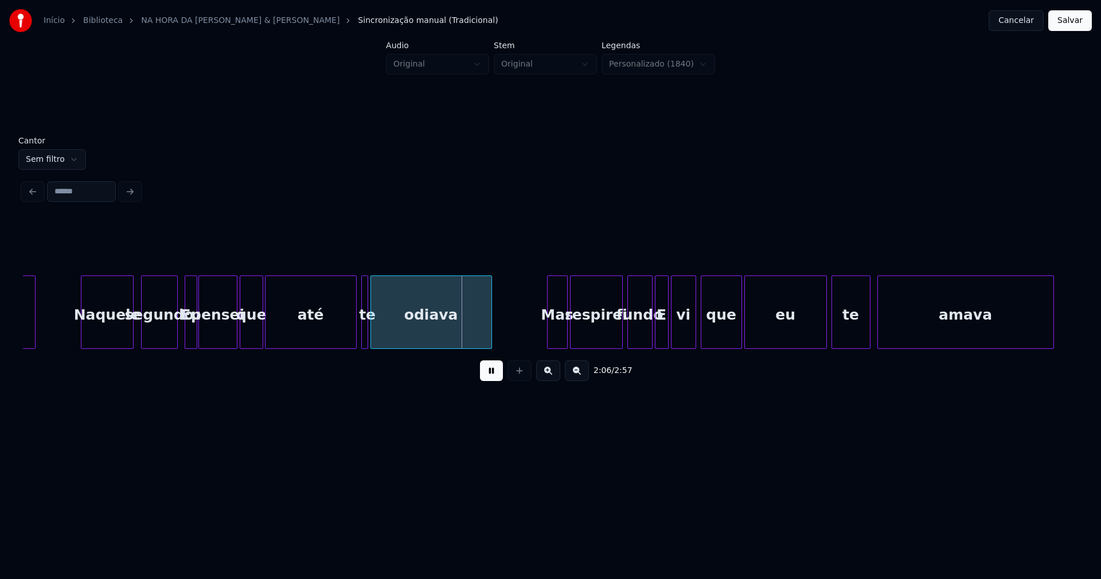
click at [491, 373] on button at bounding box center [491, 370] width 23 height 21
click at [401, 349] on div "[PERSON_NAME] segundo Eu pensei que até te odiava Mas respirei fundo E vi que e…" at bounding box center [550, 311] width 1055 height 73
click at [395, 345] on div "[PERSON_NAME] segundo Eu pensei que até te odiava Mas respirei fundo E vi que e…" at bounding box center [550, 311] width 1055 height 73
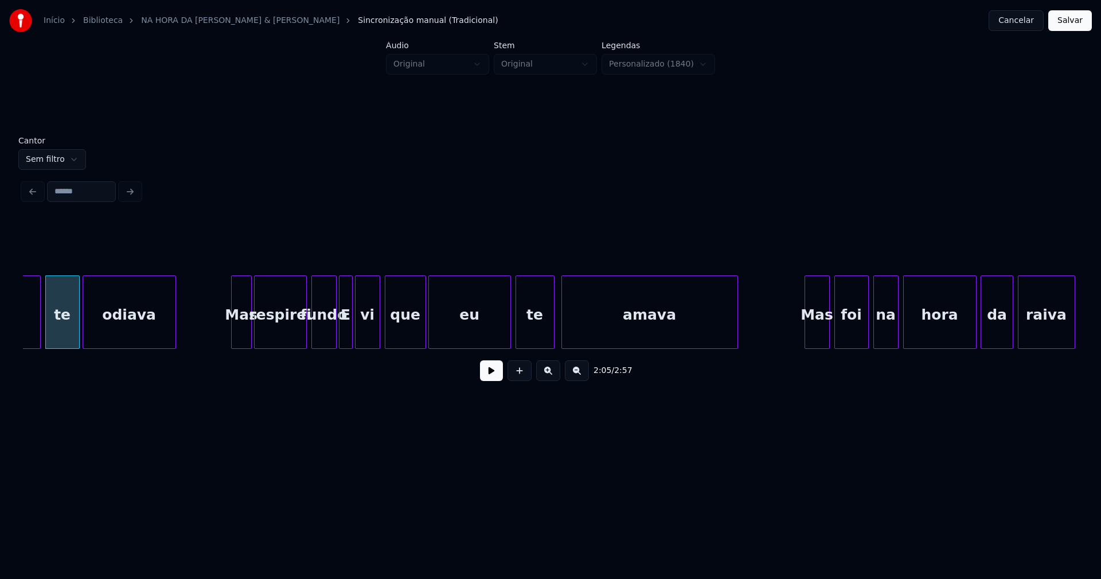
scroll to position [0, 14404]
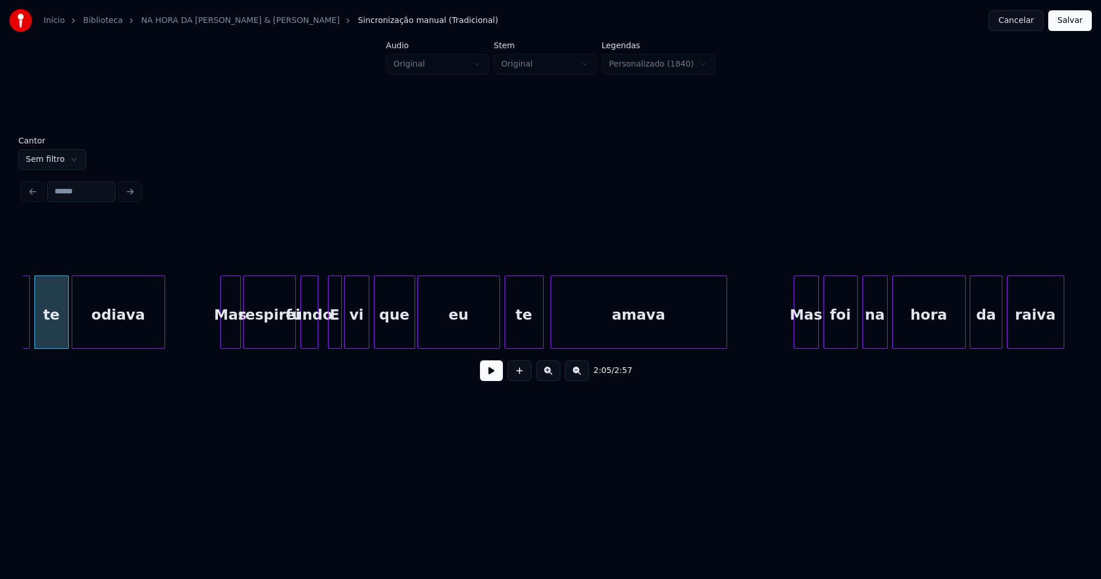
click at [314, 343] on div at bounding box center [315, 312] width 3 height 72
click at [290, 340] on div at bounding box center [288, 312] width 3 height 72
click at [295, 338] on div at bounding box center [295, 312] width 3 height 72
click at [331, 338] on div "E" at bounding box center [332, 315] width 13 height 78
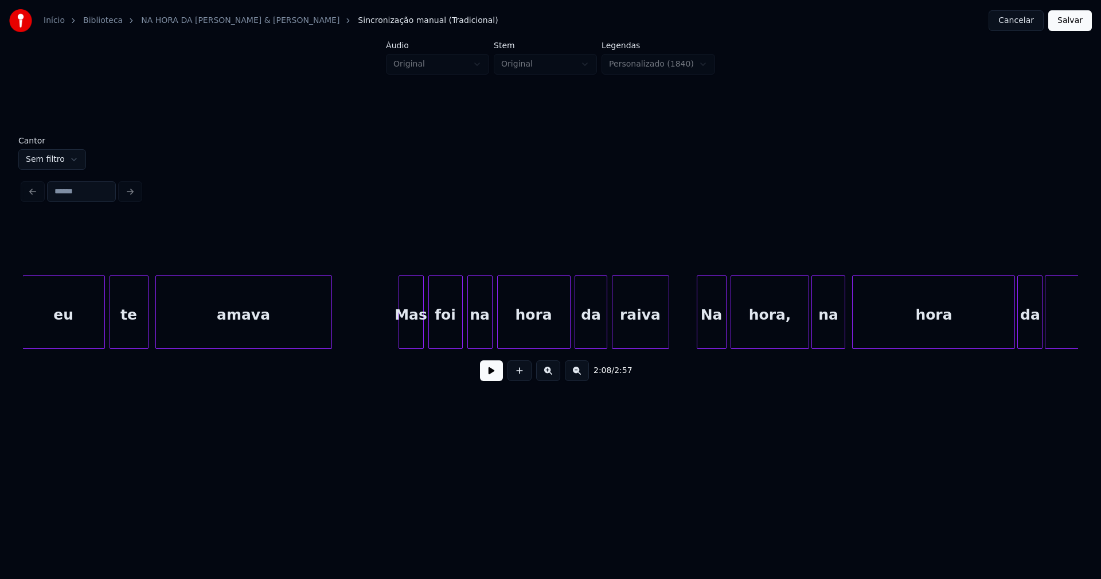
scroll to position [0, 14821]
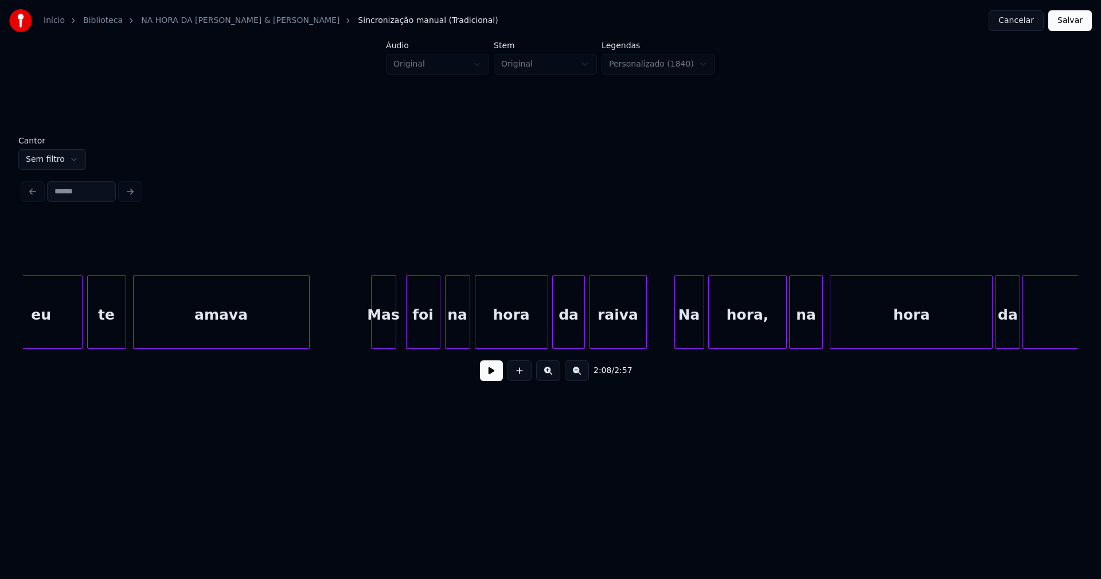
click at [382, 336] on div "Mas" at bounding box center [384, 315] width 24 height 78
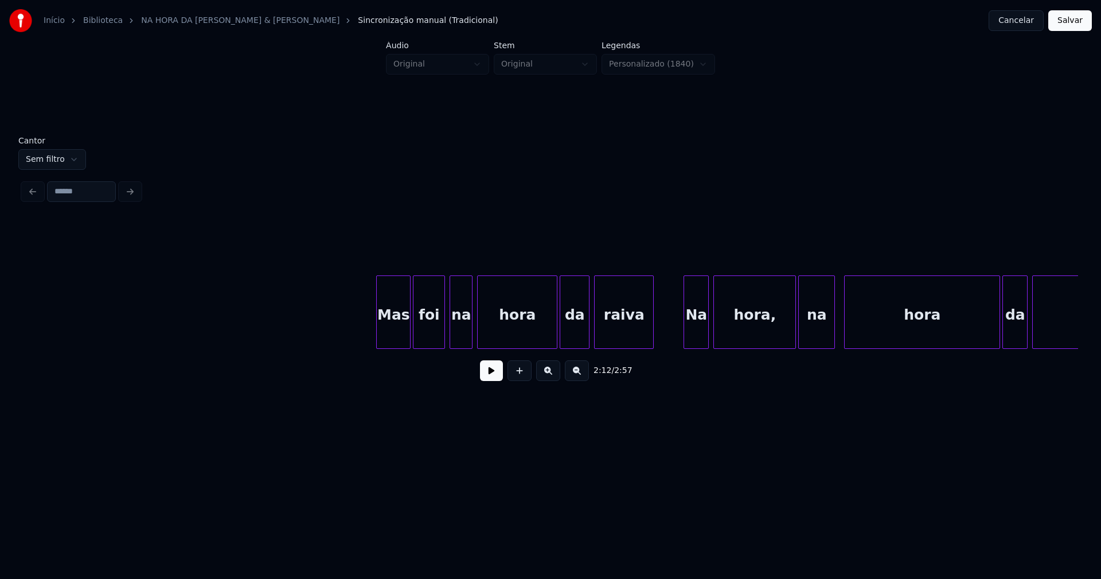
scroll to position [0, 16692]
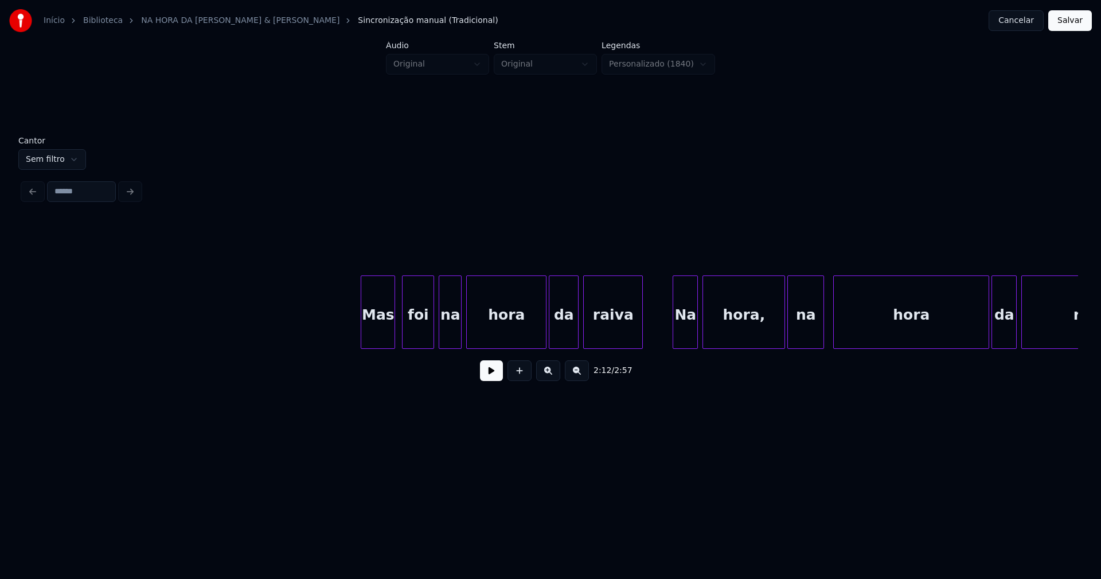
click at [384, 337] on div "Mas" at bounding box center [377, 315] width 33 height 78
click at [355, 335] on div at bounding box center [355, 312] width 3 height 72
click at [689, 338] on div "Na" at bounding box center [683, 315] width 24 height 78
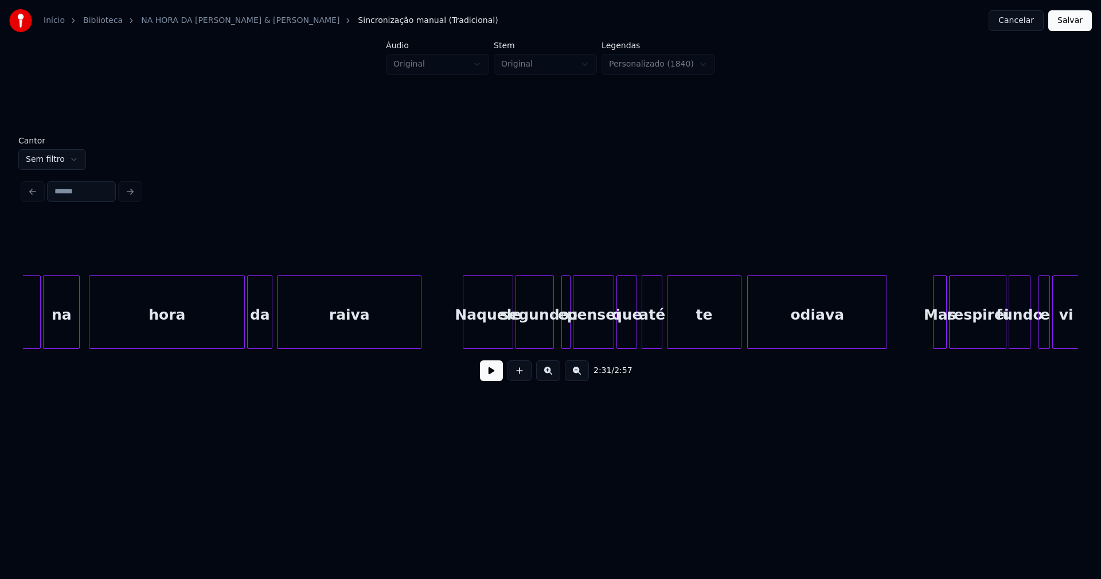
scroll to position [0, 17447]
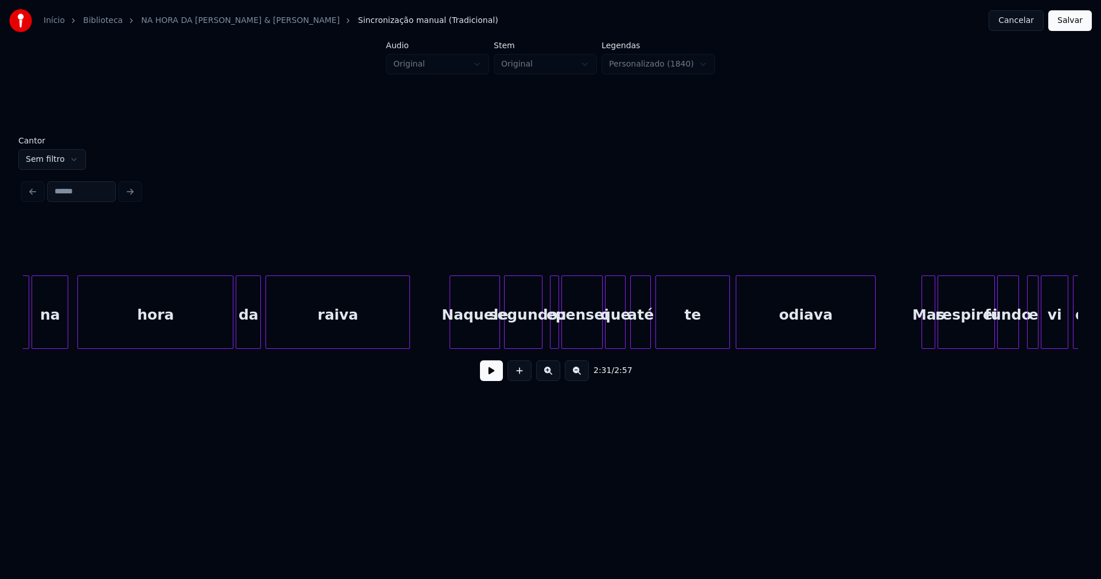
click at [482, 339] on div "Naquele" at bounding box center [474, 315] width 49 height 78
click at [537, 341] on div at bounding box center [535, 312] width 3 height 72
click at [546, 339] on div at bounding box center [546, 312] width 3 height 72
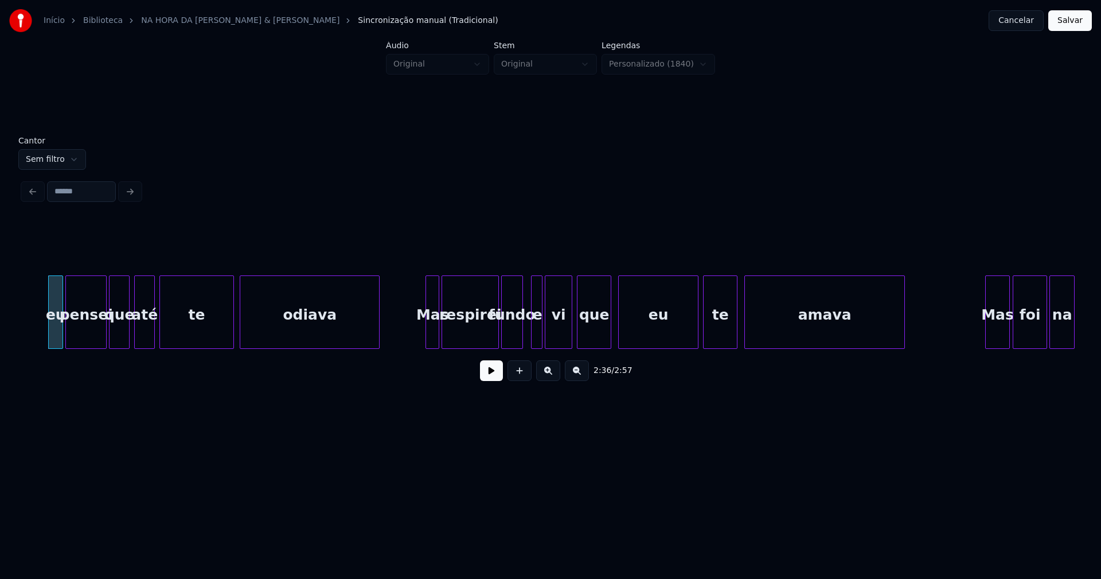
scroll to position [0, 17977]
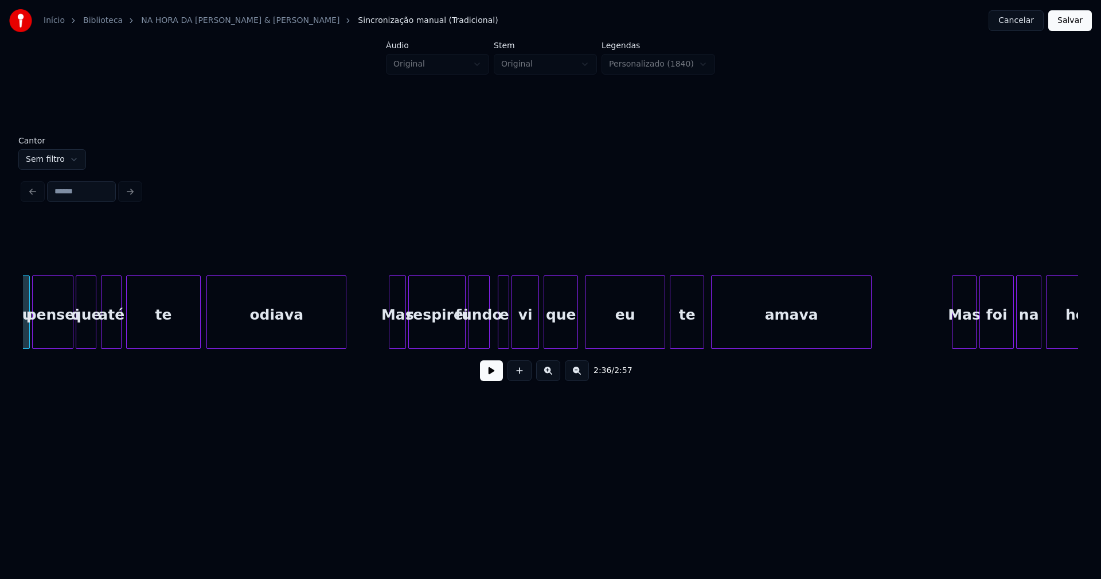
click at [390, 335] on div at bounding box center [390, 312] width 3 height 72
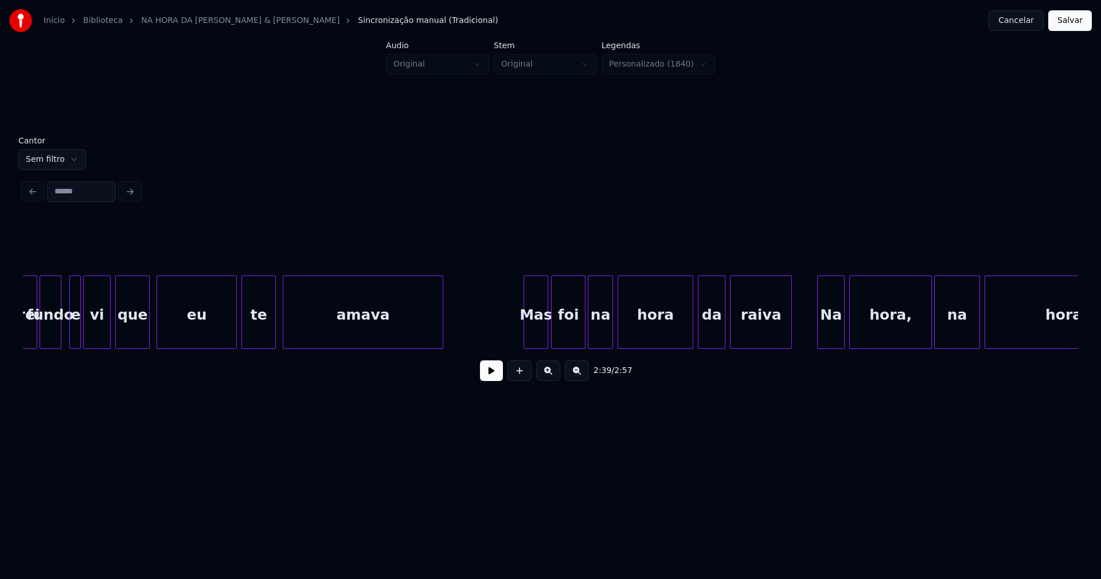
scroll to position [0, 18585]
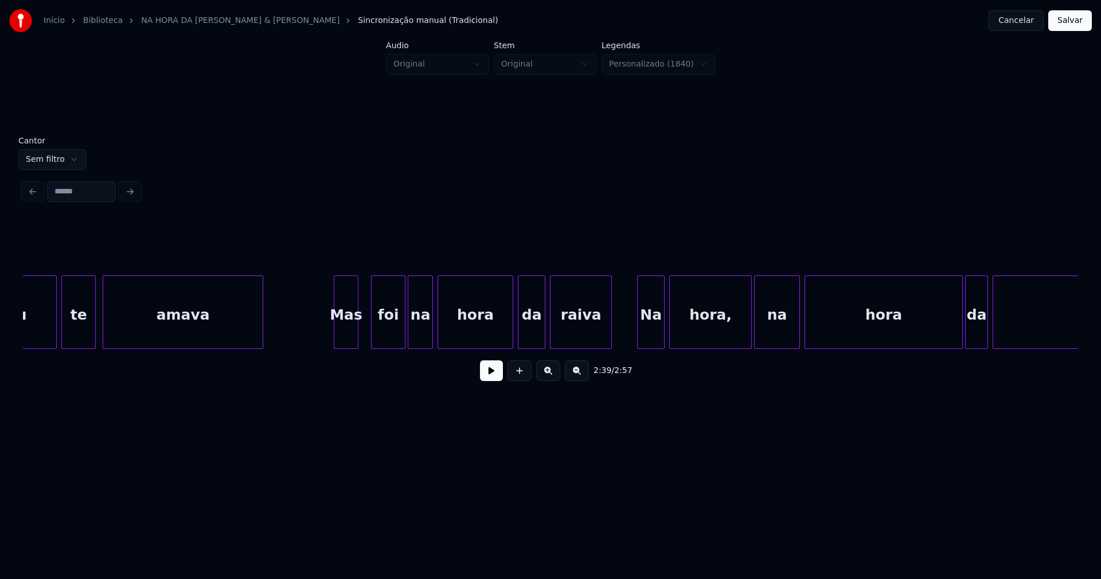
click at [343, 343] on div "Mas" at bounding box center [346, 315] width 24 height 78
click at [649, 338] on div "Na" at bounding box center [647, 315] width 26 height 78
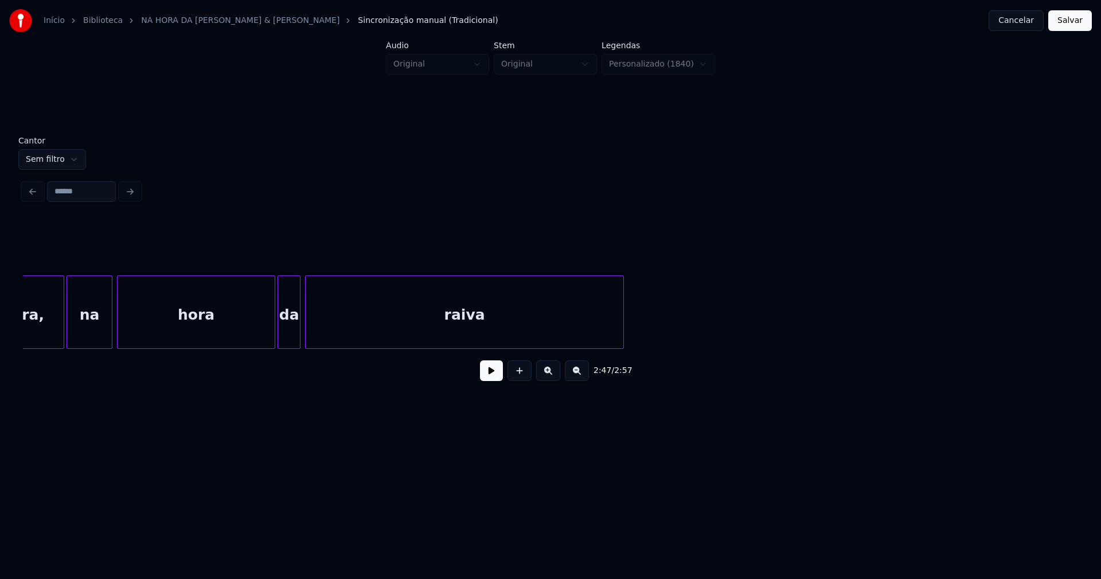
scroll to position [0, 19295]
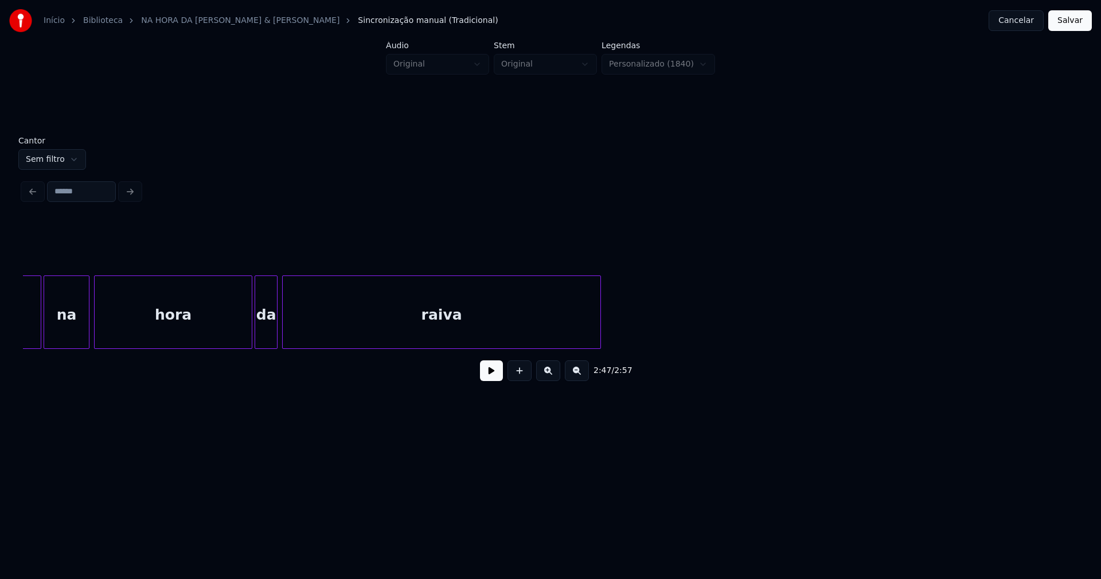
drag, startPoint x: 1070, startPoint y: 23, endPoint x: 1043, endPoint y: 36, distance: 30.0
click at [1068, 24] on button "Salvar" at bounding box center [1070, 20] width 44 height 21
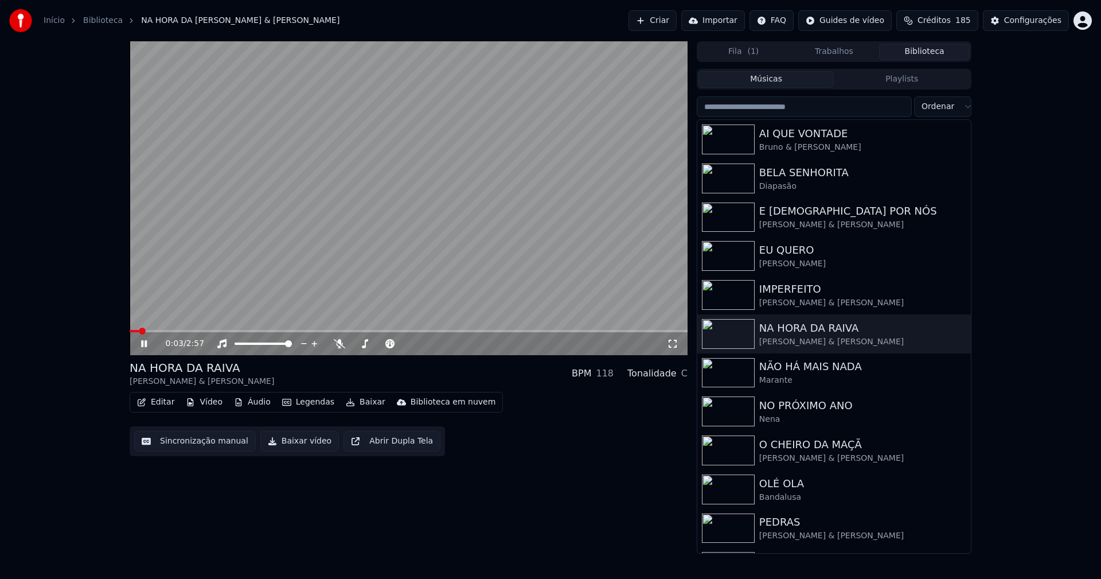
click at [139, 331] on span at bounding box center [134, 331] width 9 height 2
click at [146, 339] on icon at bounding box center [152, 343] width 27 height 9
